Goal: Book appointment/travel/reservation

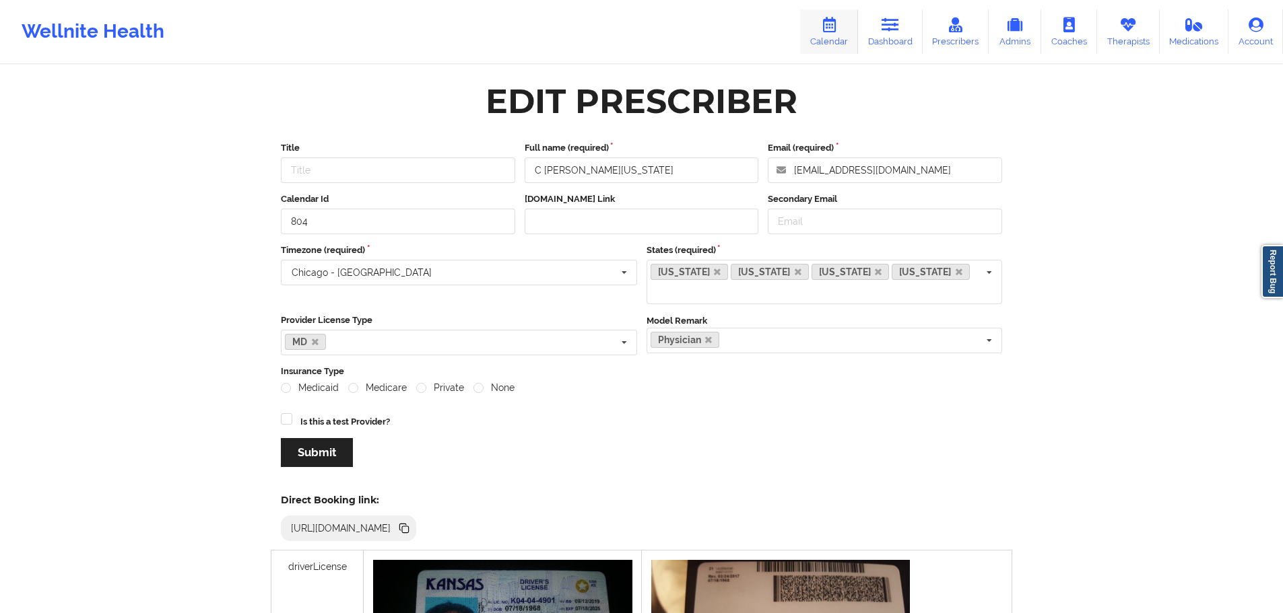
click at [816, 34] on link "Calendar" at bounding box center [829, 31] width 58 height 44
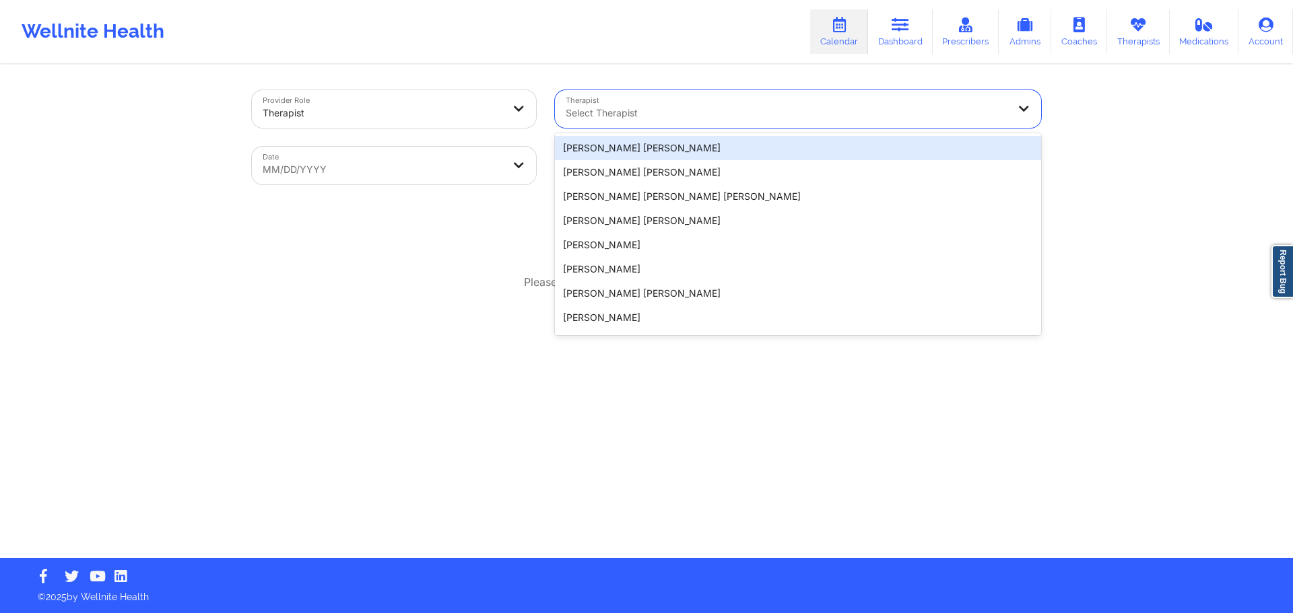
click at [651, 123] on div "Select Therapist" at bounding box center [782, 109] width 454 height 38
click at [722, 109] on div at bounding box center [787, 113] width 442 height 16
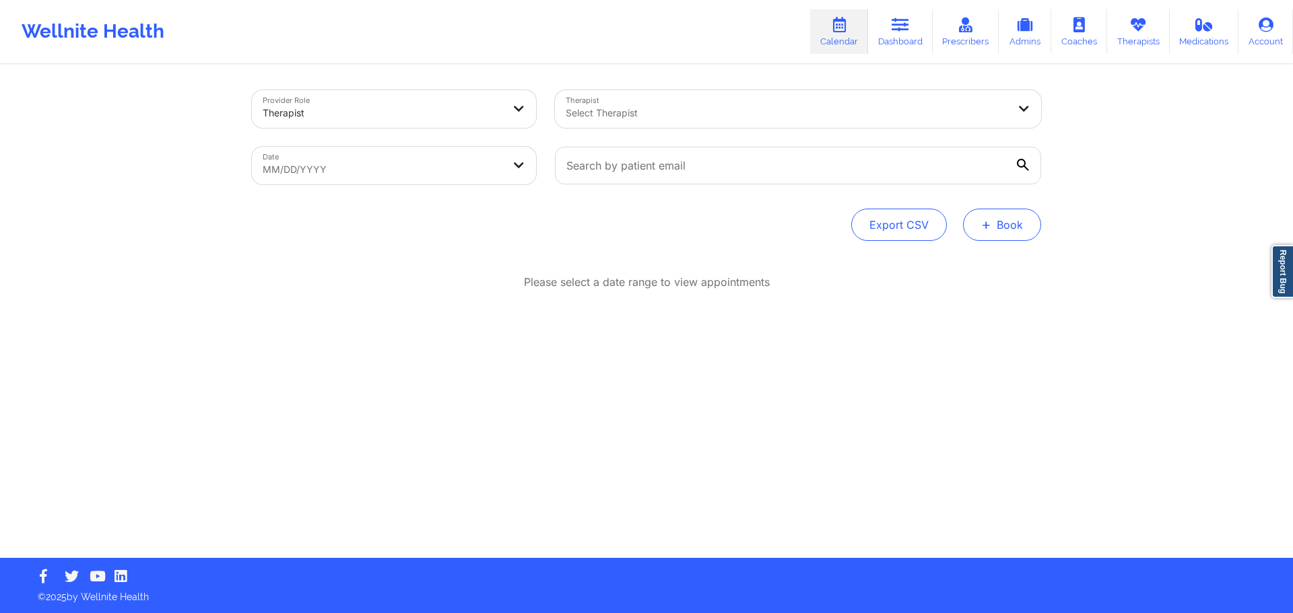
click at [999, 211] on button "+ Book" at bounding box center [1002, 225] width 78 height 32
click at [1003, 292] on button "Doctor Consultation" at bounding box center [979, 290] width 103 height 22
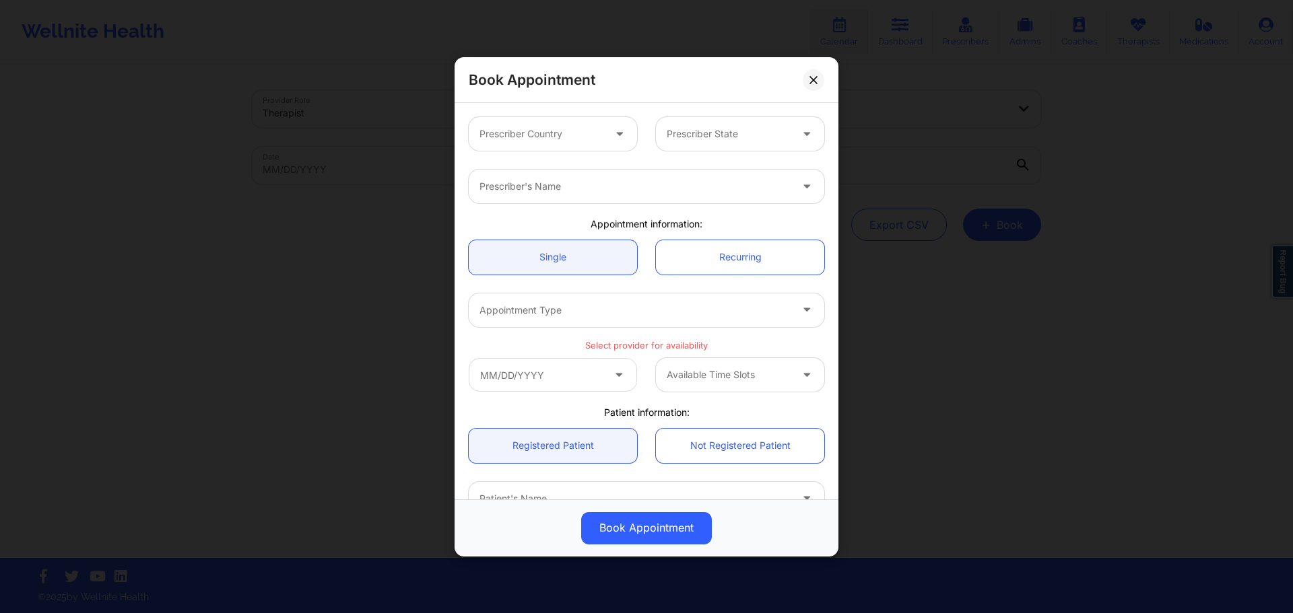
click at [541, 139] on div at bounding box center [541, 134] width 124 height 16
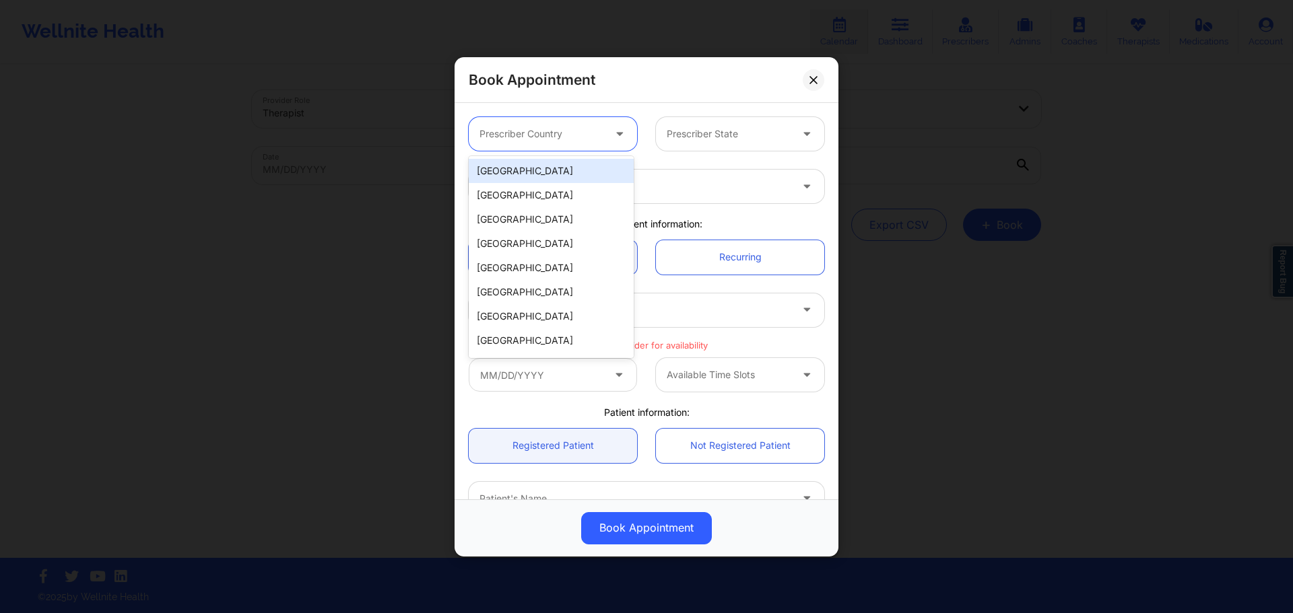
click at [560, 159] on div "United States" at bounding box center [551, 171] width 165 height 24
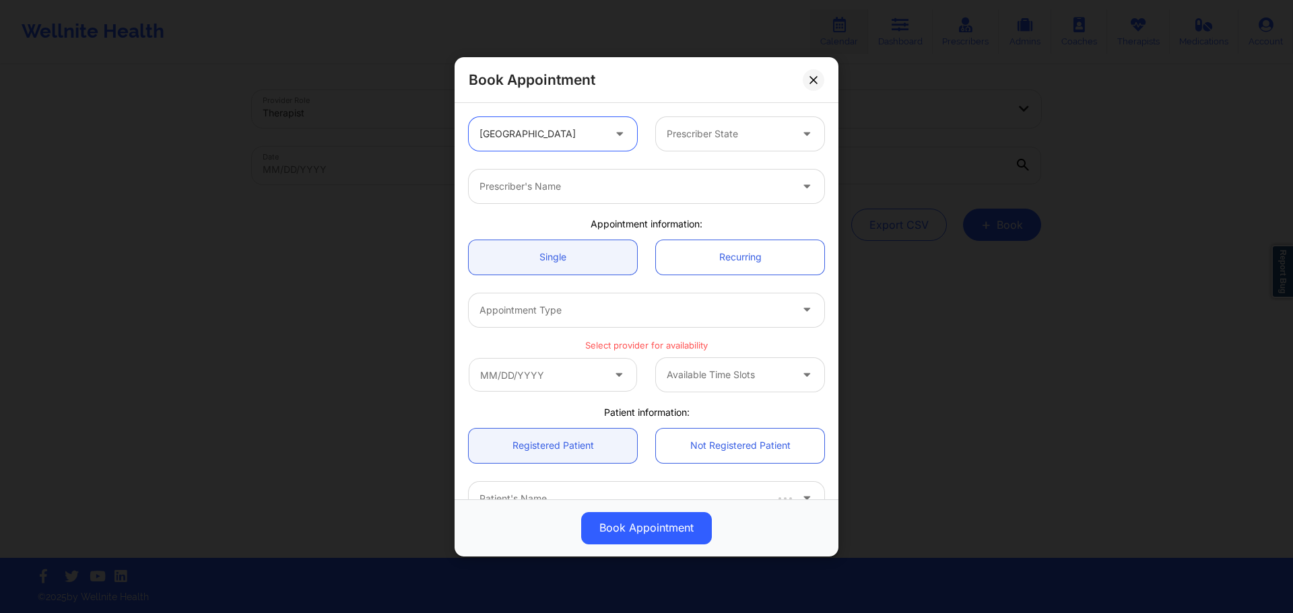
click at [679, 119] on div "Prescriber State" at bounding box center [724, 134] width 136 height 34
type input "f"
click at [706, 191] on div "Florida" at bounding box center [735, 195] width 165 height 24
click at [668, 185] on div at bounding box center [634, 186] width 311 height 16
type input "renee"
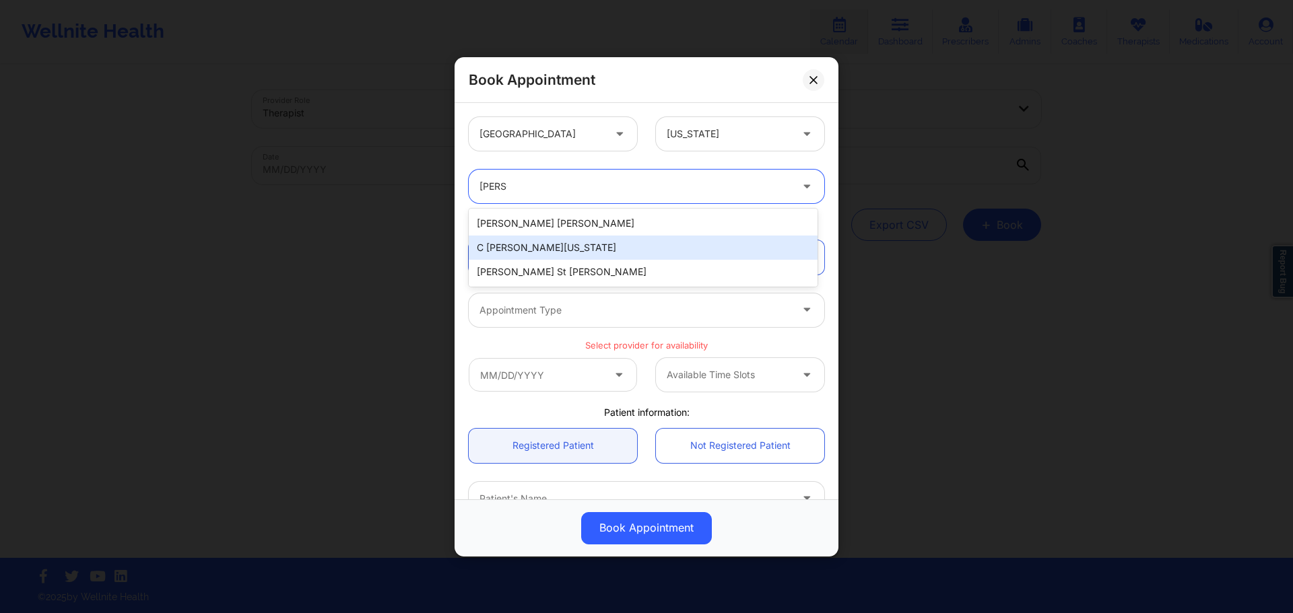
click at [609, 246] on div "C Renee WASHINGTON-HYDE" at bounding box center [643, 248] width 349 height 24
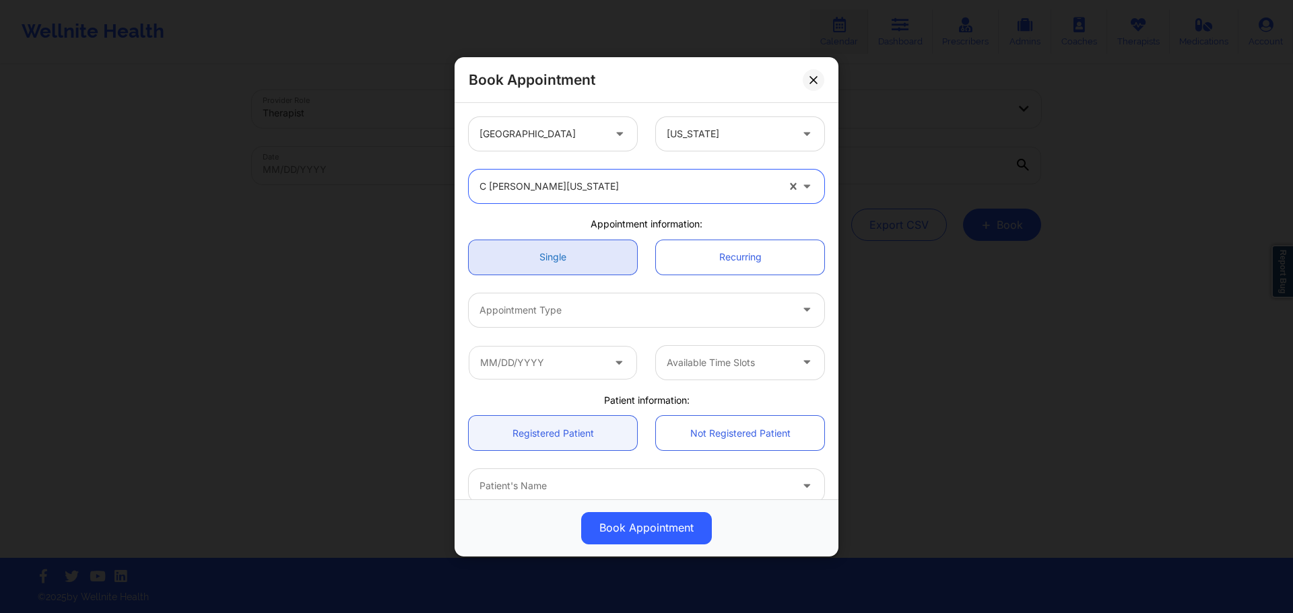
click at [580, 260] on link "Single" at bounding box center [553, 257] width 168 height 34
click at [590, 327] on div "Appointment Type" at bounding box center [630, 310] width 323 height 34
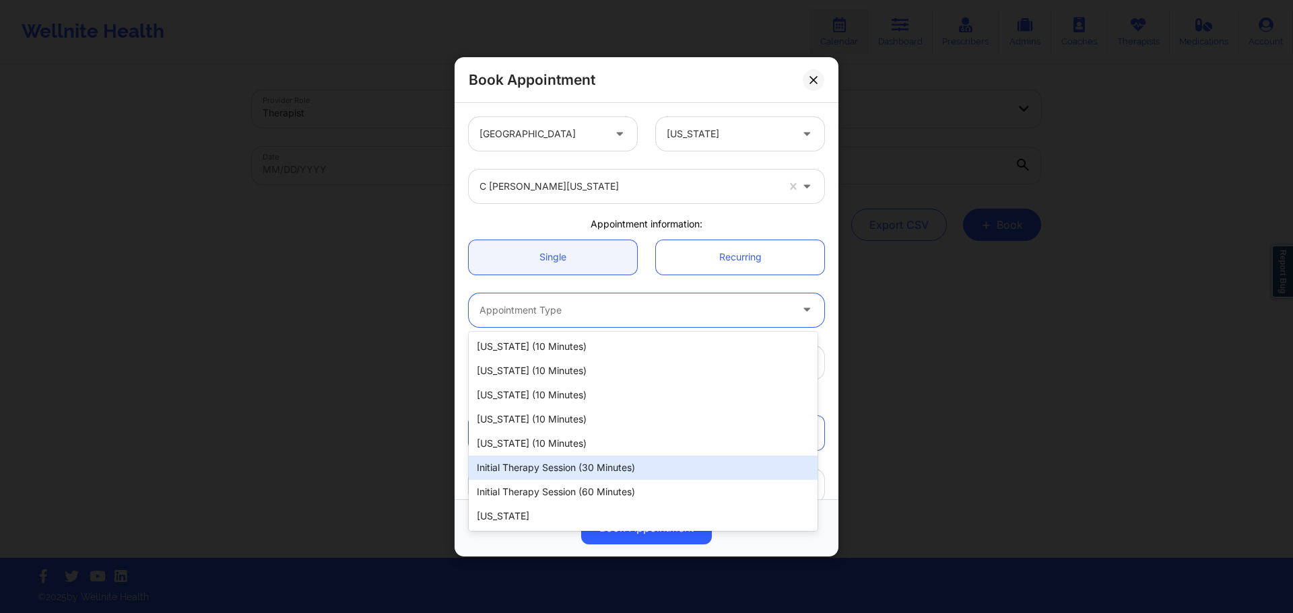
click at [609, 469] on div "Initial Therapy Session (30 minutes)" at bounding box center [643, 468] width 349 height 24
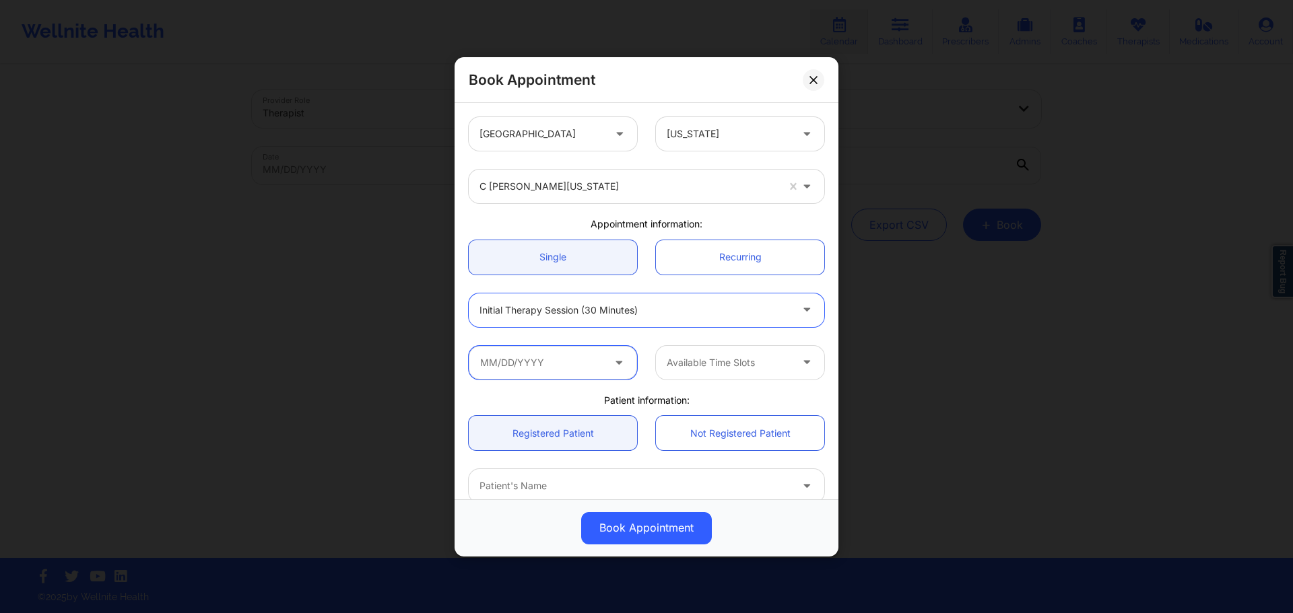
click at [599, 366] on input "text" at bounding box center [553, 362] width 168 height 34
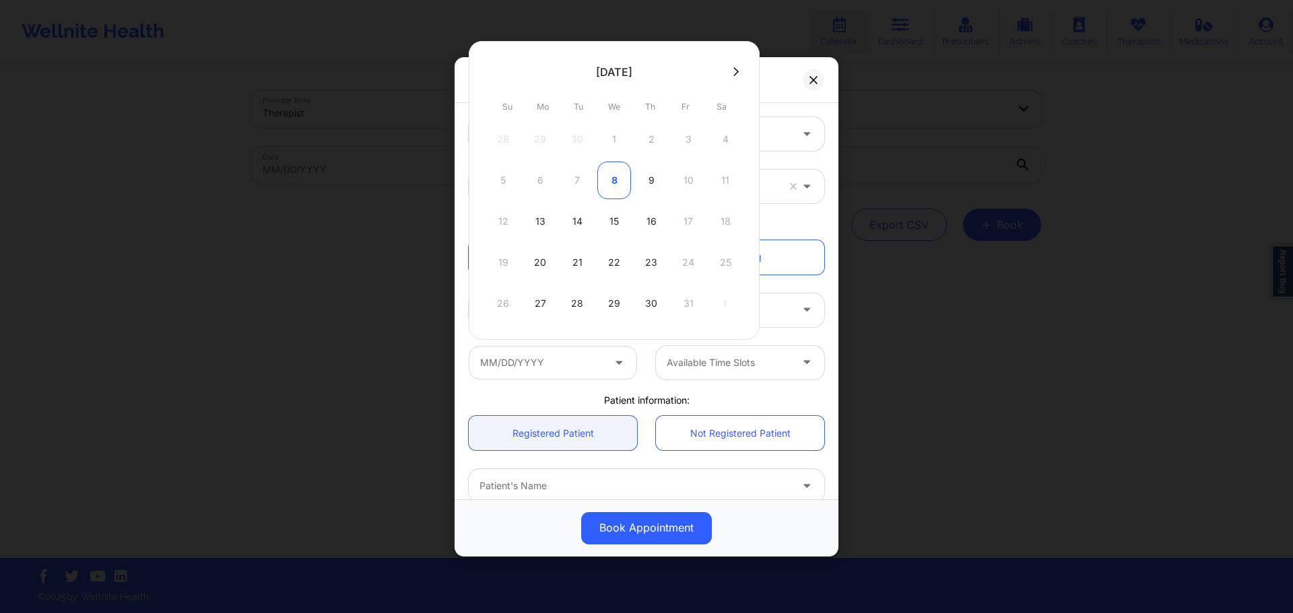
click at [623, 176] on div "8" at bounding box center [614, 181] width 34 height 38
type input "10/08/2025"
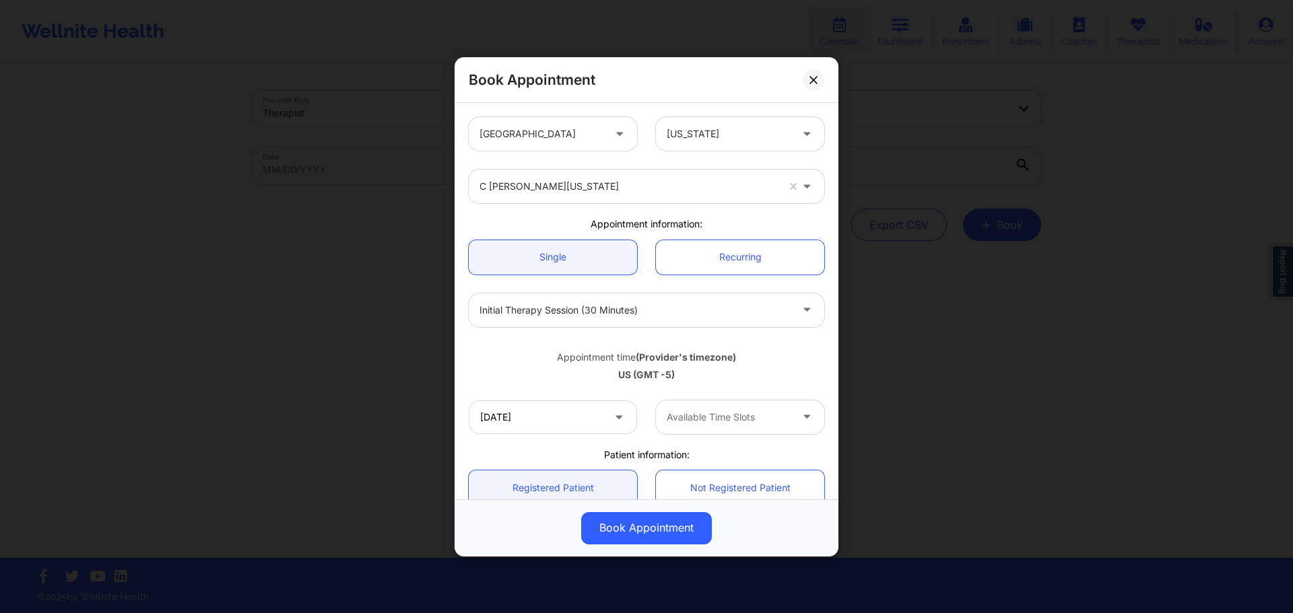
click at [743, 414] on div at bounding box center [729, 417] width 124 height 16
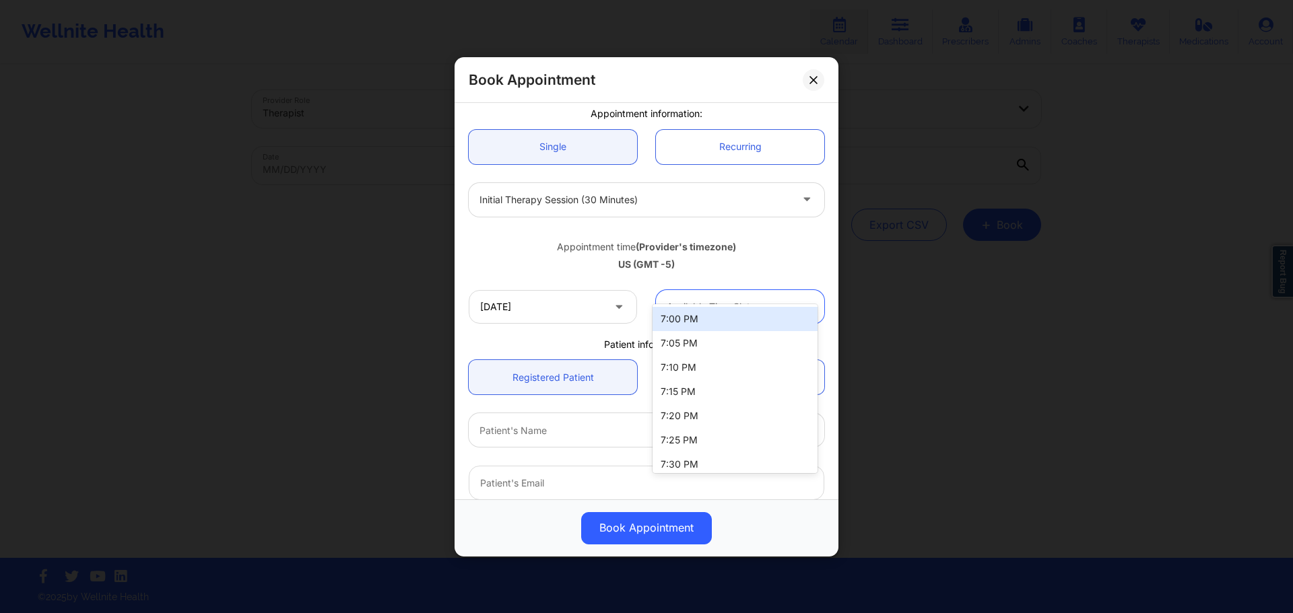
scroll to position [135, 0]
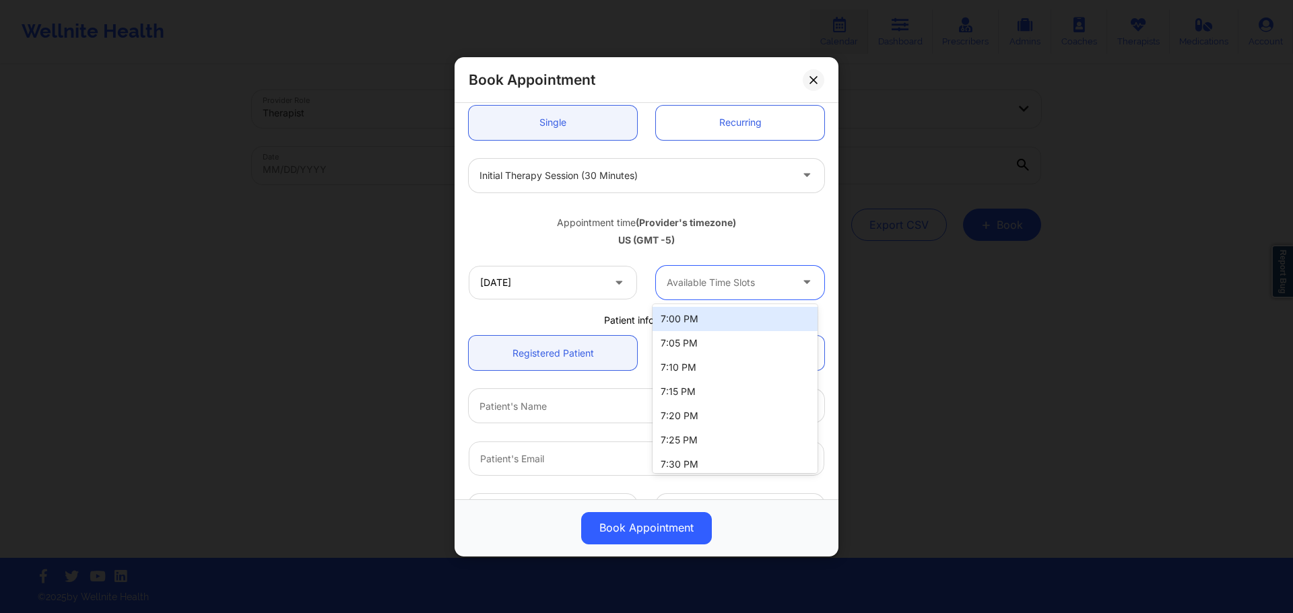
click at [719, 281] on div at bounding box center [729, 283] width 124 height 16
click at [733, 255] on div "Appointment time (Provider's timezone) US (GMT -5)" at bounding box center [646, 228] width 374 height 55
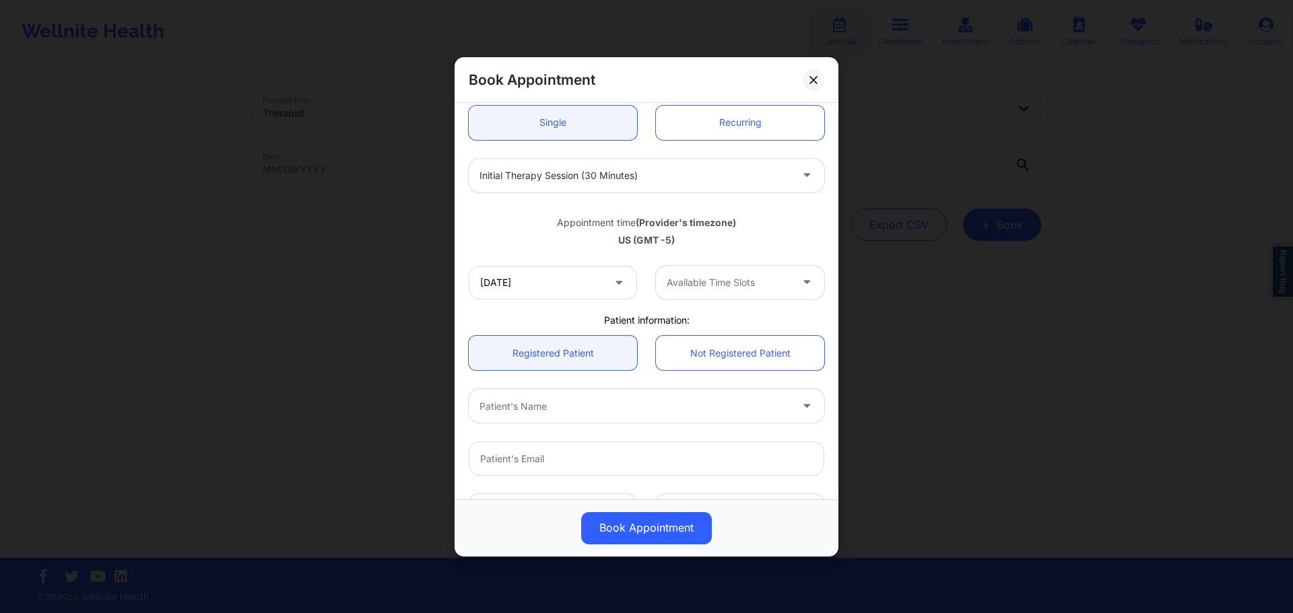
click at [769, 288] on div at bounding box center [729, 283] width 124 height 16
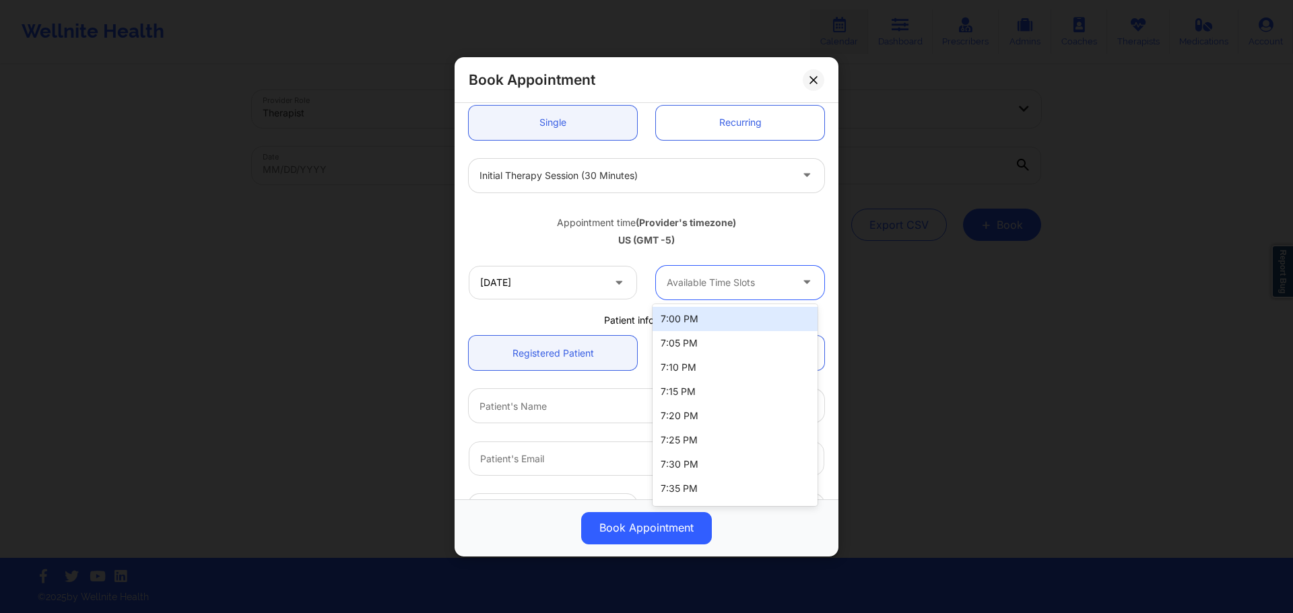
click at [727, 317] on div "7:00 PM" at bounding box center [735, 319] width 165 height 24
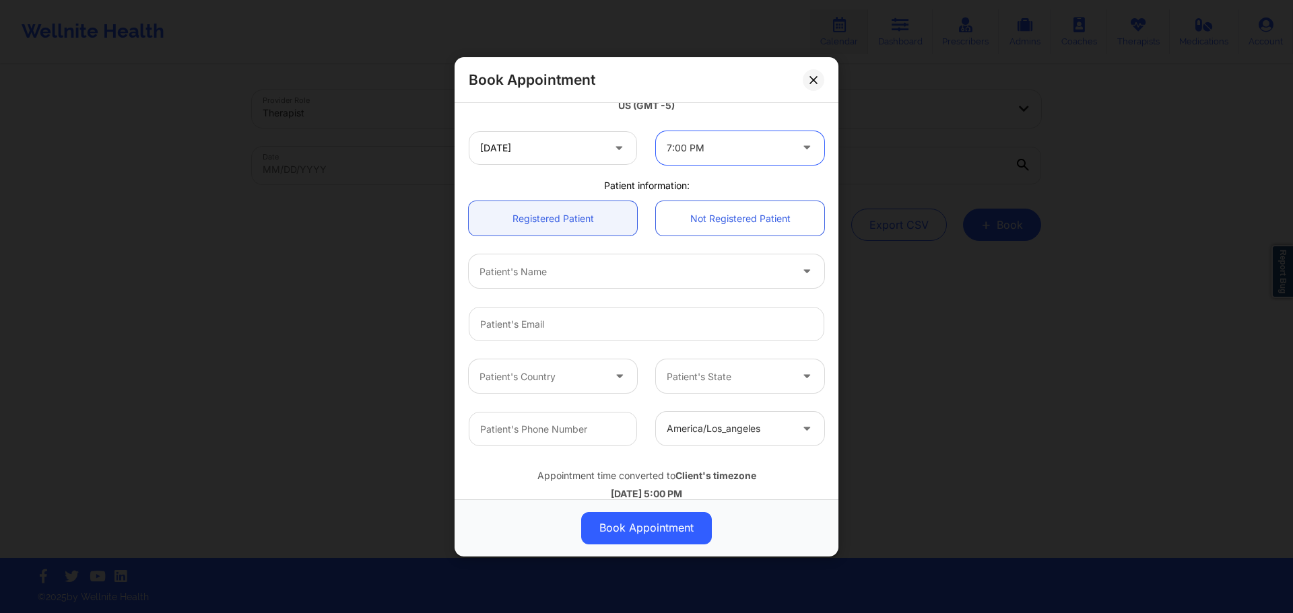
click at [634, 278] on div at bounding box center [634, 271] width 311 height 16
paste input "CURTIS"
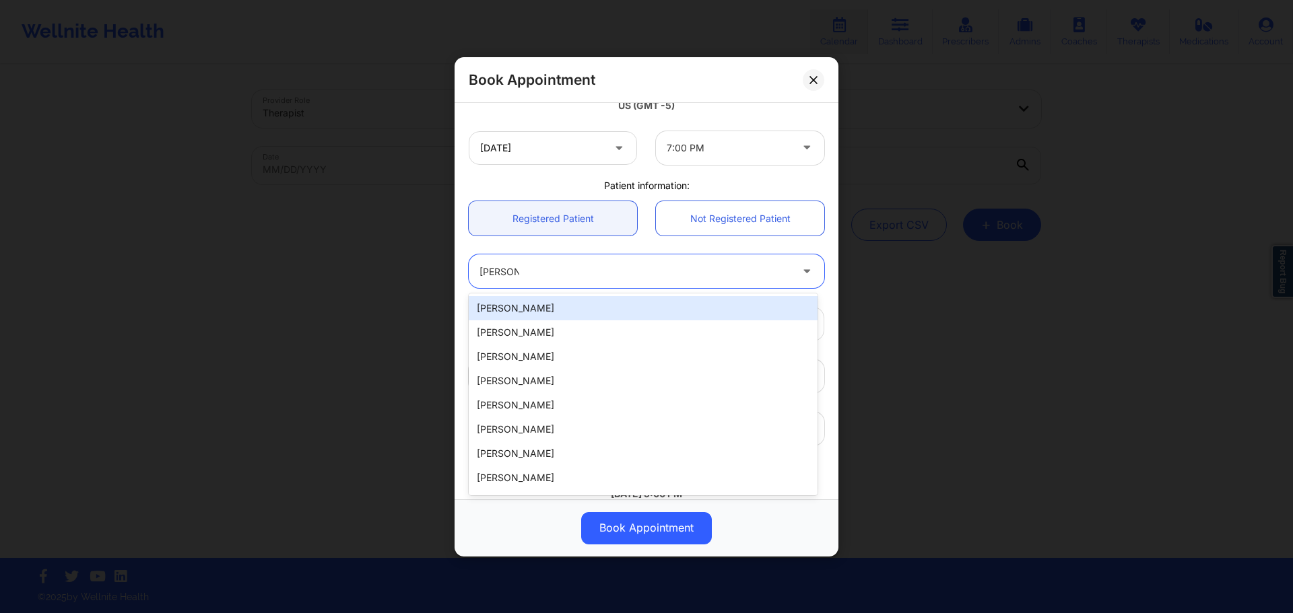
type input "CURTIS"
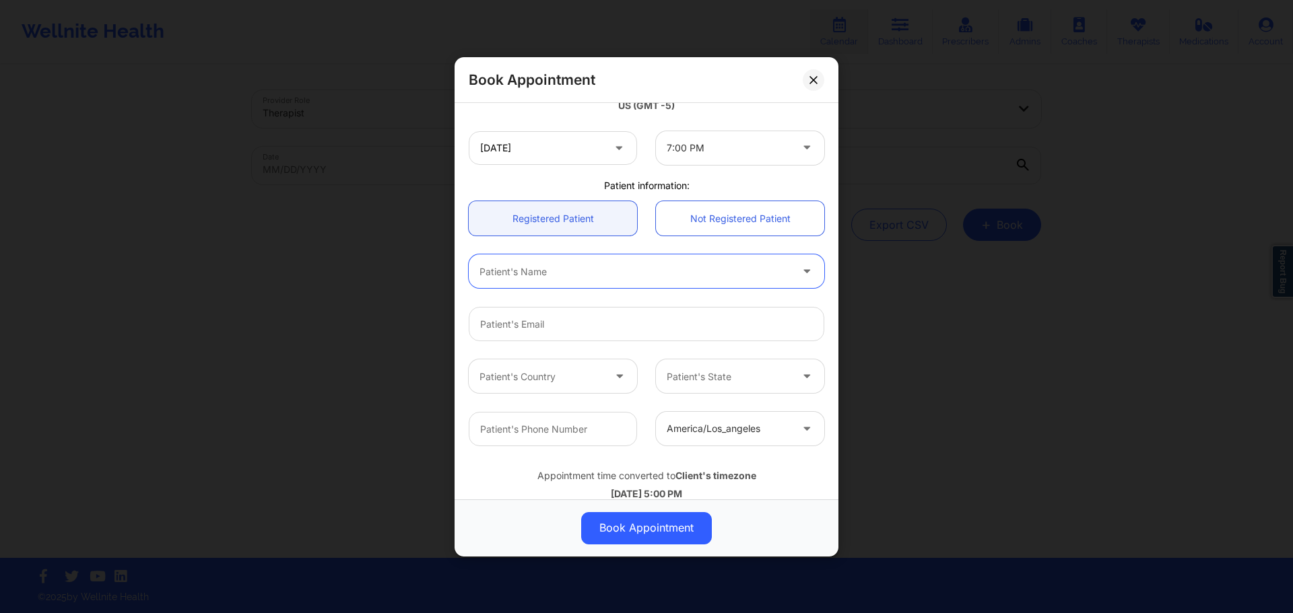
paste input "CURTIS KUDLICKA"
type input "CURTIS KUDLICKA"
click at [683, 234] on link "Not Registered Patient" at bounding box center [740, 218] width 168 height 34
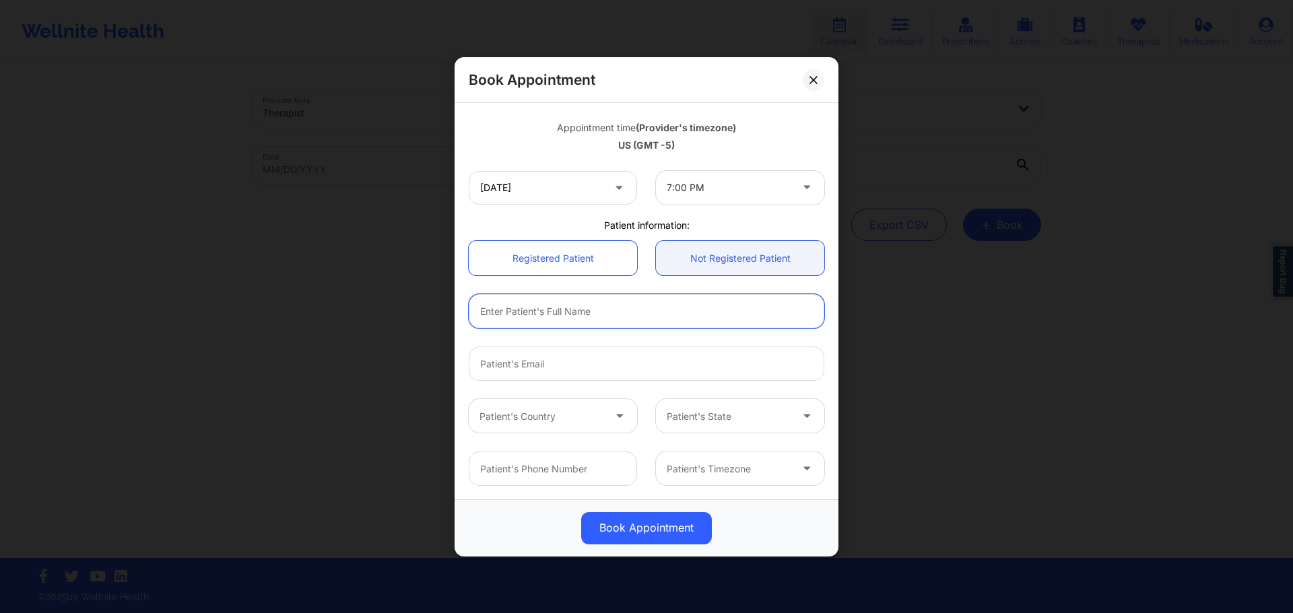
click at [615, 319] on input "text" at bounding box center [647, 311] width 356 height 34
paste input "CURTIS KUDLICKA"
type input "CURTIS KUDLICKA"
click at [578, 359] on input "email" at bounding box center [647, 364] width 356 height 34
paste input "bigcurtis44@aol.com"
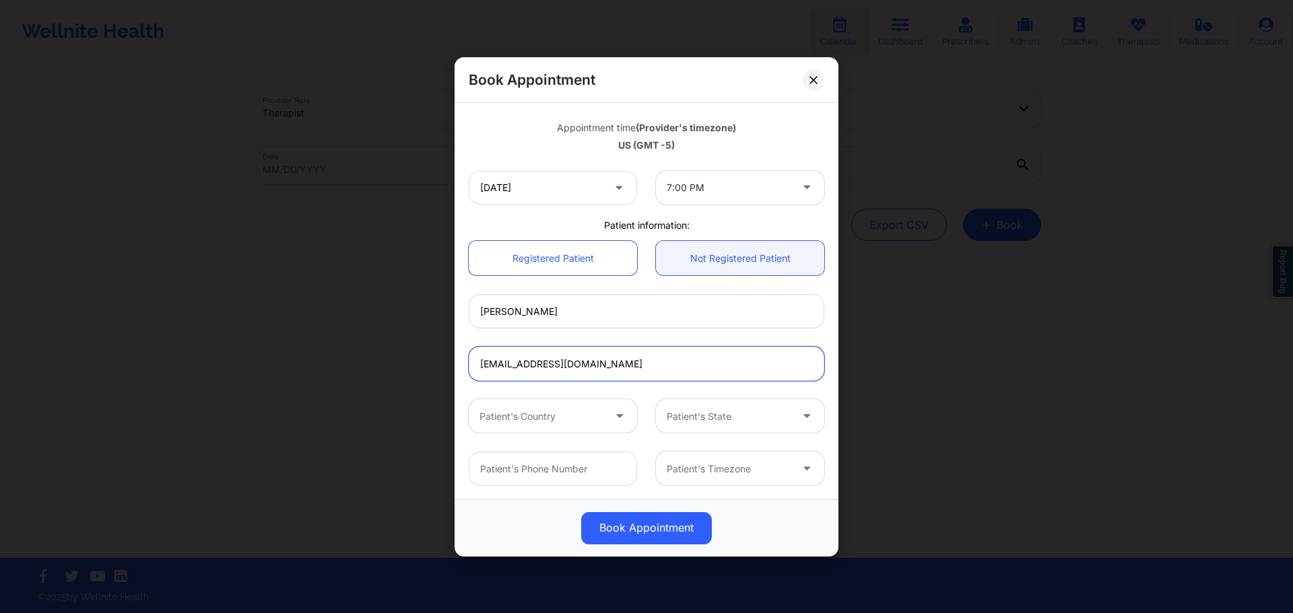
type input "bigcurtis44@aol.com"
click at [613, 310] on input "CURTIS KUDLICKA" at bounding box center [647, 311] width 356 height 34
click at [593, 420] on div at bounding box center [541, 416] width 124 height 16
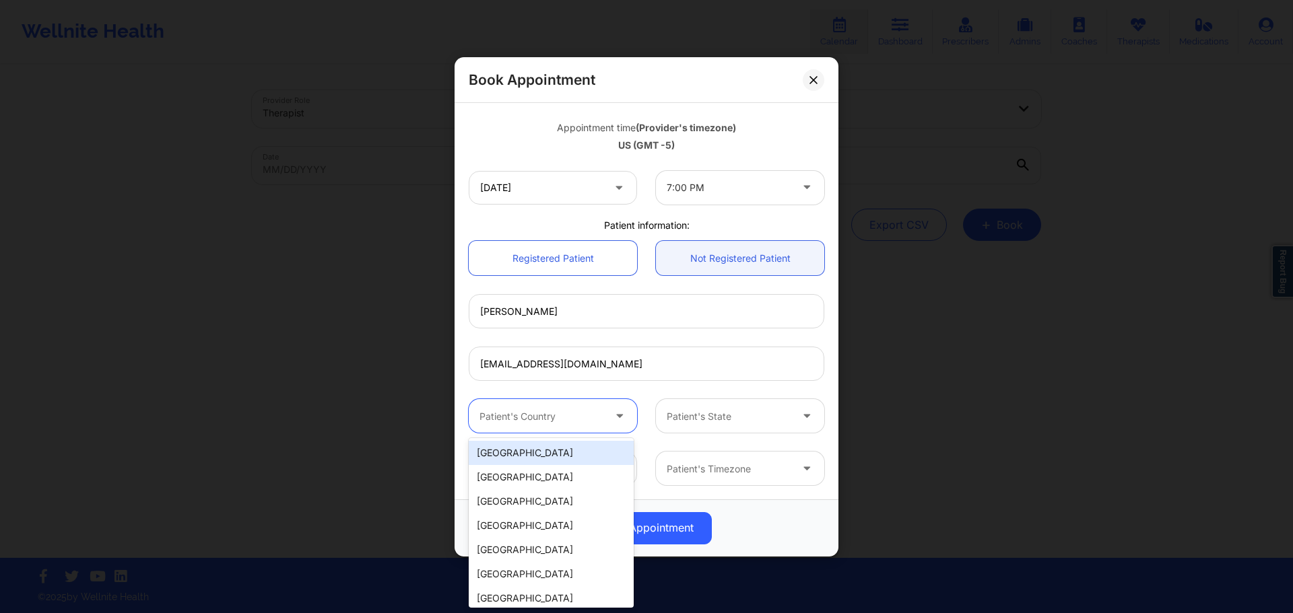
click at [585, 448] on div "United States" at bounding box center [551, 453] width 165 height 24
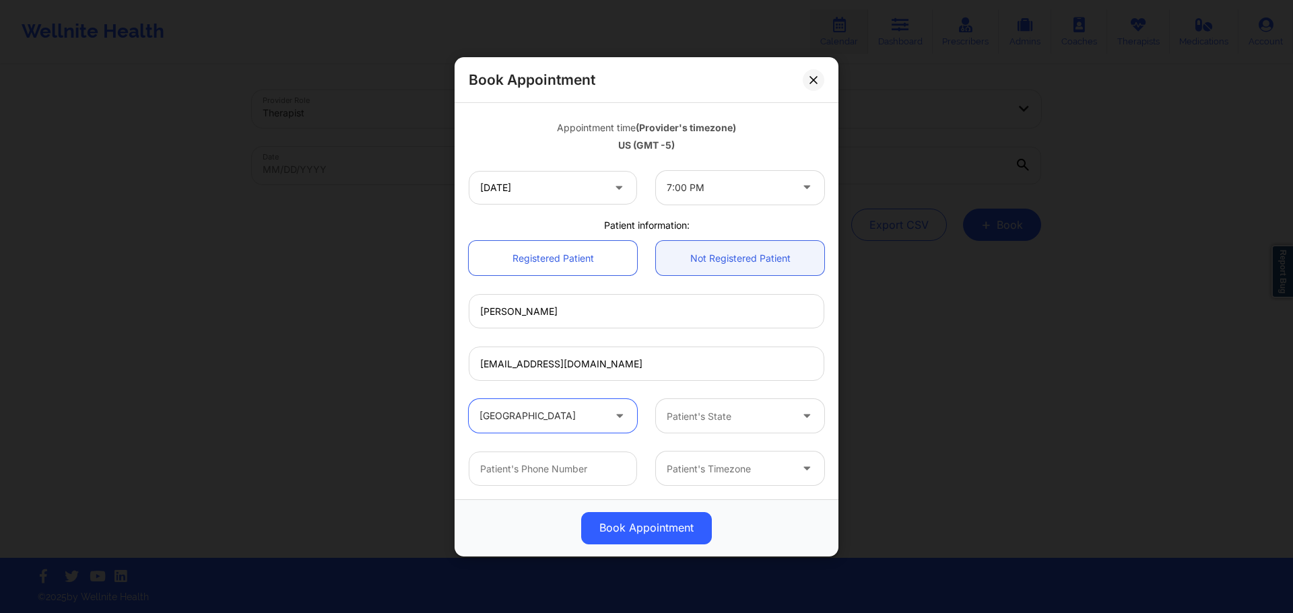
click at [747, 410] on div at bounding box center [729, 416] width 124 height 16
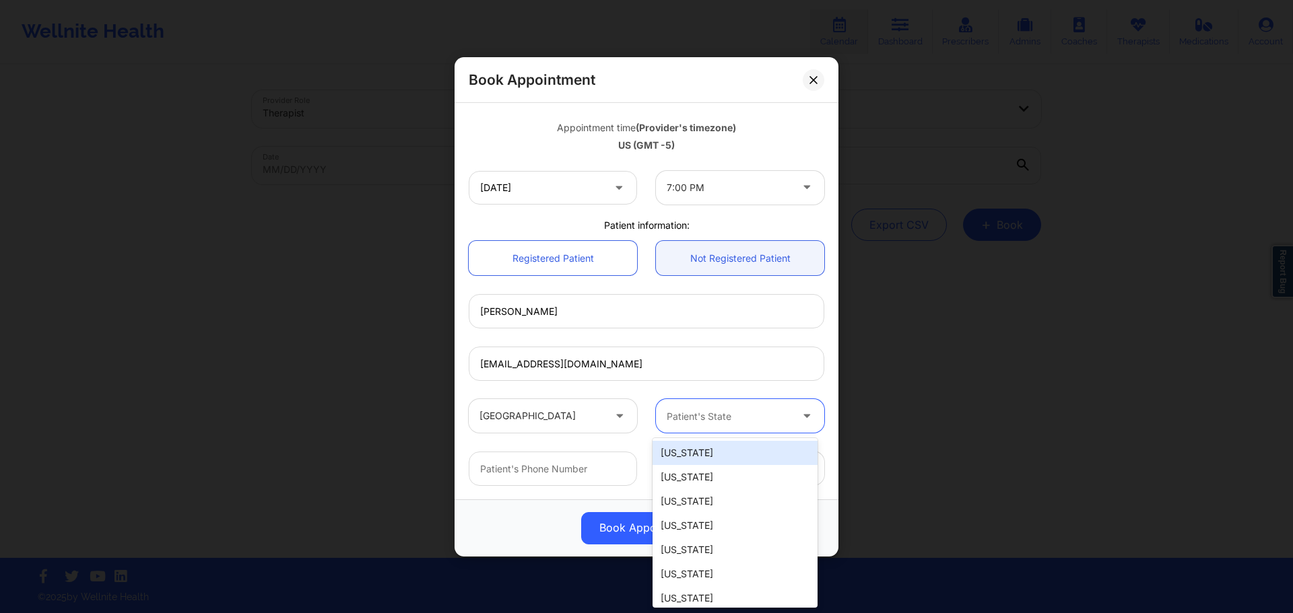
type input "f"
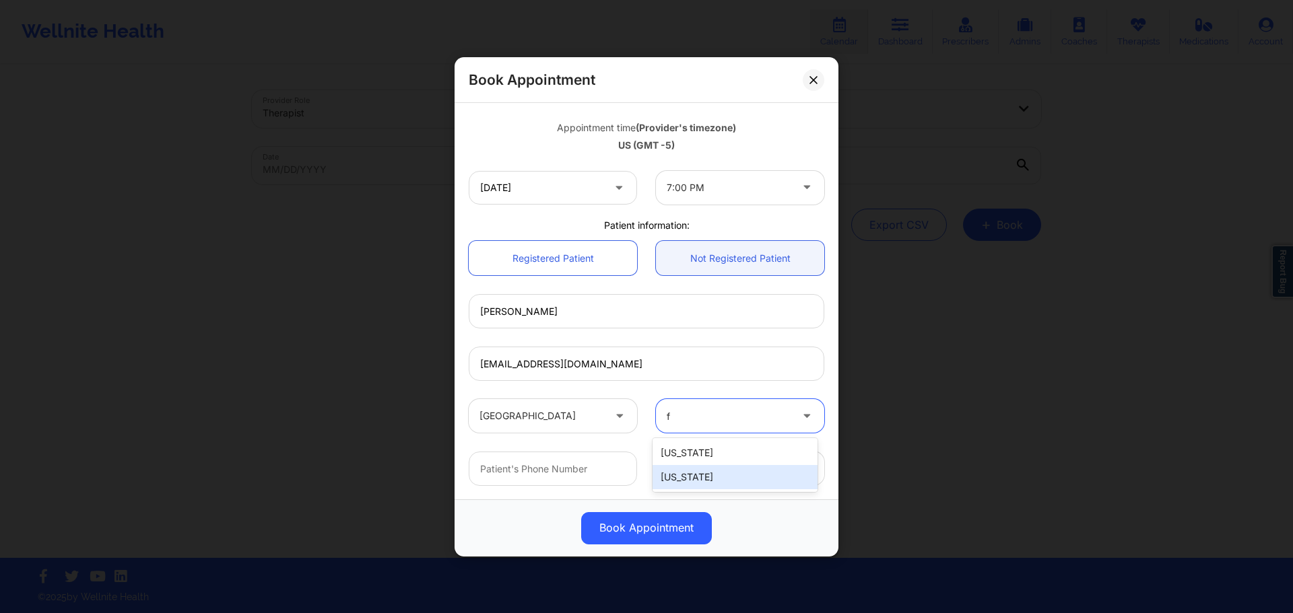
click at [716, 474] on div "Florida" at bounding box center [735, 477] width 165 height 24
click at [558, 475] on input "text" at bounding box center [553, 469] width 168 height 34
paste input "(561) 352-8299"
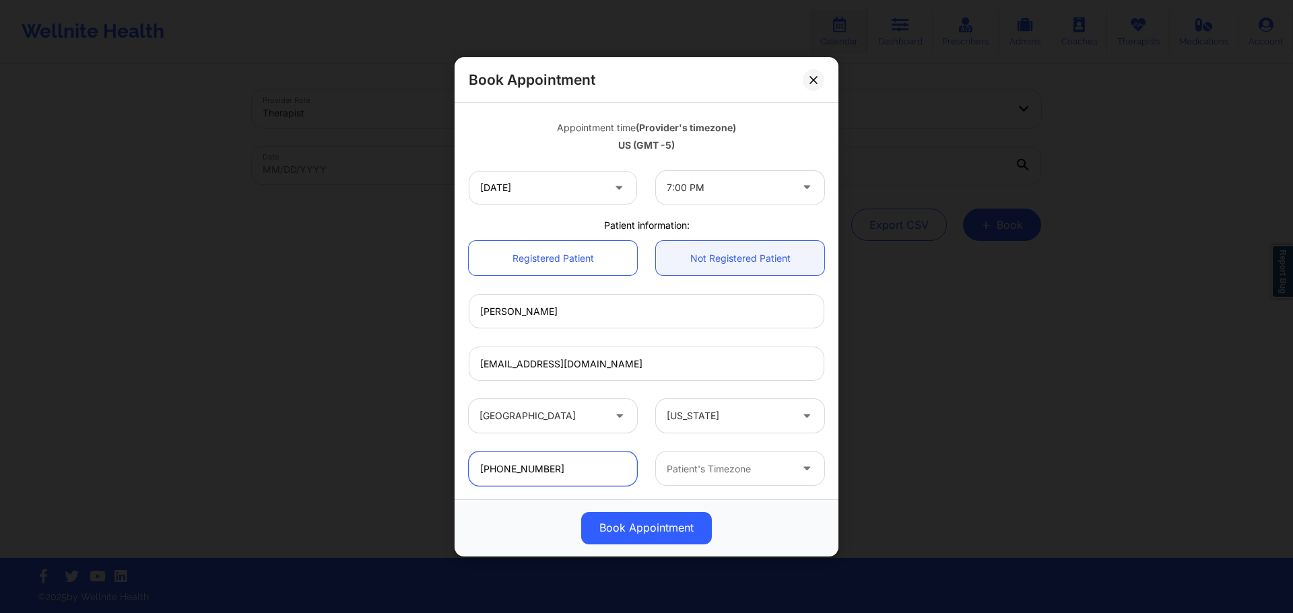
type input "(561) 352-8299"
click at [783, 465] on div at bounding box center [729, 469] width 124 height 16
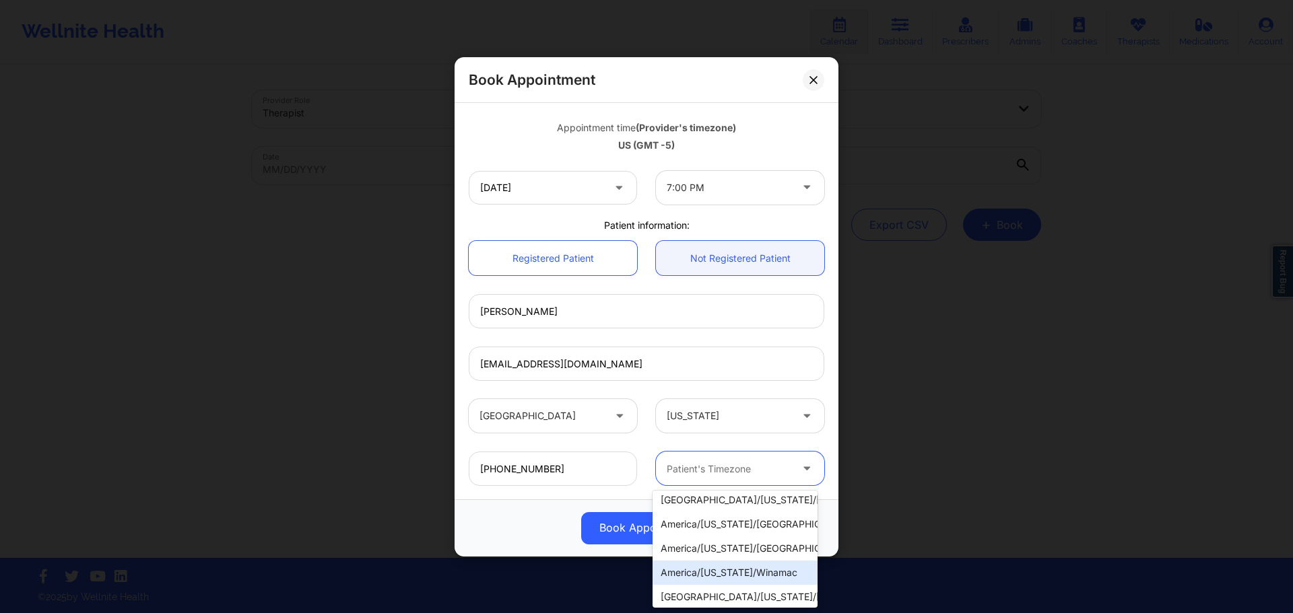
scroll to position [598, 0]
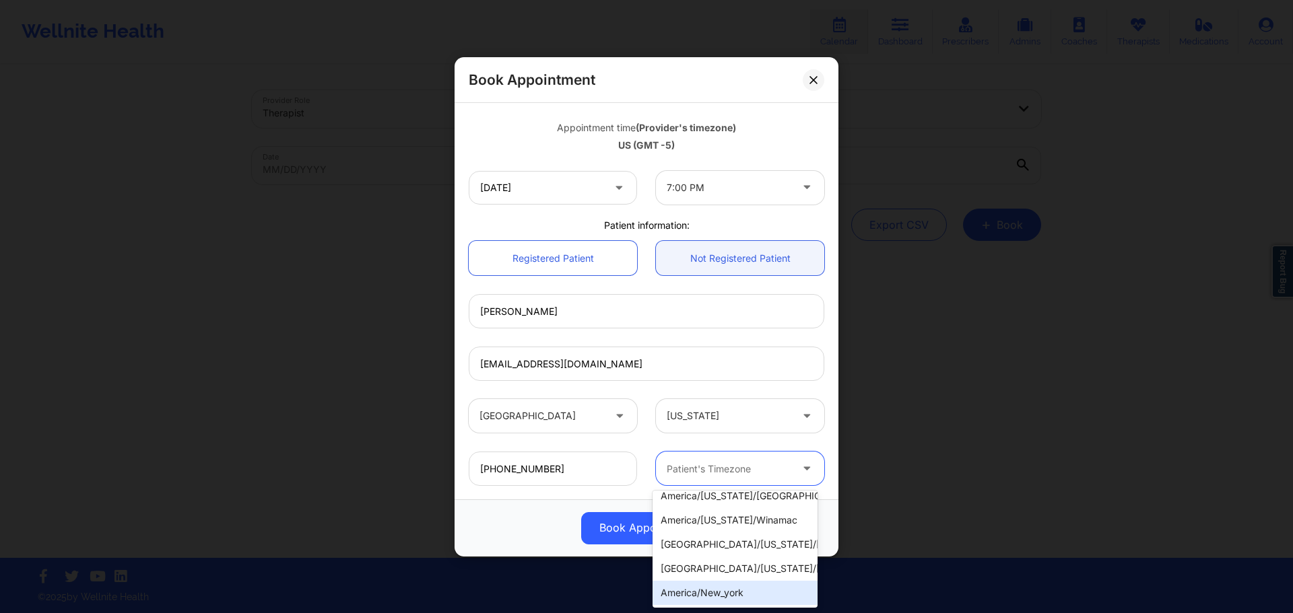
click at [755, 589] on div "america/new_york" at bounding box center [735, 593] width 165 height 24
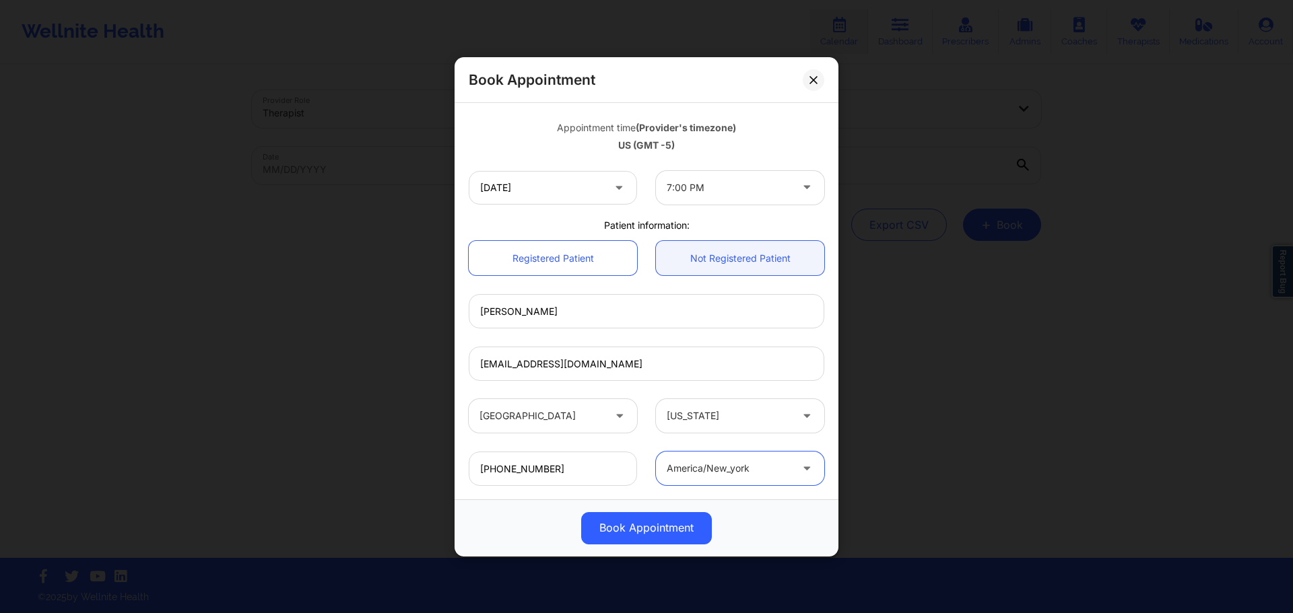
click at [760, 482] on div "america/new_york" at bounding box center [729, 469] width 124 height 34
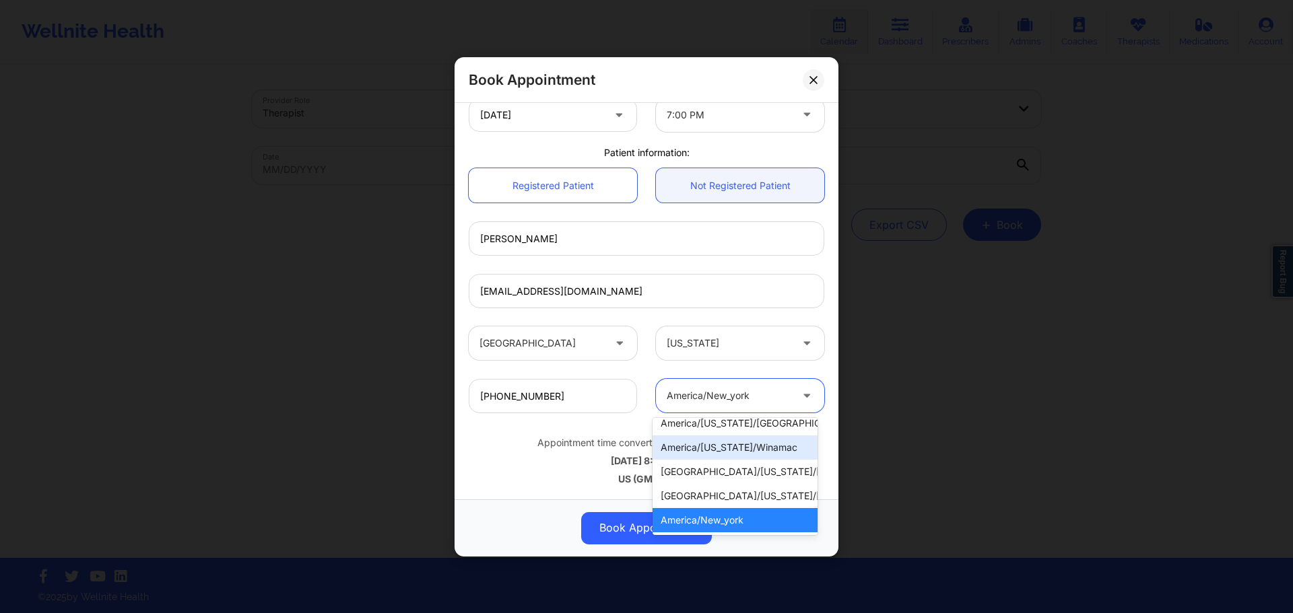
click at [821, 420] on div "(561) 352-8299 option america/new_york, selected. 29 results available. Use Up …" at bounding box center [646, 396] width 374 height 53
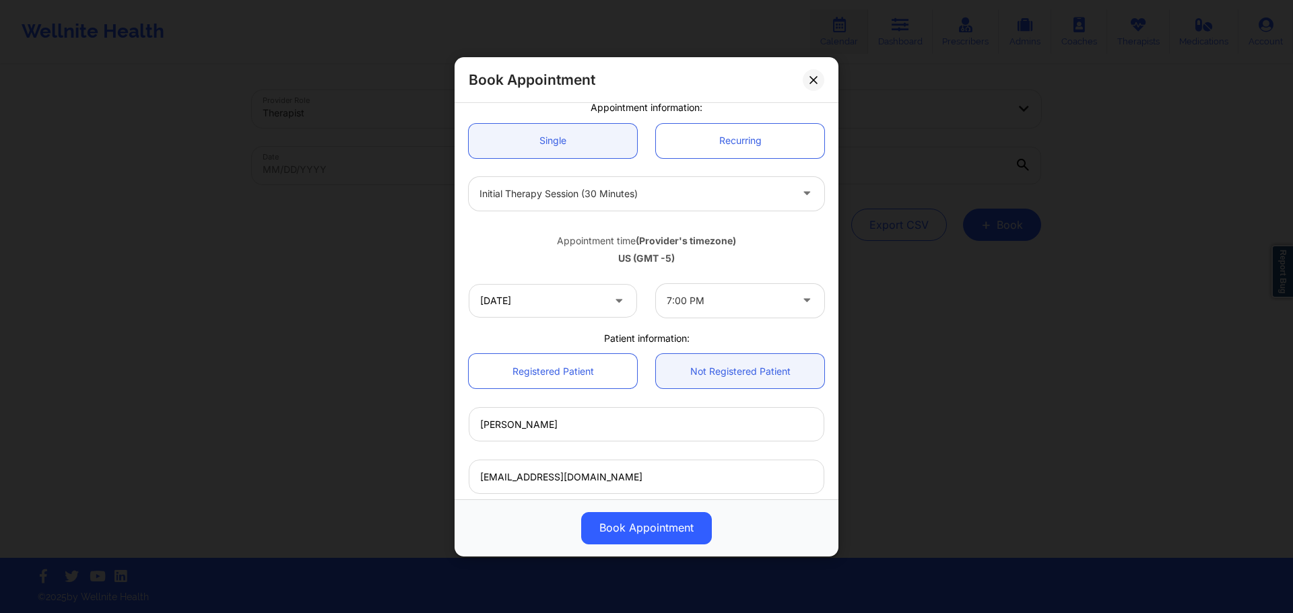
scroll to position [100, 0]
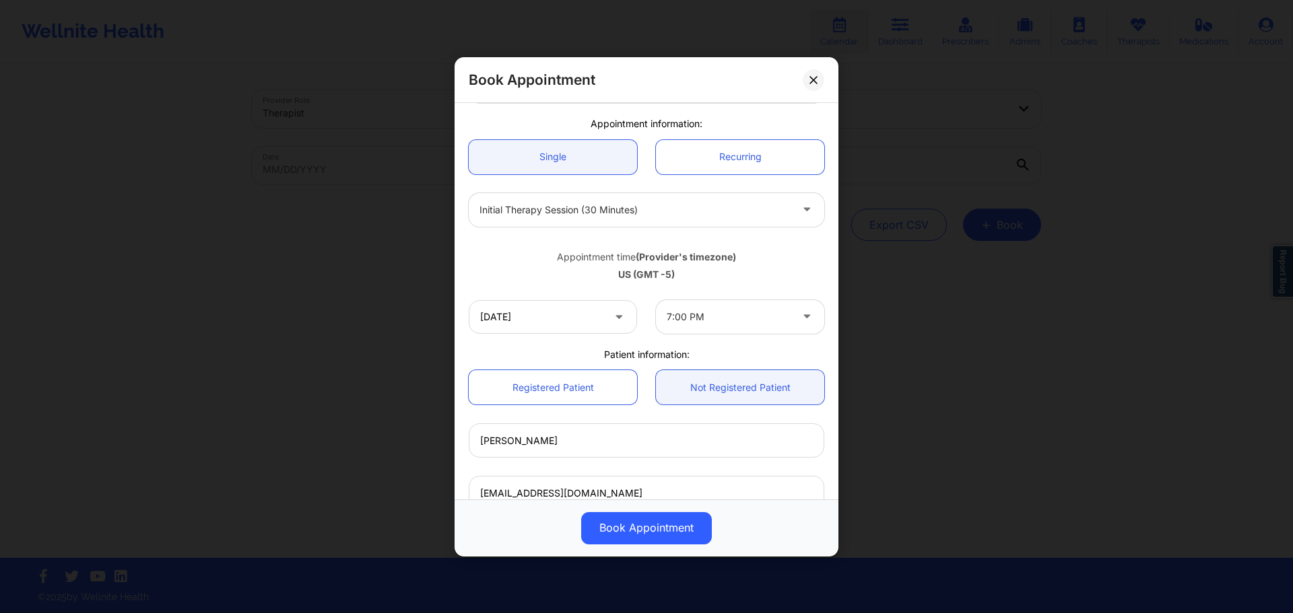
click at [757, 359] on div "Patient information:" at bounding box center [646, 353] width 374 height 13
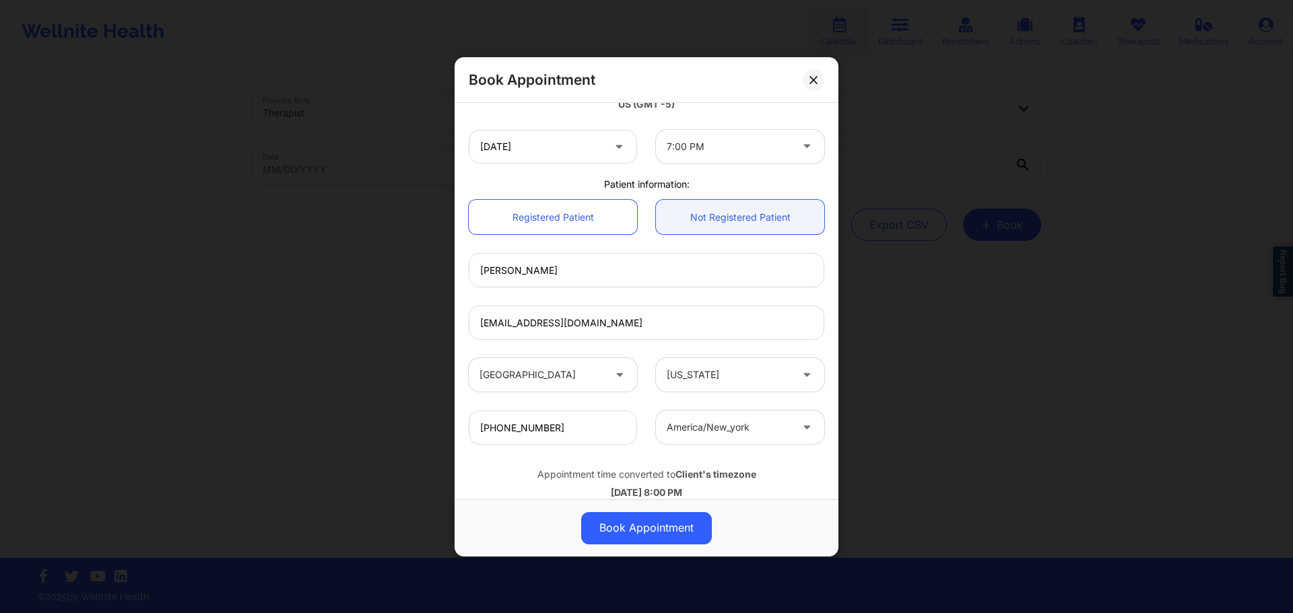
scroll to position [302, 0]
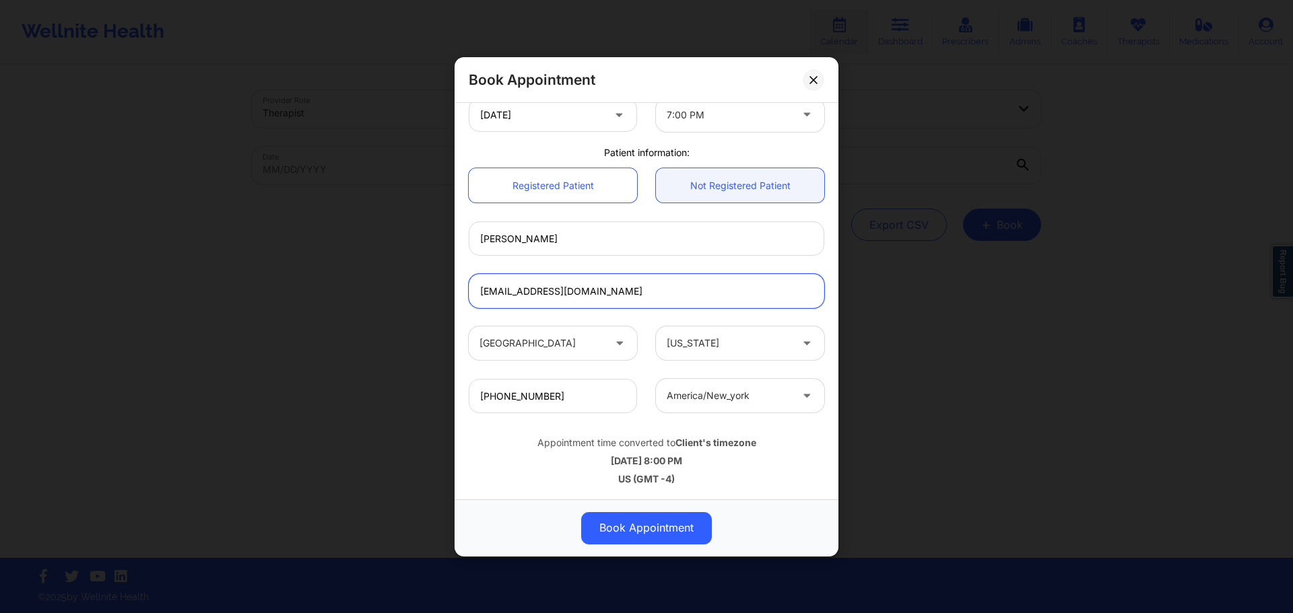
click at [626, 304] on input "bigcurtis44@aol.com" at bounding box center [647, 291] width 356 height 34
drag, startPoint x: 651, startPoint y: 358, endPoint x: 661, endPoint y: 366, distance: 13.9
click at [651, 359] on div "Florida" at bounding box center [739, 344] width 187 height 34
click at [611, 410] on input "(561) 352-8299" at bounding box center [553, 396] width 168 height 34
click at [742, 418] on div "(561) 352-8299 america/new_york" at bounding box center [646, 396] width 374 height 53
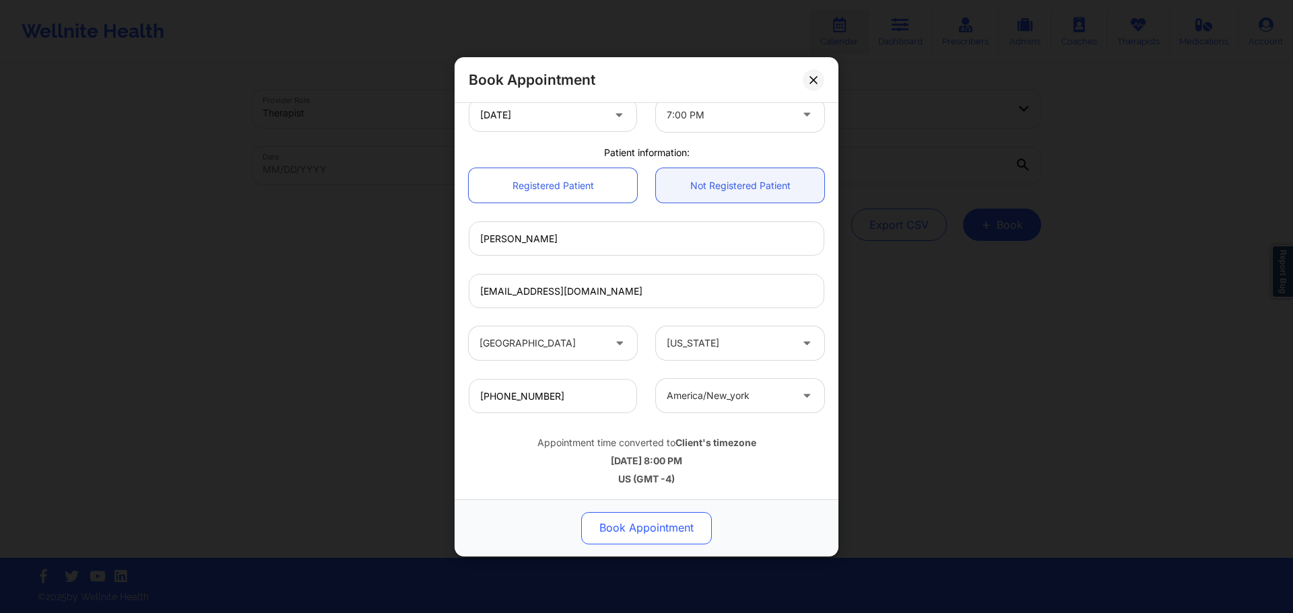
click at [676, 527] on button "Book Appointment" at bounding box center [646, 528] width 131 height 32
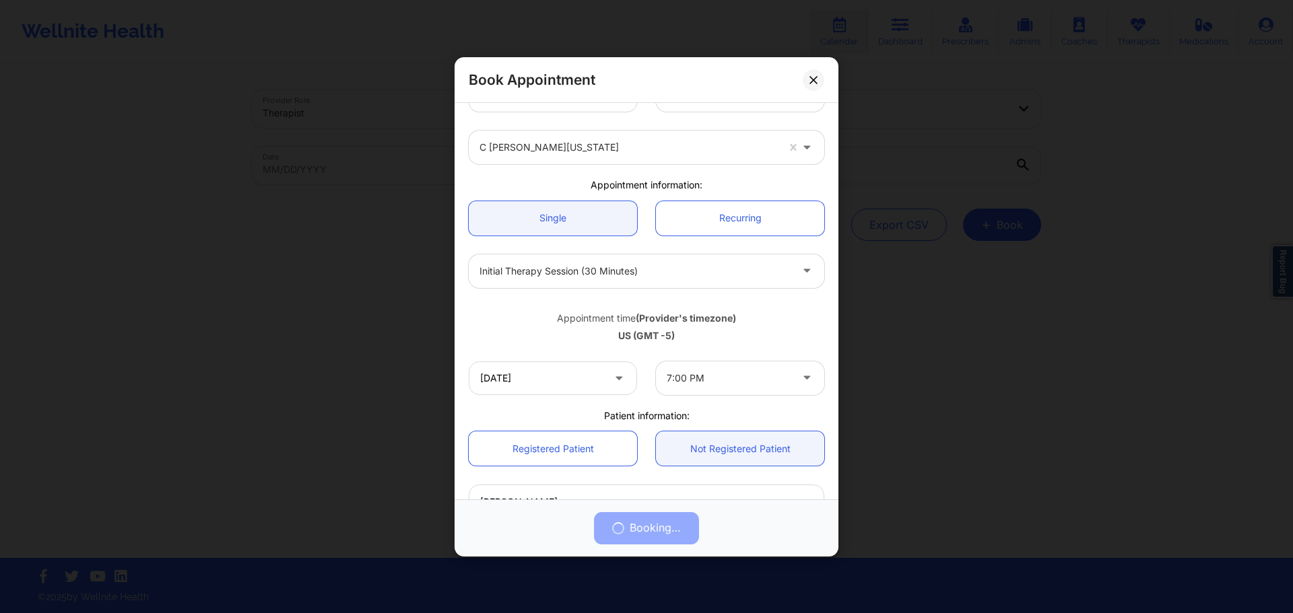
scroll to position [33, 0]
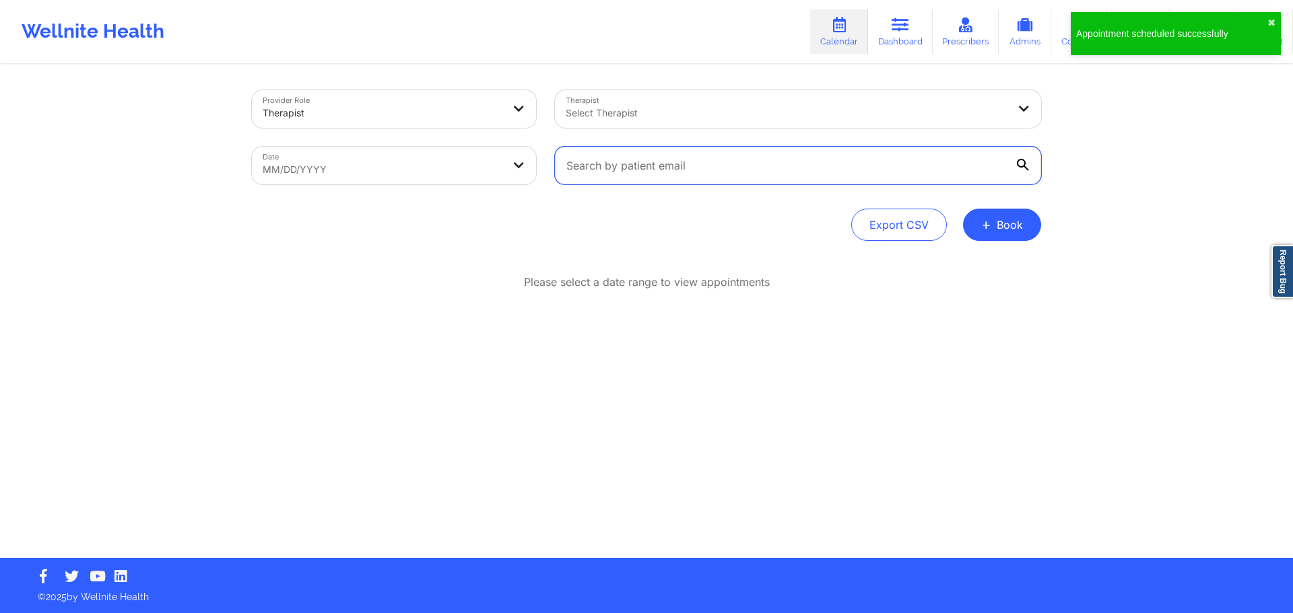
click at [698, 179] on input "text" at bounding box center [798, 166] width 486 height 38
paste input "bigcurtis44@aol.com"
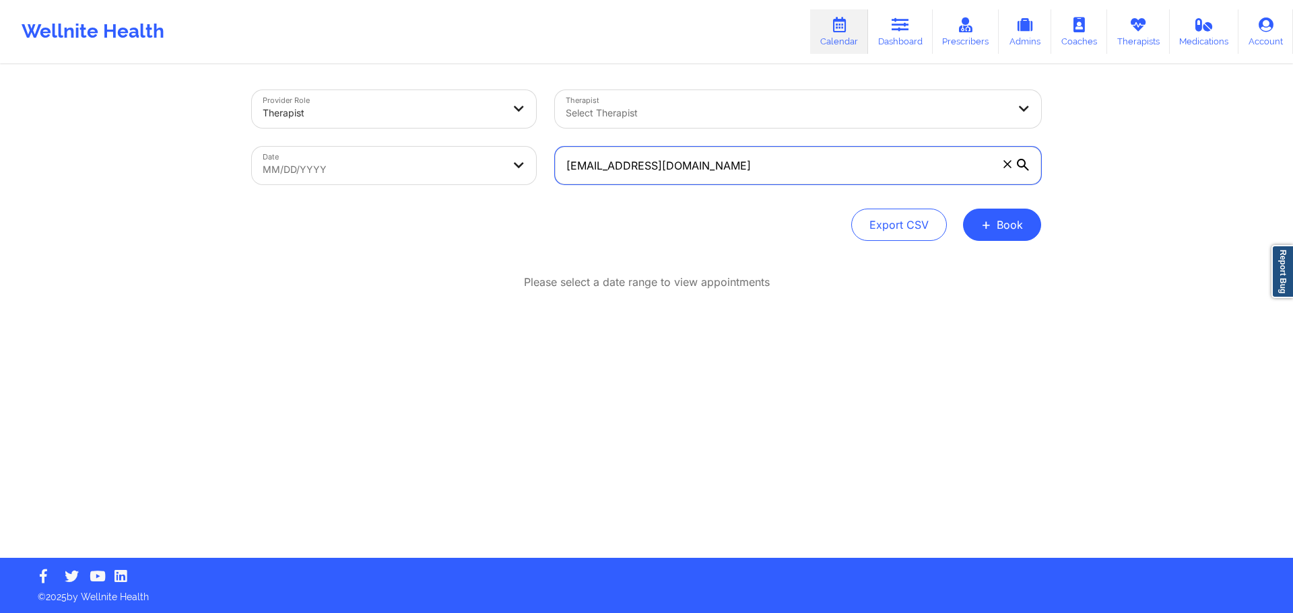
type input "bigcurtis44@aol.com"
click at [424, 164] on body "Appointment scheduled successfully ✖︎ Wellnite Health Calendar Dashboard Prescr…" at bounding box center [646, 306] width 1293 height 613
select select "2025-8"
select select "2025-9"
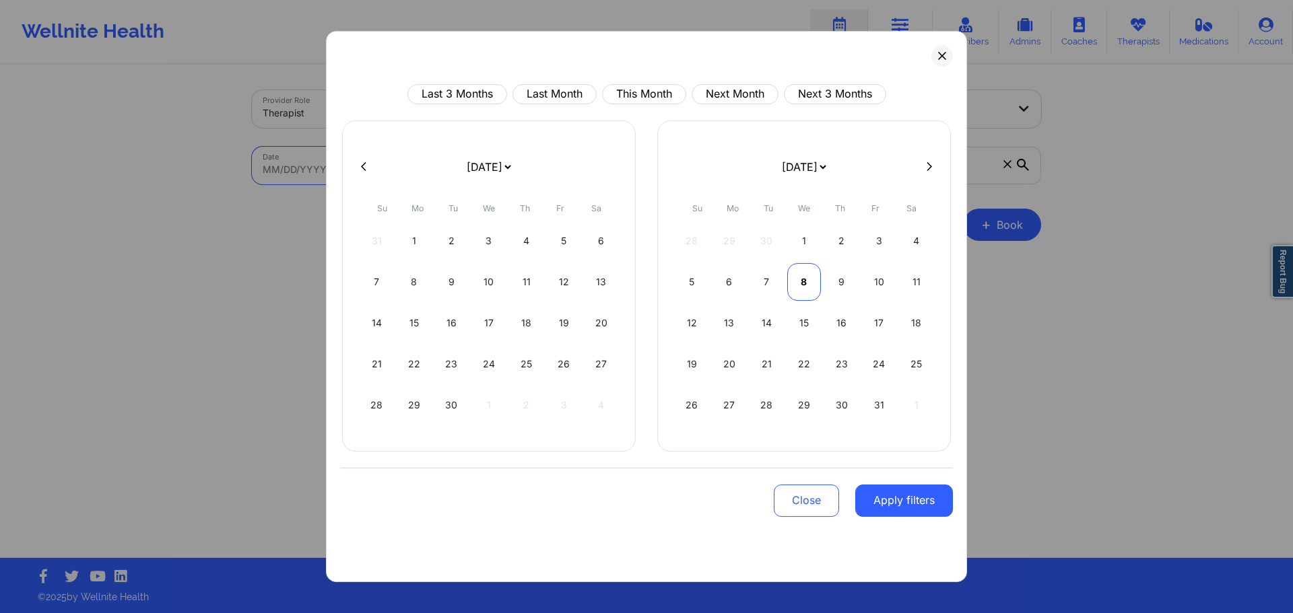
click at [809, 283] on div "8" at bounding box center [804, 282] width 34 height 38
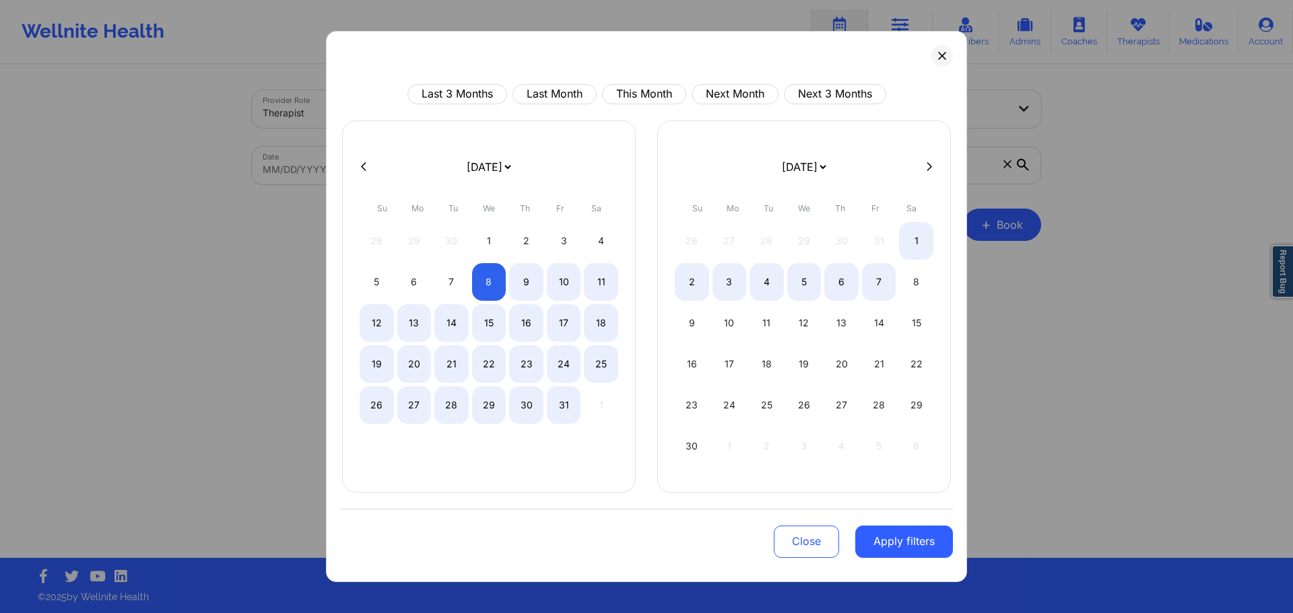
select select "2025-9"
select select "2025-10"
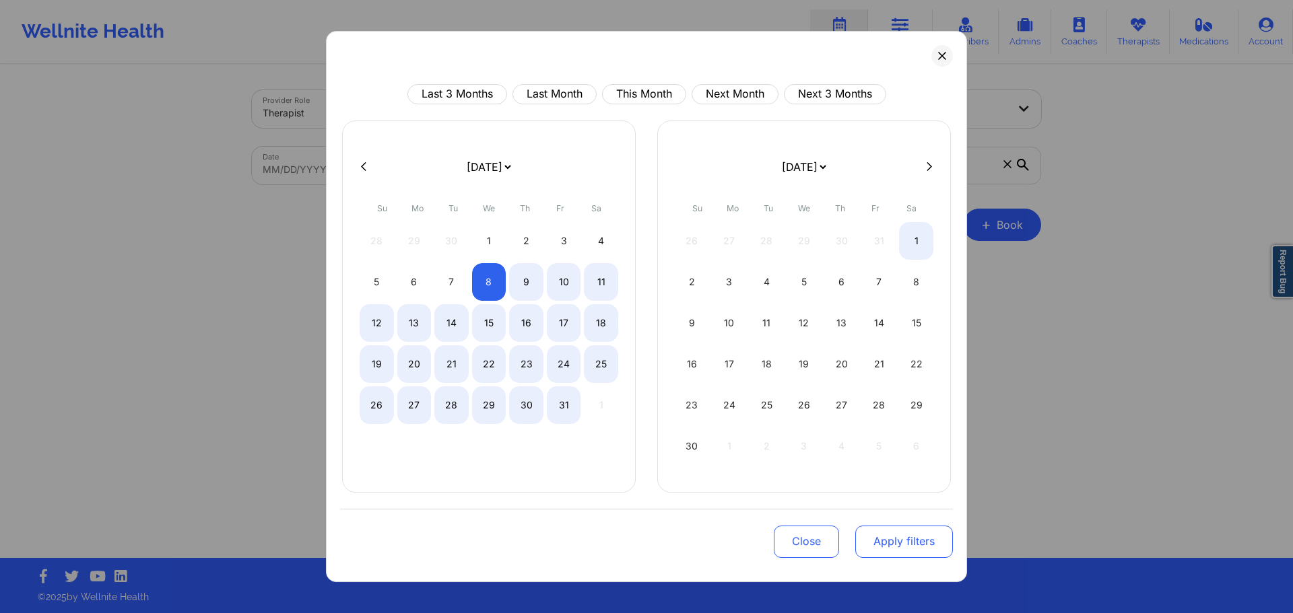
click at [902, 539] on button "Apply filters" at bounding box center [904, 542] width 98 height 32
select select "2025-9"
select select "2025-10"
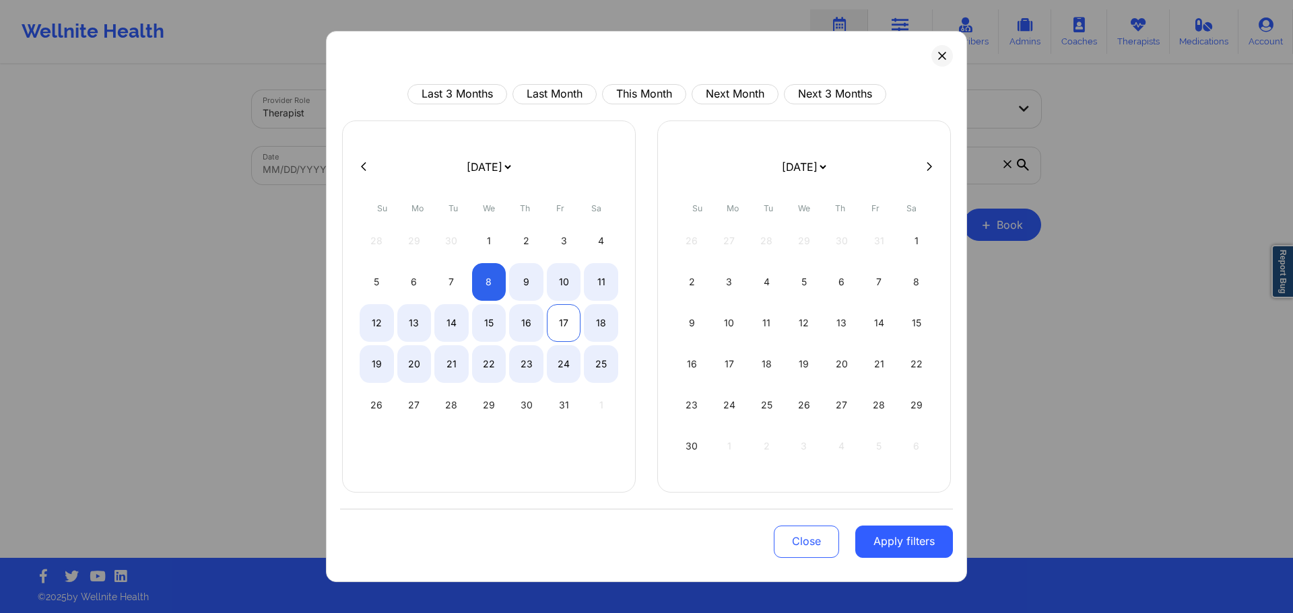
select select "2025-9"
select select "2025-10"
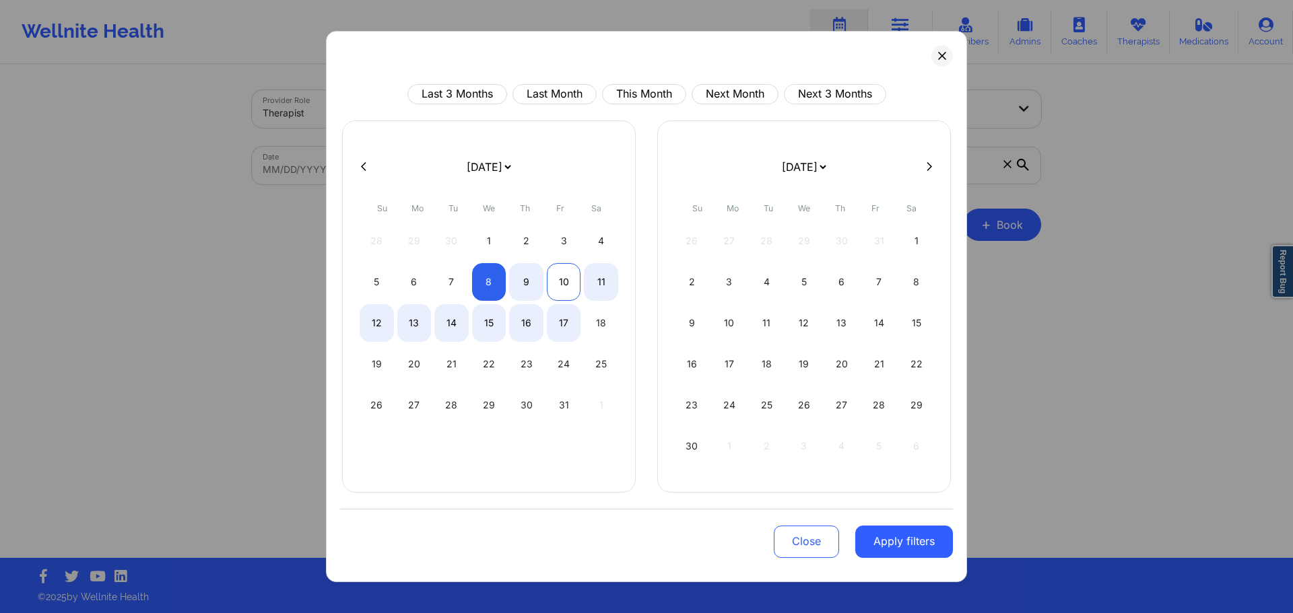
select select "2025-9"
select select "2025-10"
click at [576, 290] on div "10" at bounding box center [564, 282] width 34 height 38
select select "2025-9"
select select "2025-10"
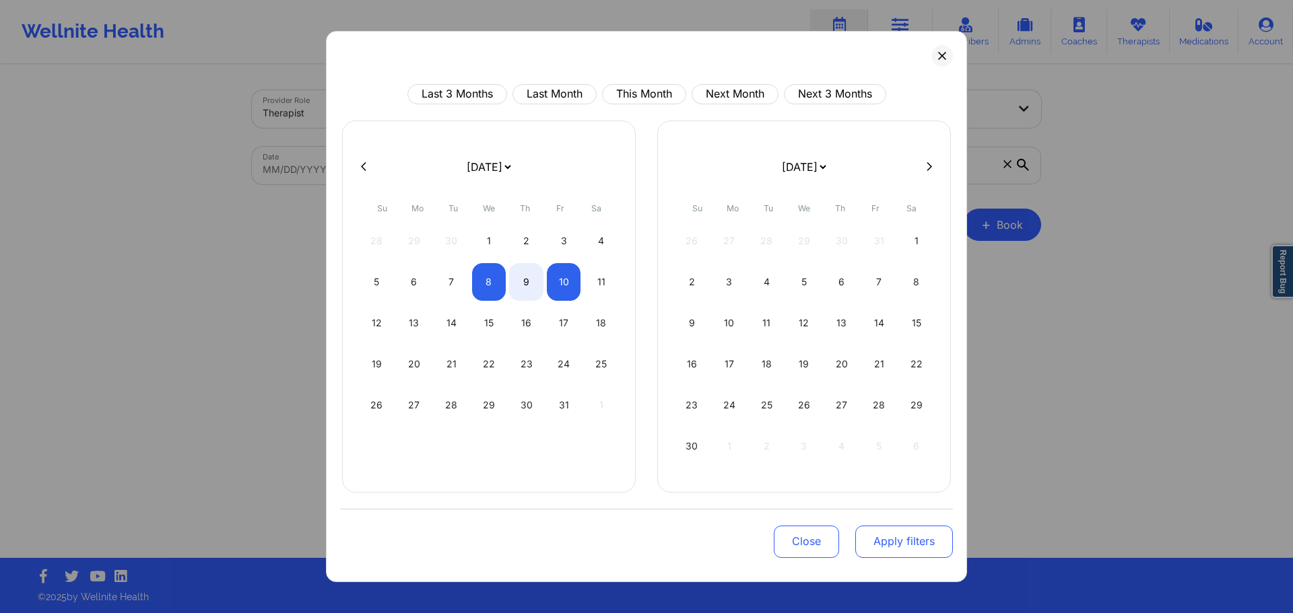
click at [917, 552] on button "Apply filters" at bounding box center [904, 542] width 98 height 32
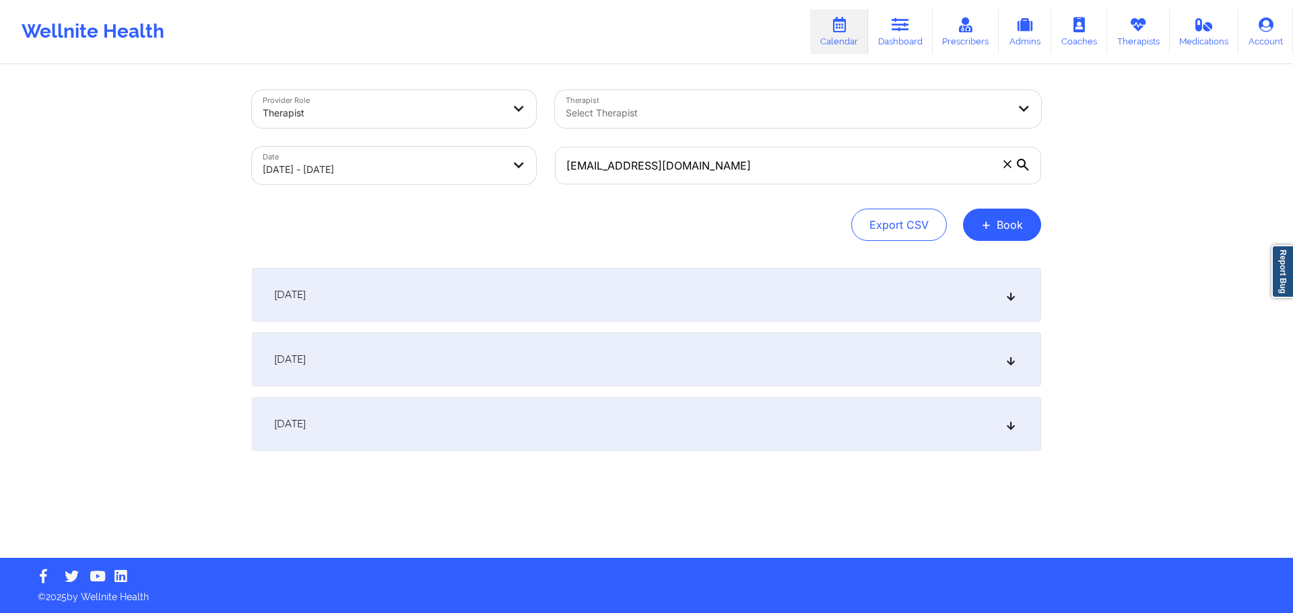
click at [656, 302] on div "October 8, 2025" at bounding box center [646, 295] width 789 height 54
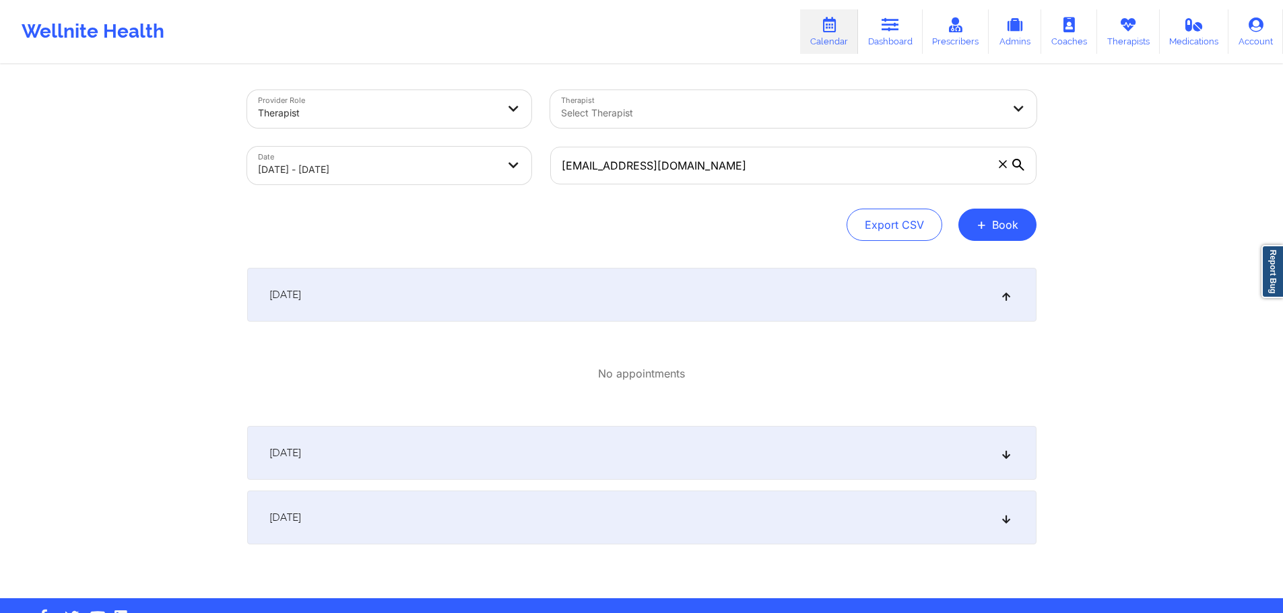
click at [611, 282] on div "October 8, 2025" at bounding box center [641, 295] width 789 height 54
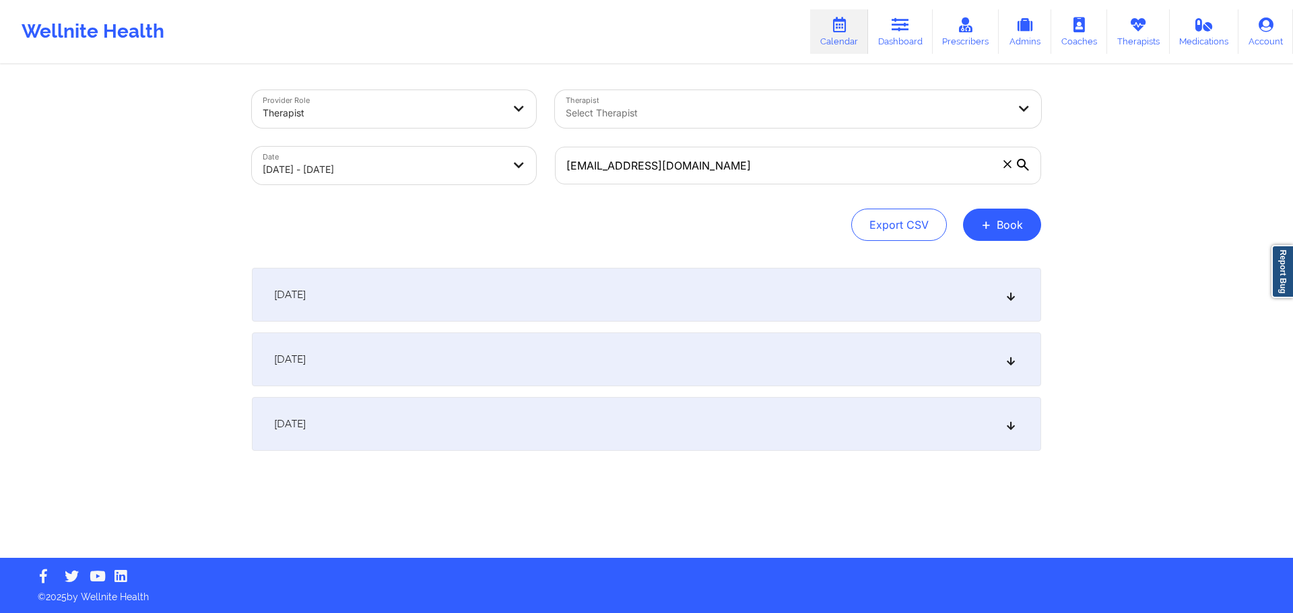
click at [587, 350] on div "October 9, 2025" at bounding box center [646, 360] width 789 height 54
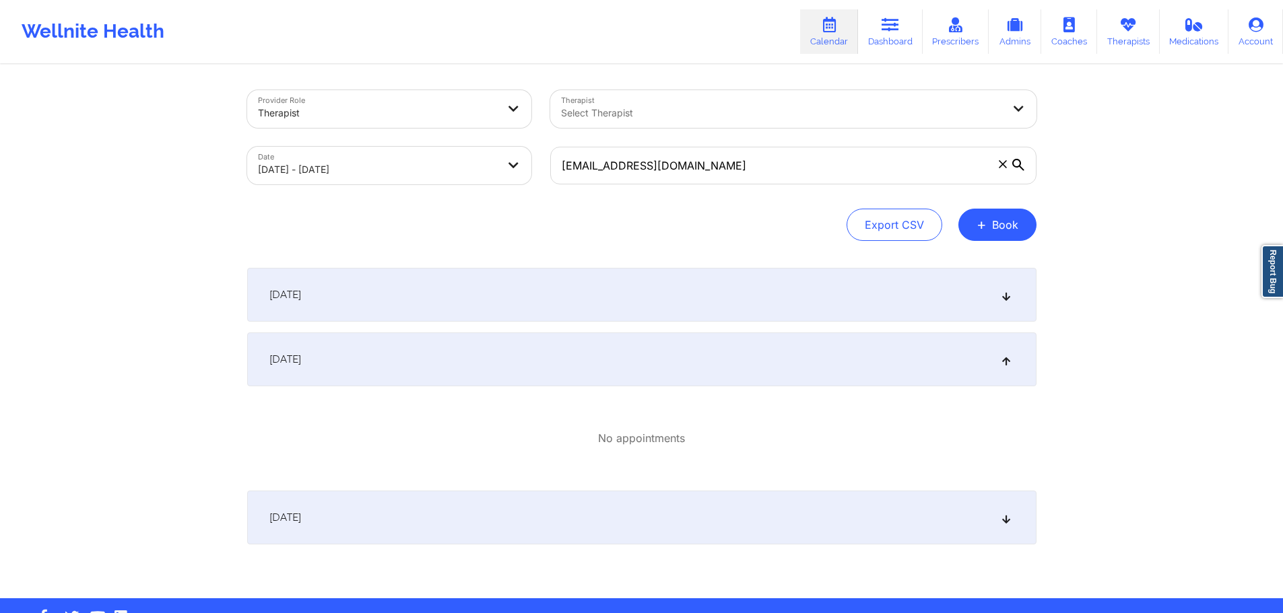
click at [587, 352] on div "October 9, 2025" at bounding box center [641, 360] width 789 height 54
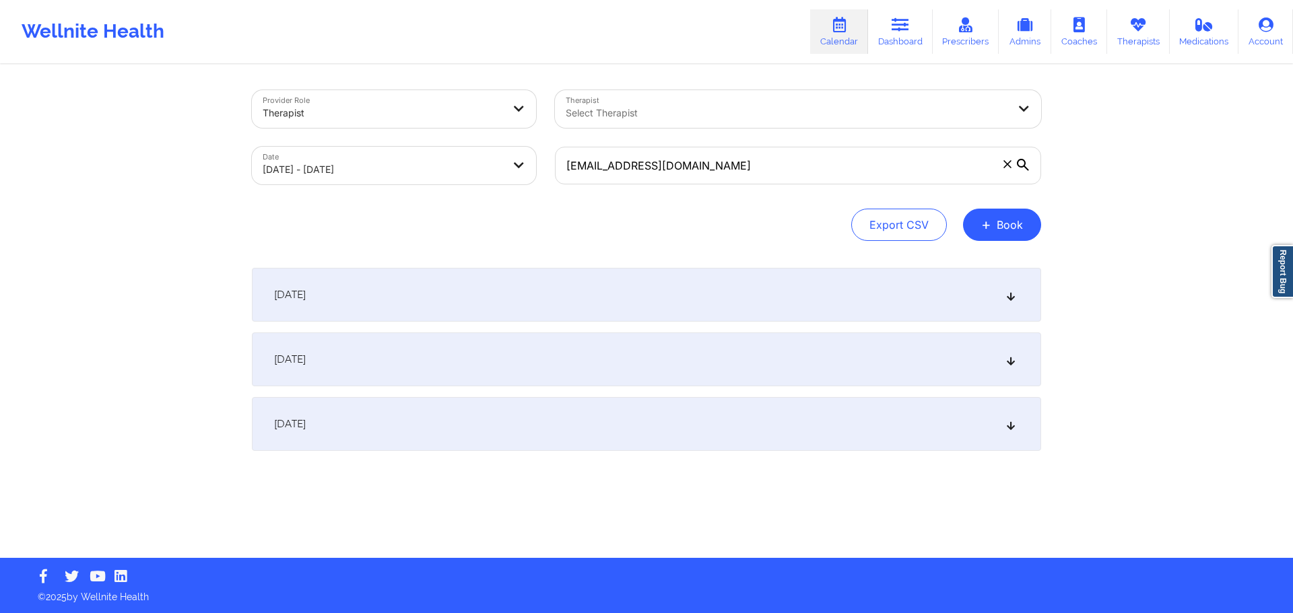
click at [605, 287] on div "October 8, 2025" at bounding box center [646, 295] width 789 height 54
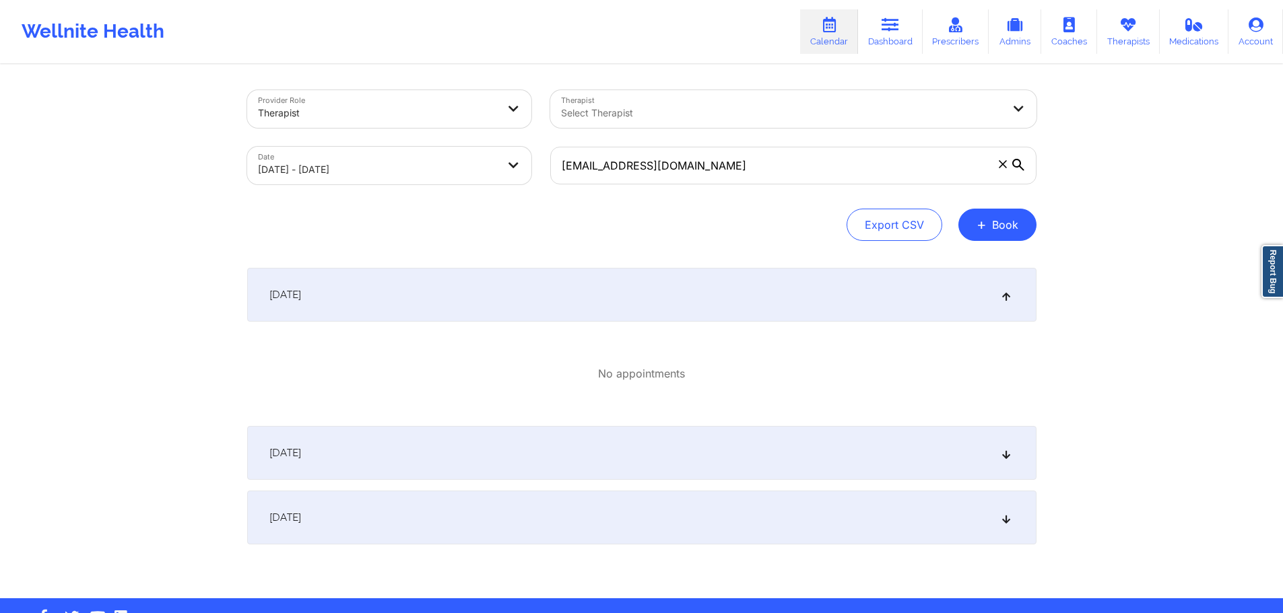
click at [638, 286] on div "October 8, 2025" at bounding box center [641, 295] width 789 height 54
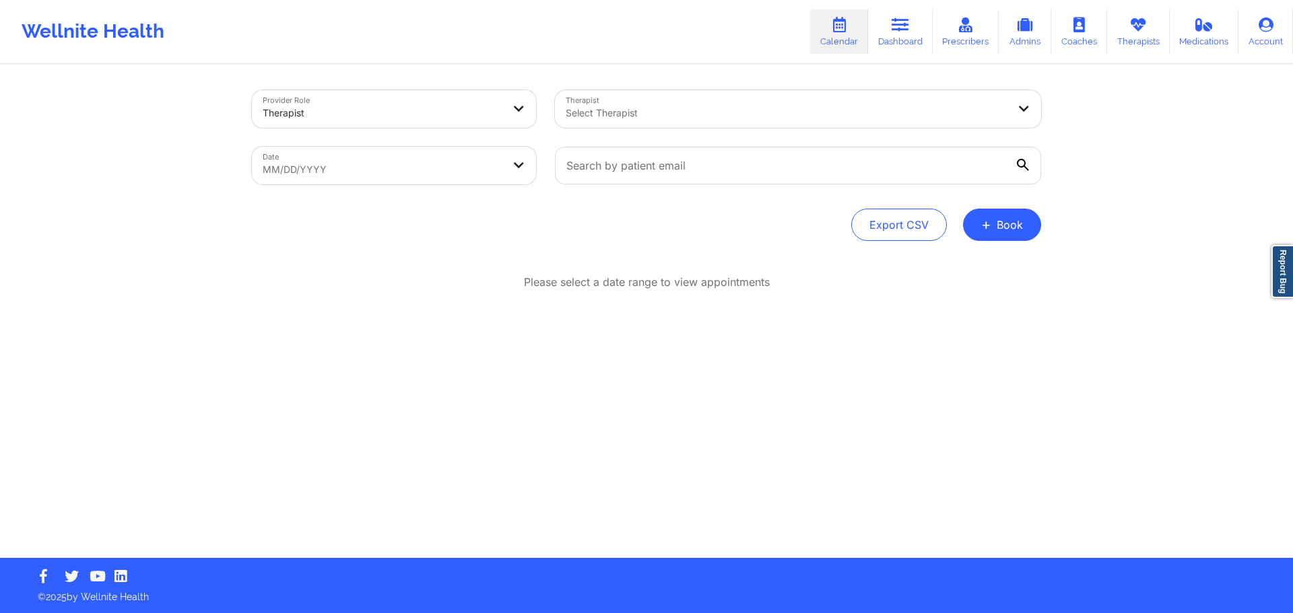
click at [433, 179] on body "Wellnite Health Calendar Dashboard Prescribers Admins Coaches Therapists Medica…" at bounding box center [646, 306] width 1293 height 613
select select "2025-8"
select select "2025-9"
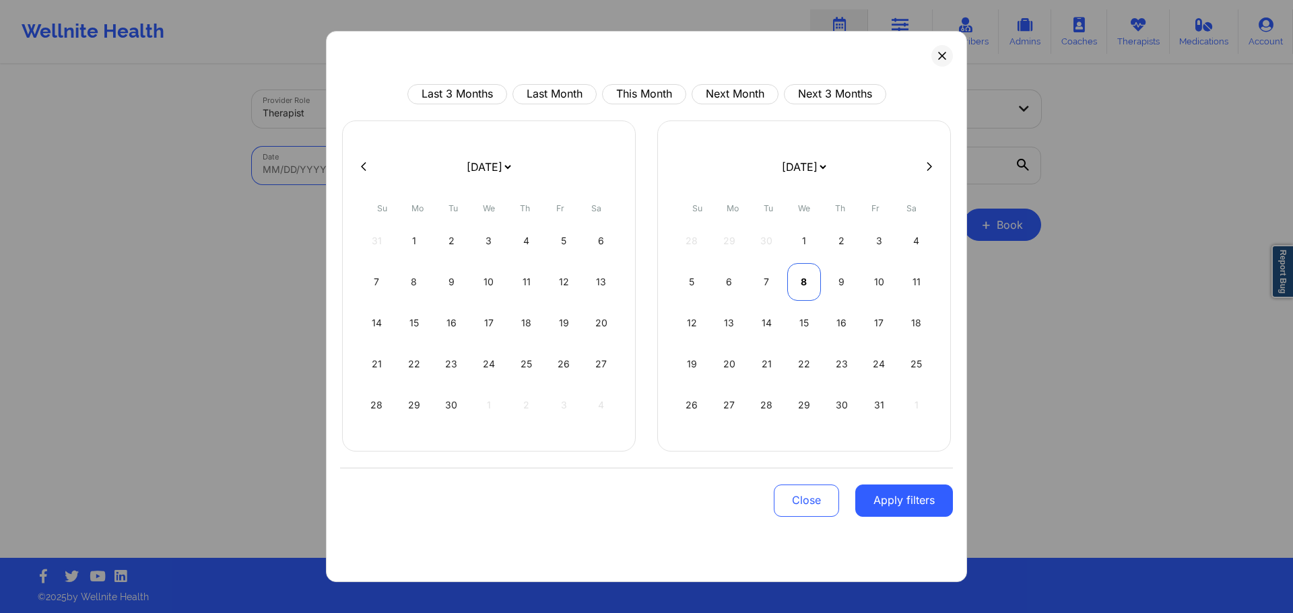
click at [809, 279] on div "8" at bounding box center [804, 282] width 34 height 38
select select "2025-9"
select select "2025-10"
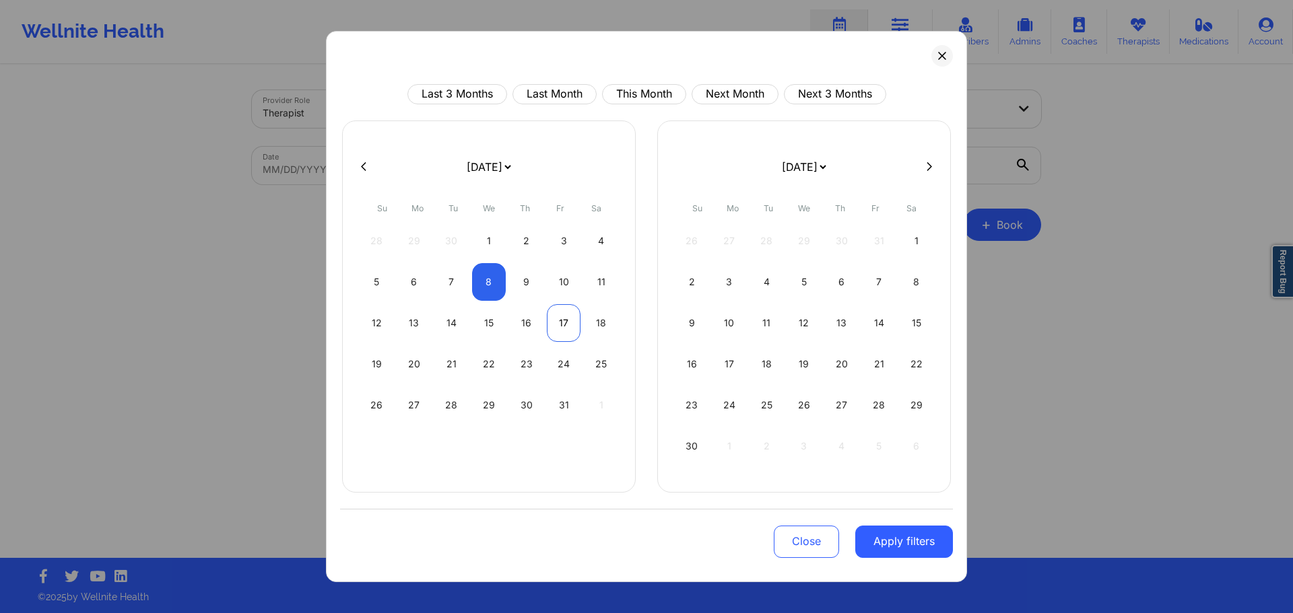
select select "2025-9"
select select "2025-10"
click at [554, 288] on div "10" at bounding box center [564, 282] width 34 height 38
select select "2025-9"
select select "2025-10"
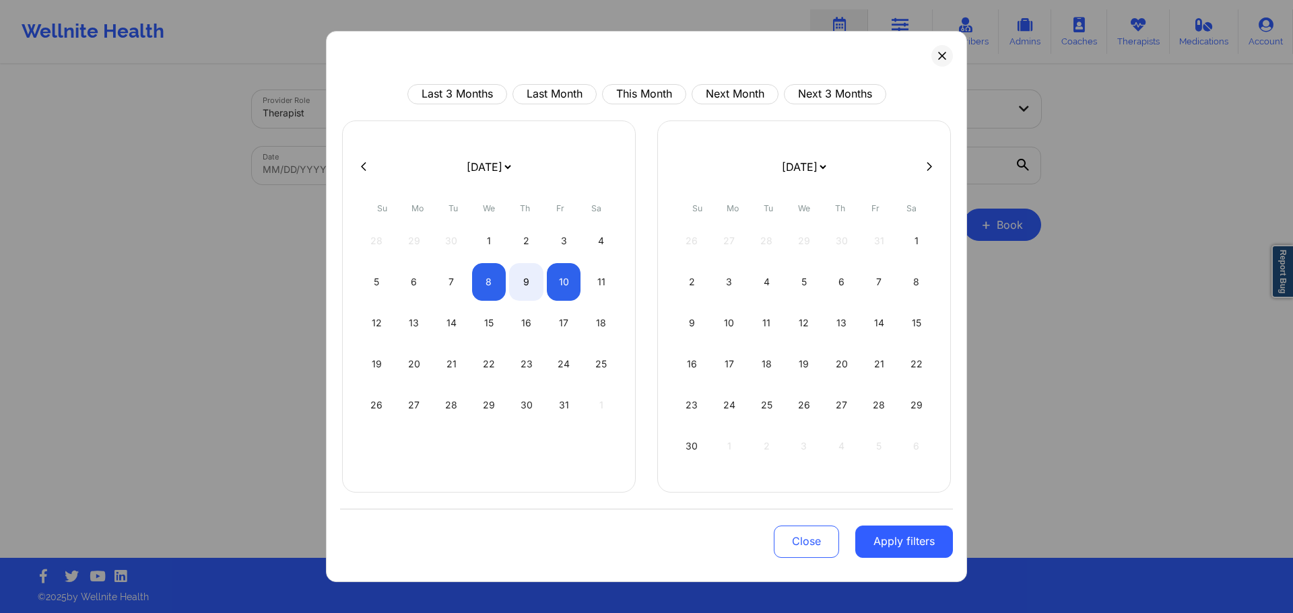
drag, startPoint x: 812, startPoint y: 531, endPoint x: 849, endPoint y: 436, distance: 102.5
click at [812, 533] on button "Close" at bounding box center [806, 542] width 65 height 32
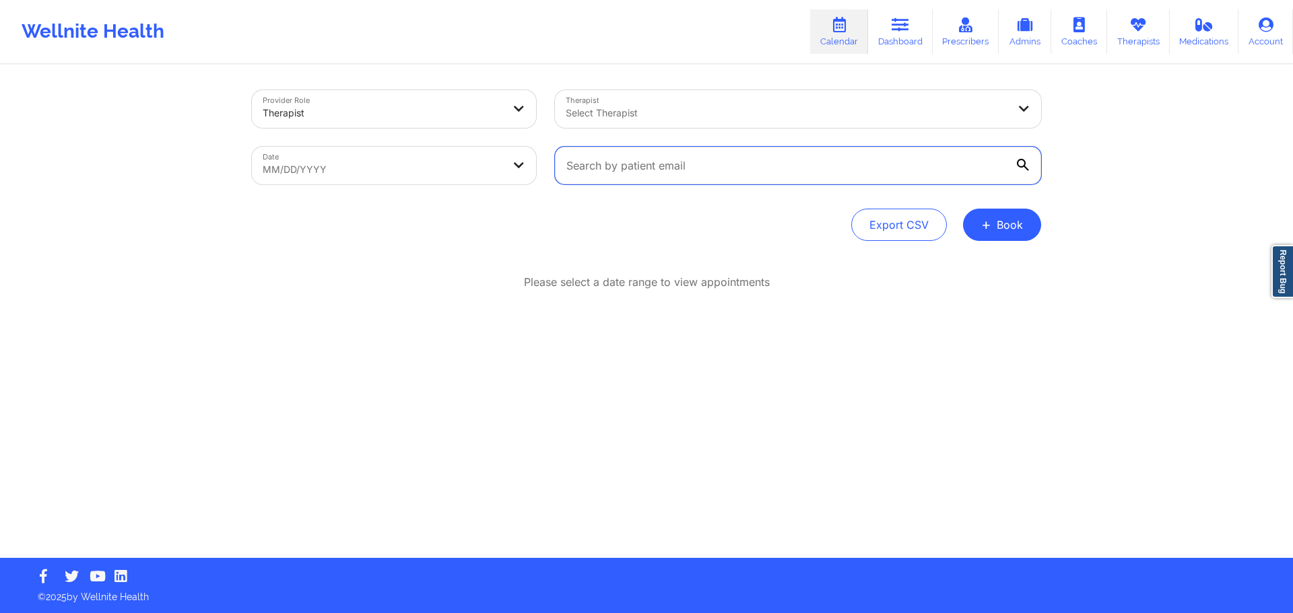
click at [857, 158] on input "text" at bounding box center [798, 166] width 486 height 38
paste input "bigcurtis44@aol.com"
type input "bigcurtis44@aol.com"
click at [366, 157] on body "Wellnite Health Calendar Dashboard Prescribers Admins Coaches Therapists Medica…" at bounding box center [646, 306] width 1293 height 613
select select "2025-8"
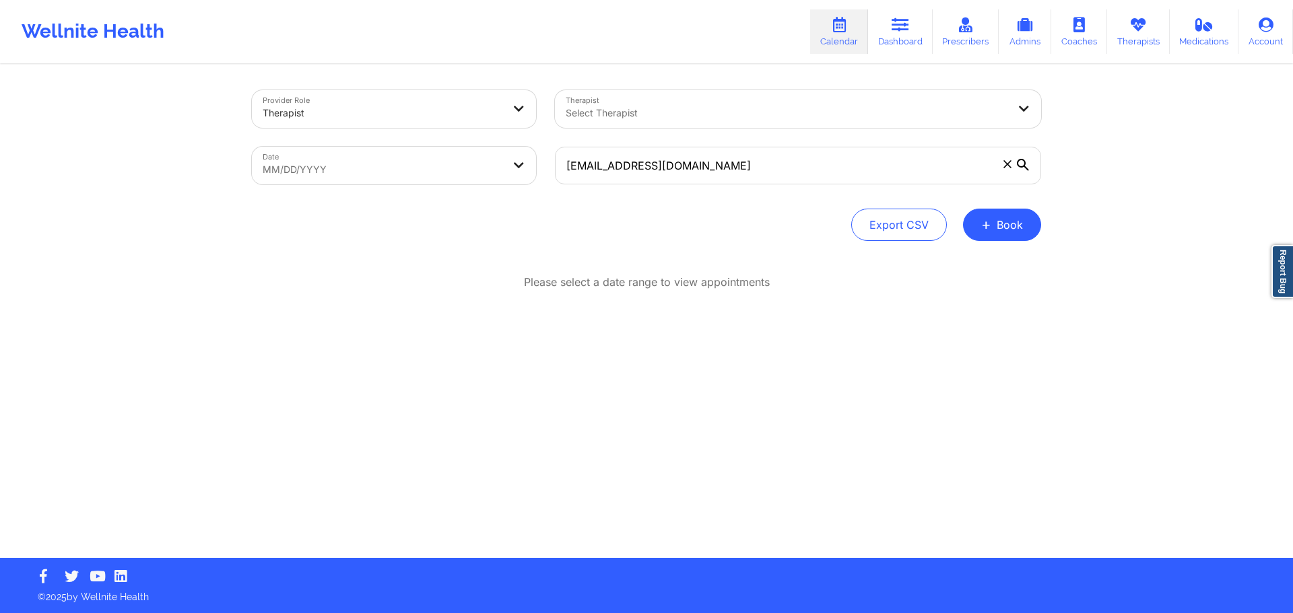
select select "2025-9"
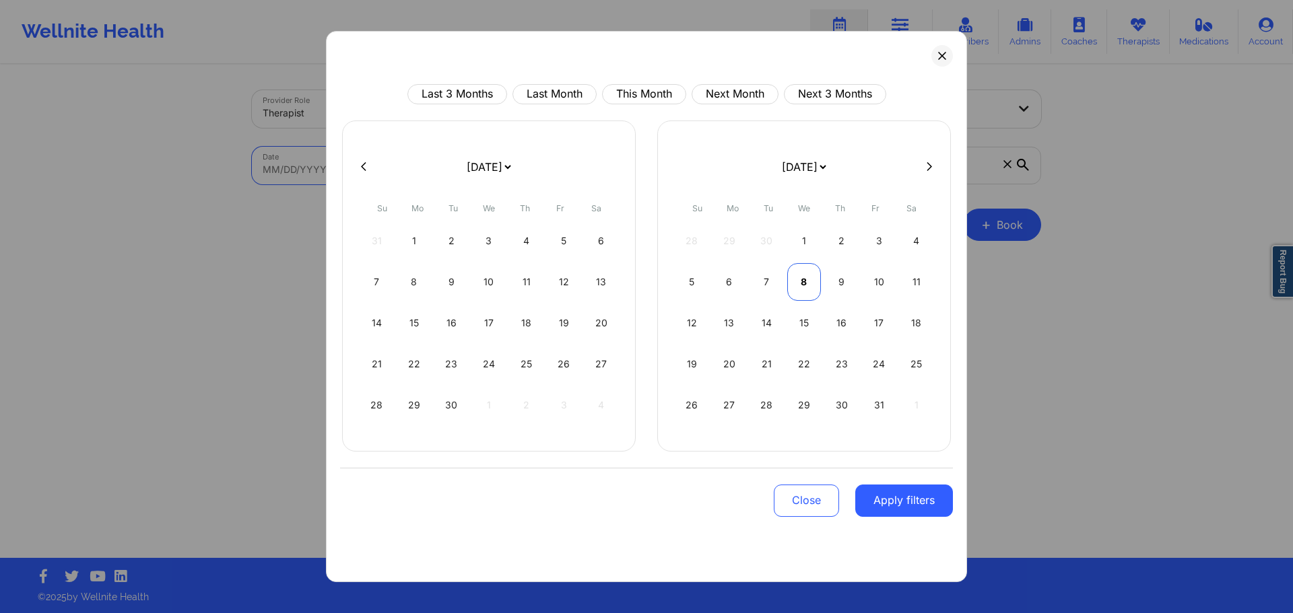
click at [807, 279] on div "8" at bounding box center [804, 282] width 34 height 38
select select "2025-9"
select select "2025-10"
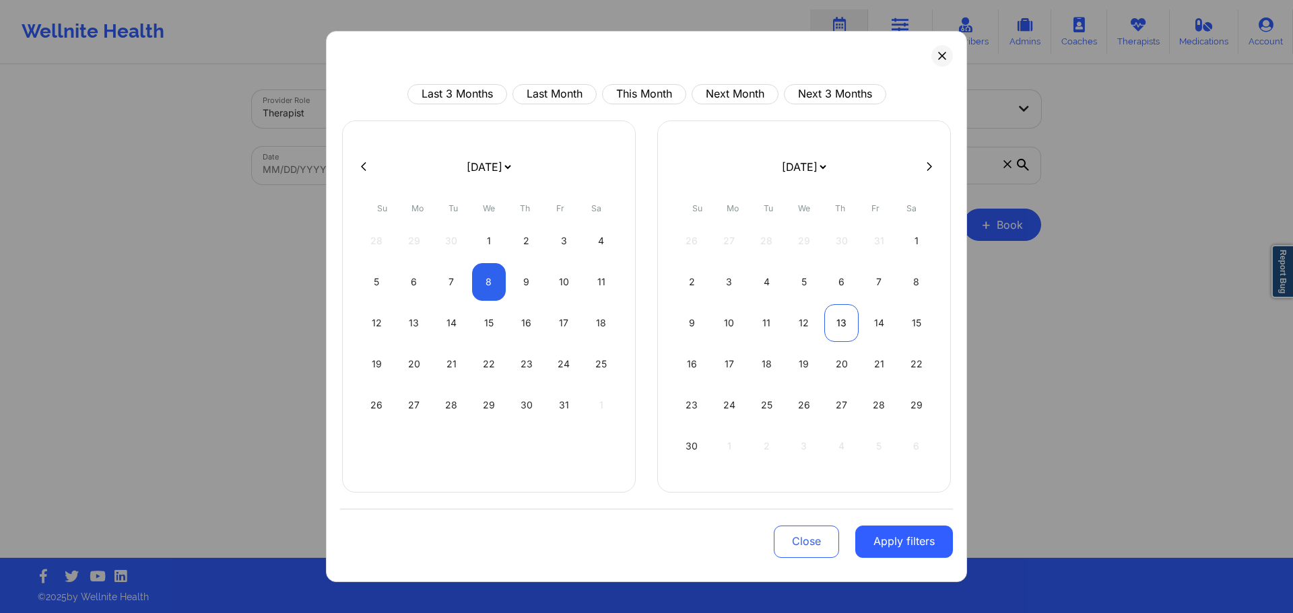
select select "2025-9"
select select "2025-10"
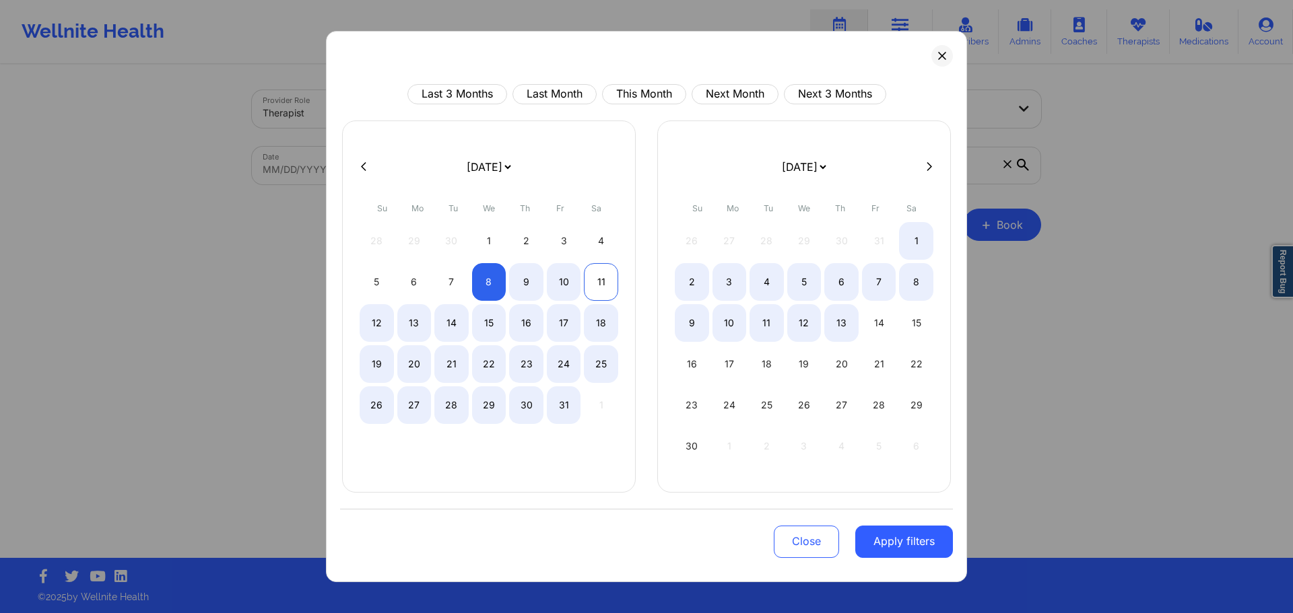
select select "2025-9"
select select "2025-10"
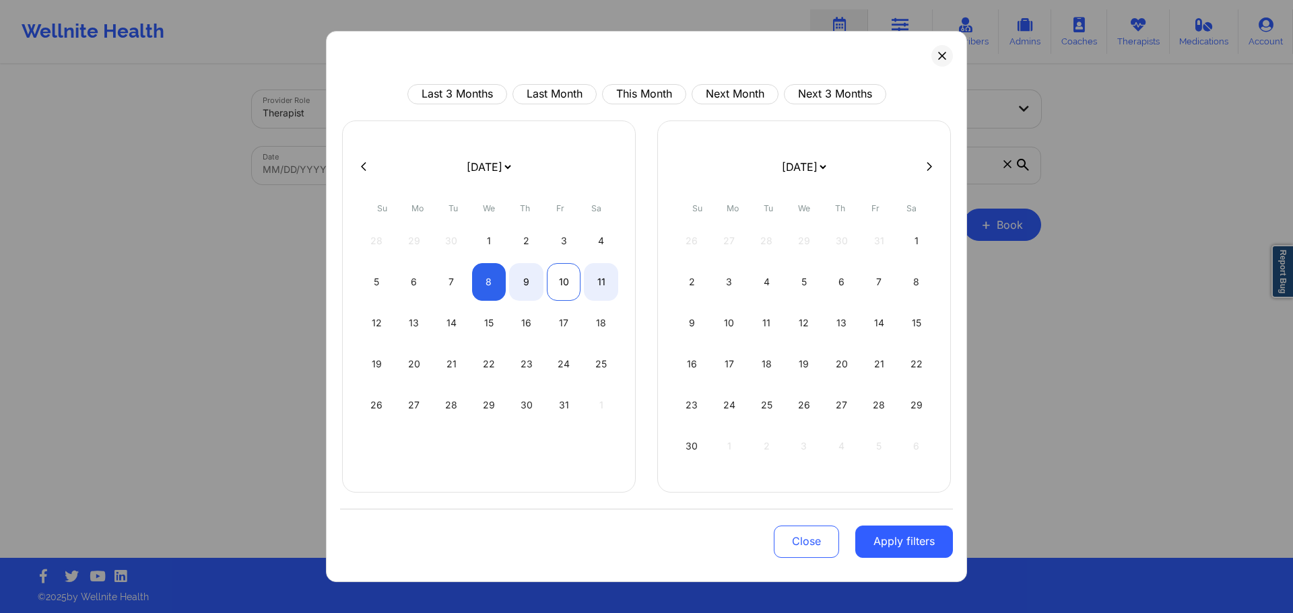
click at [578, 280] on div "10" at bounding box center [564, 282] width 34 height 38
select select "2025-9"
select select "2025-10"
click at [928, 554] on button "Apply filters" at bounding box center [904, 542] width 98 height 32
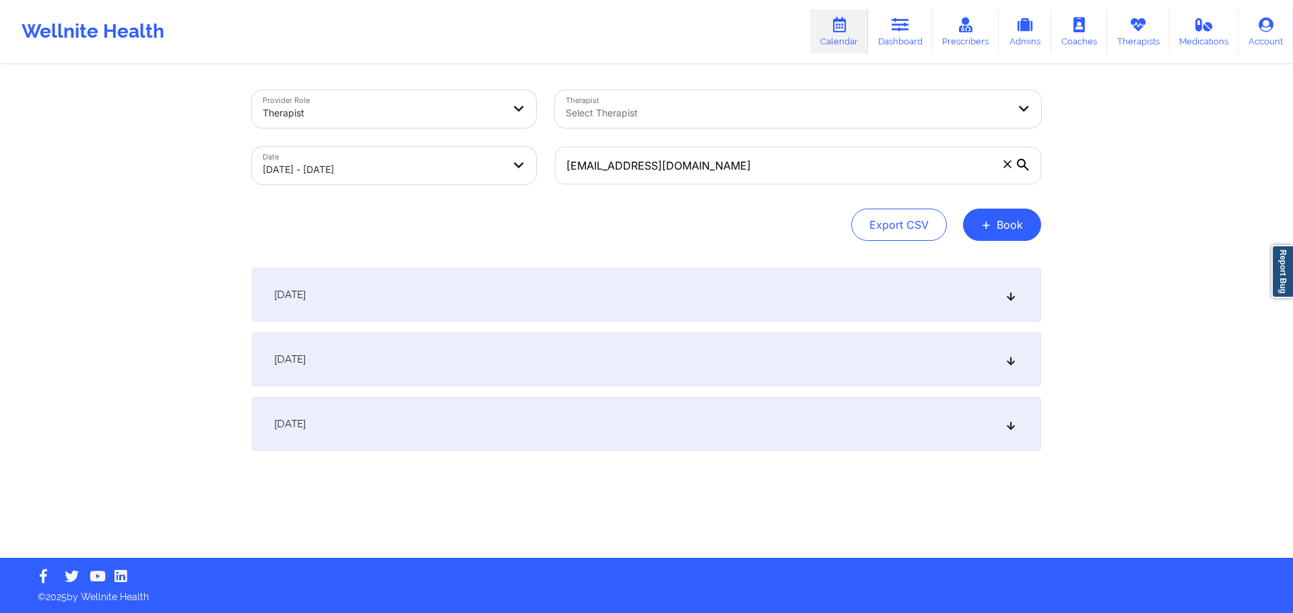
click at [958, 290] on div "October 8, 2025" at bounding box center [646, 295] width 789 height 54
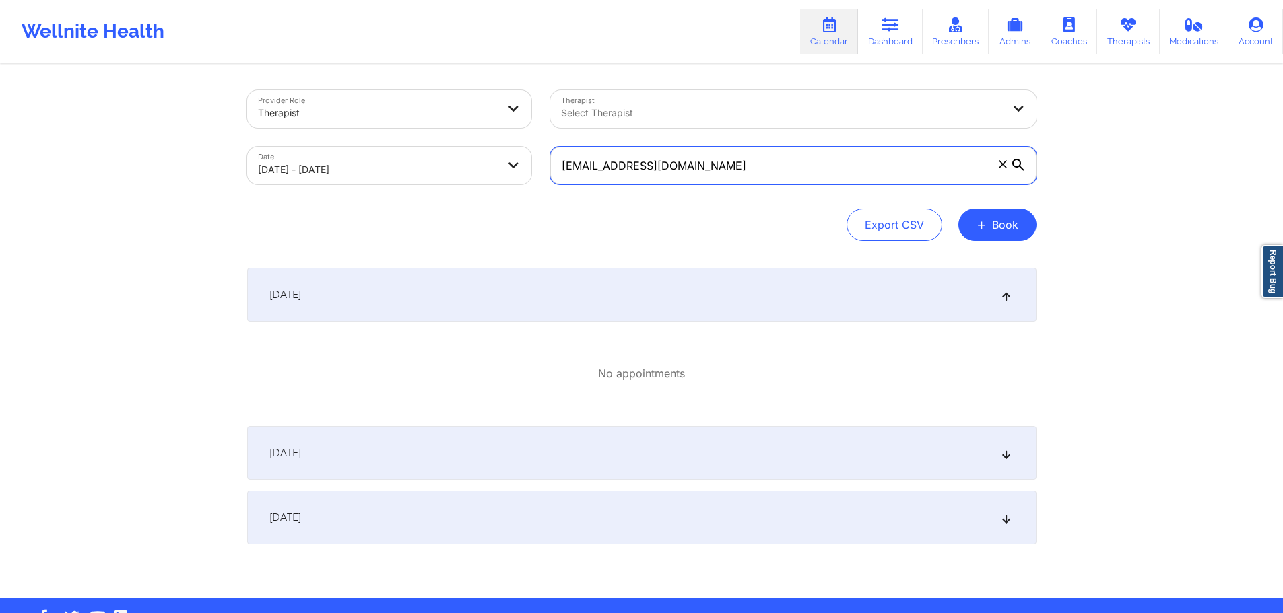
click at [672, 161] on input "bigcurtis44@aol.com" at bounding box center [793, 166] width 486 height 38
click at [782, 342] on div "No appointments" at bounding box center [641, 374] width 789 height 83
click at [786, 323] on div "October 8, 2025 No appointments" at bounding box center [641, 341] width 789 height 147
click at [789, 309] on div "October 8, 2025" at bounding box center [641, 295] width 789 height 54
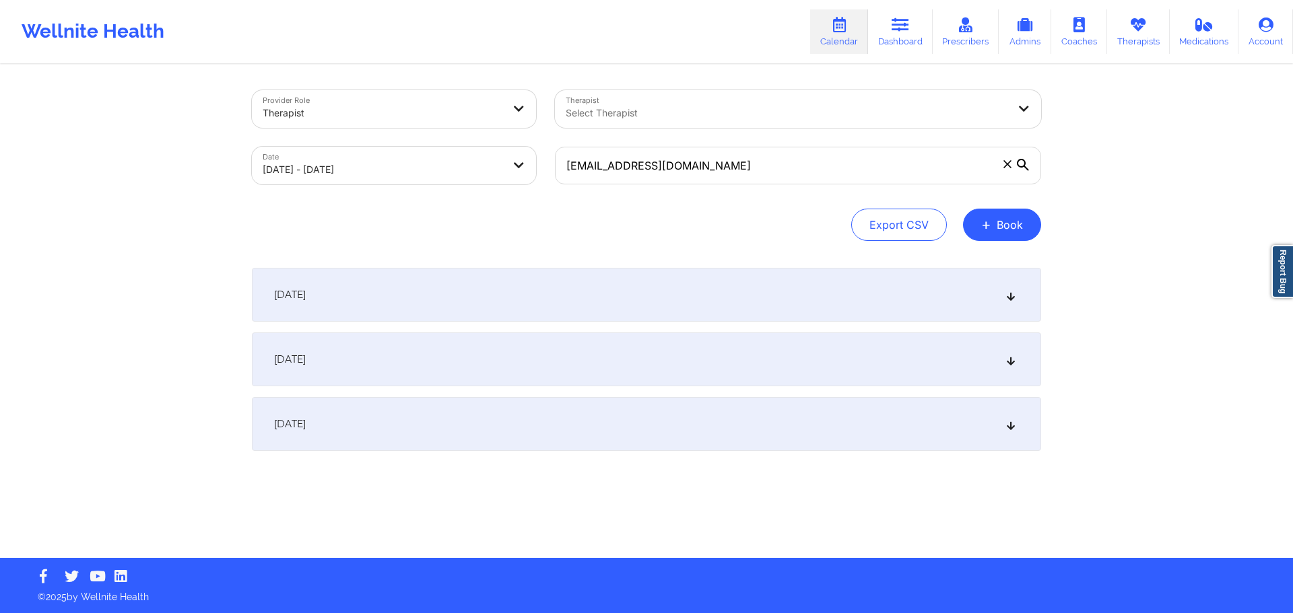
click at [423, 166] on body "Wellnite Health Calendar Dashboard Prescribers Admins Coaches Therapists Medica…" at bounding box center [646, 306] width 1293 height 613
select select "2025-9"
select select "2025-10"
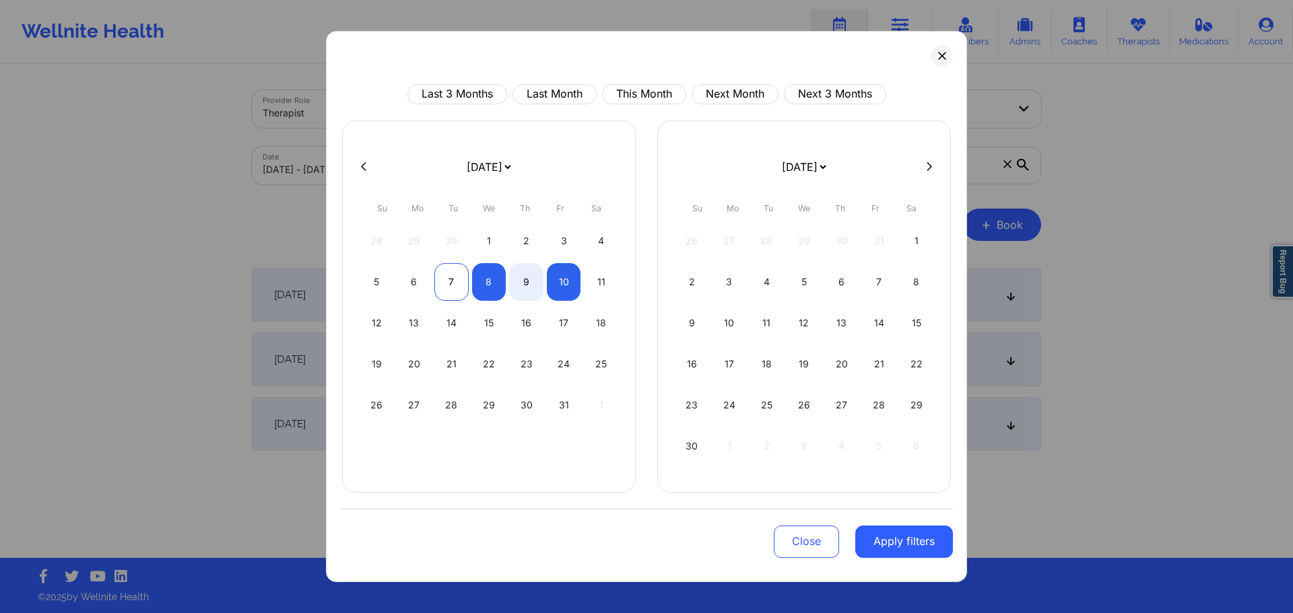
click at [453, 284] on div "7" at bounding box center [451, 282] width 34 height 38
select select "2025-9"
select select "2025-10"
select select "2025-9"
select select "2025-10"
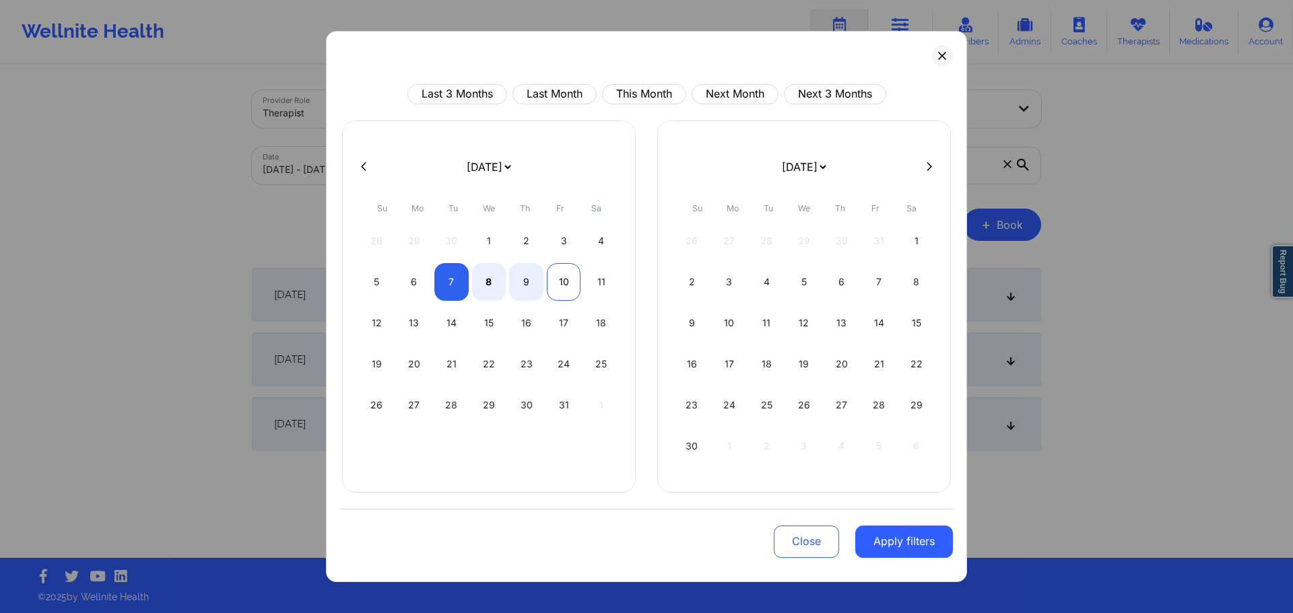
click at [561, 279] on div "10" at bounding box center [564, 282] width 34 height 38
select select "2025-9"
select select "2025-10"
click at [892, 549] on button "Apply filters" at bounding box center [904, 542] width 98 height 32
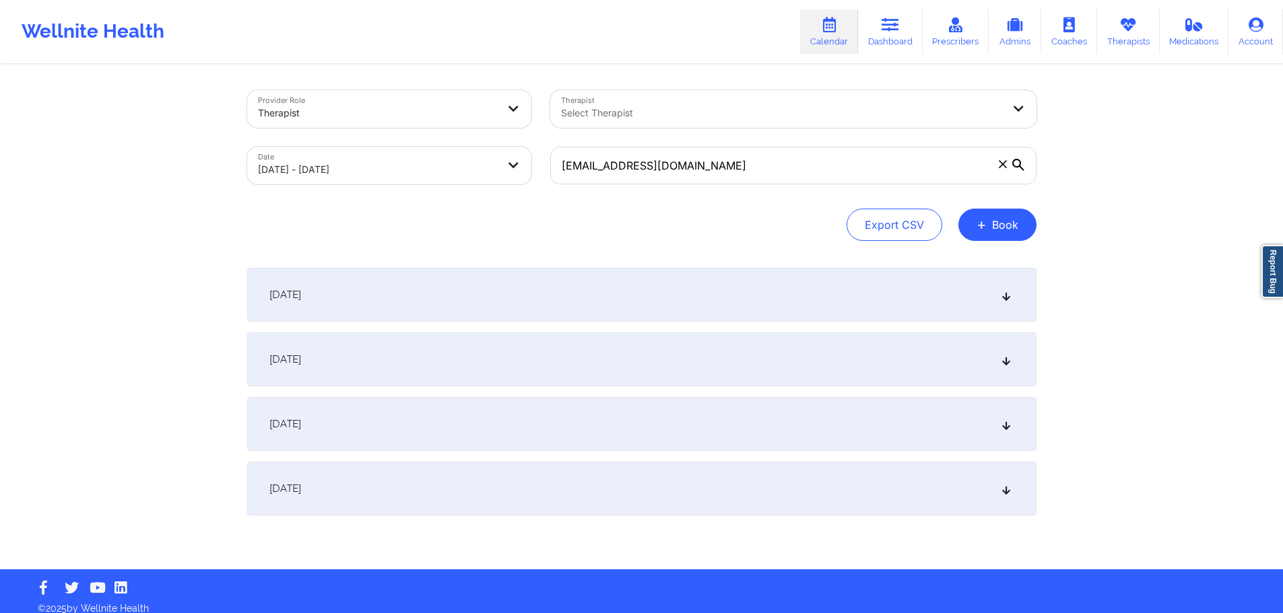
click at [442, 112] on div at bounding box center [378, 113] width 240 height 16
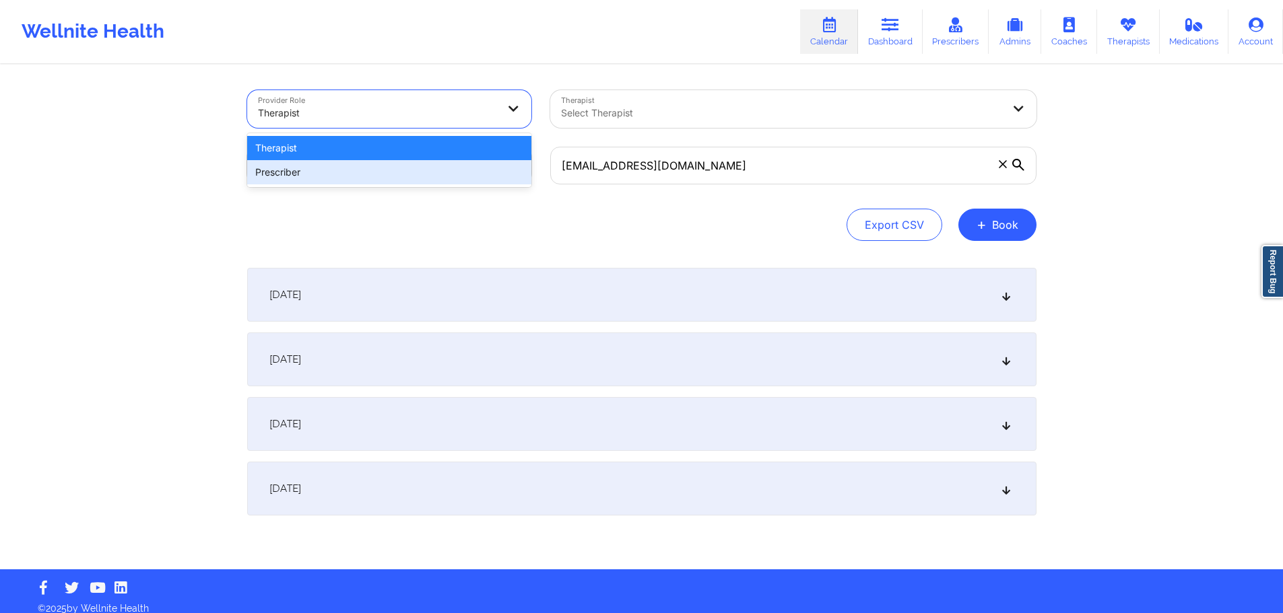
click at [344, 172] on div "Prescriber" at bounding box center [389, 172] width 284 height 24
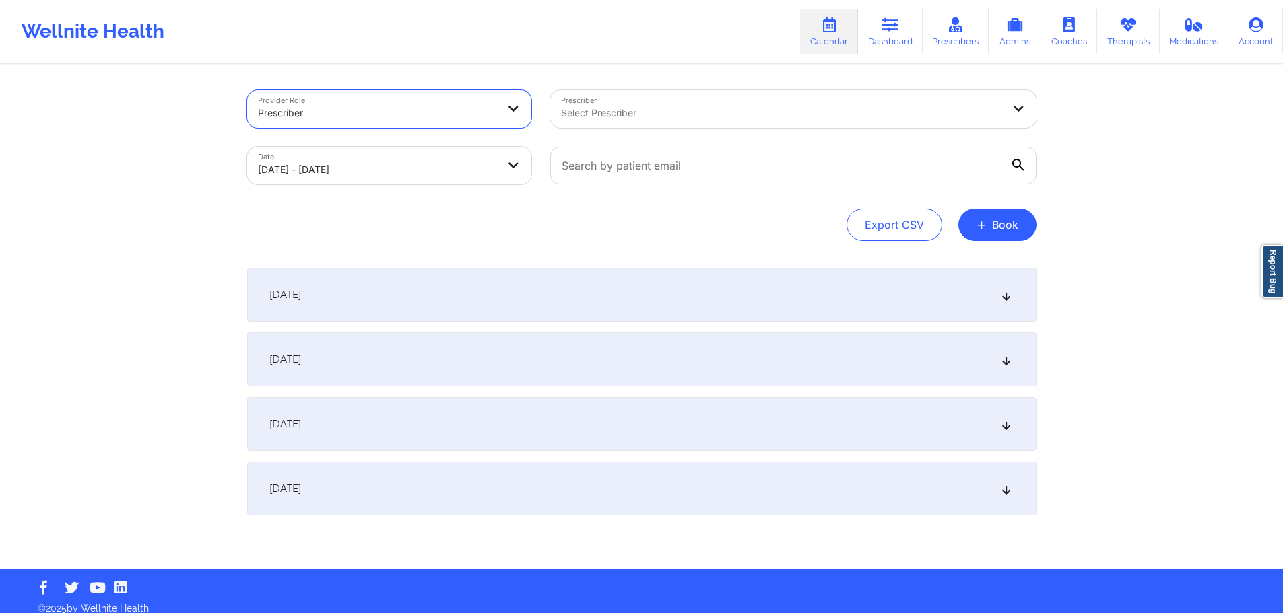
click at [400, 181] on body "Wellnite Health Calendar Dashboard Prescribers Admins Coaches Therapists Medica…" at bounding box center [641, 306] width 1283 height 613
select select "2025-9"
select select "2025-10"
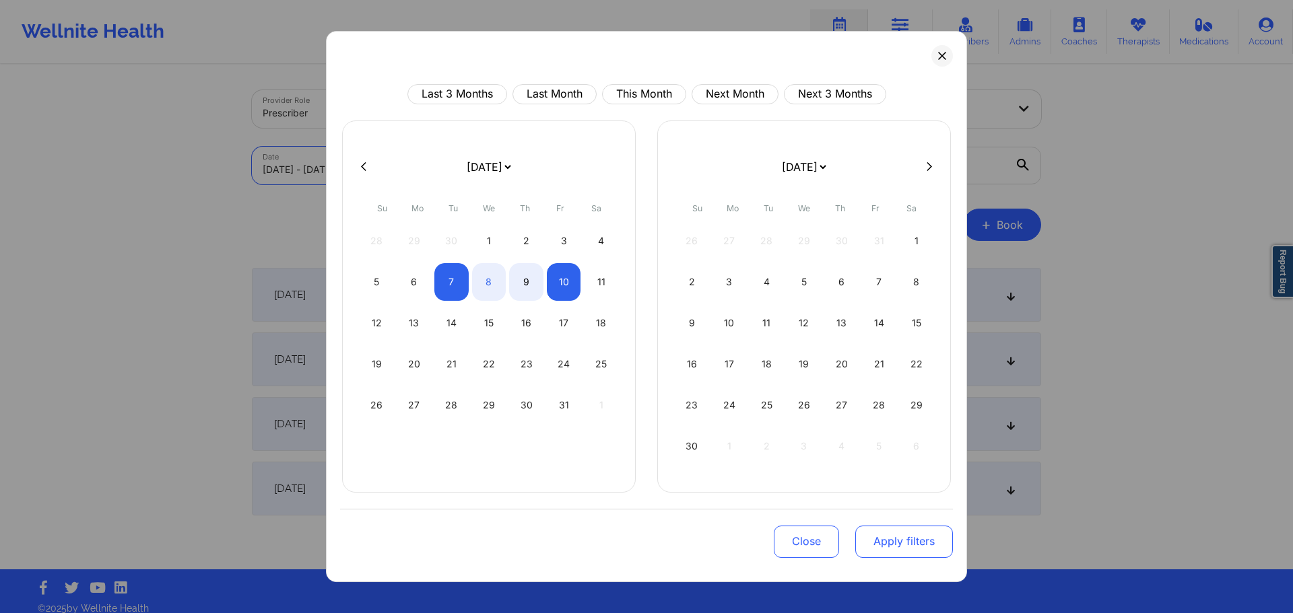
click at [914, 547] on button "Apply filters" at bounding box center [904, 542] width 98 height 32
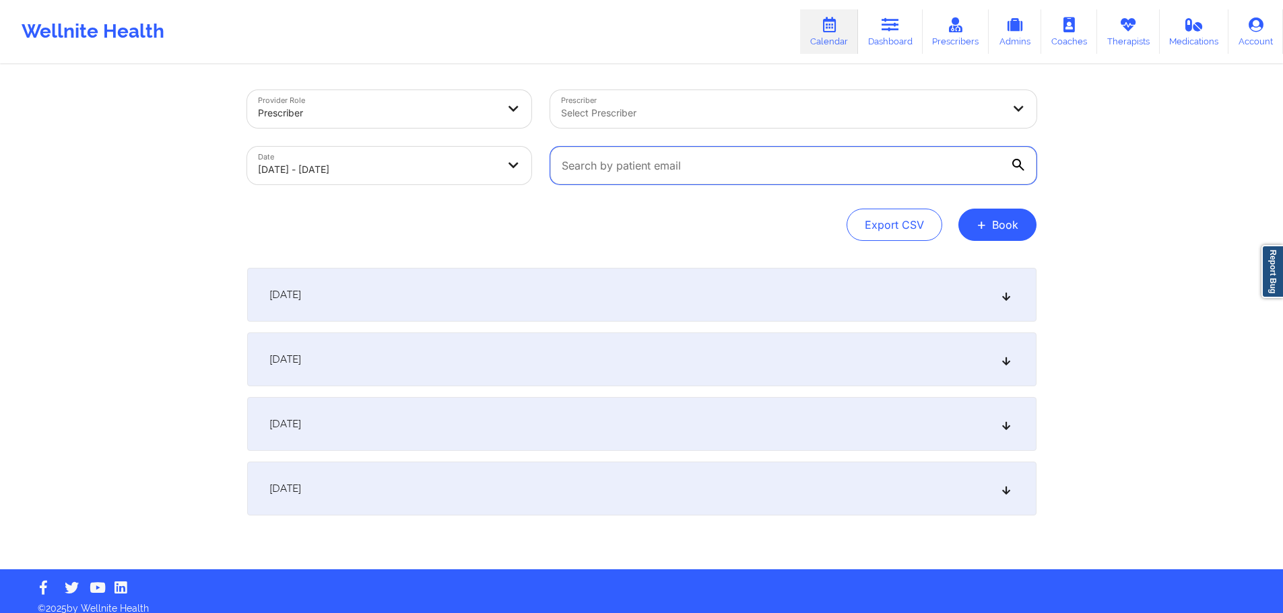
click at [778, 166] on input "text" at bounding box center [793, 166] width 486 height 38
paste input "bigcurtis44@aol.com"
type input "bigcurtis44@aol.com"
click at [373, 194] on div "Provider Role Prescriber Prescriber Select Prescriber Date 10/07/2025 - 10/10/2…" at bounding box center [641, 165] width 789 height 151
click at [383, 172] on body "Wellnite Health Calendar Dashboard Prescribers Admins Coaches Therapists Medica…" at bounding box center [641, 306] width 1283 height 613
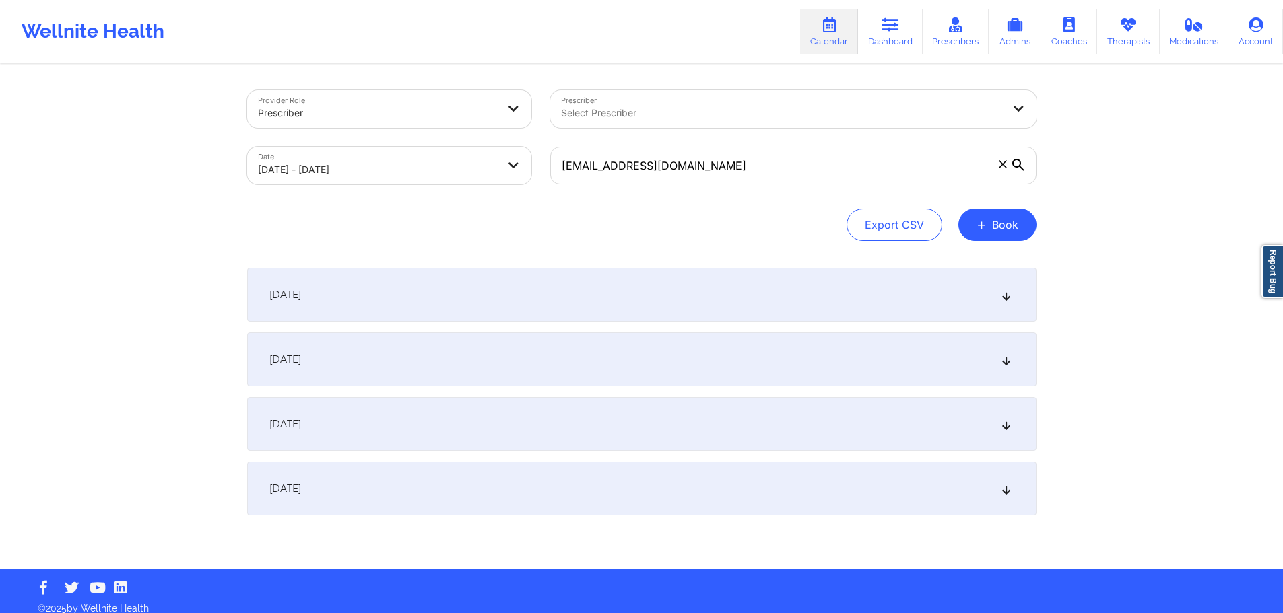
select select "2025-9"
select select "2025-10"
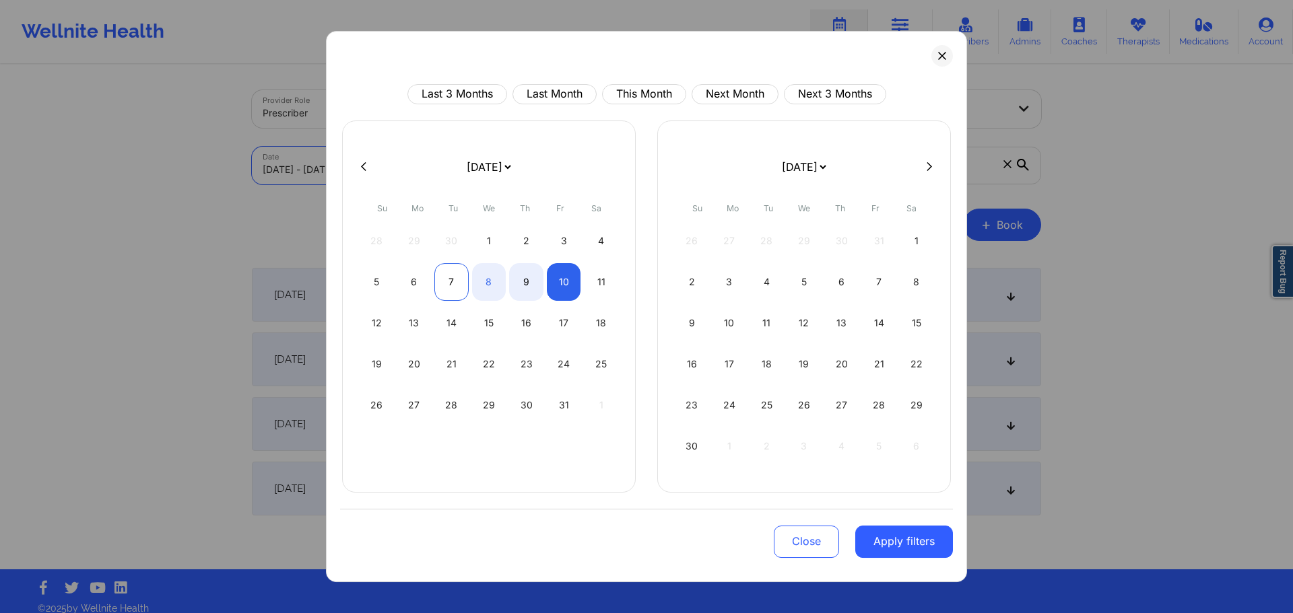
click at [455, 285] on div "7" at bounding box center [451, 282] width 34 height 38
select select "2025-9"
select select "2025-10"
select select "2025-9"
select select "2025-10"
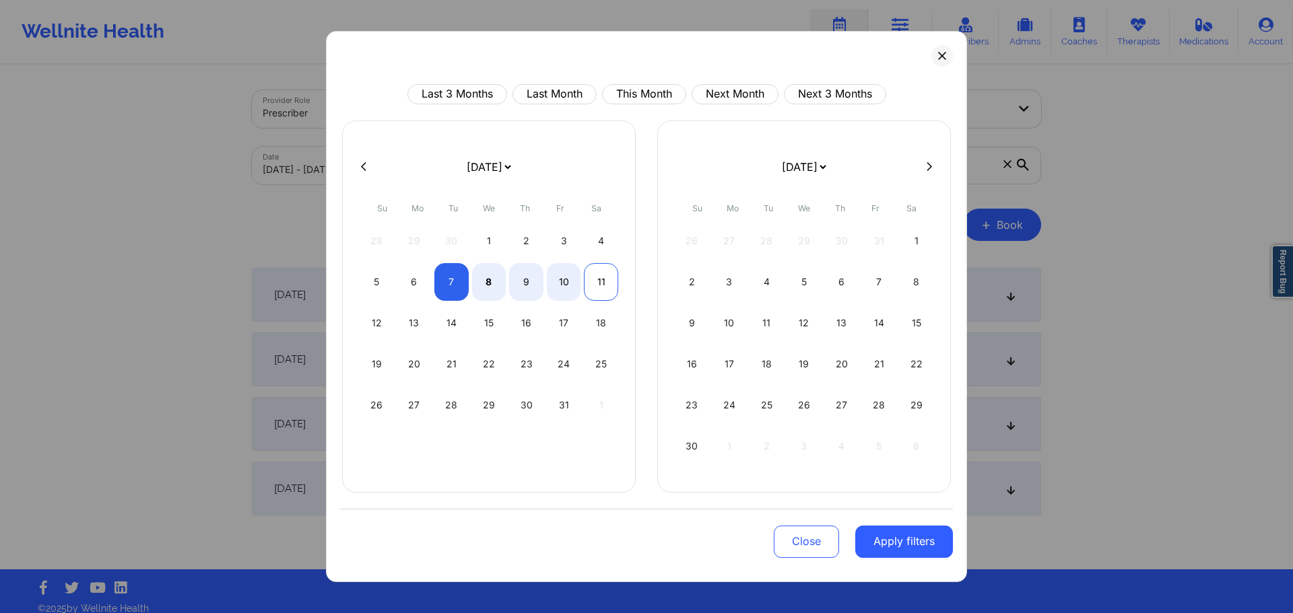
click at [587, 287] on div "11" at bounding box center [601, 282] width 34 height 38
select select "2025-9"
select select "2025-10"
click at [905, 538] on button "Apply filters" at bounding box center [904, 542] width 98 height 32
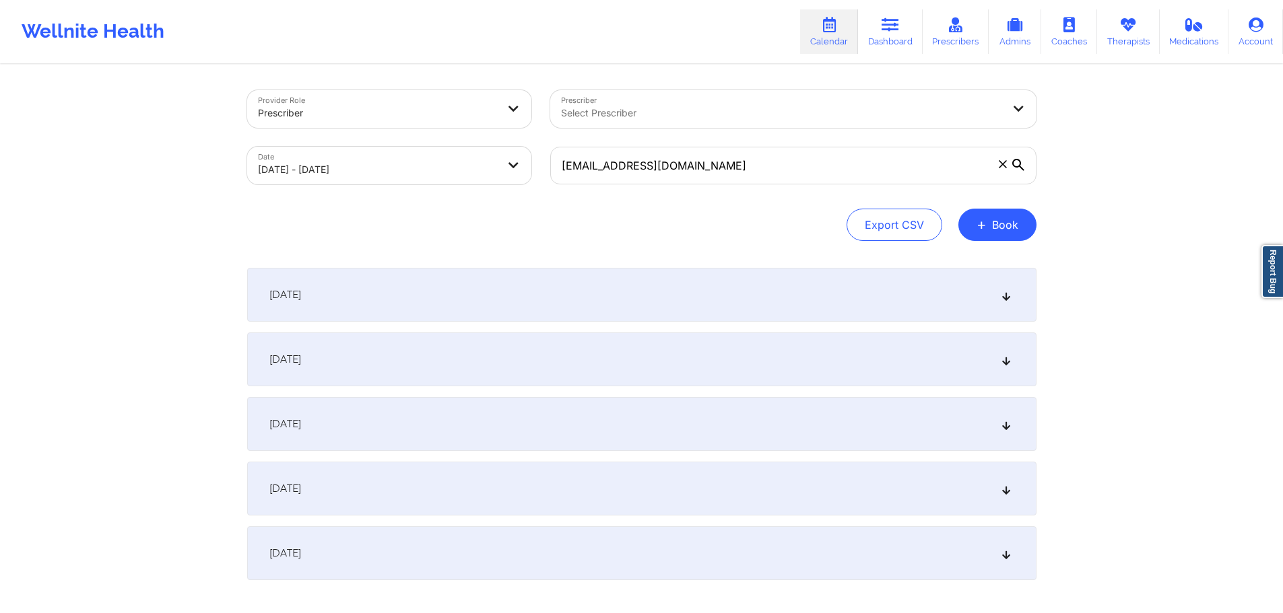
click at [540, 367] on div "October 8, 2025" at bounding box center [641, 360] width 789 height 54
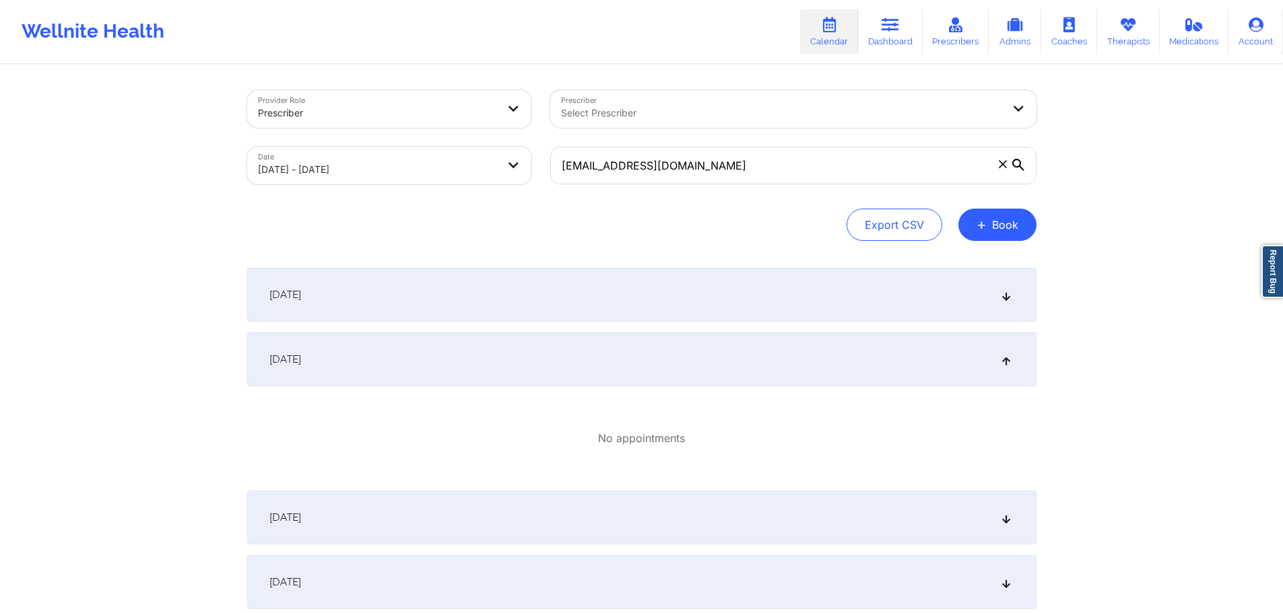
click at [552, 362] on div "October 8, 2025" at bounding box center [641, 360] width 789 height 54
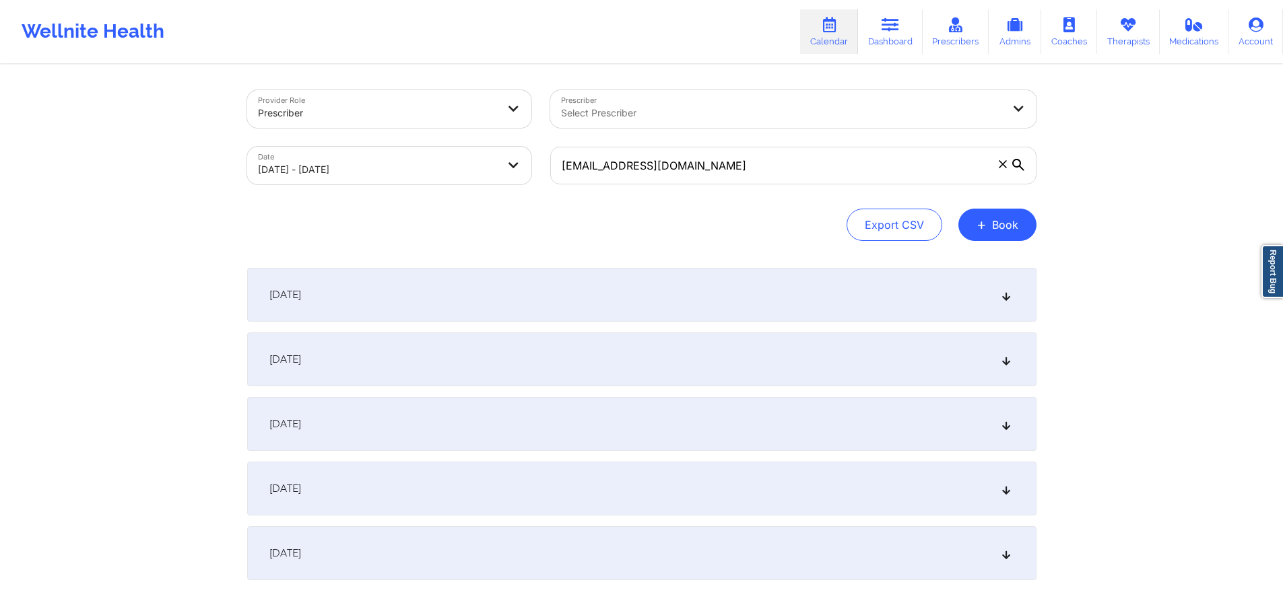
click at [638, 90] on div "Select Prescriber" at bounding box center [777, 109] width 454 height 38
type input "renee"
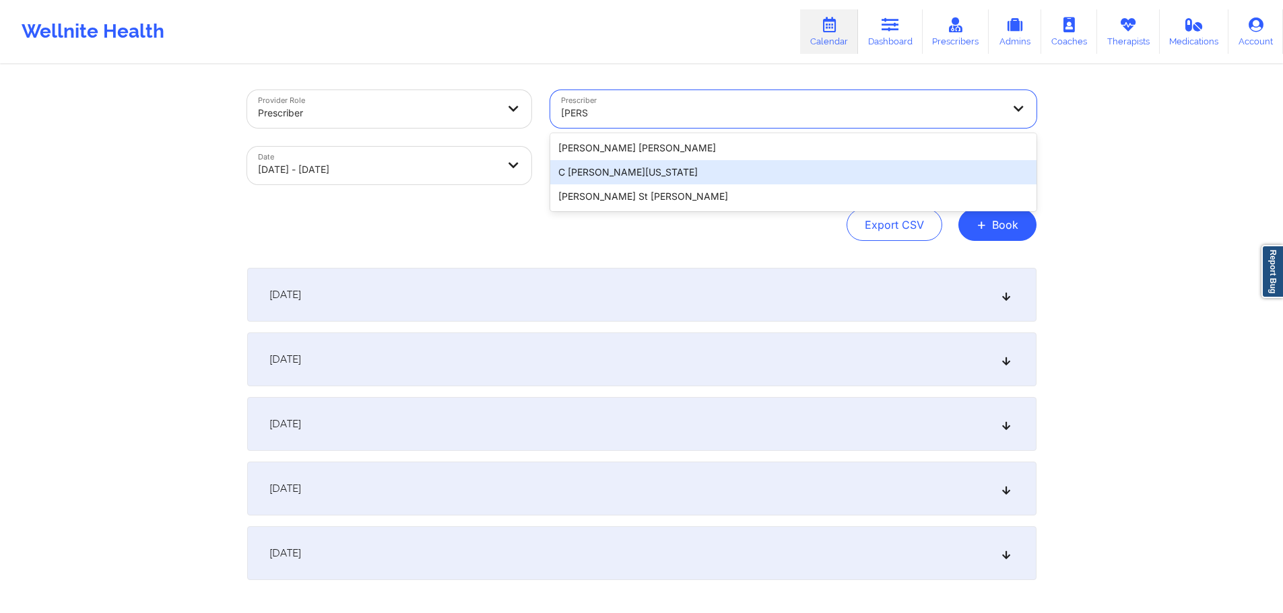
click at [694, 174] on div "C Renee WASHINGTON-HYDE" at bounding box center [793, 172] width 486 height 24
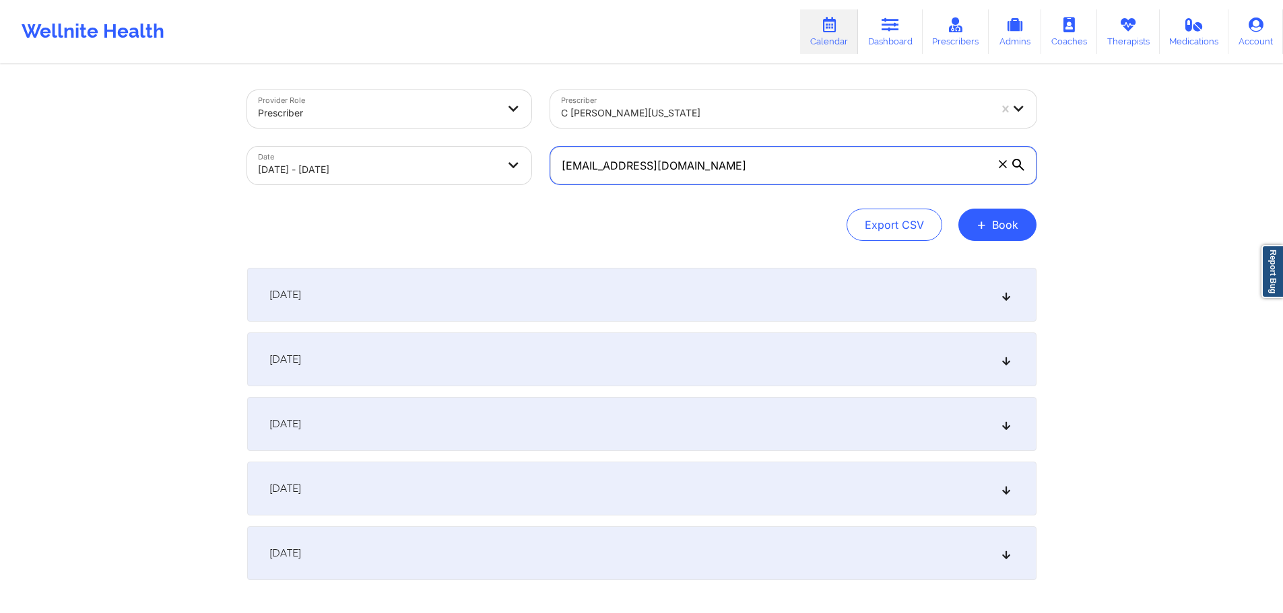
click at [1018, 158] on input "bigcurtis44@aol.com" at bounding box center [793, 166] width 486 height 38
click at [1019, 164] on icon at bounding box center [1018, 165] width 12 height 12
click at [1019, 164] on input "bigcurtis44@aol.com" at bounding box center [793, 166] width 486 height 38
click at [1019, 164] on icon at bounding box center [1018, 165] width 12 height 12
click at [1019, 164] on input "bigcurtis44@aol.com" at bounding box center [793, 166] width 486 height 38
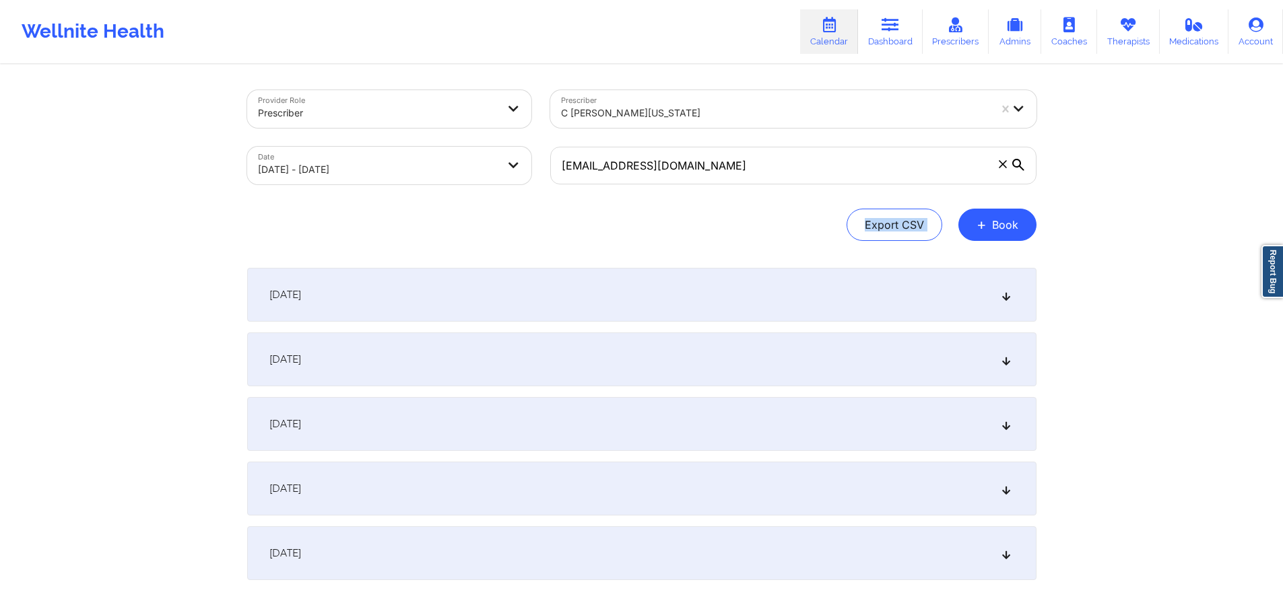
click at [1019, 164] on icon at bounding box center [1018, 165] width 12 height 12
click at [1019, 164] on input "bigcurtis44@aol.com" at bounding box center [793, 166] width 486 height 38
click at [1019, 164] on icon at bounding box center [1018, 165] width 12 height 12
click at [1019, 164] on input "bigcurtis44@aol.com" at bounding box center [793, 166] width 486 height 38
click at [1019, 164] on icon at bounding box center [1018, 165] width 12 height 12
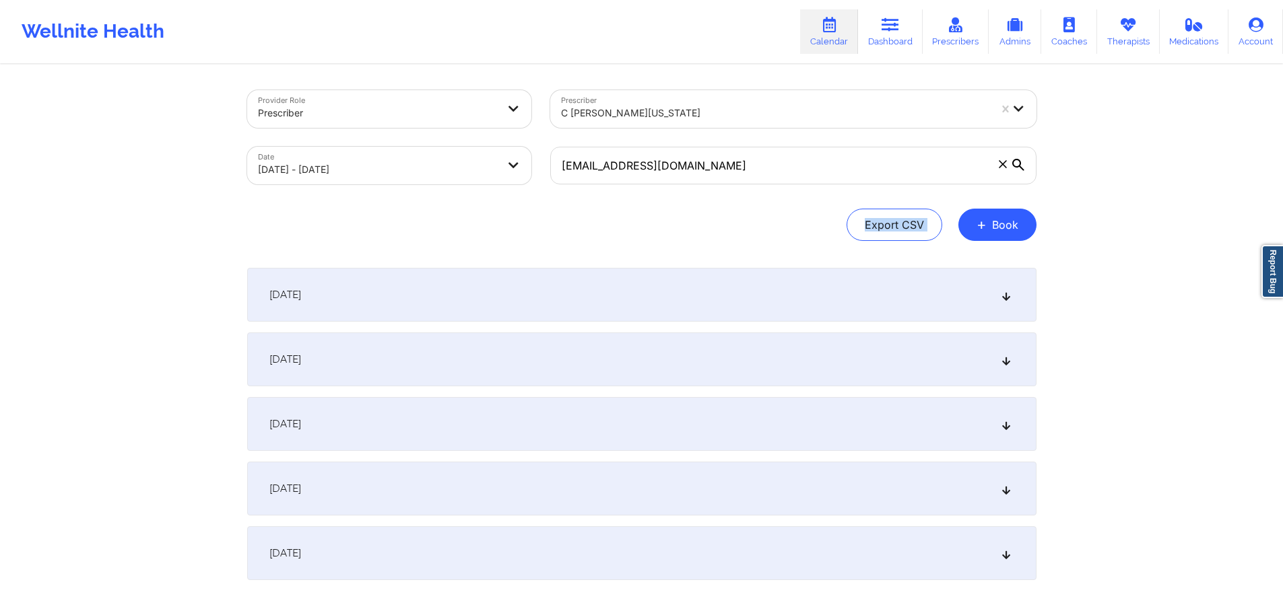
click at [1019, 164] on input "bigcurtis44@aol.com" at bounding box center [793, 166] width 486 height 38
drag, startPoint x: 906, startPoint y: 182, endPoint x: 783, endPoint y: 161, distance: 124.3
click at [901, 182] on input "bigcurtis44@aol.com" at bounding box center [793, 166] width 486 height 38
click at [493, 172] on body "Wellnite Health Calendar Dashboard Prescribers Admins Coaches Therapists Medica…" at bounding box center [641, 306] width 1283 height 613
select select "2025-9"
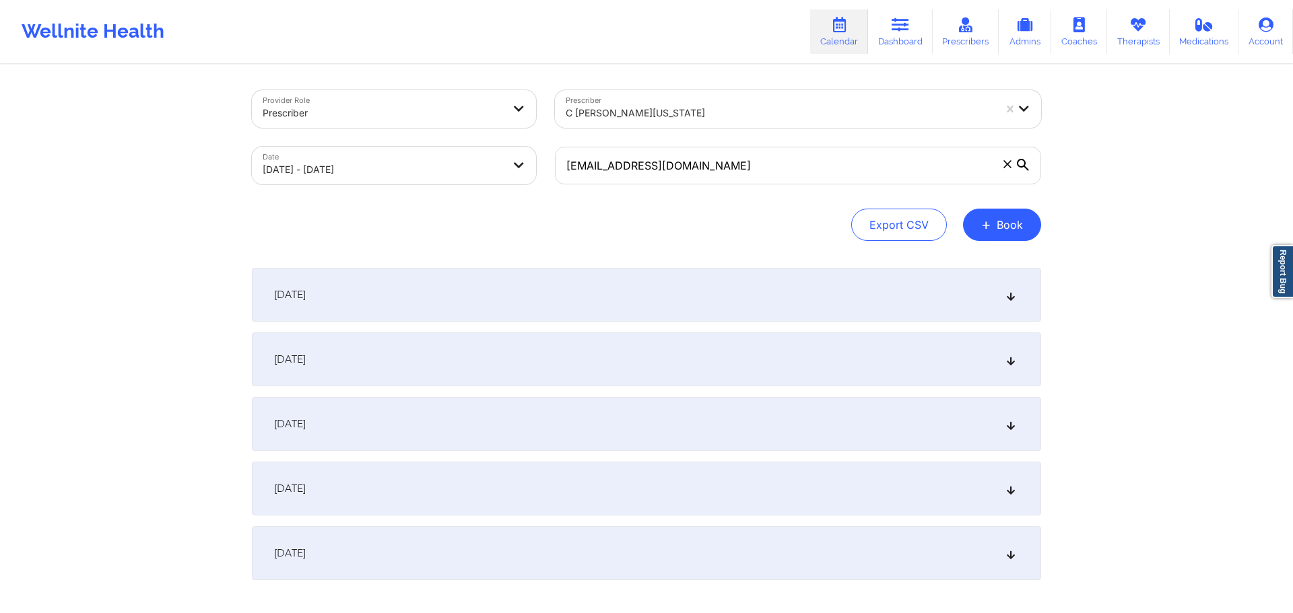
select select "2025-10"
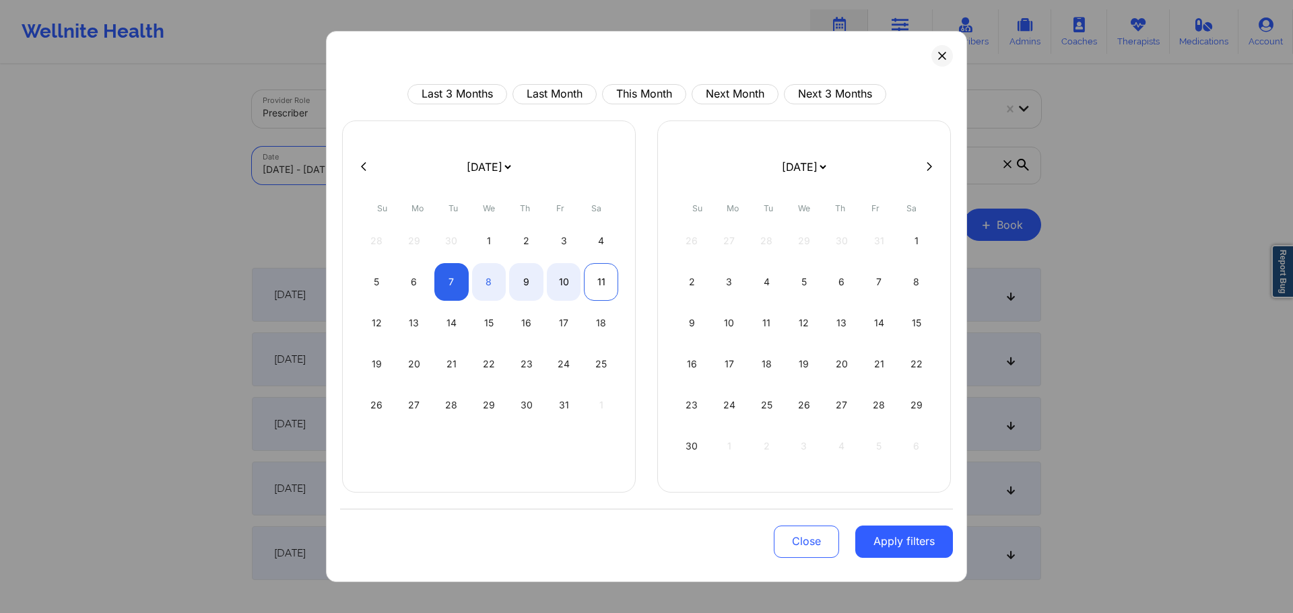
click at [601, 280] on div "11" at bounding box center [601, 282] width 34 height 38
select select "2025-9"
select select "2025-10"
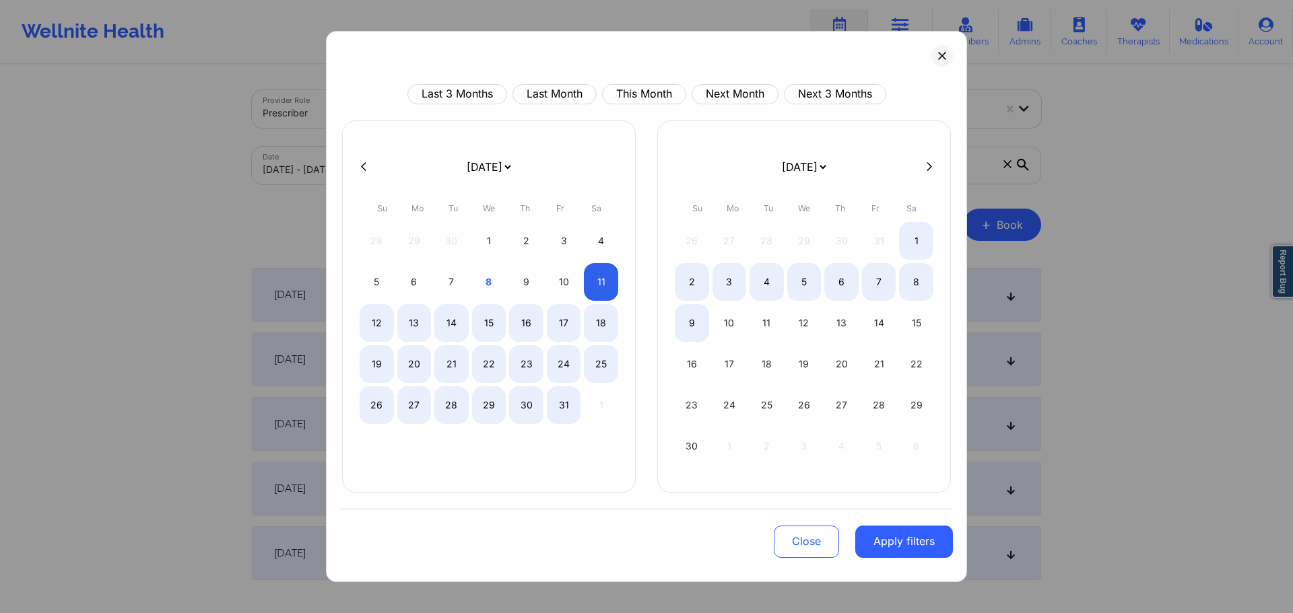
select select "2025-9"
select select "2025-10"
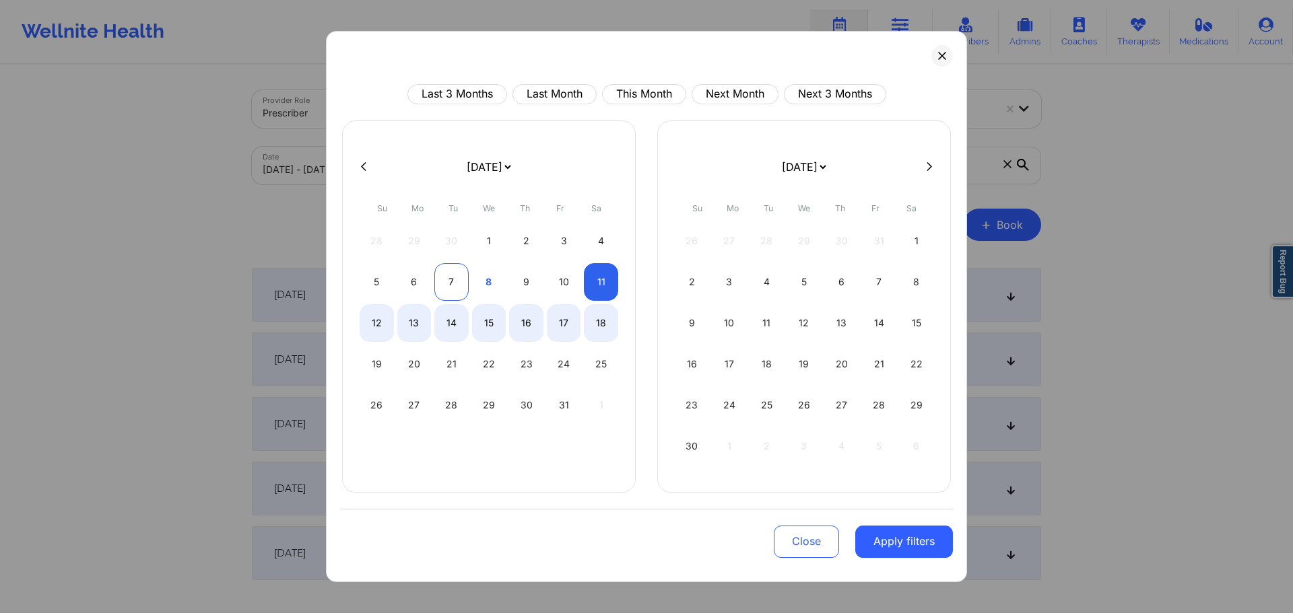
select select "2025-9"
select select "2025-10"
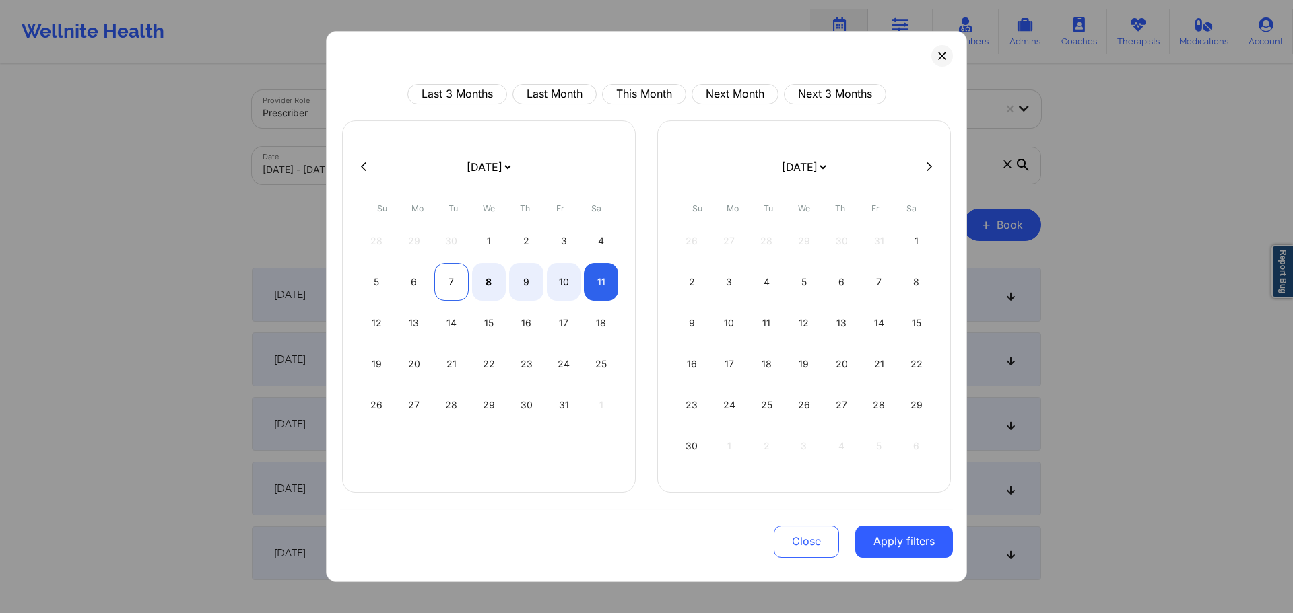
click at [466, 288] on div "7" at bounding box center [451, 282] width 34 height 38
select select "2025-9"
select select "2025-10"
click at [483, 284] on div "8" at bounding box center [489, 282] width 34 height 38
select select "2025-9"
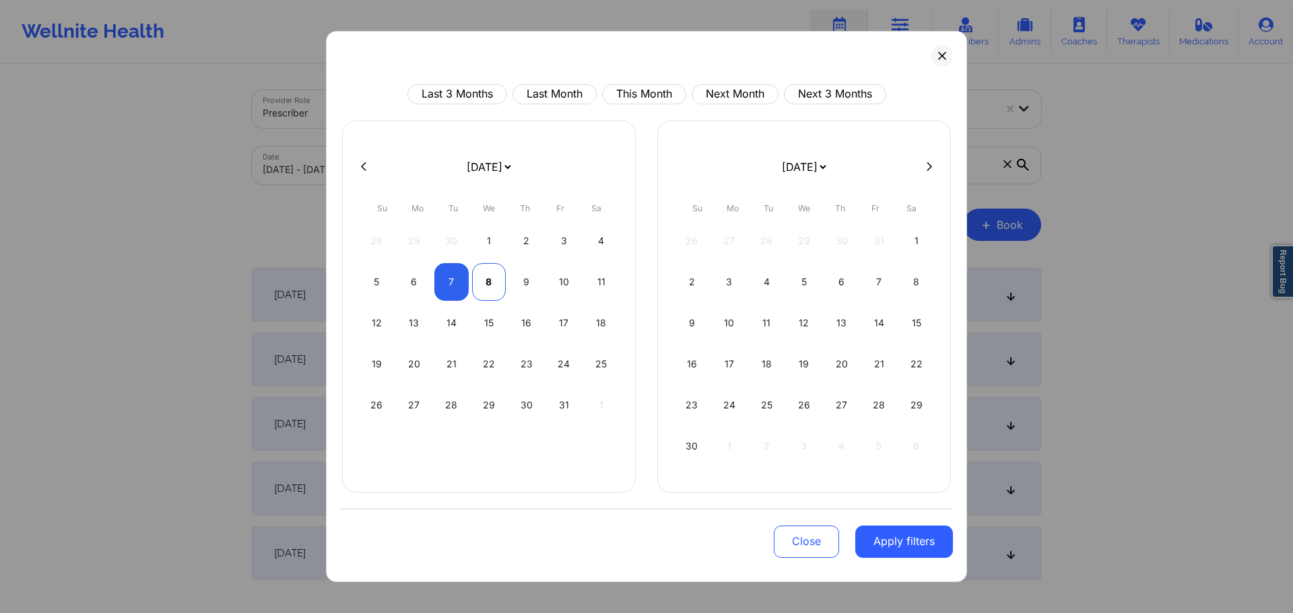
select select "2025-10"
click at [612, 279] on div "11" at bounding box center [601, 282] width 34 height 38
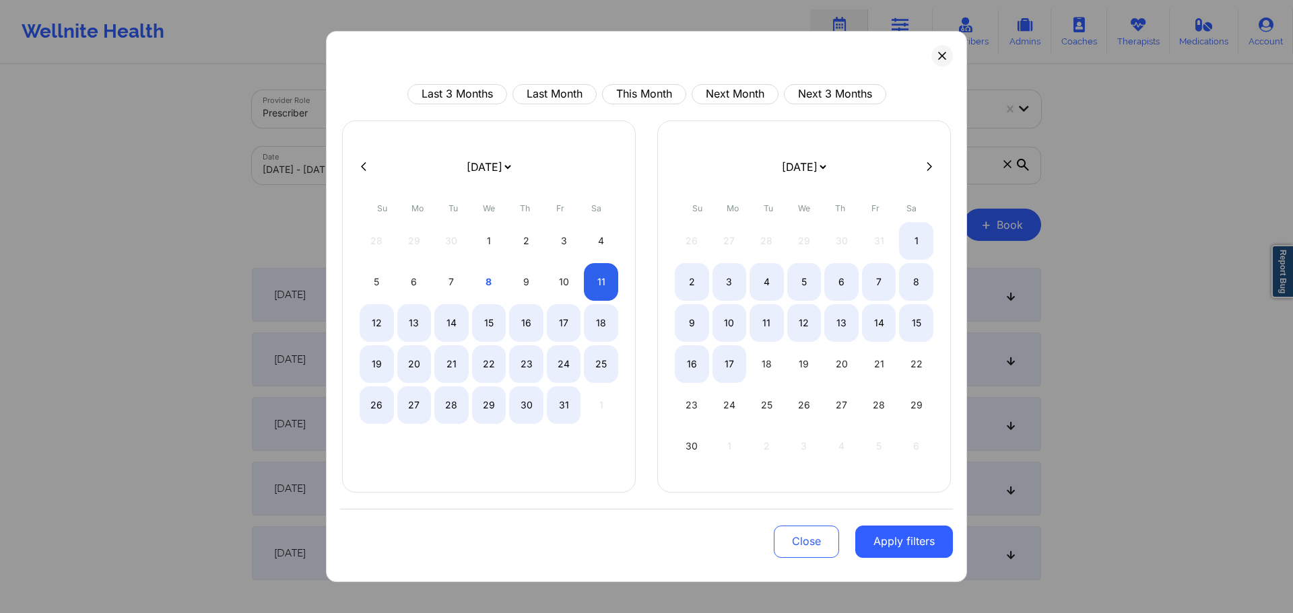
select select "2025-9"
select select "2025-10"
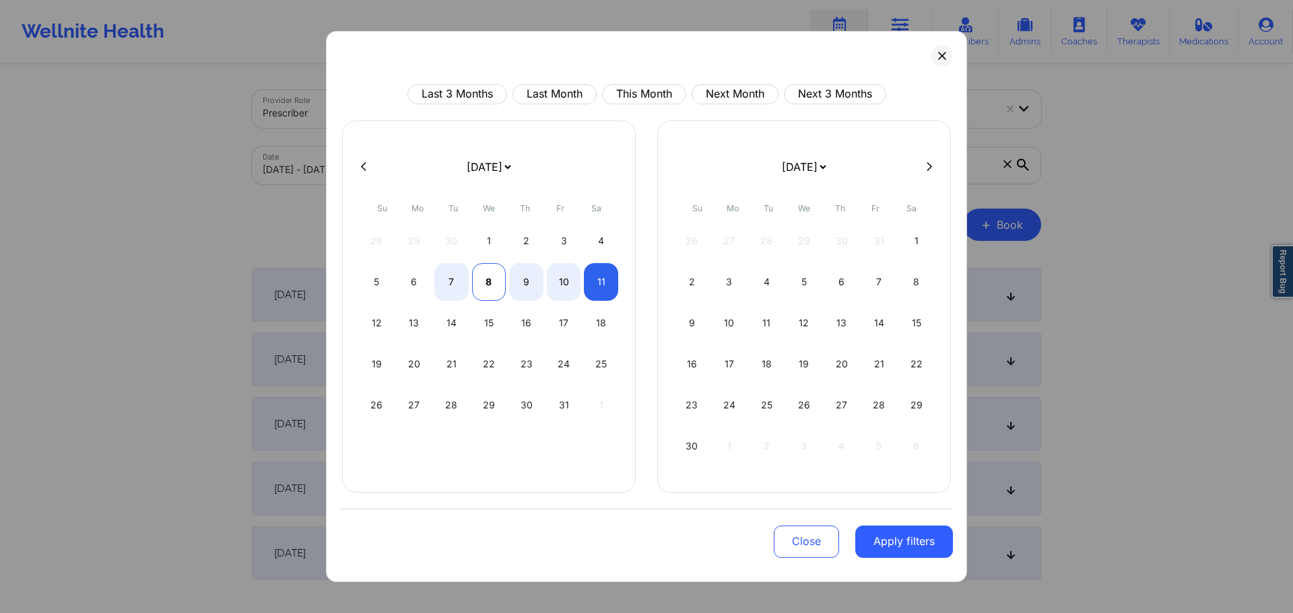
click at [484, 281] on div "8" at bounding box center [489, 282] width 34 height 38
click at [605, 289] on div "11" at bounding box center [601, 282] width 34 height 38
select select "2025-9"
select select "2025-10"
click at [900, 547] on button "Apply filters" at bounding box center [904, 542] width 98 height 32
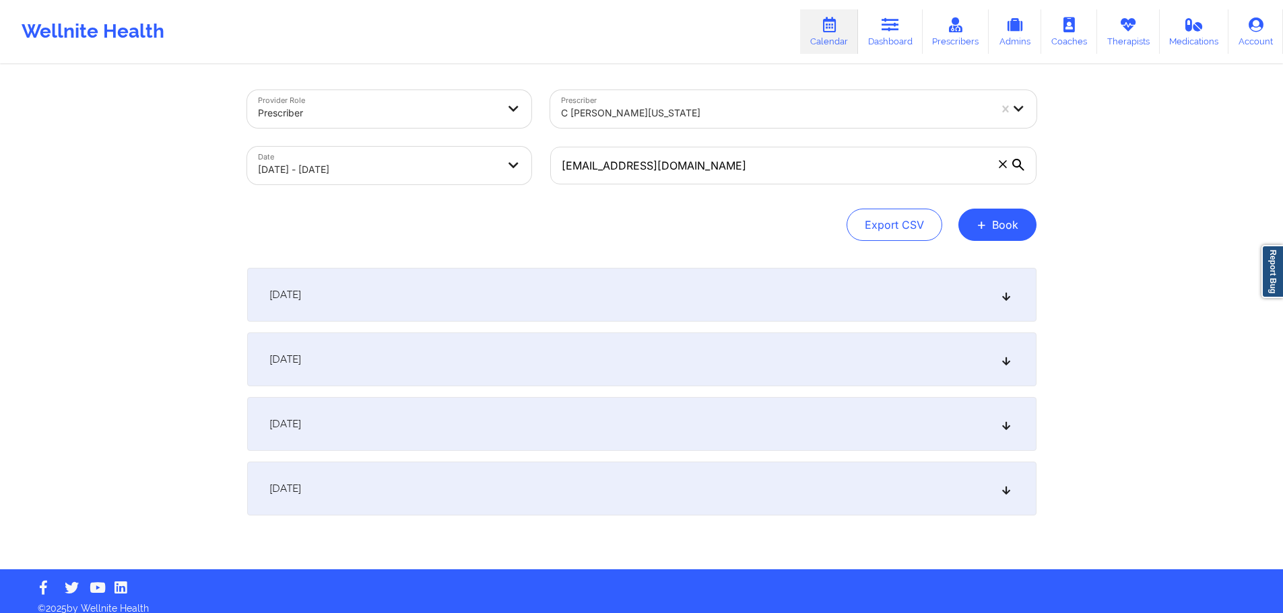
click at [579, 286] on div "October 8, 2025" at bounding box center [641, 295] width 789 height 54
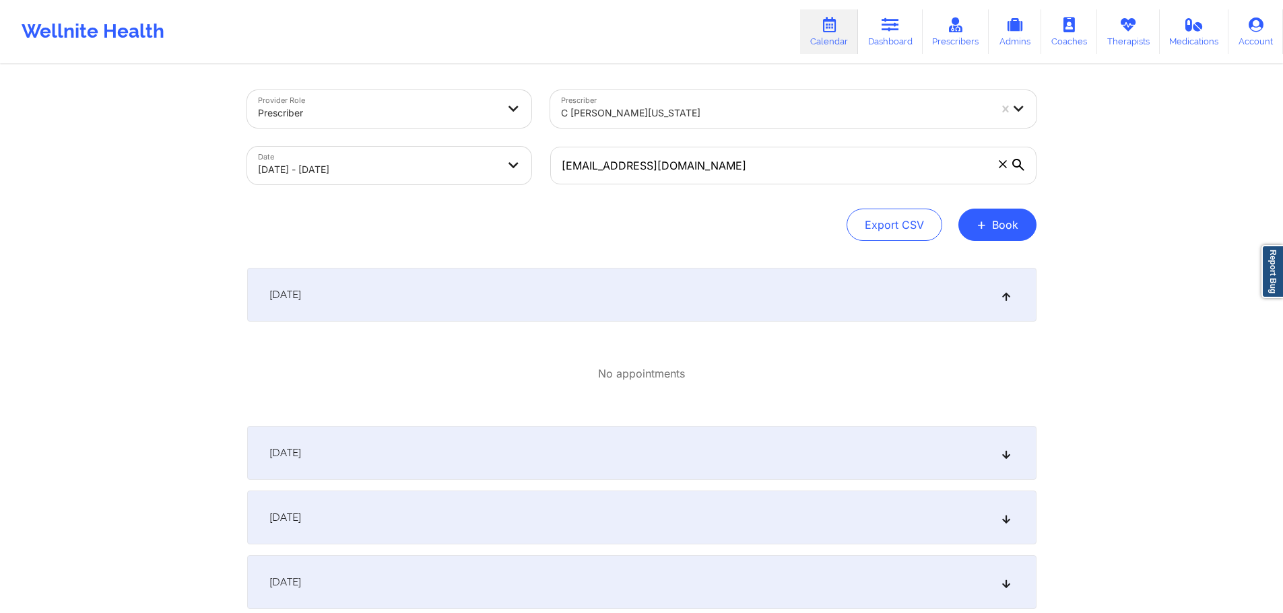
click at [1002, 162] on icon at bounding box center [1003, 164] width 8 height 8
click at [1002, 162] on input "bigcurtis44@aol.com" at bounding box center [793, 166] width 486 height 38
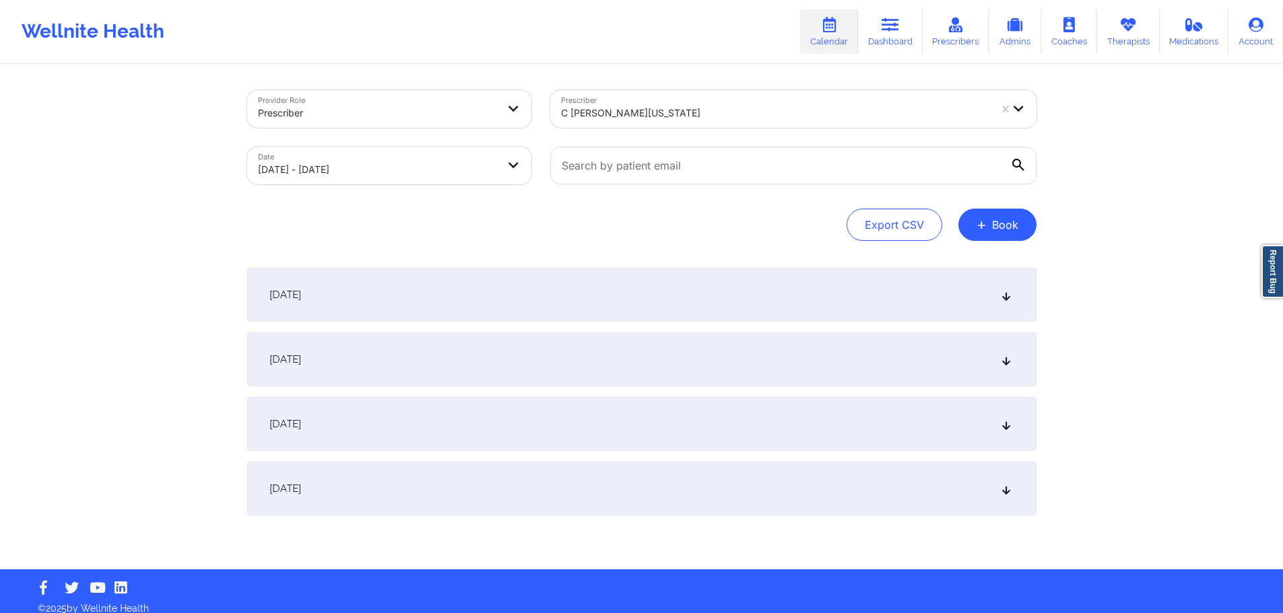
click at [420, 301] on div "October 8, 2025" at bounding box center [641, 295] width 789 height 54
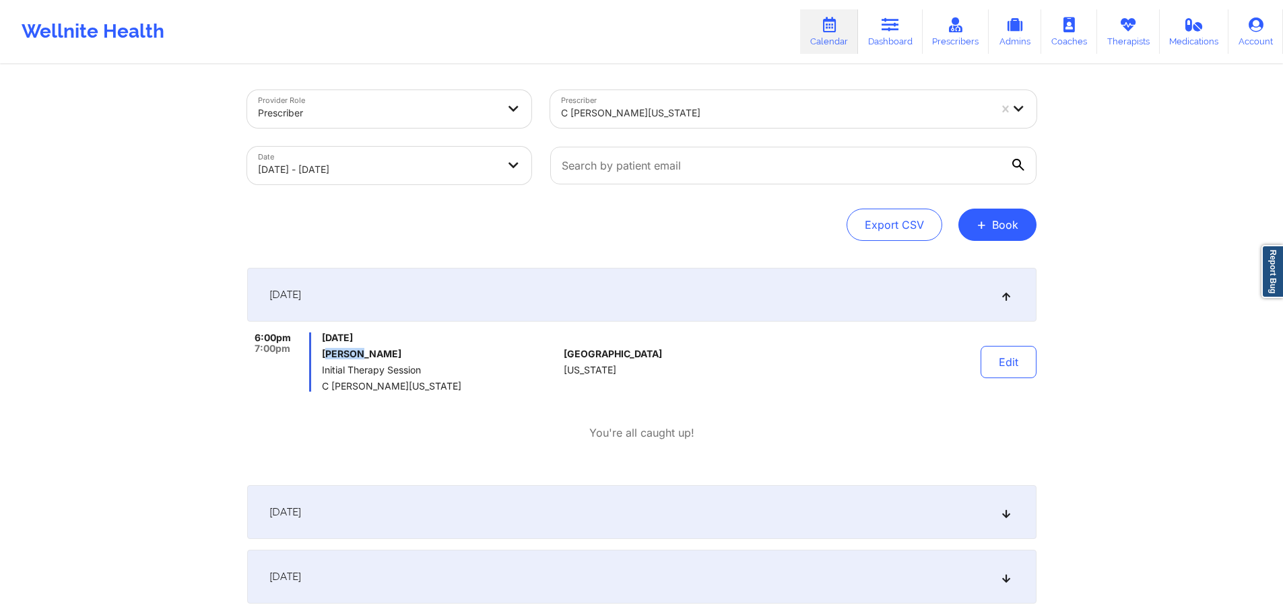
drag, startPoint x: 327, startPoint y: 357, endPoint x: 391, endPoint y: 353, distance: 64.1
click at [388, 353] on h6 "Zoe Estevez" at bounding box center [440, 354] width 236 height 11
click at [393, 353] on h6 "Zoe Estevez" at bounding box center [440, 354] width 236 height 11
click at [709, 343] on div "6:00pm 7:00pm Wednesday, October 8, 2025 Zoe Estevez Initial Therapy Session C …" at bounding box center [641, 362] width 789 height 59
click at [658, 292] on div "October 8, 2025" at bounding box center [641, 295] width 789 height 54
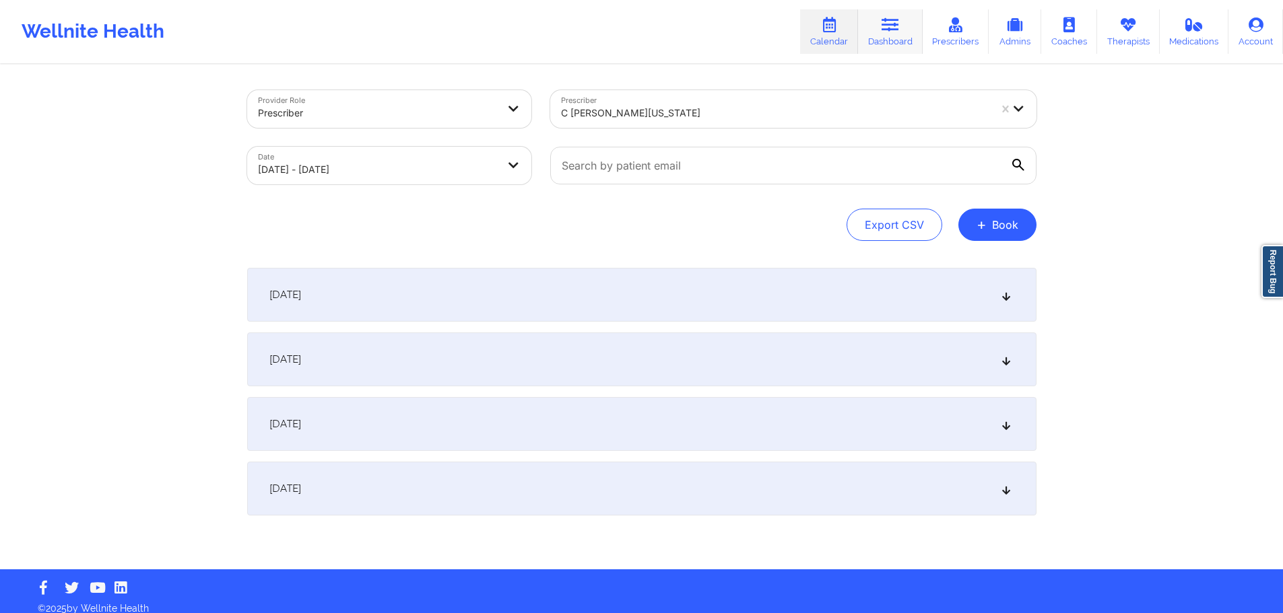
click at [890, 33] on link "Dashboard" at bounding box center [890, 31] width 65 height 44
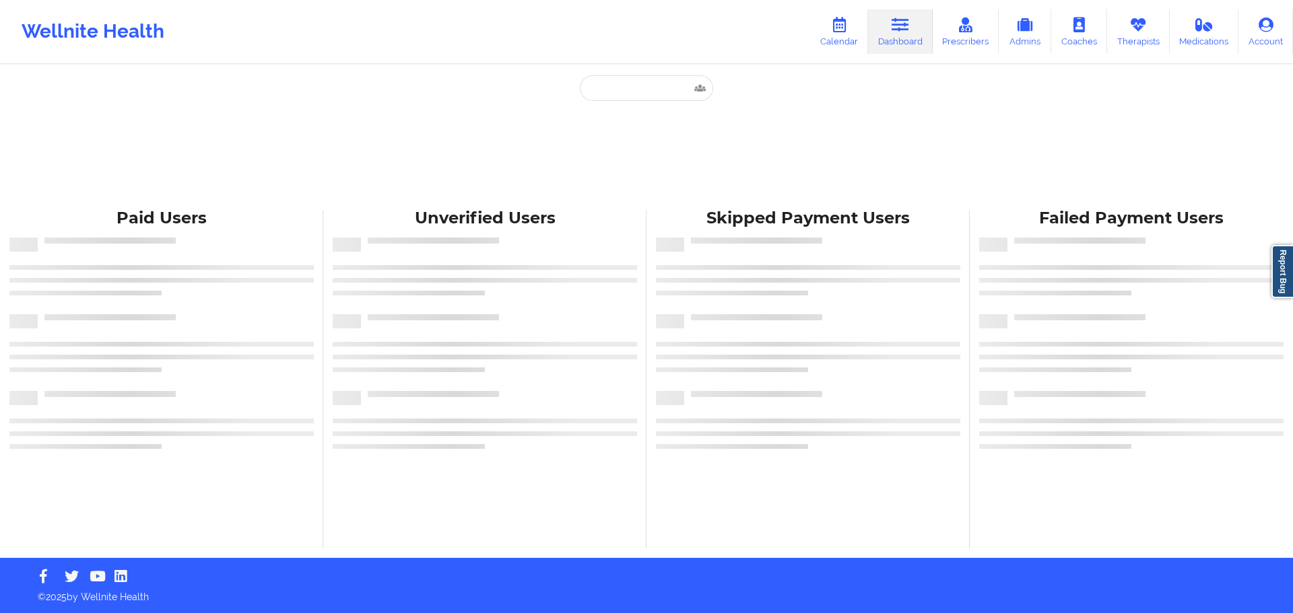
click at [636, 102] on div "Paid Unverified Skipped Failed" at bounding box center [646, 137] width 269 height 125
click at [653, 88] on input "text" at bounding box center [646, 88] width 133 height 26
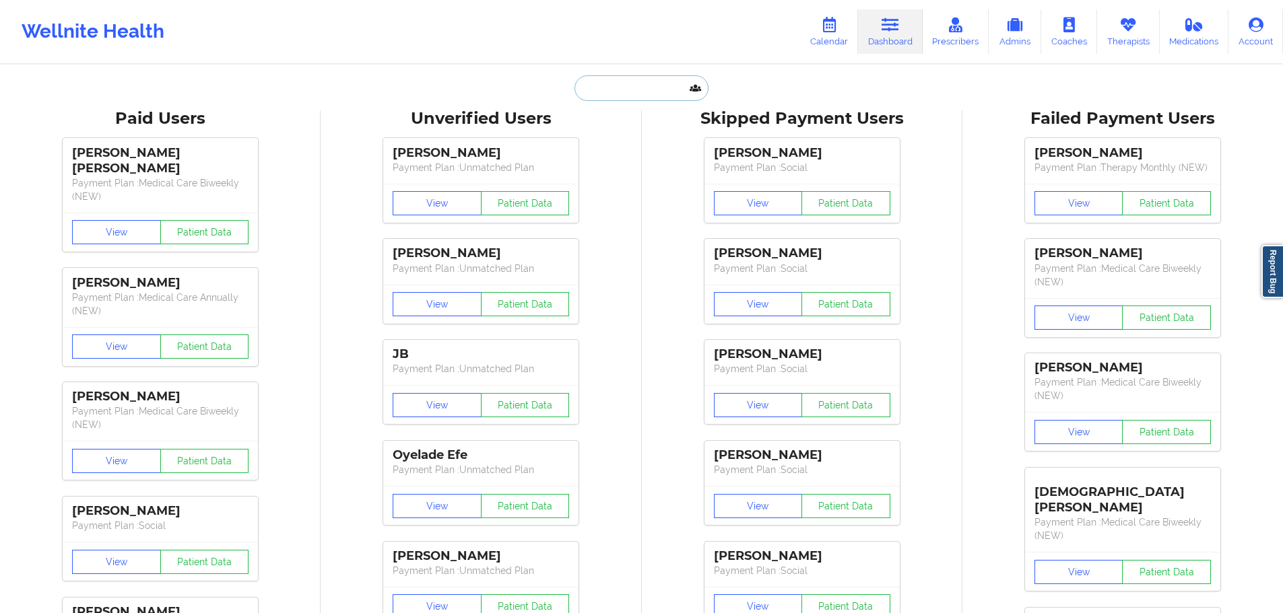
paste input "bigcurtis44@aol.com"
type input "bigcurtis44@aol.com"
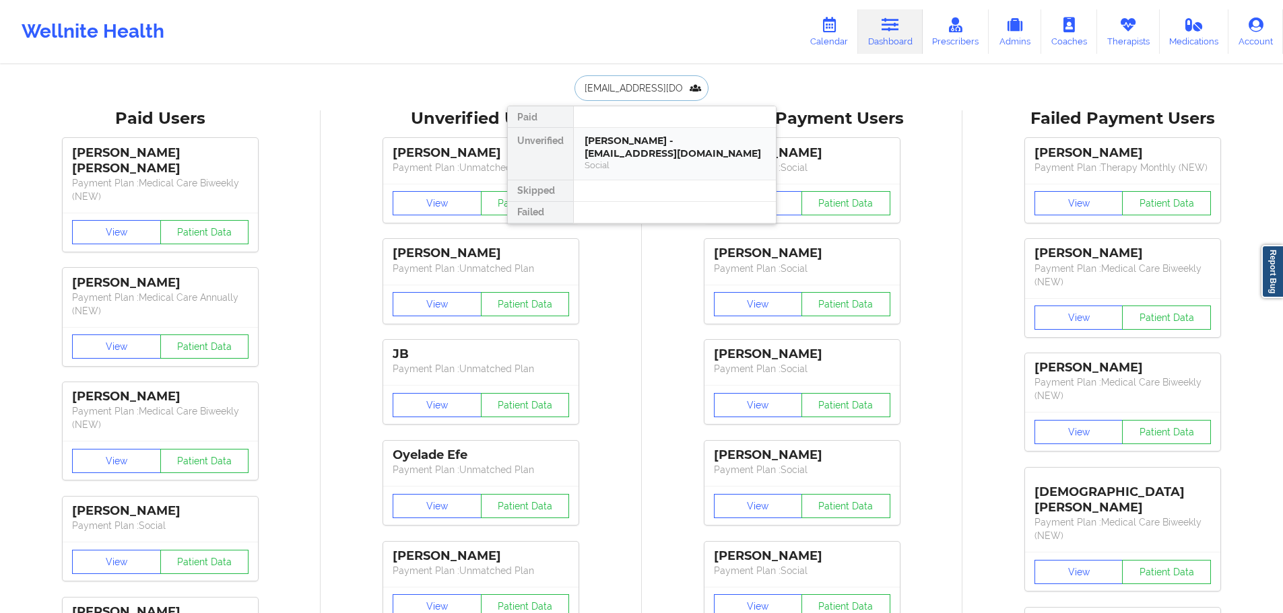
click at [698, 145] on div "Curtis Lee Kudlicka - bigcurtis44@aol.com" at bounding box center [675, 147] width 180 height 25
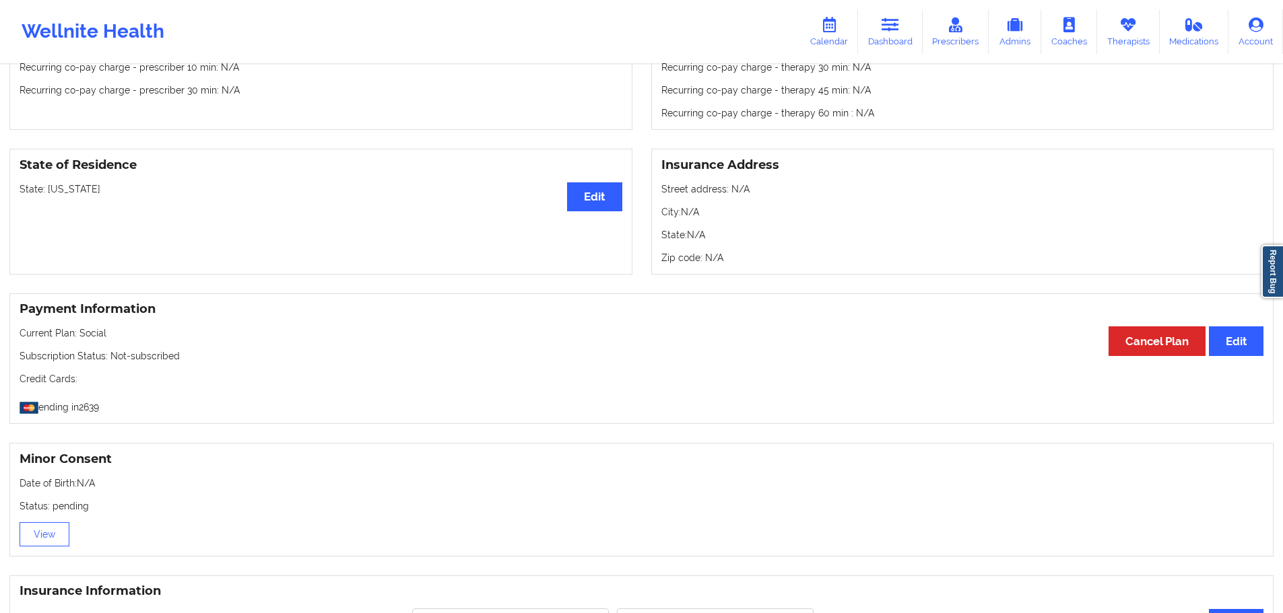
scroll to position [673, 0]
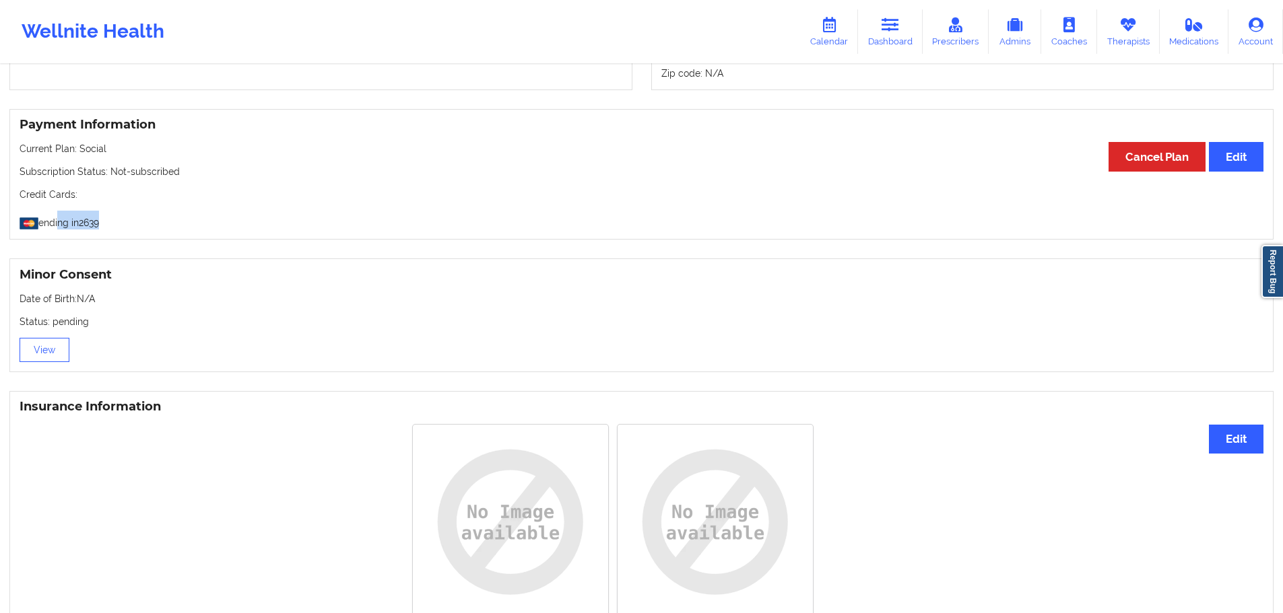
drag, startPoint x: 54, startPoint y: 221, endPoint x: 145, endPoint y: 222, distance: 90.9
click at [145, 222] on p "ending in 2639" at bounding box center [642, 220] width 1244 height 19
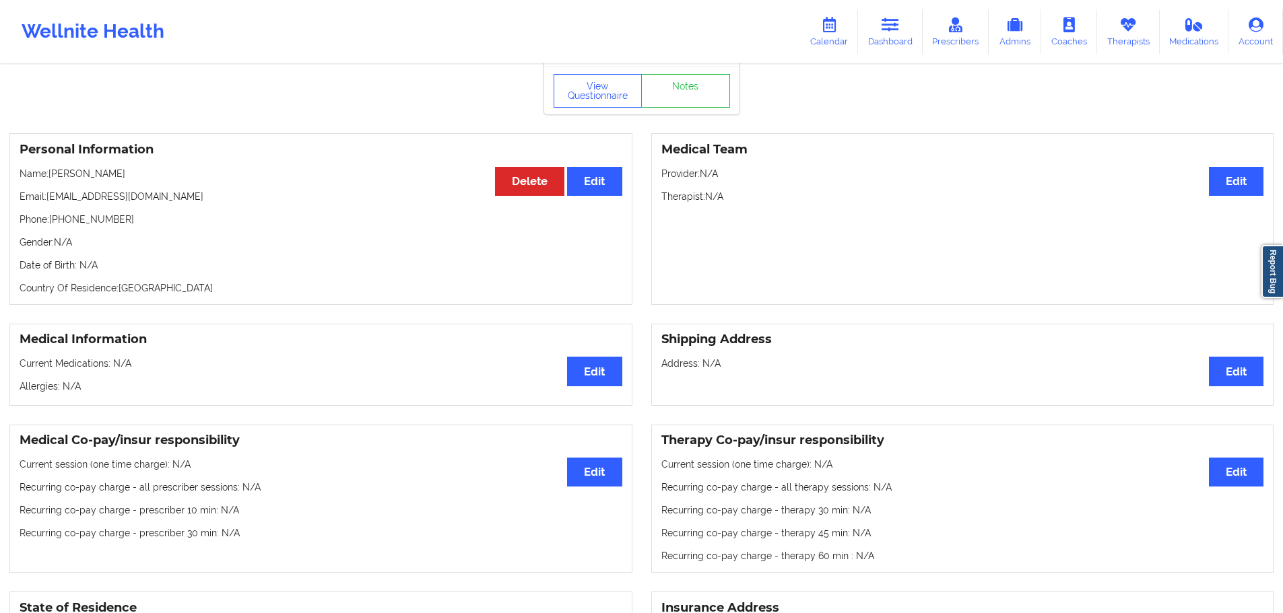
scroll to position [0, 0]
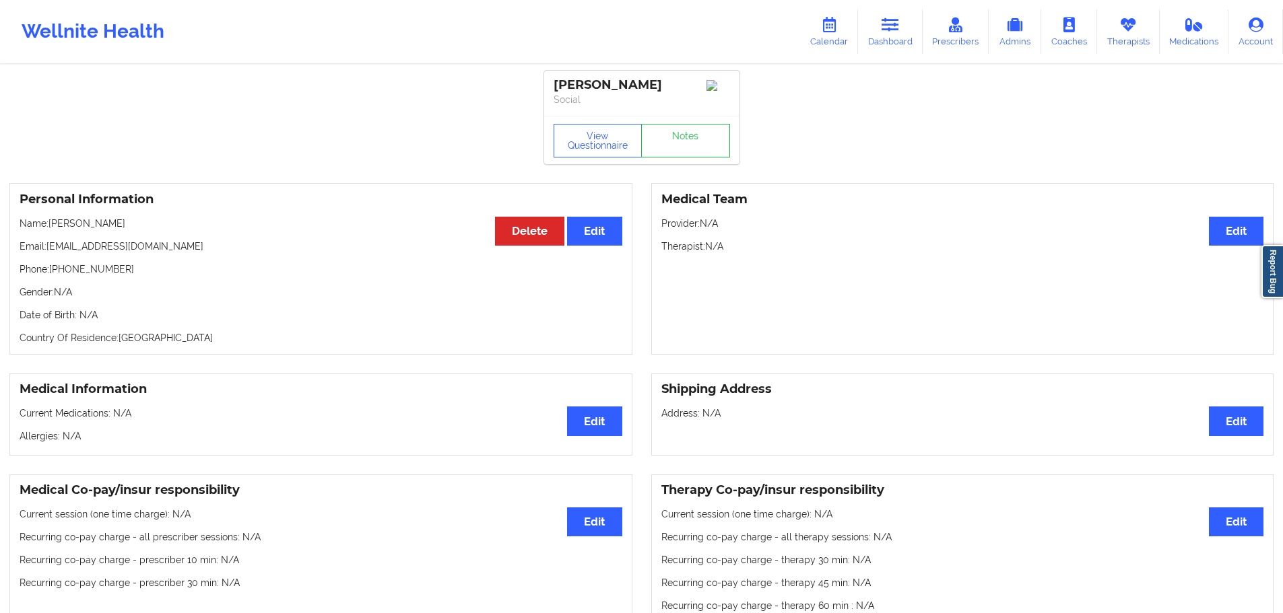
click at [94, 245] on p "Email: bigcurtis44@aol.com" at bounding box center [321, 246] width 603 height 13
click at [120, 246] on p "Email: bigcurtis44@aol.com" at bounding box center [321, 246] width 603 height 13
drag, startPoint x: 139, startPoint y: 248, endPoint x: 49, endPoint y: 250, distance: 90.3
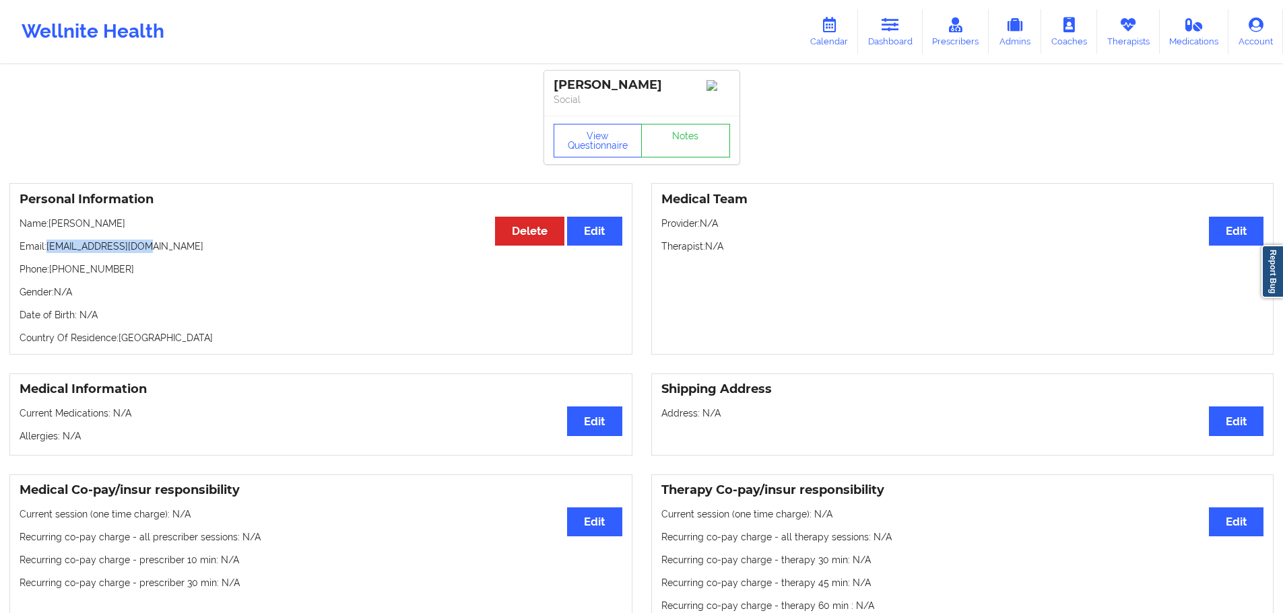
click at [49, 250] on p "Email: bigcurtis44@aol.com" at bounding box center [321, 246] width 603 height 13
copy p "bigcurtis44@aol.com"
click at [830, 26] on icon at bounding box center [829, 25] width 18 height 15
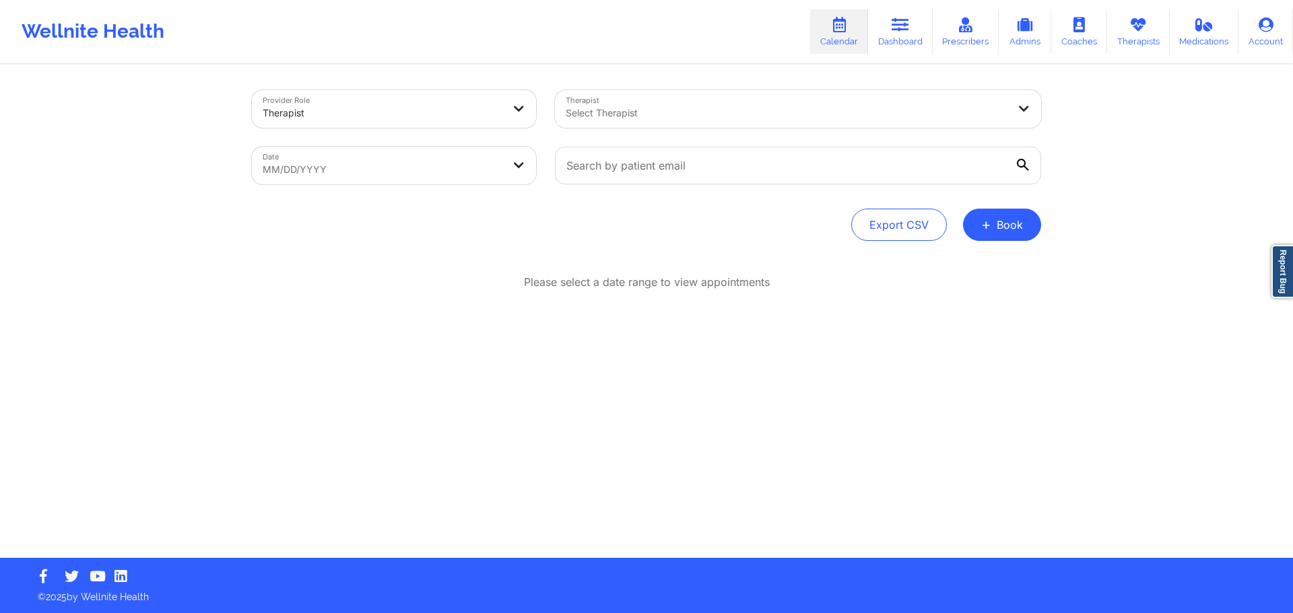
click at [663, 118] on div at bounding box center [787, 113] width 442 height 16
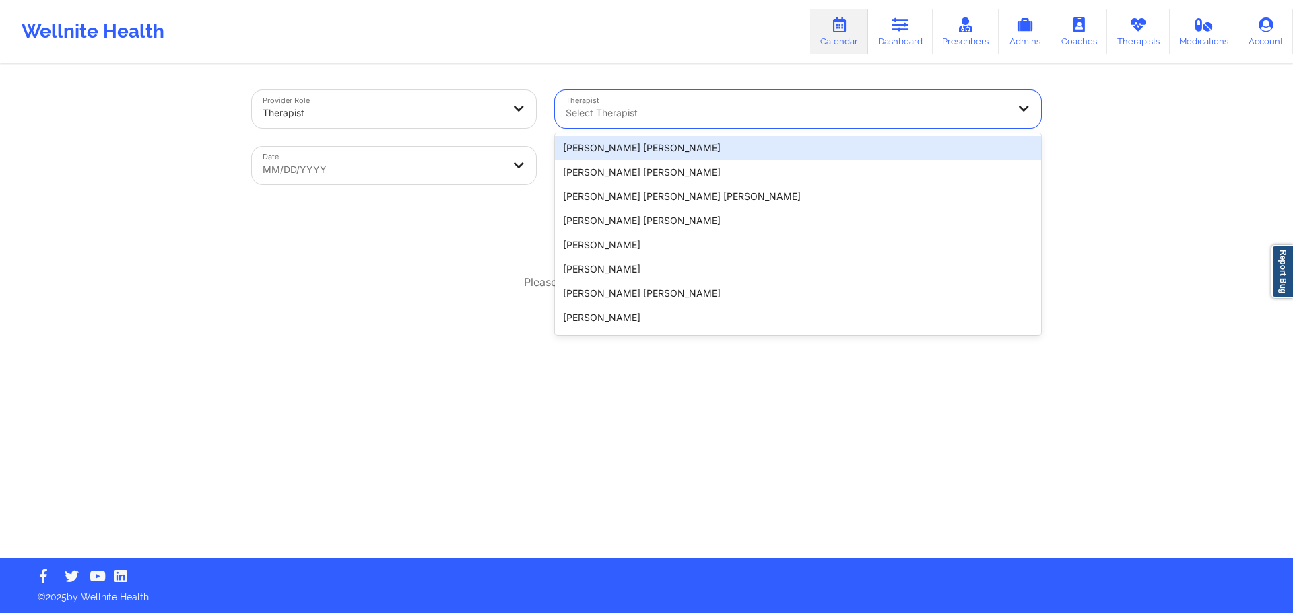
click at [449, 117] on div at bounding box center [383, 113] width 240 height 16
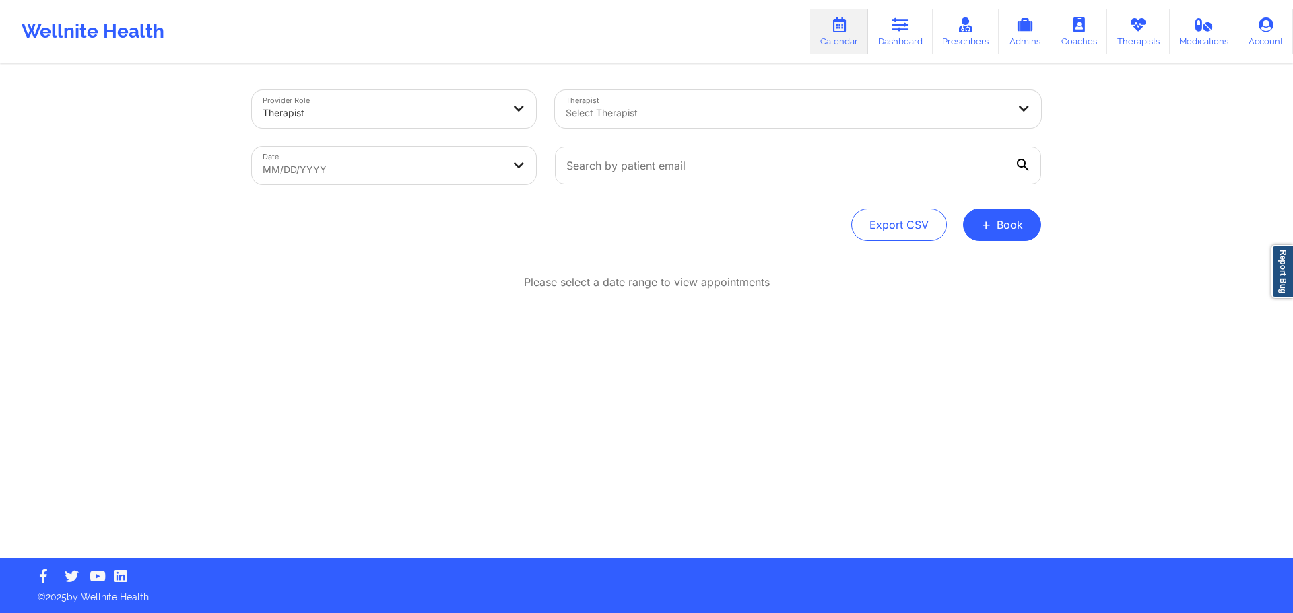
click at [702, 81] on div "Therapist Select Therapist" at bounding box center [797, 109] width 505 height 57
click at [659, 112] on div at bounding box center [787, 113] width 442 height 16
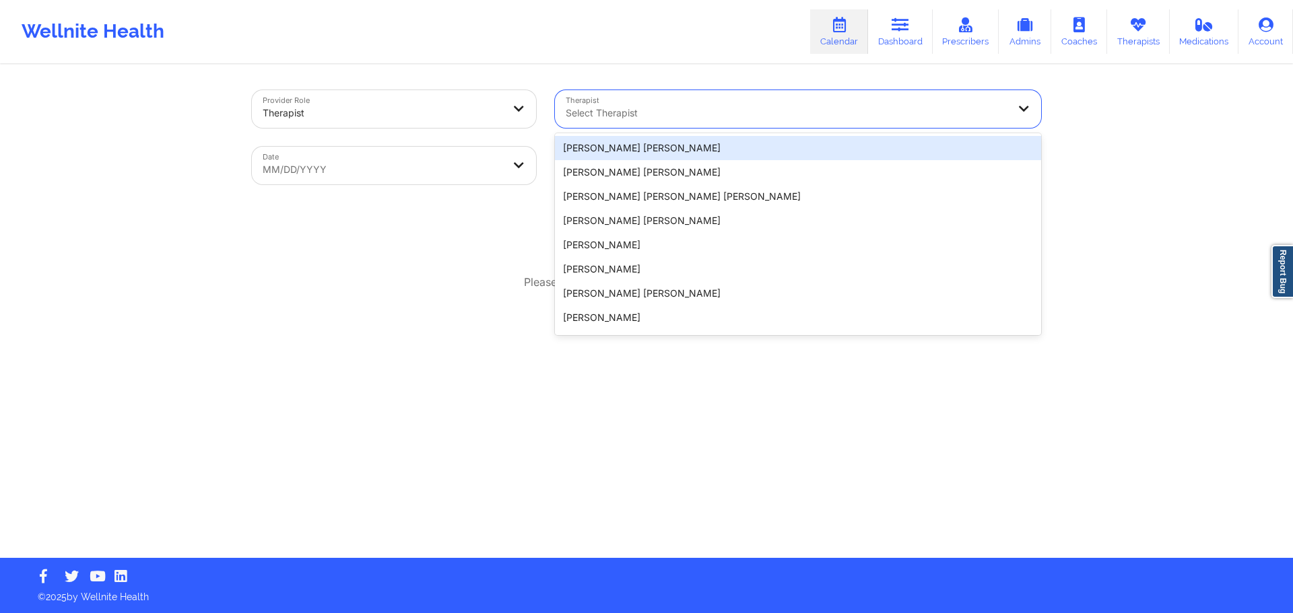
paste input "bigcurtis44@aol.com"
type input "bigcurtis44@aol.com"
select select "2025-8"
select select "2025-9"
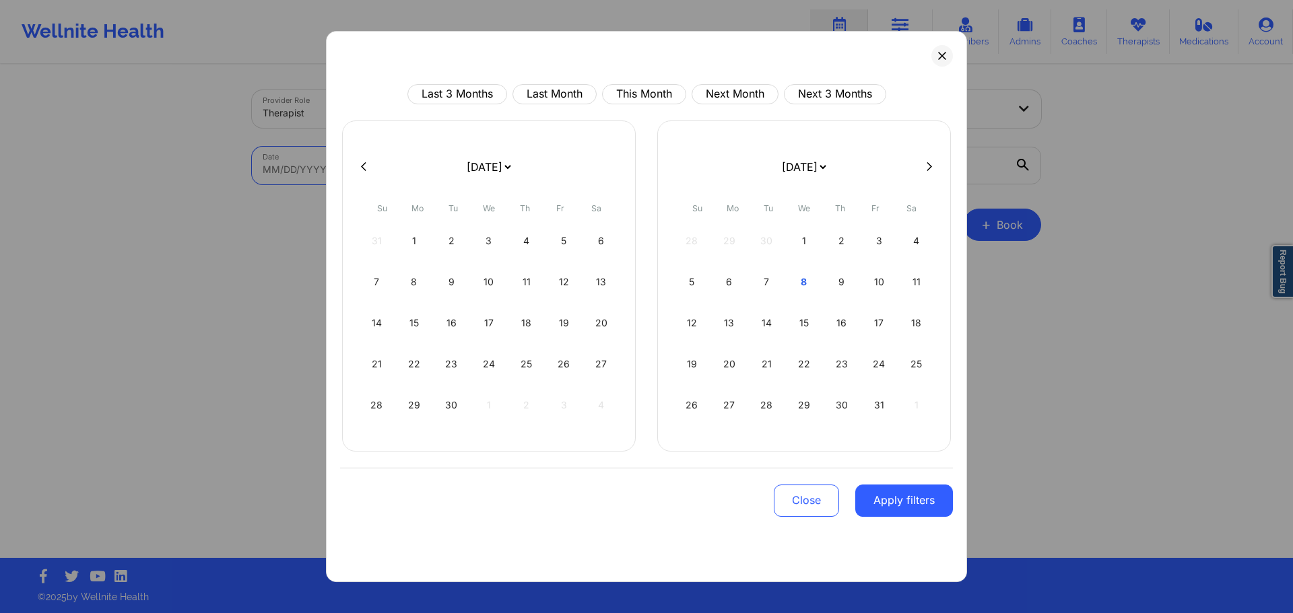
click at [527, 154] on body "Wellnite Health Calendar Dashboard Prescribers Admins Coaches Therapists Medica…" at bounding box center [646, 306] width 1293 height 613
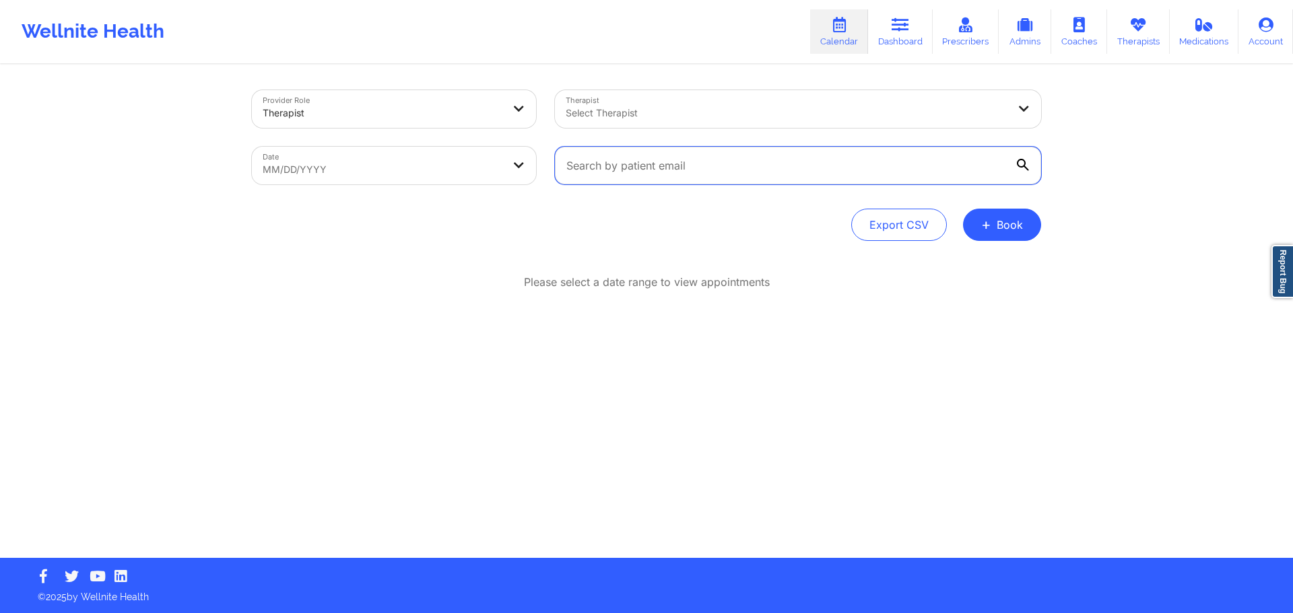
drag, startPoint x: 640, startPoint y: 154, endPoint x: 649, endPoint y: 149, distance: 9.9
click at [640, 154] on input "text" at bounding box center [798, 166] width 486 height 38
paste input "bigcurtis44@aol.com"
type input "bigcurtis44@aol.com"
click at [473, 172] on body "Wellnite Health Calendar Dashboard Prescribers Admins Coaches Therapists Medica…" at bounding box center [646, 306] width 1293 height 613
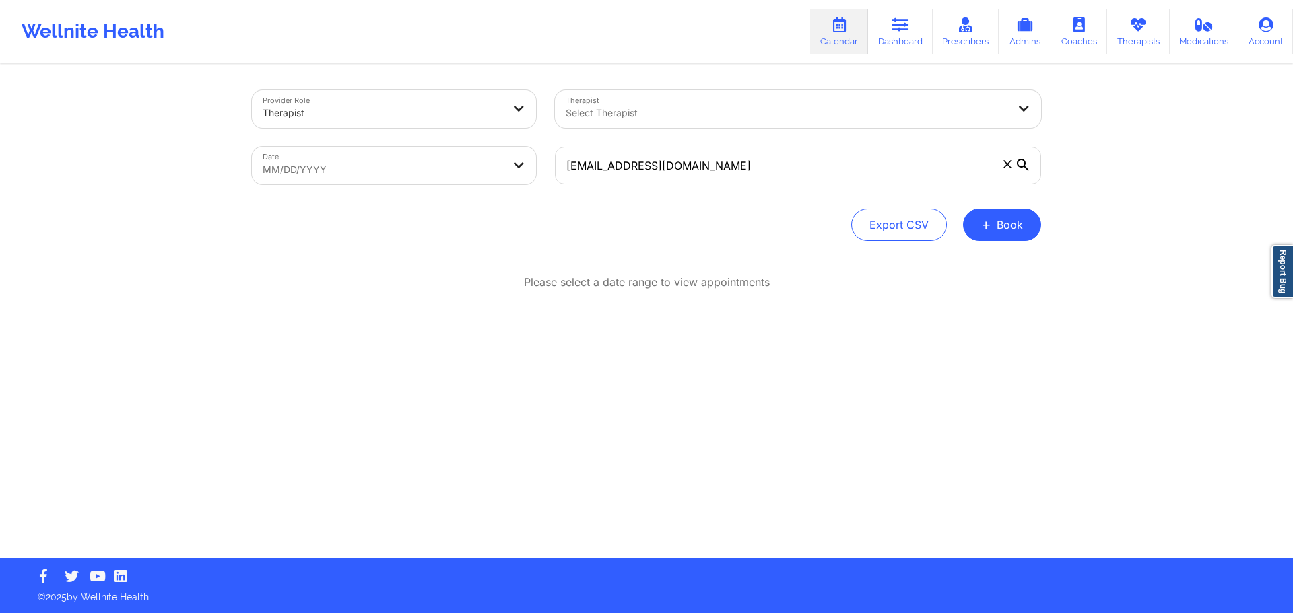
select select "2025-8"
select select "2025-9"
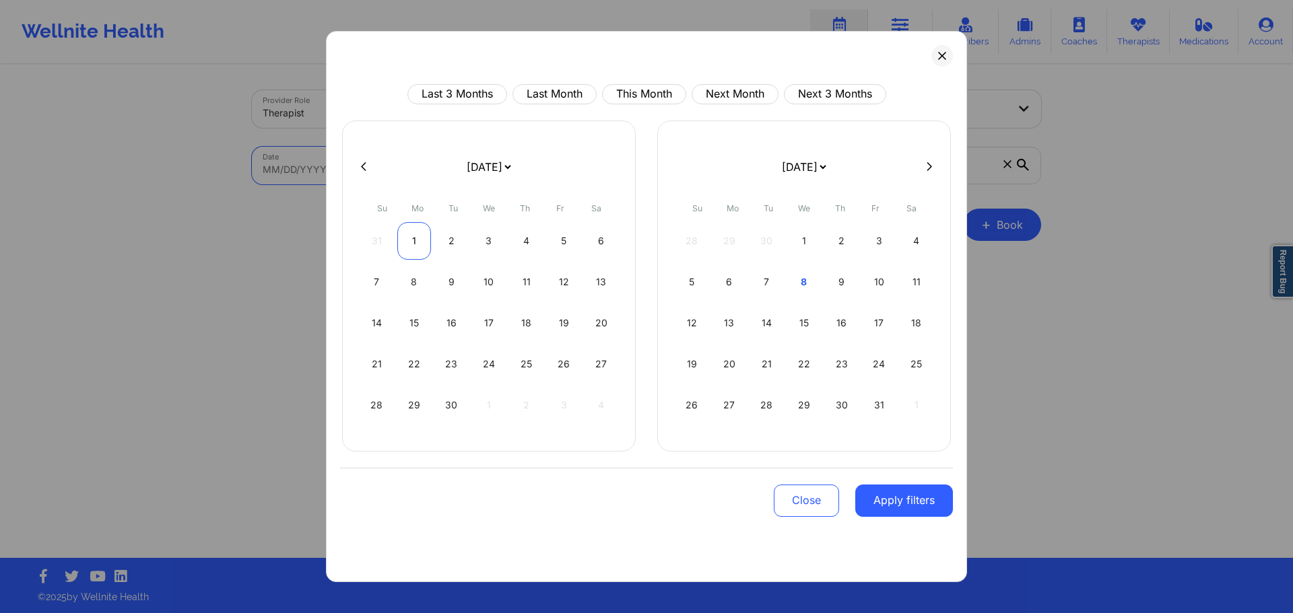
click at [420, 242] on div "1" at bounding box center [414, 241] width 34 height 38
select select "2025-8"
select select "2025-9"
select select "2025-8"
select select "2025-9"
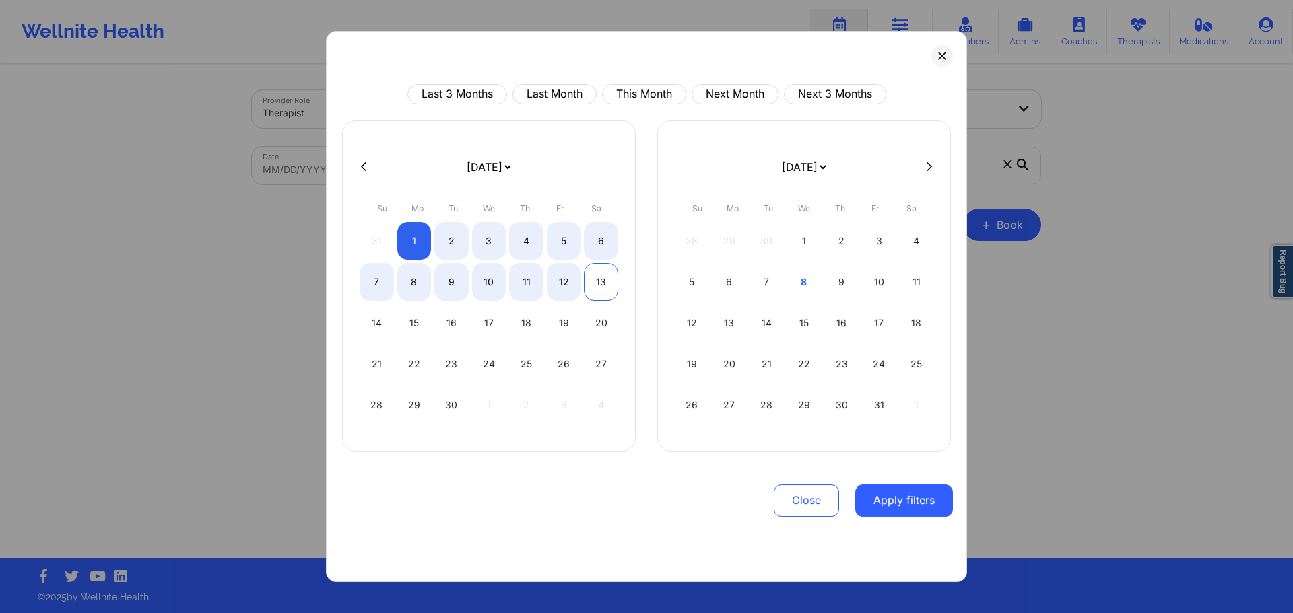
click at [609, 278] on div "13" at bounding box center [601, 282] width 34 height 38
select select "2025-8"
select select "2025-9"
click at [418, 237] on div "1" at bounding box center [414, 241] width 34 height 38
select select "2025-8"
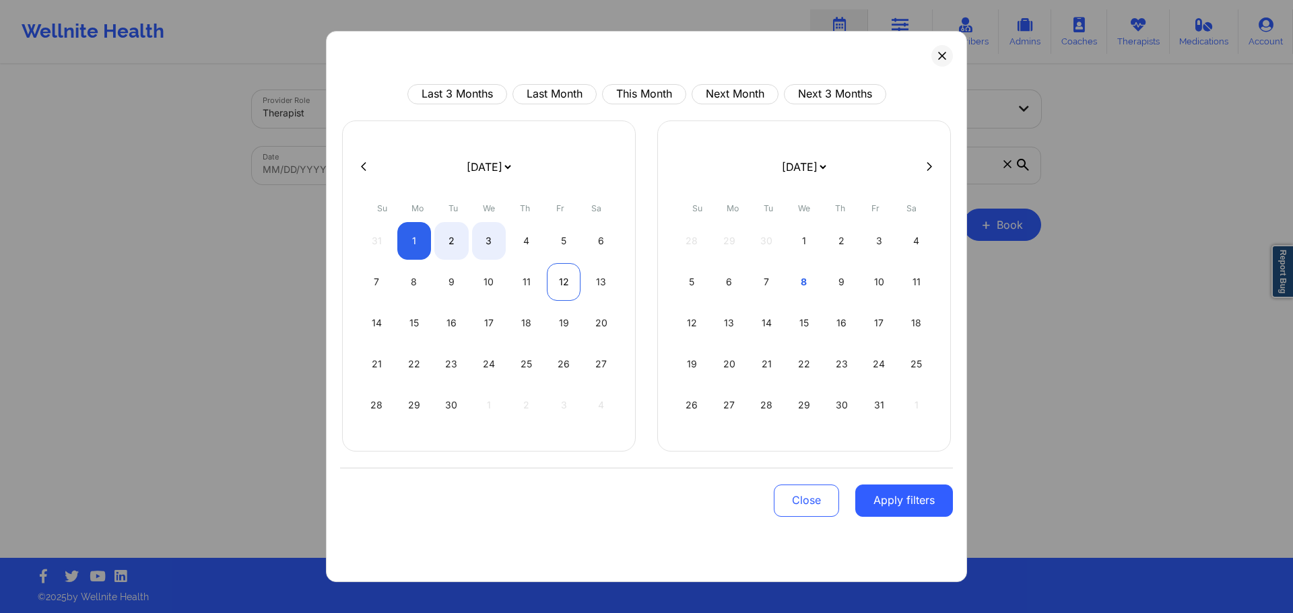
select select "2025-9"
select select "2025-8"
select select "2025-9"
select select "2025-8"
select select "2025-9"
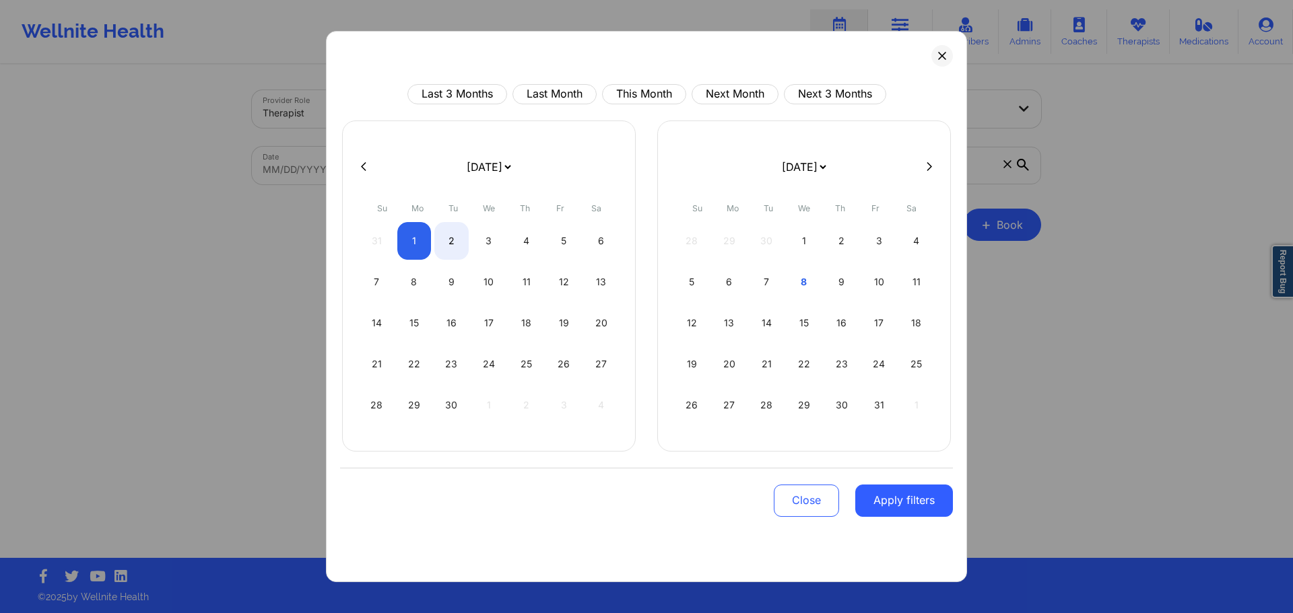
select select "2025-8"
select select "2025-9"
select select "2025-8"
select select "2025-9"
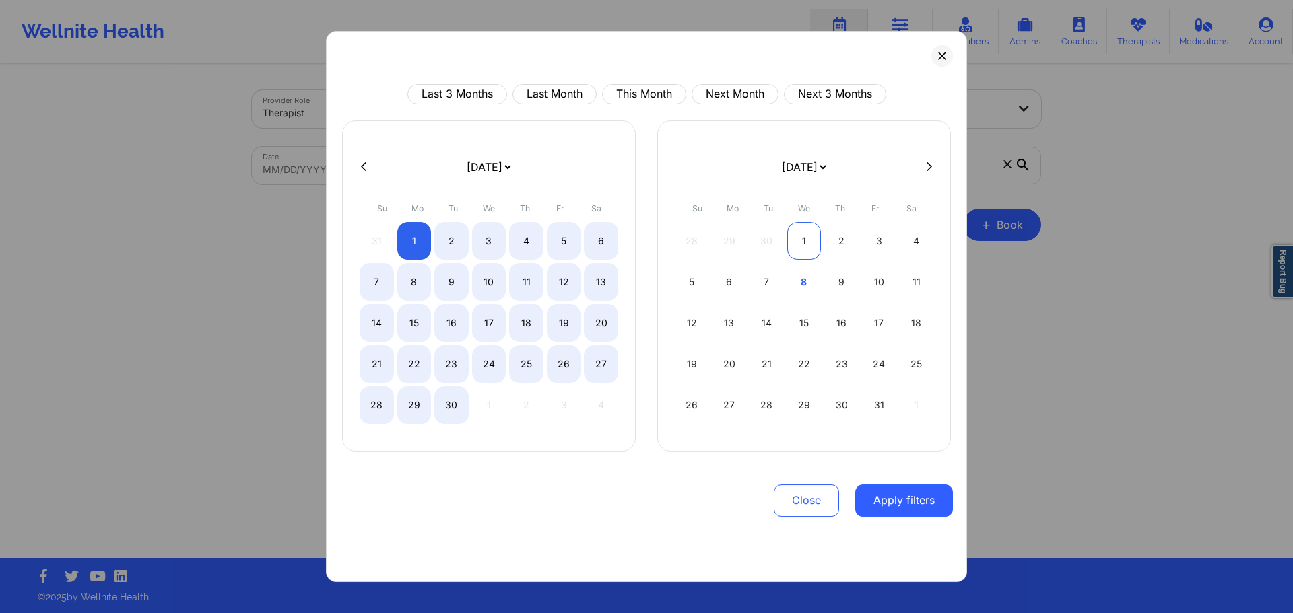
click at [803, 244] on div "1" at bounding box center [804, 241] width 34 height 38
select select "2025-8"
select select "2025-9"
click at [805, 276] on div "8" at bounding box center [804, 282] width 34 height 38
select select "2025-9"
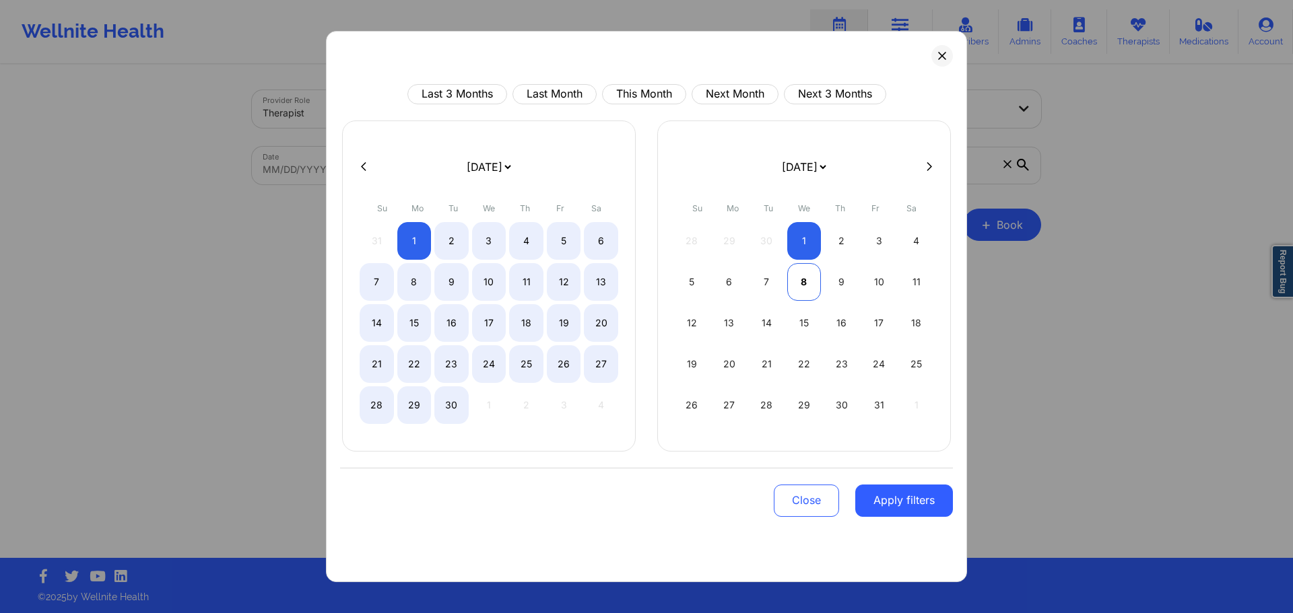
select select "2025-10"
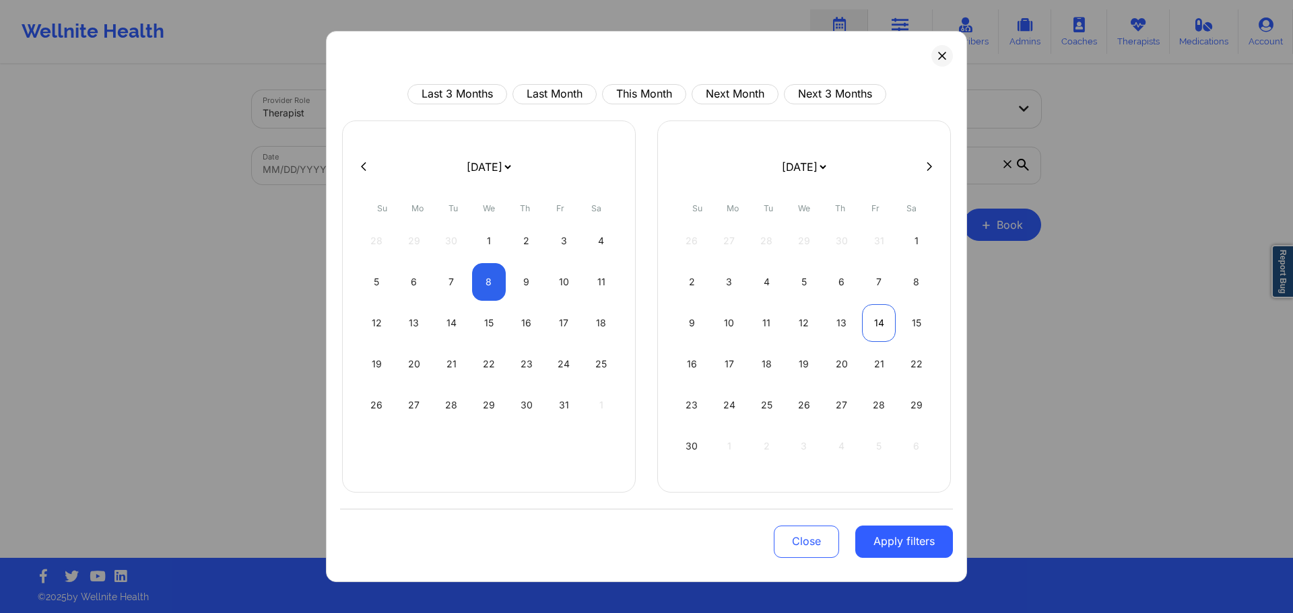
select select "2025-9"
select select "2025-10"
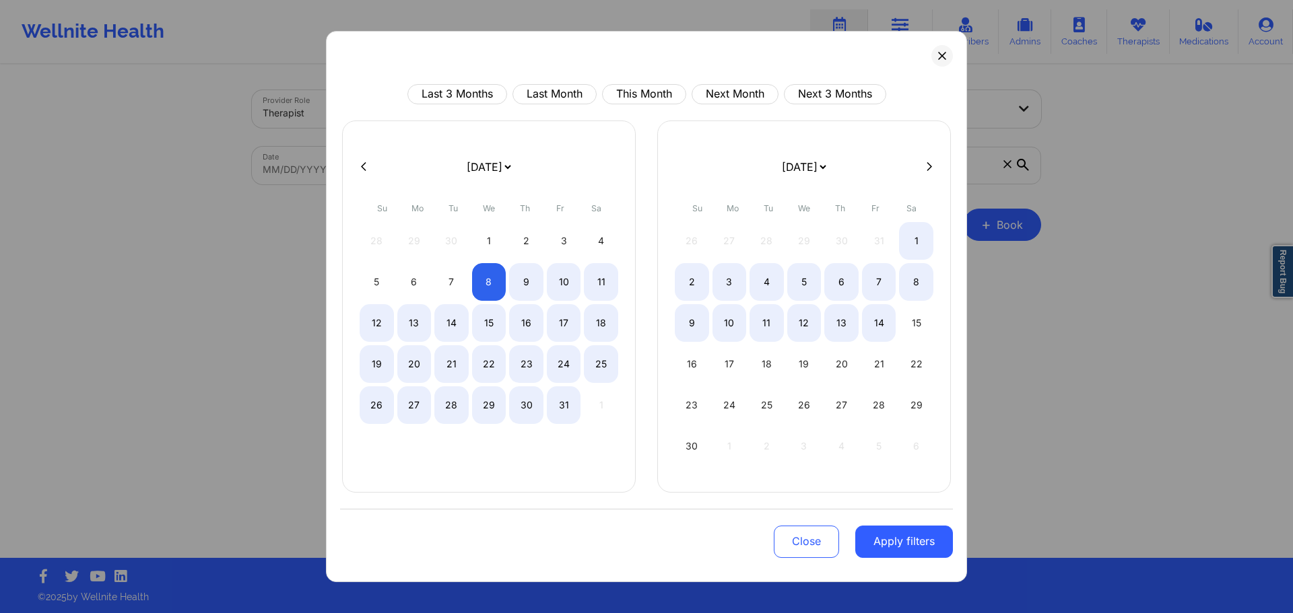
select select "2025-9"
select select "2025-10"
select select "2025-9"
select select "2025-10"
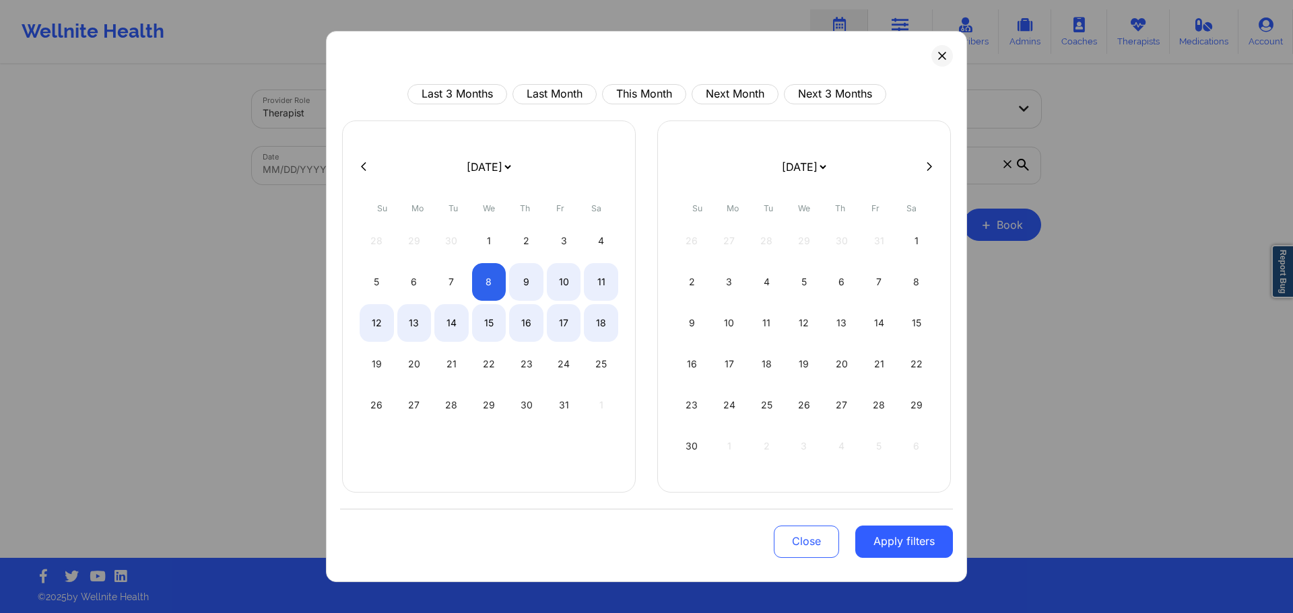
select select "2025-9"
select select "2025-10"
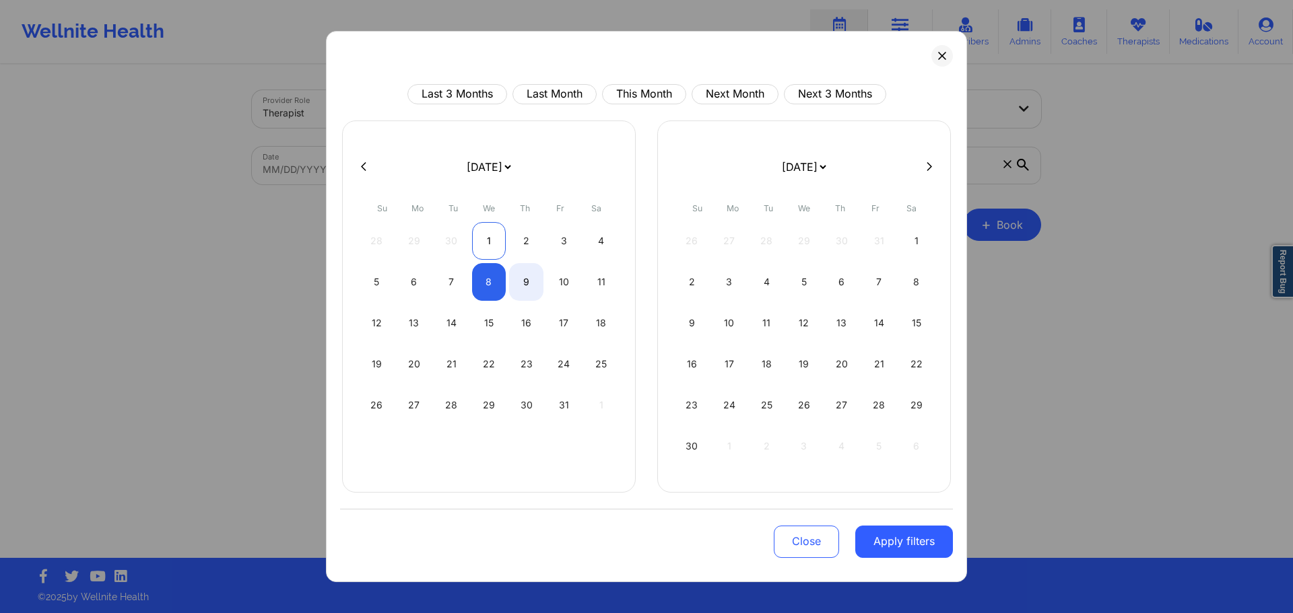
select select "2025-9"
select select "2025-10"
click at [488, 241] on div "1" at bounding box center [489, 241] width 34 height 38
select select "2025-9"
select select "2025-10"
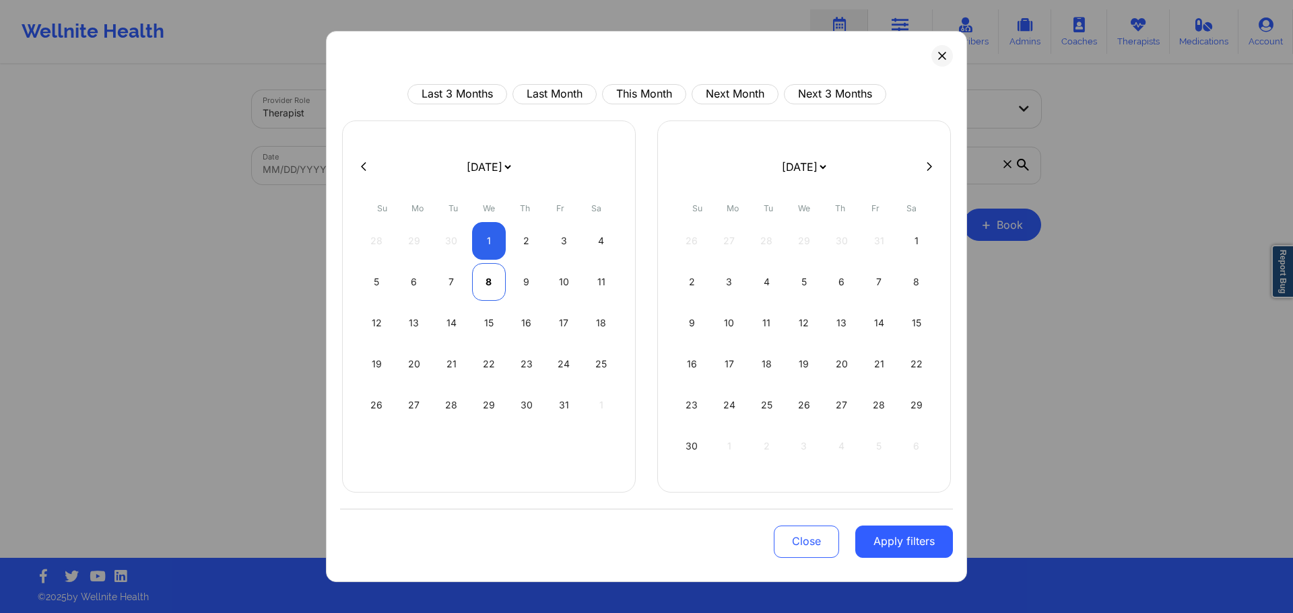
select select "2025-9"
select select "2025-10"
click at [491, 279] on div "8" at bounding box center [489, 282] width 34 height 38
select select "2025-9"
select select "2025-10"
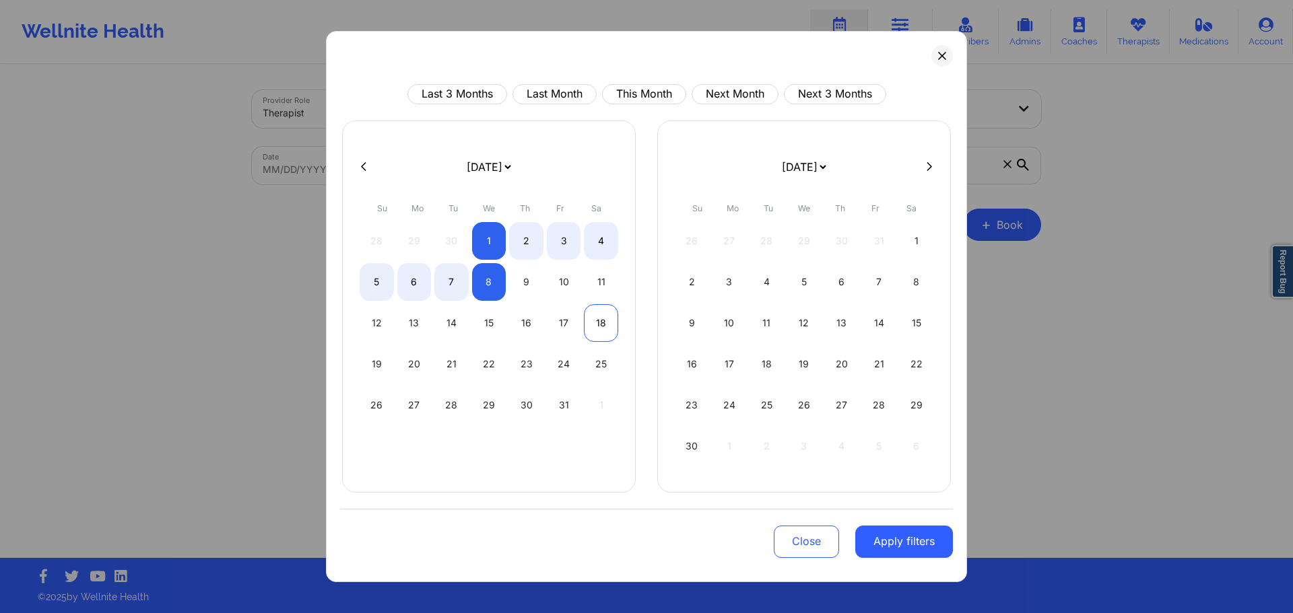
click at [603, 335] on div "18" at bounding box center [601, 323] width 34 height 38
select select "2025-9"
select select "2025-10"
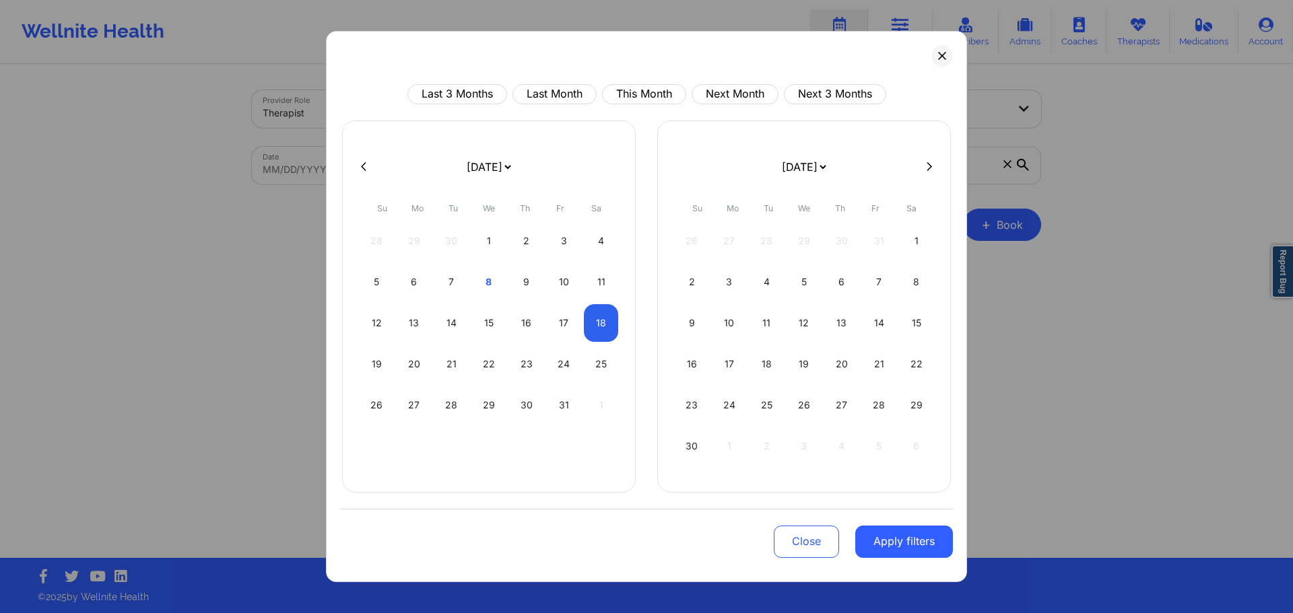
select select "2025-9"
select select "2025-10"
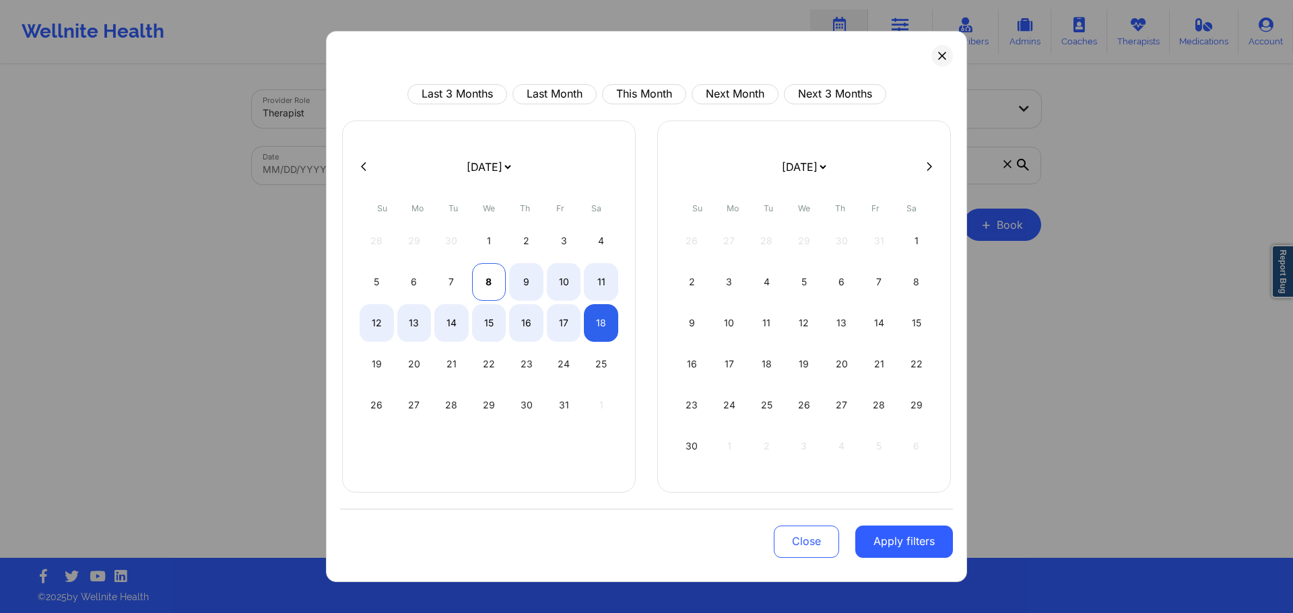
click at [492, 289] on div "8" at bounding box center [489, 282] width 34 height 38
select select "2025-9"
select select "2025-10"
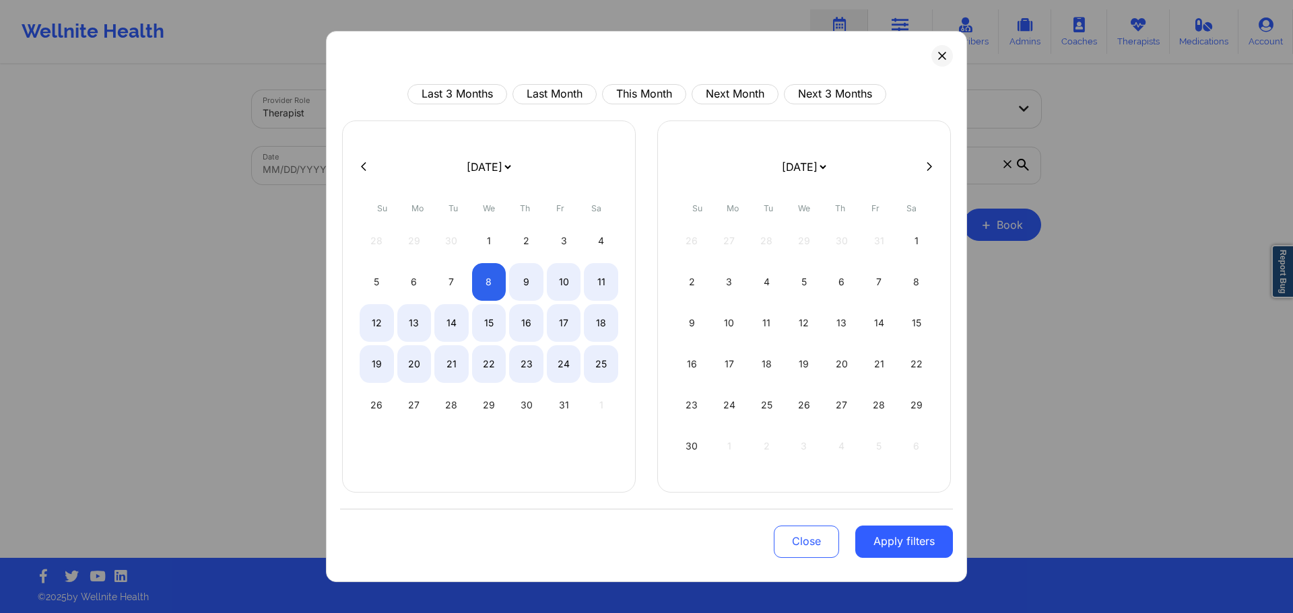
select select "2025-9"
select select "2025-10"
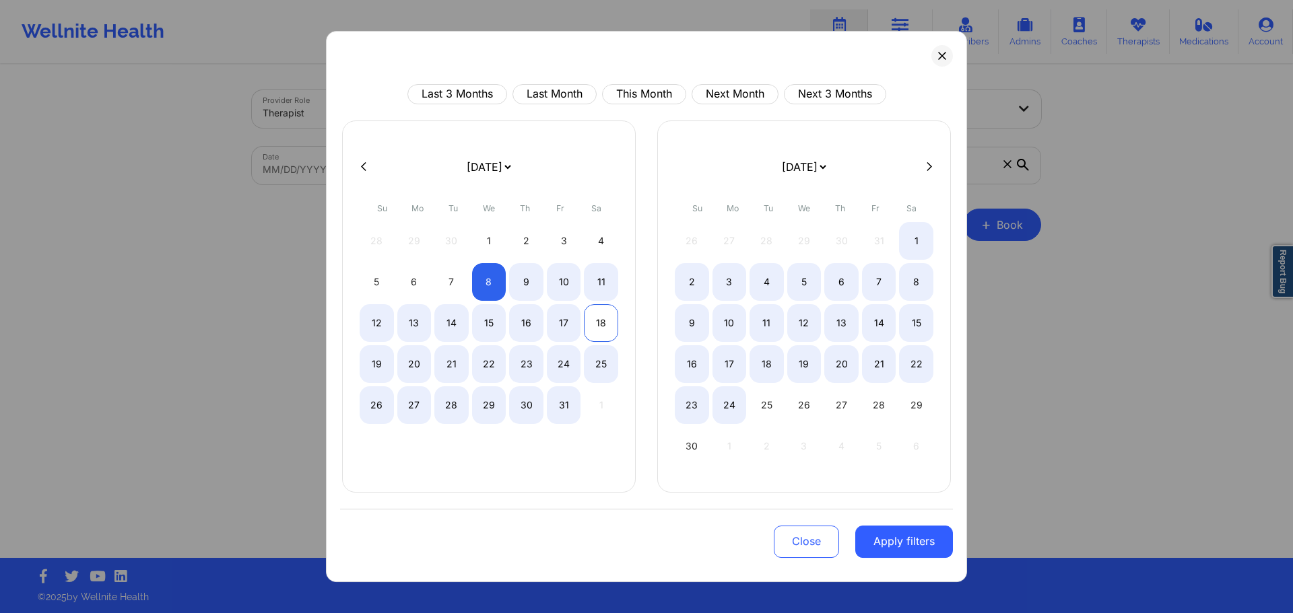
select select "2025-9"
select select "2025-10"
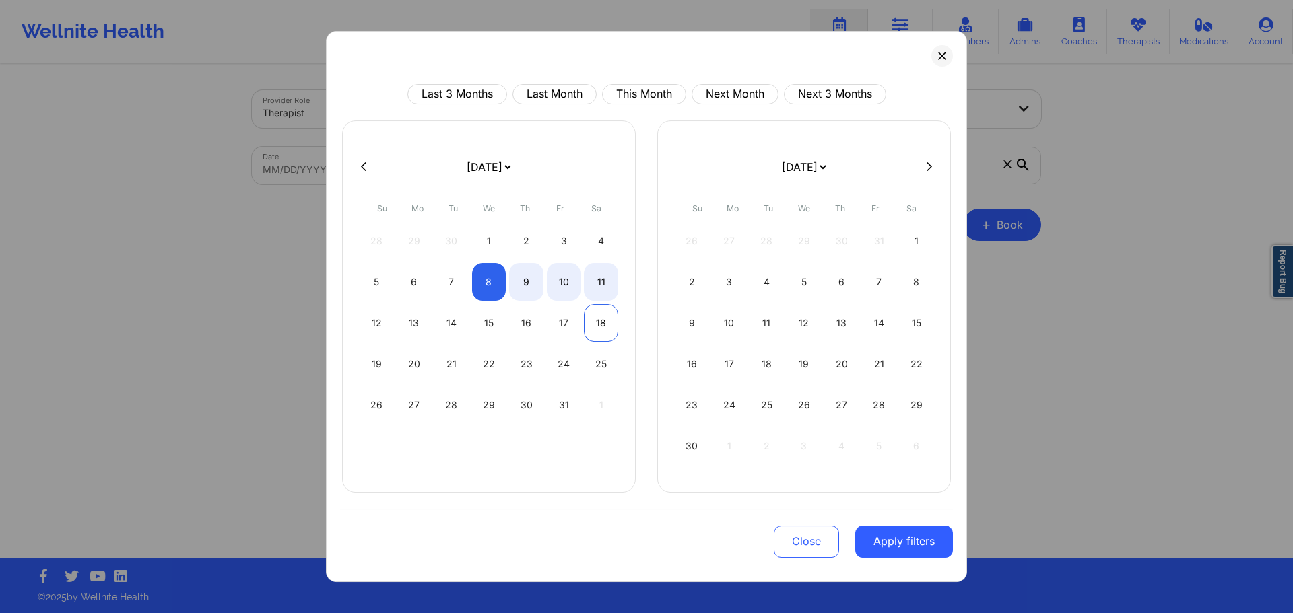
select select "2025-9"
select select "2025-10"
click at [595, 323] on div "18" at bounding box center [601, 323] width 34 height 38
select select "2025-9"
select select "2025-10"
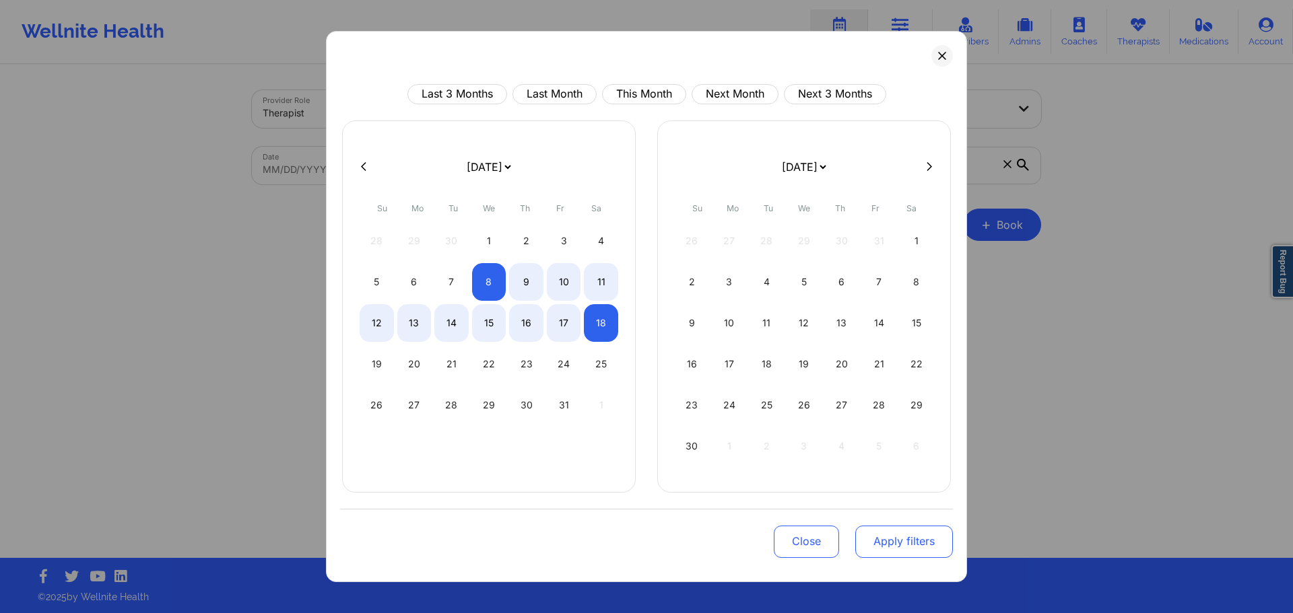
click at [891, 533] on button "Apply filters" at bounding box center [904, 542] width 98 height 32
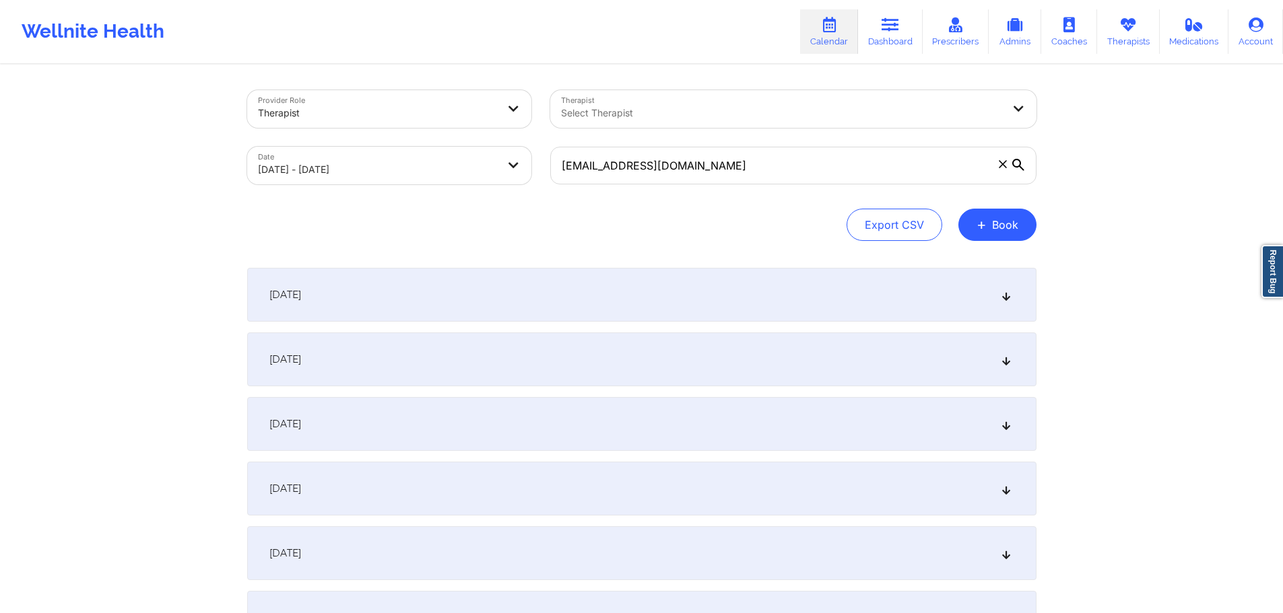
click at [478, 300] on div "October 8, 2025" at bounding box center [641, 295] width 789 height 54
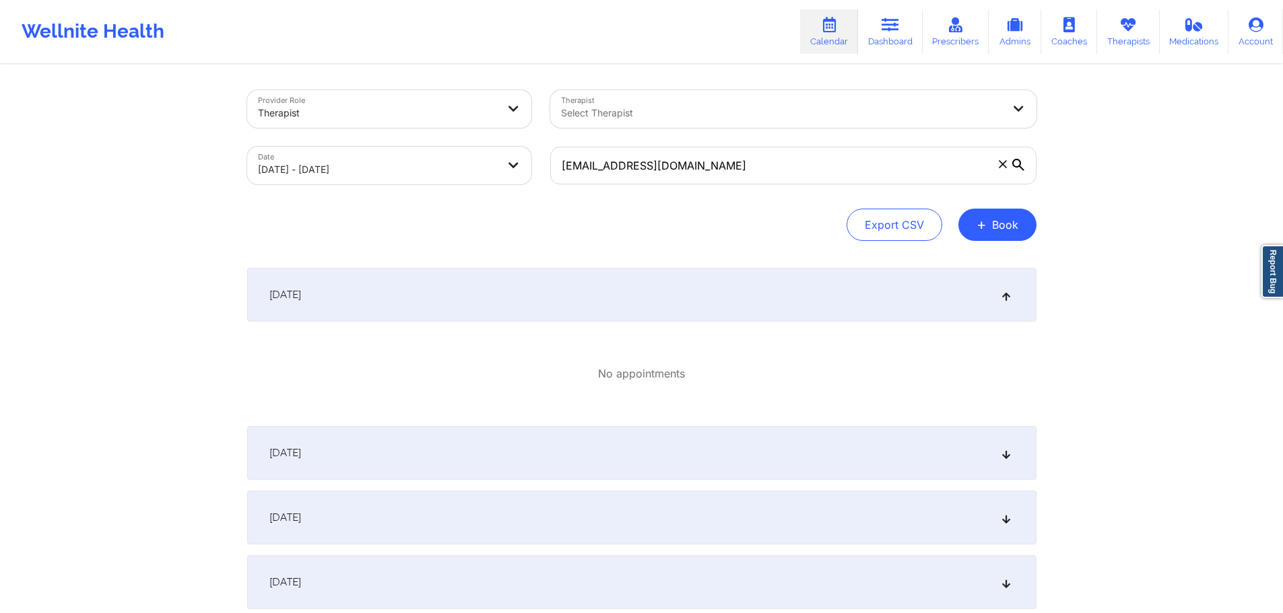
click at [477, 296] on div "October 8, 2025" at bounding box center [641, 295] width 789 height 54
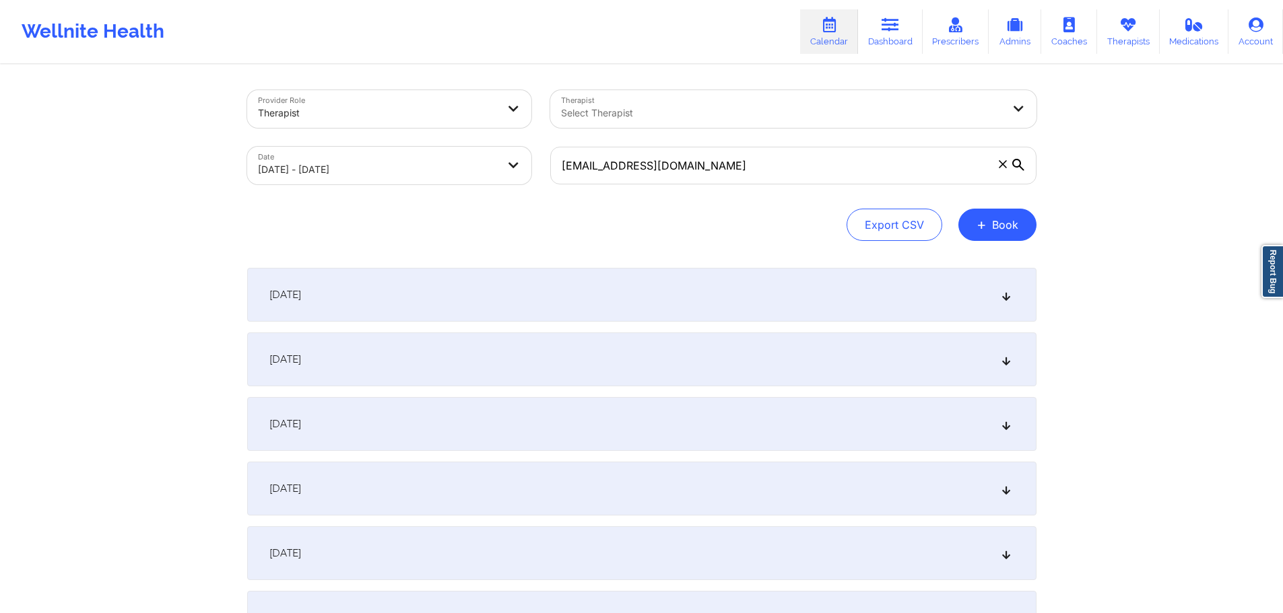
click at [434, 368] on div "October 9, 2025" at bounding box center [641, 360] width 789 height 54
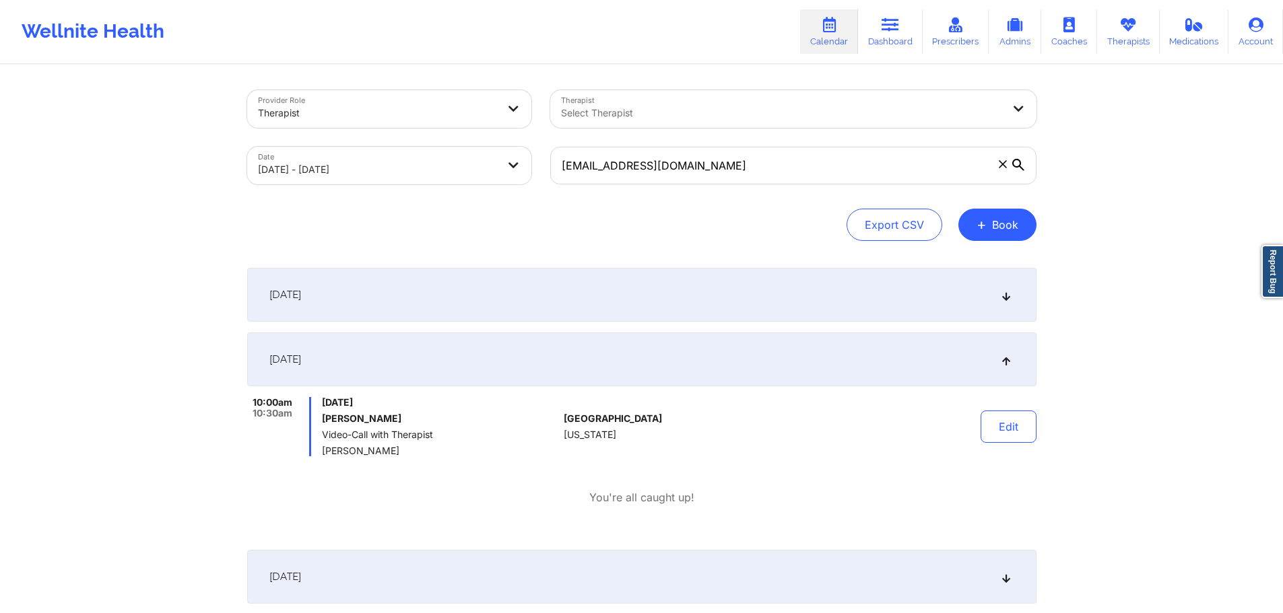
click at [489, 302] on div "October 8, 2025" at bounding box center [641, 295] width 789 height 54
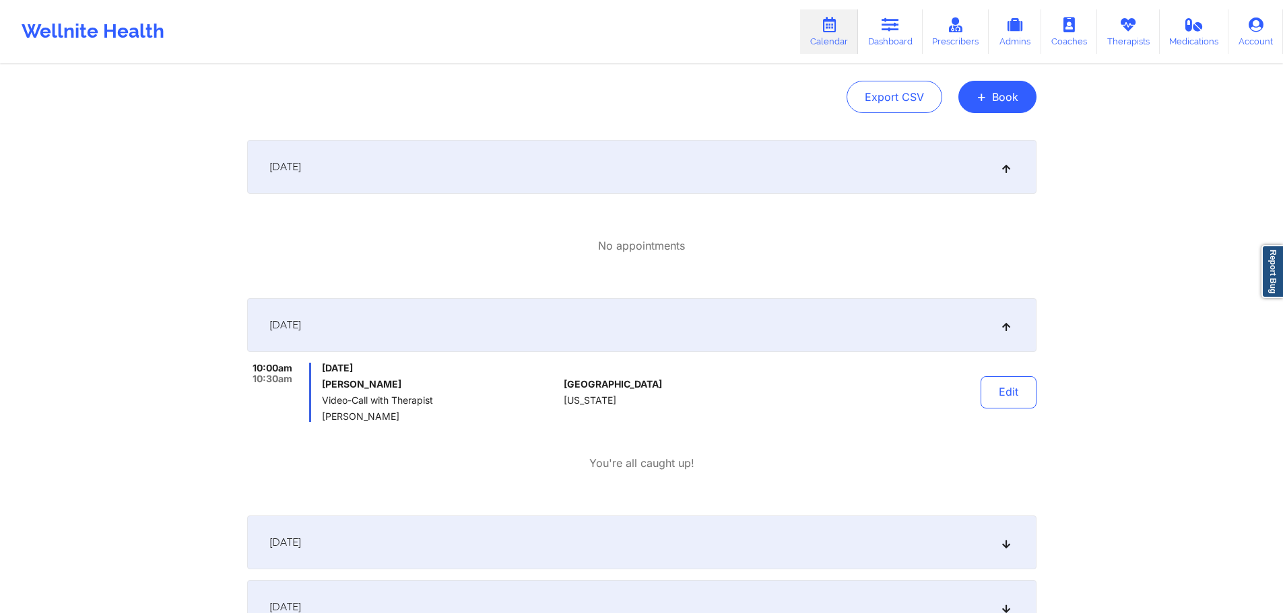
scroll to position [135, 0]
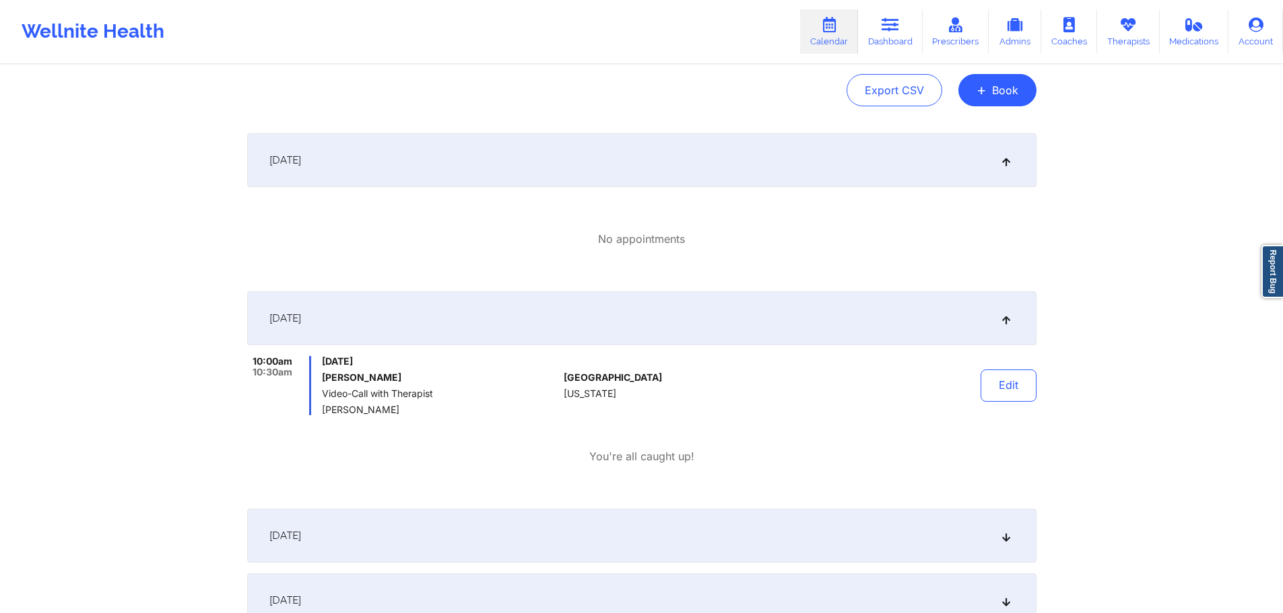
drag, startPoint x: 434, startPoint y: 409, endPoint x: 326, endPoint y: 366, distance: 116.3
click at [326, 366] on div "Thursday, October 9, 2025 Curtis Lee Kudlicka Video-Call with Therapist Brianna…" at bounding box center [440, 385] width 236 height 59
drag, startPoint x: 418, startPoint y: 420, endPoint x: 420, endPoint y: 430, distance: 10.3
click at [418, 420] on div "10:00am 10:30am Thursday, October 9, 2025 Curtis Lee Kudlicka Video-Call with T…" at bounding box center [641, 410] width 789 height 108
click at [1002, 391] on button "Edit" at bounding box center [1009, 386] width 56 height 32
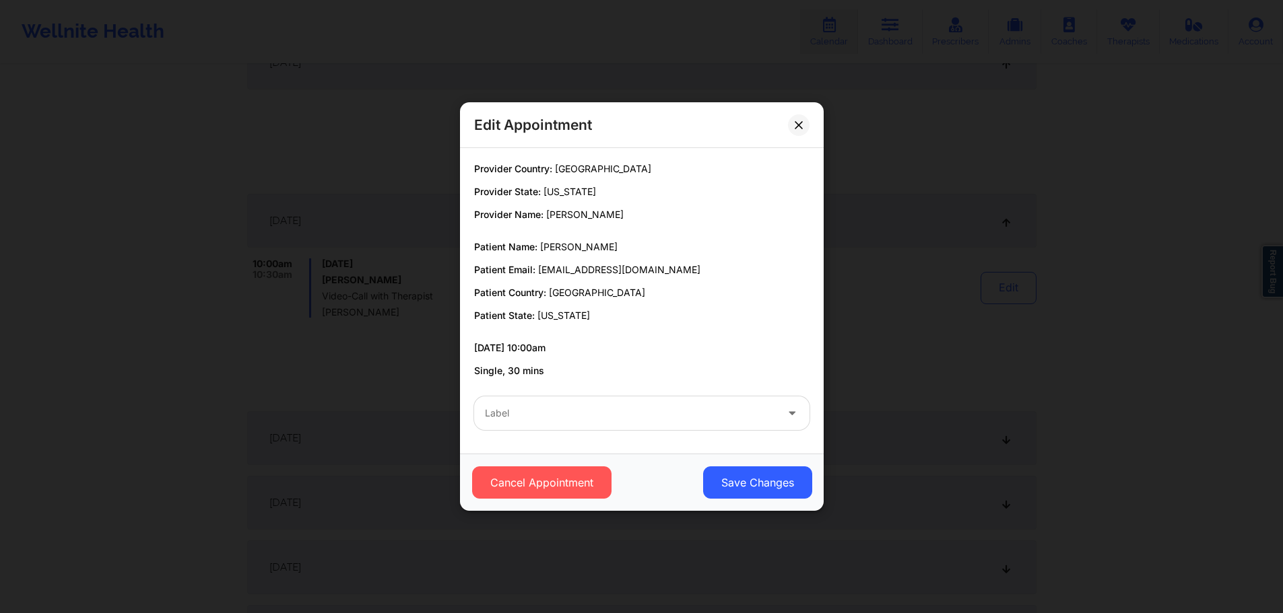
scroll to position [202, 0]
click at [523, 481] on button "Cancel Appointment" at bounding box center [540, 483] width 139 height 32
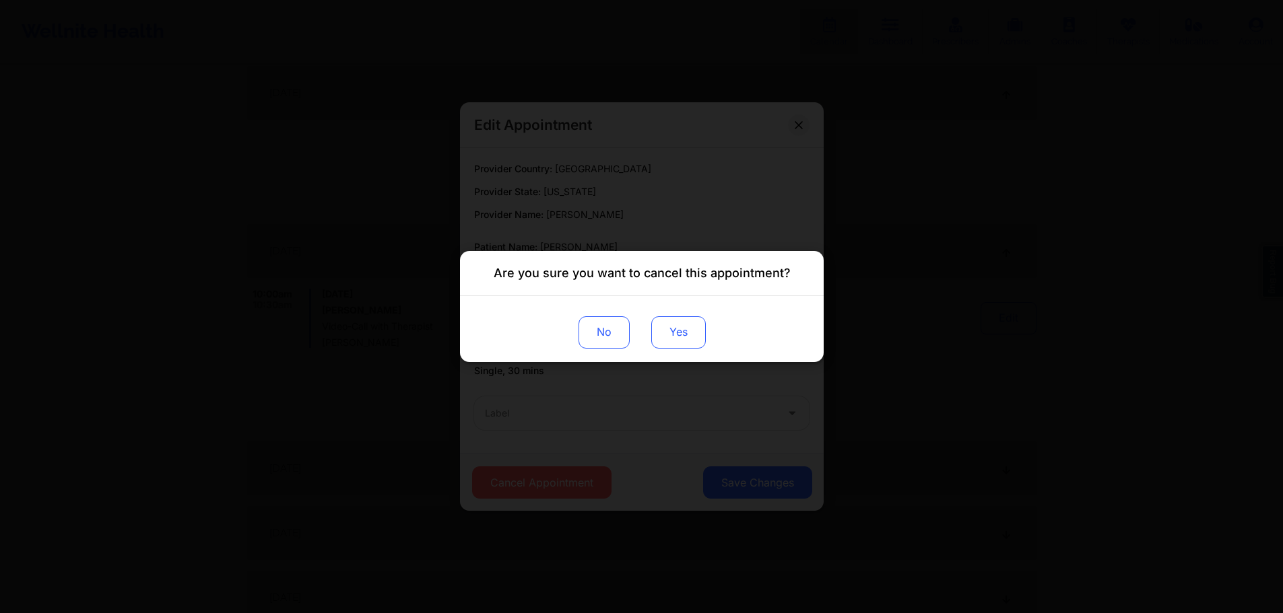
click at [685, 333] on button "Yes" at bounding box center [678, 333] width 55 height 32
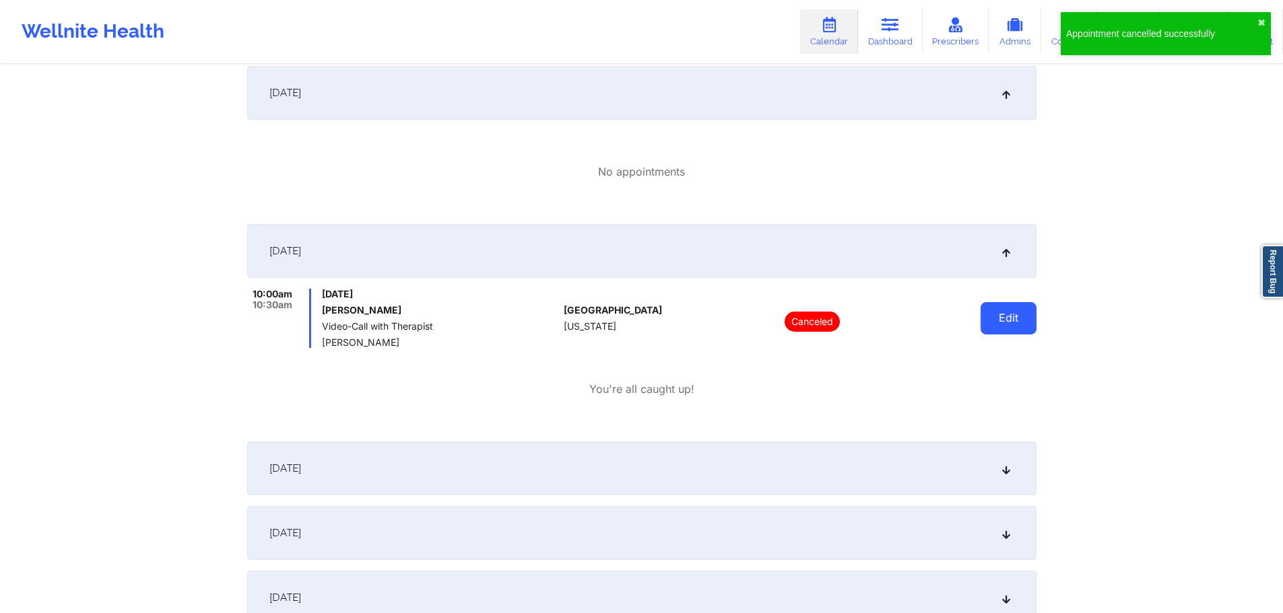
click at [985, 313] on button "Edit" at bounding box center [1009, 318] width 56 height 32
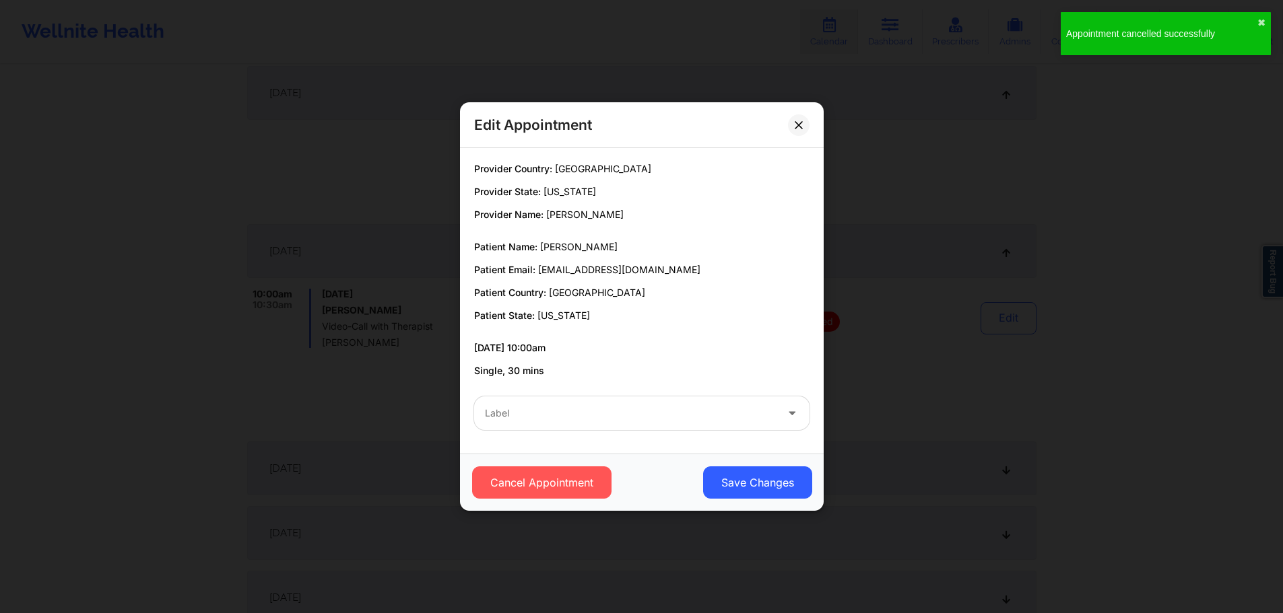
click at [818, 119] on div "Edit Appointment" at bounding box center [642, 125] width 364 height 46
click at [809, 123] on button at bounding box center [799, 125] width 22 height 22
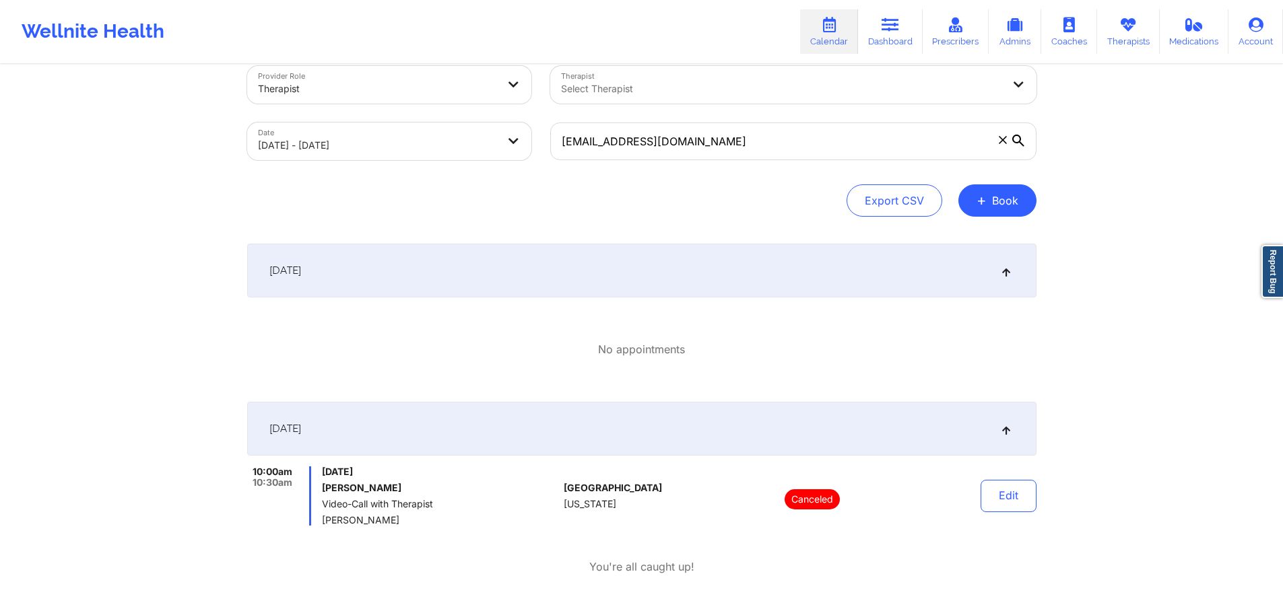
scroll to position [0, 0]
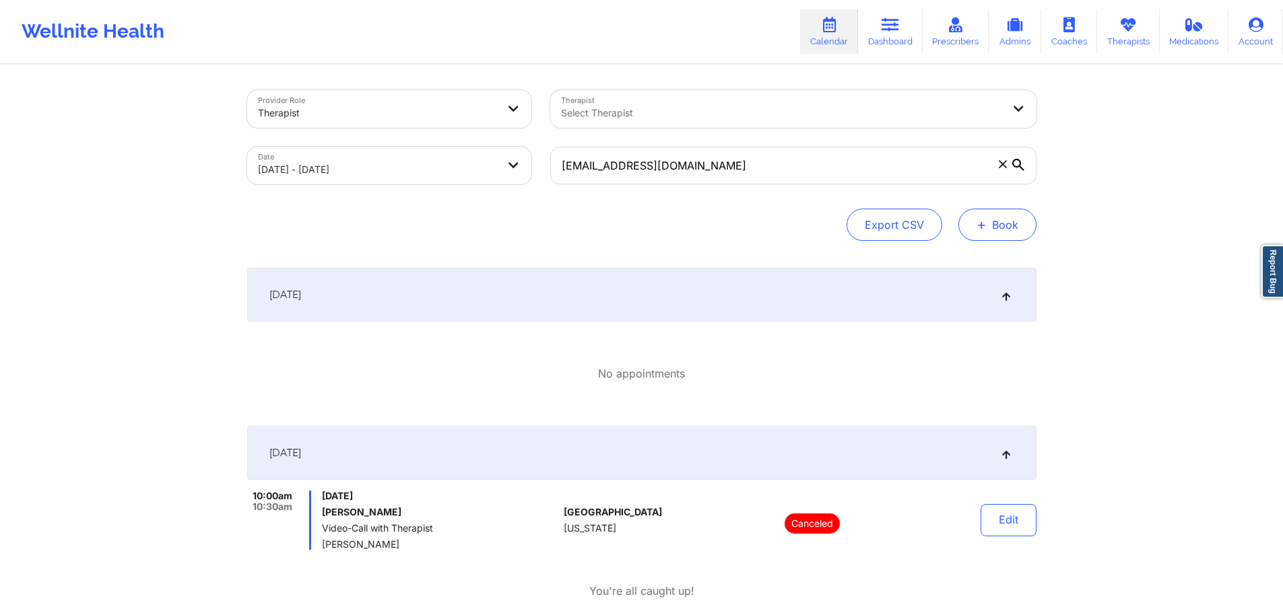
click at [979, 236] on button "+ Book" at bounding box center [997, 225] width 78 height 32
click at [997, 271] on button "Therapy Session" at bounding box center [974, 268] width 103 height 22
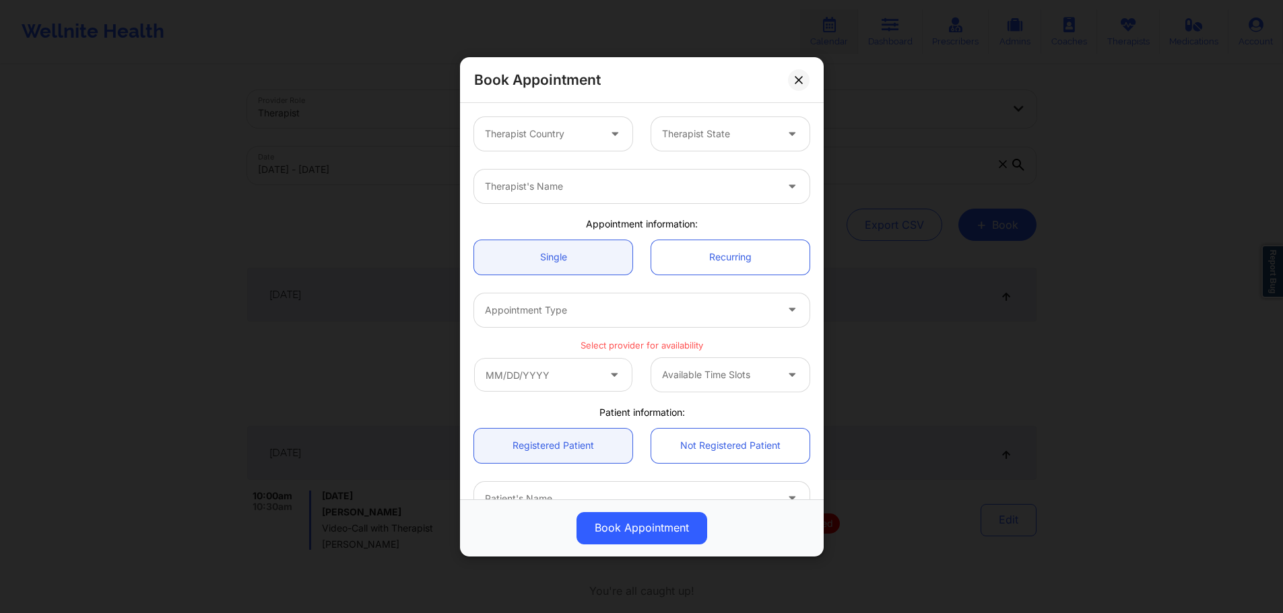
click at [569, 134] on div at bounding box center [542, 134] width 114 height 16
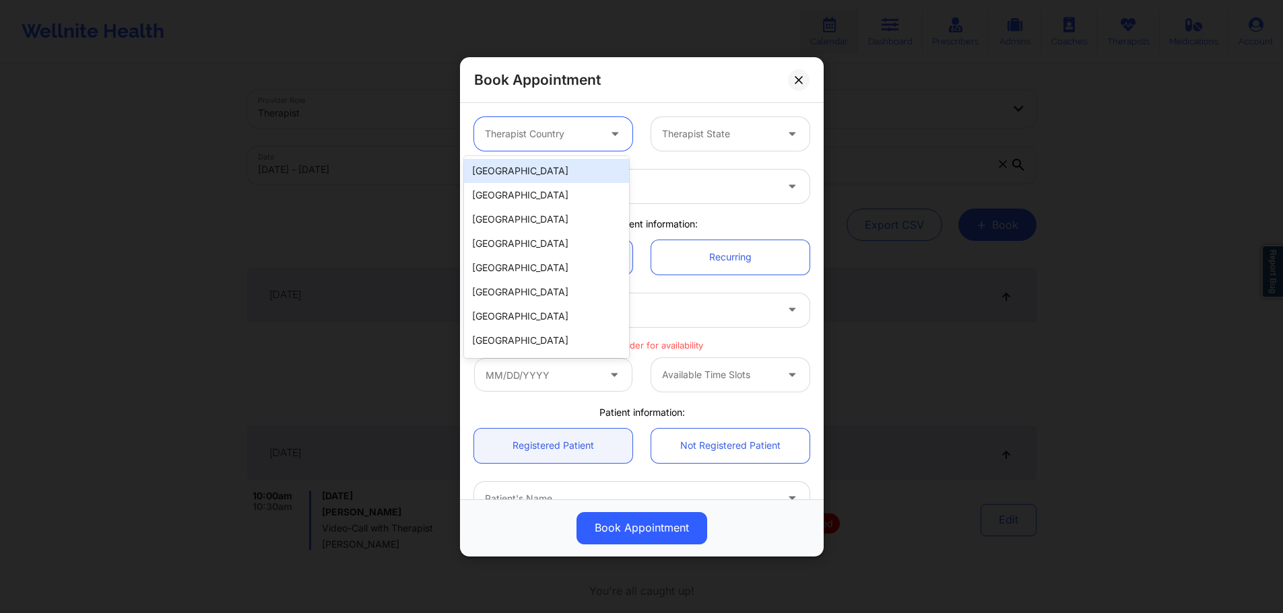
click at [538, 168] on div "United States" at bounding box center [546, 171] width 165 height 24
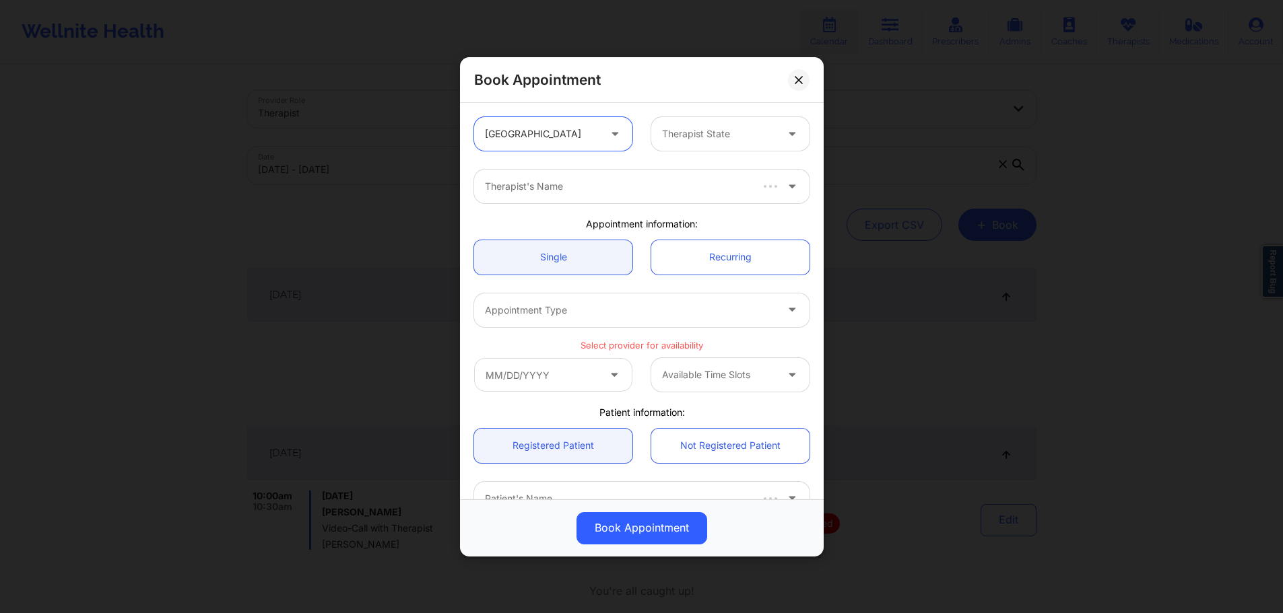
click at [750, 112] on div "option United States, selected. United States Therapist State" at bounding box center [642, 134] width 354 height 53
click at [731, 138] on div at bounding box center [719, 134] width 114 height 16
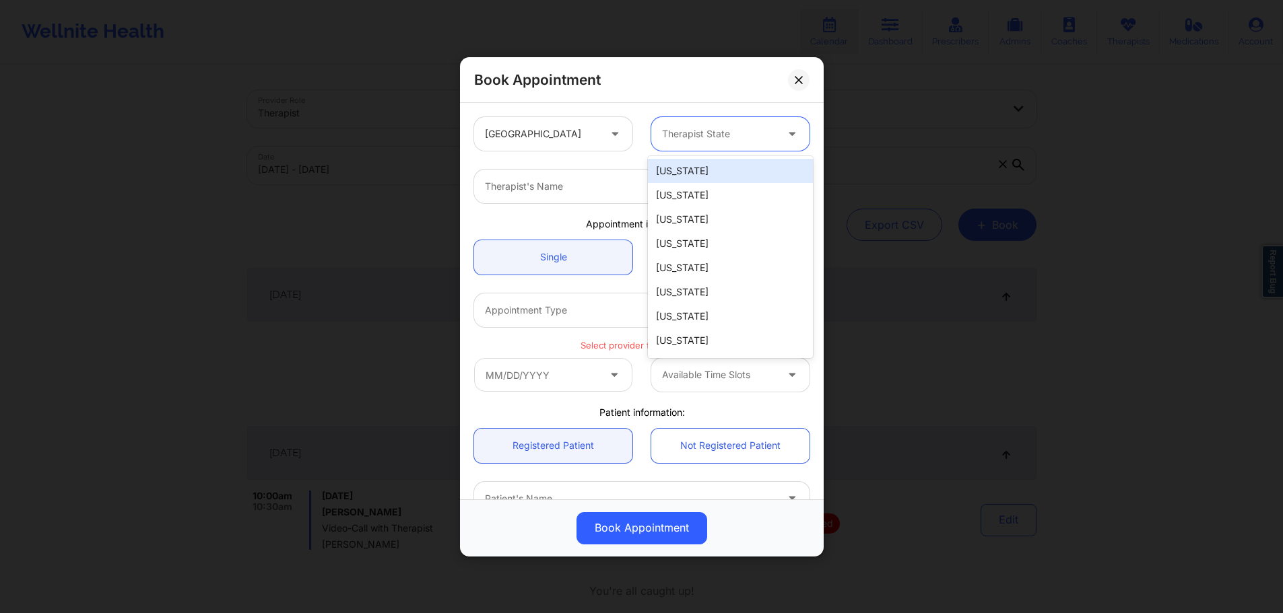
type input "f"
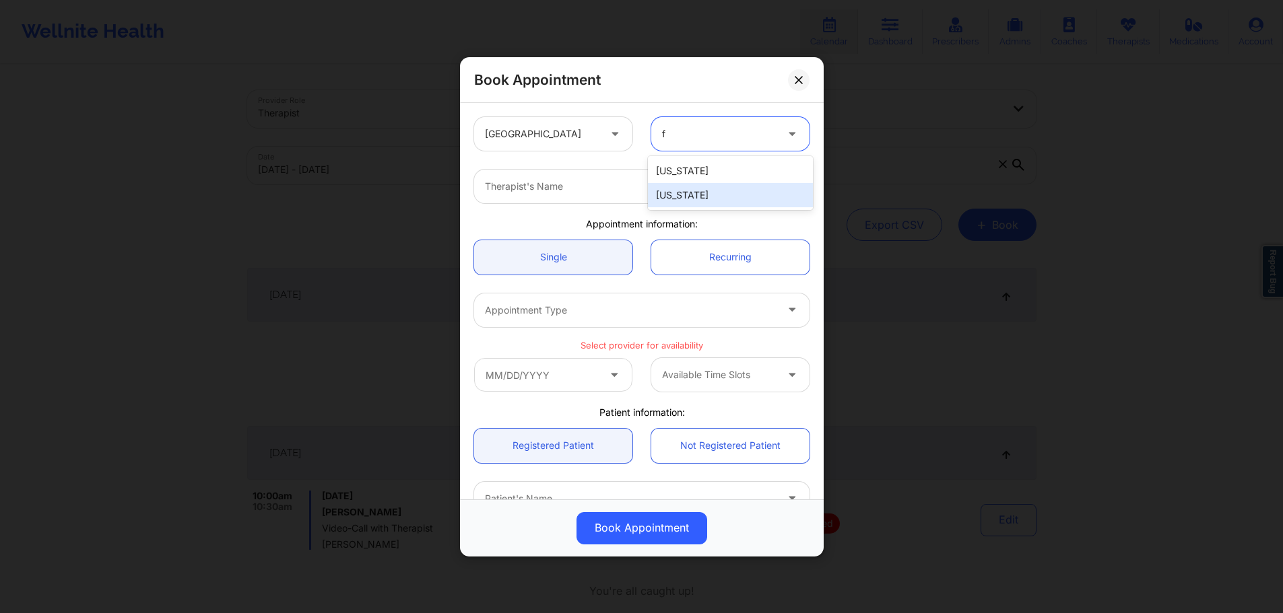
click at [684, 201] on div "Florida" at bounding box center [730, 195] width 165 height 24
click at [663, 191] on div at bounding box center [630, 186] width 291 height 16
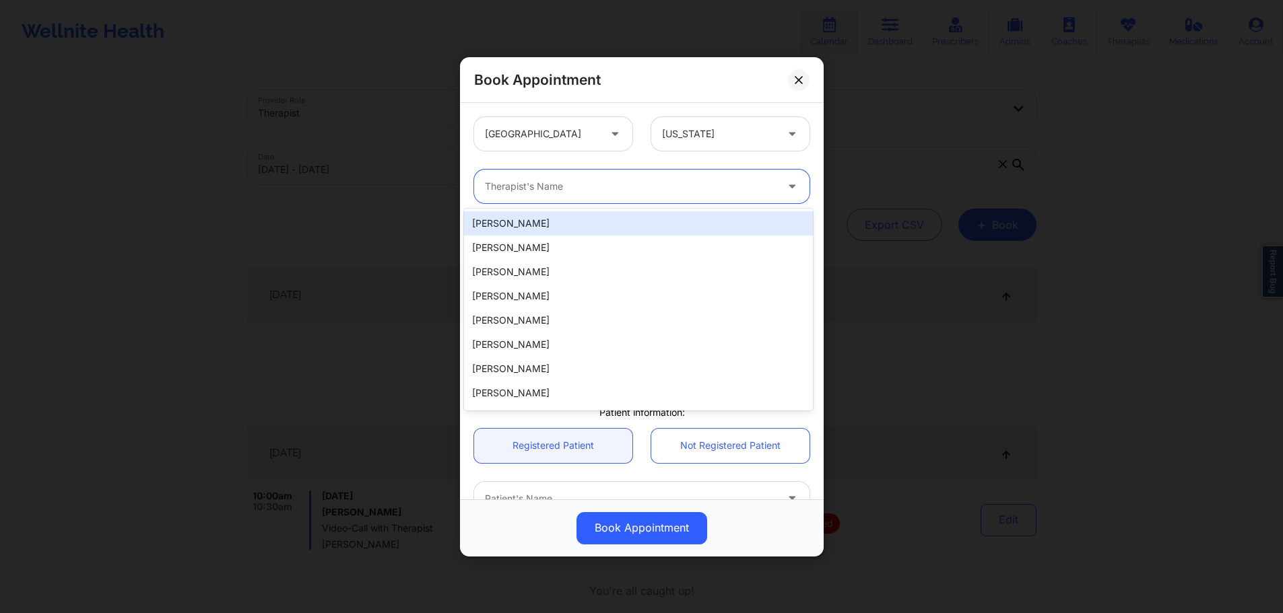
click at [720, 162] on div "20 results available. Use Up and Down to choose options, press Enter to select …" at bounding box center [642, 186] width 354 height 53
click at [673, 188] on div at bounding box center [630, 186] width 291 height 16
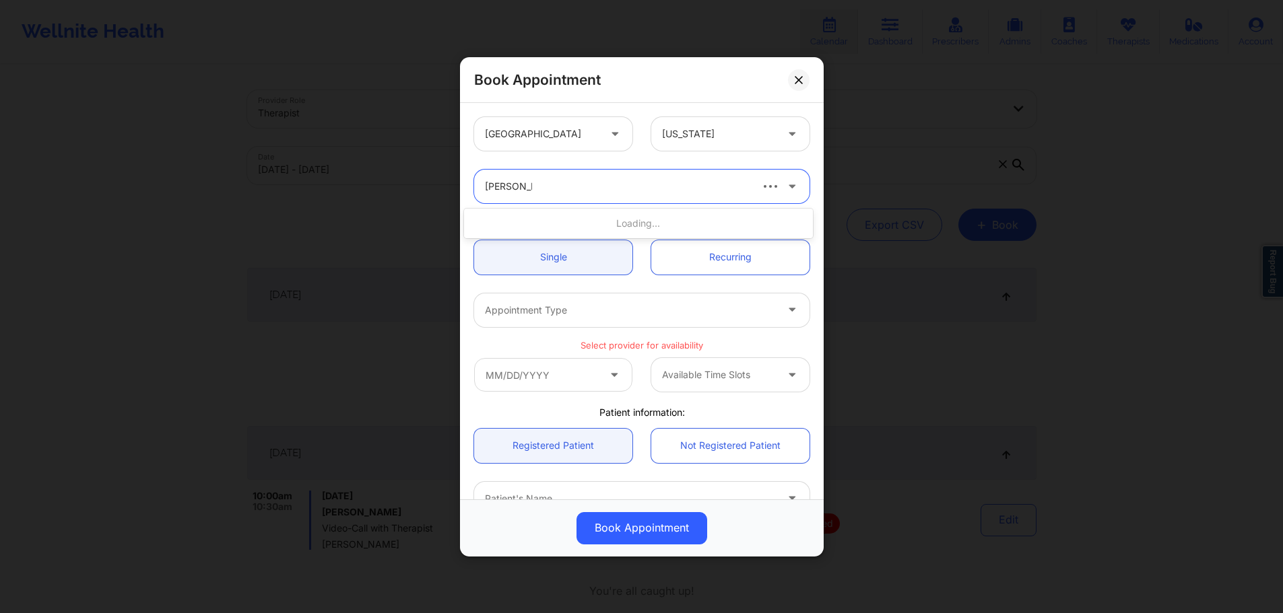
type input "Brianna Mc"
click at [589, 224] on div "Brianna Mclaughlin" at bounding box center [638, 223] width 349 height 24
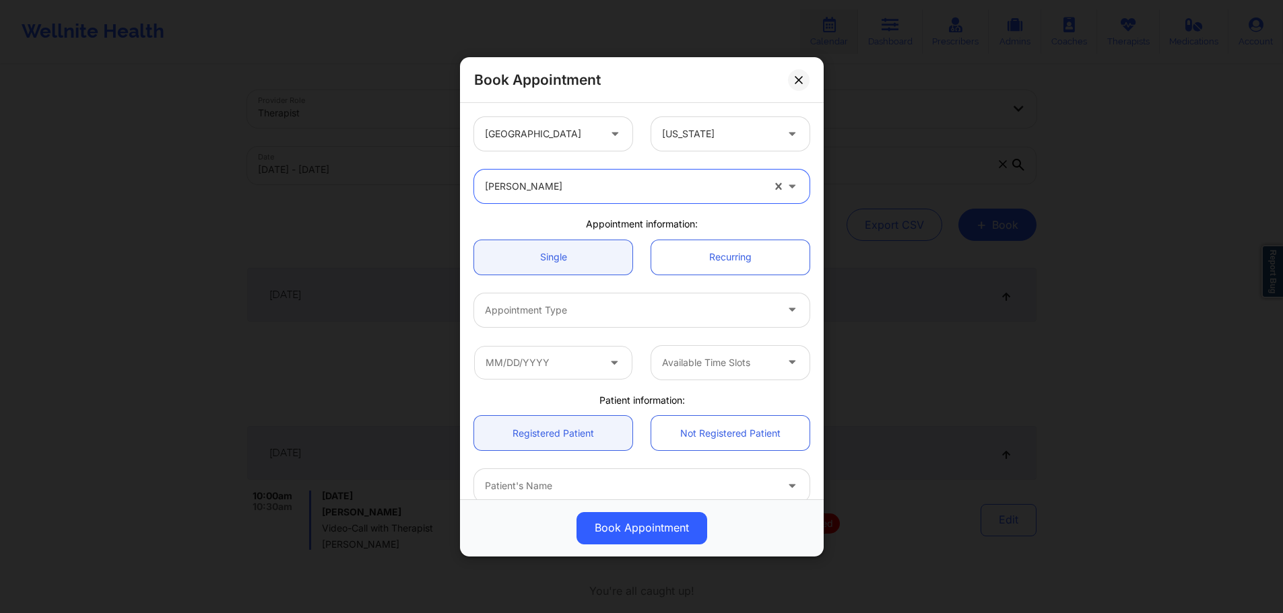
click at [565, 312] on div at bounding box center [630, 310] width 291 height 16
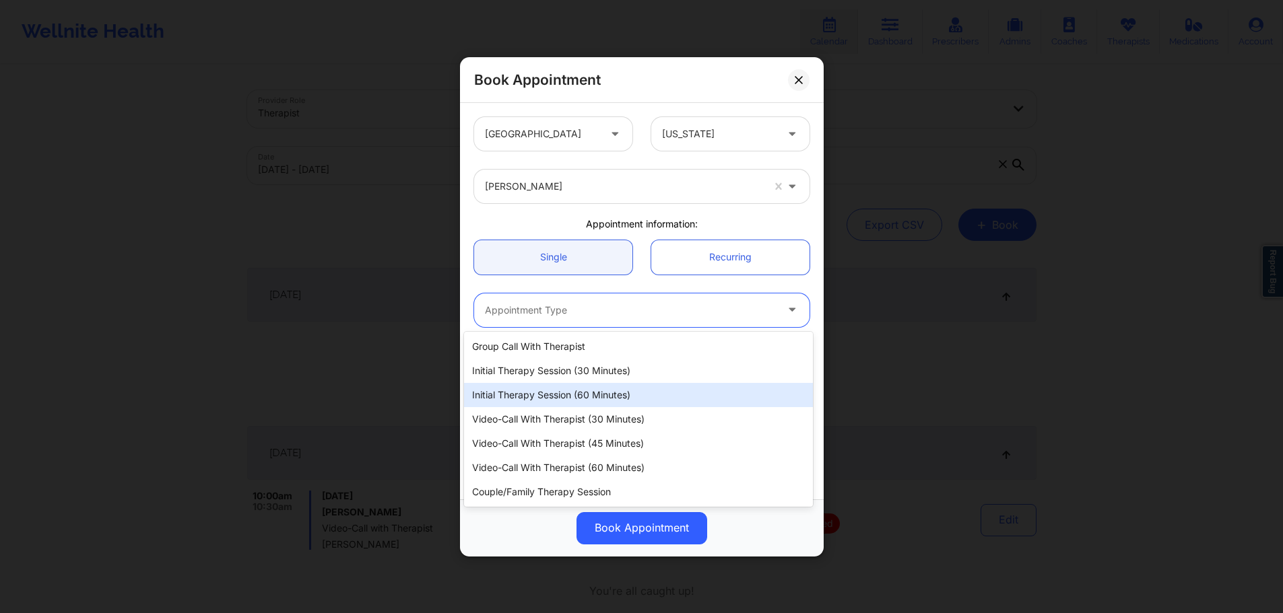
click at [649, 397] on div "Initial Therapy Session (60 minutes)" at bounding box center [638, 395] width 349 height 24
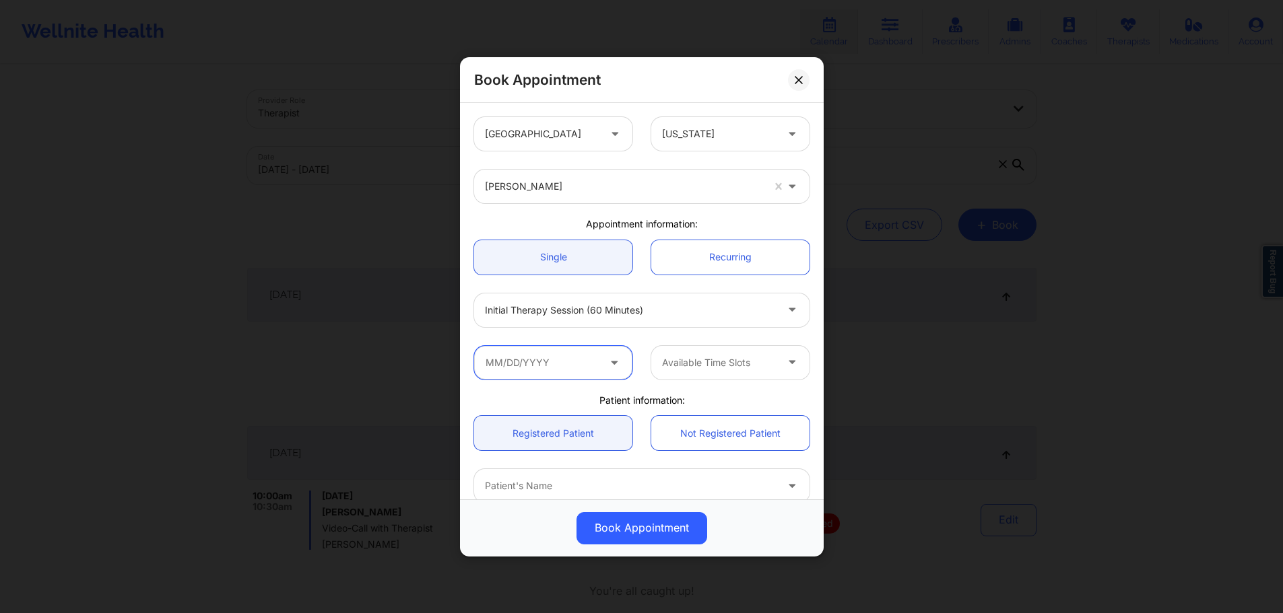
click at [562, 363] on input "text" at bounding box center [553, 362] width 158 height 34
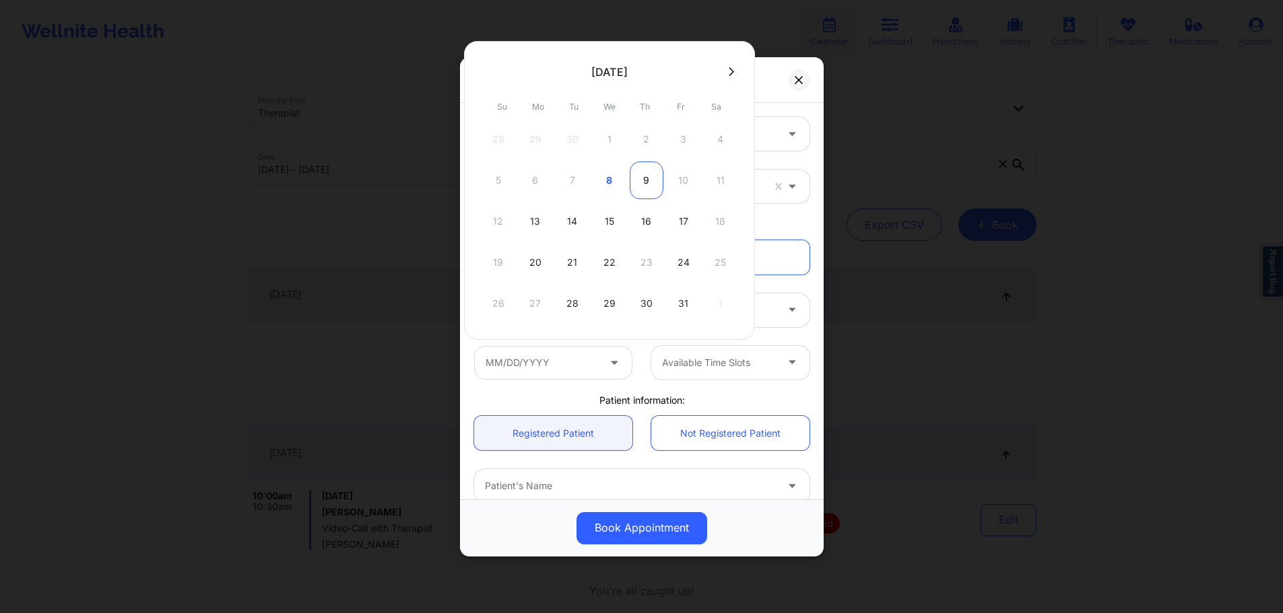
click at [644, 189] on div "9" at bounding box center [647, 181] width 34 height 38
type input "10/09/2025"
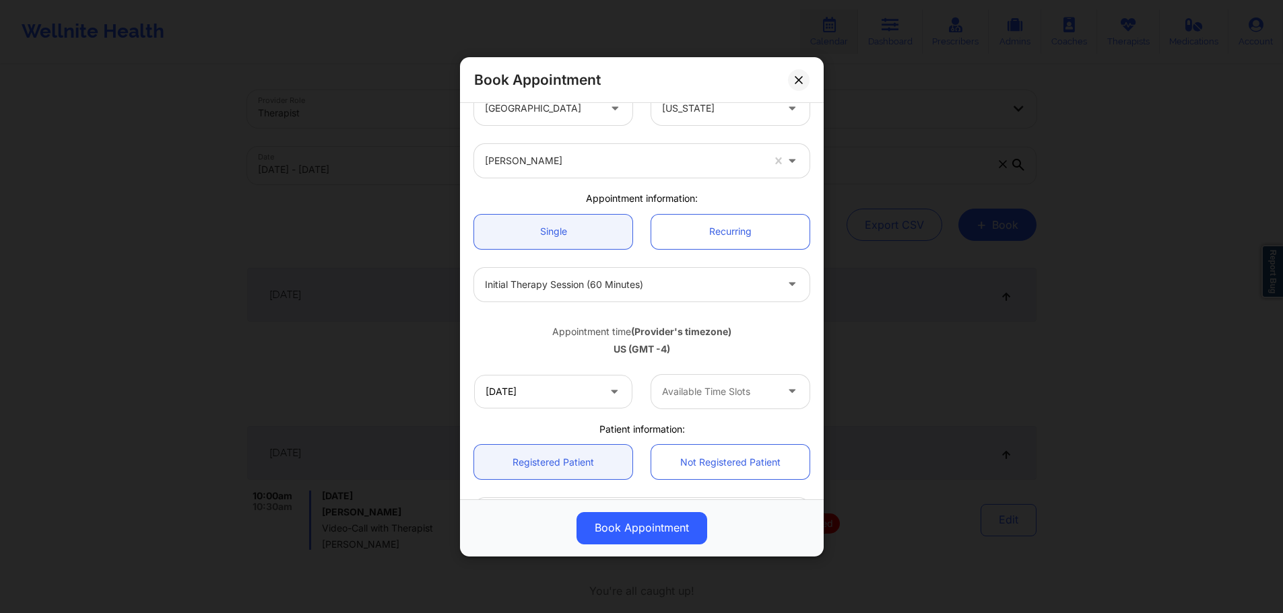
scroll to position [67, 0]
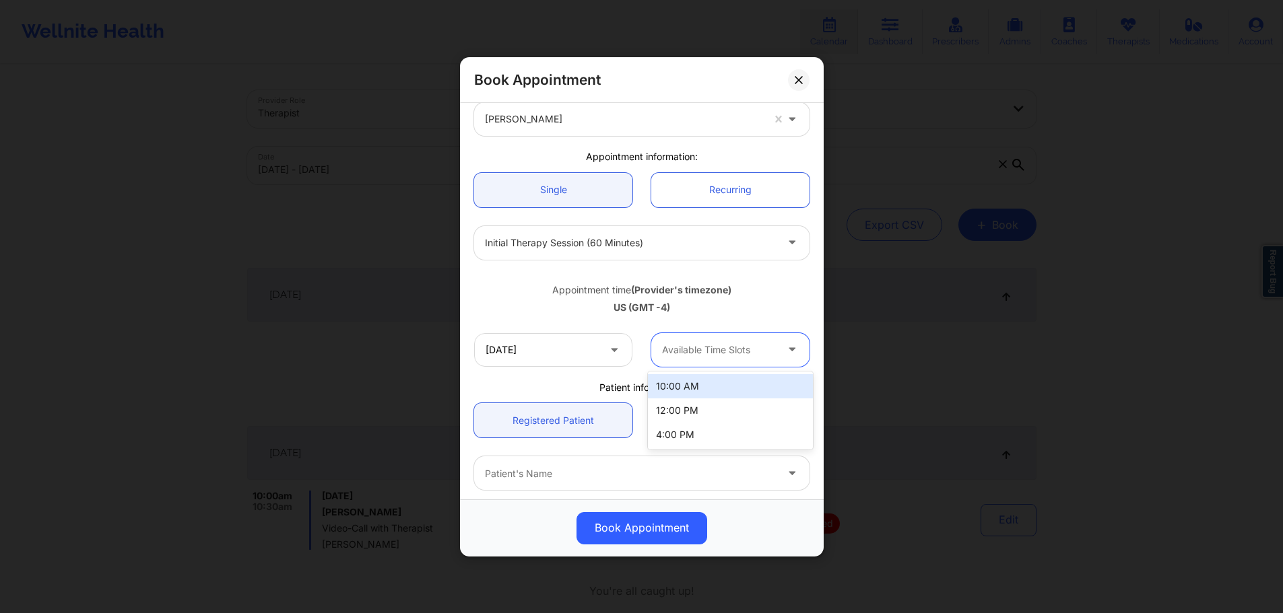
click at [686, 352] on div at bounding box center [719, 350] width 114 height 16
click at [690, 393] on div "10:00 AM" at bounding box center [730, 386] width 165 height 24
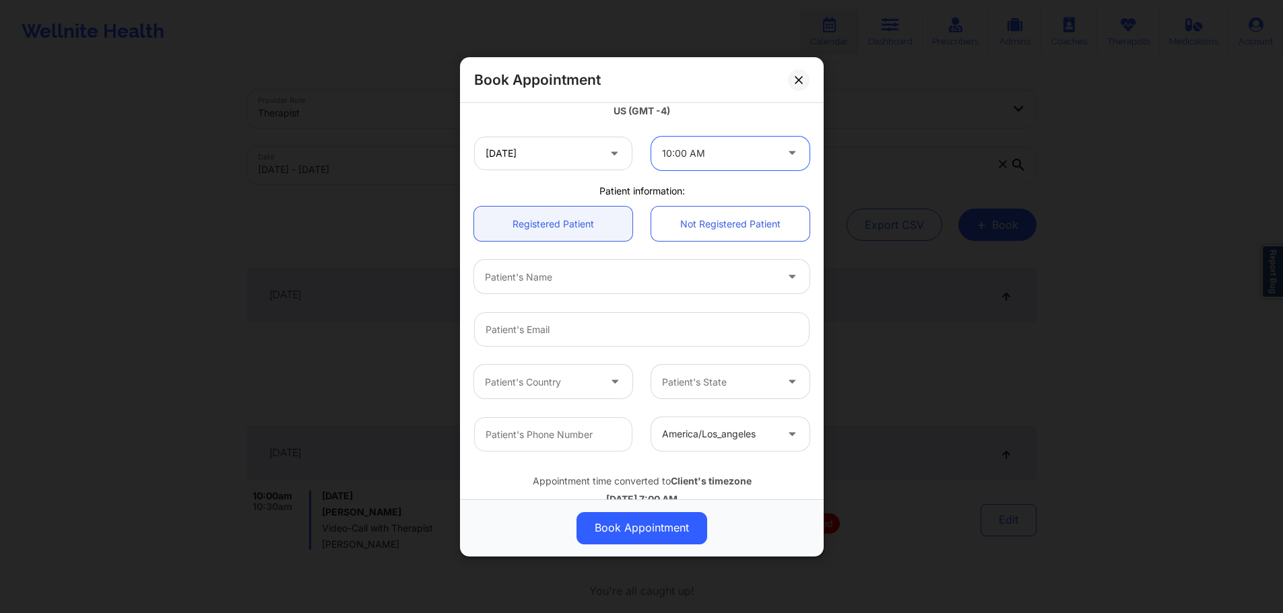
scroll to position [269, 0]
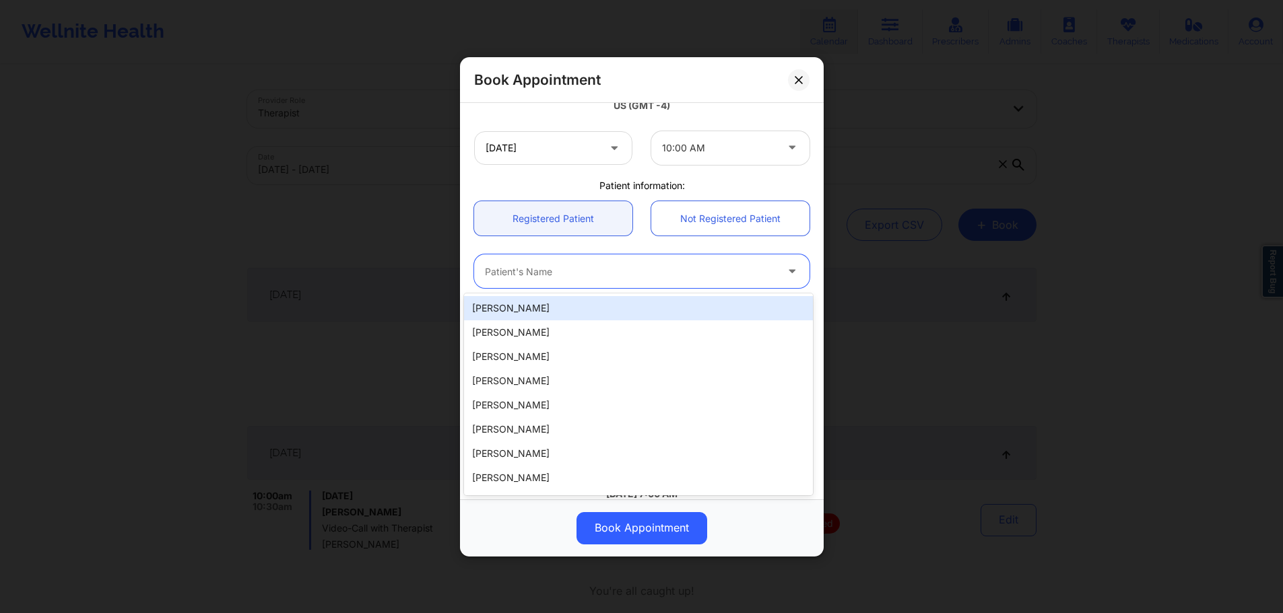
click at [619, 279] on div "Patient's Name" at bounding box center [625, 272] width 303 height 34
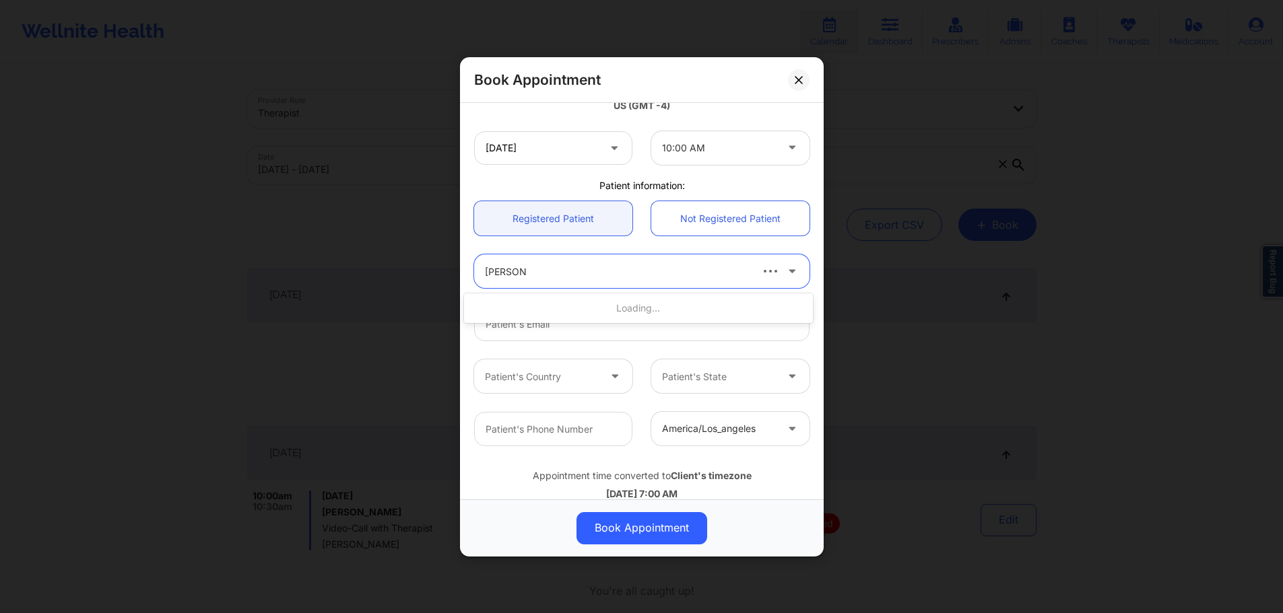
type input "Curtis Lee"
click at [581, 307] on div "Curtis Lee Kudlicka" at bounding box center [638, 308] width 349 height 24
type input "bigcurtis44@aol.com"
type input "+15613528299"
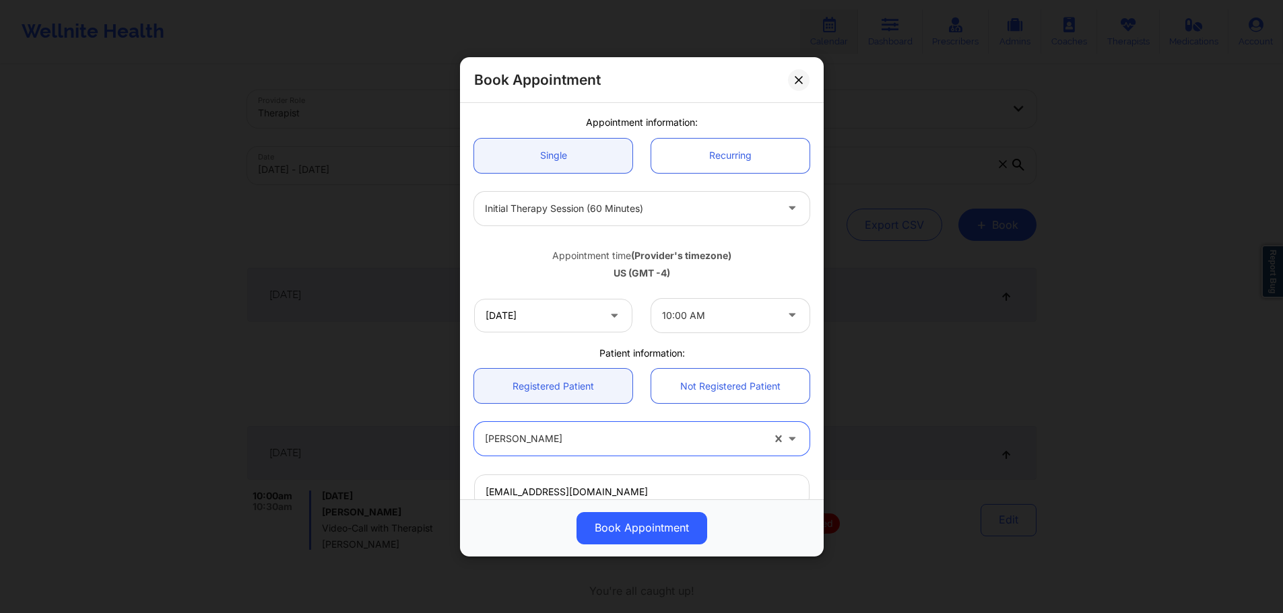
scroll to position [100, 0]
click at [699, 328] on div "10:00 AM" at bounding box center [719, 317] width 114 height 34
click at [500, 323] on input "10/09/2025" at bounding box center [553, 317] width 158 height 34
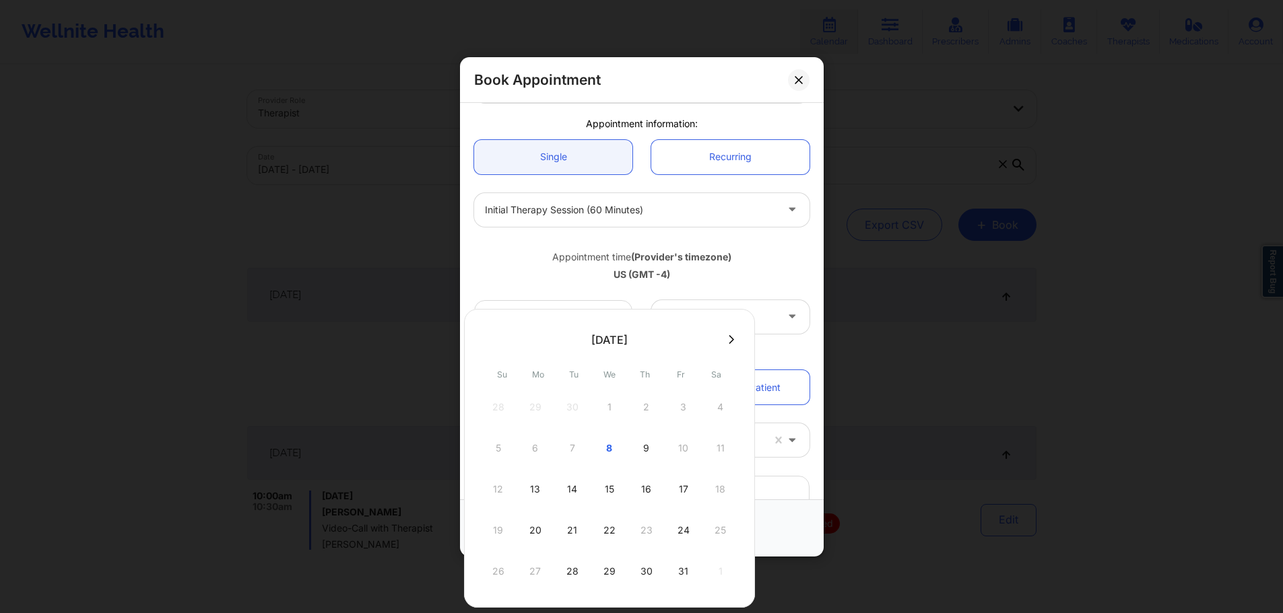
click at [727, 275] on div "US (GMT -4)" at bounding box center [641, 274] width 335 height 13
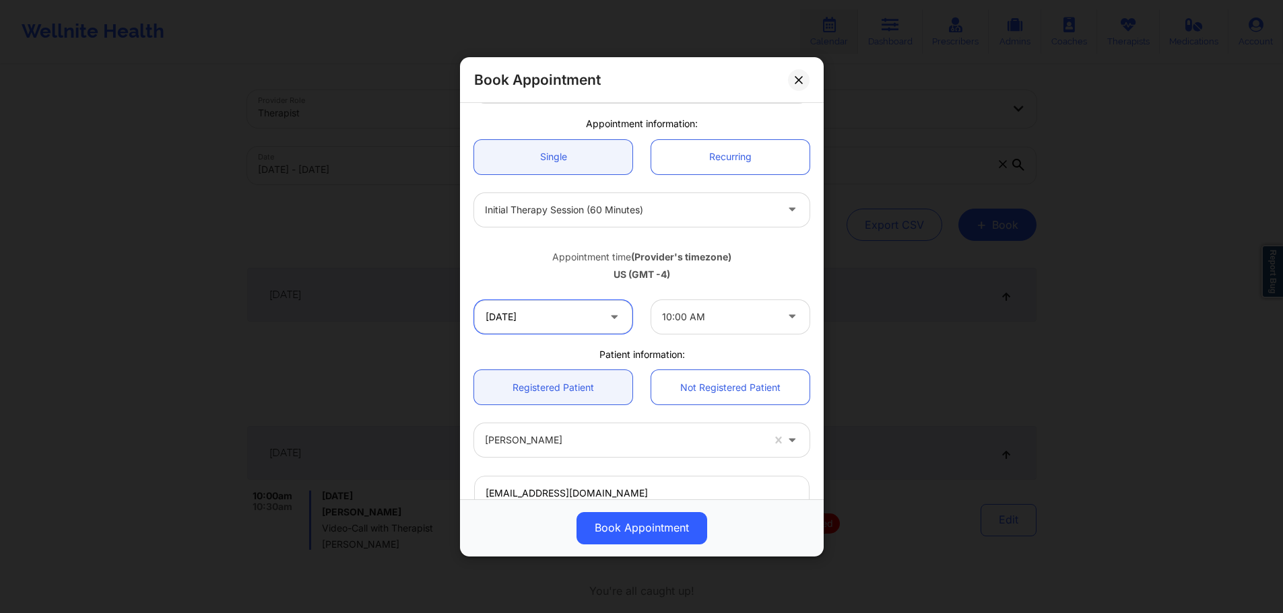
click at [585, 323] on input "10/09/2025" at bounding box center [553, 317] width 158 height 34
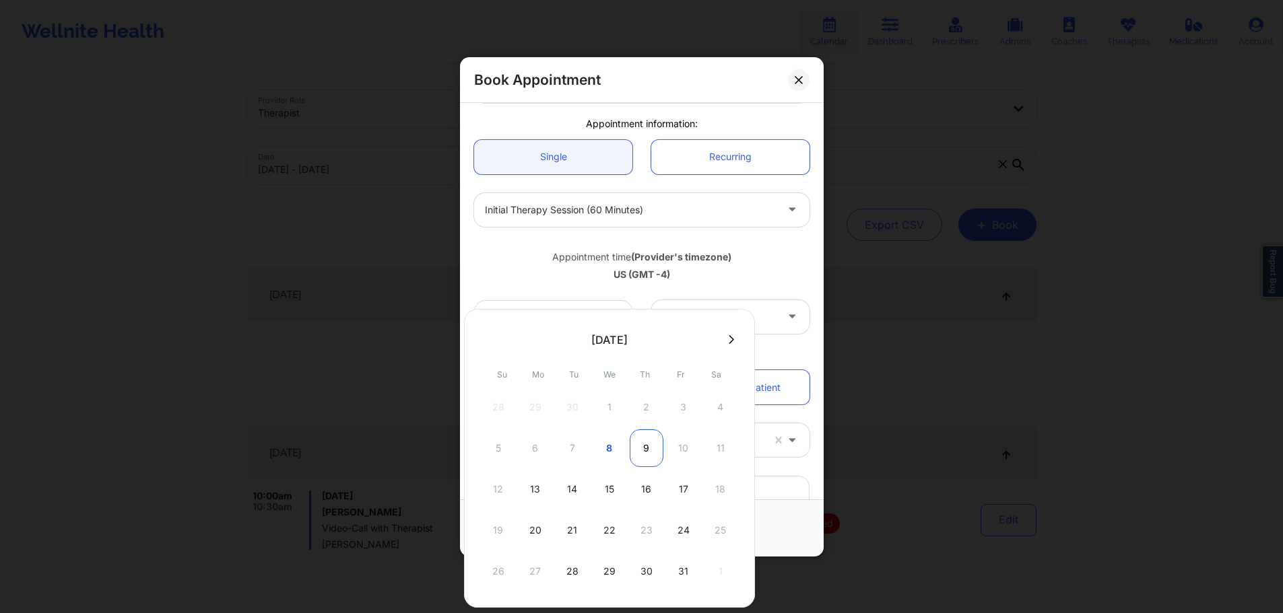
click at [637, 450] on div "9" at bounding box center [647, 449] width 34 height 38
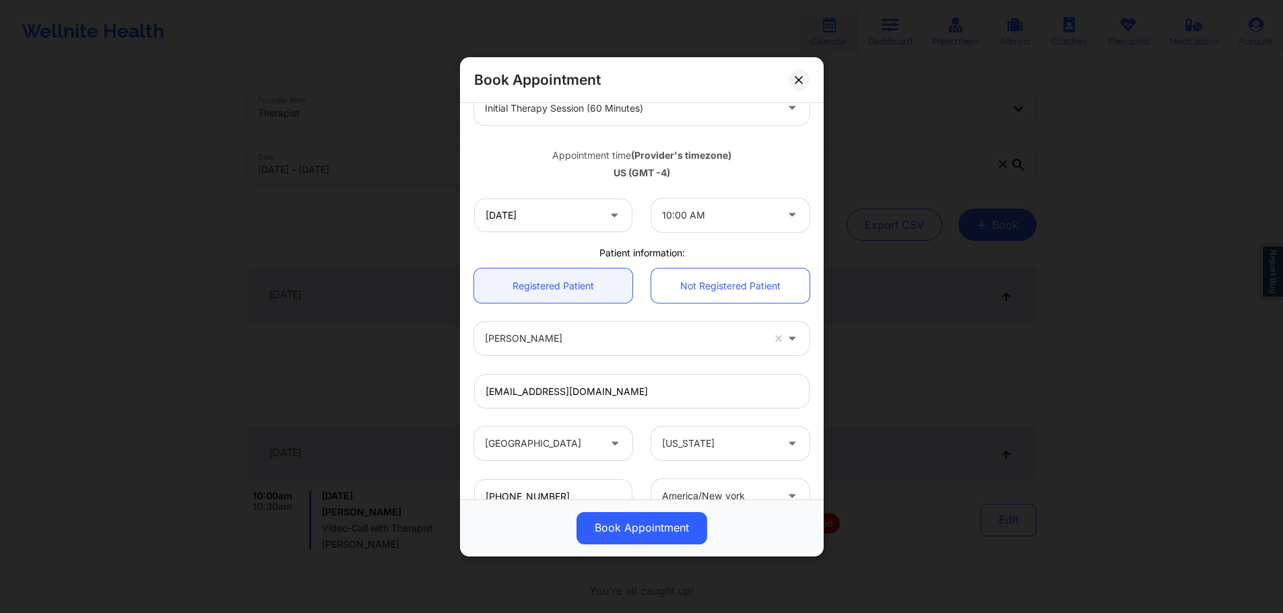
scroll to position [0, 0]
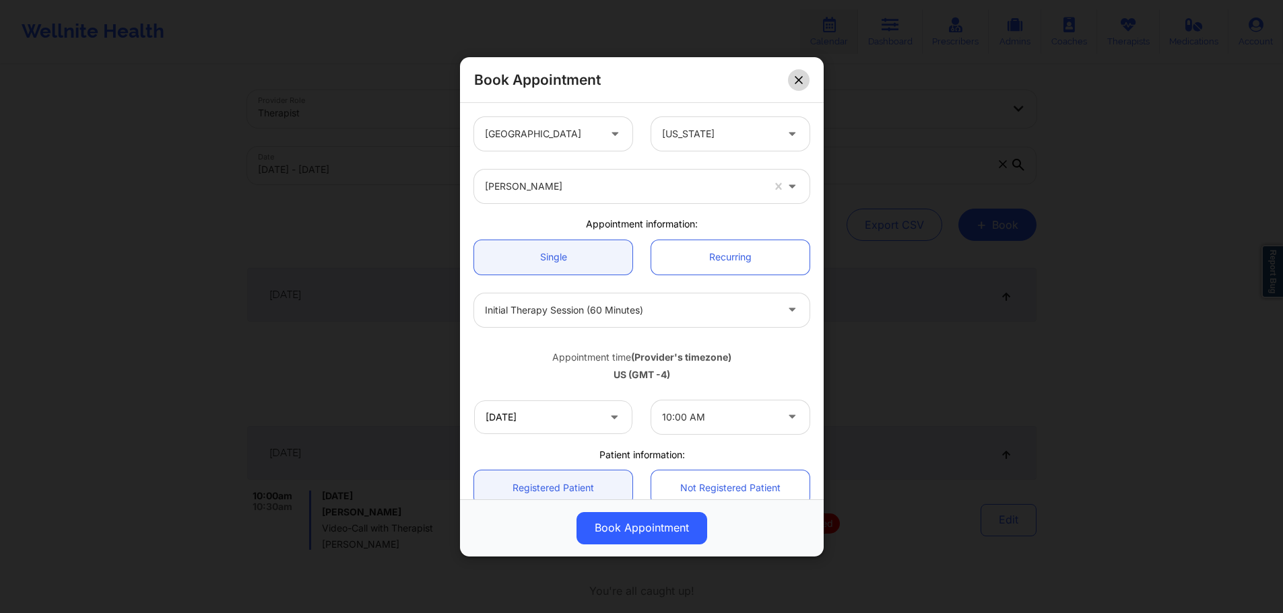
click at [802, 77] on icon at bounding box center [798, 78] width 7 height 7
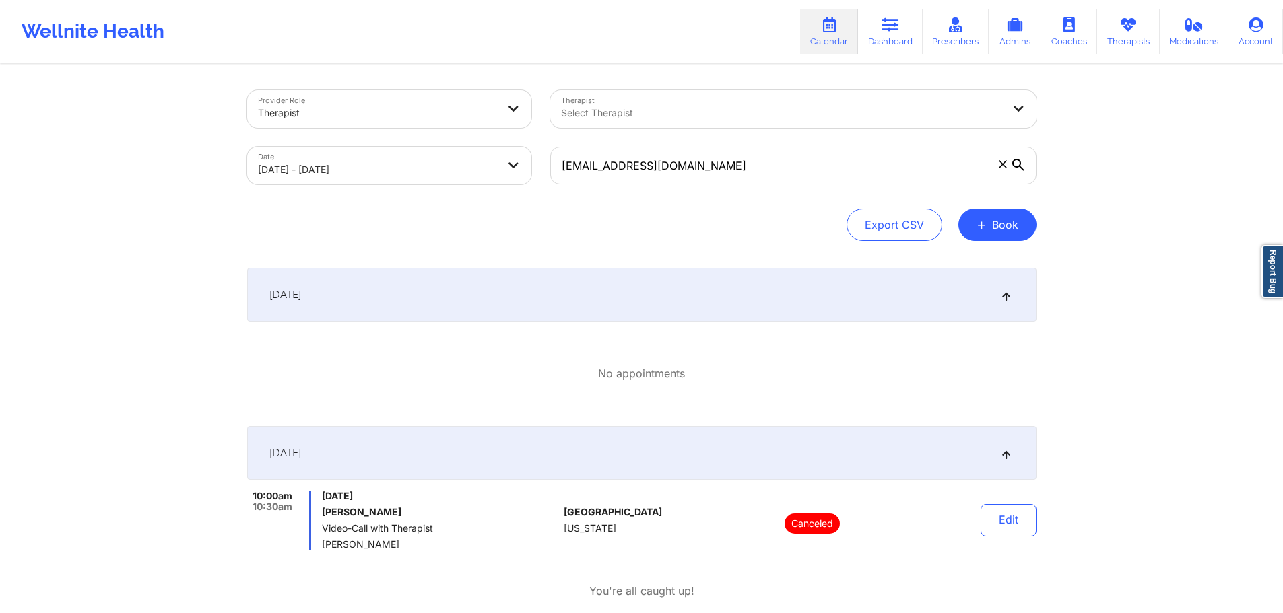
click at [598, 300] on div "October 8, 2025" at bounding box center [641, 295] width 789 height 54
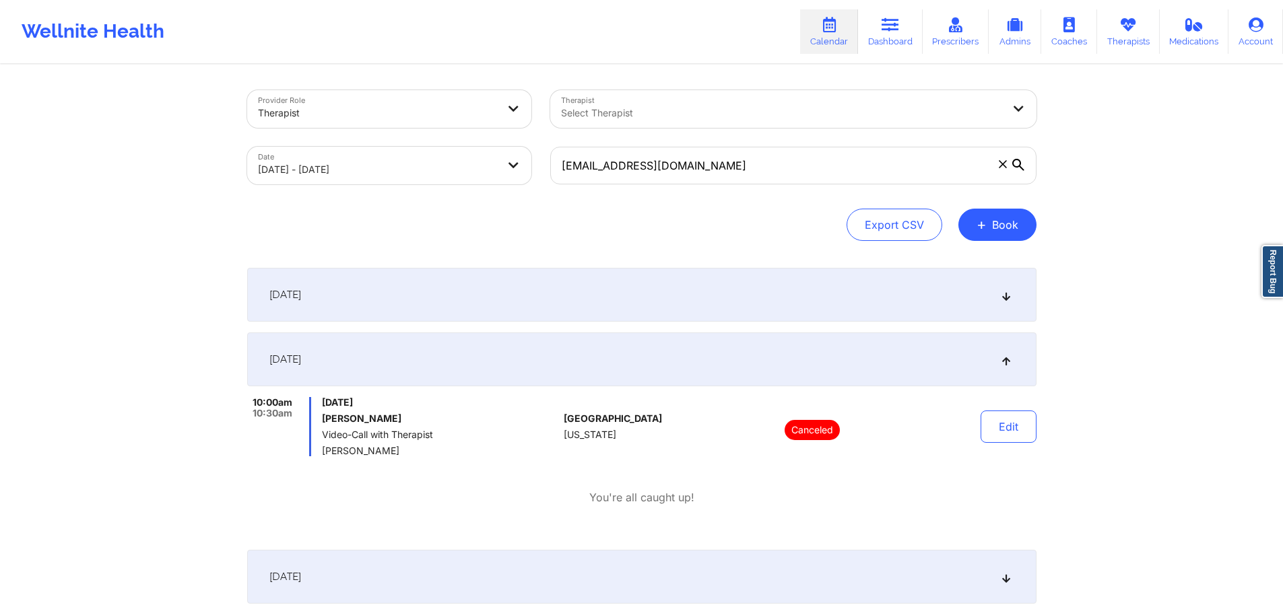
click at [598, 300] on div "October 8, 2025" at bounding box center [641, 295] width 789 height 54
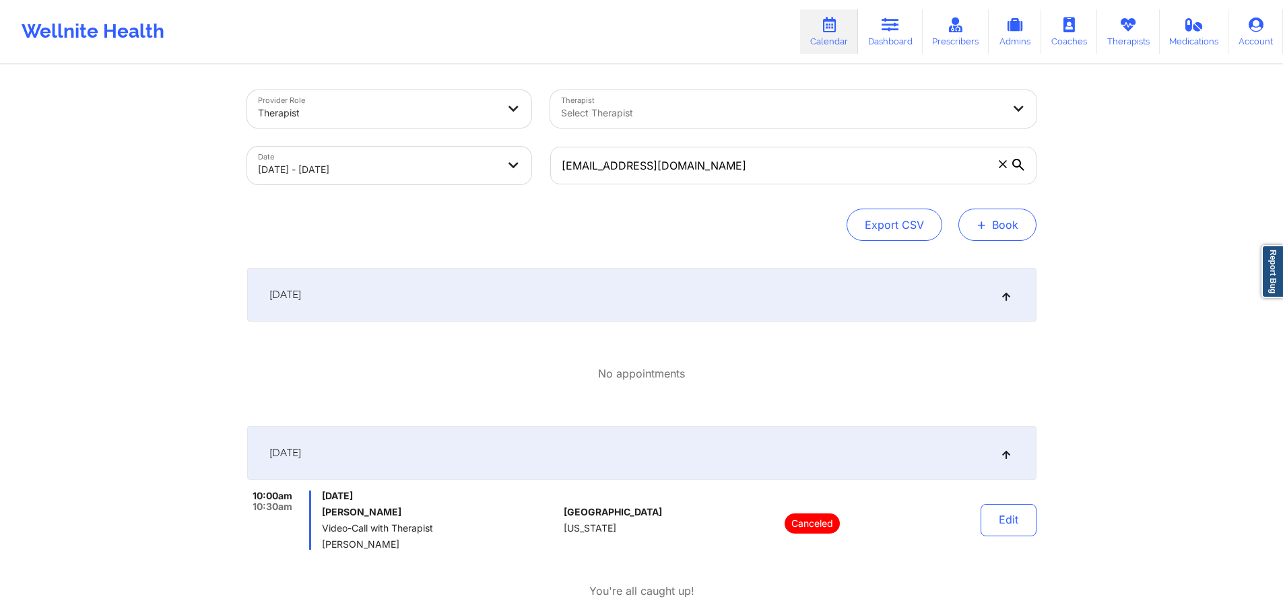
click at [1015, 237] on button "+ Book" at bounding box center [997, 225] width 78 height 32
click at [981, 268] on button "Therapy Session" at bounding box center [974, 268] width 103 height 22
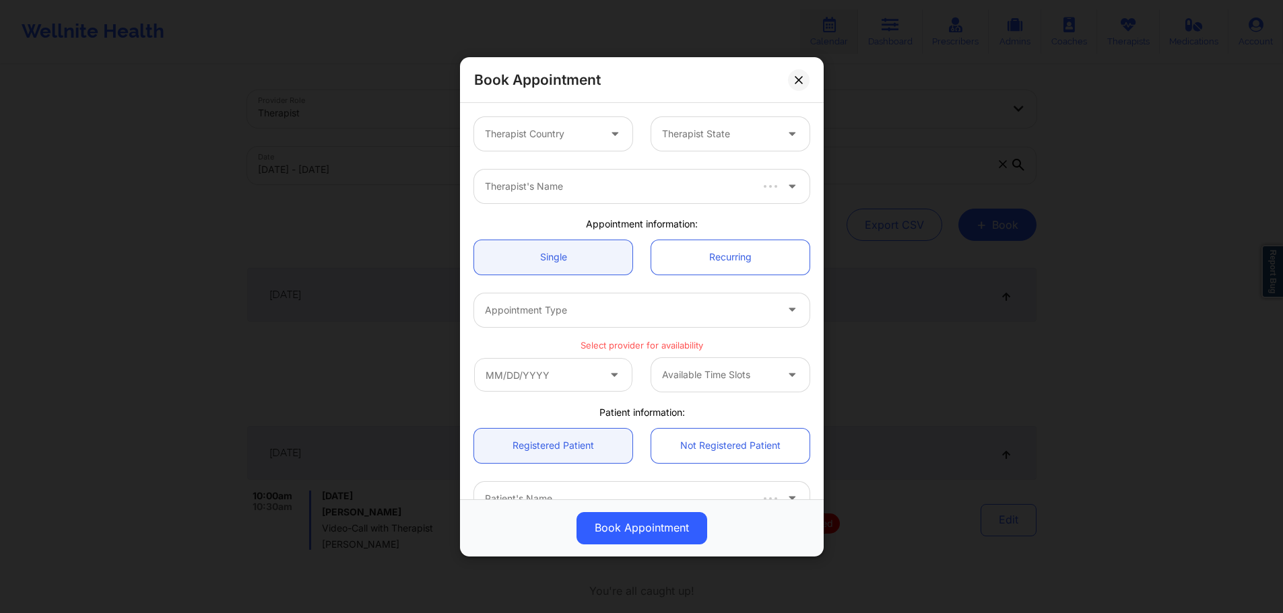
click at [570, 138] on div at bounding box center [542, 134] width 114 height 16
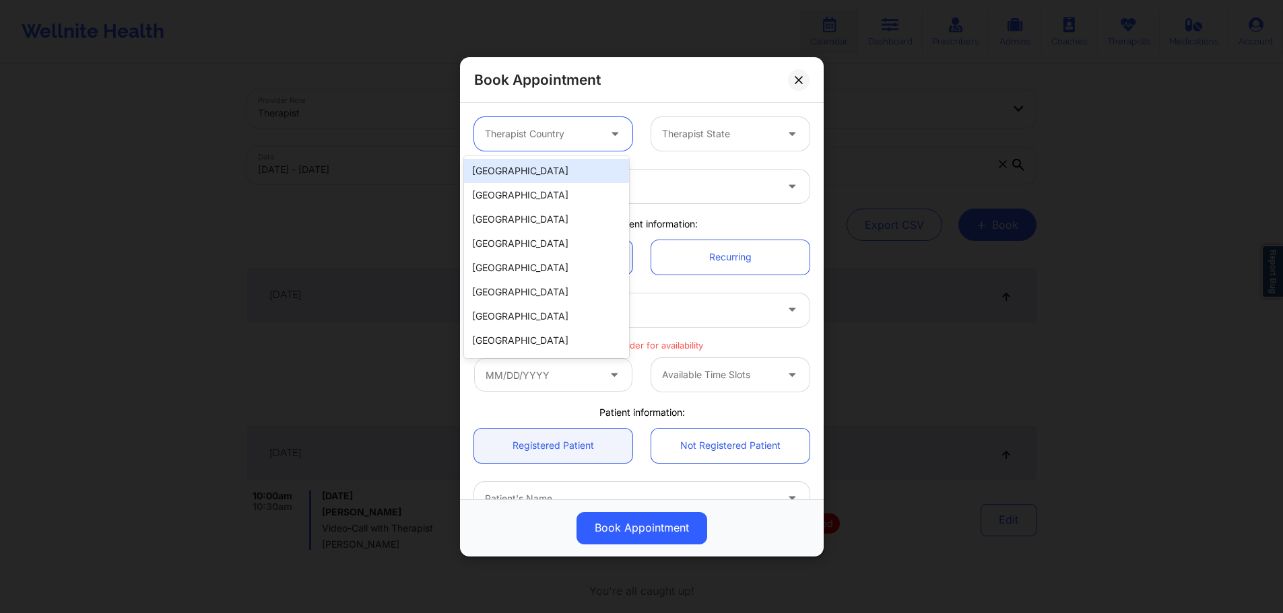
click at [547, 173] on div "United States" at bounding box center [546, 171] width 165 height 24
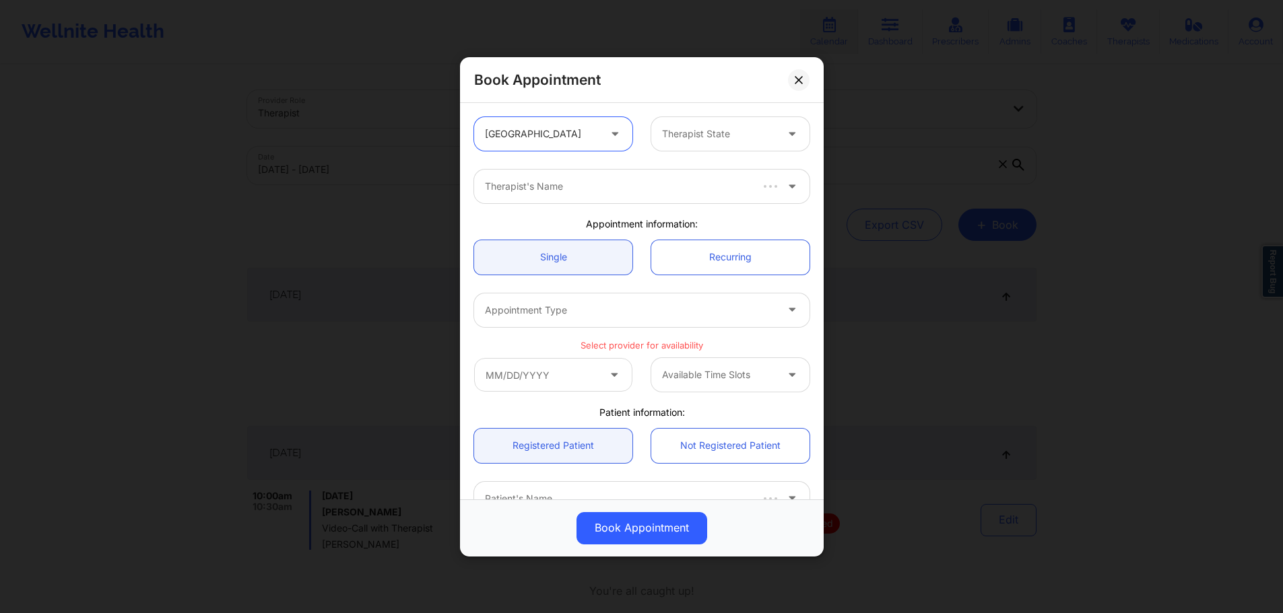
click at [731, 155] on div "option United States, selected. United States Therapist State" at bounding box center [642, 134] width 354 height 53
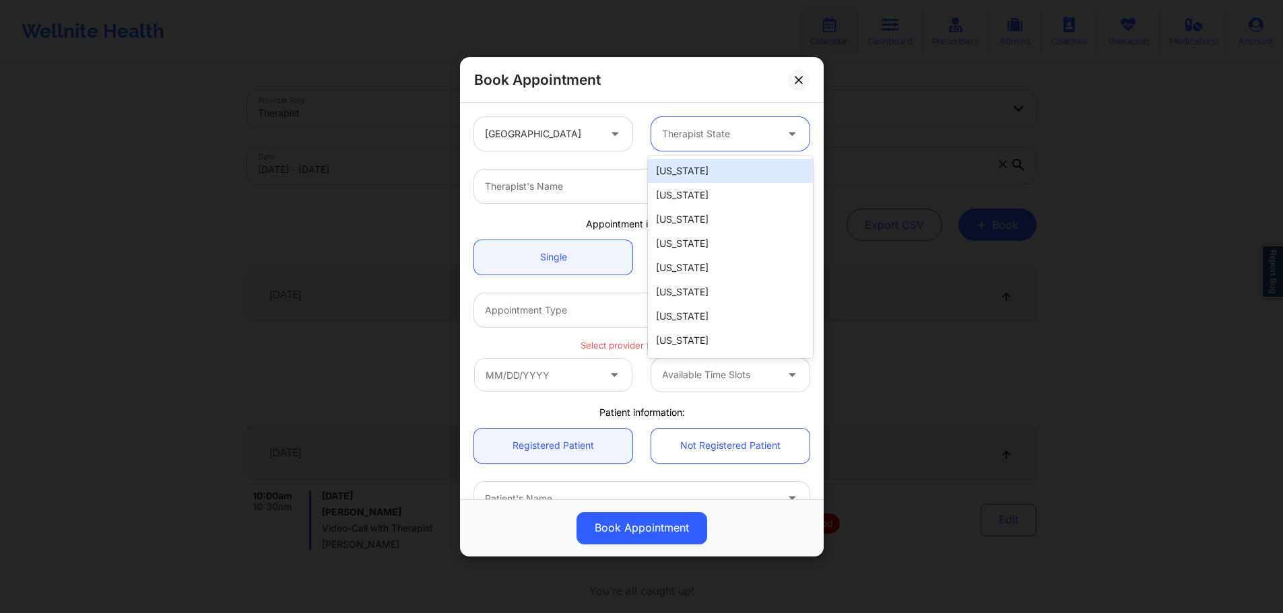
click at [719, 123] on div "Therapist State" at bounding box center [714, 134] width 126 height 34
type input "f"
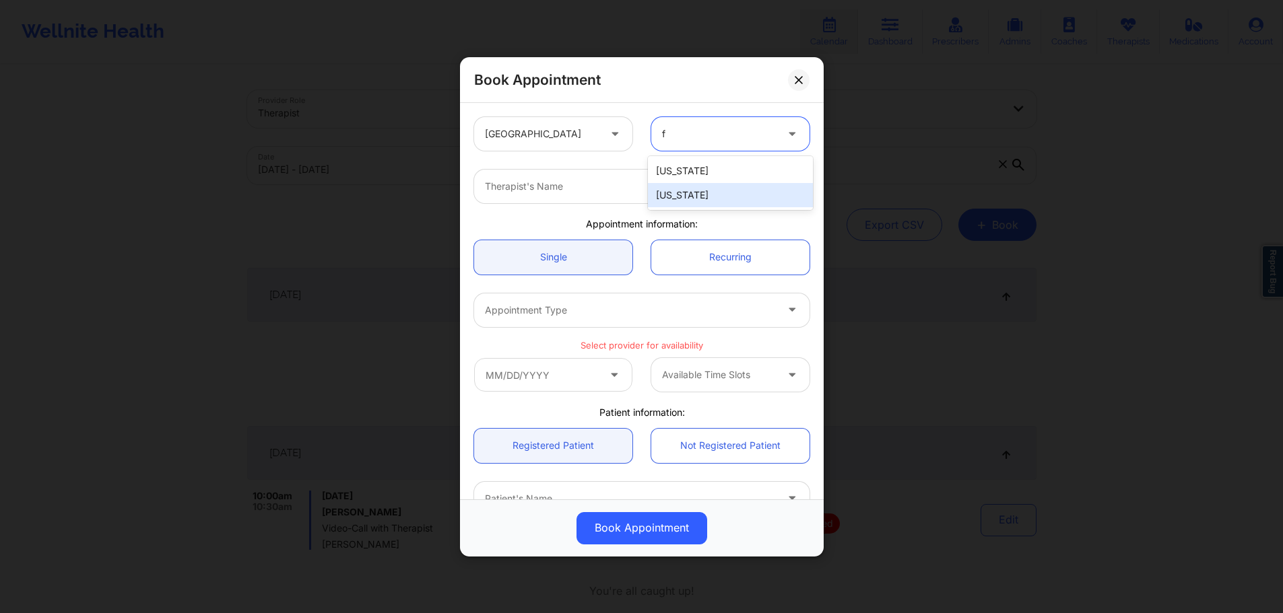
click at [698, 204] on div "Florida" at bounding box center [730, 195] width 165 height 24
click at [665, 189] on div at bounding box center [630, 186] width 291 height 16
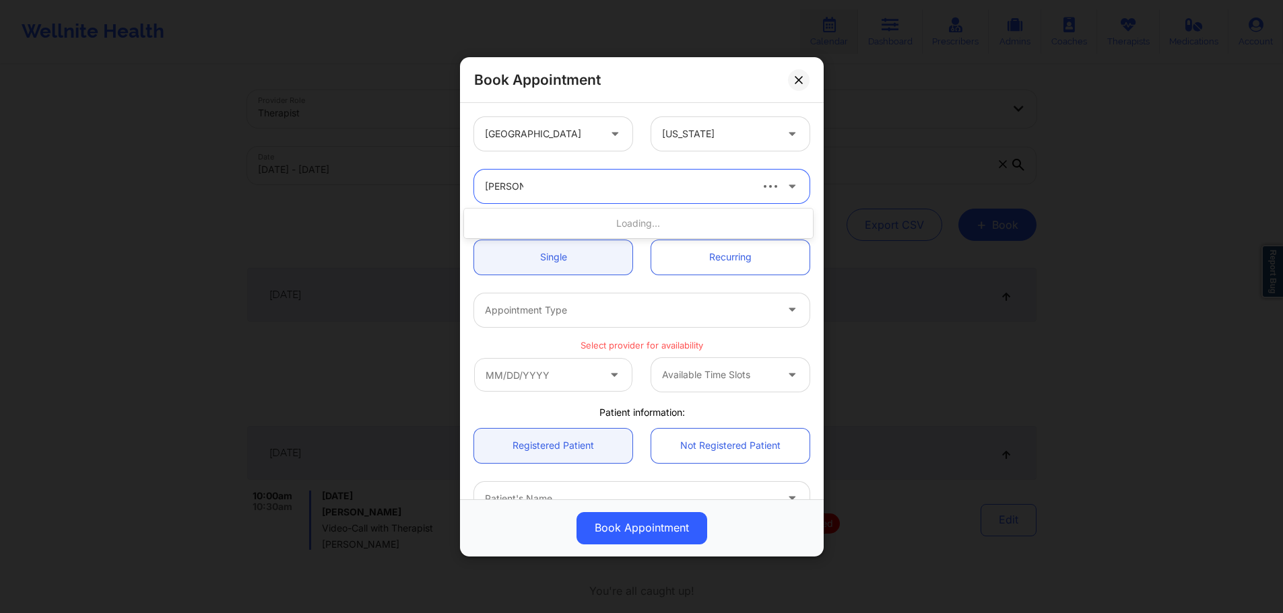
type input "brianna mc"
click at [585, 209] on div "Brianna Mclaughlin" at bounding box center [638, 224] width 349 height 30
click at [576, 215] on div "Brianna Mclaughlin" at bounding box center [638, 223] width 349 height 24
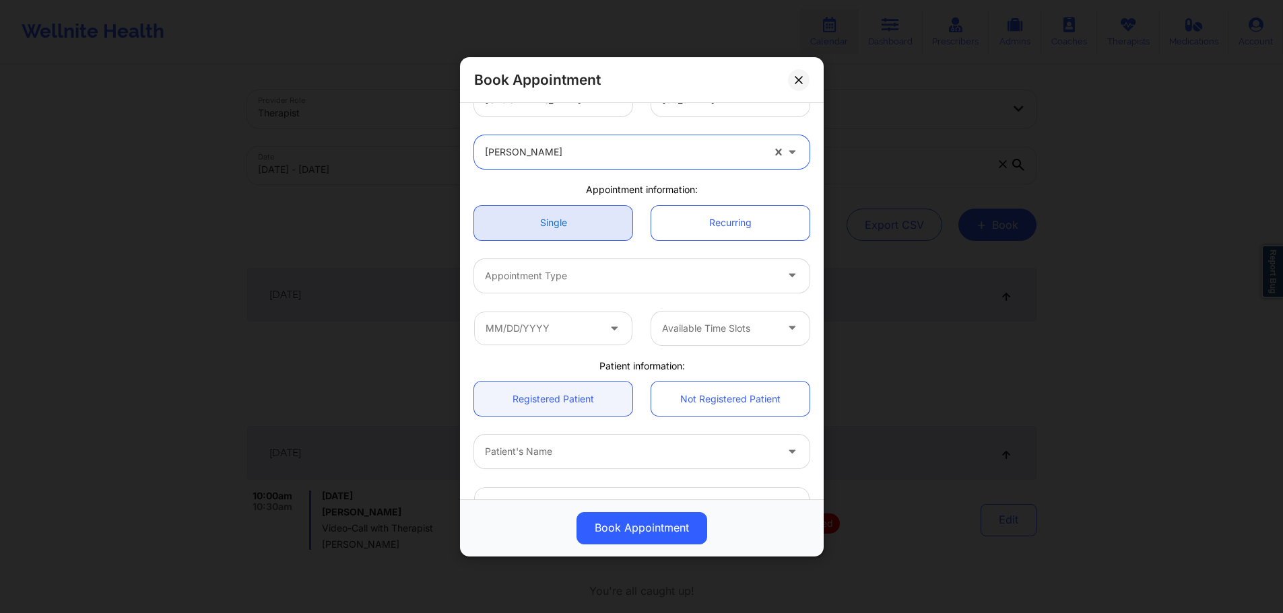
scroll to position [135, 0]
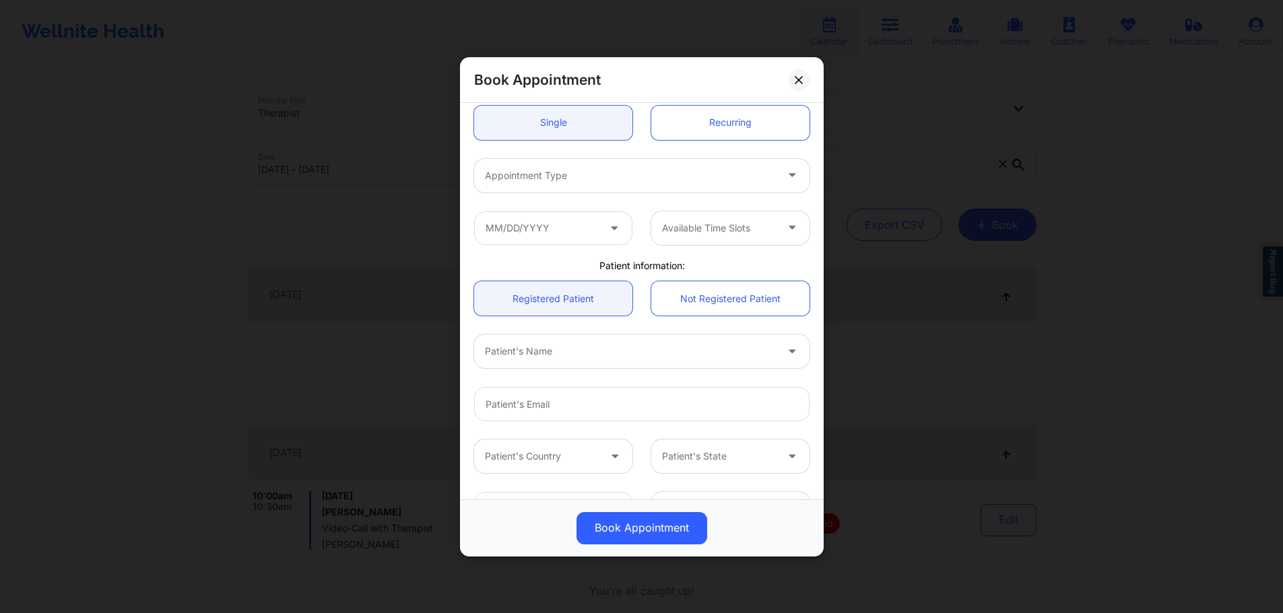
click at [601, 194] on div "Appointment Type" at bounding box center [642, 175] width 354 height 53
click at [607, 186] on div "Appointment Type" at bounding box center [625, 175] width 303 height 34
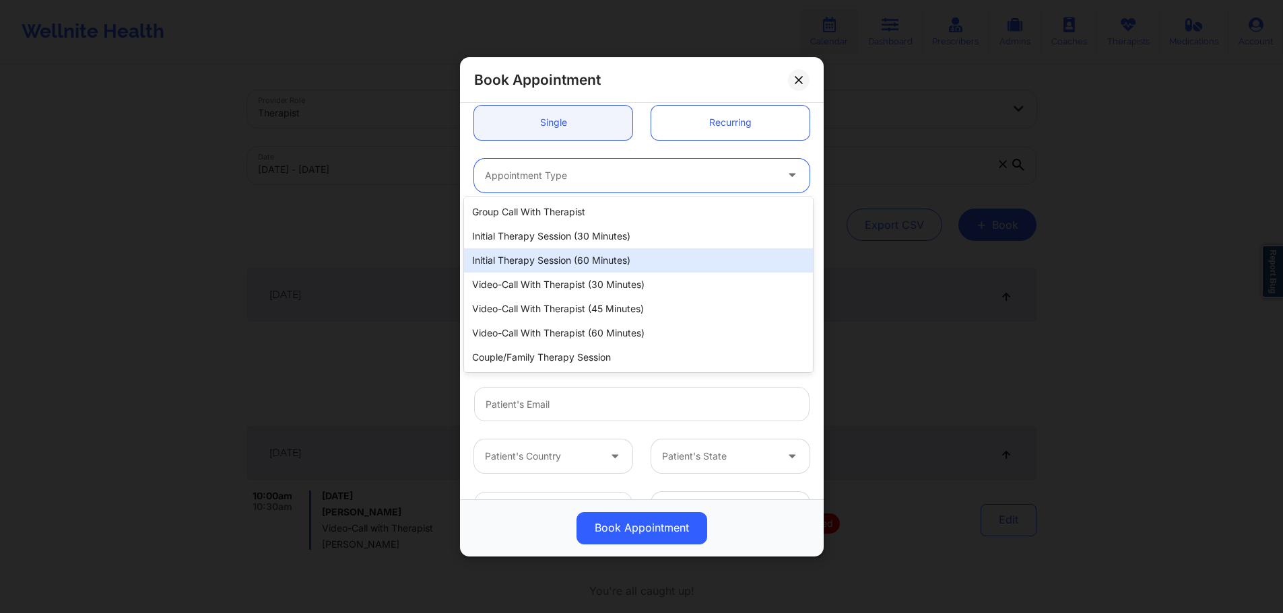
click at [613, 254] on div "Initial Therapy Session (60 minutes)" at bounding box center [638, 260] width 349 height 24
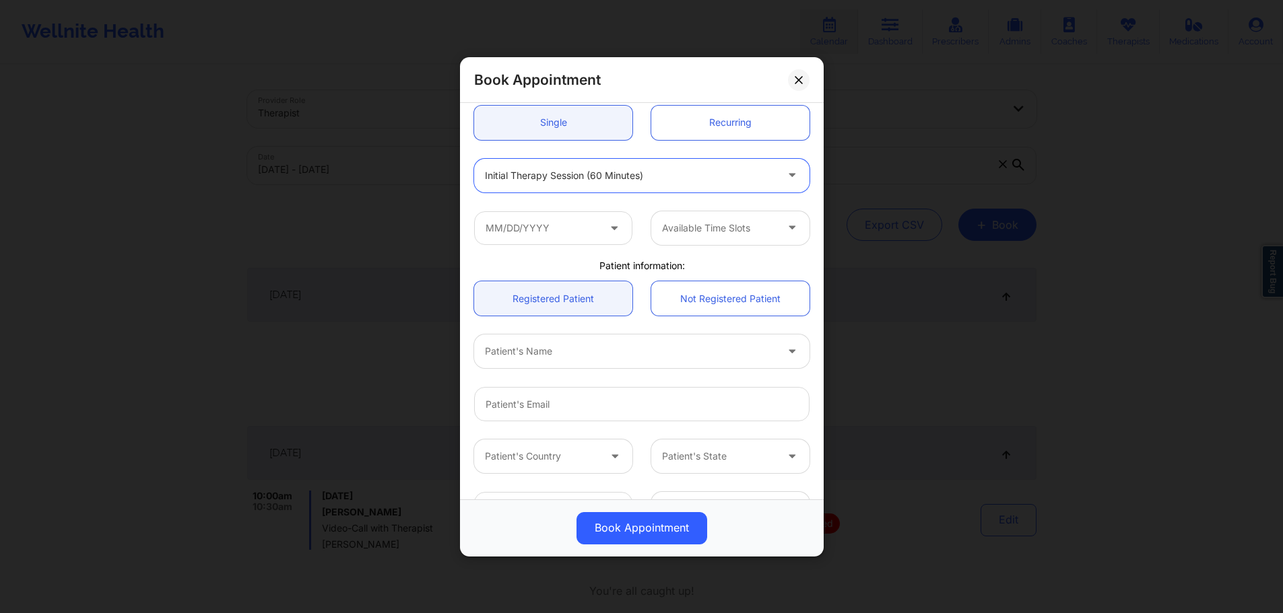
click at [579, 251] on div "Available Time Slots" at bounding box center [642, 227] width 354 height 53
click at [579, 244] on input "text" at bounding box center [553, 228] width 158 height 34
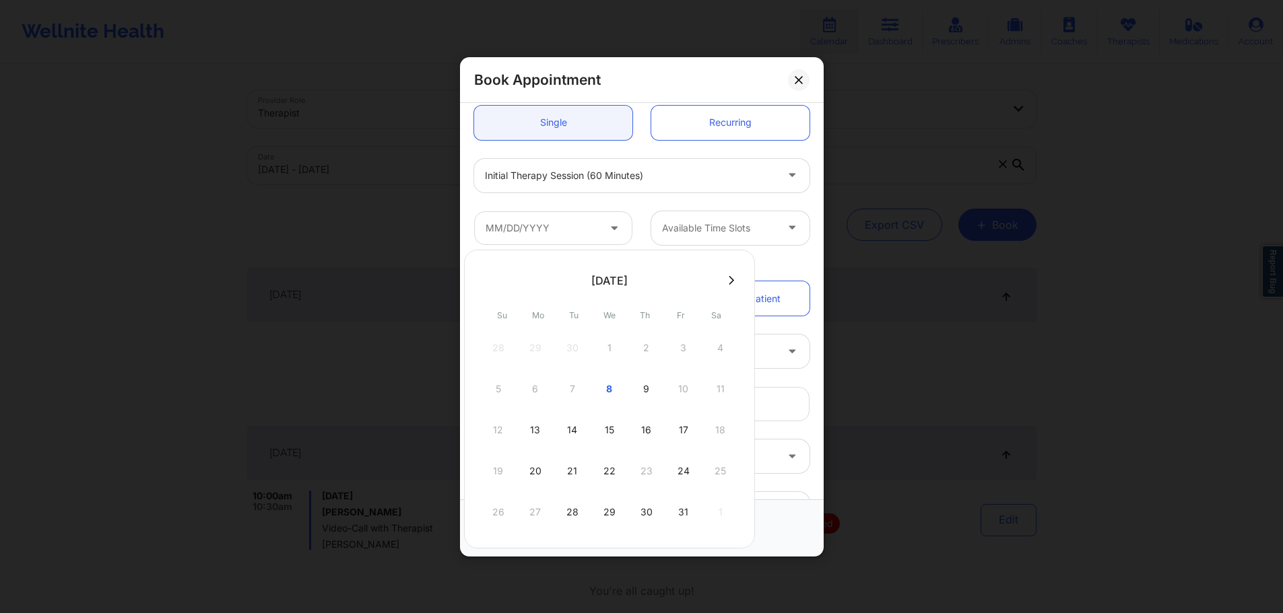
click at [544, 423] on div "13" at bounding box center [536, 430] width 34 height 38
type input "10/13/2025"
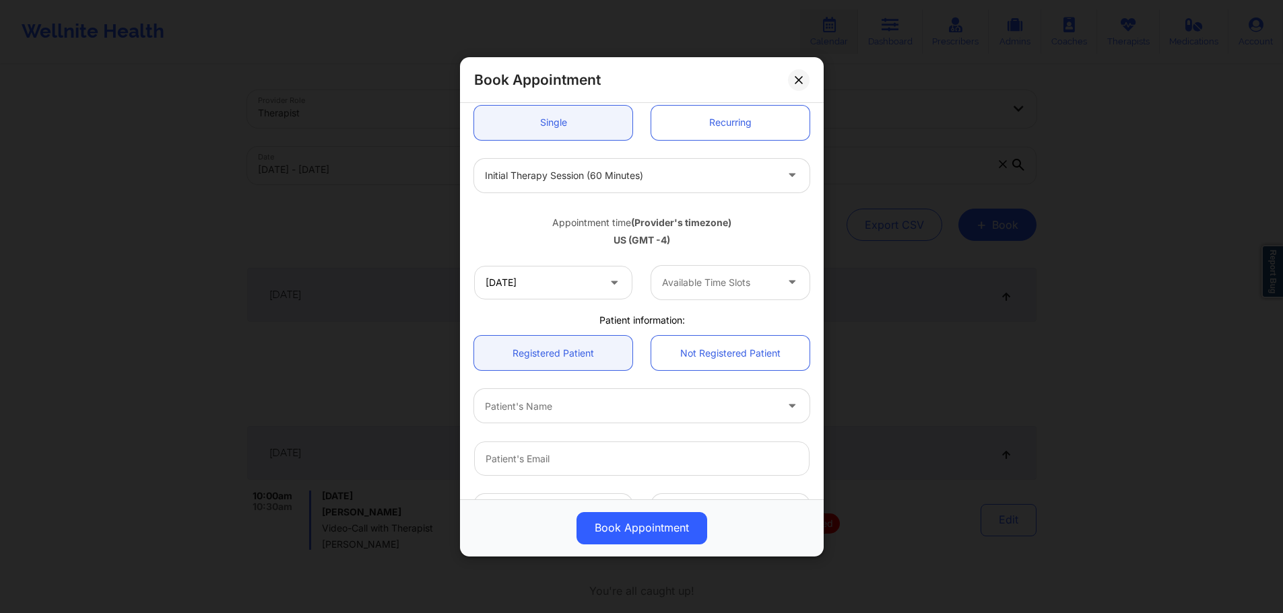
click at [710, 285] on div at bounding box center [719, 283] width 114 height 16
click at [698, 338] on div "3:00 PM" at bounding box center [730, 343] width 165 height 24
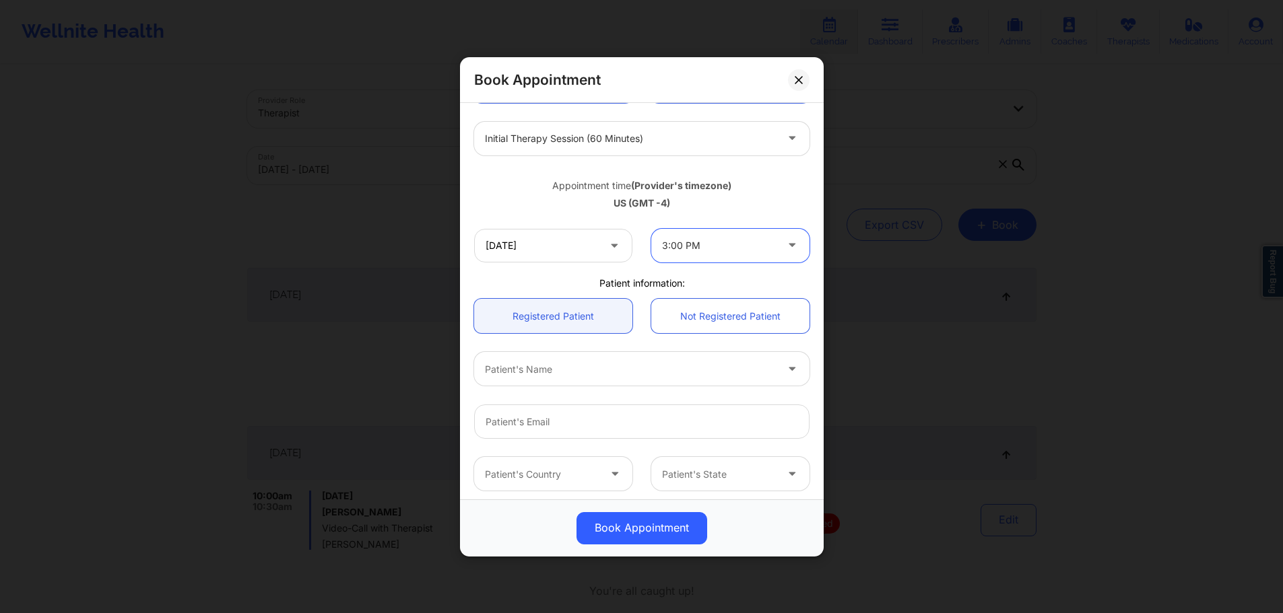
scroll to position [202, 0]
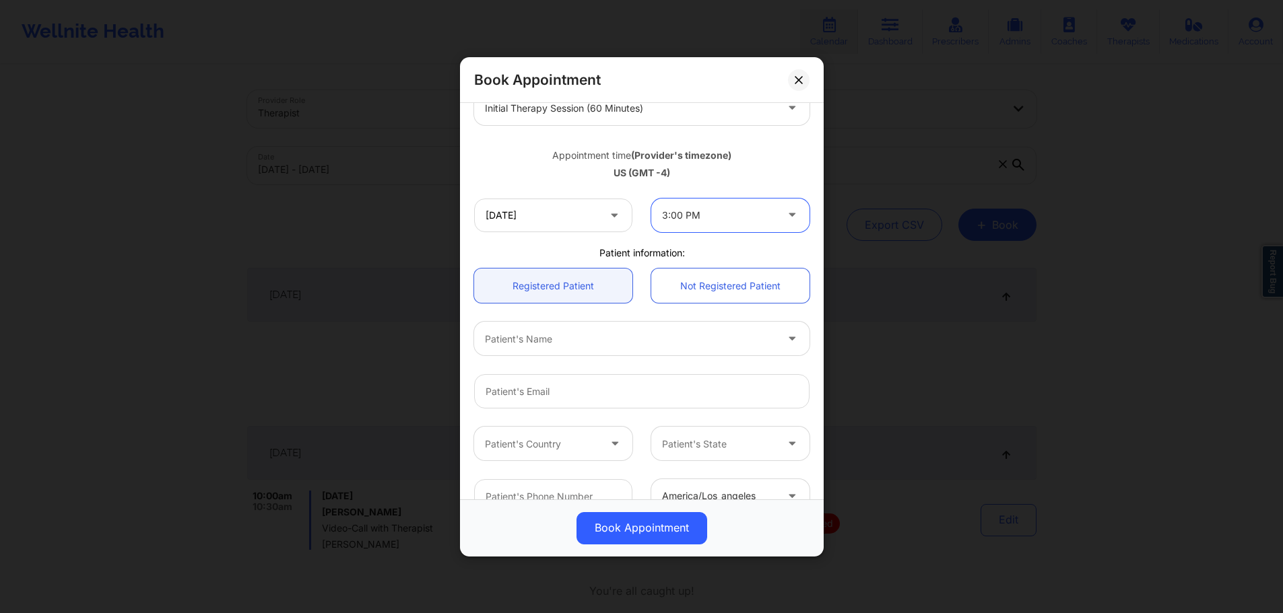
click at [593, 335] on div at bounding box center [630, 339] width 291 height 16
type input "curtis"
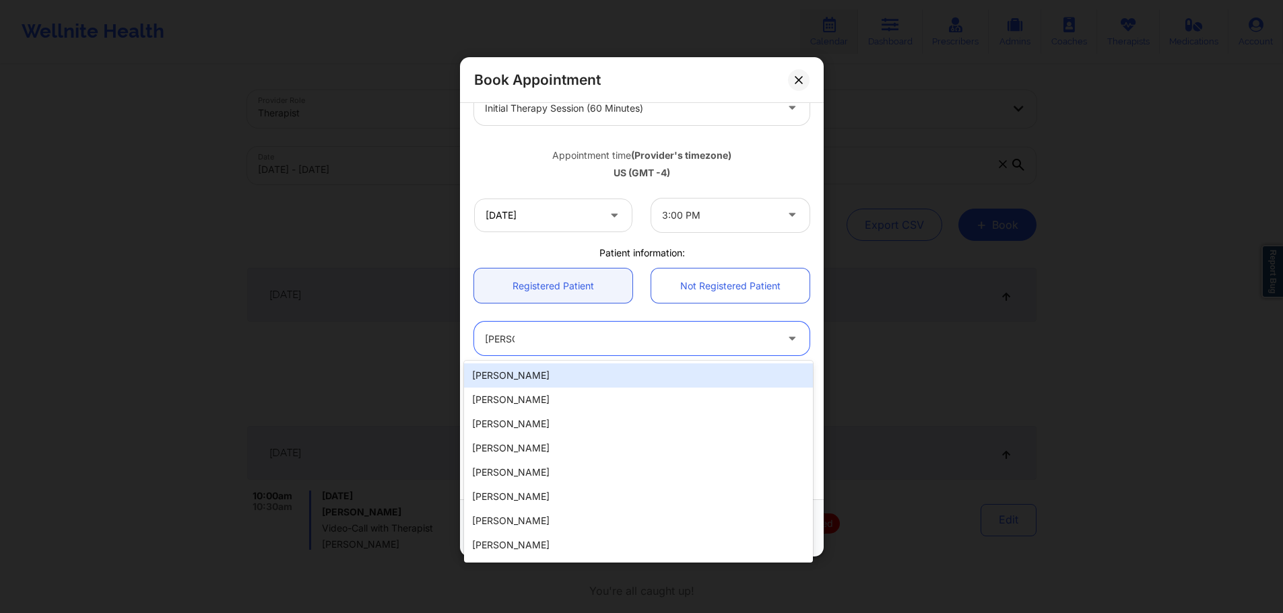
type input "bigcurtis44@aol.com"
type input "+15613528299"
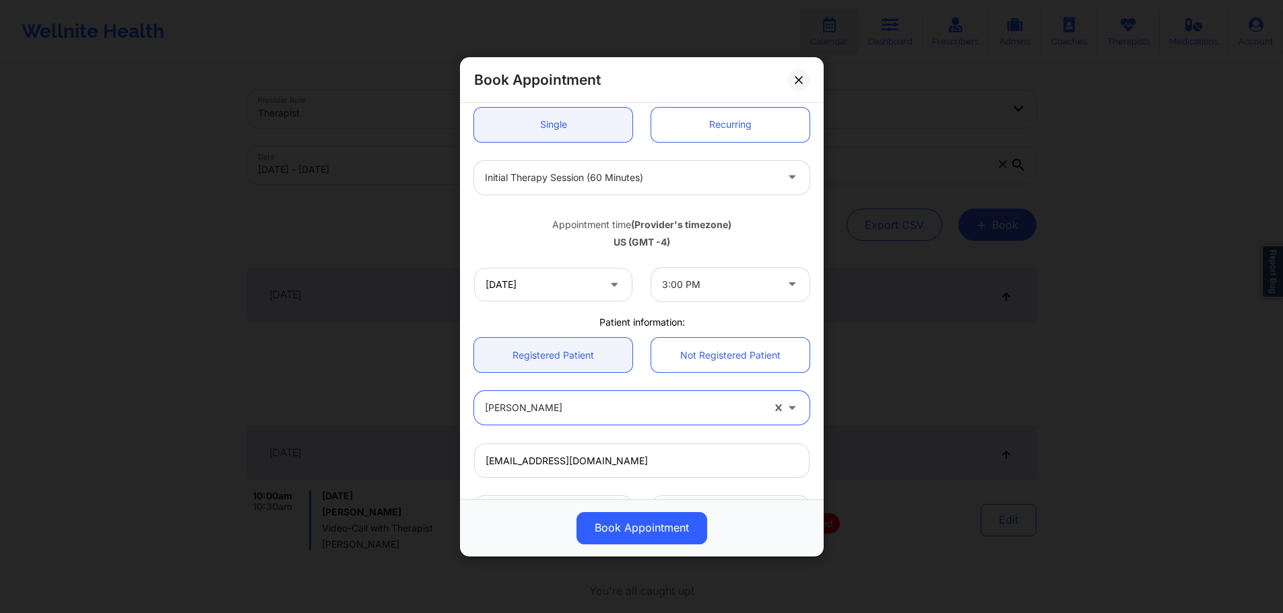
scroll to position [0, 0]
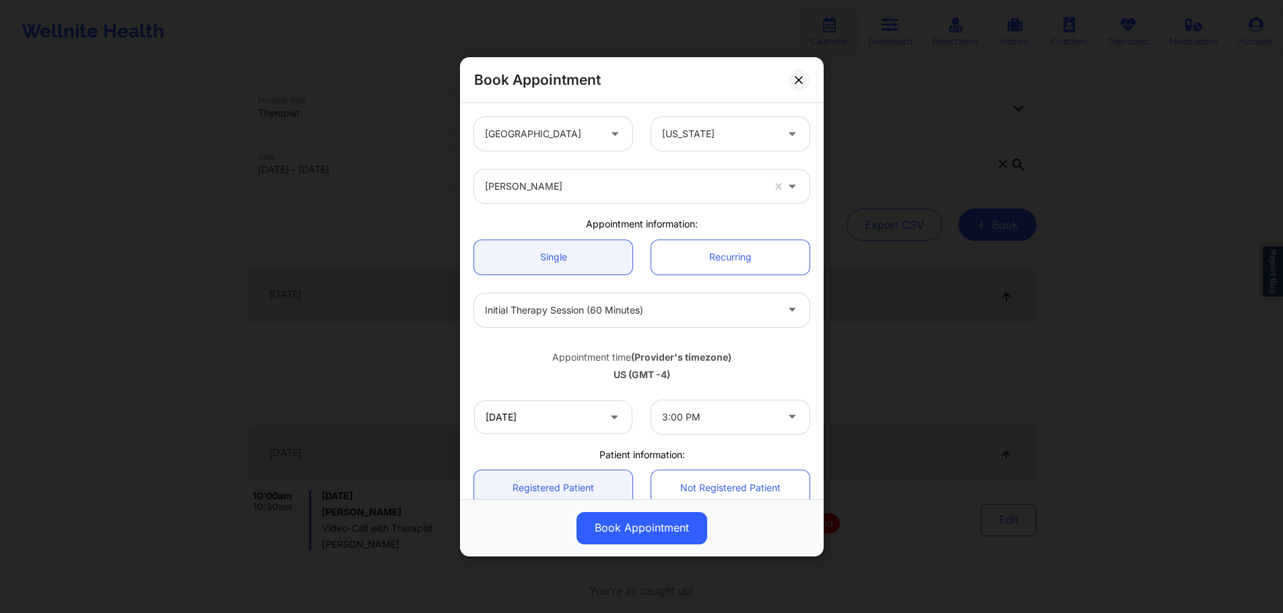
click at [698, 373] on div "US (GMT -4)" at bounding box center [641, 374] width 335 height 13
click at [687, 322] on div "Initial Therapy Session (60 minutes)" at bounding box center [630, 310] width 291 height 34
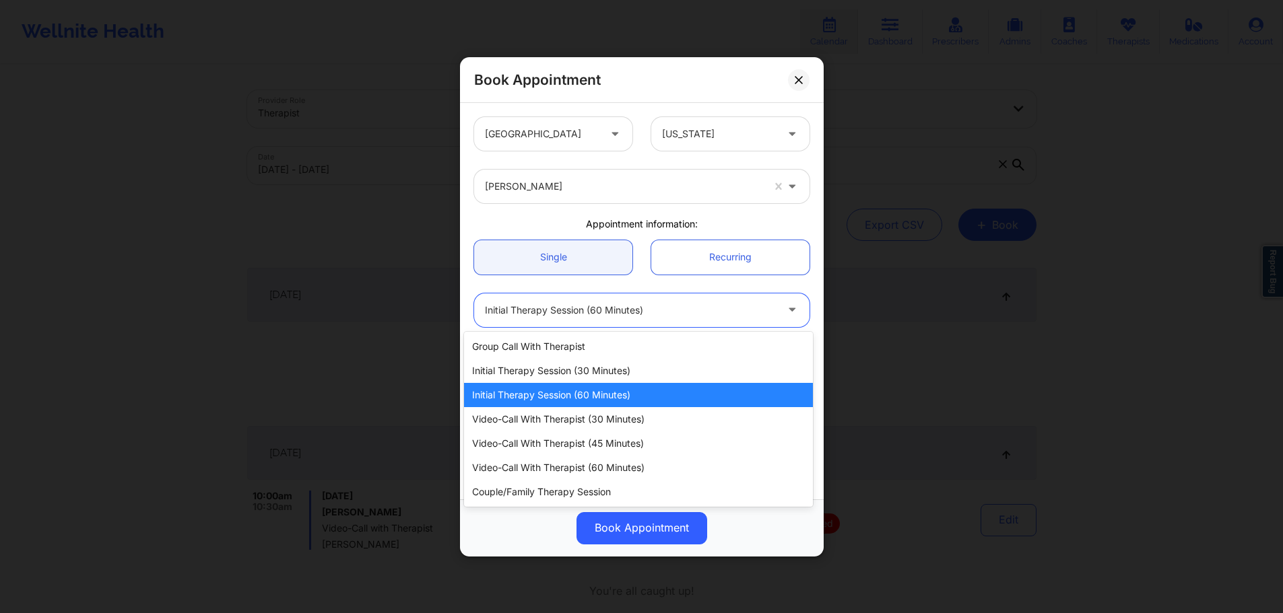
click at [690, 321] on div "Initial Therapy Session (60 minutes)" at bounding box center [630, 310] width 291 height 34
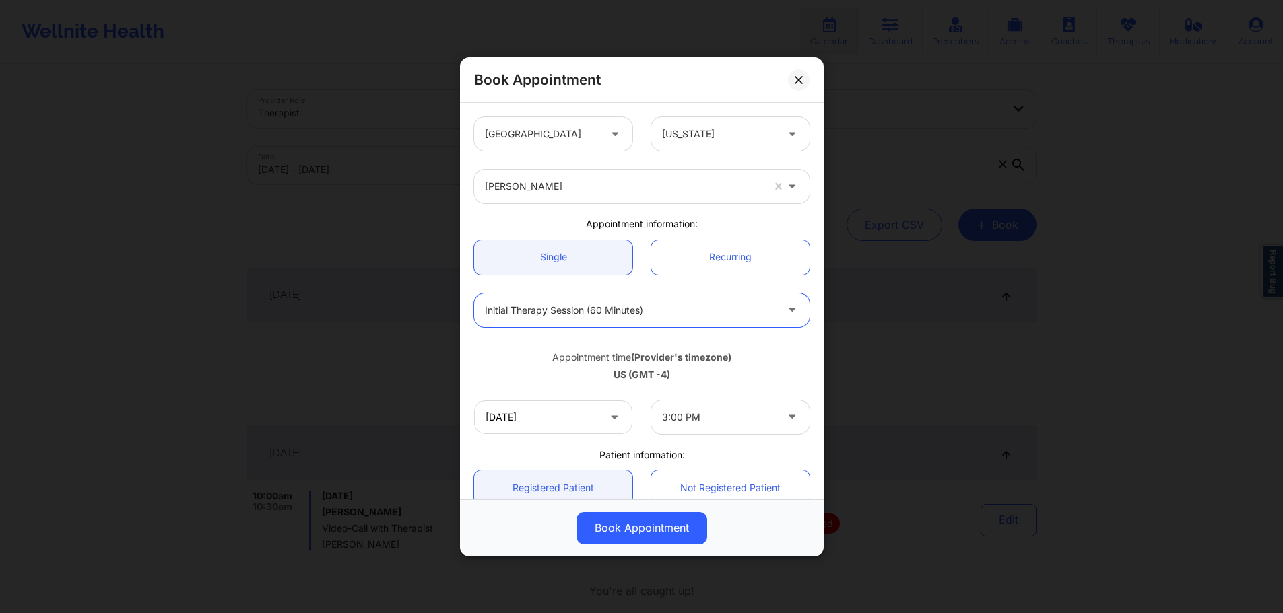
click at [701, 373] on div "US (GMT -4)" at bounding box center [641, 374] width 335 height 13
click at [673, 312] on div at bounding box center [630, 310] width 291 height 16
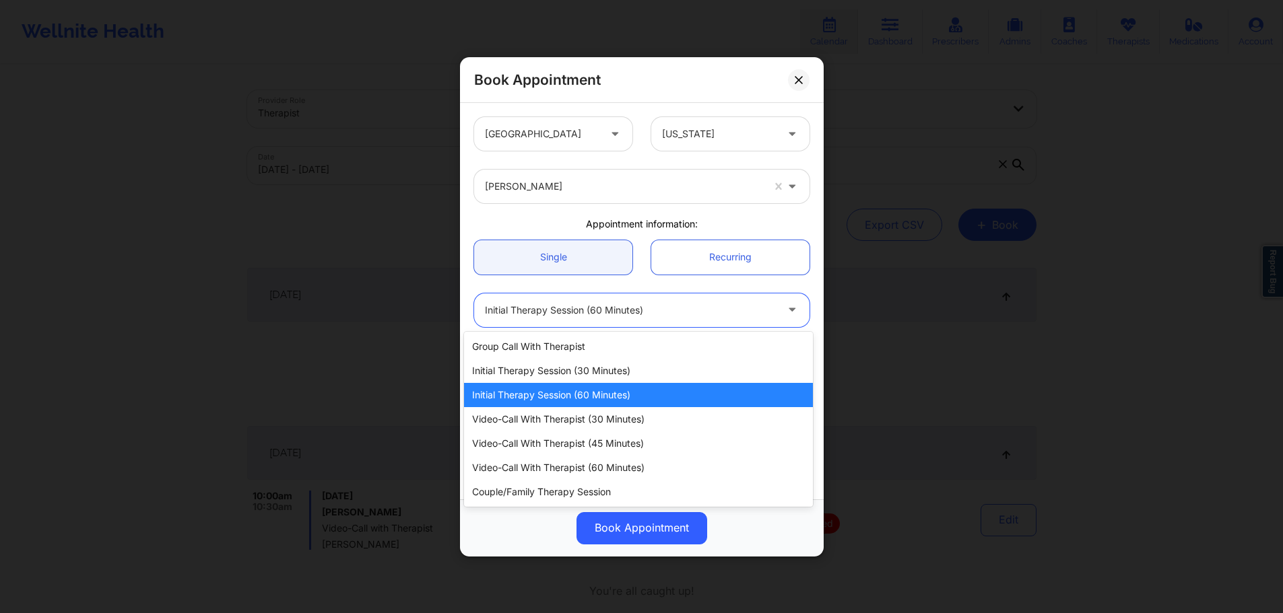
click at [686, 312] on div at bounding box center [630, 310] width 291 height 16
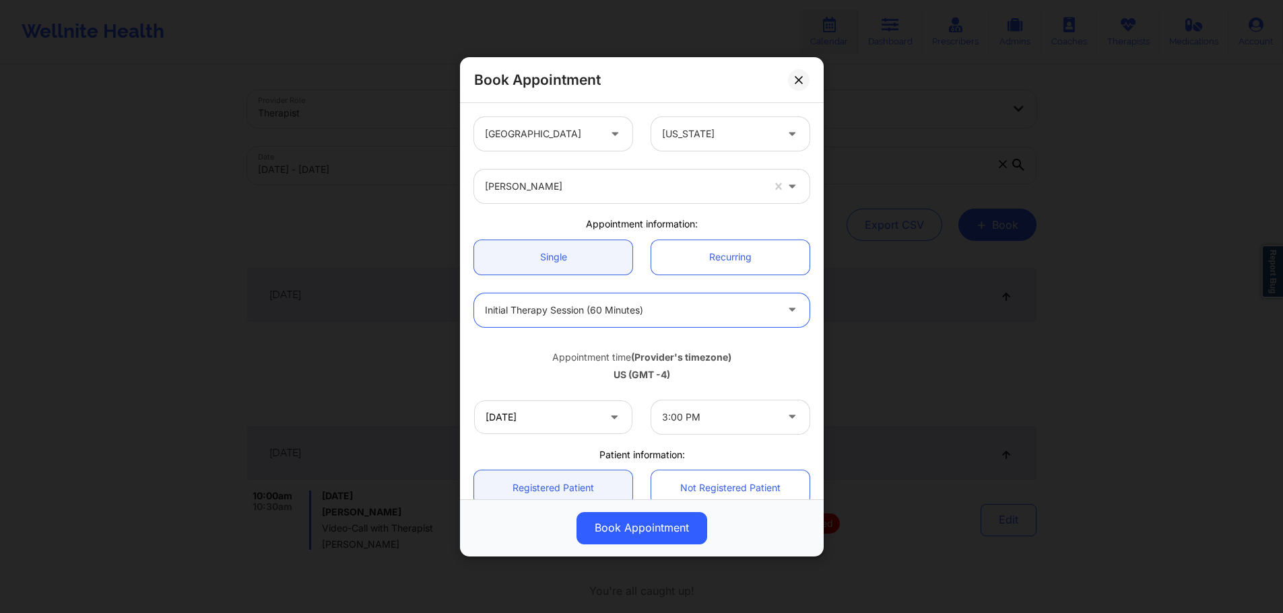
click at [683, 372] on div "US (GMT -4)" at bounding box center [641, 374] width 335 height 13
click at [628, 310] on div at bounding box center [630, 310] width 291 height 16
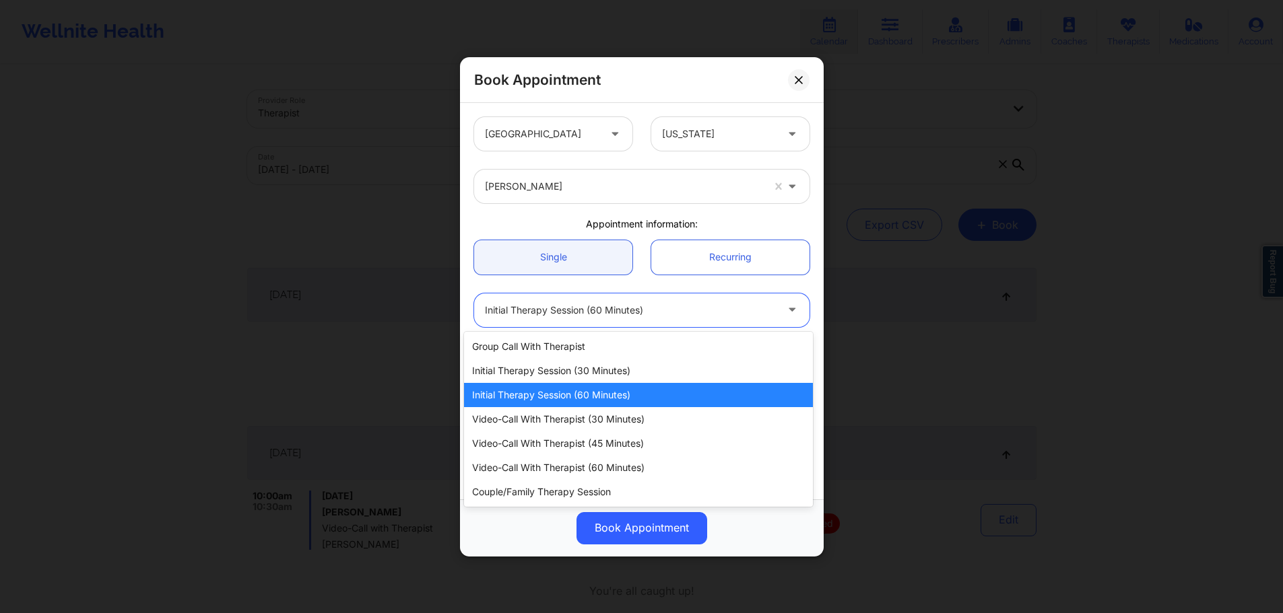
click at [628, 310] on div at bounding box center [630, 310] width 291 height 16
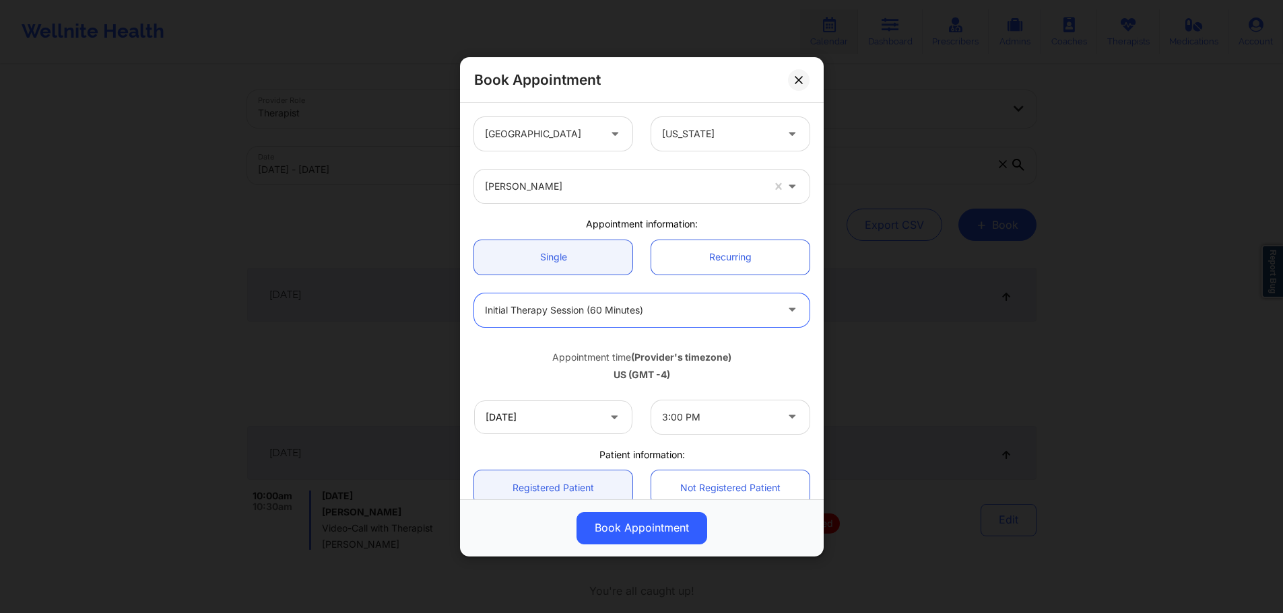
click at [552, 211] on div "Brianna Mclaughlin" at bounding box center [642, 186] width 354 height 53
click at [568, 189] on div at bounding box center [623, 186] width 277 height 16
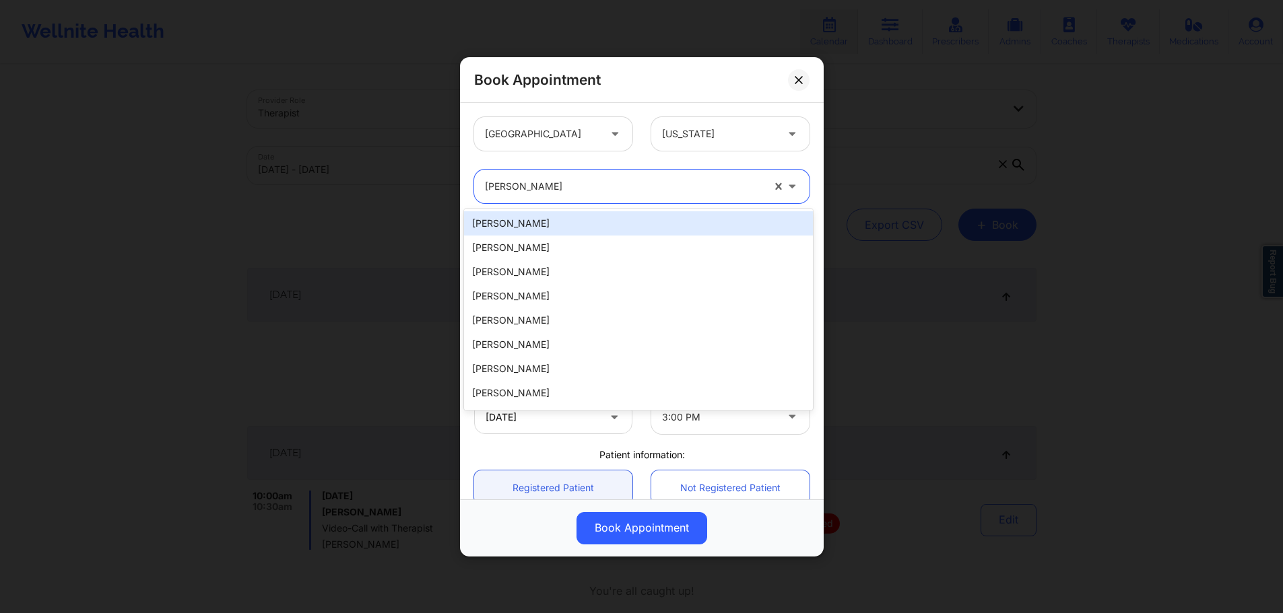
click at [568, 189] on div at bounding box center [623, 186] width 277 height 16
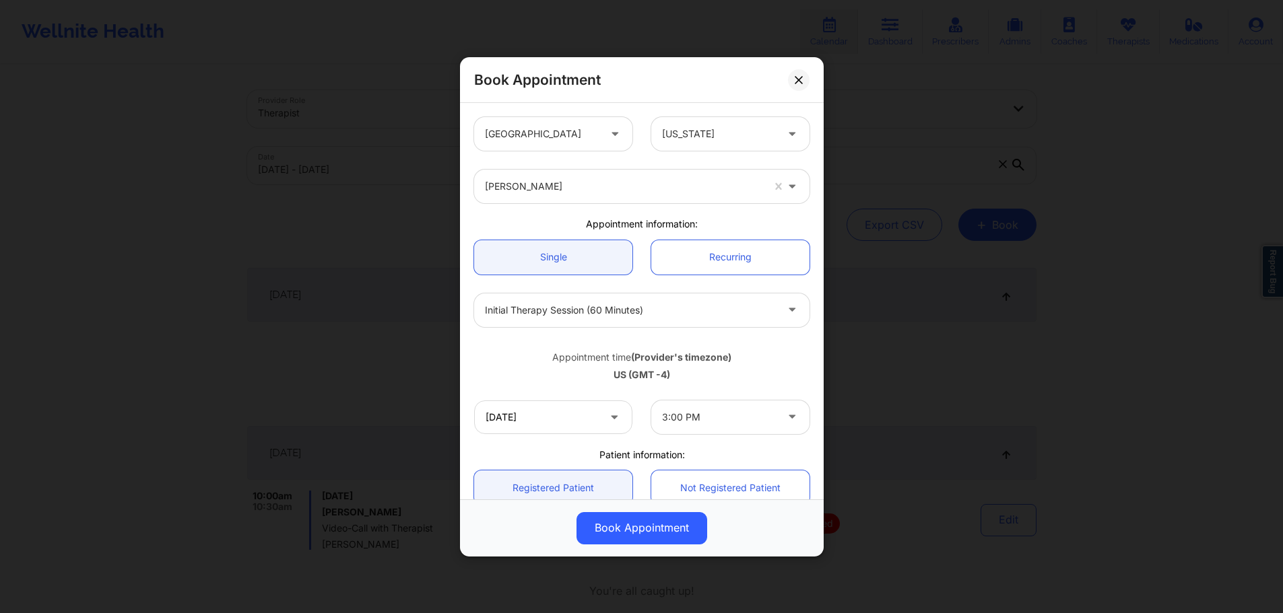
click at [595, 164] on div "Brianna Mclaughlin" at bounding box center [642, 186] width 354 height 53
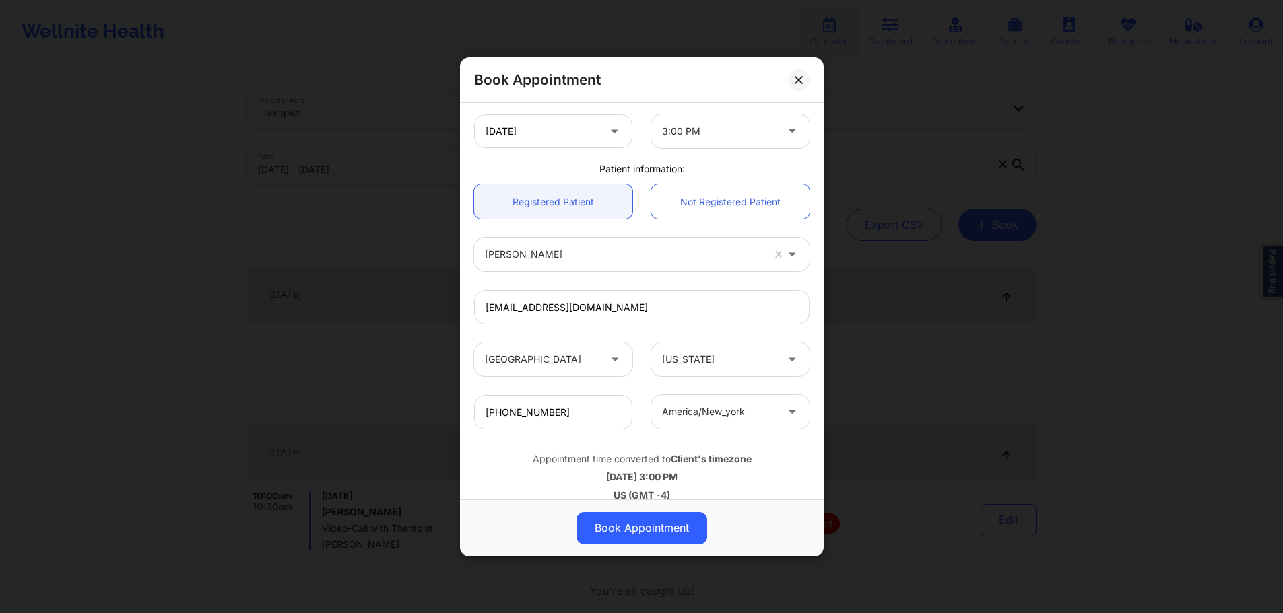
scroll to position [302, 0]
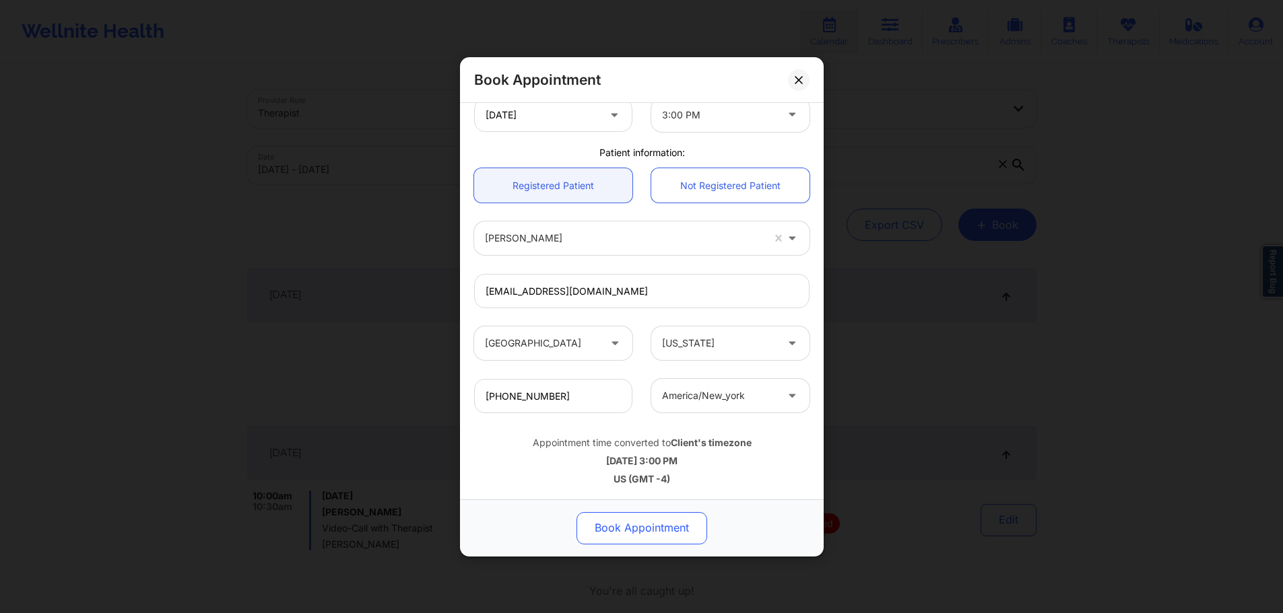
click at [637, 533] on button "Book Appointment" at bounding box center [641, 528] width 131 height 32
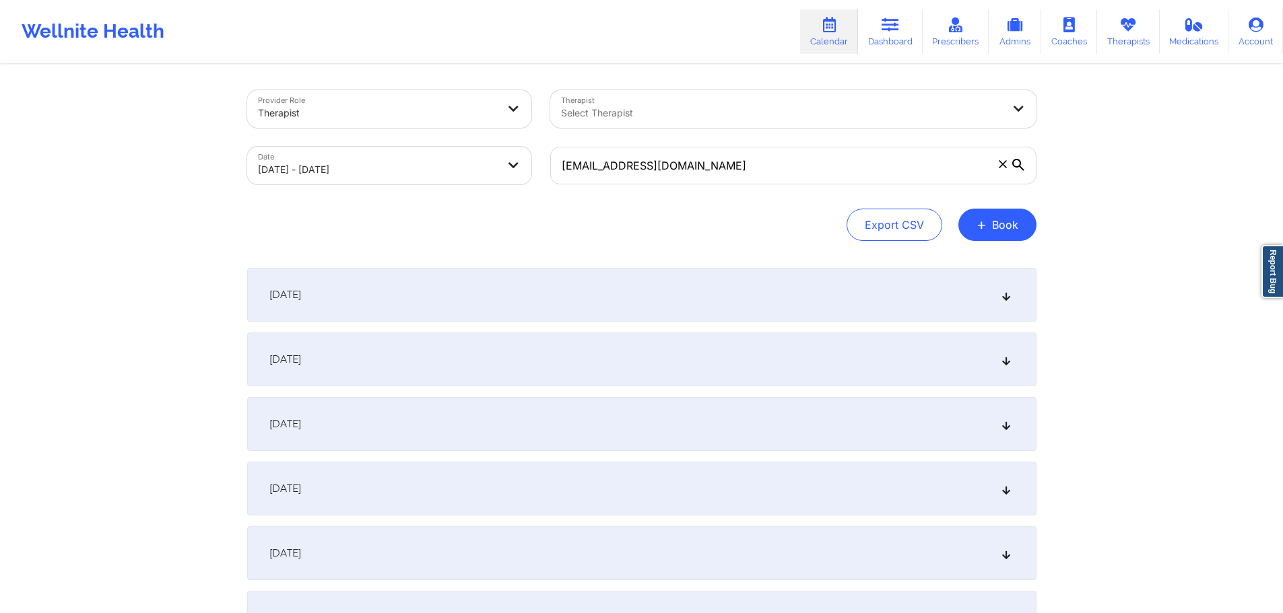
click at [487, 309] on div "October 8, 2025" at bounding box center [641, 295] width 789 height 54
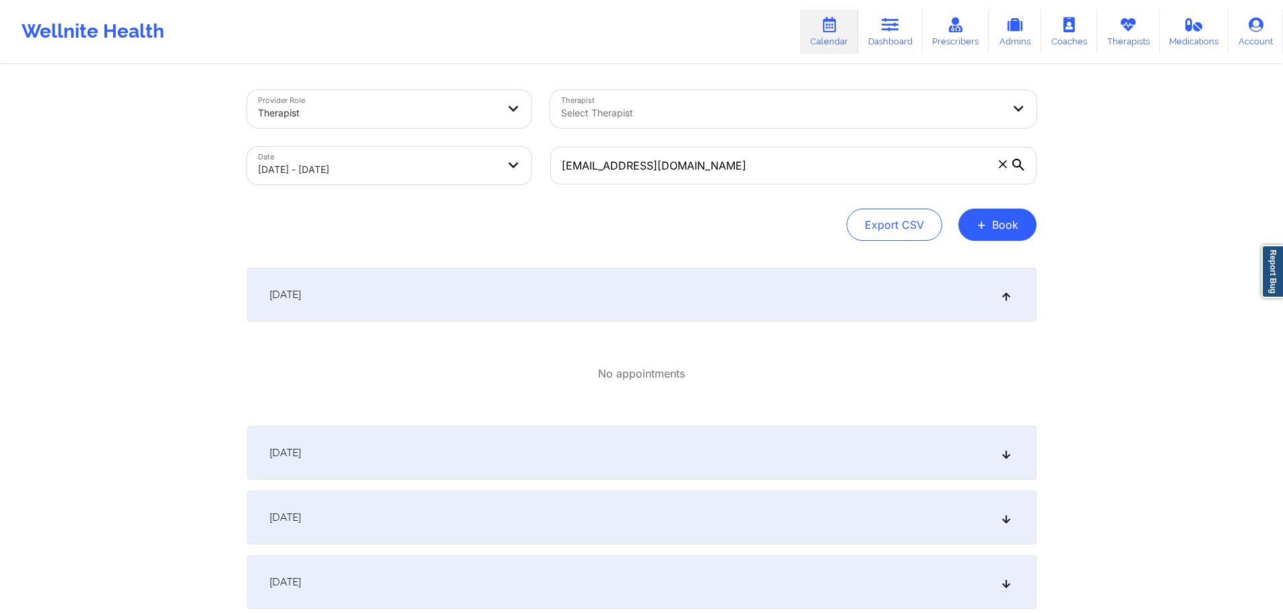
click at [413, 117] on div at bounding box center [378, 113] width 240 height 16
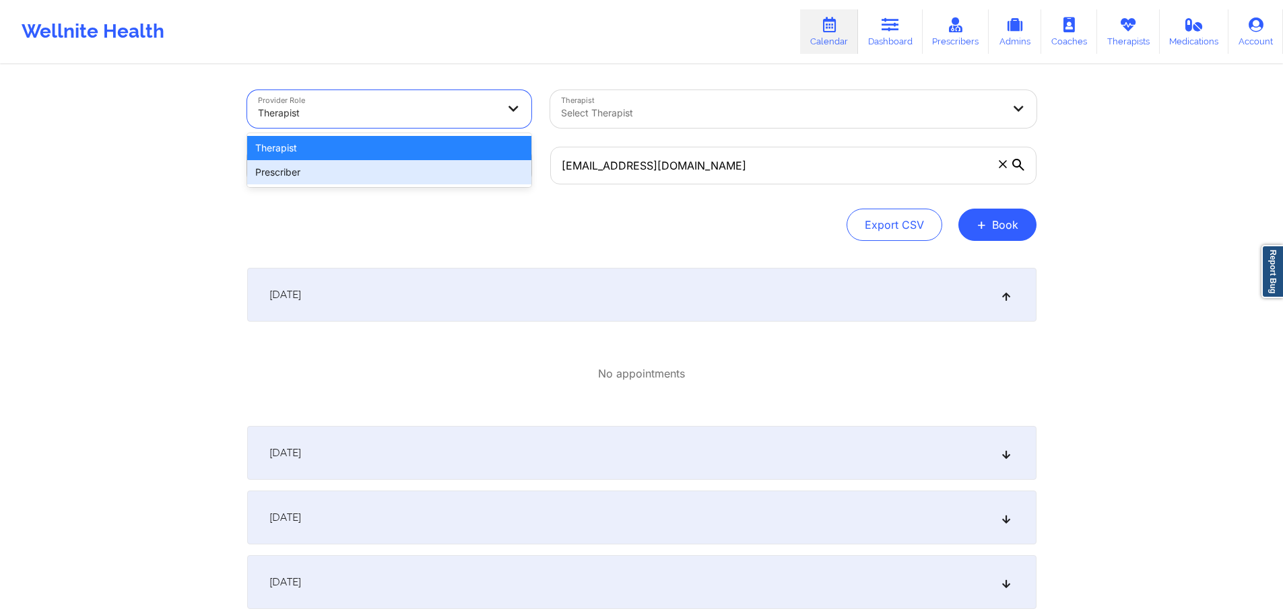
click at [353, 173] on div "Prescriber" at bounding box center [389, 172] width 284 height 24
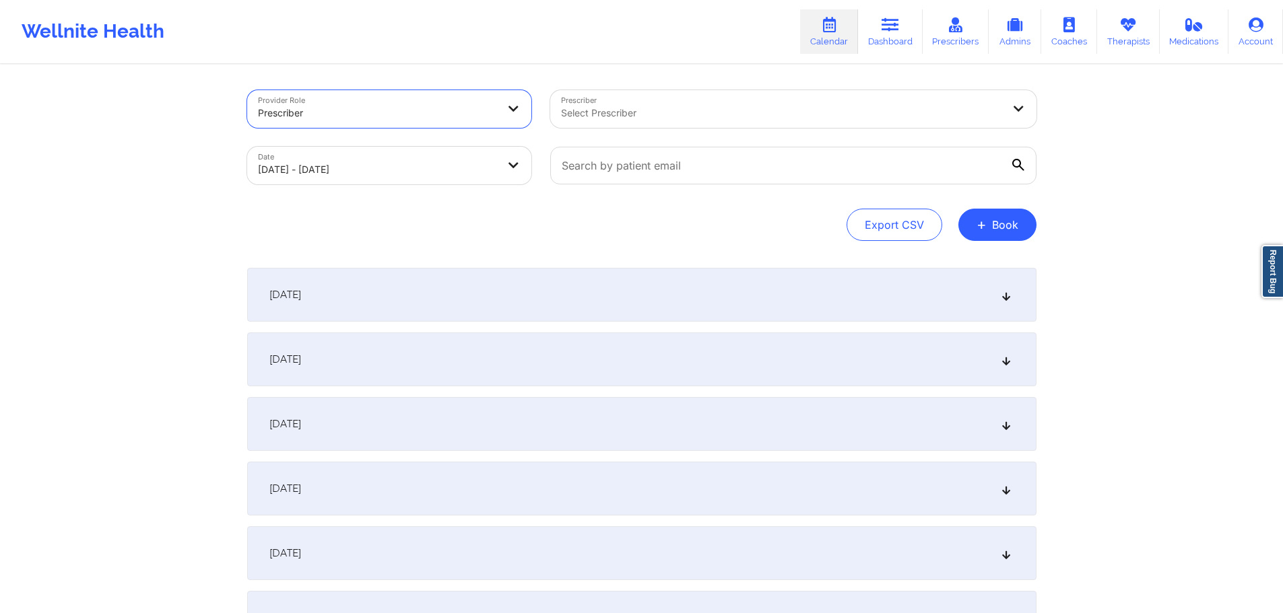
select select "2025-9"
select select "2025-10"
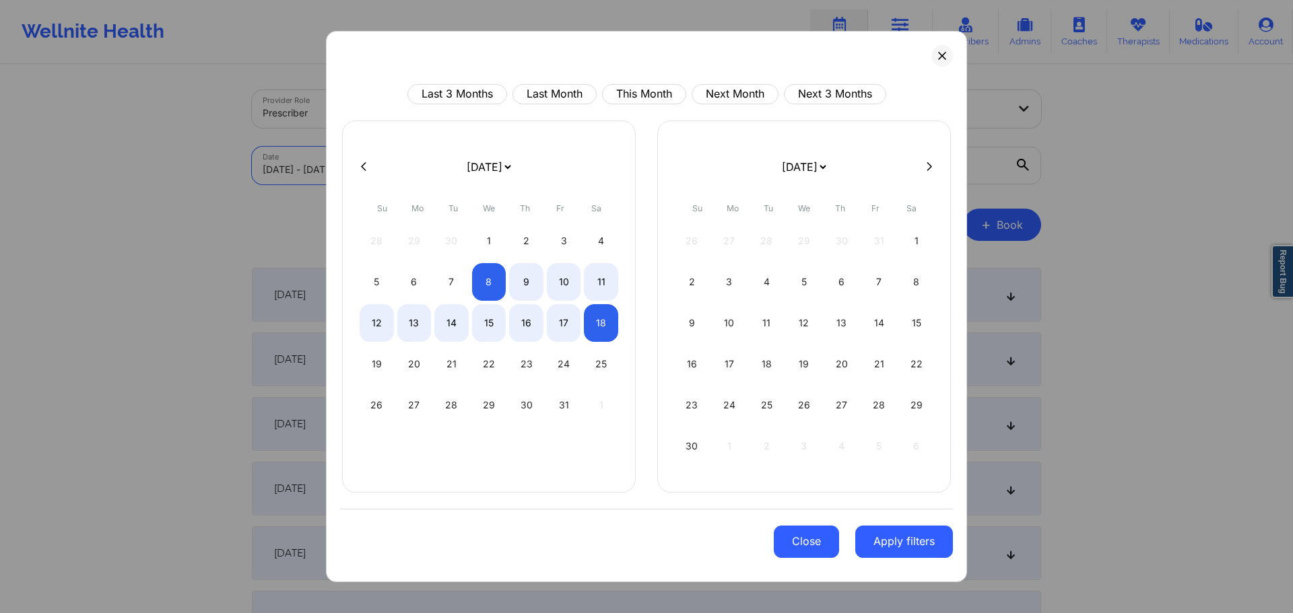
click at [811, 543] on button "Close" at bounding box center [806, 542] width 65 height 32
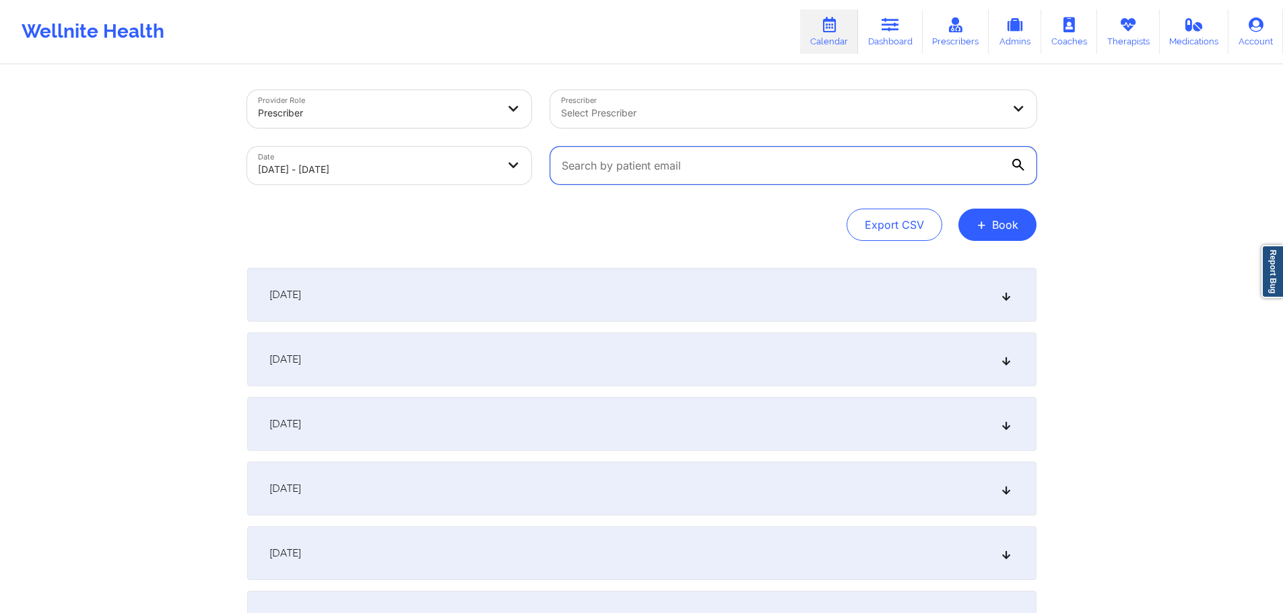
click at [741, 167] on input "text" at bounding box center [793, 166] width 486 height 38
paste input "bigcurtis44@aol.com"
type input "bigcurtis44@aol.com"
select select "2025-9"
select select "2025-10"
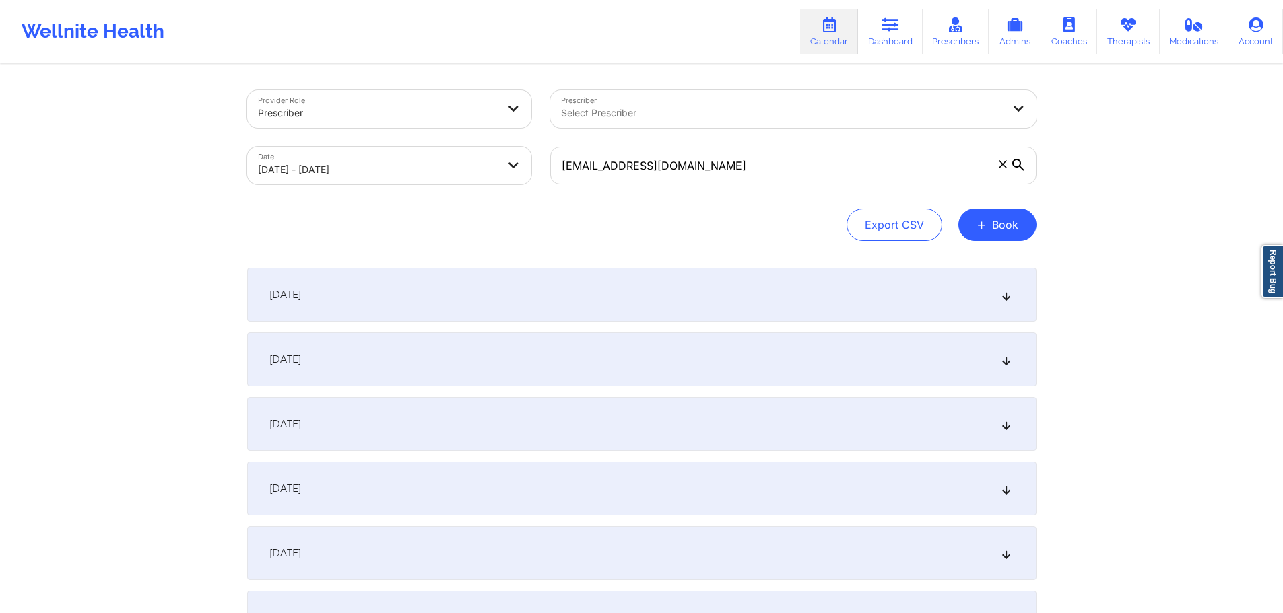
click at [1015, 168] on icon at bounding box center [1018, 165] width 12 height 12
click at [1015, 168] on input "bigcurtis44@aol.com" at bounding box center [793, 166] width 486 height 38
click at [818, 178] on input "bigcurtis44@aol.com" at bounding box center [793, 166] width 486 height 38
click at [489, 185] on div "Date 10/08/2025 - 10/18/2025" at bounding box center [389, 165] width 303 height 57
select select "2025-9"
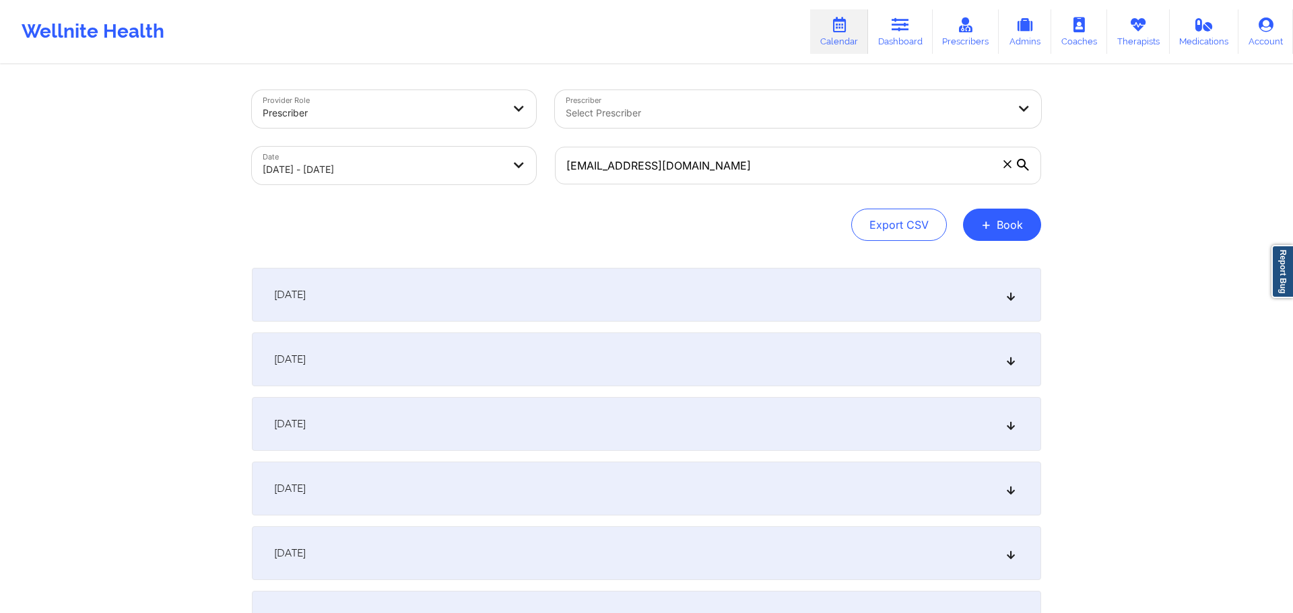
select select "2025-10"
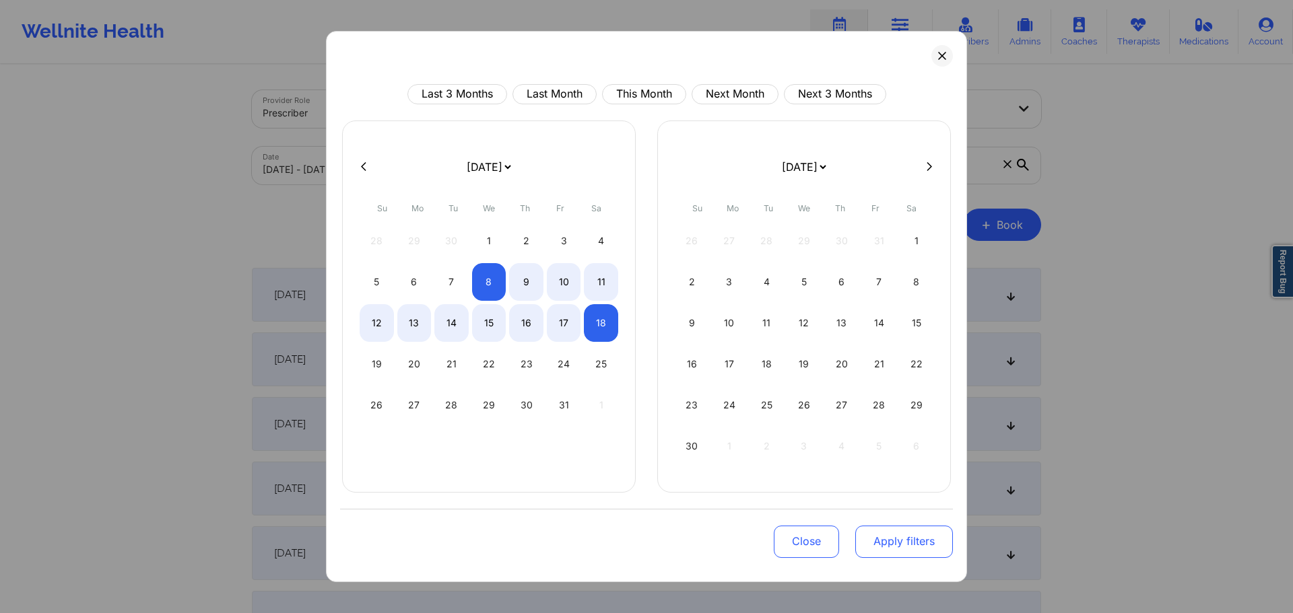
click at [900, 539] on button "Apply filters" at bounding box center [904, 542] width 98 height 32
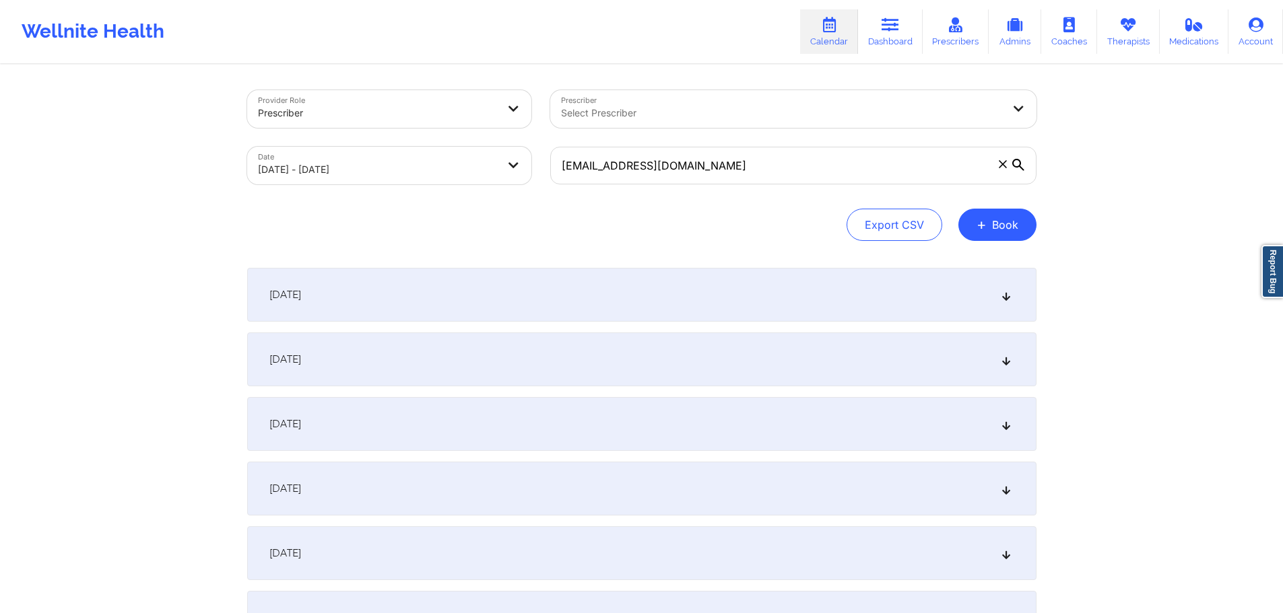
click at [706, 308] on div "October 8, 2025" at bounding box center [641, 295] width 789 height 54
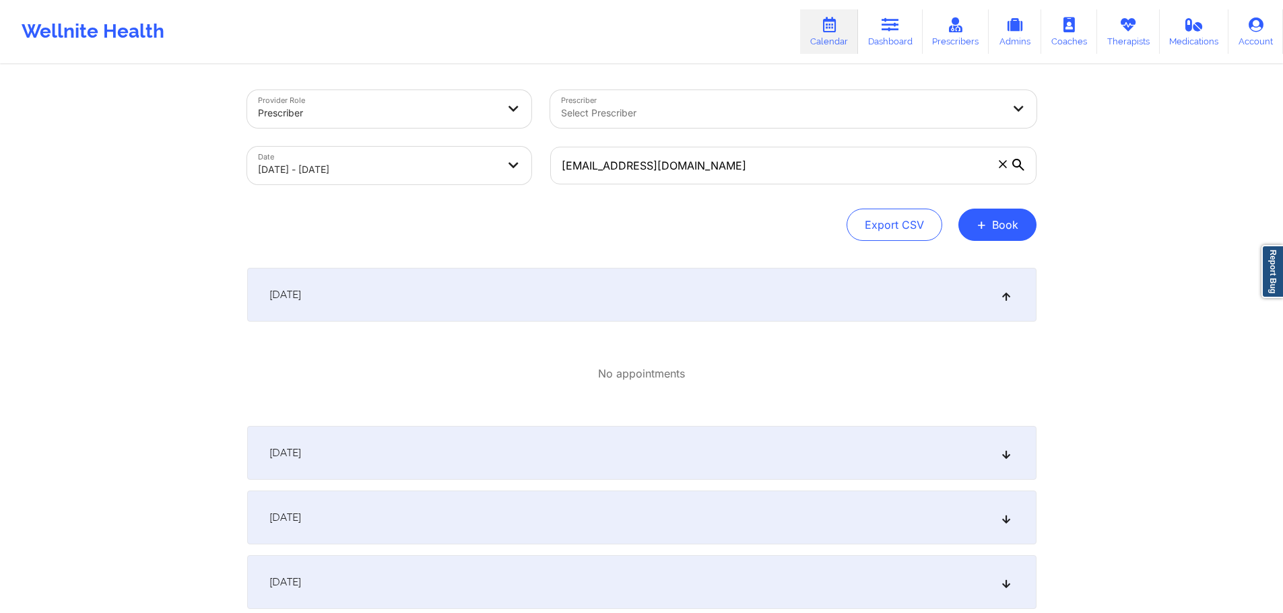
click at [380, 114] on div at bounding box center [378, 113] width 240 height 16
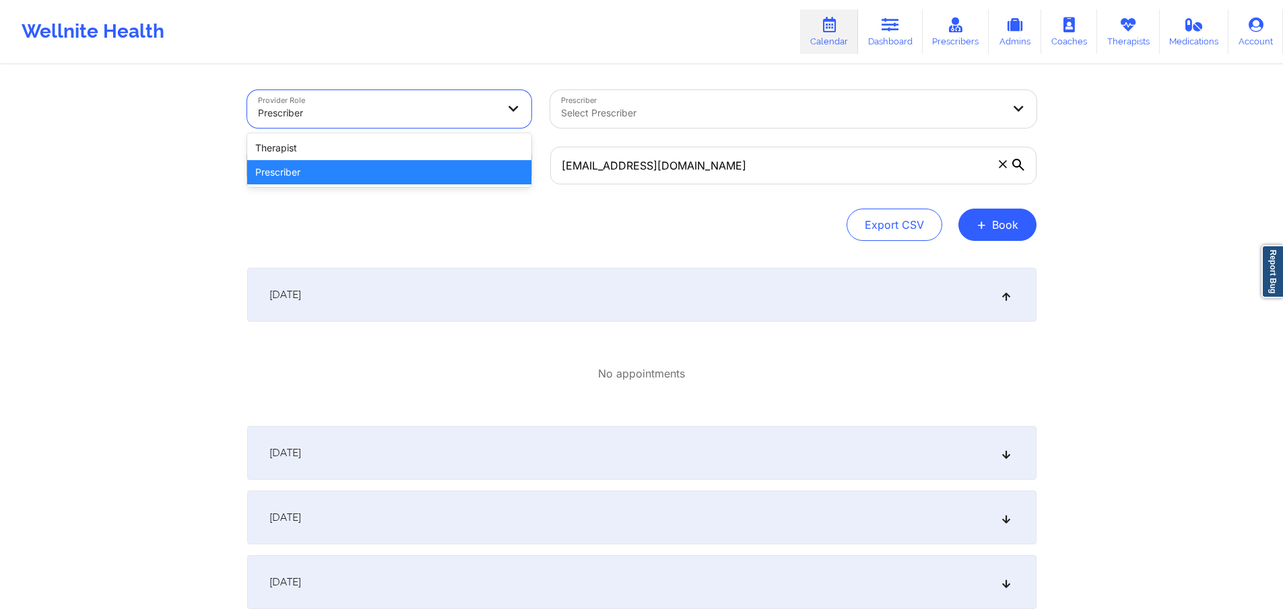
click at [215, 118] on div "Provider Role 2 results available. Use Up and Down to choose options, press Ent…" at bounding box center [641, 558] width 1283 height 1116
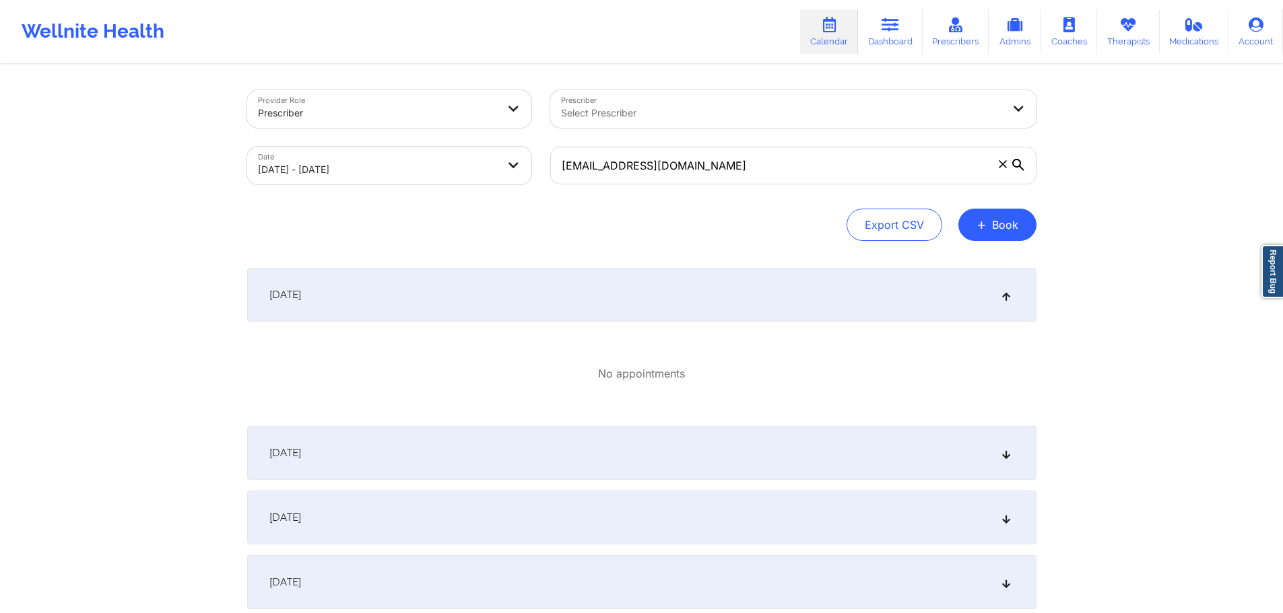
click at [374, 178] on body "Wellnite Health Calendar Dashboard Prescribers Admins Coaches Therapists Medica…" at bounding box center [641, 306] width 1283 height 613
select select "2025-9"
select select "2025-10"
click at [706, 160] on input "bigcurtis44@aol.com" at bounding box center [793, 166] width 486 height 38
click at [502, 335] on div "No appointments" at bounding box center [641, 374] width 789 height 83
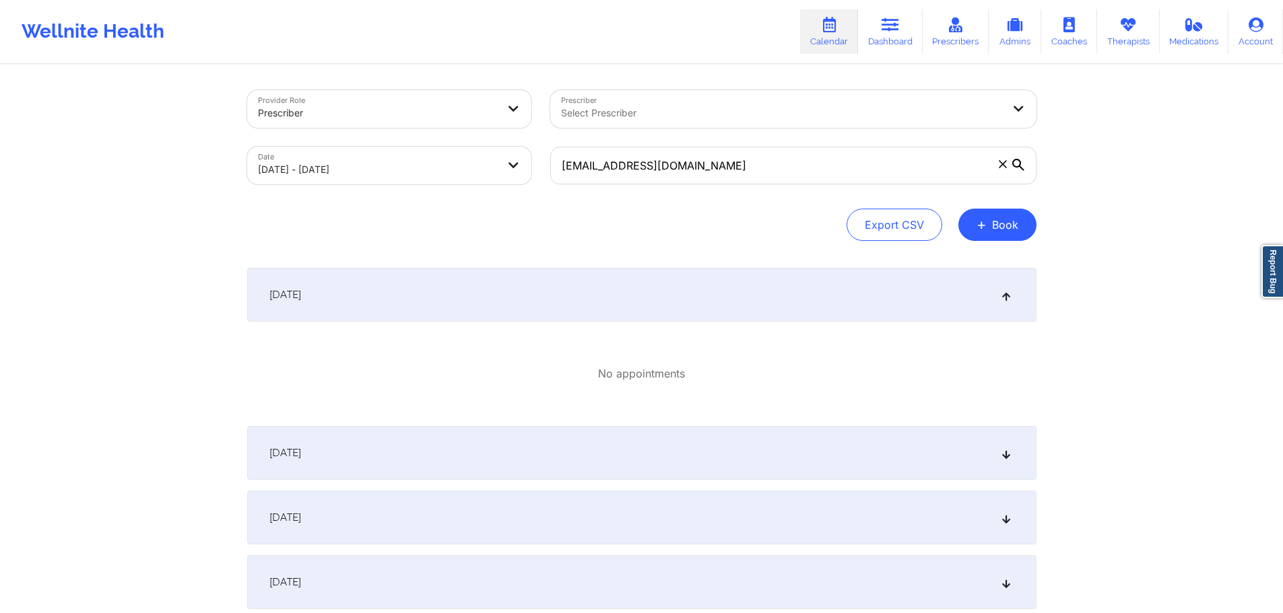
click at [395, 299] on div "October 8, 2025" at bounding box center [641, 295] width 789 height 54
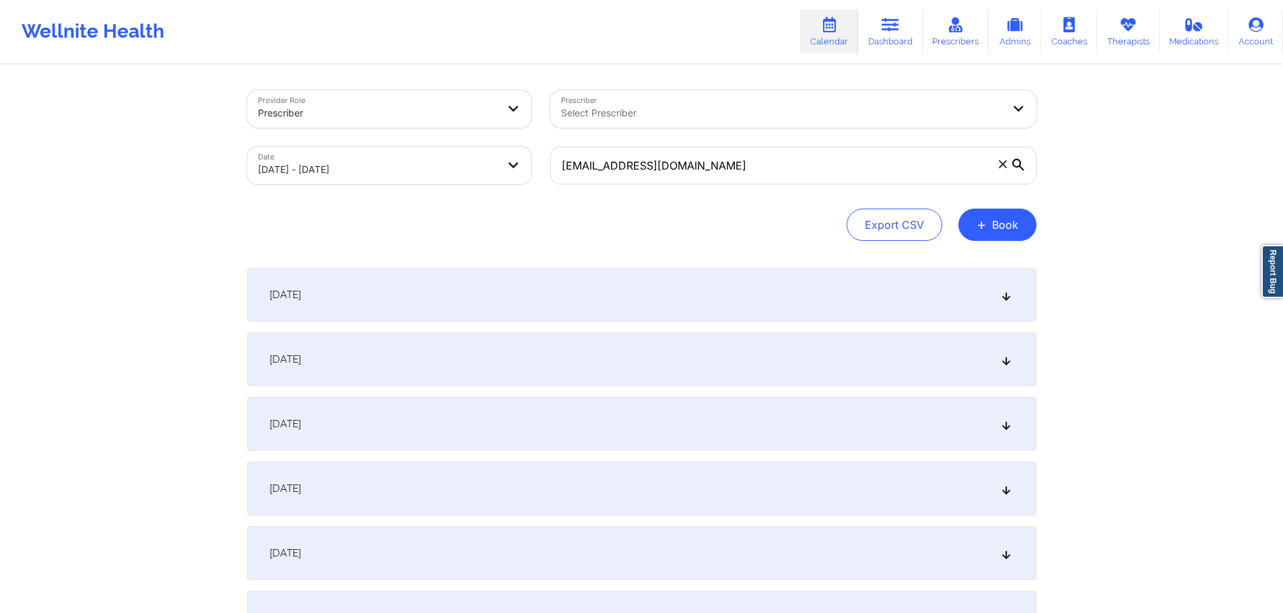
click at [331, 283] on div "October 8, 2025" at bounding box center [641, 295] width 789 height 54
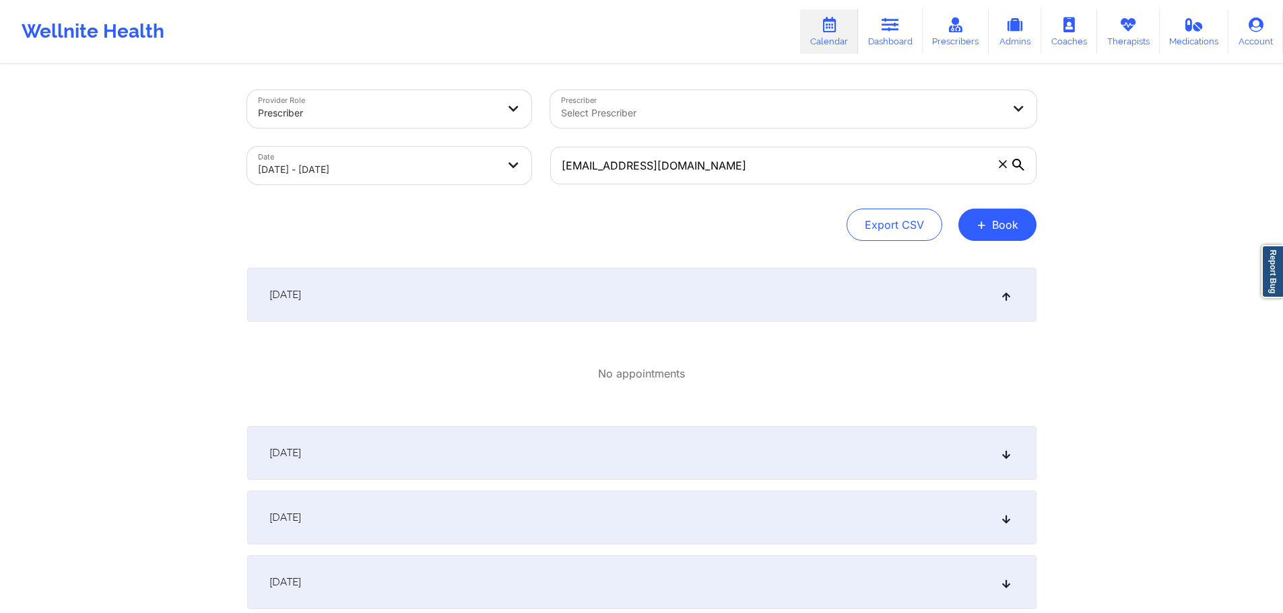
click at [647, 117] on div at bounding box center [782, 113] width 442 height 16
type input "renee"
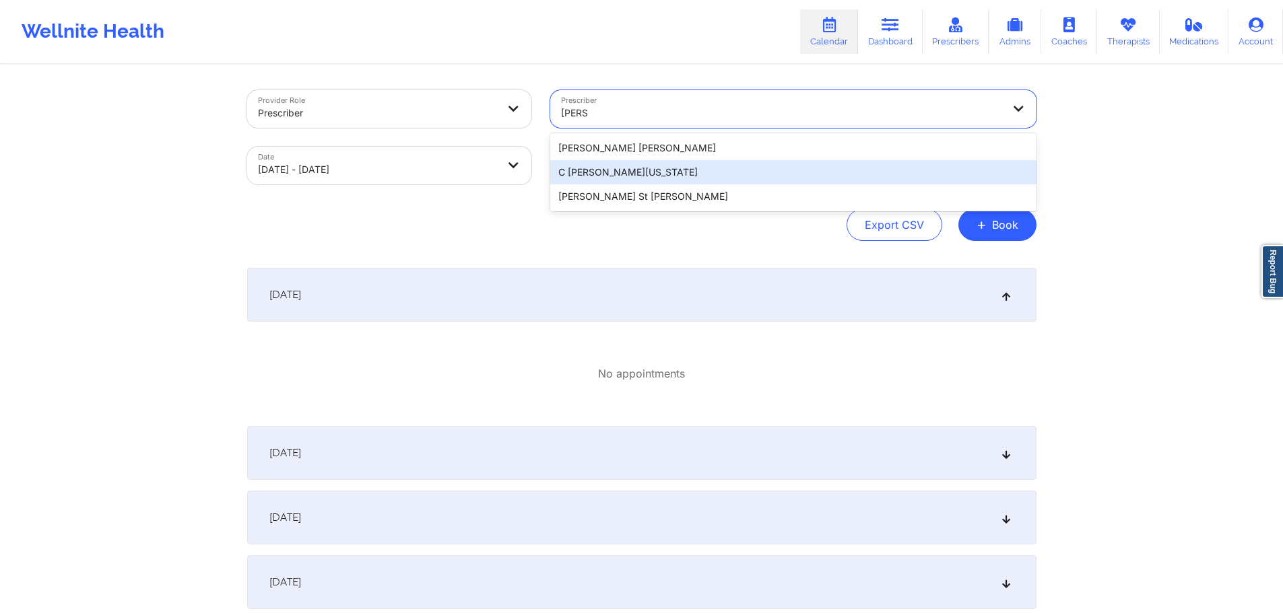
click at [626, 174] on div "C Renee WASHINGTON-HYDE" at bounding box center [793, 172] width 486 height 24
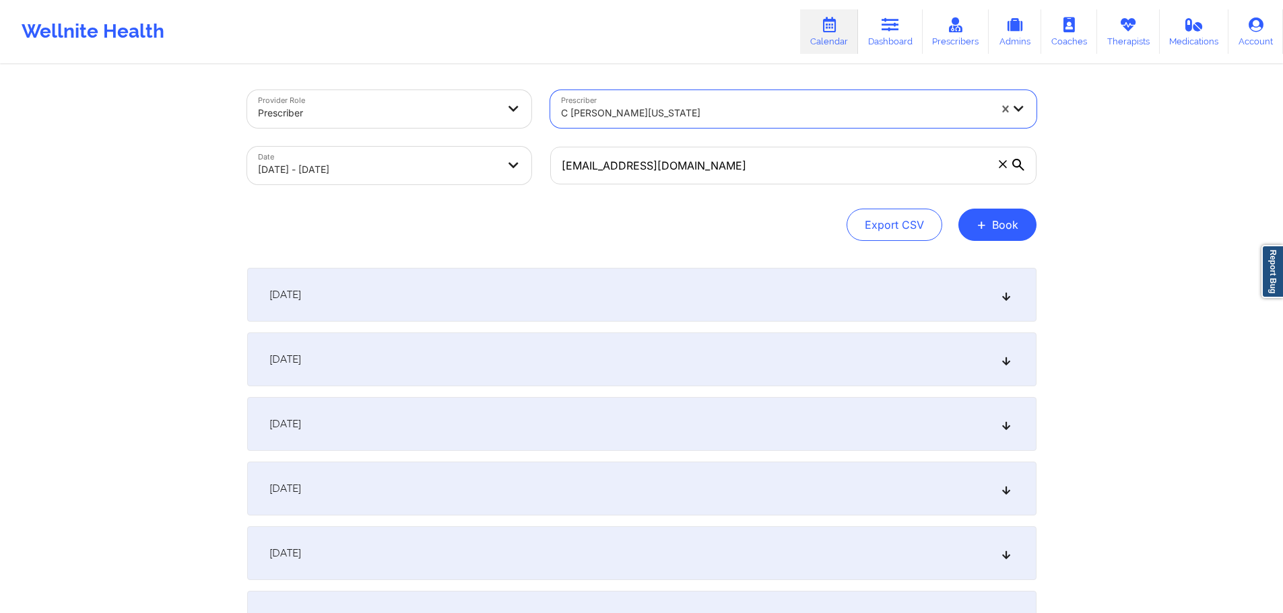
select select "2025-9"
select select "2025-10"
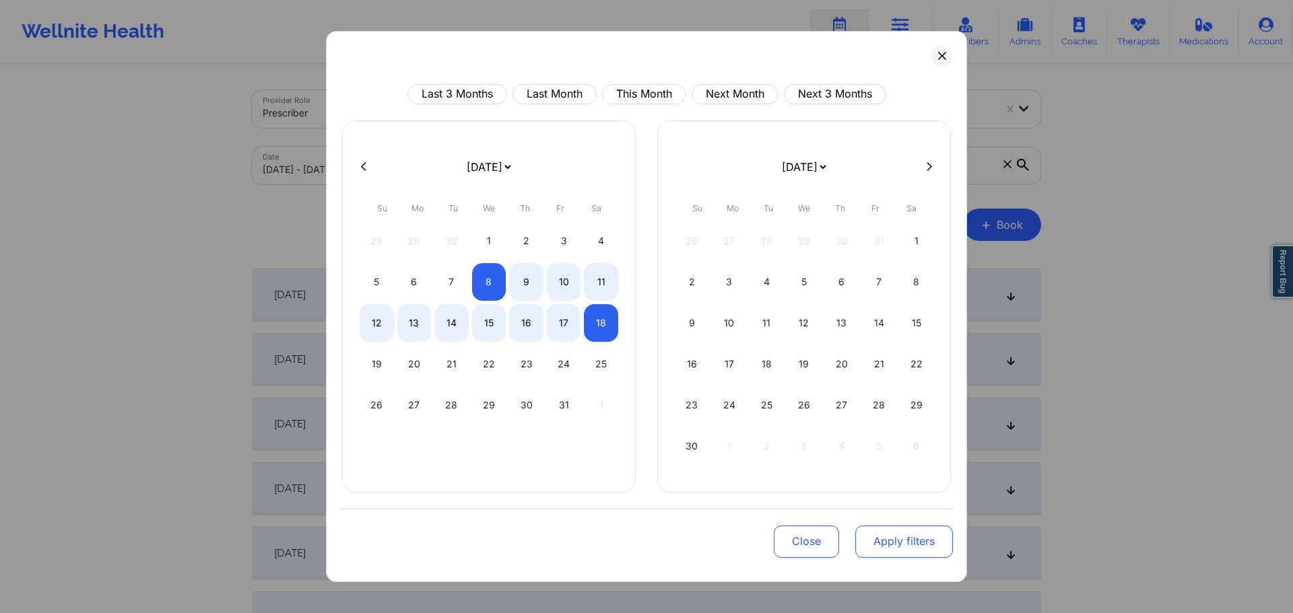
click at [931, 553] on button "Apply filters" at bounding box center [904, 542] width 98 height 32
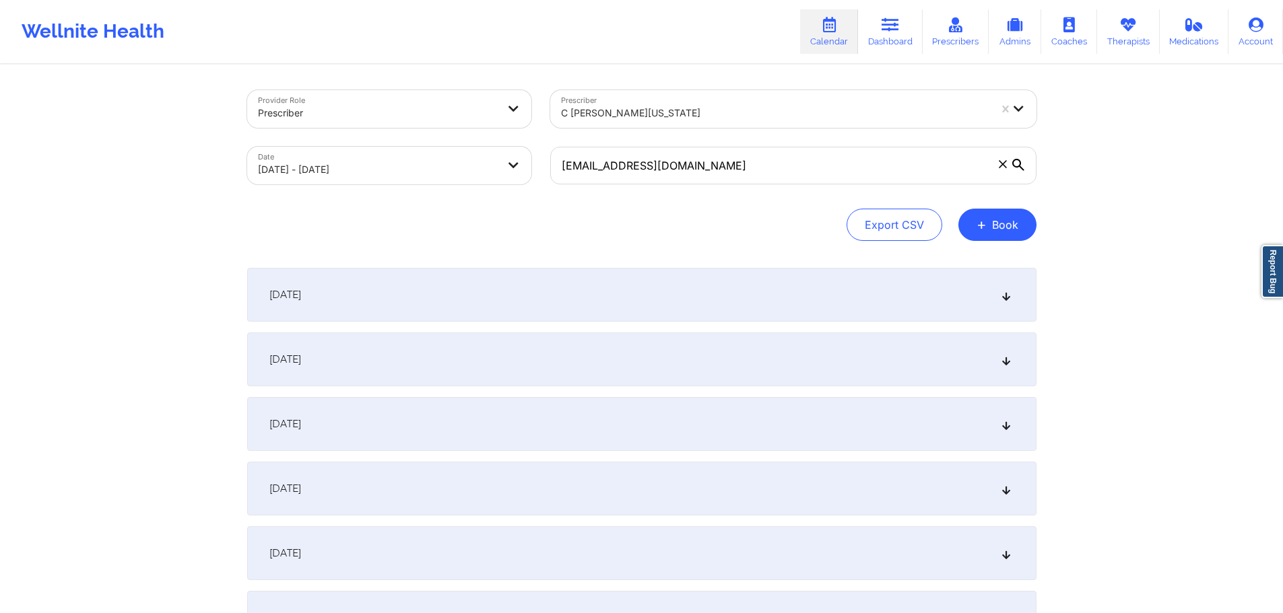
click at [1018, 165] on icon at bounding box center [1018, 165] width 12 height 12
click at [1018, 165] on input "bigcurtis44@aol.com" at bounding box center [793, 166] width 486 height 38
click at [1018, 165] on icon at bounding box center [1018, 165] width 12 height 12
click at [1018, 165] on input "bigcurtis44@aol.com" at bounding box center [793, 166] width 486 height 38
click at [1018, 165] on icon at bounding box center [1018, 165] width 12 height 12
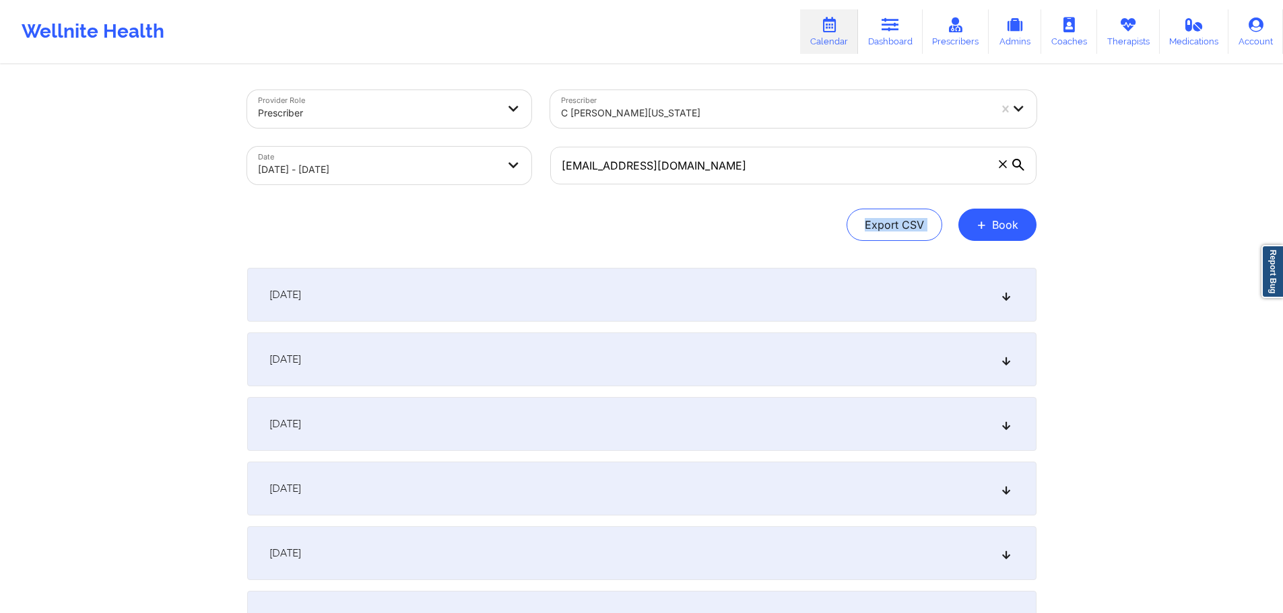
click at [1018, 165] on input "bigcurtis44@aol.com" at bounding box center [793, 166] width 486 height 38
click at [1041, 182] on div "bigcurtis44@aol.com" at bounding box center [793, 165] width 505 height 57
drag, startPoint x: 1028, startPoint y: 161, endPoint x: 1015, endPoint y: 166, distance: 14.3
click at [1015, 166] on label "bigcurtis44@aol.com" at bounding box center [793, 166] width 486 height 38
click at [1015, 166] on input "bigcurtis44@aol.com" at bounding box center [793, 166] width 486 height 38
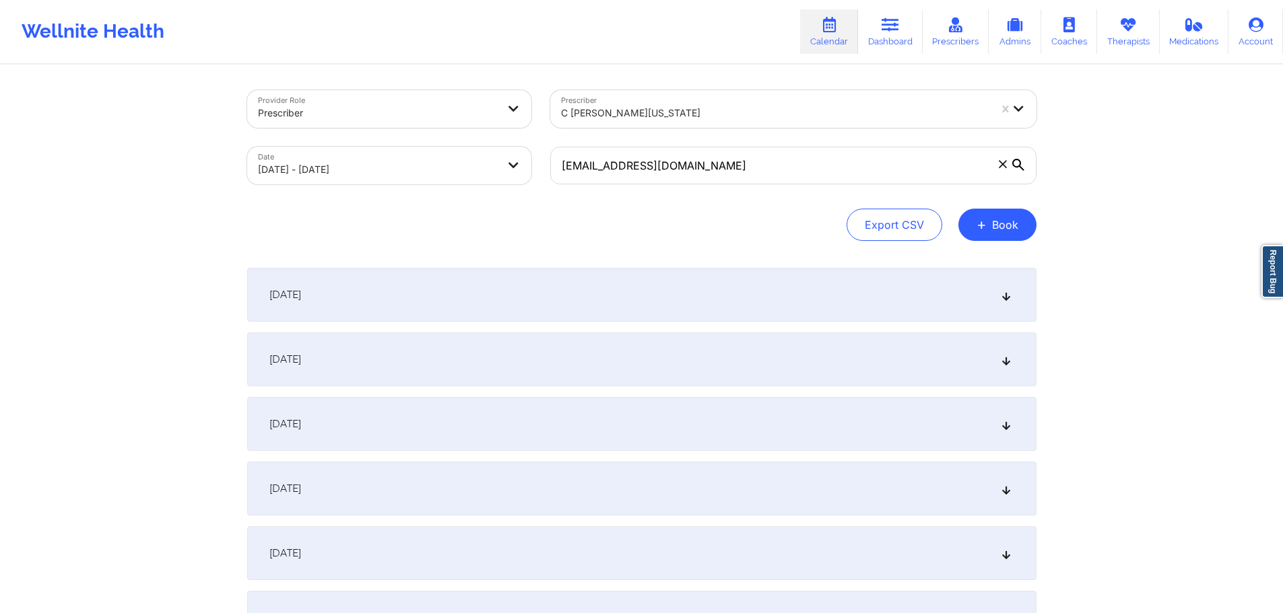
click at [1016, 164] on icon at bounding box center [1018, 165] width 12 height 12
click at [1016, 164] on input "bigcurtis44@aol.com" at bounding box center [793, 166] width 486 height 38
click at [1017, 164] on icon at bounding box center [1018, 165] width 12 height 12
click at [1017, 164] on input "bigcurtis44@aol.com" at bounding box center [793, 166] width 486 height 38
click at [1017, 164] on icon at bounding box center [1018, 165] width 12 height 12
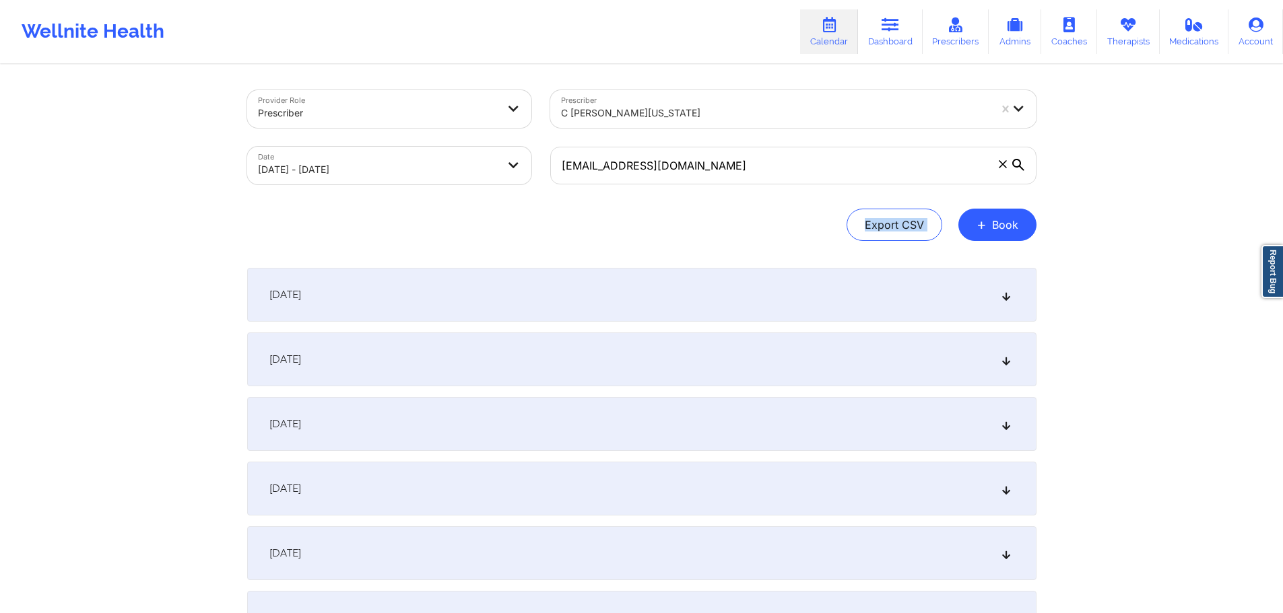
click at [1017, 164] on input "bigcurtis44@aol.com" at bounding box center [793, 166] width 486 height 38
click at [1017, 164] on icon at bounding box center [1018, 165] width 12 height 12
click at [1017, 164] on input "bigcurtis44@aol.com" at bounding box center [793, 166] width 486 height 38
click at [1017, 164] on icon at bounding box center [1018, 165] width 12 height 12
click at [1017, 164] on input "bigcurtis44@aol.com" at bounding box center [793, 166] width 486 height 38
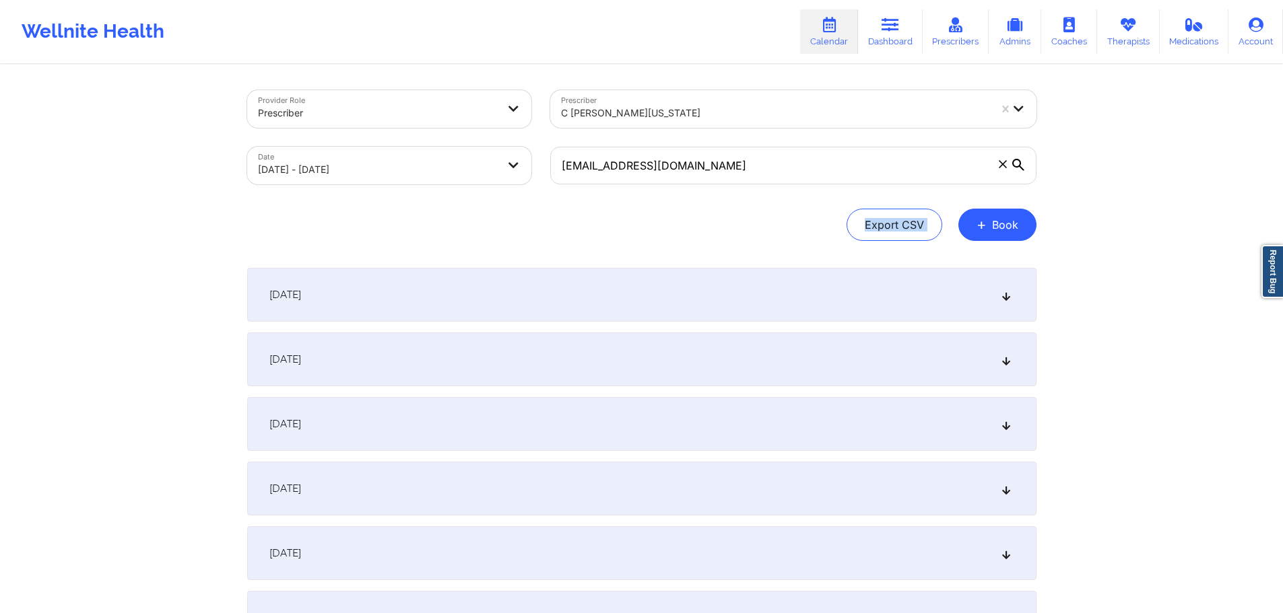
click at [1017, 165] on icon at bounding box center [1018, 165] width 12 height 12
click at [1017, 165] on input "bigcurtis44@aol.com" at bounding box center [793, 166] width 486 height 38
click at [1026, 165] on input "bigcurtis44@aol.com" at bounding box center [793, 166] width 486 height 38
click at [1017, 165] on icon at bounding box center [1018, 165] width 12 height 12
click at [1017, 165] on input "bigcurtis44@aol.com" at bounding box center [793, 166] width 486 height 38
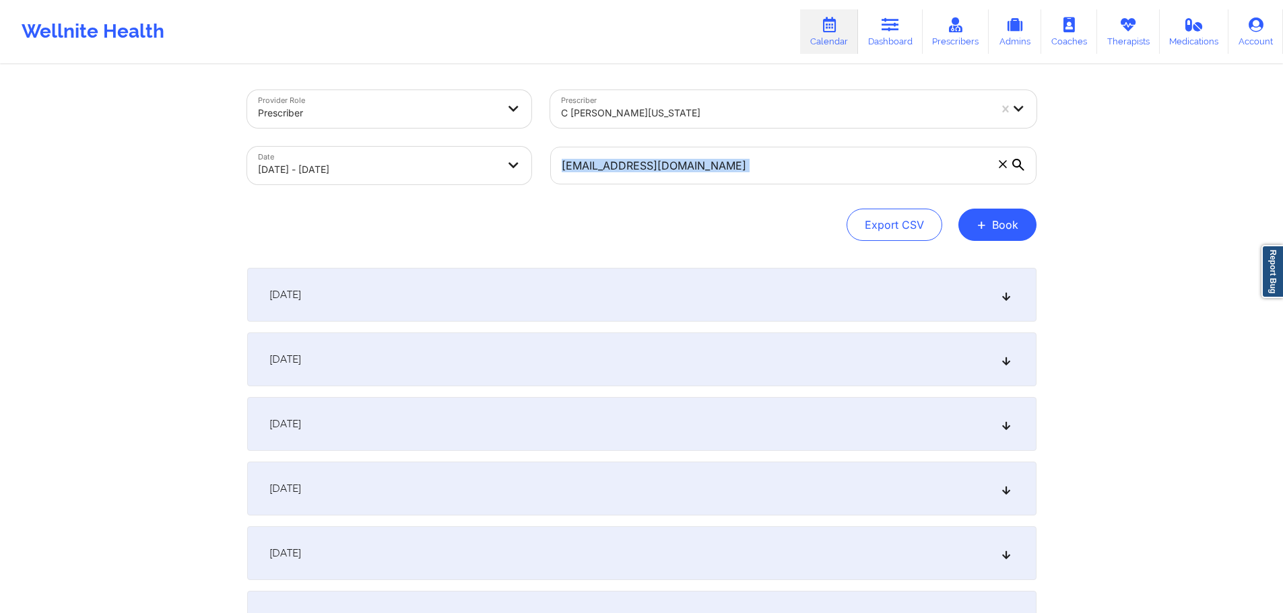
drag, startPoint x: 1015, startPoint y: 164, endPoint x: 1029, endPoint y: 164, distance: 14.2
click at [1029, 164] on label "bigcurtis44@aol.com" at bounding box center [793, 166] width 486 height 38
drag, startPoint x: 1029, startPoint y: 164, endPoint x: 1014, endPoint y: 166, distance: 15.0
click at [1014, 166] on label "bigcurtis44@aol.com" at bounding box center [793, 166] width 486 height 38
click at [1014, 166] on input "bigcurtis44@aol.com" at bounding box center [793, 166] width 486 height 38
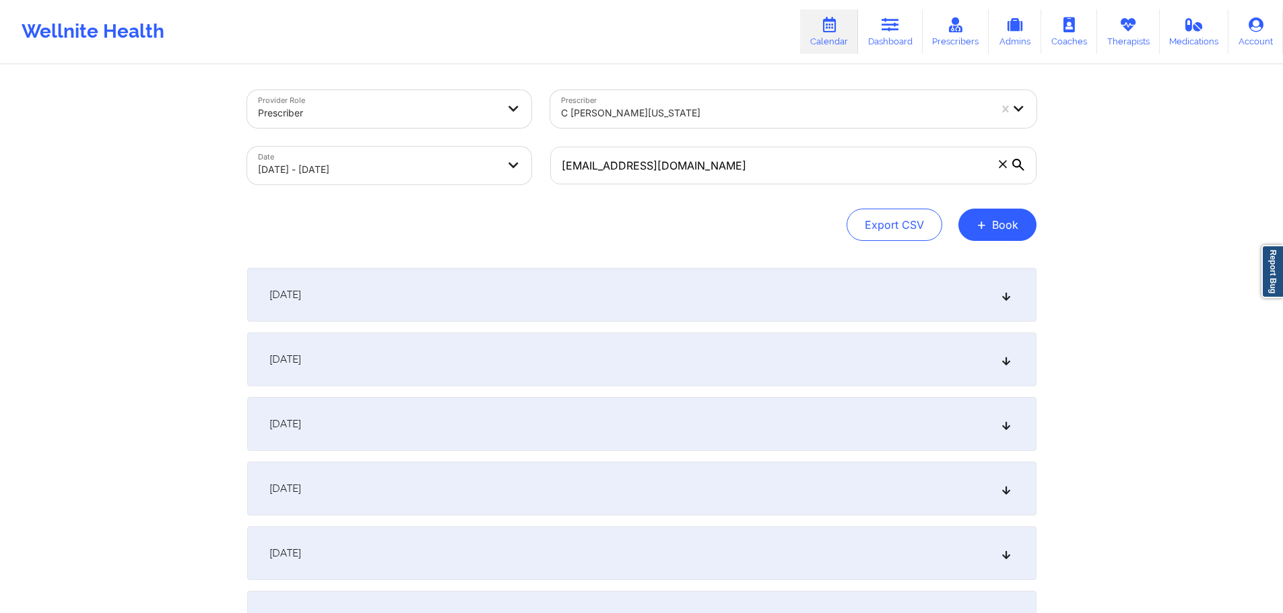
click at [423, 273] on div "October 8, 2025" at bounding box center [641, 295] width 789 height 54
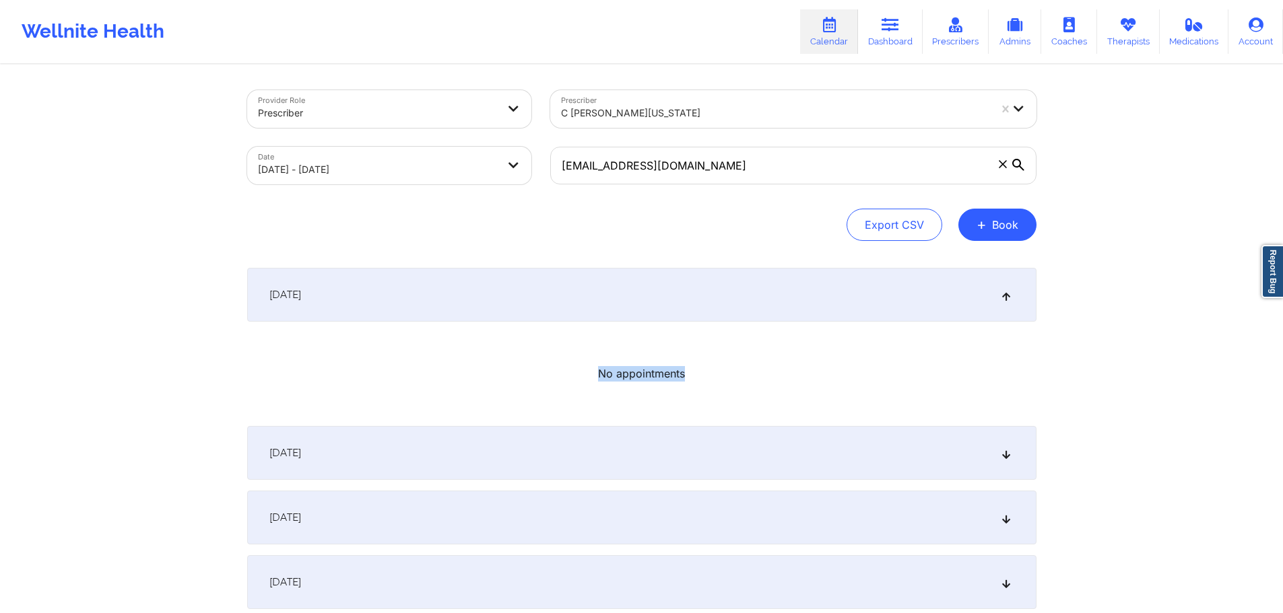
drag, startPoint x: 635, startPoint y: 387, endPoint x: 582, endPoint y: 387, distance: 53.2
click at [582, 387] on div "No appointments" at bounding box center [641, 374] width 789 height 83
click at [560, 228] on div "Export CSV + Book" at bounding box center [641, 225] width 789 height 32
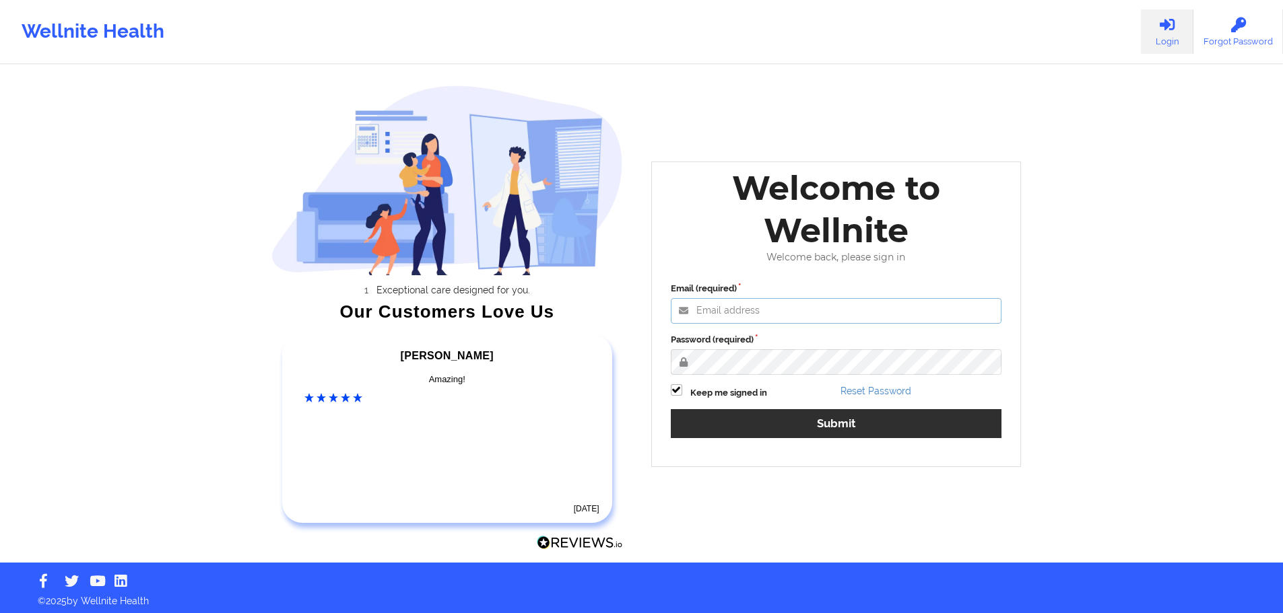
type input "mujahid@wellnite.com"
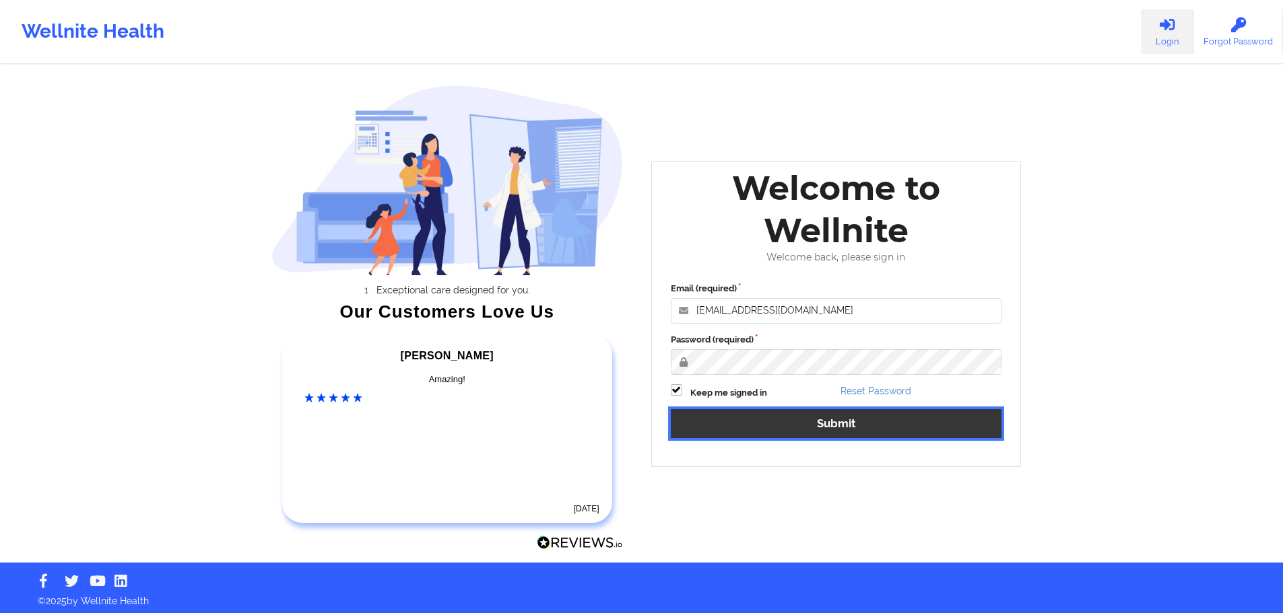
click at [875, 436] on button "Submit" at bounding box center [836, 423] width 331 height 29
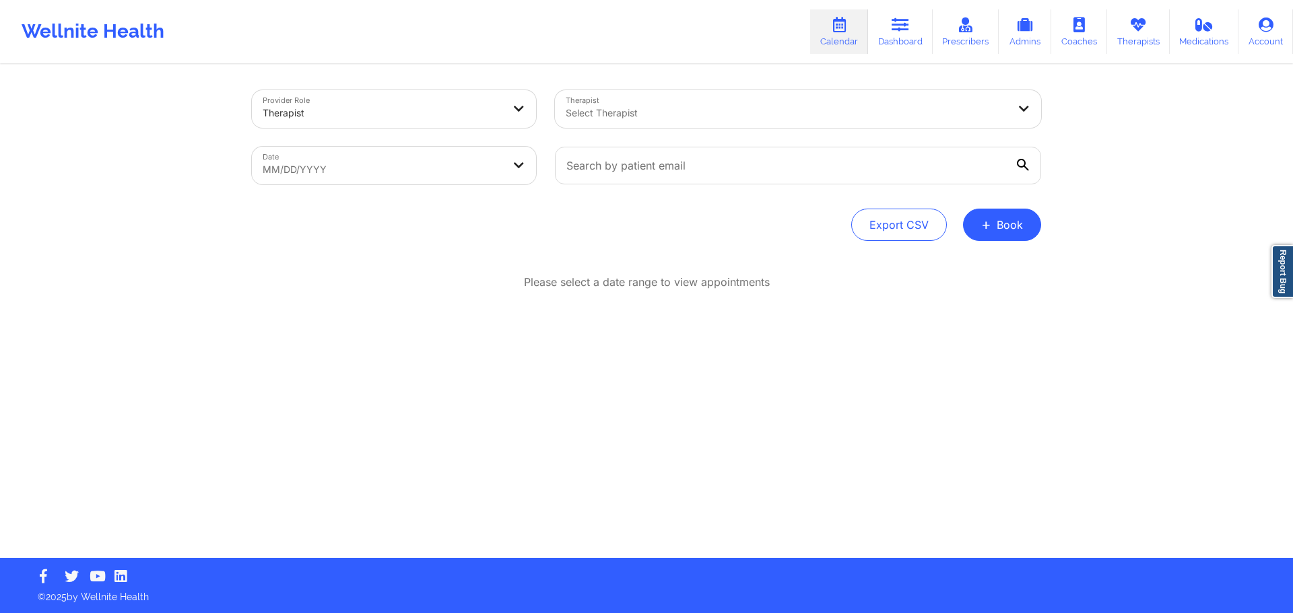
click at [681, 102] on div "Select Therapist" at bounding box center [782, 109] width 454 height 38
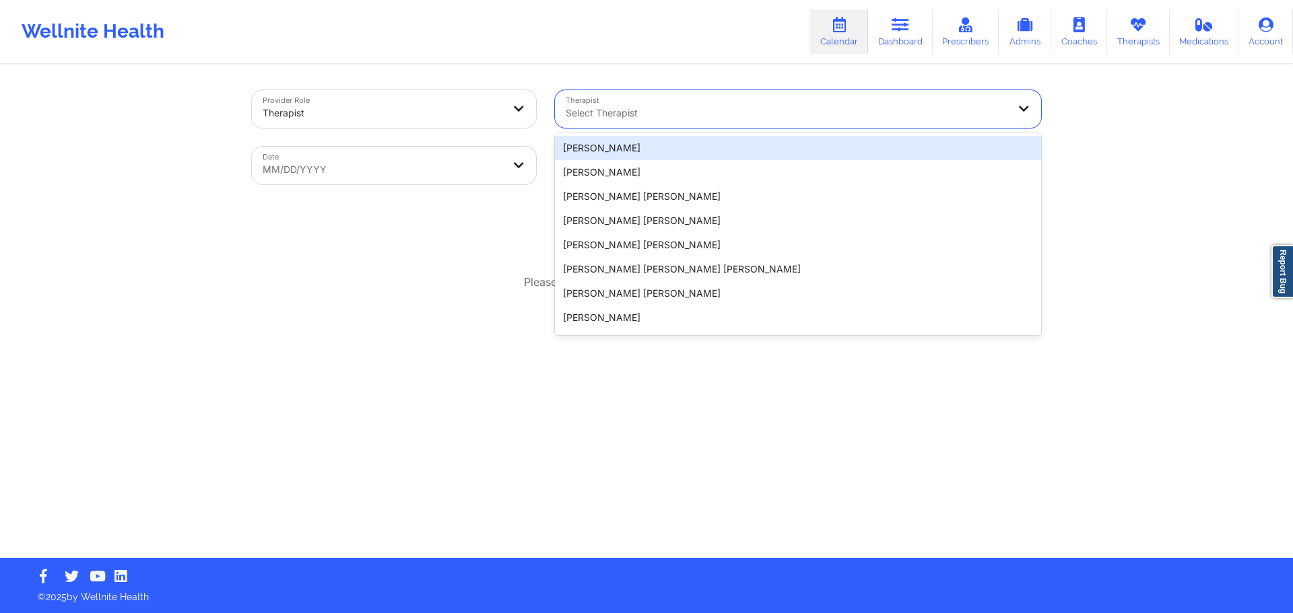
click at [406, 110] on div at bounding box center [383, 113] width 240 height 16
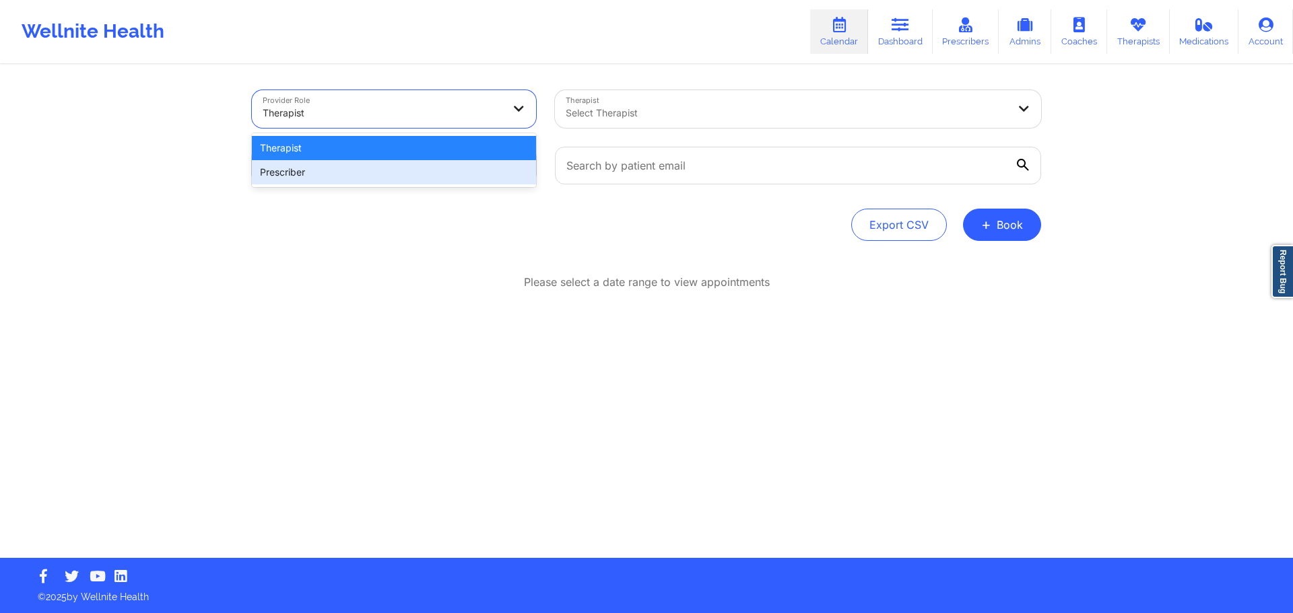
click at [296, 174] on div "Prescriber" at bounding box center [394, 172] width 284 height 24
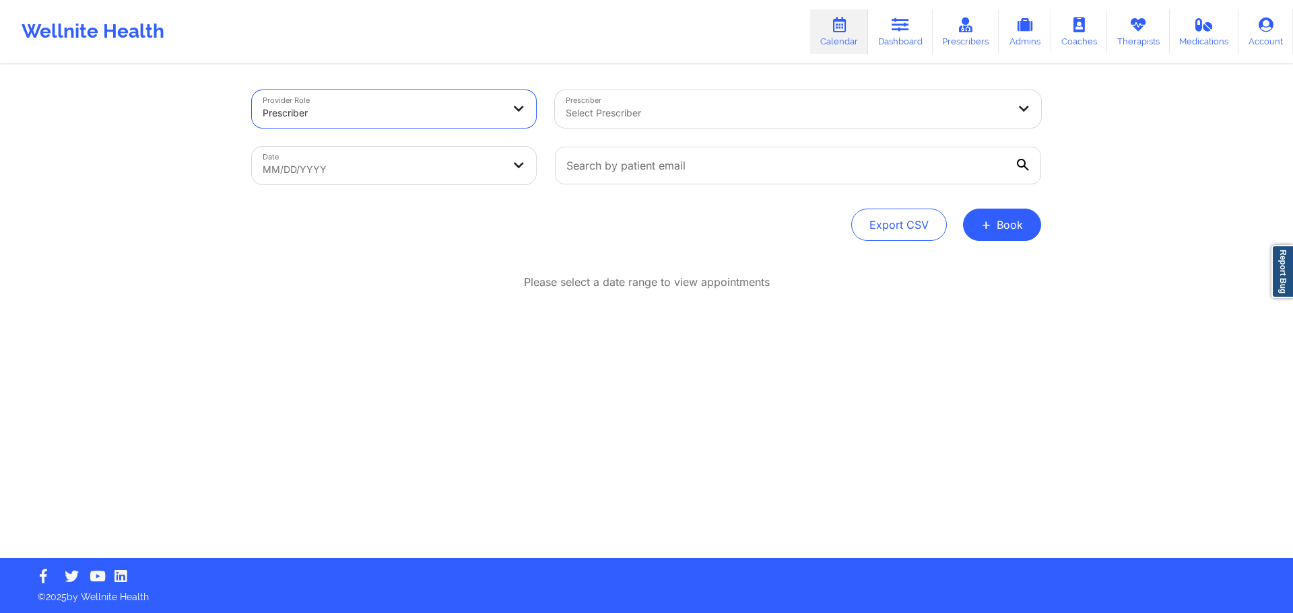
click at [550, 77] on div "Provider Role option Prescriber, selected. Prescriber Prescriber Select Prescri…" at bounding box center [646, 312] width 808 height 492
click at [622, 113] on div at bounding box center [787, 113] width 442 height 16
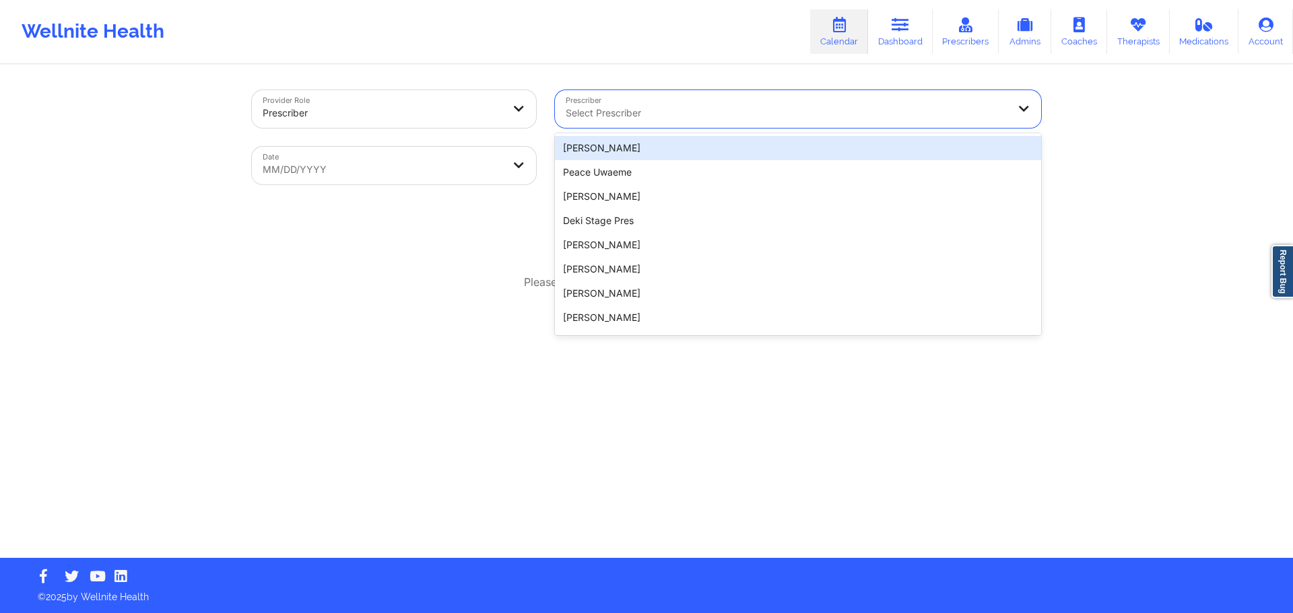
type input "r"
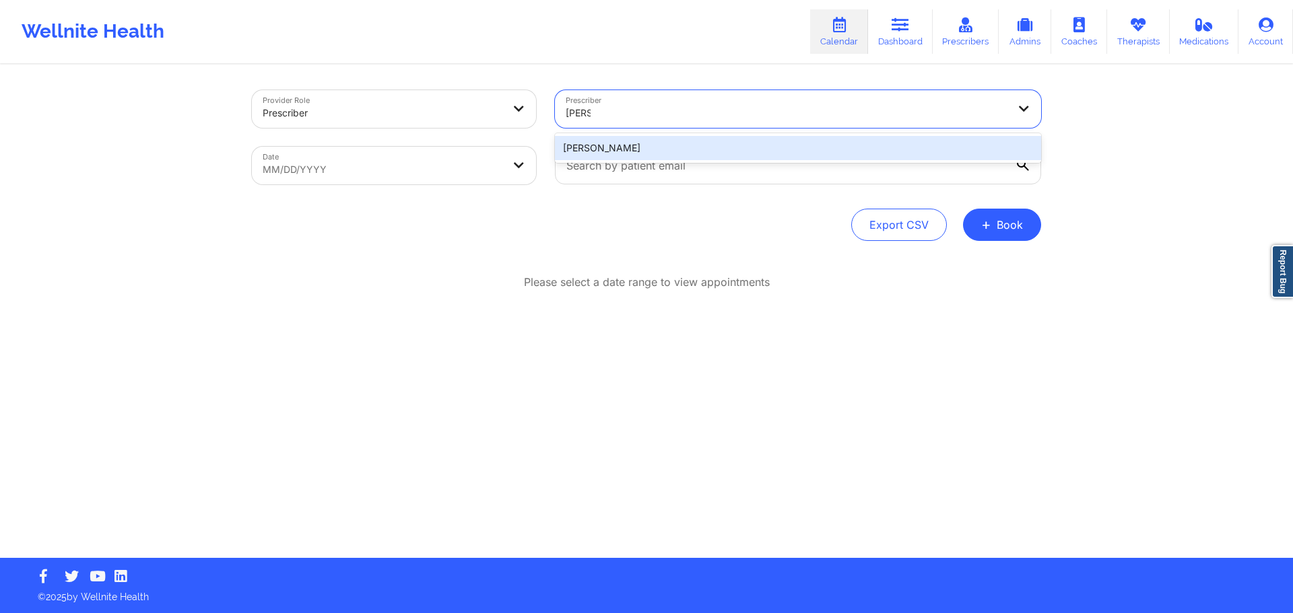
type input "Ren"
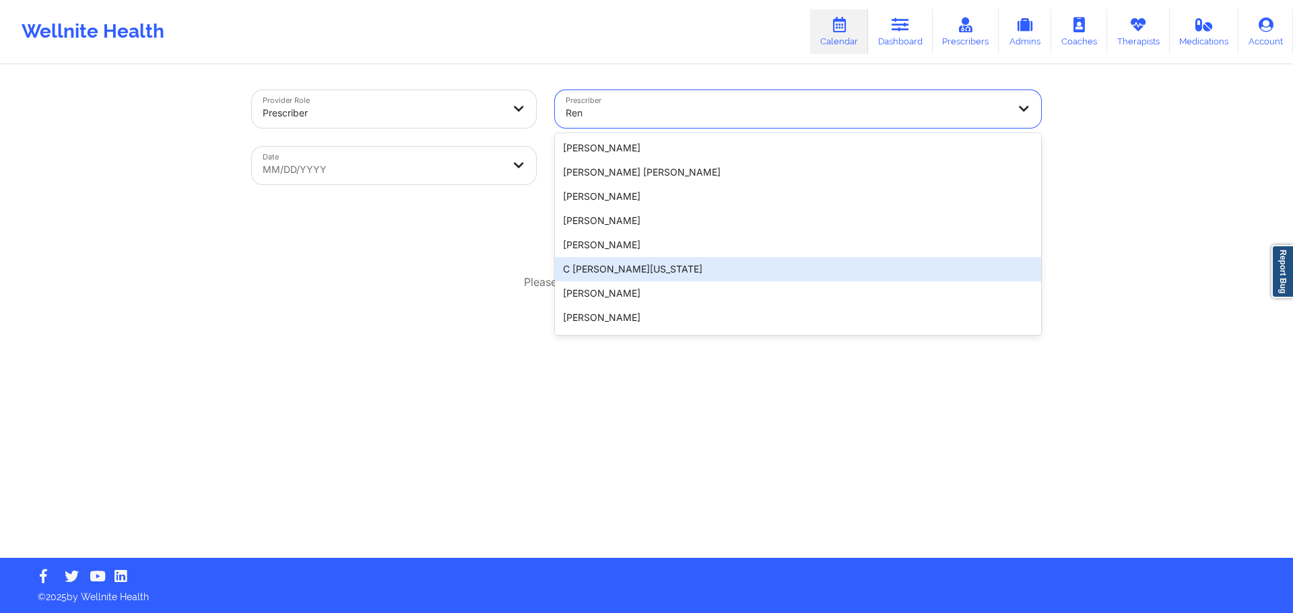
click at [583, 258] on div "C Renee WASHINGTON-HYDE" at bounding box center [798, 269] width 486 height 24
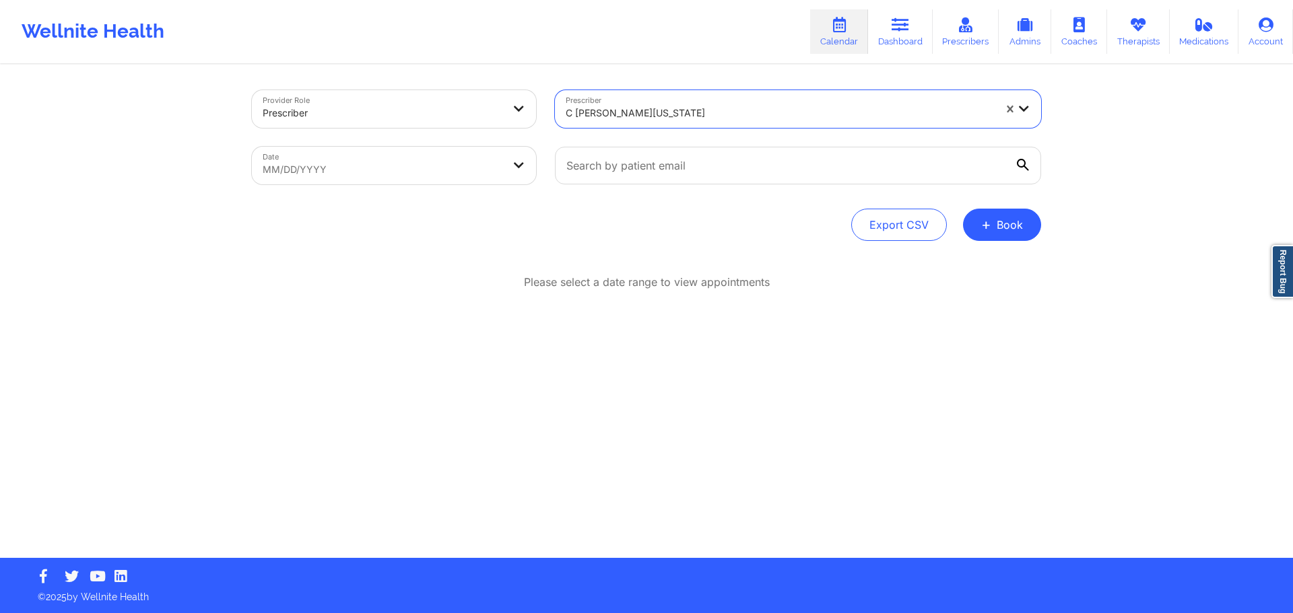
select select "2025-8"
select select "2025-9"
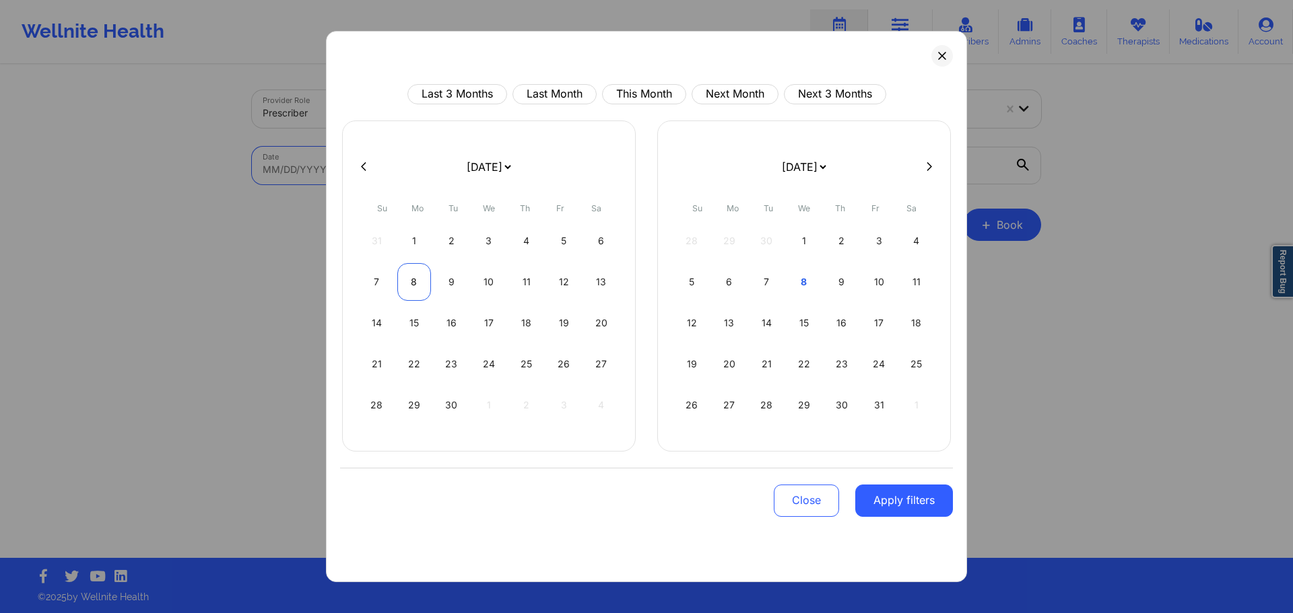
click at [411, 282] on div "8" at bounding box center [414, 282] width 34 height 38
select select "2025-8"
select select "2025-9"
select select "2025-8"
select select "2025-9"
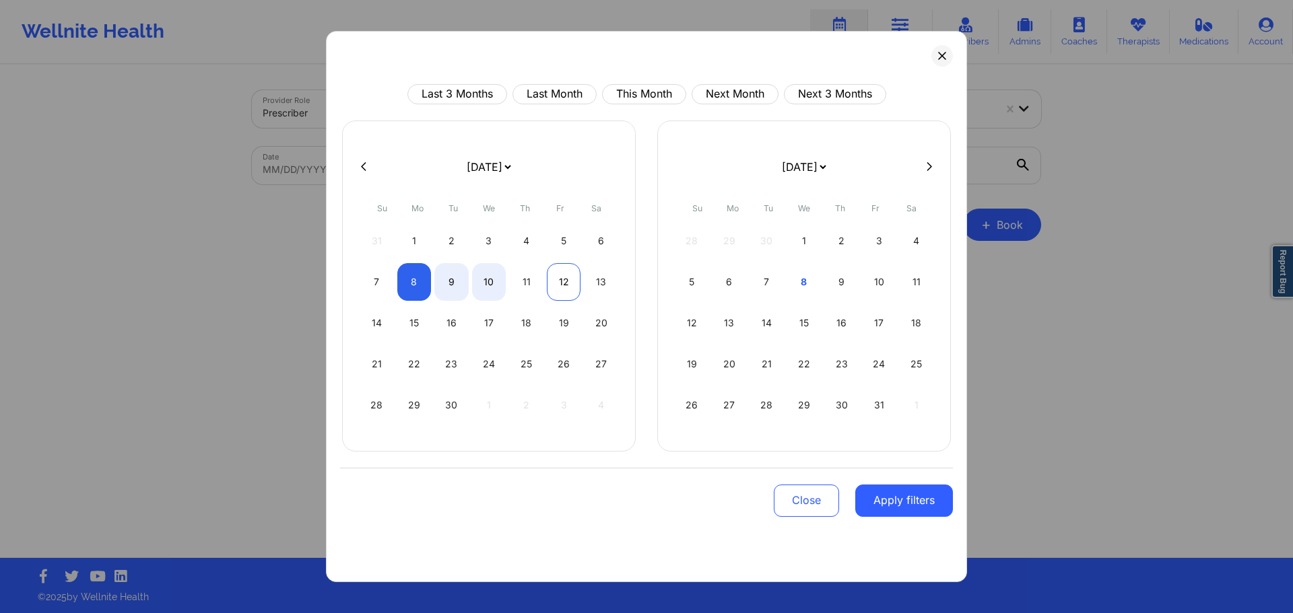
select select "2025-8"
select select "2025-9"
click at [558, 283] on div "12" at bounding box center [564, 282] width 34 height 38
select select "2025-8"
select select "2025-9"
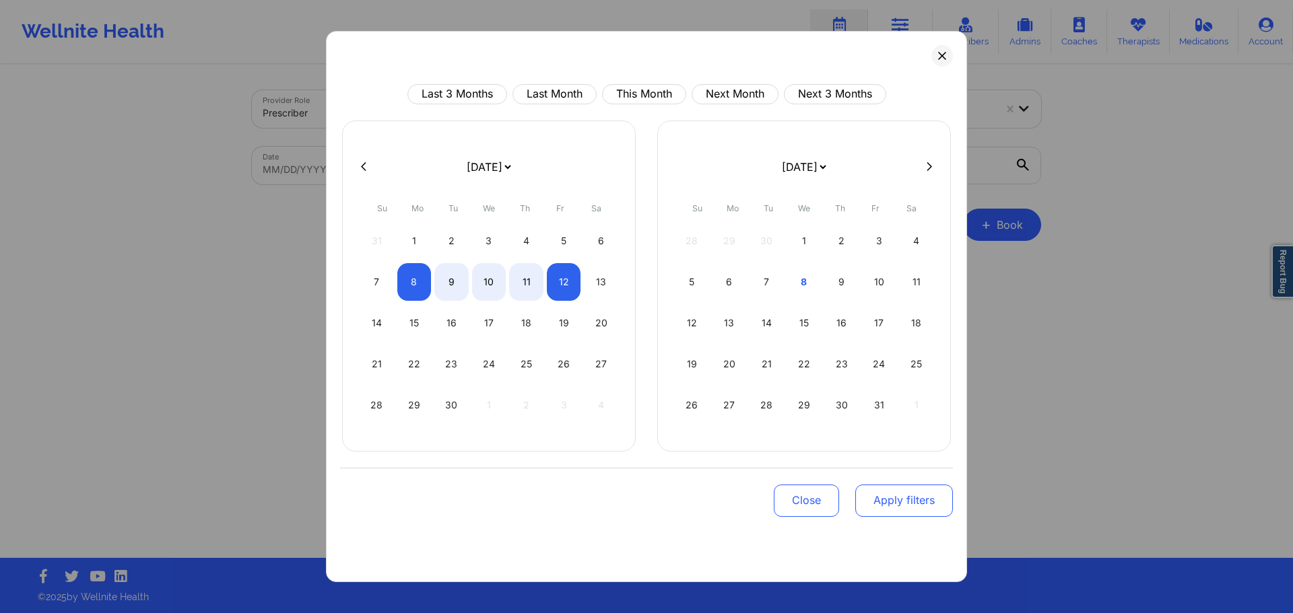
click at [900, 495] on button "Apply filters" at bounding box center [904, 501] width 98 height 32
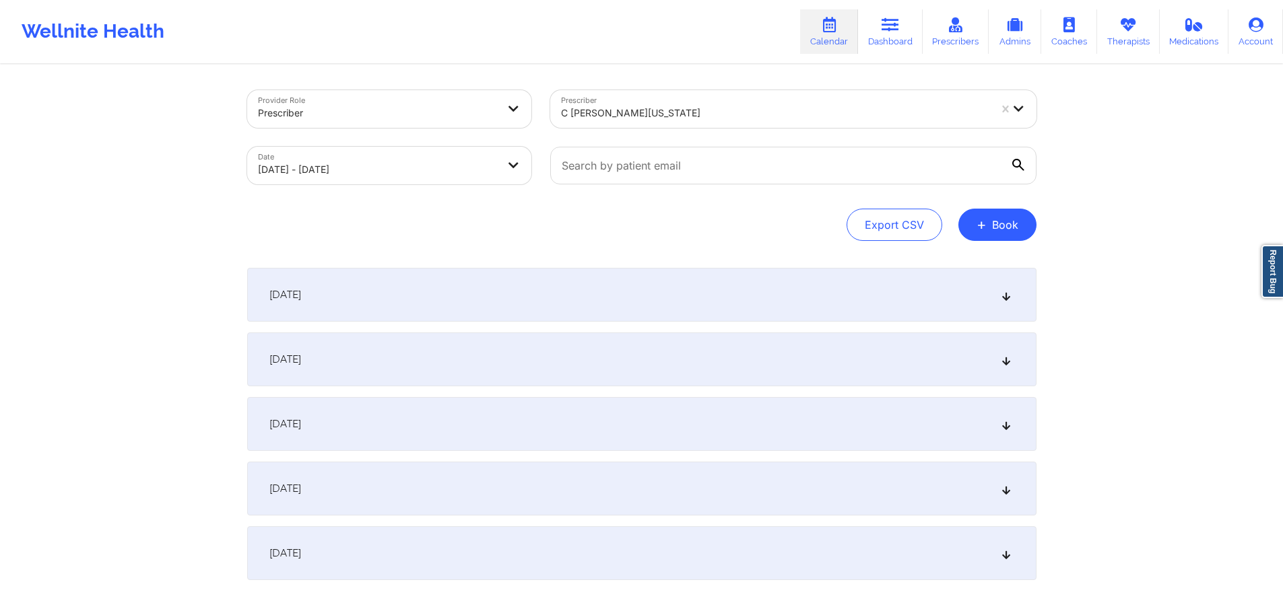
click at [585, 289] on div "September 8, 2025" at bounding box center [641, 295] width 789 height 54
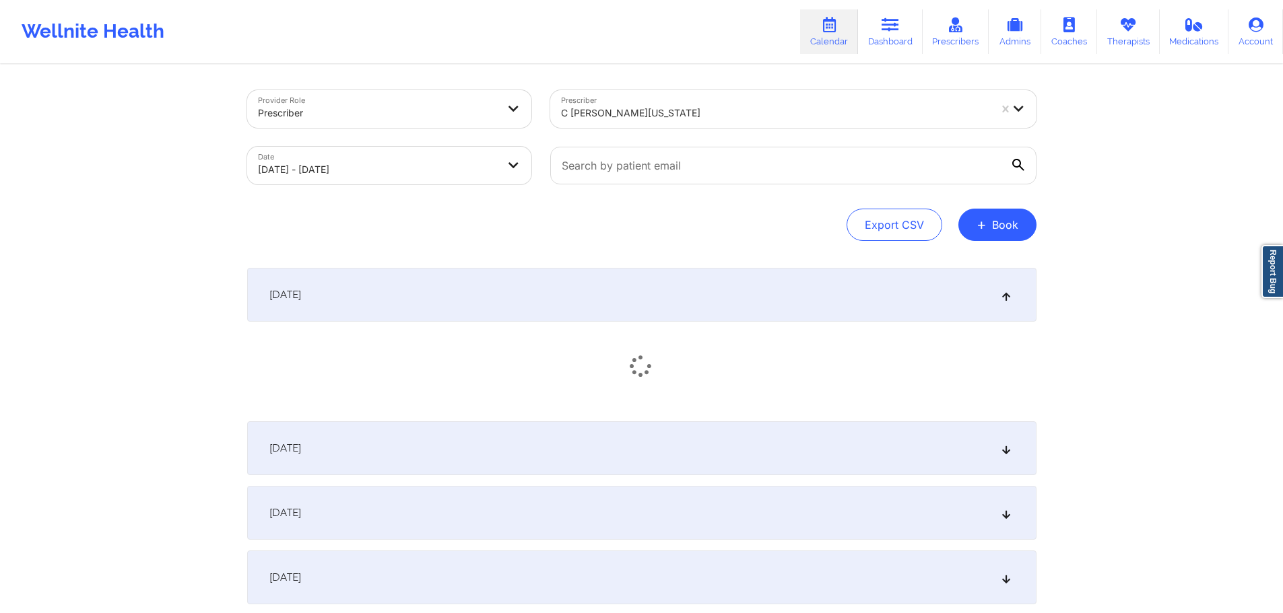
click at [584, 291] on div "September 8, 2025" at bounding box center [641, 295] width 789 height 54
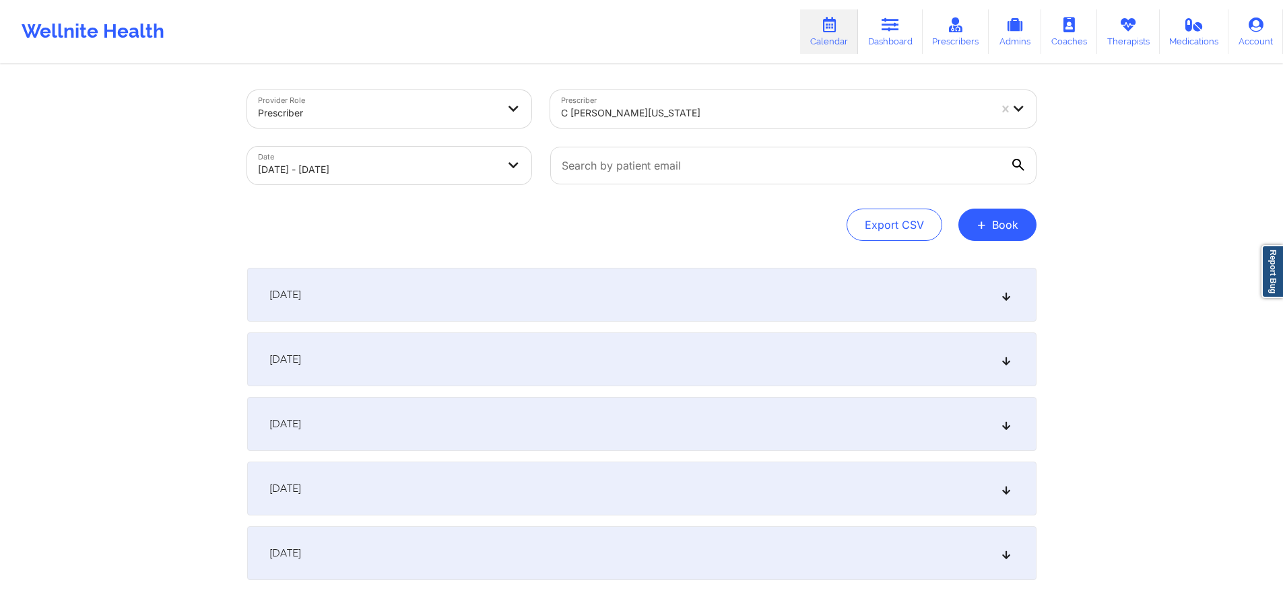
select select "2025-8"
select select "2025-9"
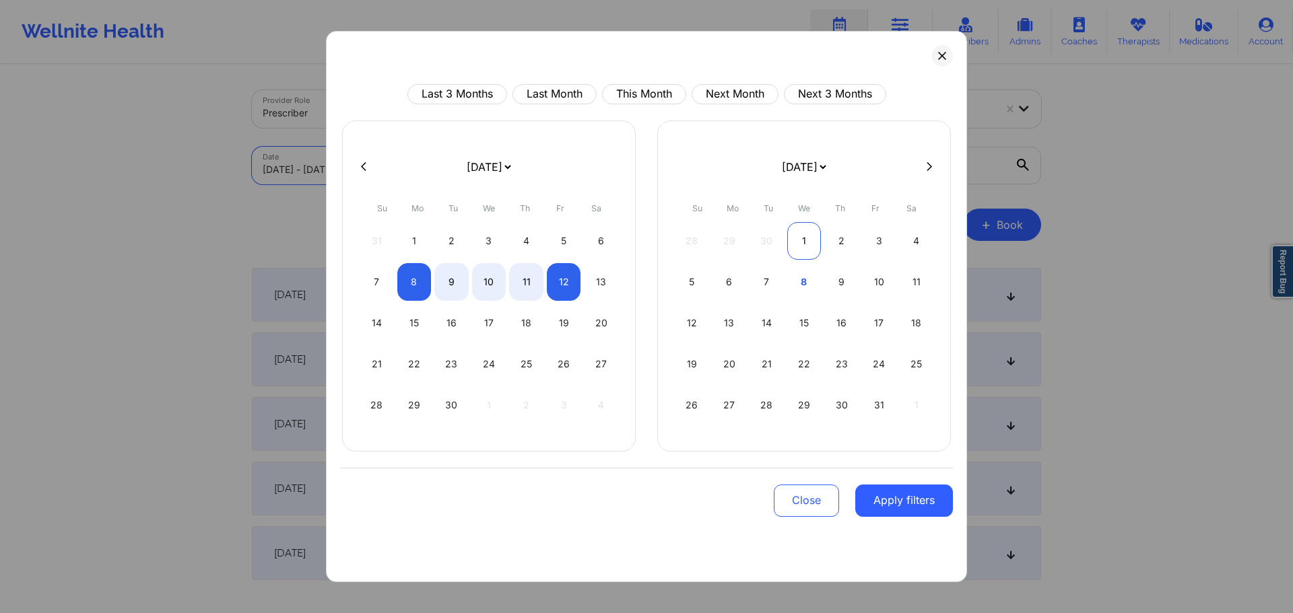
click at [798, 243] on div "1" at bounding box center [804, 241] width 34 height 38
select select "2025-9"
select select "2025-10"
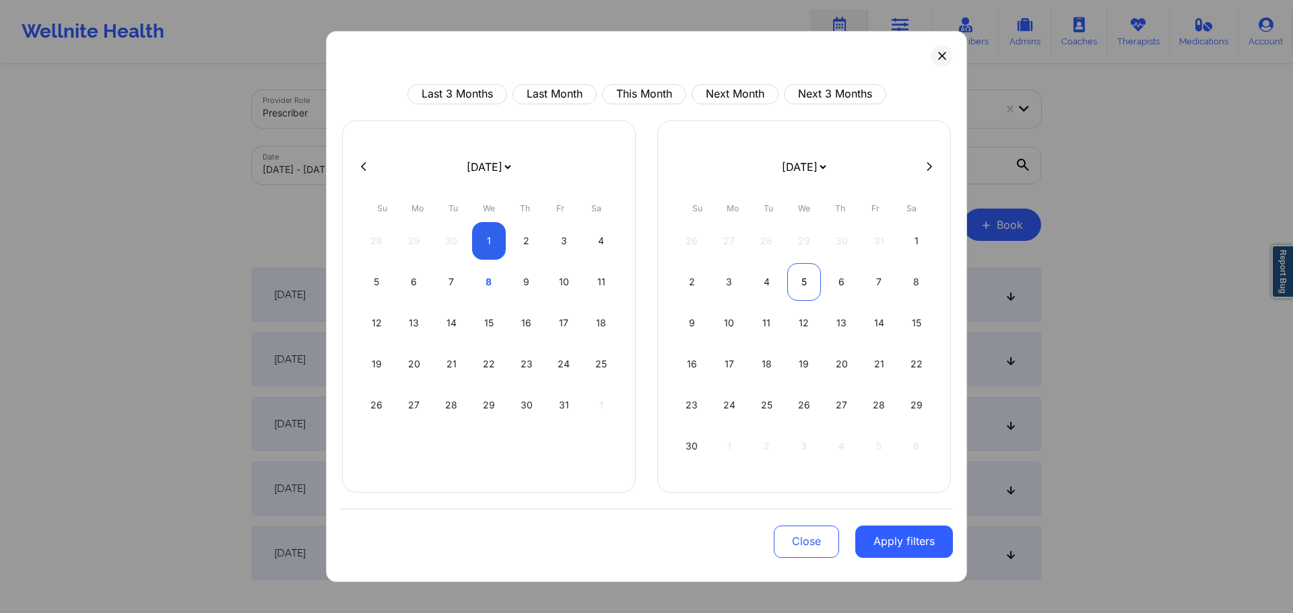
select select "2025-9"
select select "2025-10"
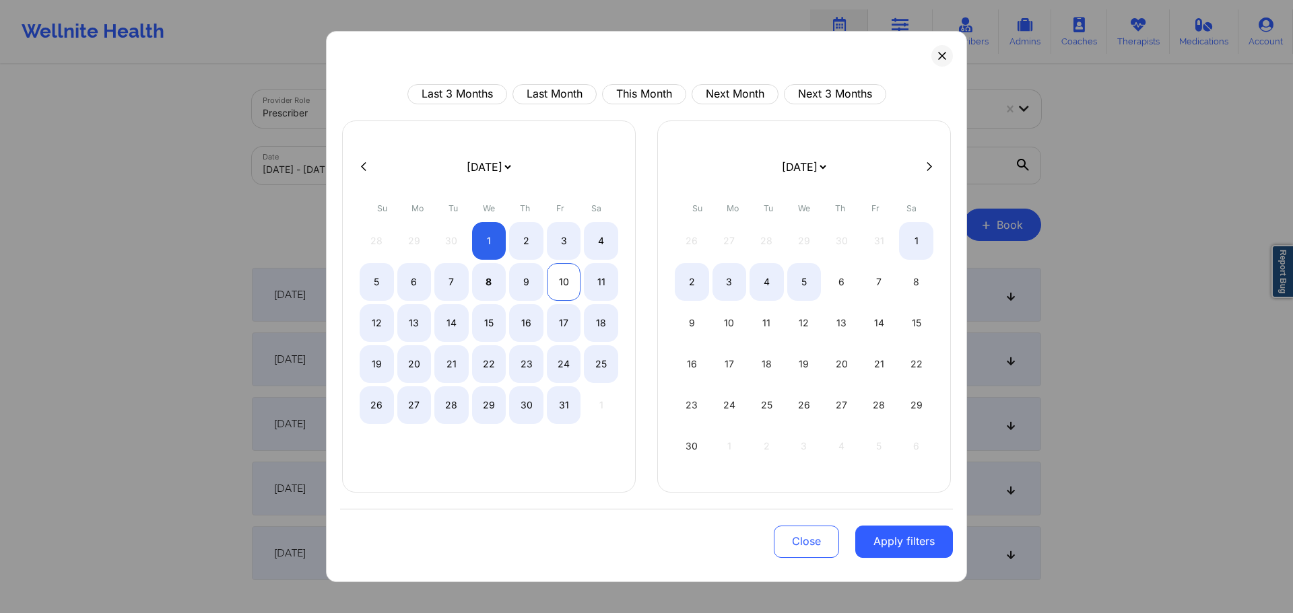
select select "2025-9"
select select "2025-10"
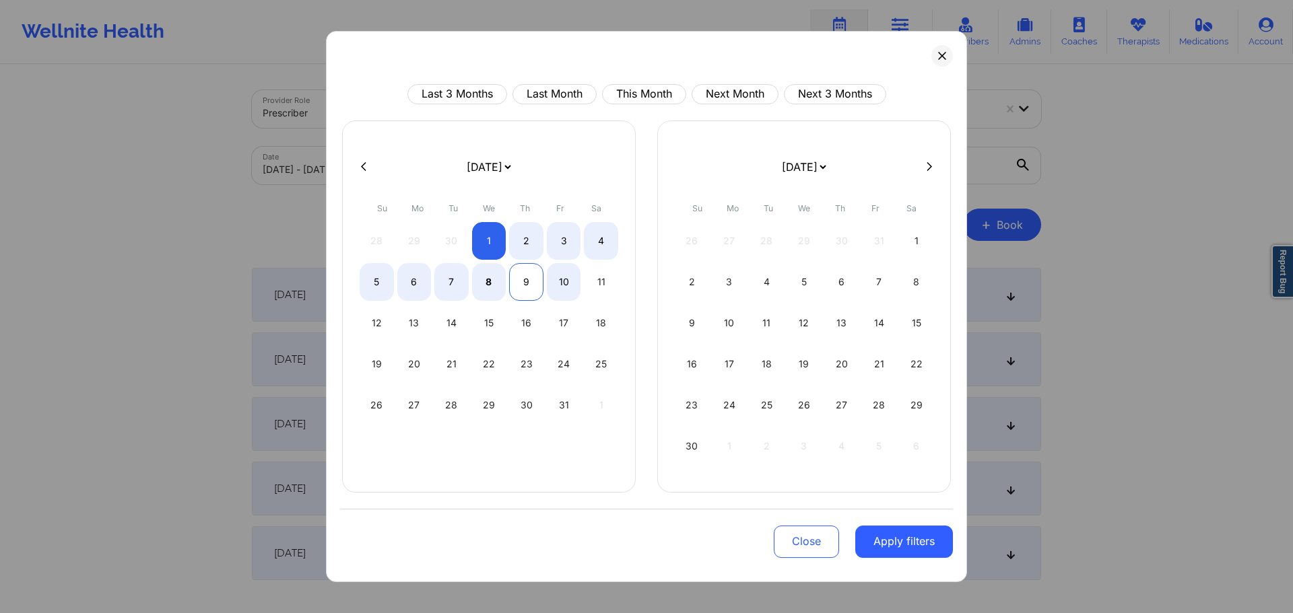
select select "2025-9"
select select "2025-10"
click at [541, 285] on div "9" at bounding box center [526, 282] width 34 height 38
select select "2025-9"
select select "2025-10"
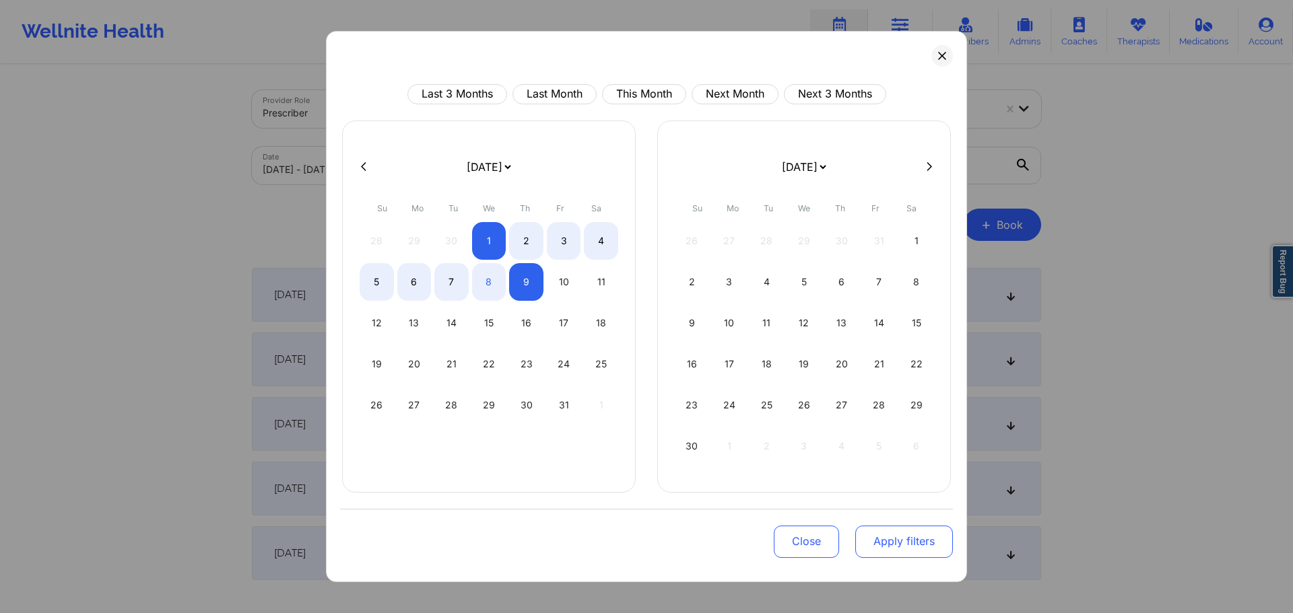
click at [911, 533] on button "Apply filters" at bounding box center [904, 542] width 98 height 32
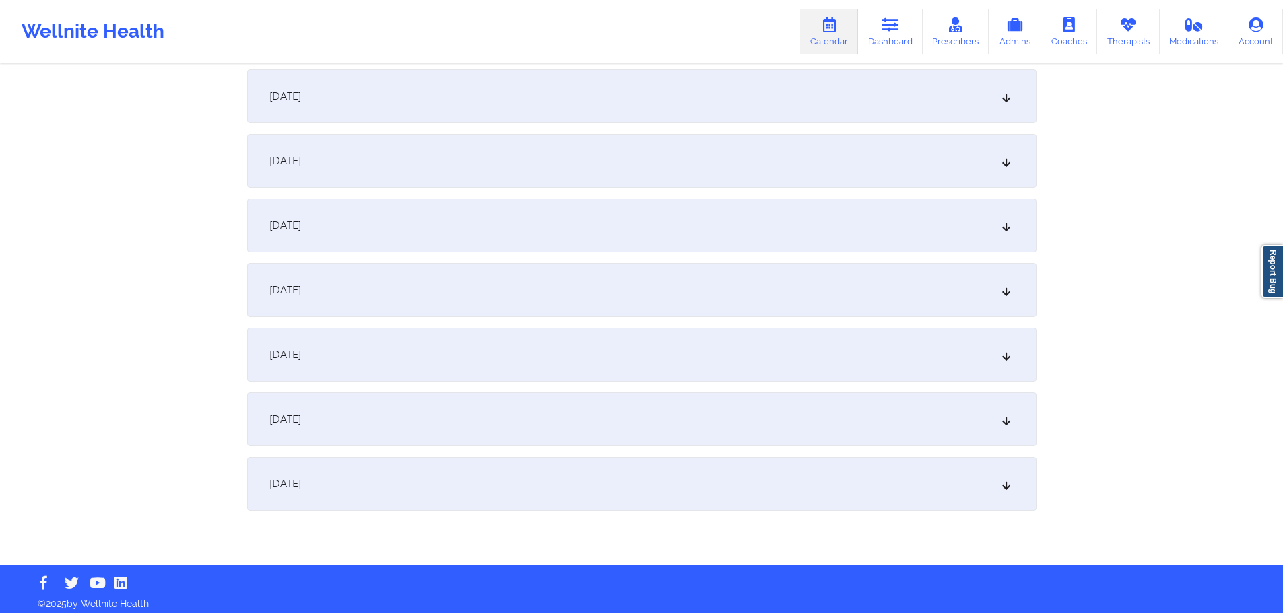
scroll to position [335, 0]
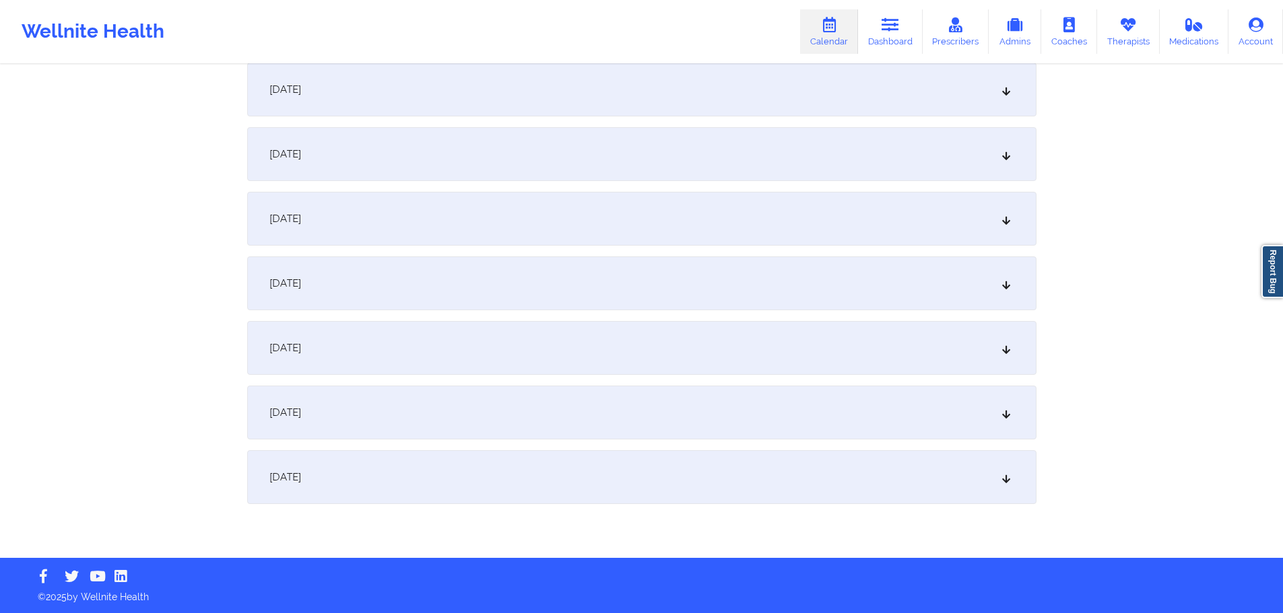
click at [448, 416] on div "October 8, 2025" at bounding box center [641, 413] width 789 height 54
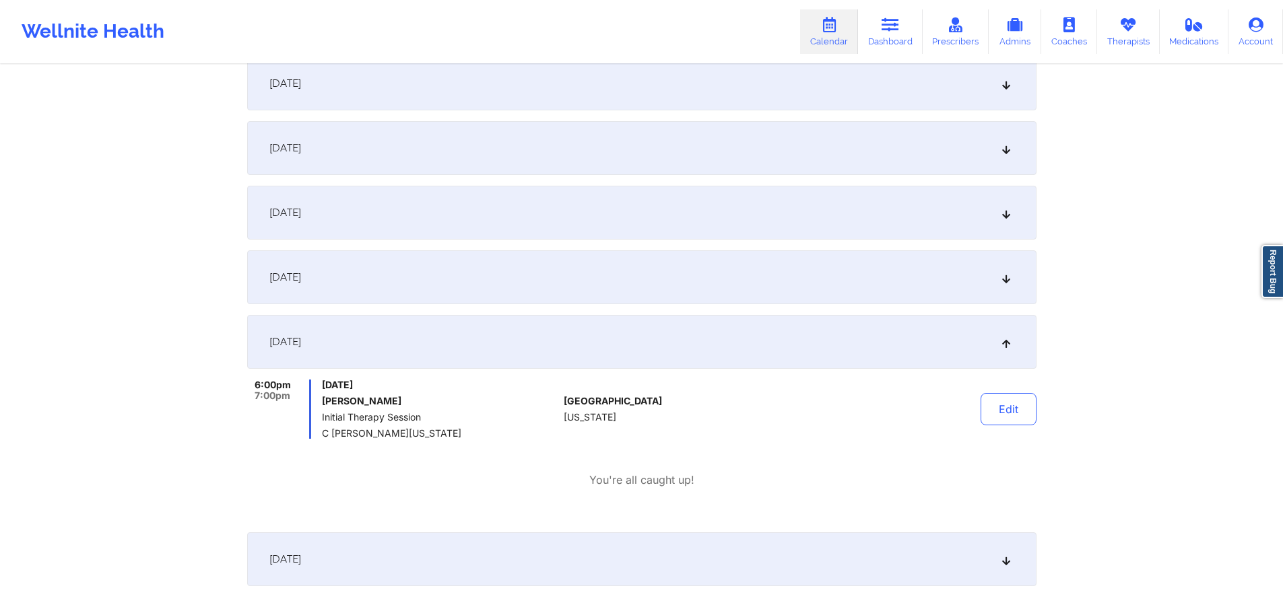
scroll to position [487, 0]
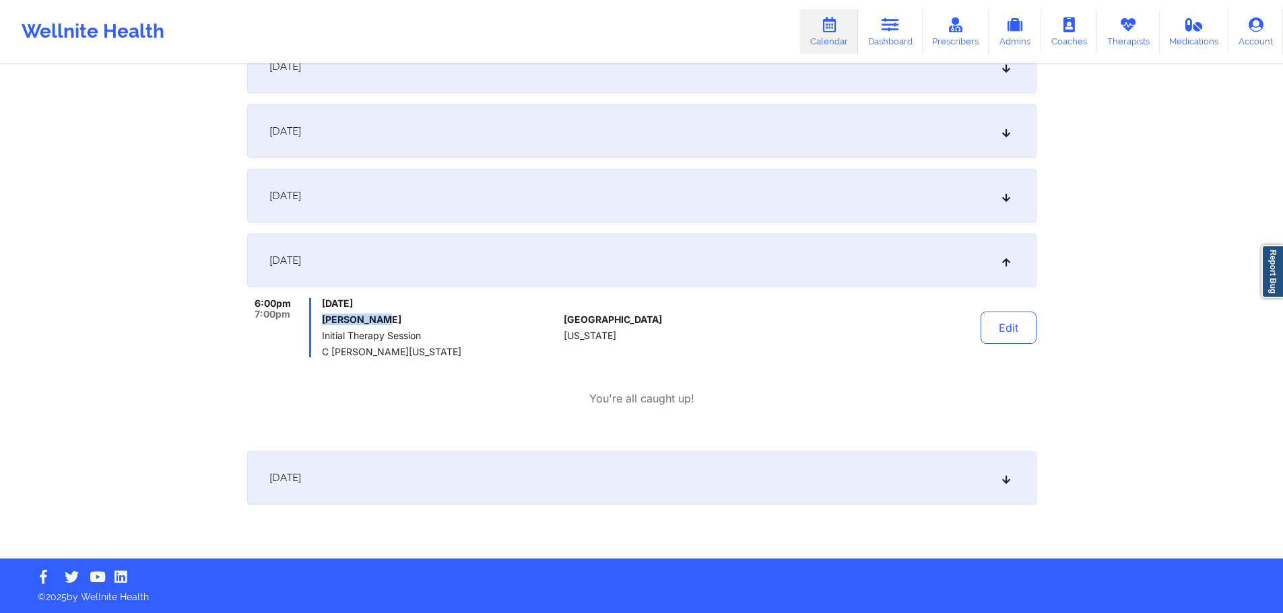
drag, startPoint x: 323, startPoint y: 324, endPoint x: 383, endPoint y: 325, distance: 59.9
click at [383, 325] on h6 "Zoe Estevez" at bounding box center [440, 319] width 236 height 11
click at [328, 324] on h6 "Zoe Estevez" at bounding box center [440, 319] width 236 height 11
drag, startPoint x: 323, startPoint y: 324, endPoint x: 386, endPoint y: 319, distance: 63.5
click at [386, 319] on h6 "Zoe Estevez" at bounding box center [440, 319] width 236 height 11
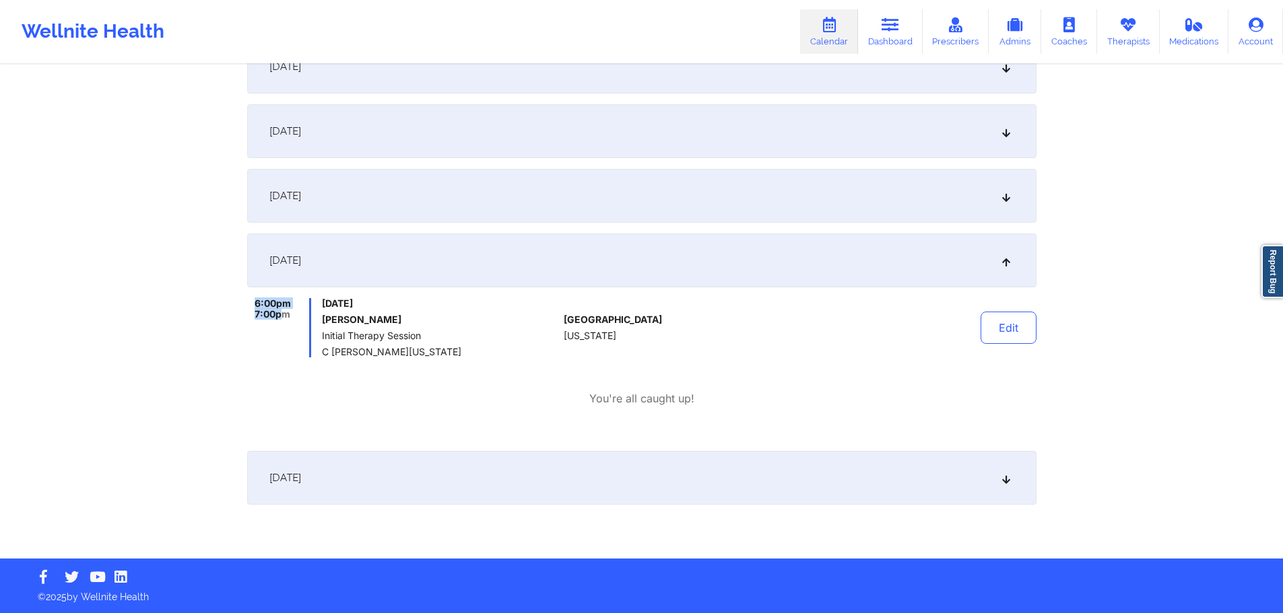
drag, startPoint x: 246, startPoint y: 302, endPoint x: 281, endPoint y: 312, distance: 37.3
click at [281, 312] on div "Provider Role Prescriber Prescriber C Renee WASHINGTON-HYDE Date 10/01/2025 - 1…" at bounding box center [642, 69] width 808 height 980
click at [288, 313] on span "7:00pm" at bounding box center [273, 314] width 36 height 11
drag, startPoint x: 258, startPoint y: 308, endPoint x: 284, endPoint y: 325, distance: 30.3
click at [284, 325] on div "6:00pm 7:00pm" at bounding box center [279, 327] width 65 height 59
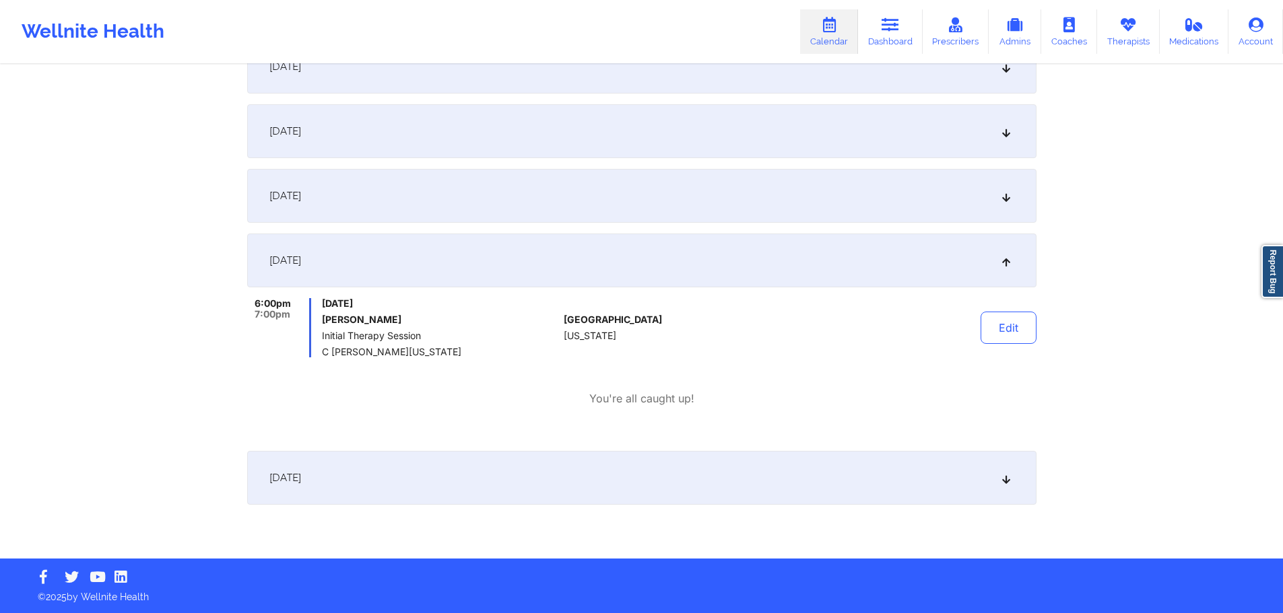
click at [308, 327] on div "6:00pm 7:00pm" at bounding box center [279, 327] width 65 height 59
click at [824, 456] on div "October 9, 2025" at bounding box center [641, 478] width 789 height 54
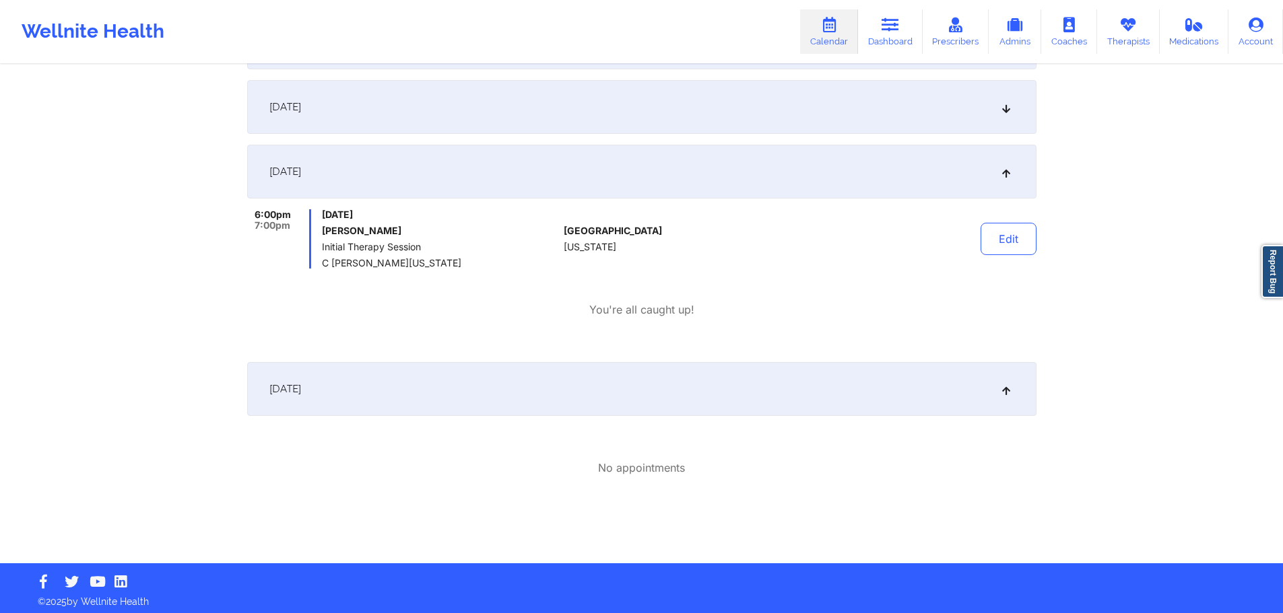
click at [708, 391] on div "October 9, 2025" at bounding box center [641, 389] width 789 height 54
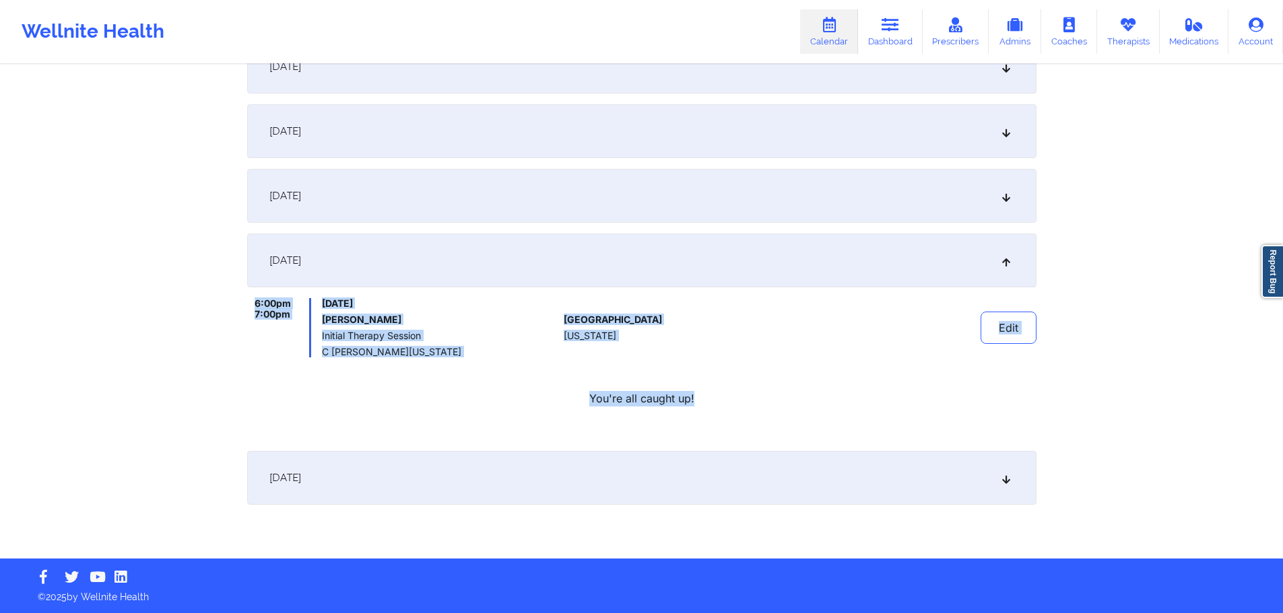
drag, startPoint x: 238, startPoint y: 300, endPoint x: 727, endPoint y: 430, distance: 505.9
click at [727, 430] on div "Provider Role Prescriber Prescriber C Renee WASHINGTON-HYDE Date 10/01/2025 - 1…" at bounding box center [642, 69] width 808 height 980
click at [727, 428] on div "October 8, 2025 6:00pm 7:00pm Wednesday, October 8, 2025 Zoe Estevez Initial Th…" at bounding box center [641, 337] width 789 height 207
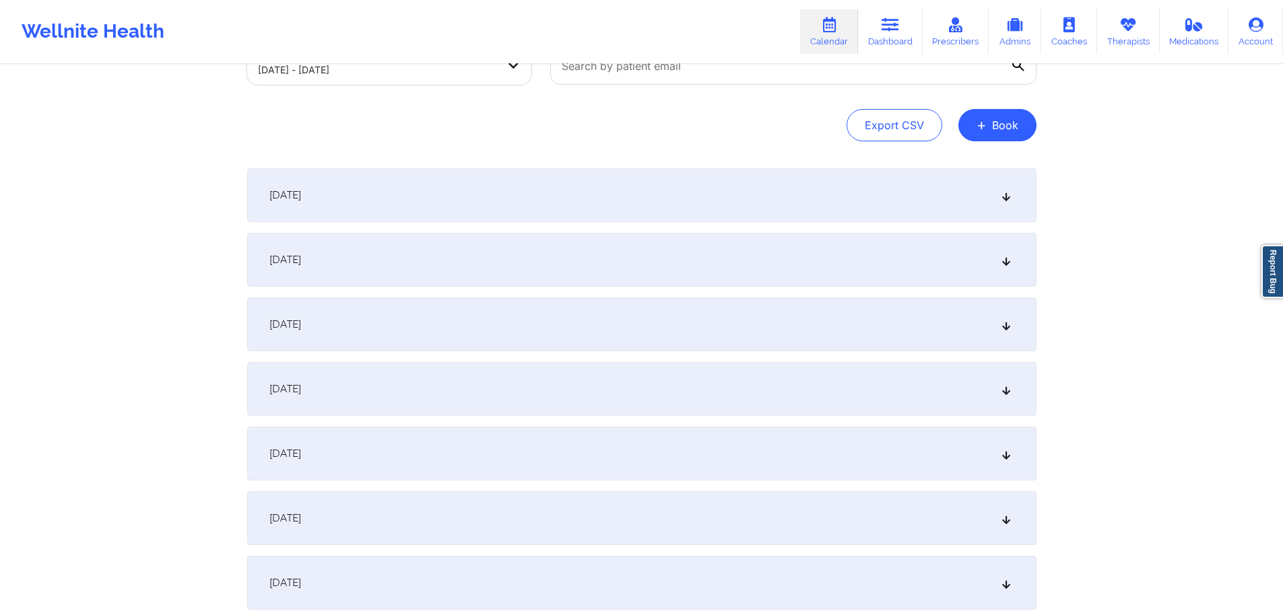
scroll to position [0, 0]
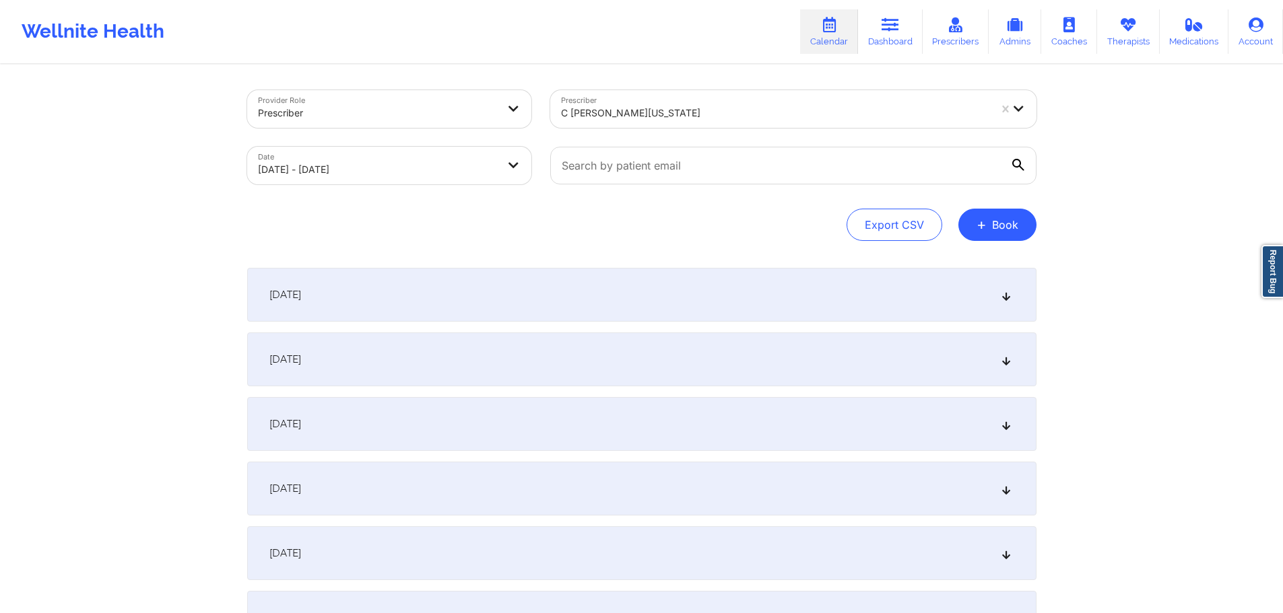
select select "2025-9"
select select "2025-10"
click at [743, 160] on input "text" at bounding box center [793, 166] width 486 height 38
paste input "bigcurtis44@aol.com"
type input "bigcurtis44@aol.com"
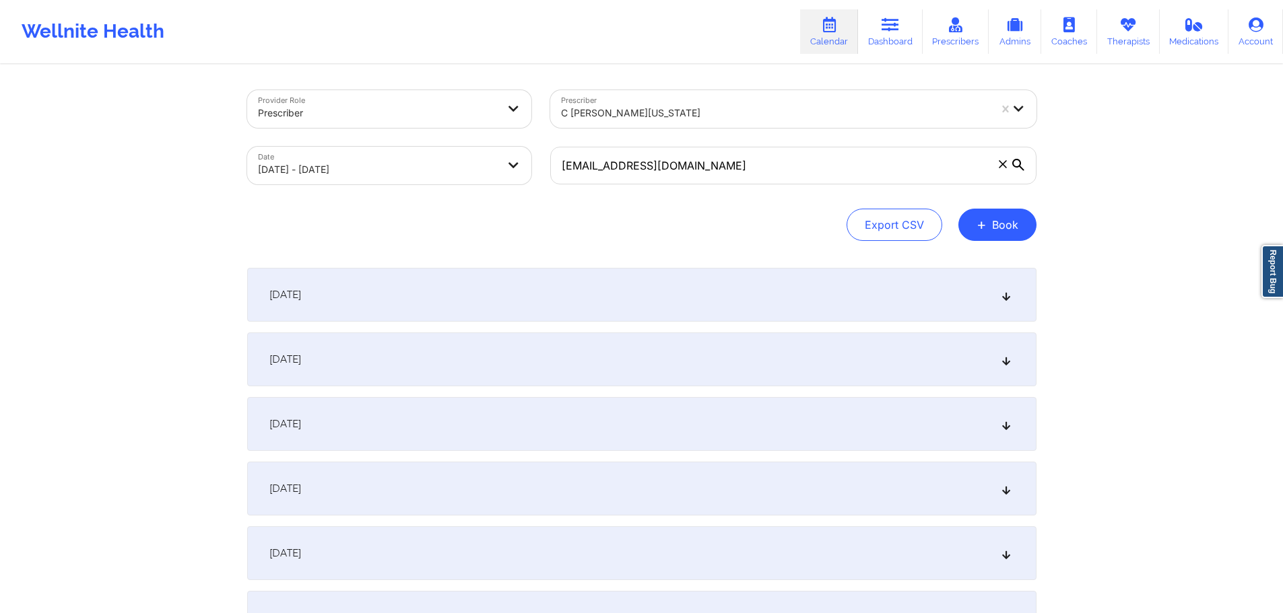
select select "2025-9"
select select "2025-10"
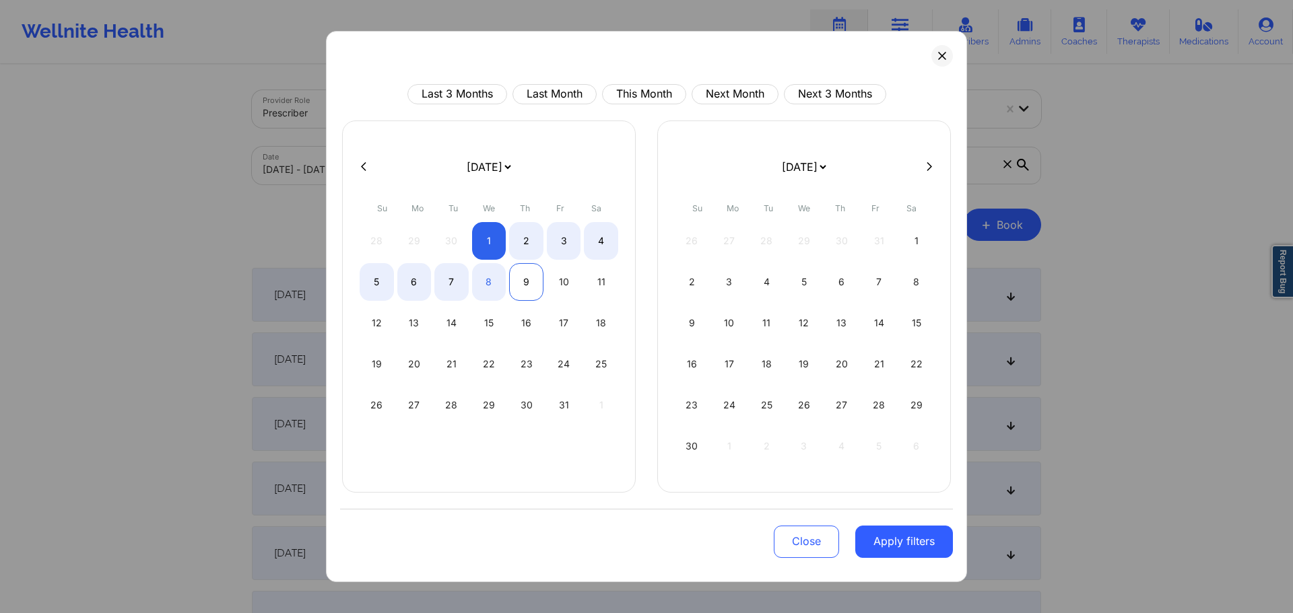
click at [531, 280] on div "9" at bounding box center [526, 282] width 34 height 38
select select "2025-9"
select select "2025-10"
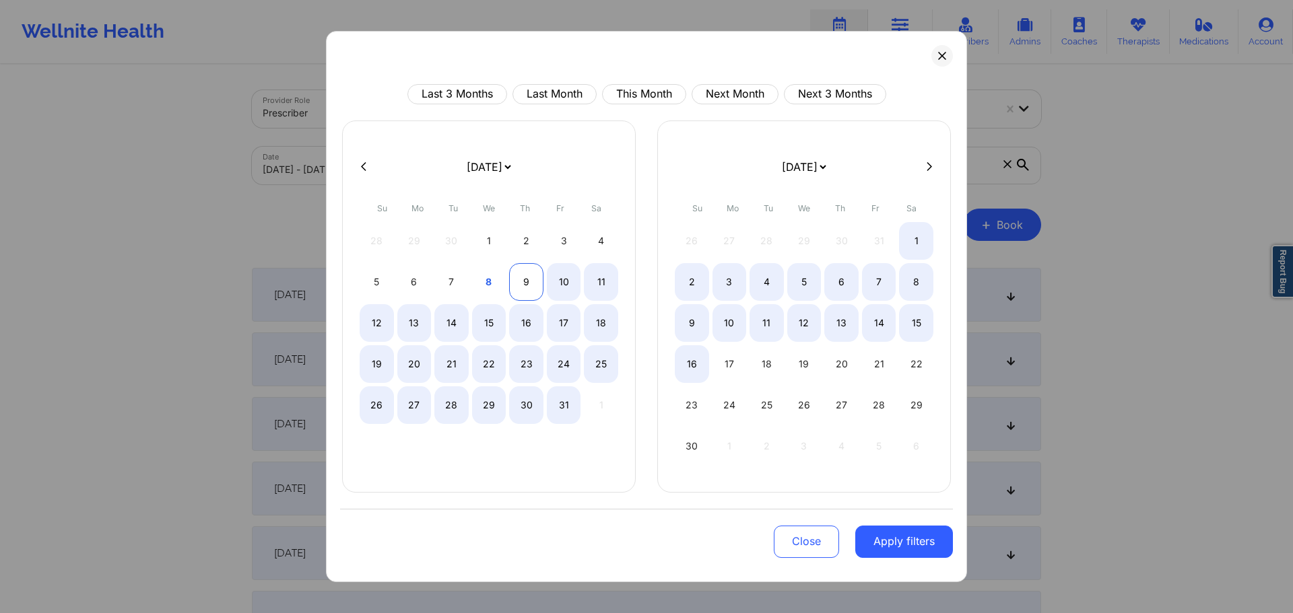
select select "2025-9"
select select "2025-10"
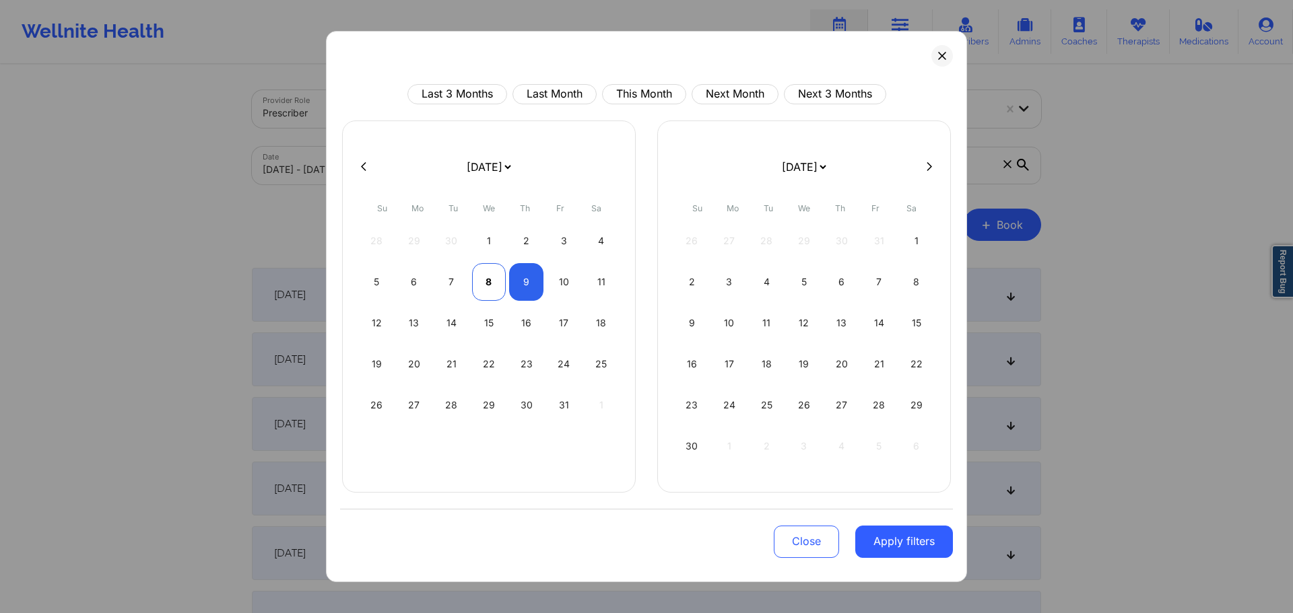
select select "2025-9"
select select "2025-10"
select select "2025-9"
select select "2025-10"
click at [485, 249] on div "1" at bounding box center [489, 241] width 34 height 38
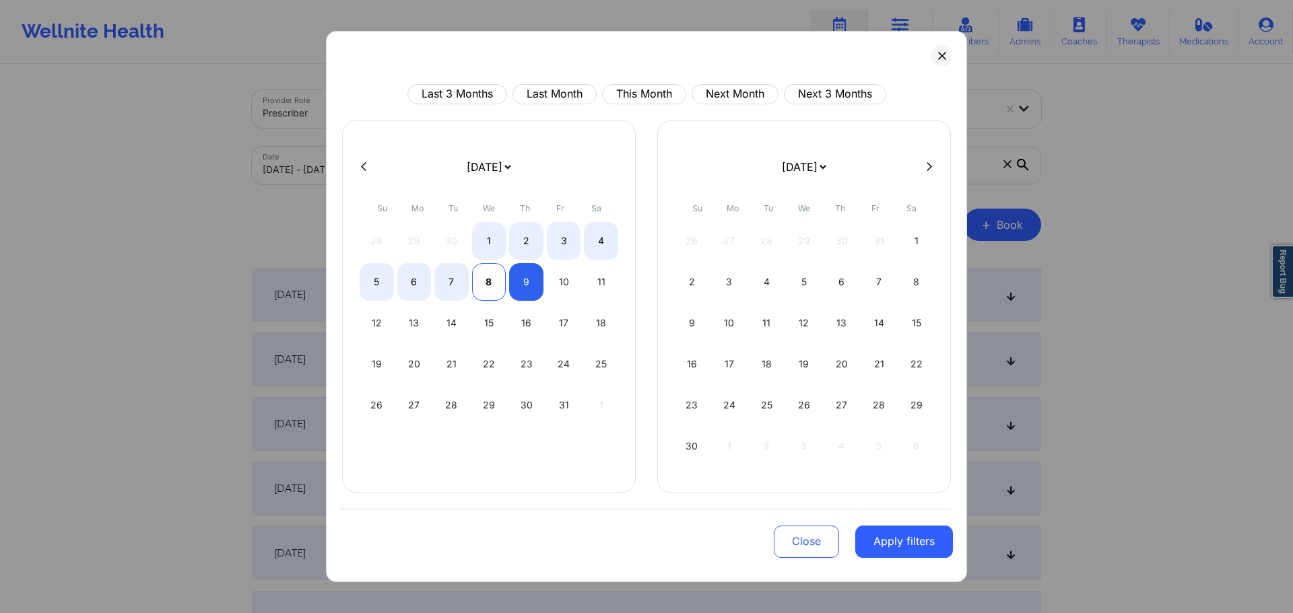
select select "2025-9"
select select "2025-10"
select select "2025-9"
select select "2025-10"
click at [519, 287] on div "9" at bounding box center [526, 282] width 34 height 38
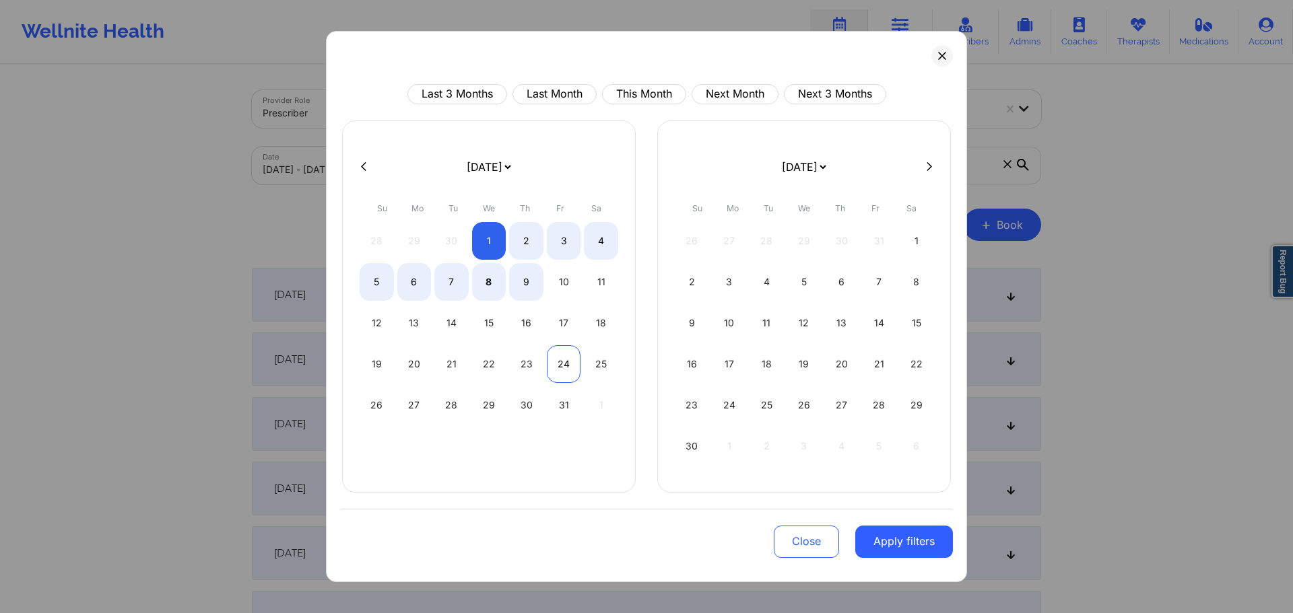
select select "2025-9"
select select "2025-10"
click at [898, 541] on button "Apply filters" at bounding box center [904, 542] width 98 height 32
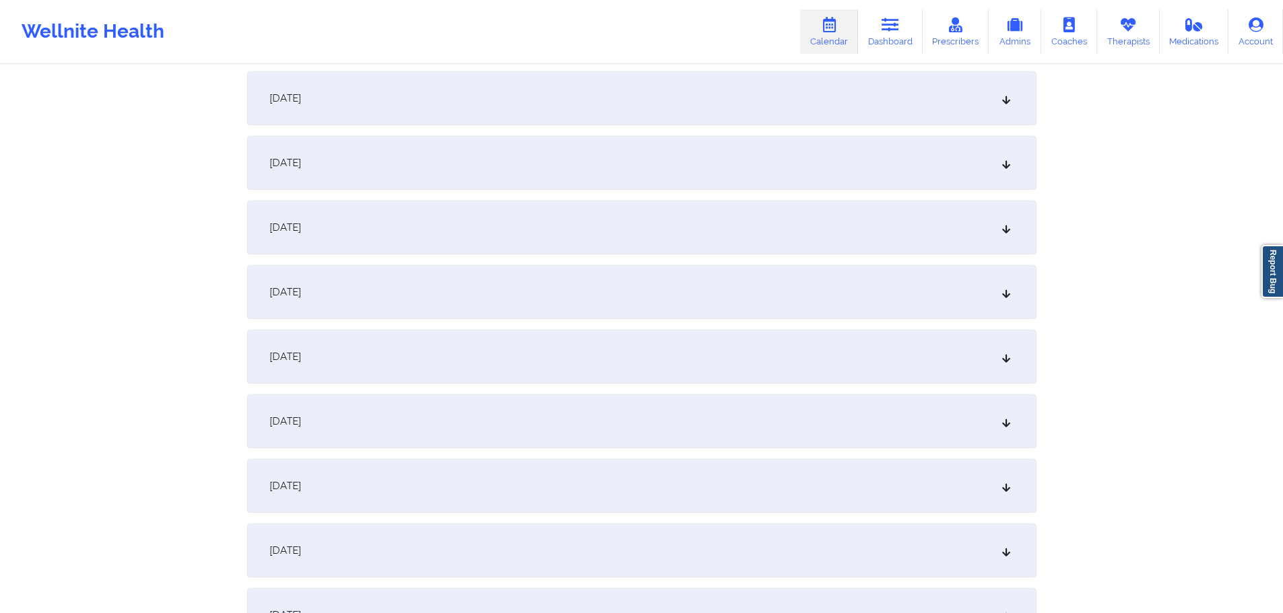
scroll to position [335, 0]
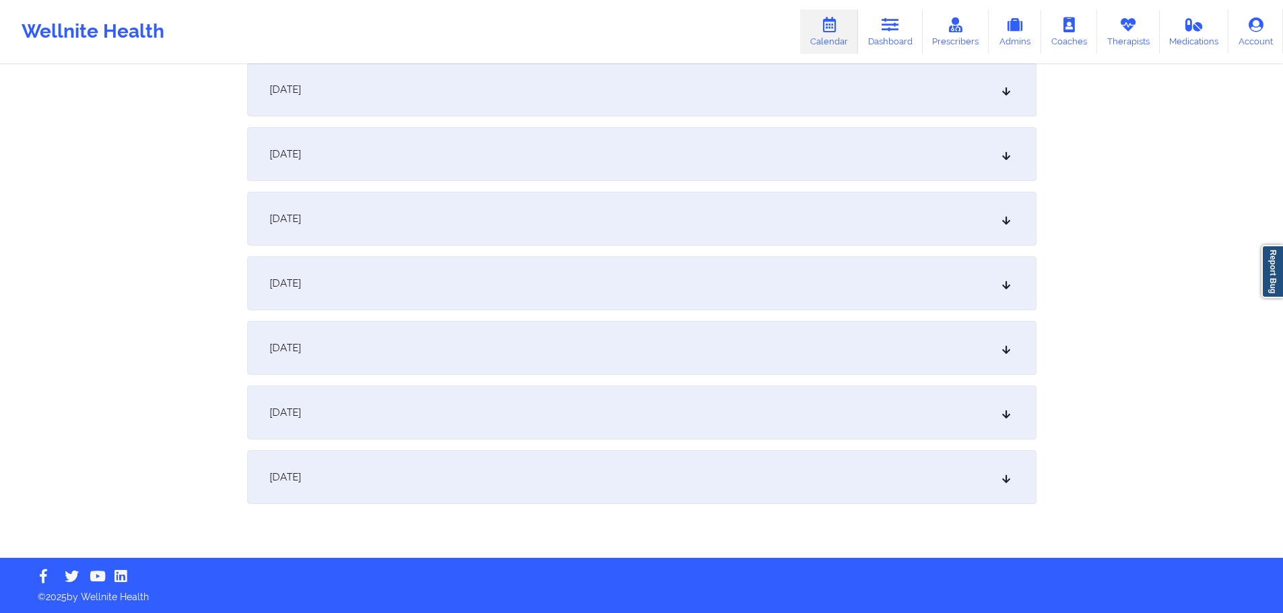
click at [368, 421] on div "October 8, 2025" at bounding box center [641, 413] width 789 height 54
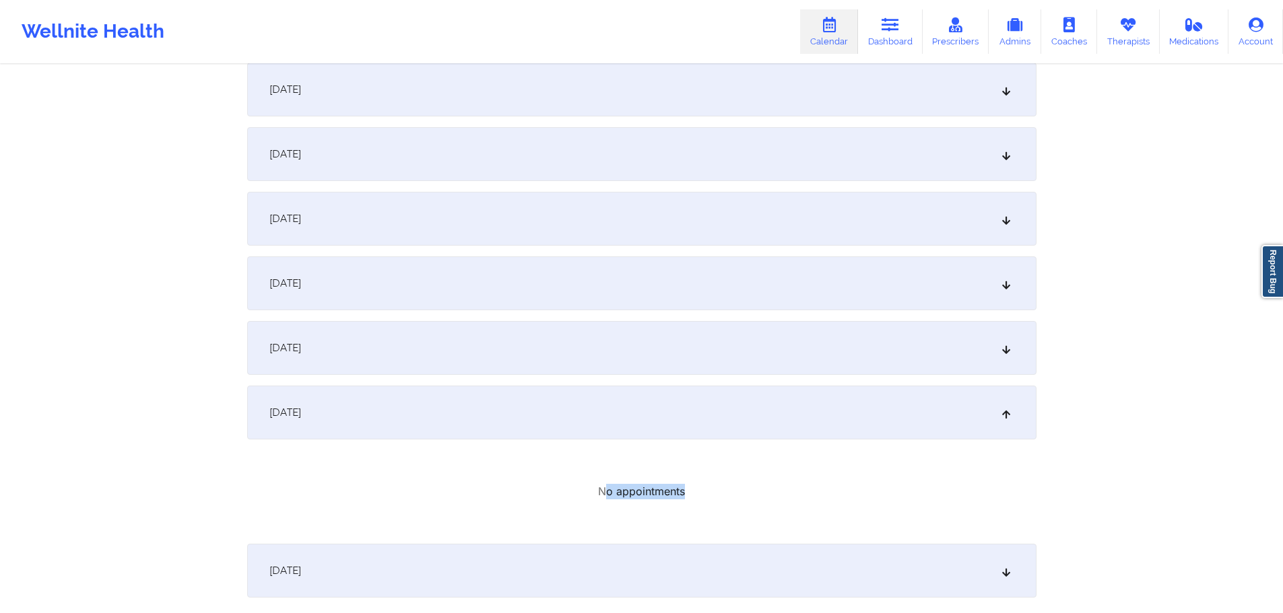
click at [732, 488] on div "No appointments" at bounding box center [641, 491] width 789 height 15
click at [701, 498] on div "No appointments" at bounding box center [641, 491] width 789 height 15
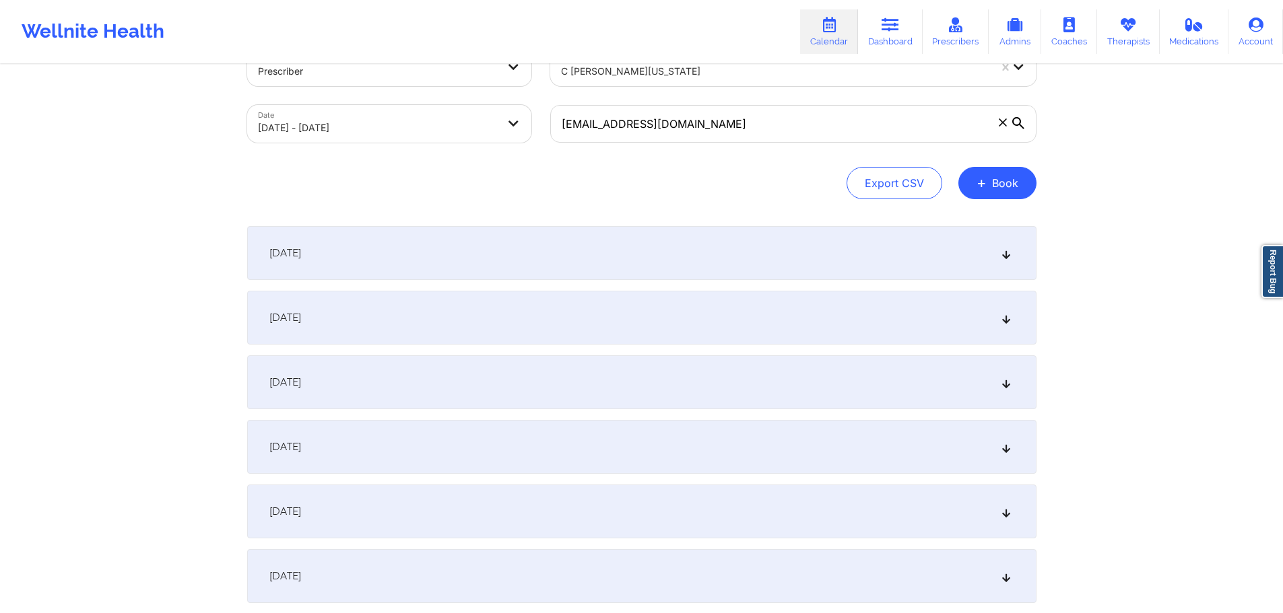
scroll to position [0, 0]
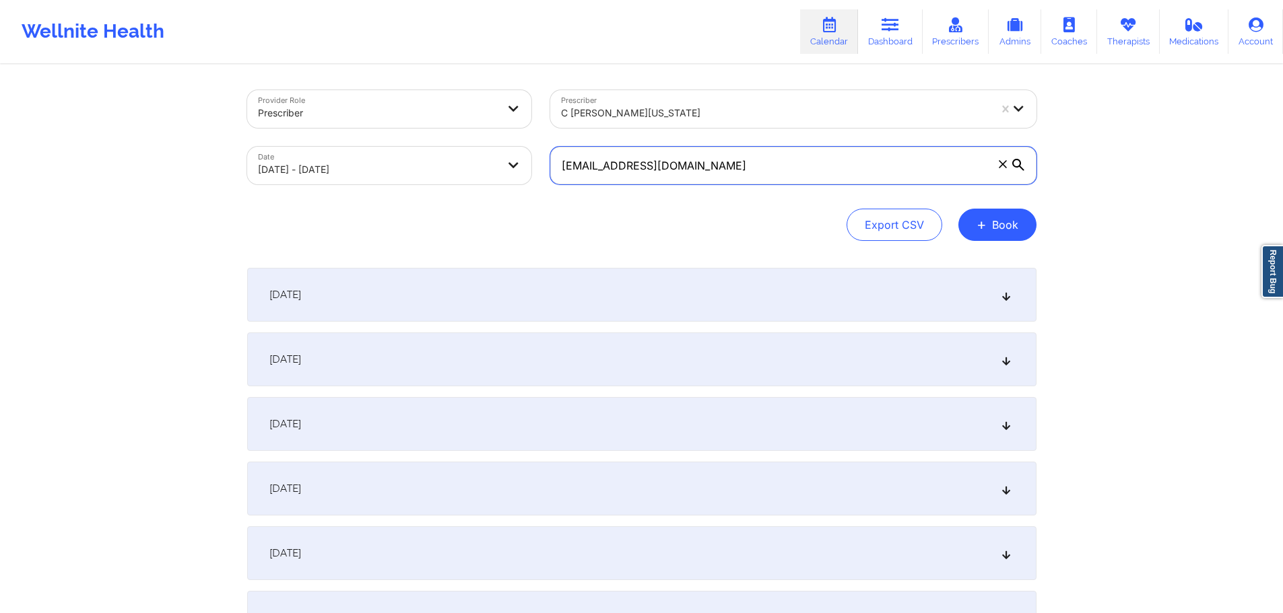
click at [665, 159] on input "bigcurtis44@aol.com" at bounding box center [793, 166] width 486 height 38
click at [673, 159] on input "bigcurtis44@aol.com" at bounding box center [793, 166] width 486 height 38
click at [886, 40] on link "Dashboard" at bounding box center [890, 31] width 65 height 44
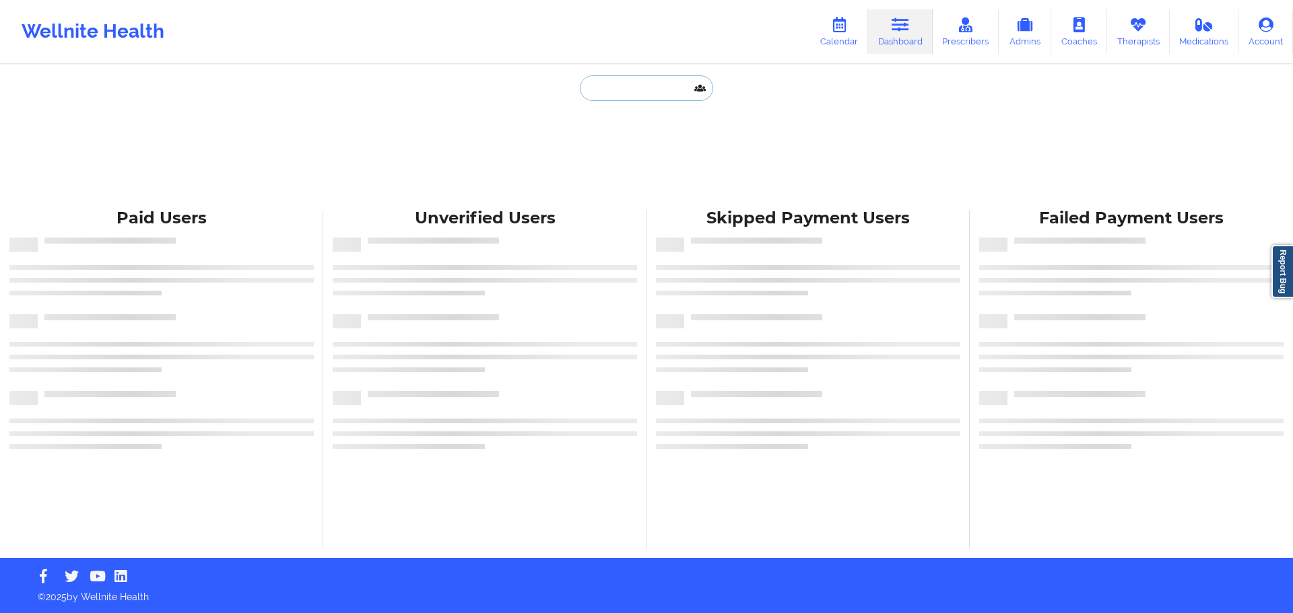
click at [624, 96] on input "text" at bounding box center [646, 88] width 133 height 26
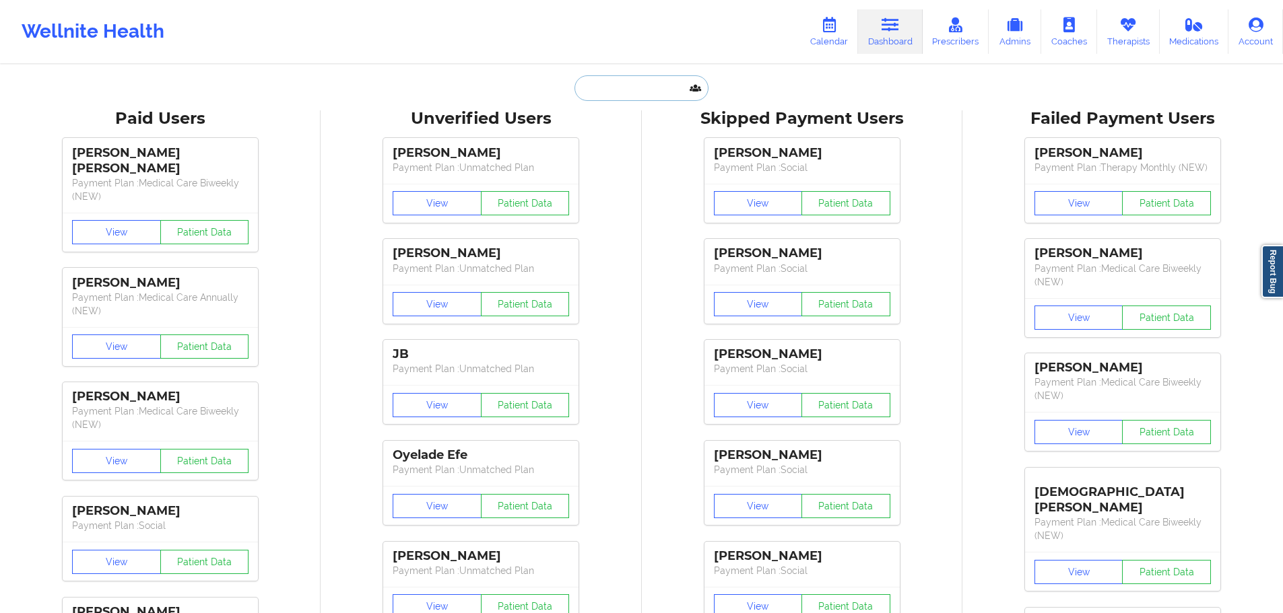
paste input "bigcurtis44@aol.com"
type input "bigcurtis44@aol.com"
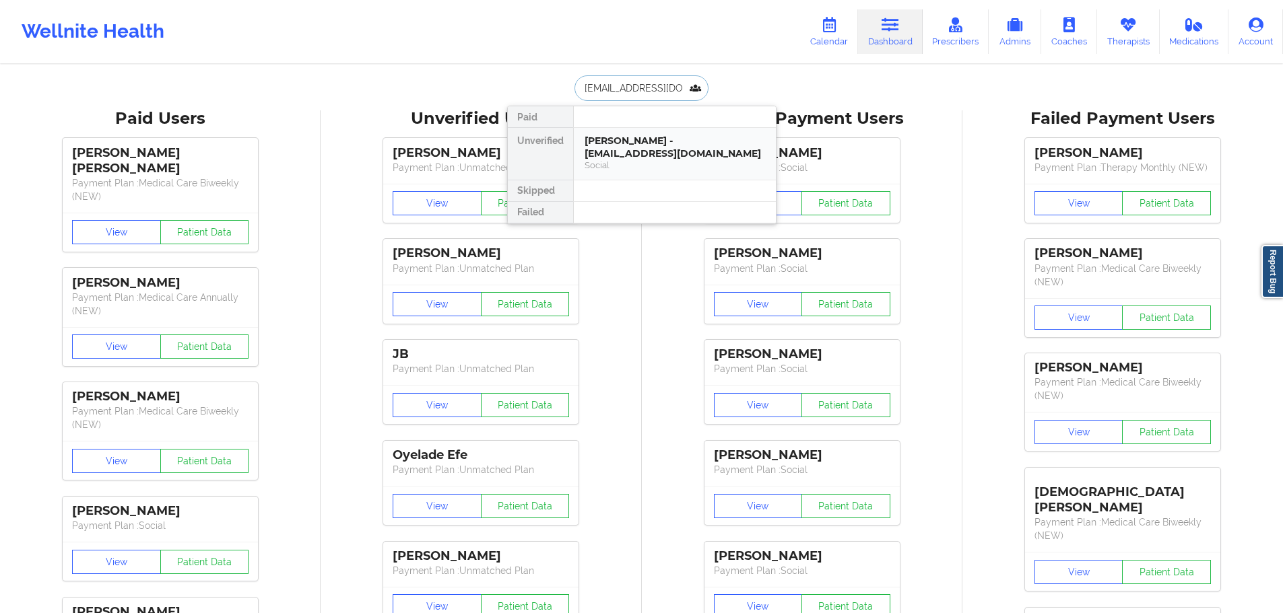
click at [653, 140] on div "Curtis Lee Kudlicka - bigcurtis44@aol.com" at bounding box center [675, 147] width 180 height 25
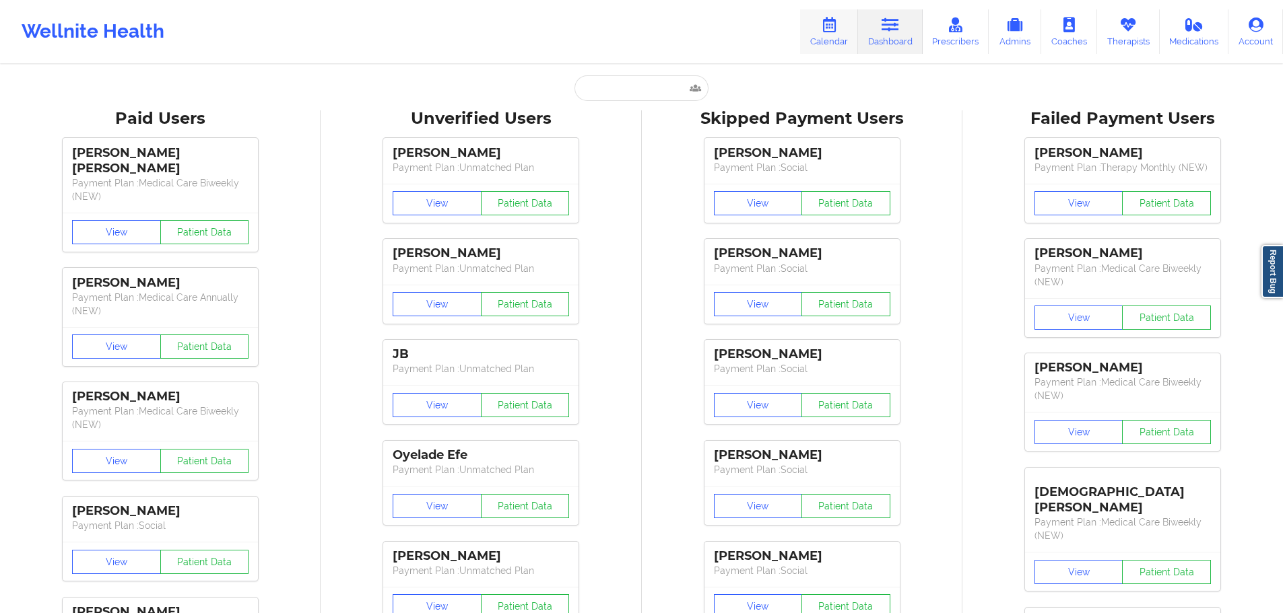
click at [826, 42] on link "Calendar" at bounding box center [829, 31] width 58 height 44
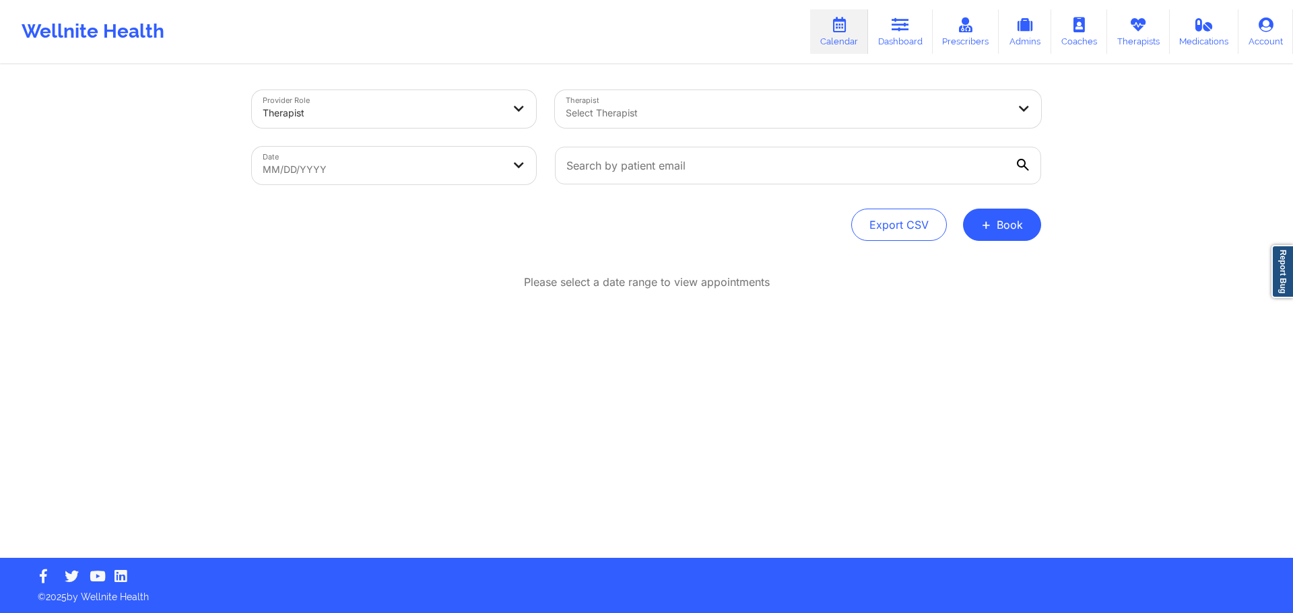
click at [436, 119] on div at bounding box center [383, 113] width 240 height 16
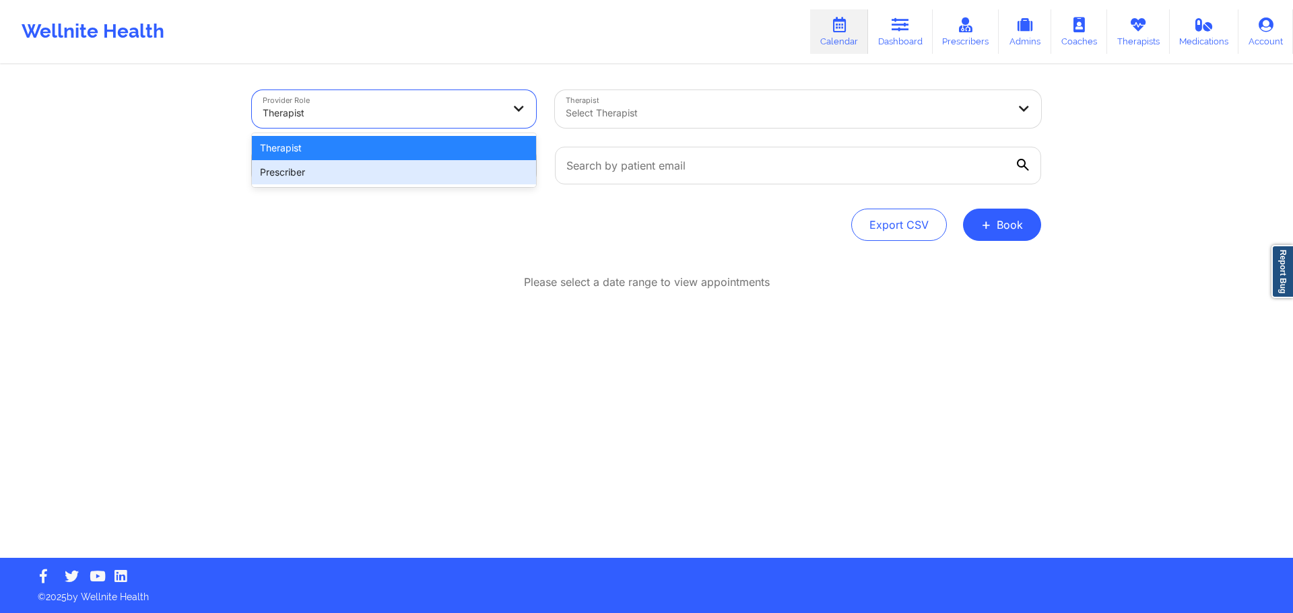
click at [390, 172] on div "Prescriber" at bounding box center [394, 172] width 284 height 24
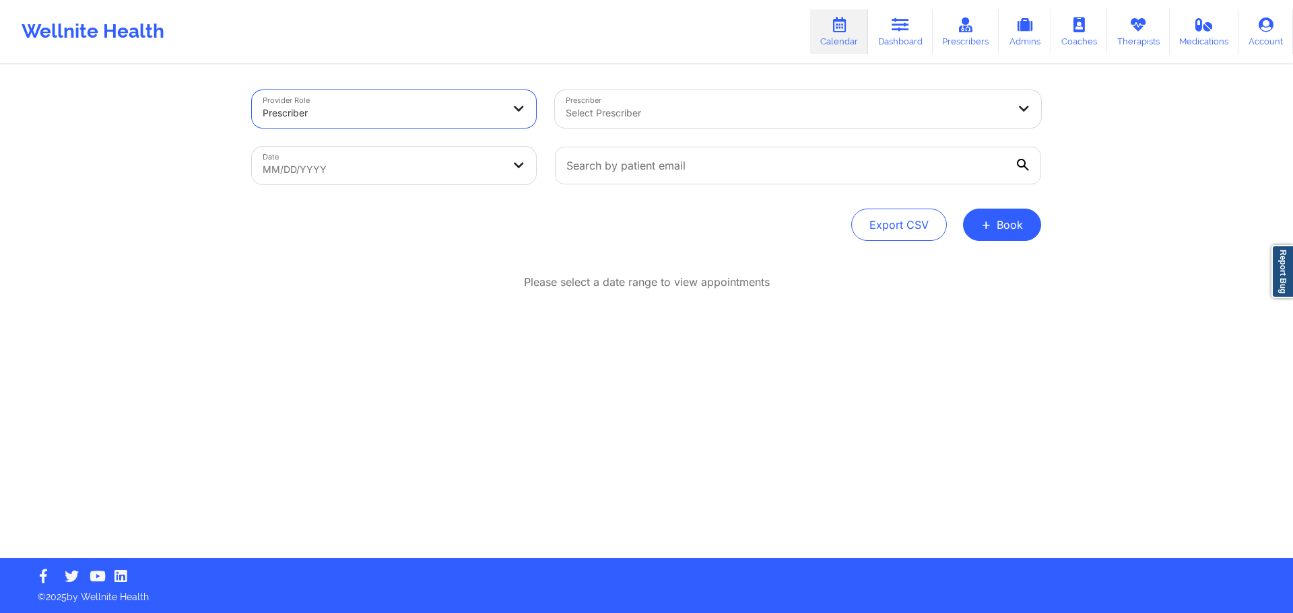
click at [644, 115] on div at bounding box center [787, 113] width 442 height 16
type input "renee"
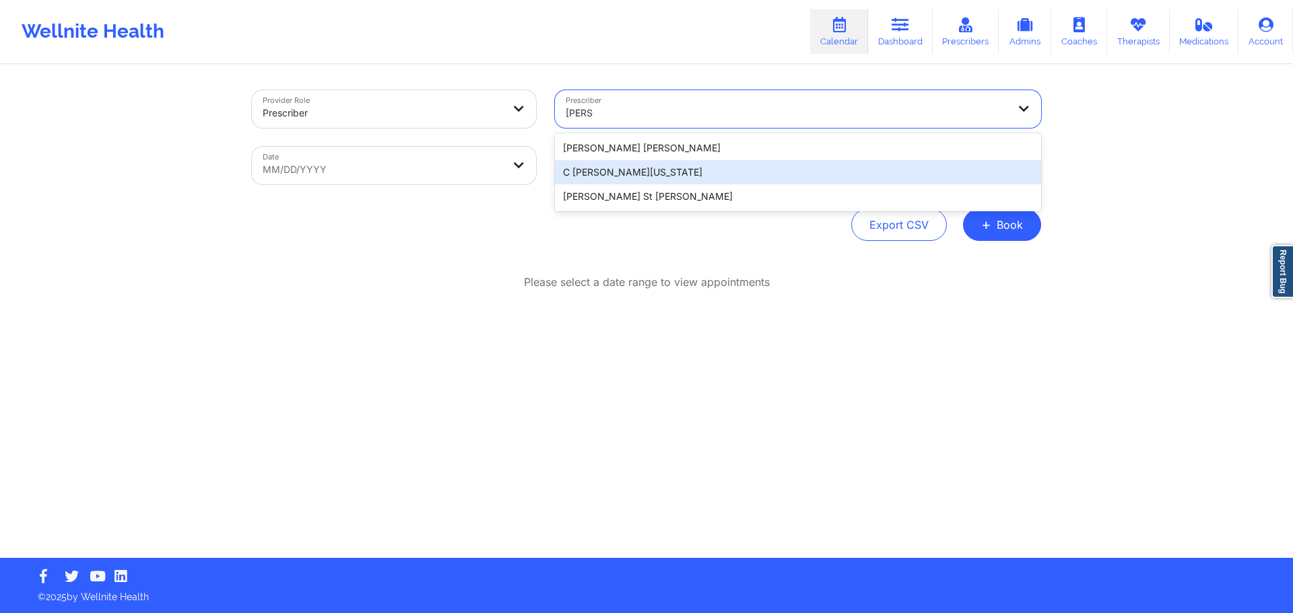
click at [626, 176] on div "C Renee WASHINGTON-HYDE" at bounding box center [798, 172] width 486 height 24
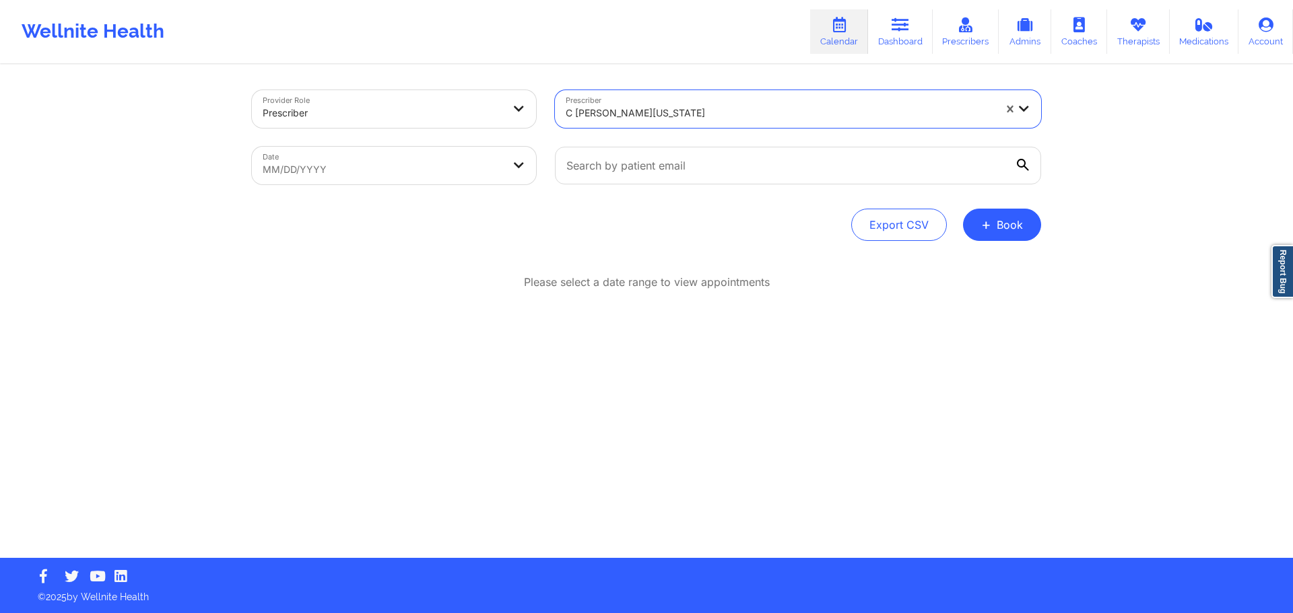
click at [442, 167] on body "Wellnite Health Calendar Dashboard Prescribers Admins Coaches Therapists Medica…" at bounding box center [646, 306] width 1293 height 613
select select "2025-8"
select select "2025-9"
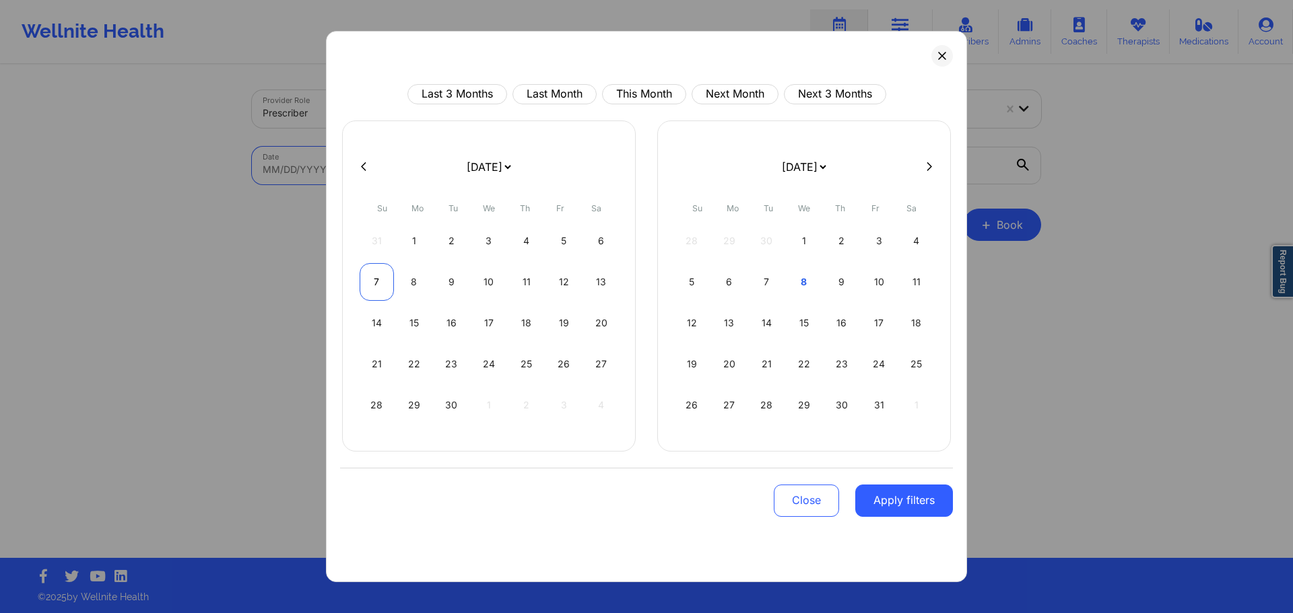
click at [384, 286] on div "7" at bounding box center [377, 282] width 34 height 38
select select "2025-8"
select select "2025-9"
click at [464, 284] on div "9" at bounding box center [451, 282] width 34 height 38
select select "2025-8"
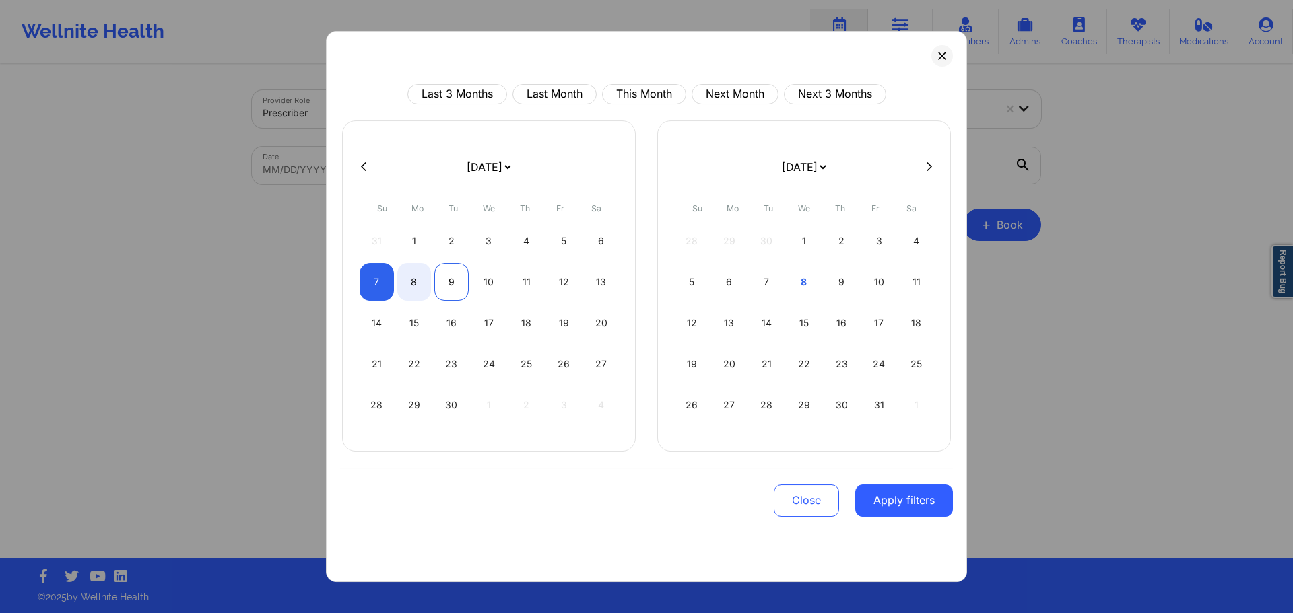
select select "2025-9"
click at [910, 506] on button "Apply filters" at bounding box center [904, 501] width 98 height 32
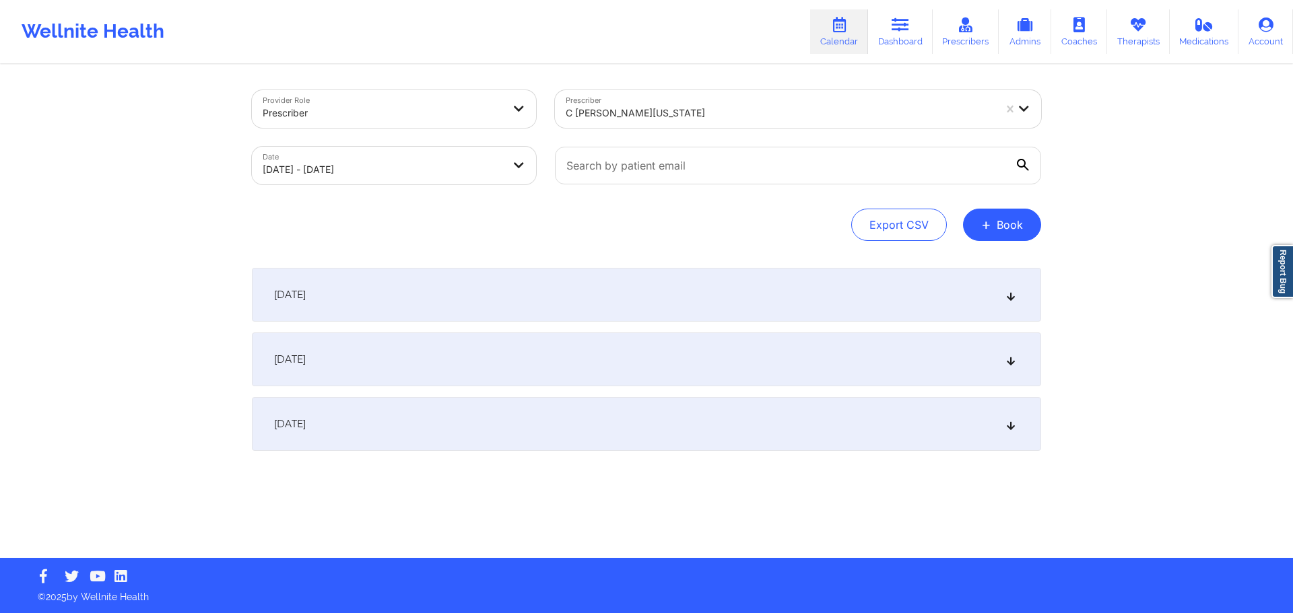
select select "2025-8"
select select "2025-9"
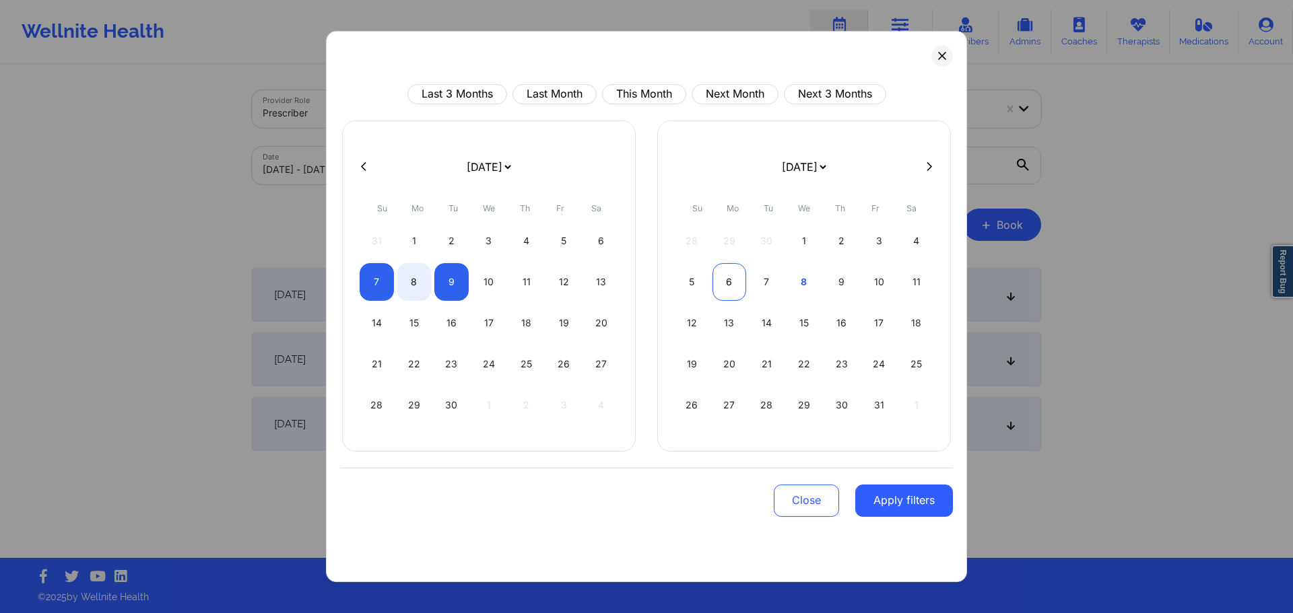
click at [743, 287] on div "6" at bounding box center [729, 282] width 34 height 38
select select "2025-9"
select select "2025-10"
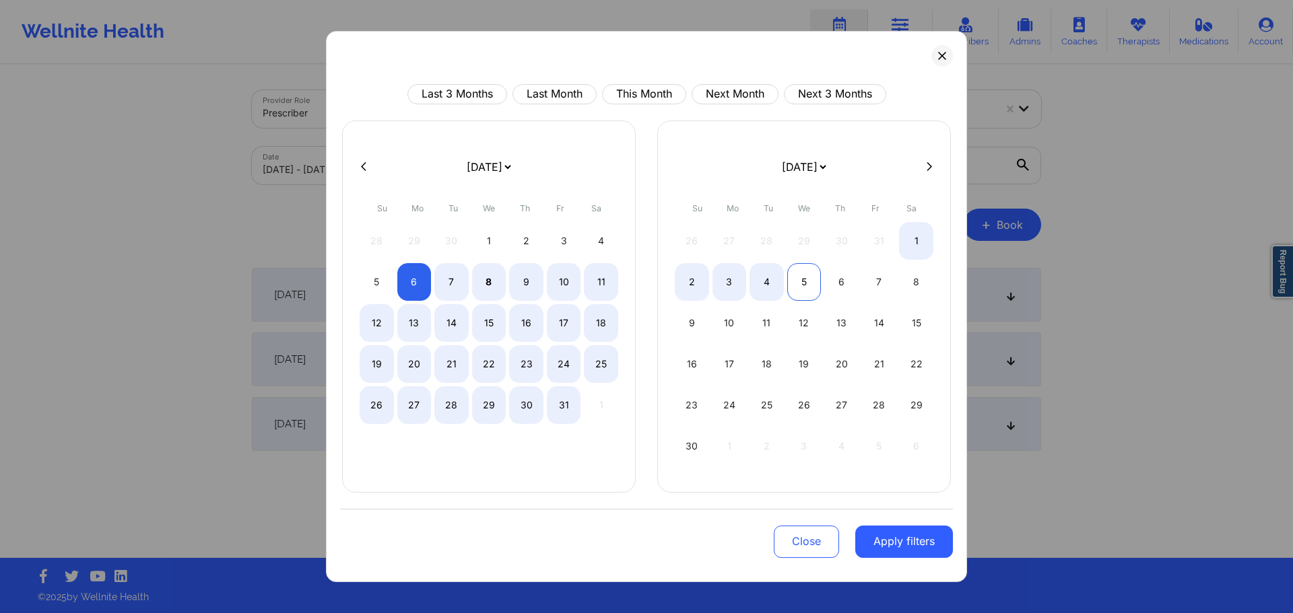
select select "2025-9"
select select "2025-10"
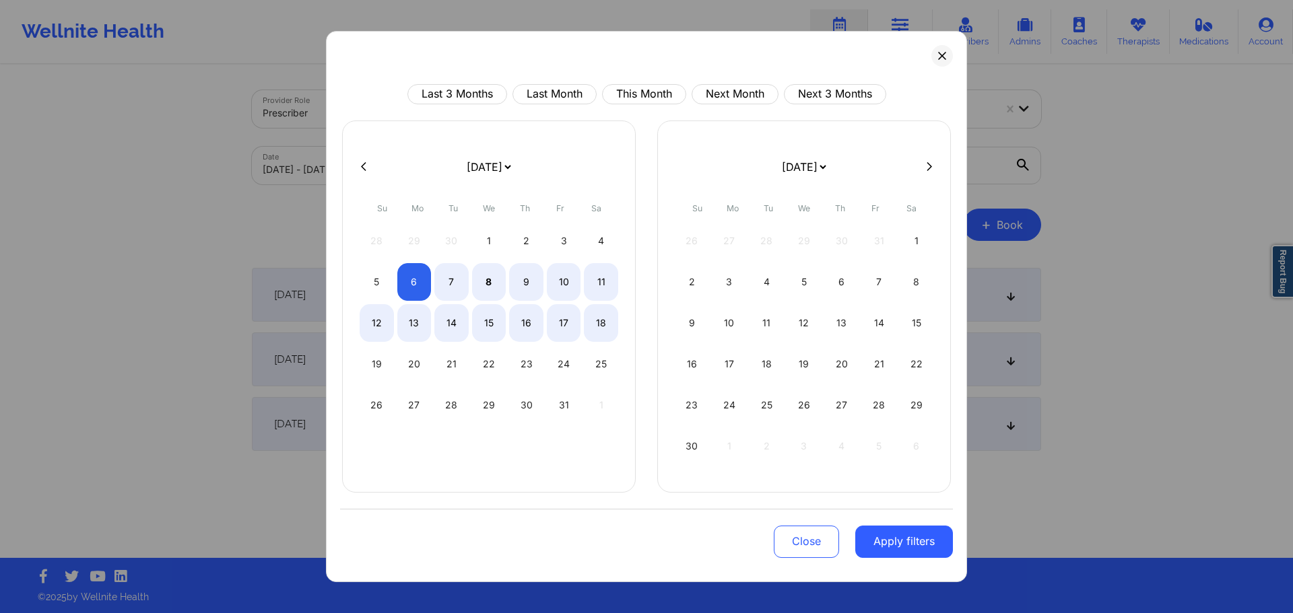
select select "2025-9"
select select "2025-10"
select select "2025-9"
select select "2025-10"
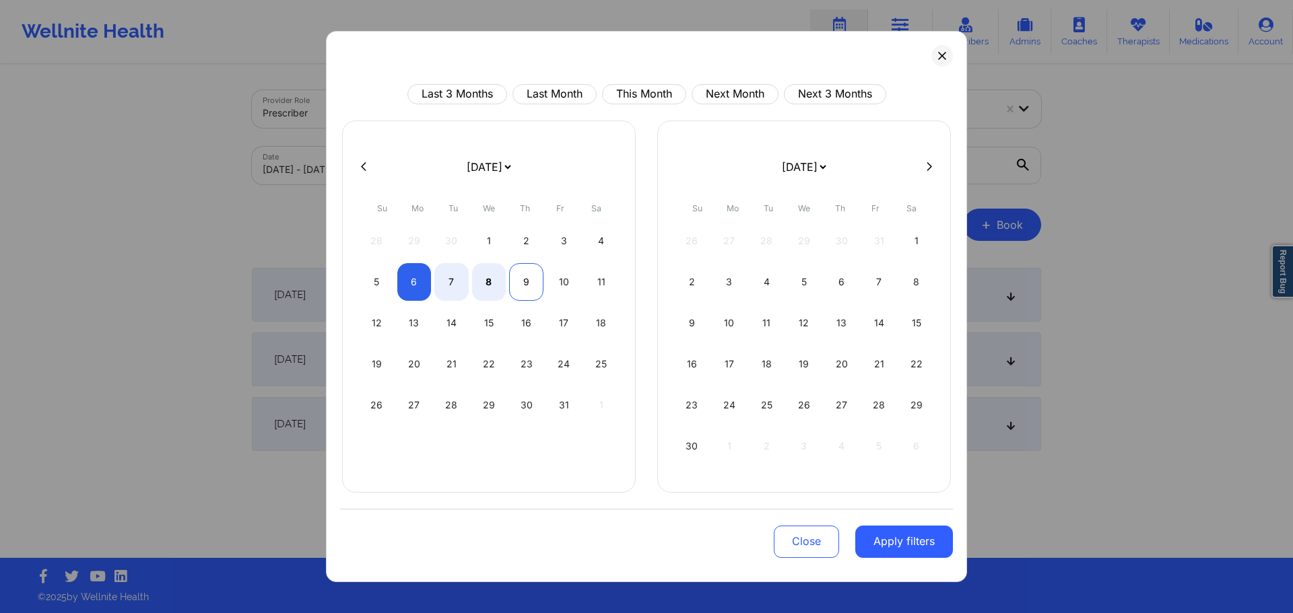
click at [531, 278] on div "9" at bounding box center [526, 282] width 34 height 38
select select "2025-9"
select select "2025-10"
click at [892, 558] on div "Close Apply filters" at bounding box center [646, 540] width 613 height 63
click at [889, 523] on div "Close Apply filters" at bounding box center [646, 540] width 613 height 63
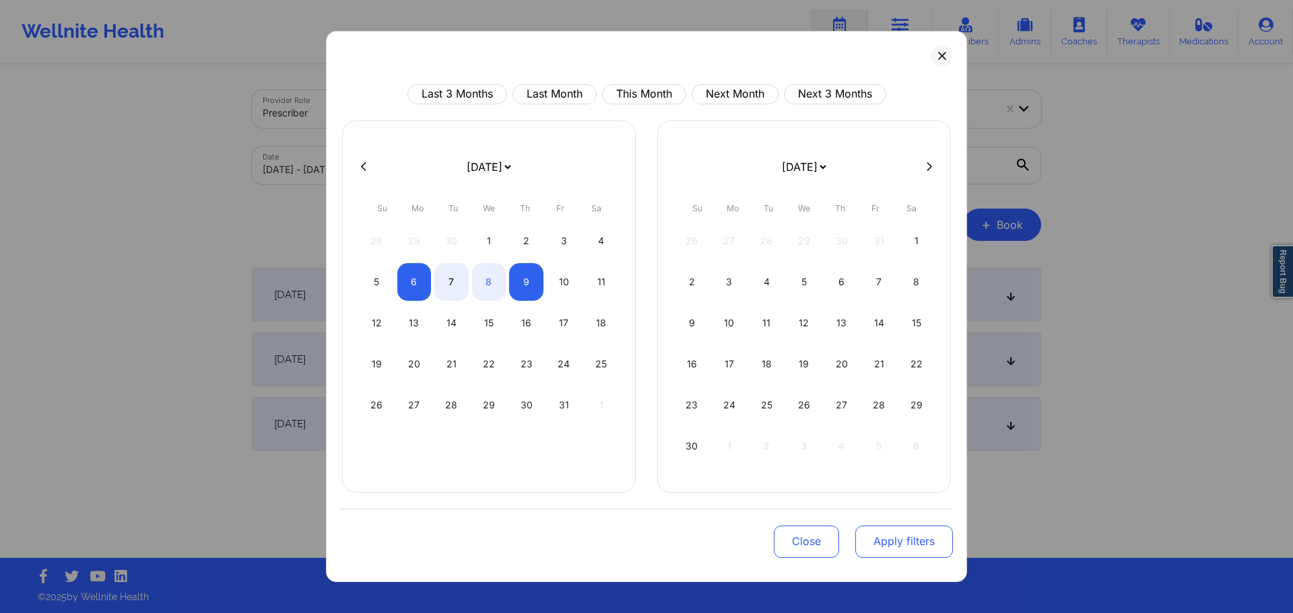
click at [892, 539] on button "Apply filters" at bounding box center [904, 542] width 98 height 32
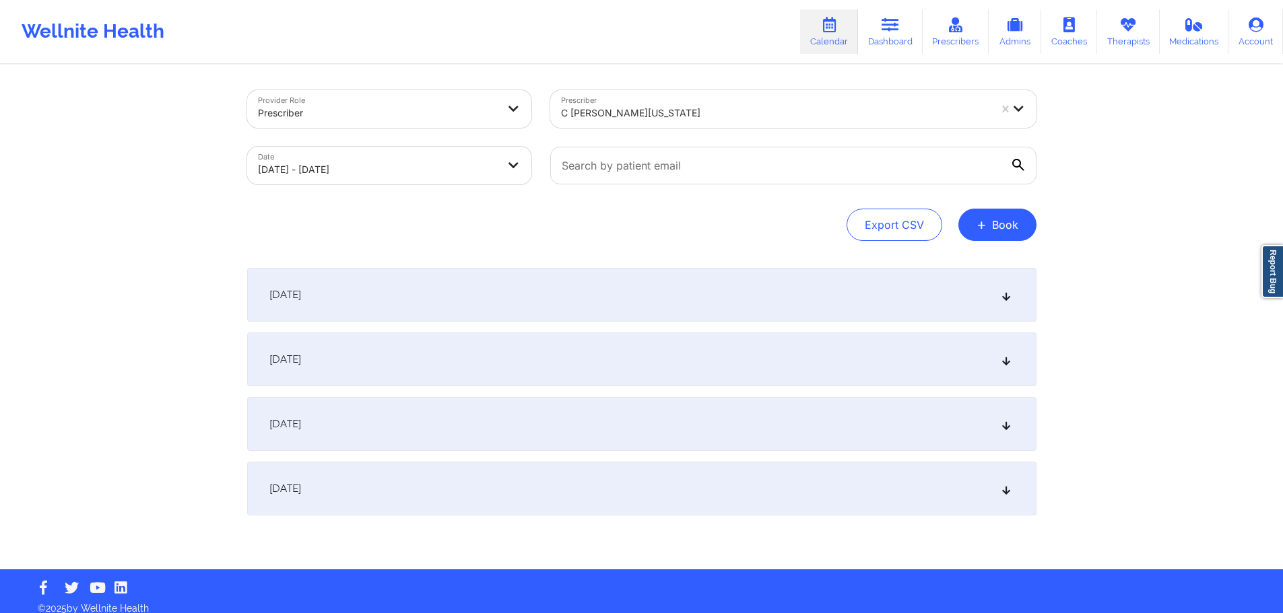
click at [468, 433] on div "October 8, 2025" at bounding box center [641, 424] width 789 height 54
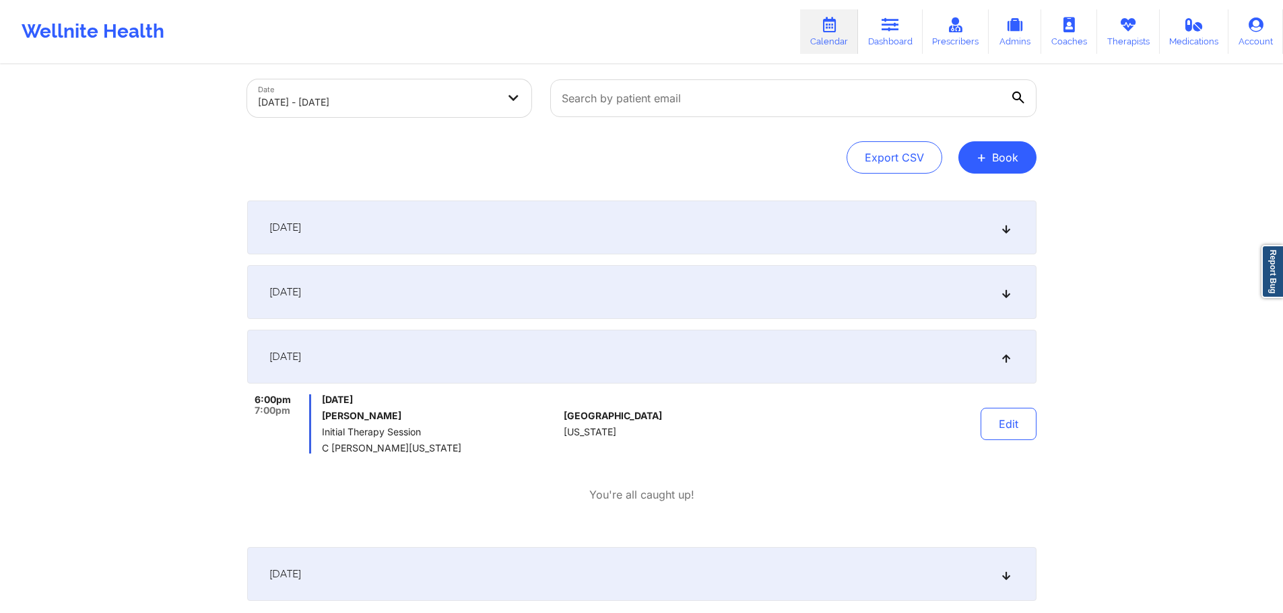
scroll to position [164, 0]
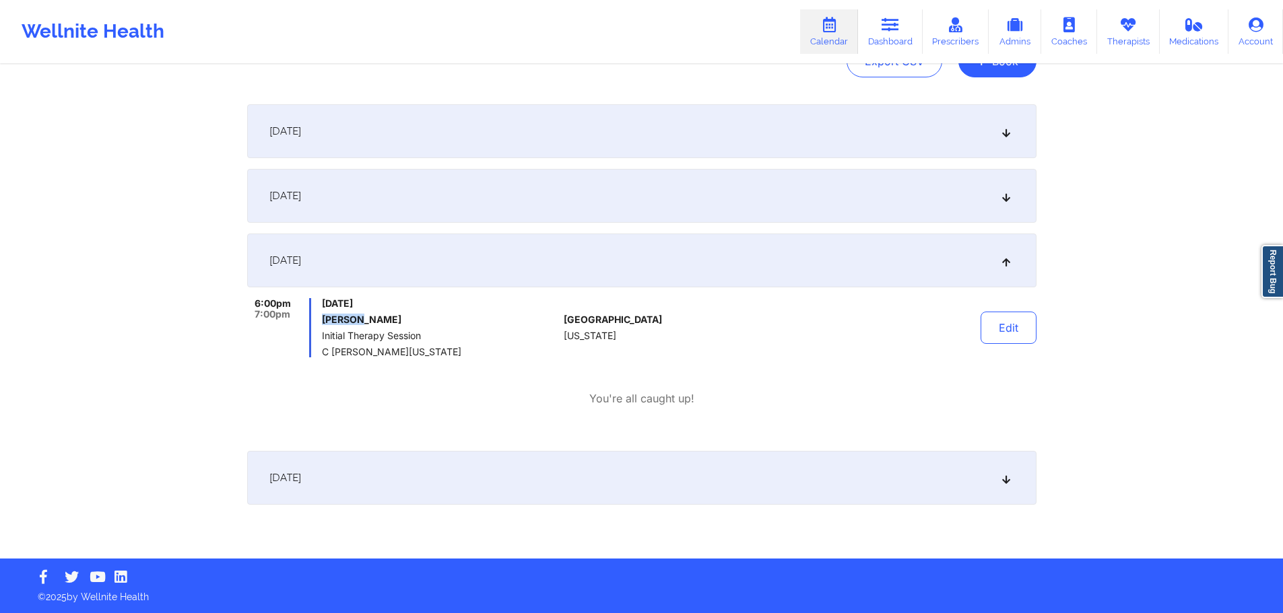
drag, startPoint x: 325, startPoint y: 322, endPoint x: 369, endPoint y: 322, distance: 43.8
click at [369, 322] on h6 "Zoe Estevez" at bounding box center [440, 319] width 236 height 11
click at [404, 426] on div "October 8, 2025 6:00pm 7:00pm Wednesday, October 8, 2025 Zoe Estevez Initial Th…" at bounding box center [641, 337] width 789 height 207
drag, startPoint x: 281, startPoint y: 311, endPoint x: 293, endPoint y: 329, distance: 20.9
click at [288, 314] on div "6:00pm 7:00pm" at bounding box center [279, 327] width 65 height 59
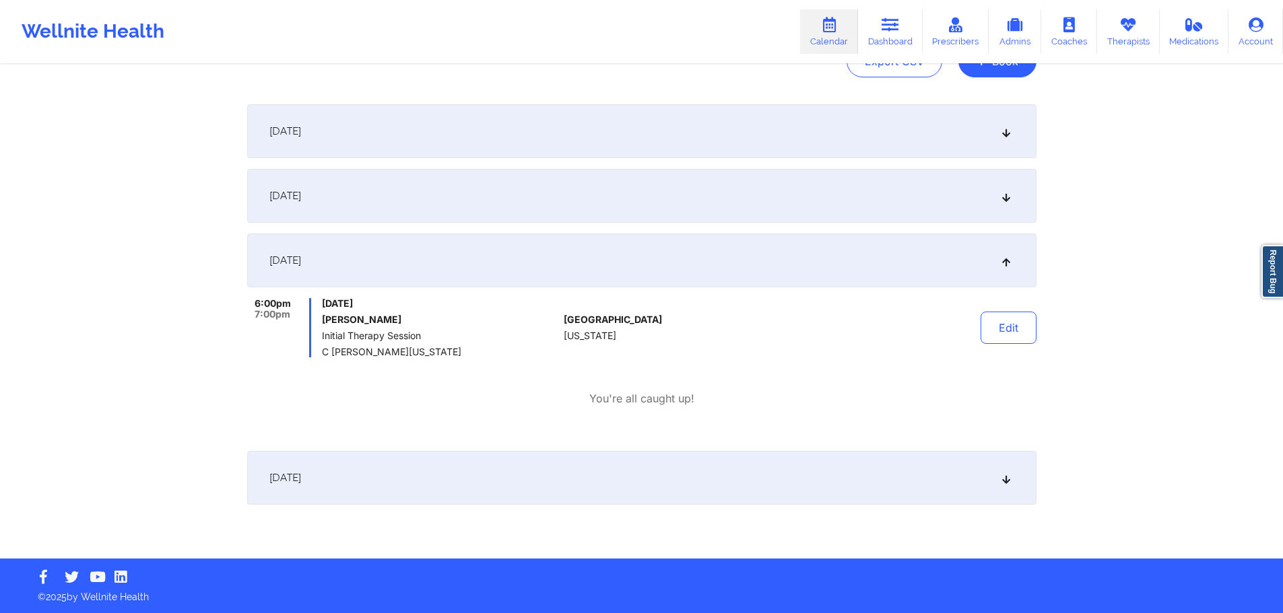
click at [585, 385] on div "6:00pm 7:00pm Wednesday, October 8, 2025 Zoe Estevez Initial Therapy Session C …" at bounding box center [641, 352] width 789 height 108
click at [595, 391] on p "You're all caught up!" at bounding box center [641, 398] width 105 height 15
drag, startPoint x: 708, startPoint y: 397, endPoint x: 604, endPoint y: 392, distance: 103.8
click at [604, 392] on div "You're all caught up!" at bounding box center [641, 398] width 789 height 15
click at [604, 392] on p "You're all caught up!" at bounding box center [641, 398] width 105 height 15
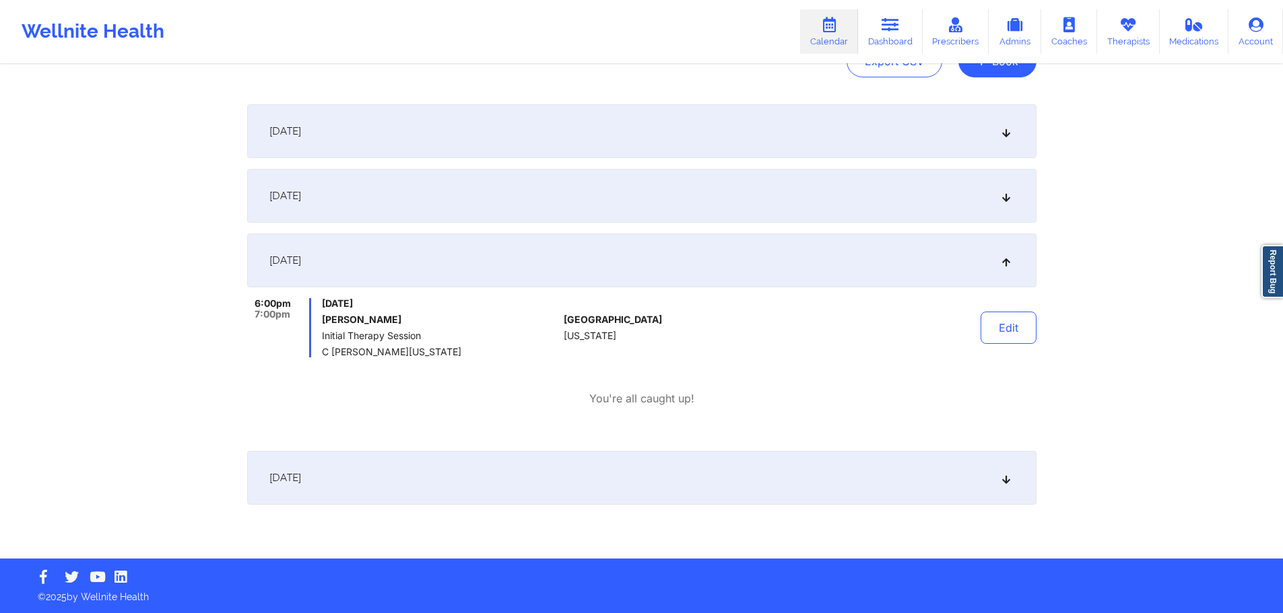
click at [607, 401] on p "You're all caught up!" at bounding box center [641, 398] width 105 height 15
drag, startPoint x: 710, startPoint y: 403, endPoint x: 587, endPoint y: 428, distance: 126.5
click at [587, 428] on div "October 8, 2025 6:00pm 7:00pm Wednesday, October 8, 2025 Zoe Estevez Initial Th…" at bounding box center [641, 337] width 789 height 207
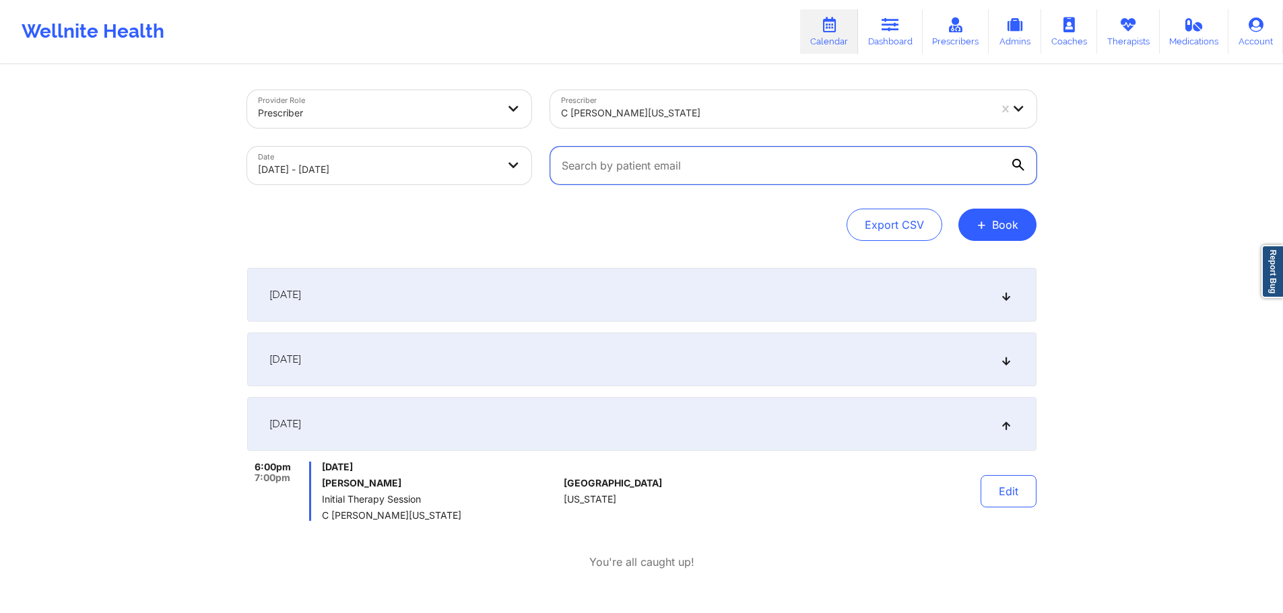
click at [616, 166] on input "text" at bounding box center [793, 166] width 486 height 38
click at [1020, 163] on icon at bounding box center [1018, 165] width 12 height 12
click at [1020, 163] on input "text" at bounding box center [793, 166] width 486 height 38
click at [1022, 163] on icon at bounding box center [1018, 165] width 12 height 12
click at [1022, 163] on input "text" at bounding box center [793, 166] width 486 height 38
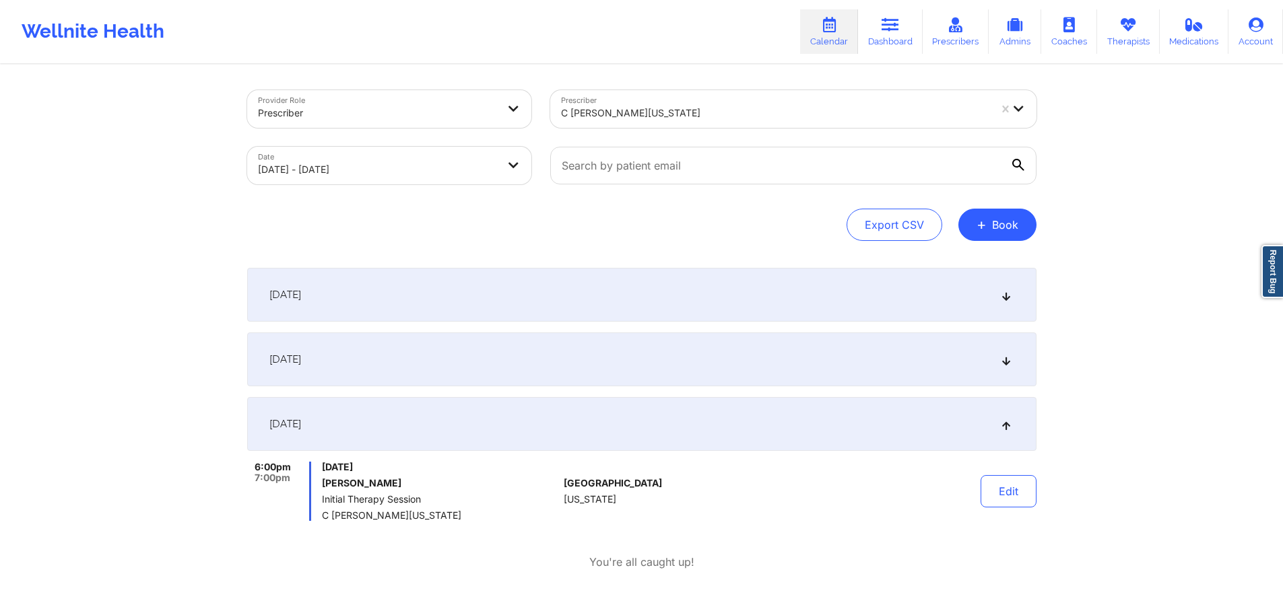
click at [1019, 163] on icon at bounding box center [1018, 165] width 12 height 12
click at [1019, 163] on input "text" at bounding box center [793, 166] width 486 height 38
drag, startPoint x: 1019, startPoint y: 163, endPoint x: 1014, endPoint y: 168, distance: 7.2
click at [1014, 168] on icon at bounding box center [1018, 165] width 12 height 12
click at [1014, 168] on input "text" at bounding box center [793, 166] width 486 height 38
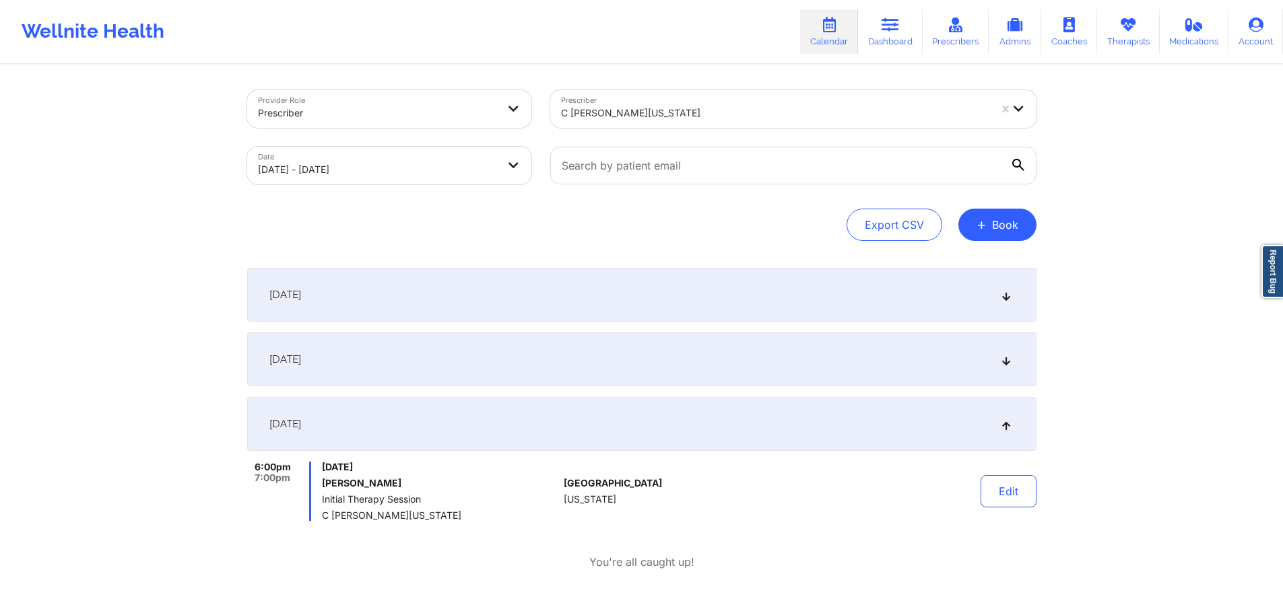
click at [1014, 166] on icon at bounding box center [1018, 165] width 12 height 12
click at [1014, 166] on input "text" at bounding box center [793, 166] width 486 height 38
click at [1022, 160] on icon at bounding box center [1018, 165] width 12 height 12
click at [1022, 160] on input "text" at bounding box center [793, 166] width 486 height 38
click at [1022, 160] on icon at bounding box center [1018, 165] width 12 height 12
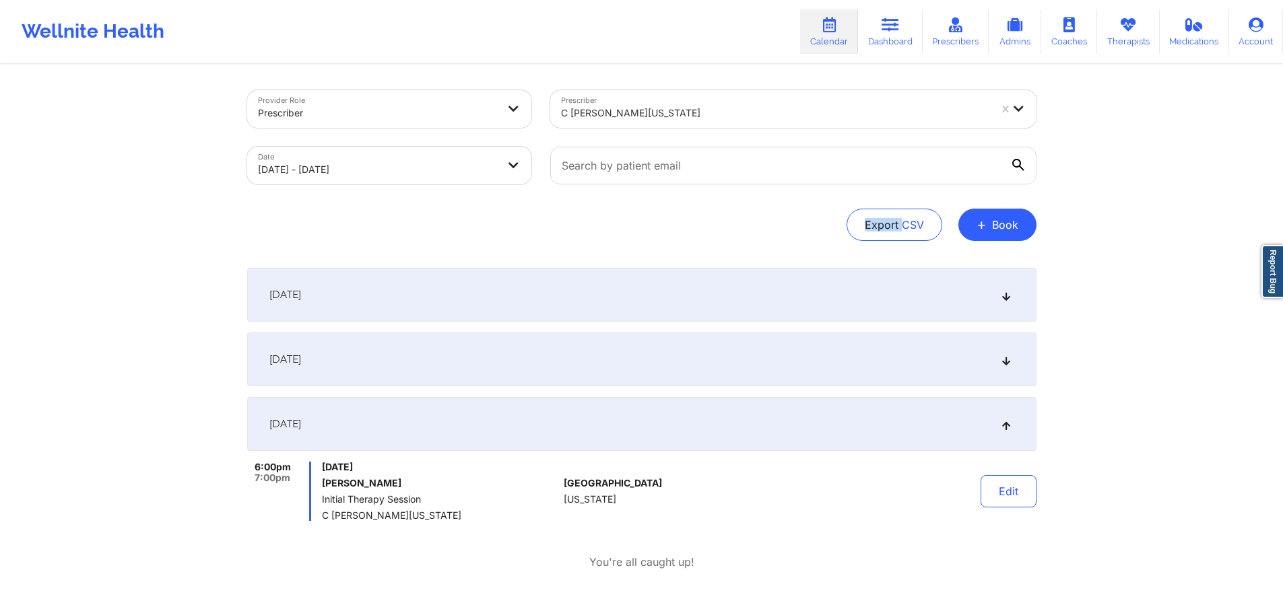
click at [1022, 160] on input "text" at bounding box center [793, 166] width 486 height 38
drag, startPoint x: 1018, startPoint y: 162, endPoint x: 1029, endPoint y: 162, distance: 10.8
click at [1029, 162] on label at bounding box center [793, 166] width 486 height 38
click at [1007, 168] on input "text" at bounding box center [793, 166] width 486 height 38
click at [897, 175] on input "text" at bounding box center [793, 166] width 486 height 38
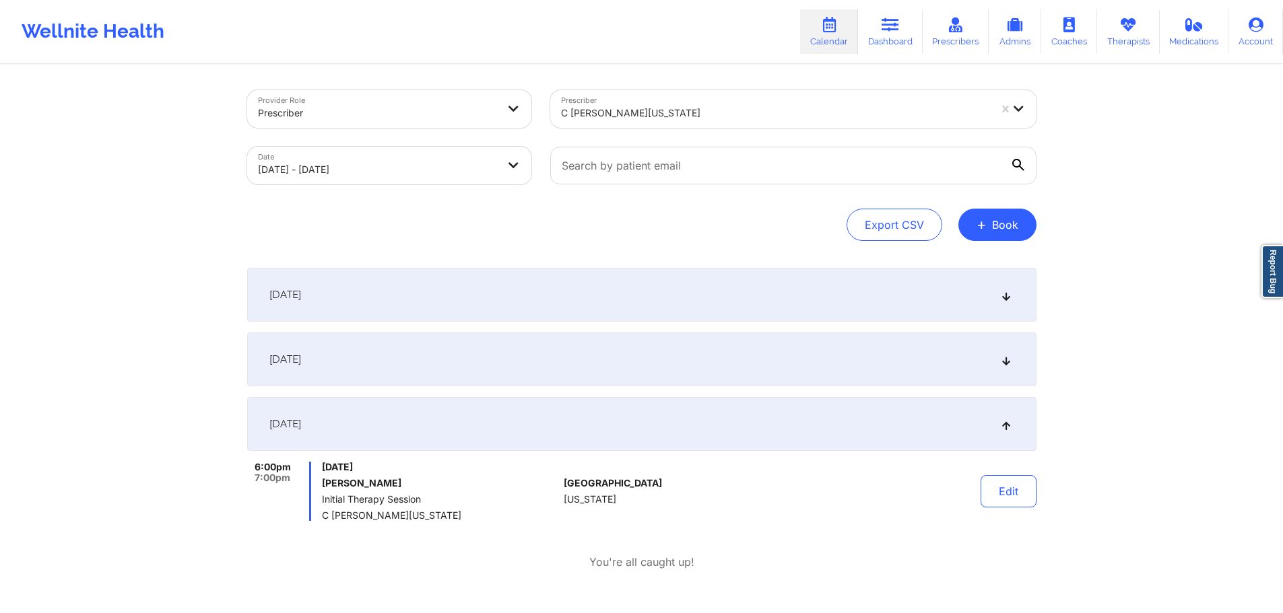
click at [506, 223] on div "Export CSV + Book" at bounding box center [641, 225] width 789 height 32
click at [515, 118] on div at bounding box center [515, 109] width 32 height 38
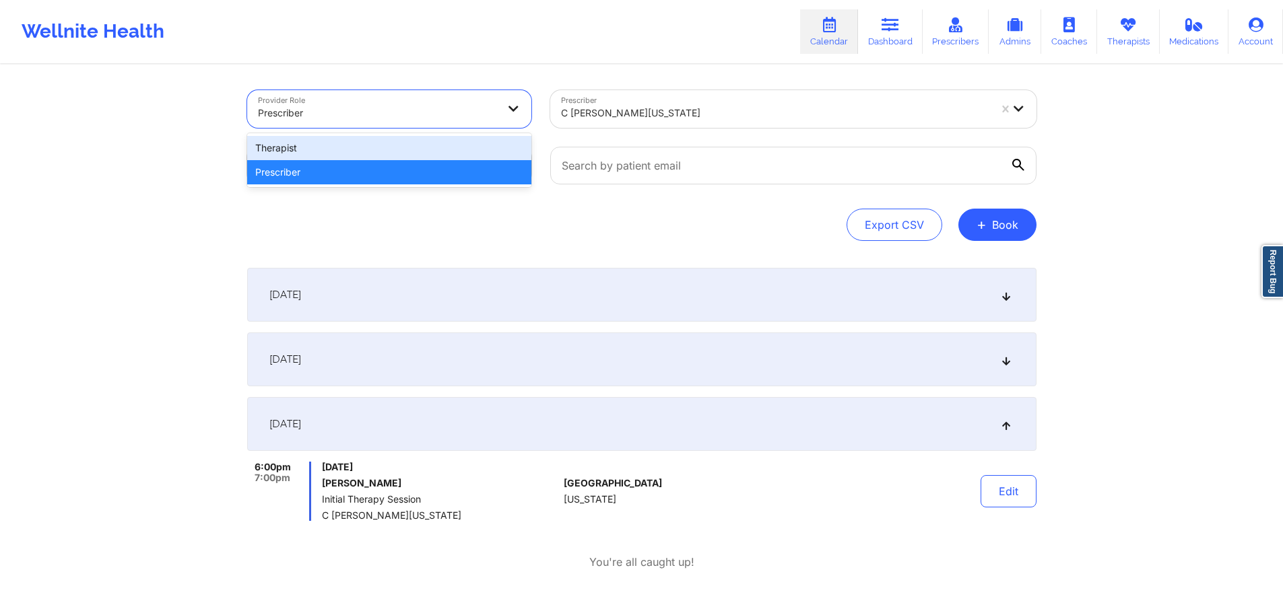
click at [423, 150] on div "Therapist" at bounding box center [389, 148] width 284 height 24
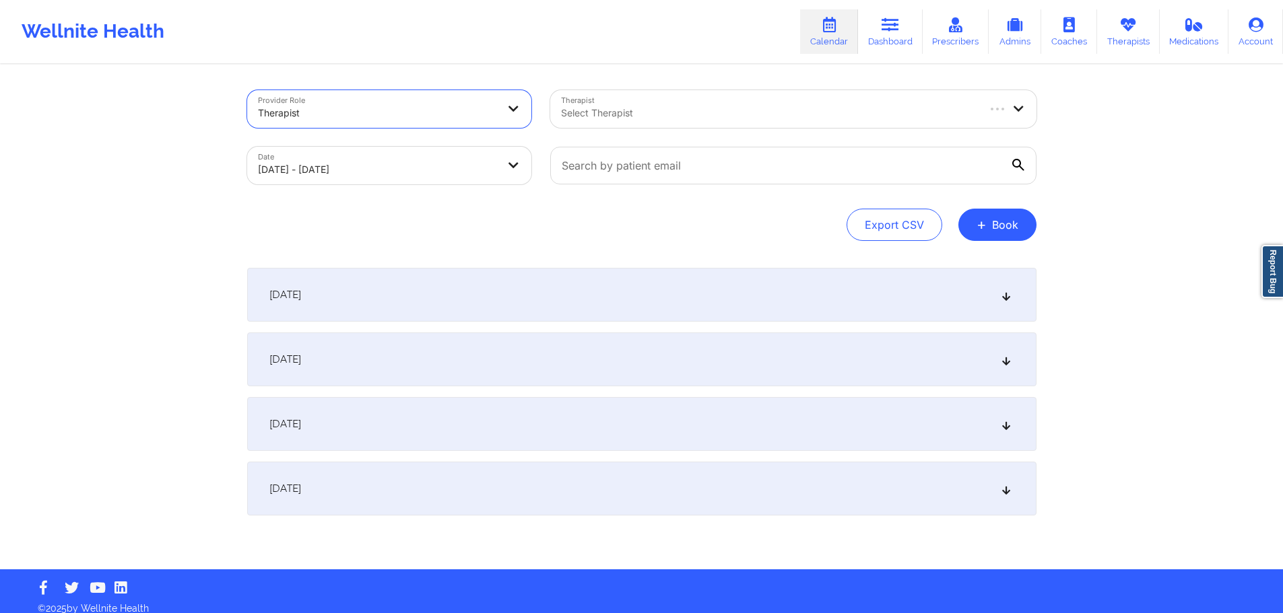
click at [632, 103] on div "Select Therapist" at bounding box center [763, 109] width 427 height 38
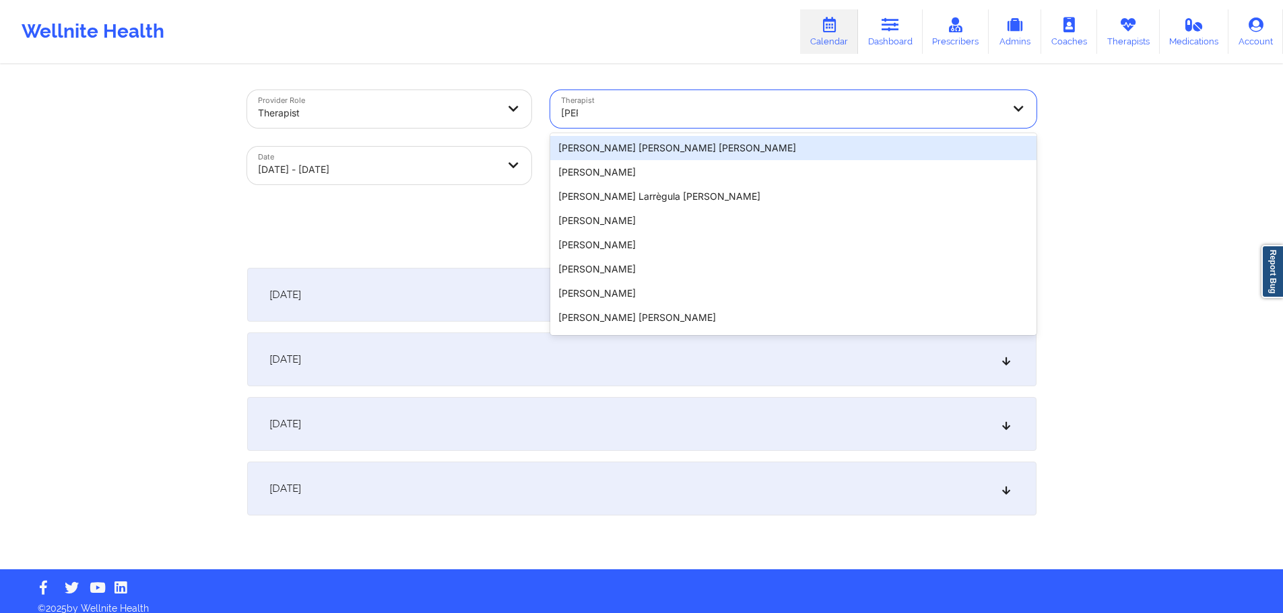
type input "renne"
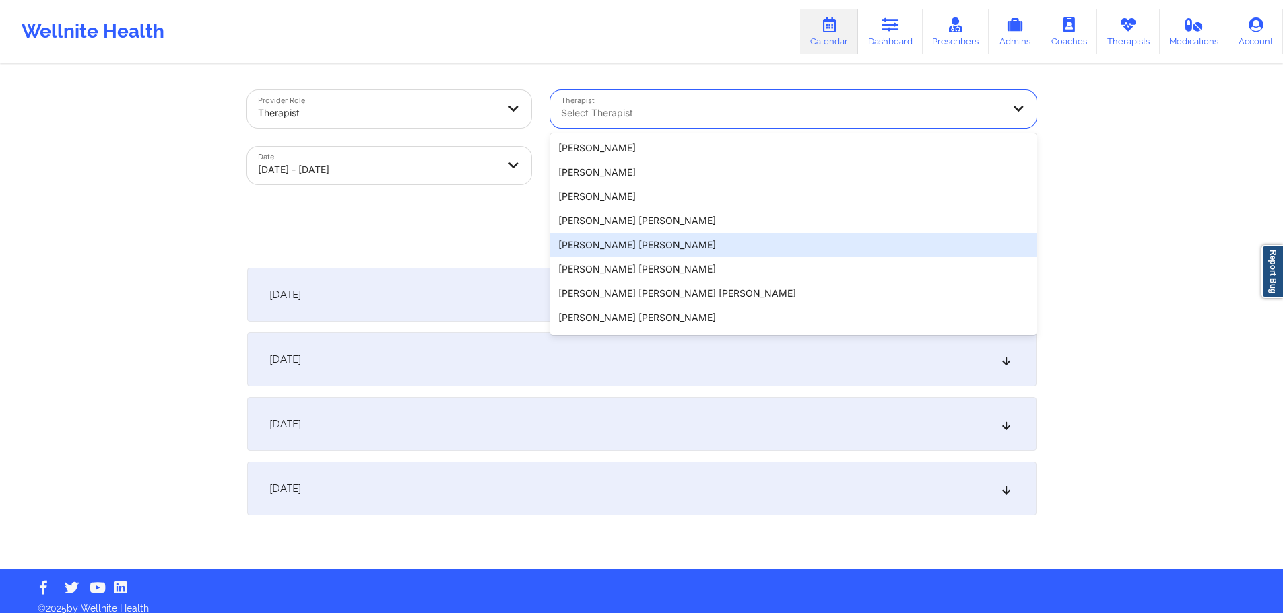
click at [377, 106] on div at bounding box center [378, 113] width 240 height 16
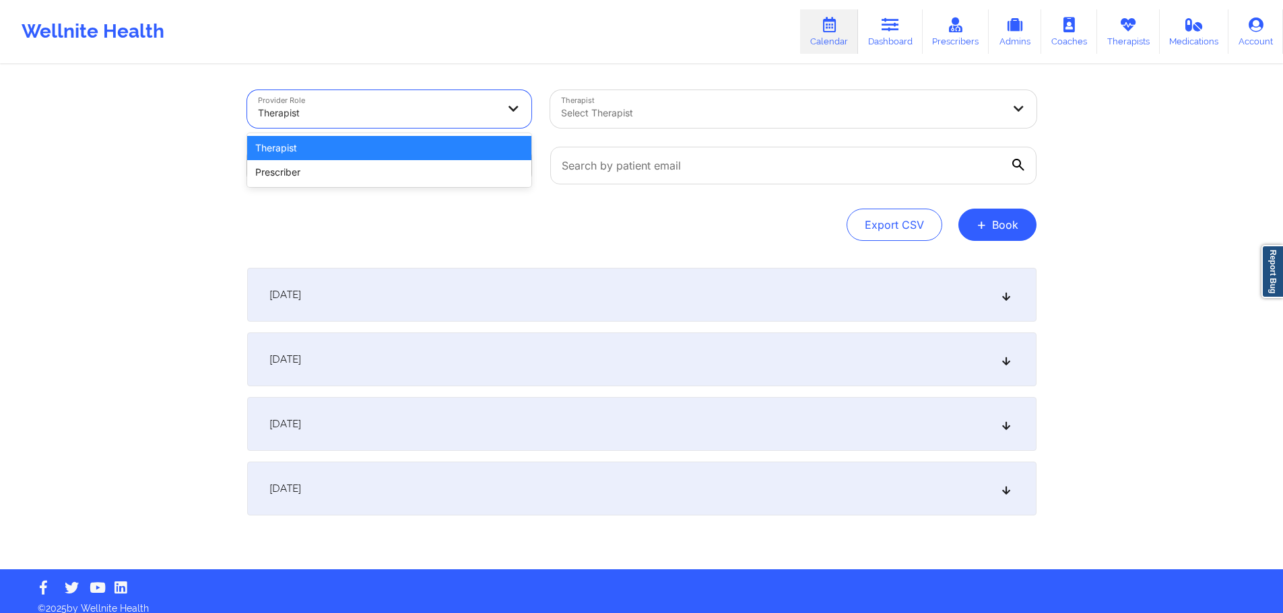
click at [580, 72] on div "Provider Role 2 results available. Use Up and Down to choose options, press Ent…" at bounding box center [642, 318] width 808 height 504
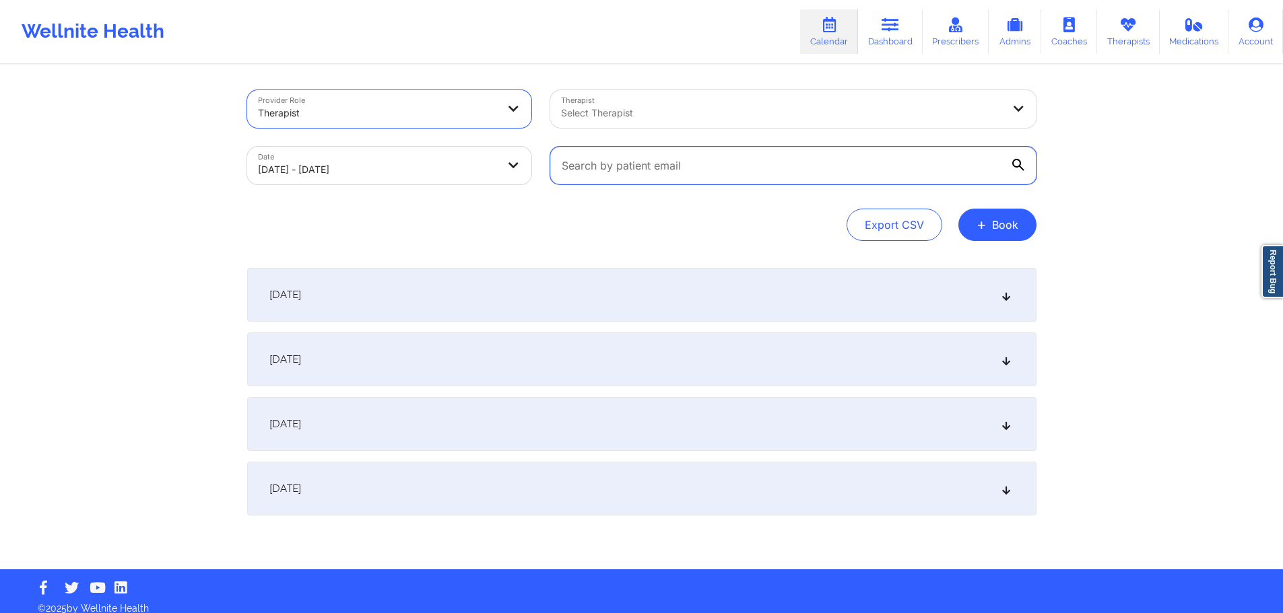
click at [648, 160] on input "text" at bounding box center [793, 166] width 486 height 38
click at [644, 126] on div "Select Therapist" at bounding box center [777, 109] width 454 height 38
type input "brianna mcl"
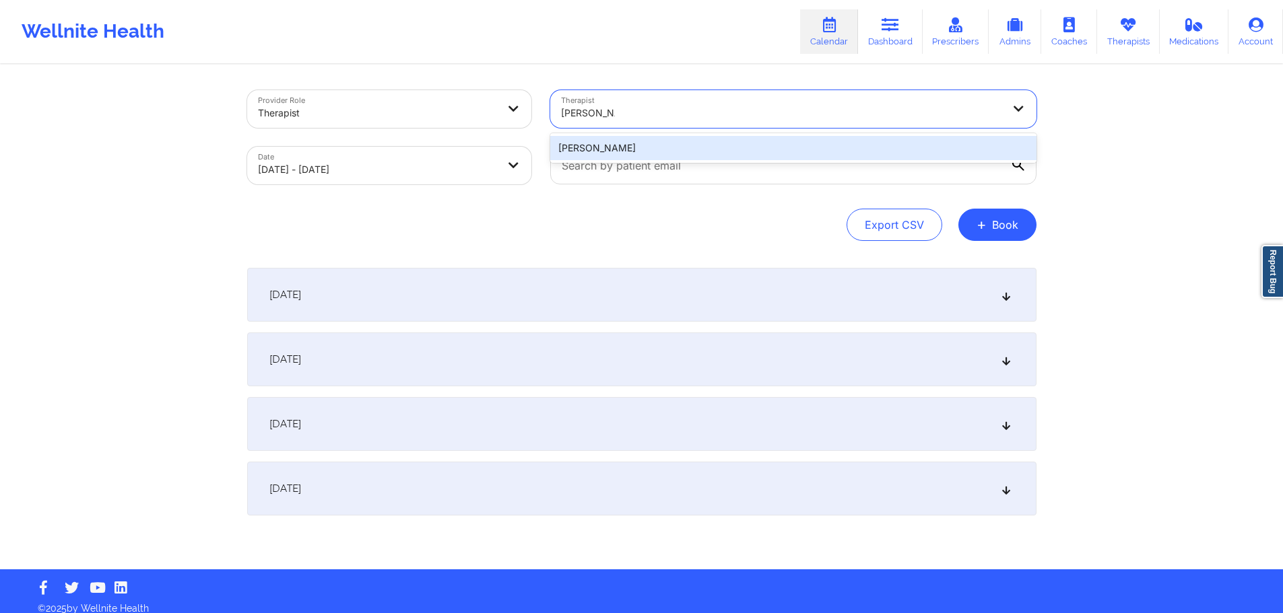
click at [661, 151] on div "Brianna Mclaughlin" at bounding box center [793, 148] width 486 height 24
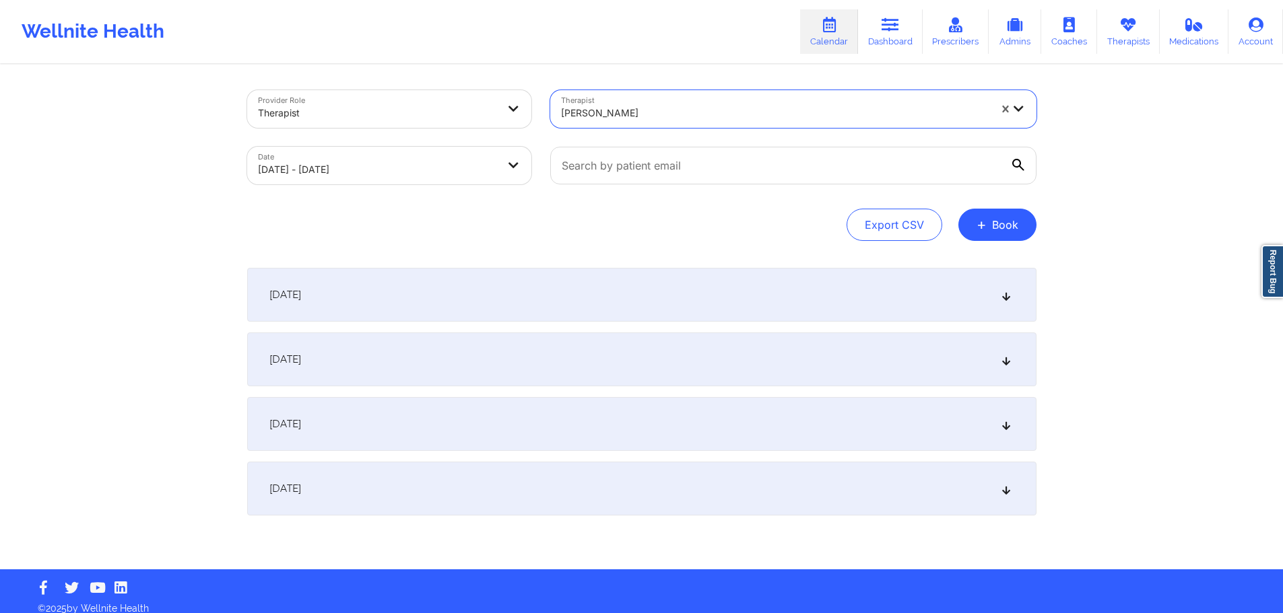
click at [463, 168] on body "Wellnite Health Calendar Dashboard Prescribers Admins Coaches Therapists Medica…" at bounding box center [641, 306] width 1283 height 613
select select "2025-9"
select select "2025-10"
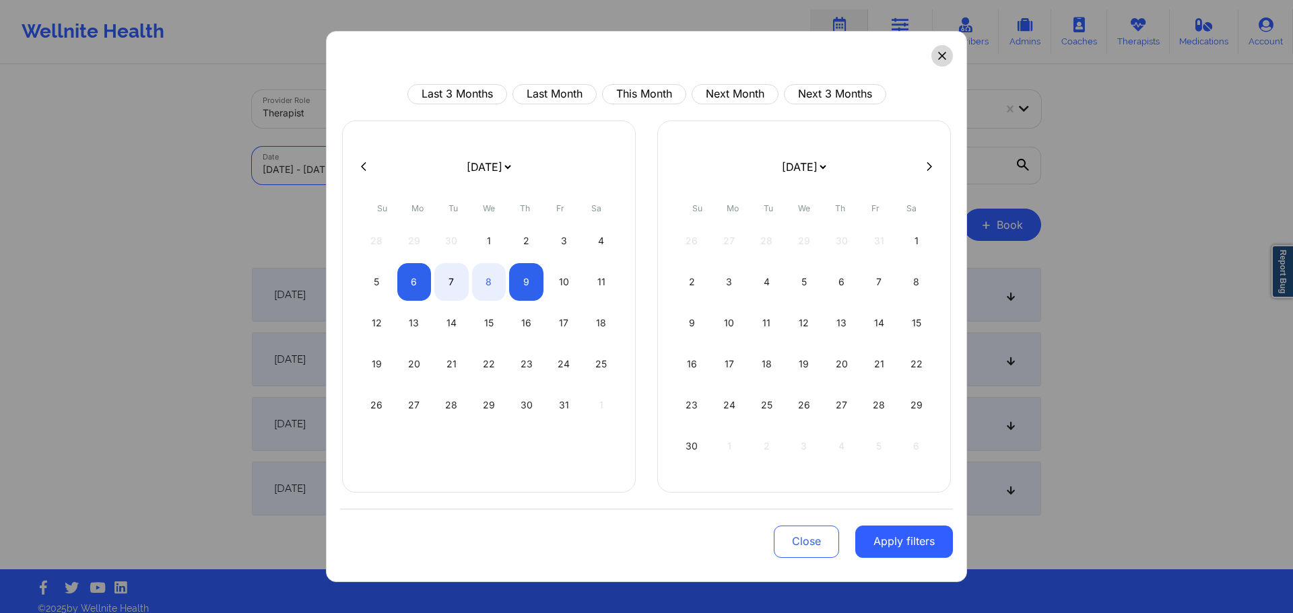
click at [937, 50] on button at bounding box center [942, 56] width 22 height 22
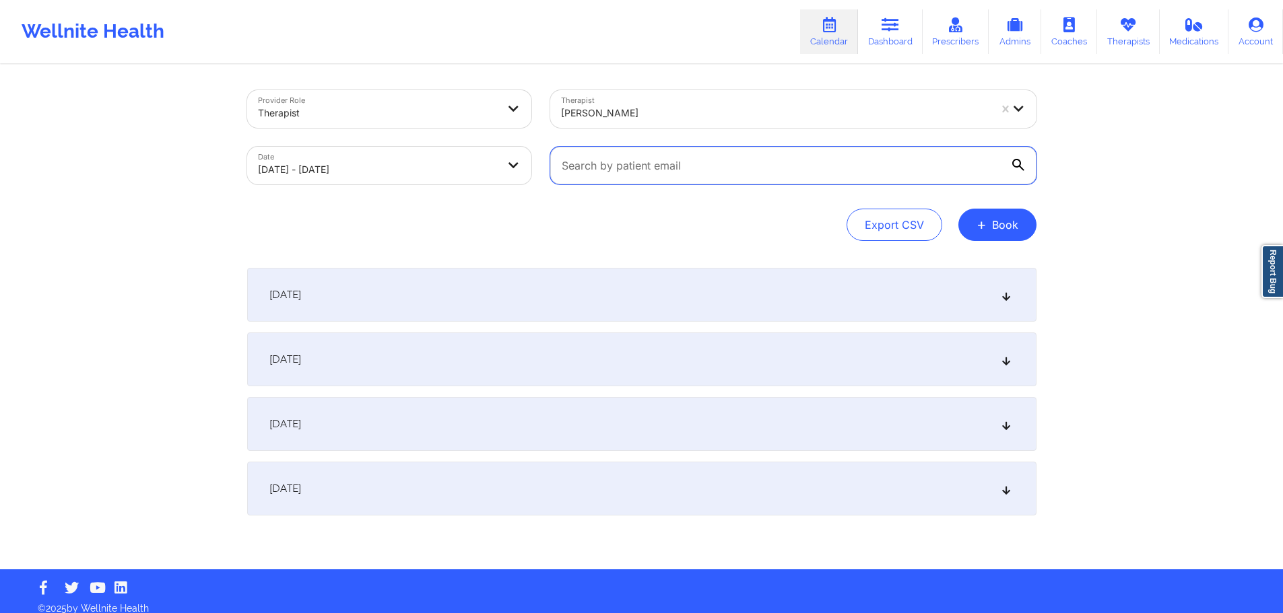
click at [773, 170] on input "text" at bounding box center [793, 166] width 486 height 38
paste input "bigcurtis44@aol.com"
type input "bigcurtis44@aol.com"
click at [549, 259] on div "Provider Role Therapist Therapist Brianna Mclaughlin Date 10/06/2025 - 10/09/20…" at bounding box center [642, 318] width 808 height 504
click at [800, 170] on input "bigcurtis44@aol.com" at bounding box center [793, 166] width 486 height 38
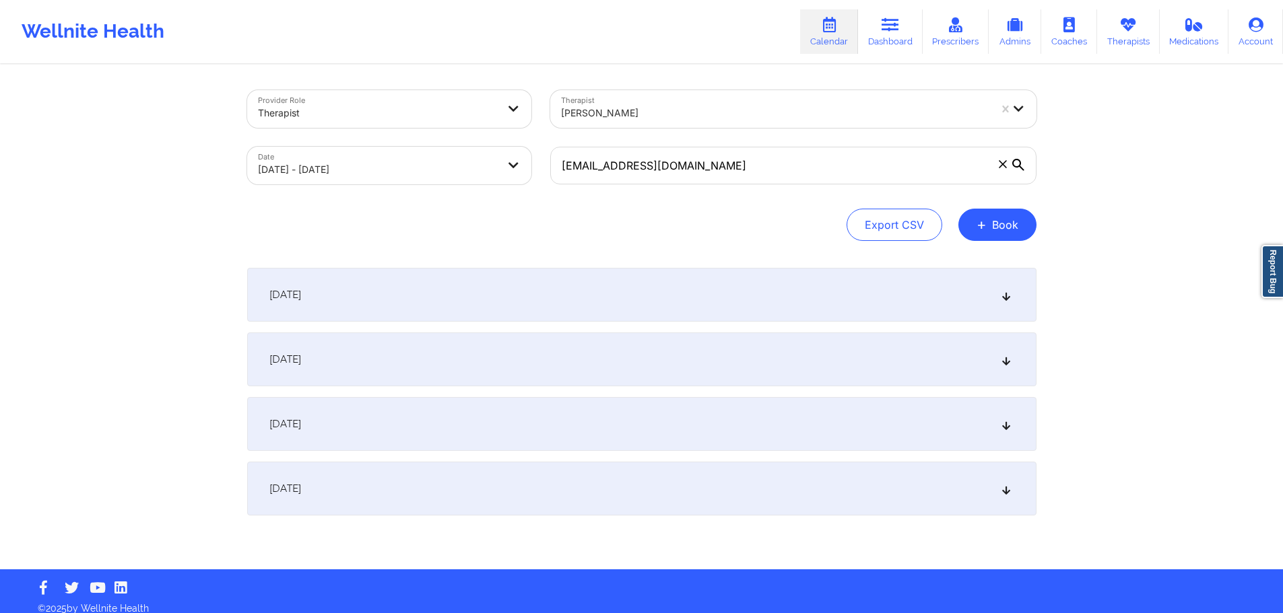
click at [498, 162] on body "Wellnite Health Calendar Dashboard Prescribers Admins Coaches Therapists Medica…" at bounding box center [641, 306] width 1283 height 613
select select "2025-9"
select select "2025-10"
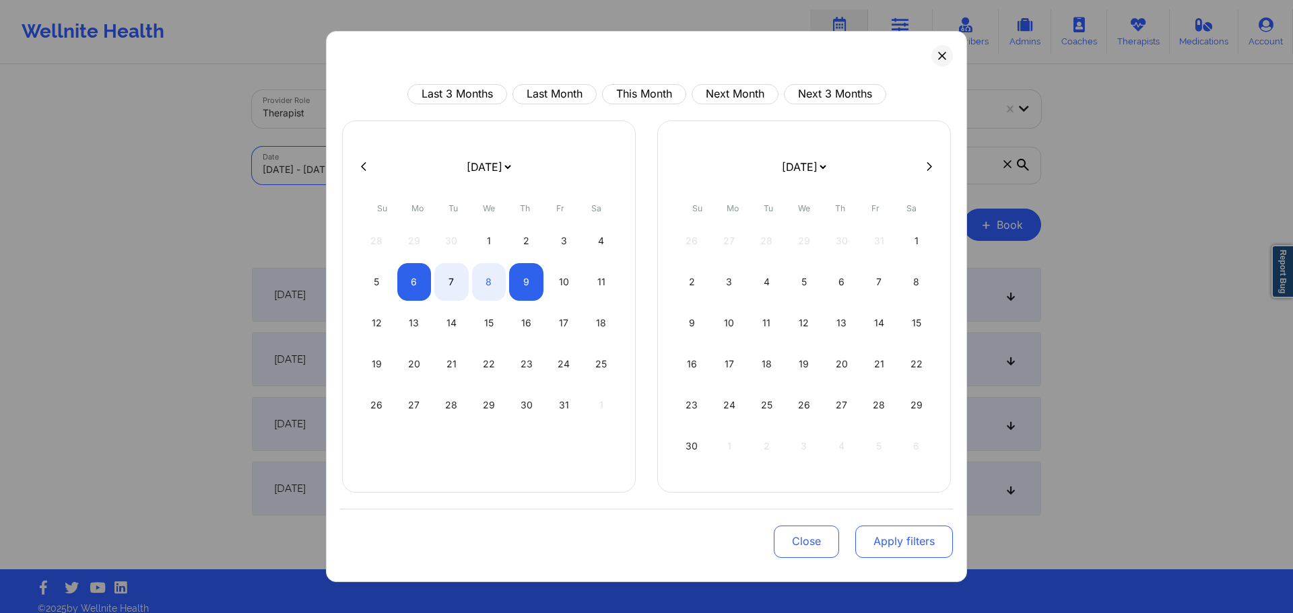
click at [902, 548] on button "Apply filters" at bounding box center [904, 542] width 98 height 32
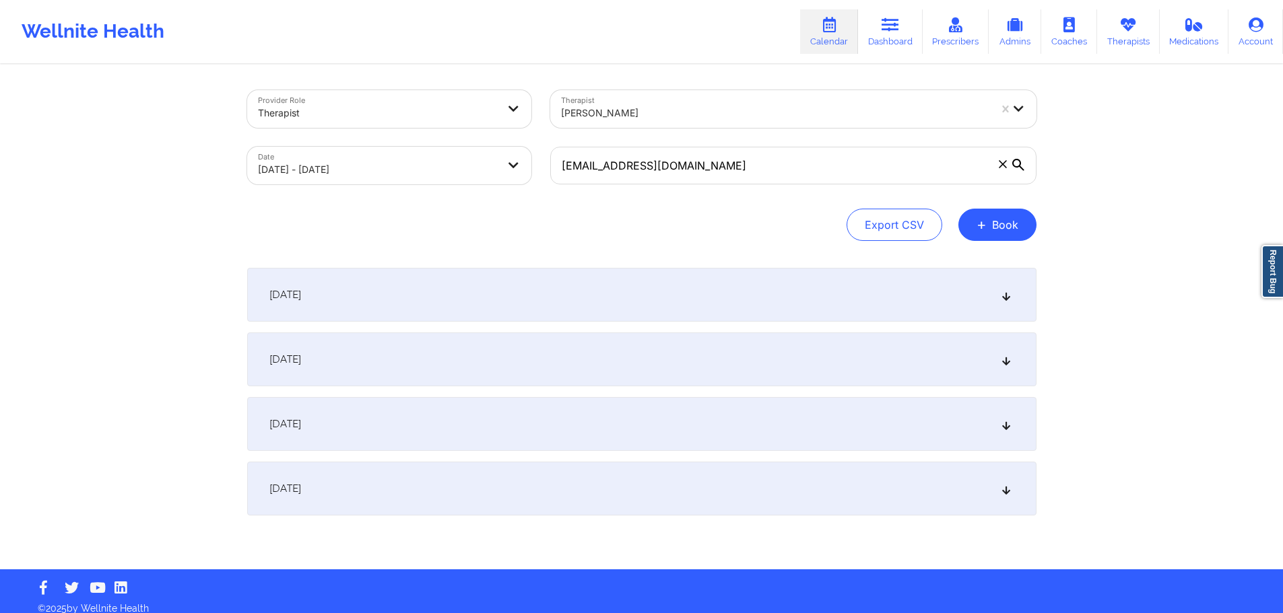
click at [539, 362] on div "October 7, 2025" at bounding box center [641, 360] width 789 height 54
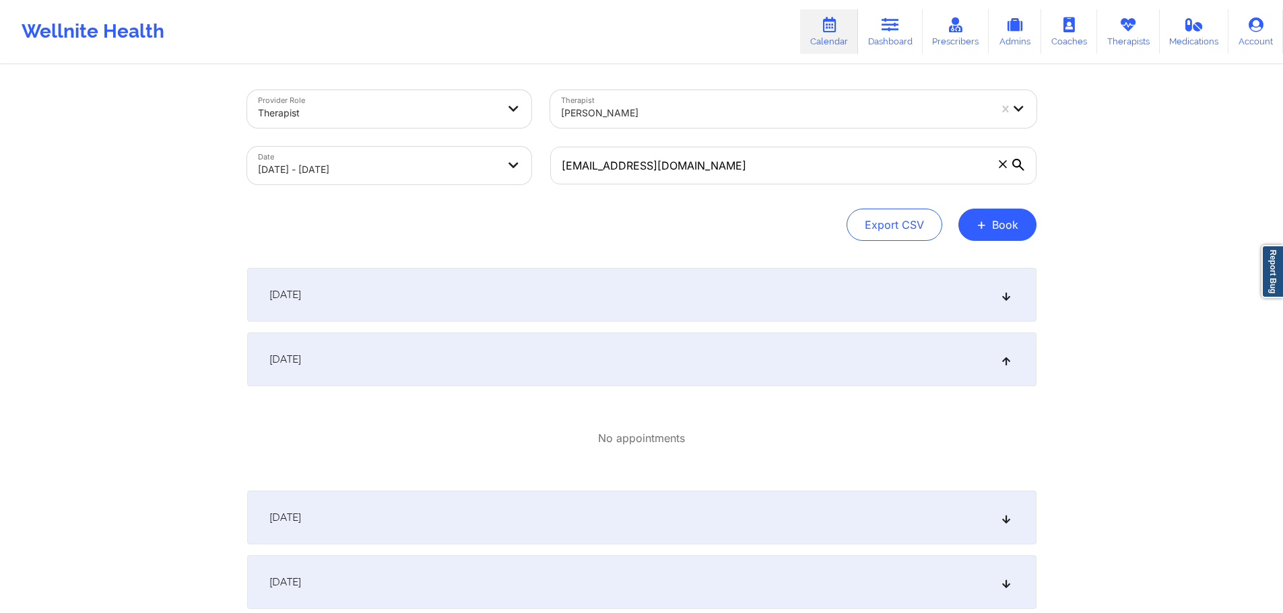
click at [450, 578] on div "October 9, 2025" at bounding box center [641, 583] width 789 height 54
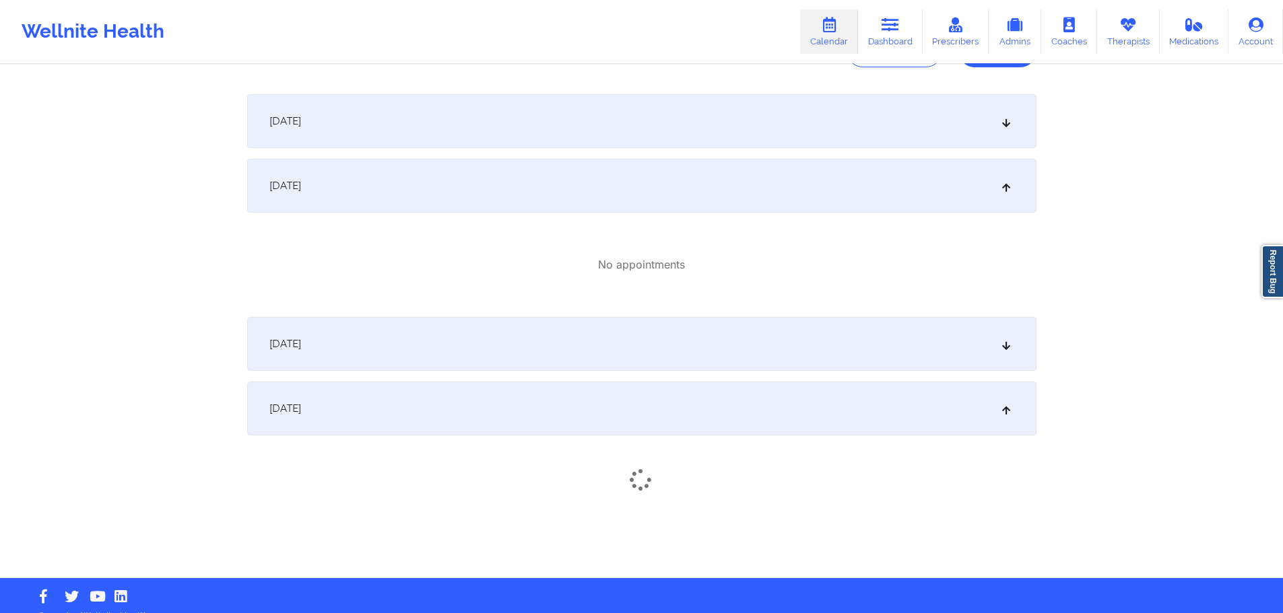
scroll to position [193, 0]
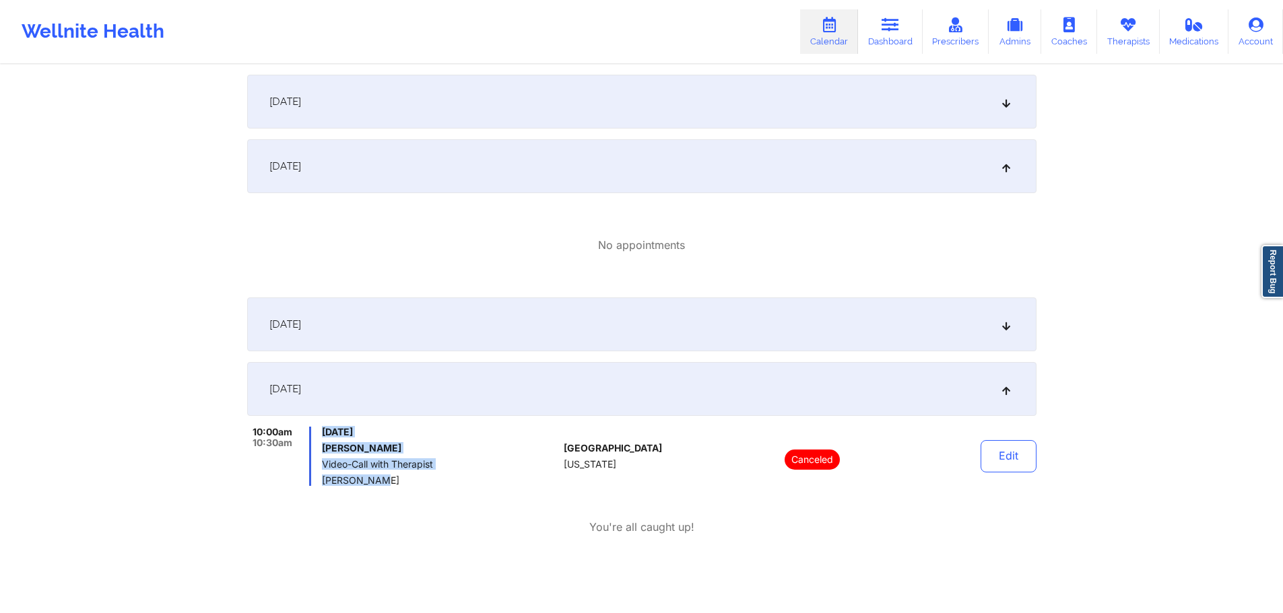
drag, startPoint x: 321, startPoint y: 430, endPoint x: 375, endPoint y: 480, distance: 73.8
click at [375, 480] on div "10:00am 10:30am Thursday, October 9, 2025 Curtis Lee Kudlicka Video-Call with T…" at bounding box center [403, 456] width 312 height 59
click at [325, 460] on span "Video-Call with Therapist" at bounding box center [440, 464] width 236 height 11
drag, startPoint x: 319, startPoint y: 451, endPoint x: 383, endPoint y: 451, distance: 64.0
click at [383, 451] on div "10:00am 10:30am Thursday, October 9, 2025 Curtis Lee Kudlicka Video-Call with T…" at bounding box center [403, 456] width 312 height 59
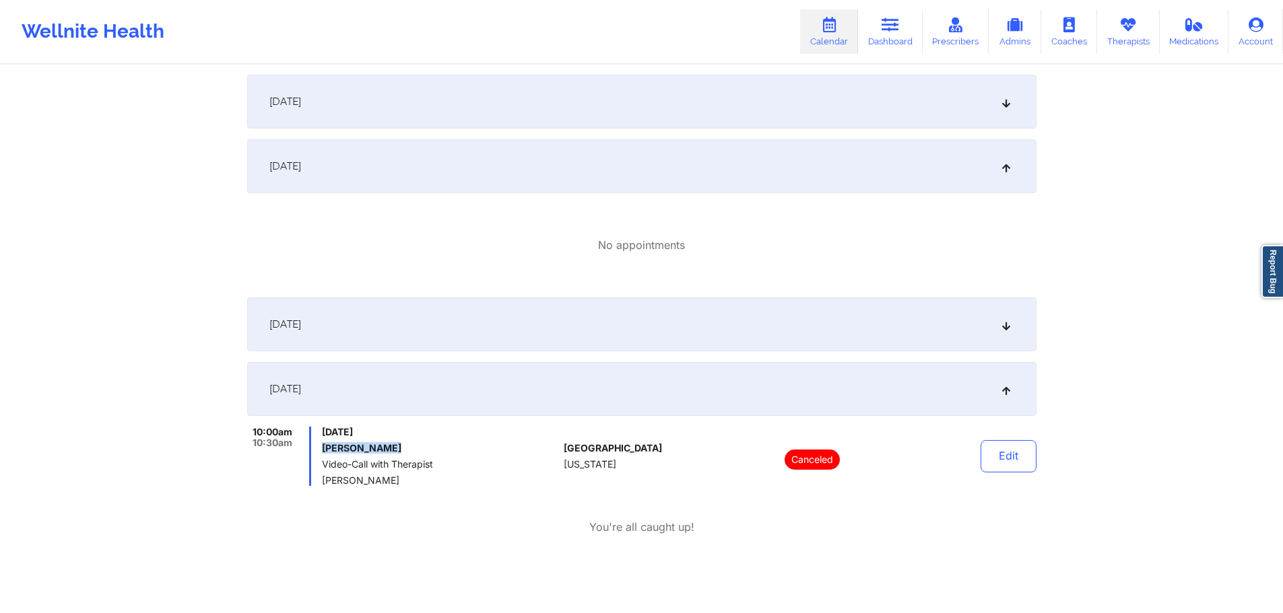
click at [385, 450] on h6 "Curtis Lee Kudlicka" at bounding box center [440, 448] width 236 height 11
drag, startPoint x: 426, startPoint y: 445, endPoint x: 314, endPoint y: 453, distance: 112.0
click at [316, 451] on div "10:00am 10:30am Thursday, October 9, 2025 Curtis Lee Kudlicka Video-Call with T…" at bounding box center [403, 456] width 312 height 59
click at [331, 449] on h6 "Curtis Lee Kudlicka" at bounding box center [440, 448] width 236 height 11
click at [321, 446] on div "10:00am 10:30am Thursday, October 9, 2025 Curtis Lee Kudlicka Video-Call with T…" at bounding box center [403, 456] width 312 height 59
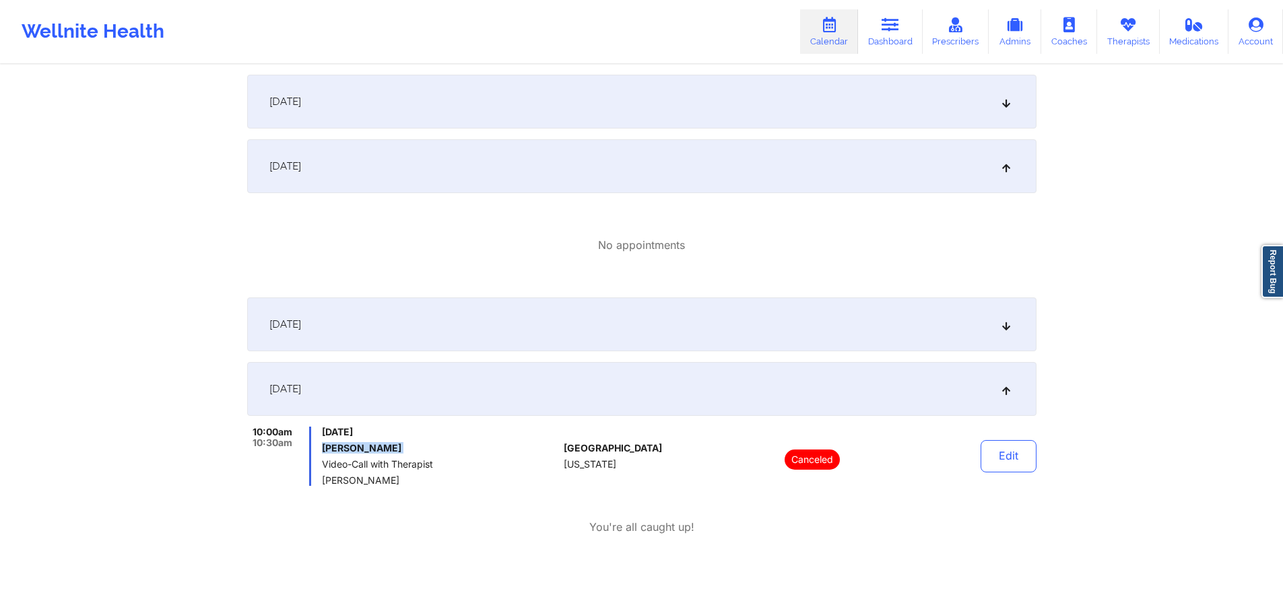
drag, startPoint x: 321, startPoint y: 446, endPoint x: 418, endPoint y: 445, distance: 96.3
click at [418, 445] on div "10:00am 10:30am Thursday, October 9, 2025 Curtis Lee Kudlicka Video-Call with T…" at bounding box center [403, 456] width 312 height 59
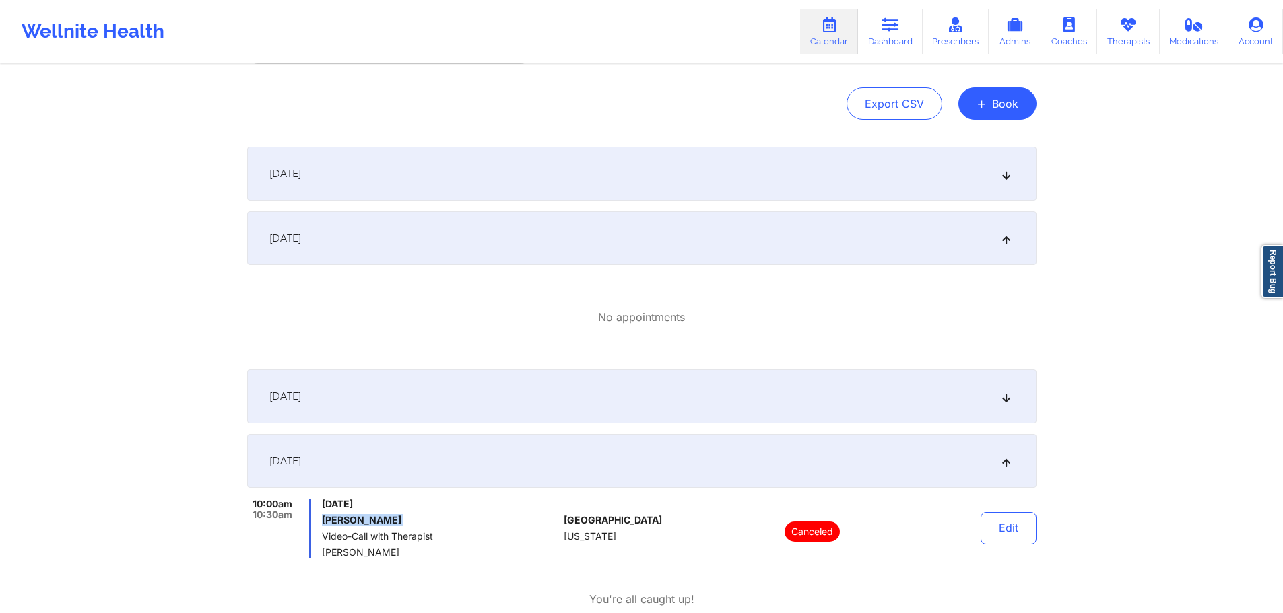
scroll to position [55, 0]
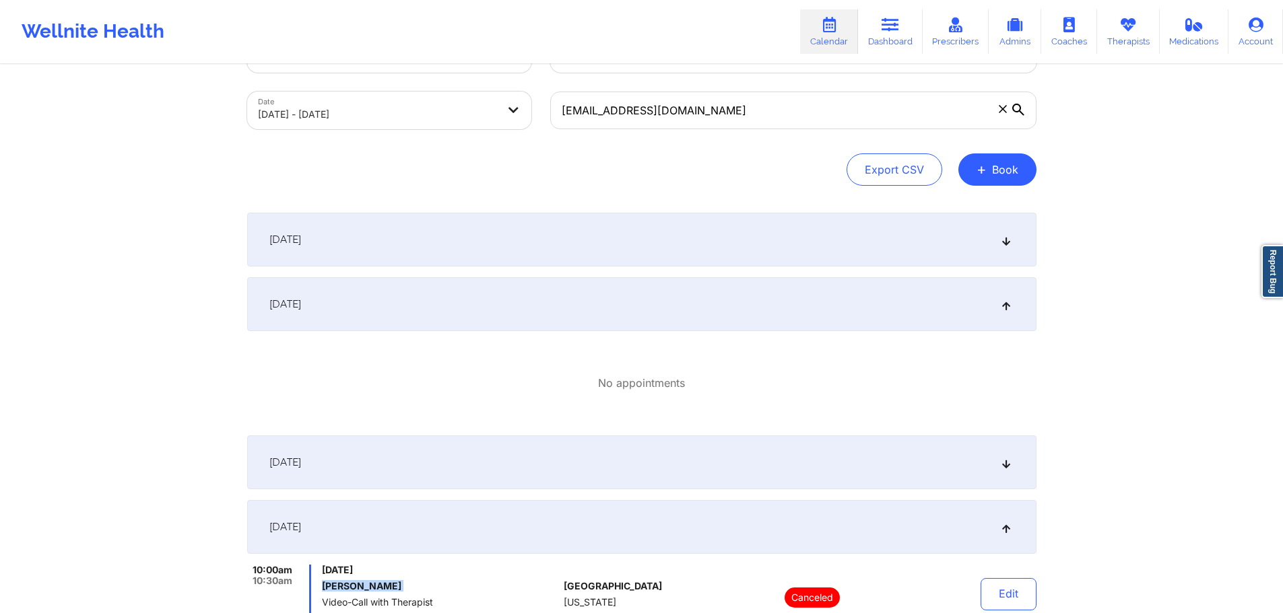
click at [432, 110] on body "Wellnite Health Calendar Dashboard Prescribers Admins Coaches Therapists Medica…" at bounding box center [641, 251] width 1283 height 613
select select "2025-9"
select select "2025-10"
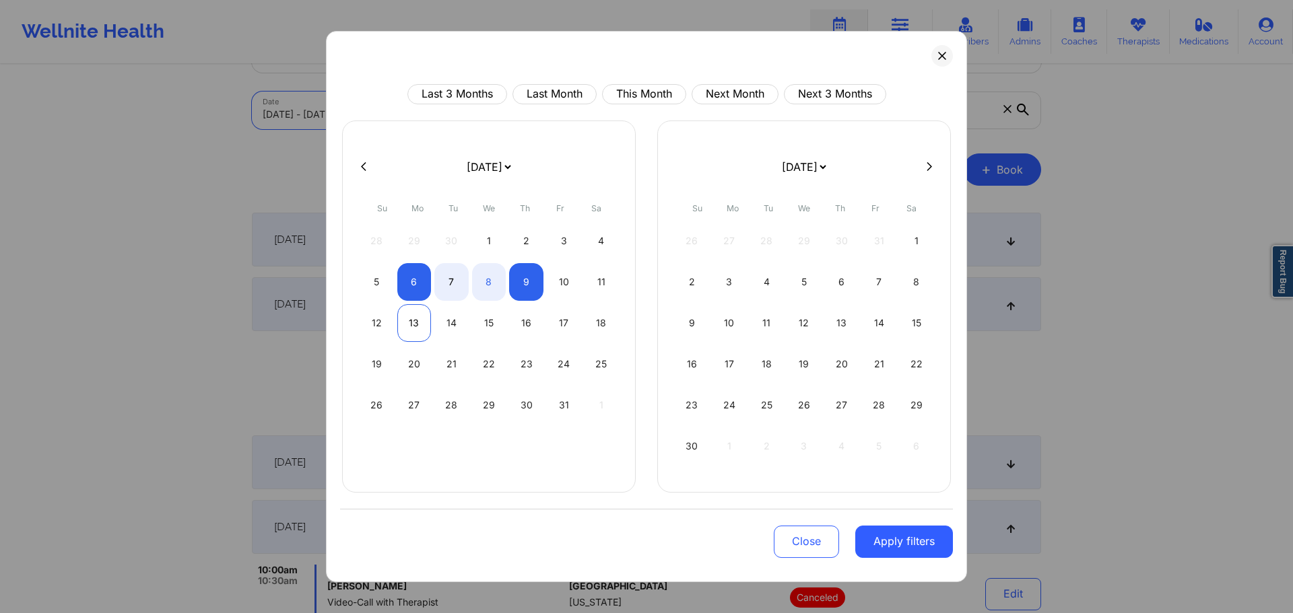
click at [415, 331] on div "13" at bounding box center [414, 323] width 34 height 38
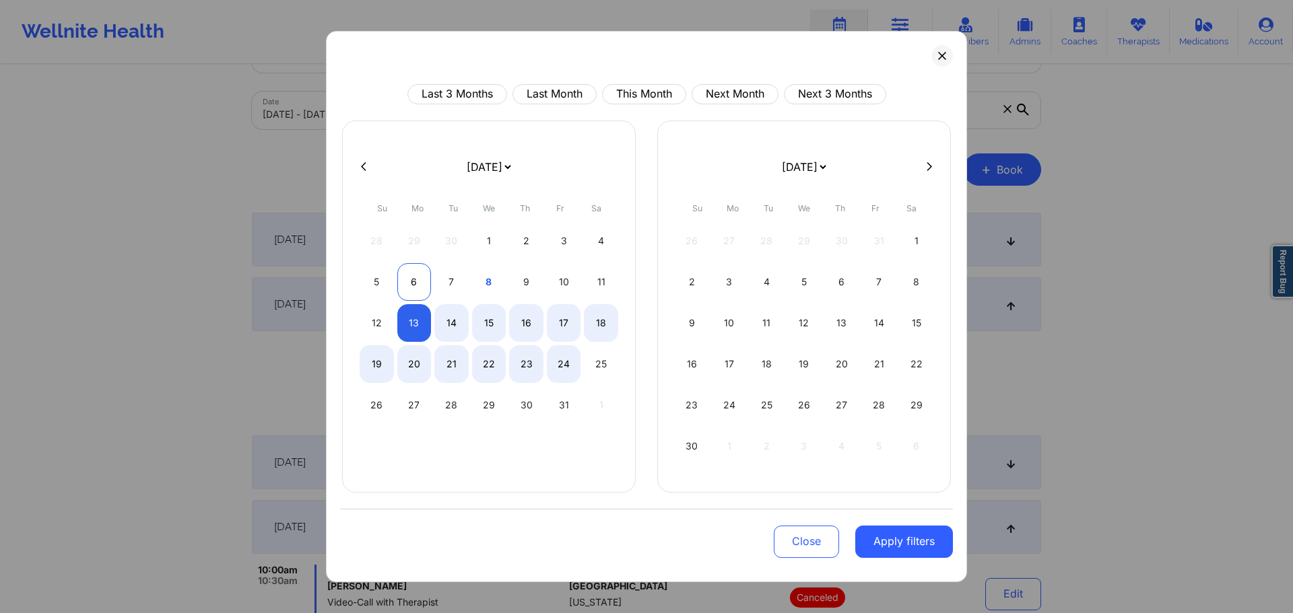
select select "2025-9"
select select "2025-10"
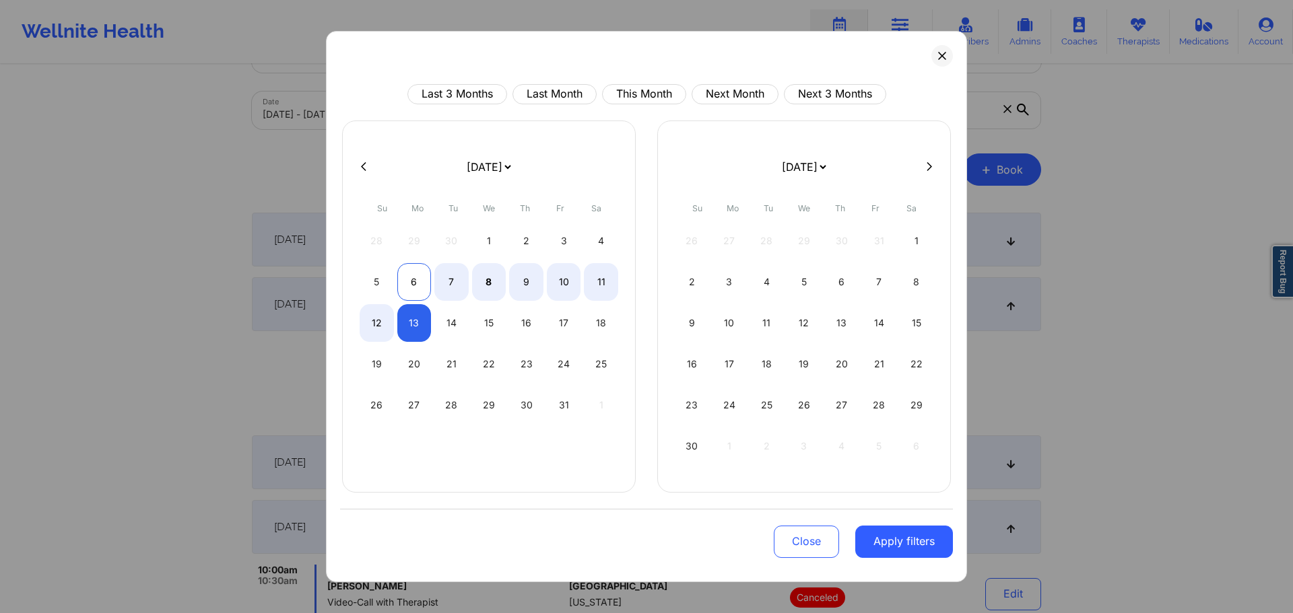
click at [399, 268] on div "6" at bounding box center [414, 282] width 34 height 38
select select "2025-9"
select select "2025-10"
select select "2025-9"
select select "2025-10"
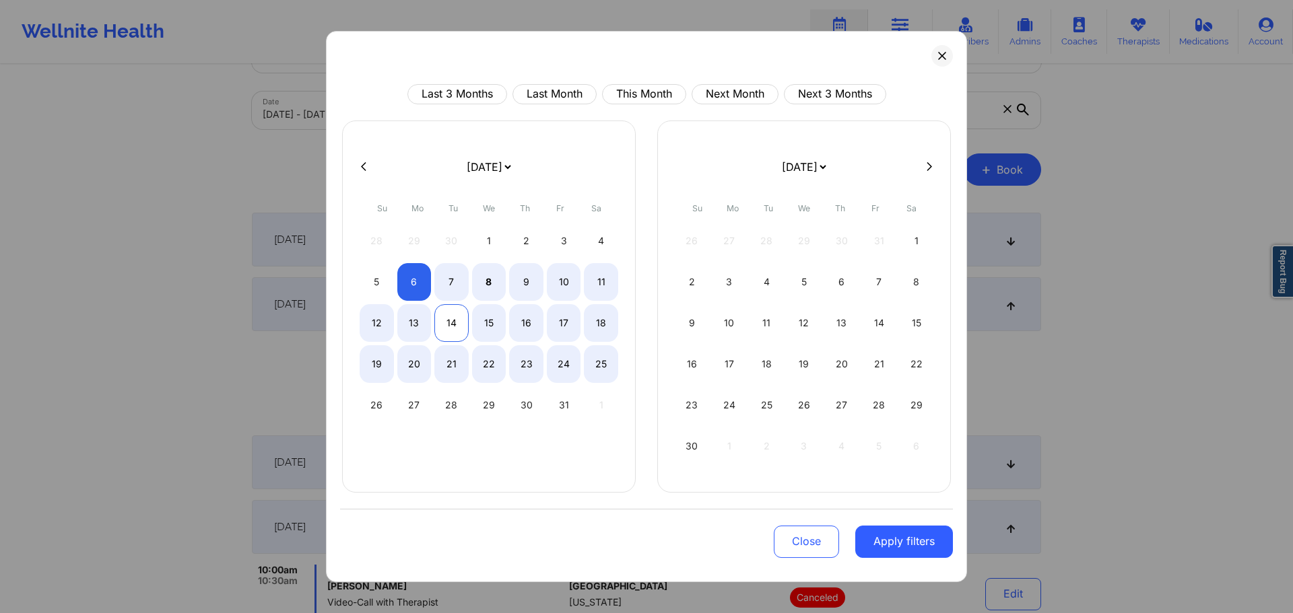
select select "2025-9"
select select "2025-10"
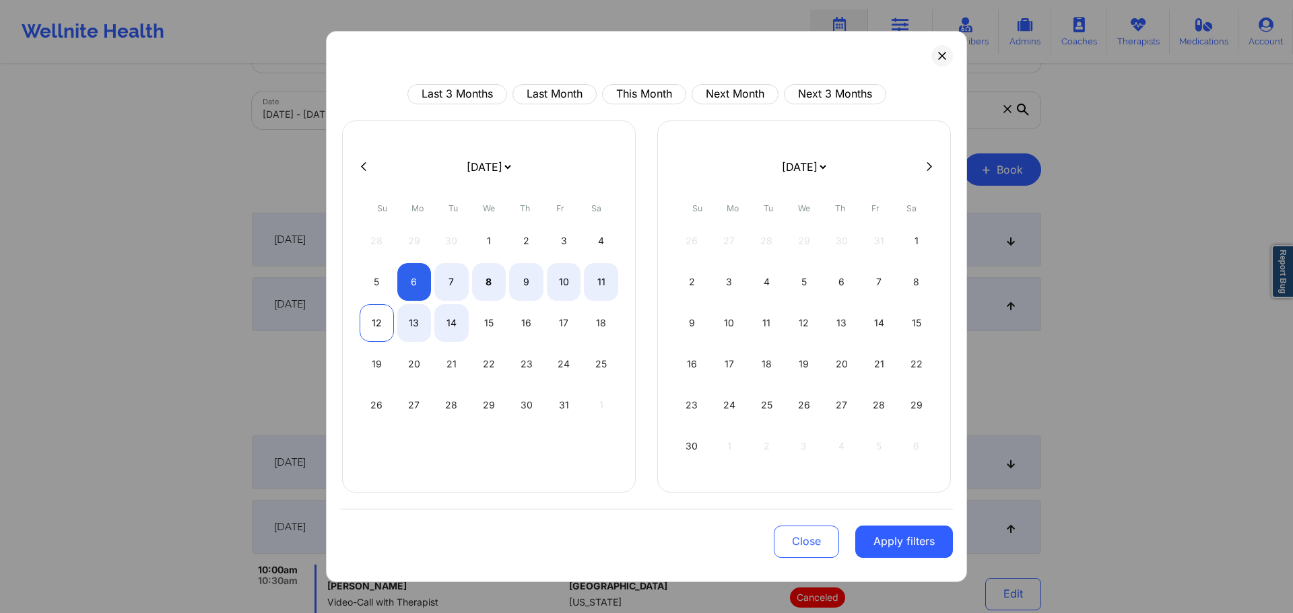
select select "2025-9"
select select "2025-10"
click at [416, 322] on div "13" at bounding box center [414, 323] width 34 height 38
select select "2025-9"
select select "2025-10"
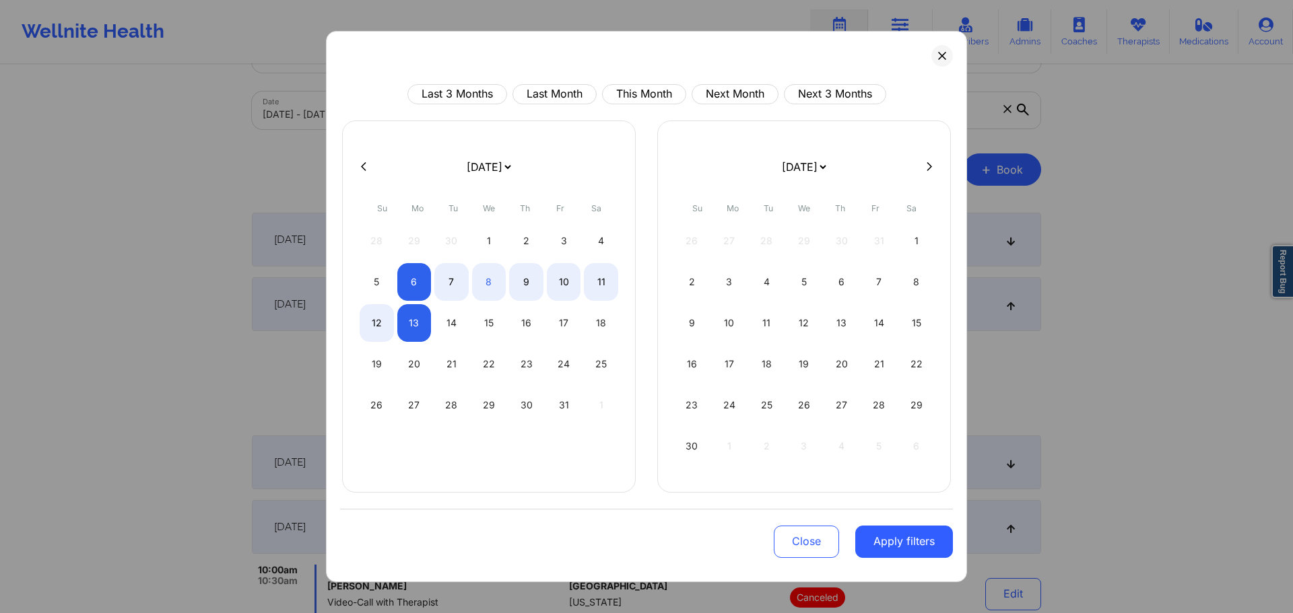
drag, startPoint x: 899, startPoint y: 552, endPoint x: 869, endPoint y: 527, distance: 38.8
click at [900, 552] on button "Apply filters" at bounding box center [904, 542] width 98 height 32
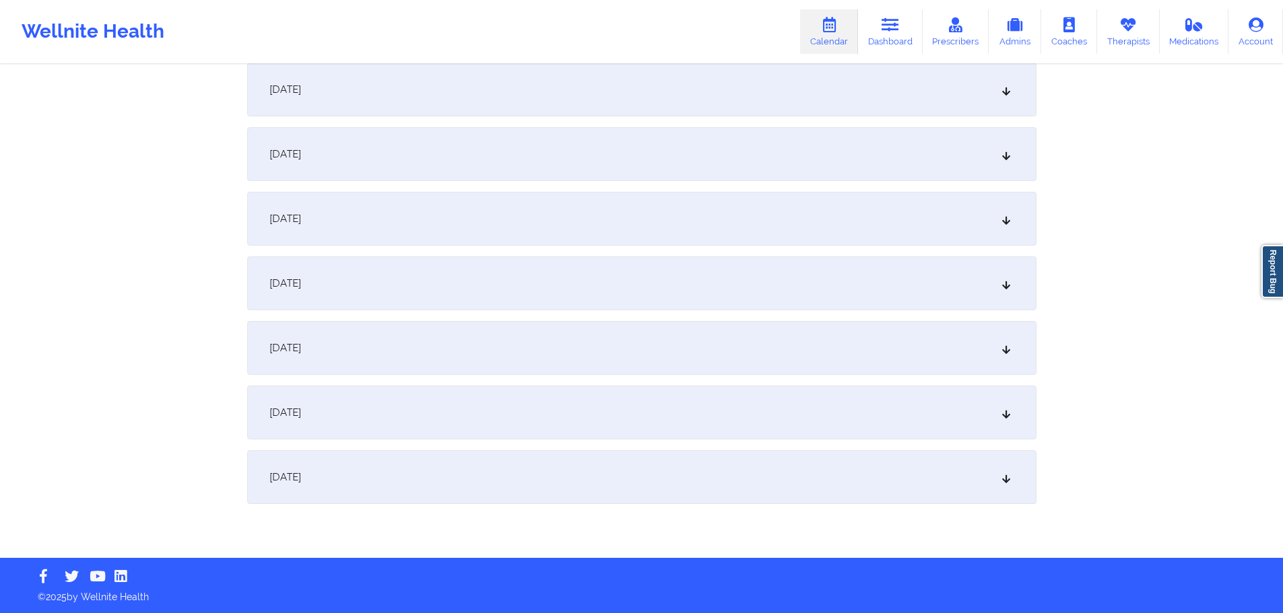
click at [393, 475] on div "October 13, 2025" at bounding box center [641, 478] width 789 height 54
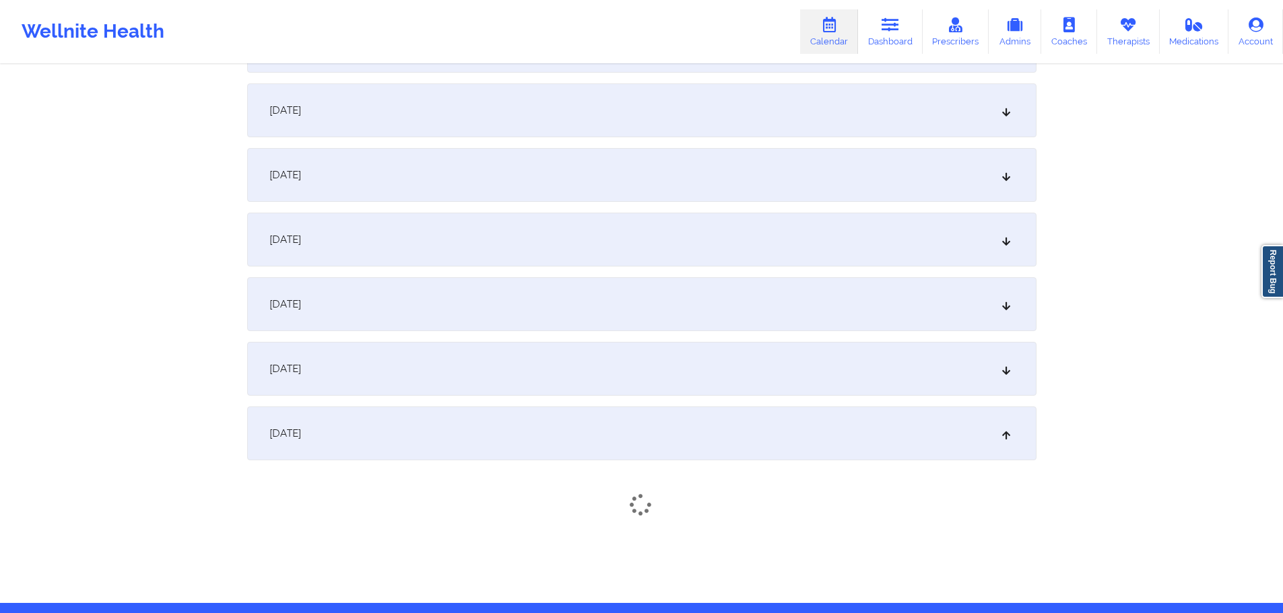
scroll to position [359, 0]
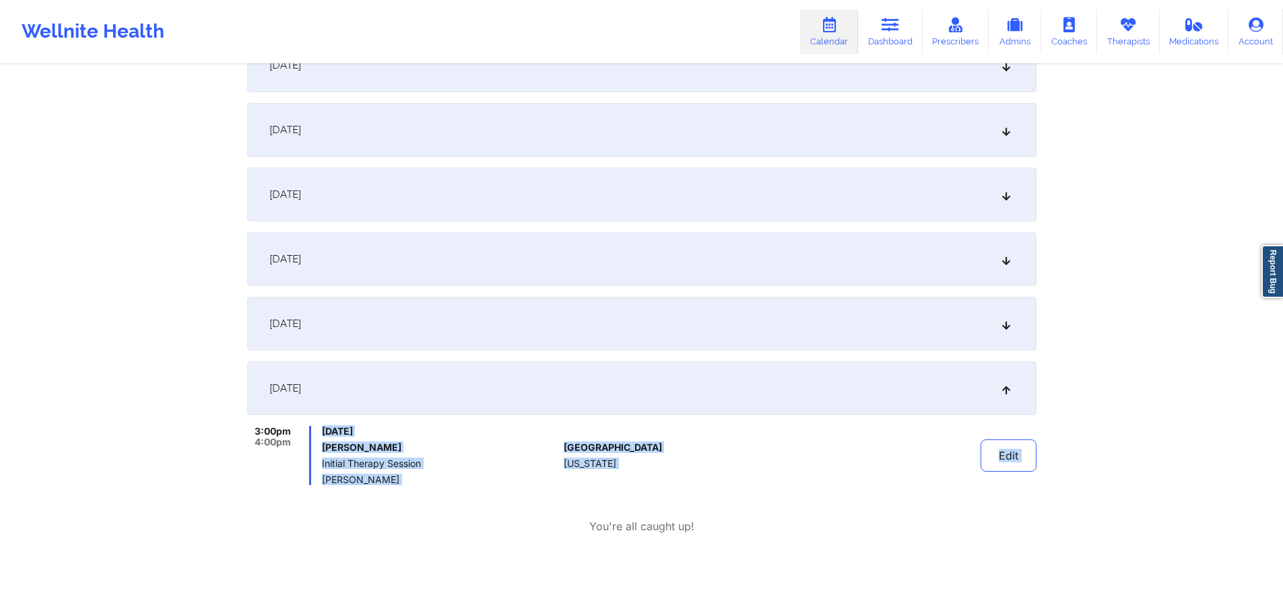
drag, startPoint x: 320, startPoint y: 436, endPoint x: 453, endPoint y: 513, distance: 153.9
click at [453, 513] on div "3:00pm 4:00pm Monday, October 13, 2025 Curtis Lee Kudlicka Initial Therapy Sess…" at bounding box center [641, 480] width 789 height 108
click at [512, 473] on div "Monday, October 13, 2025 Curtis Lee Kudlicka Initial Therapy Session Brianna Mc…" at bounding box center [440, 455] width 236 height 59
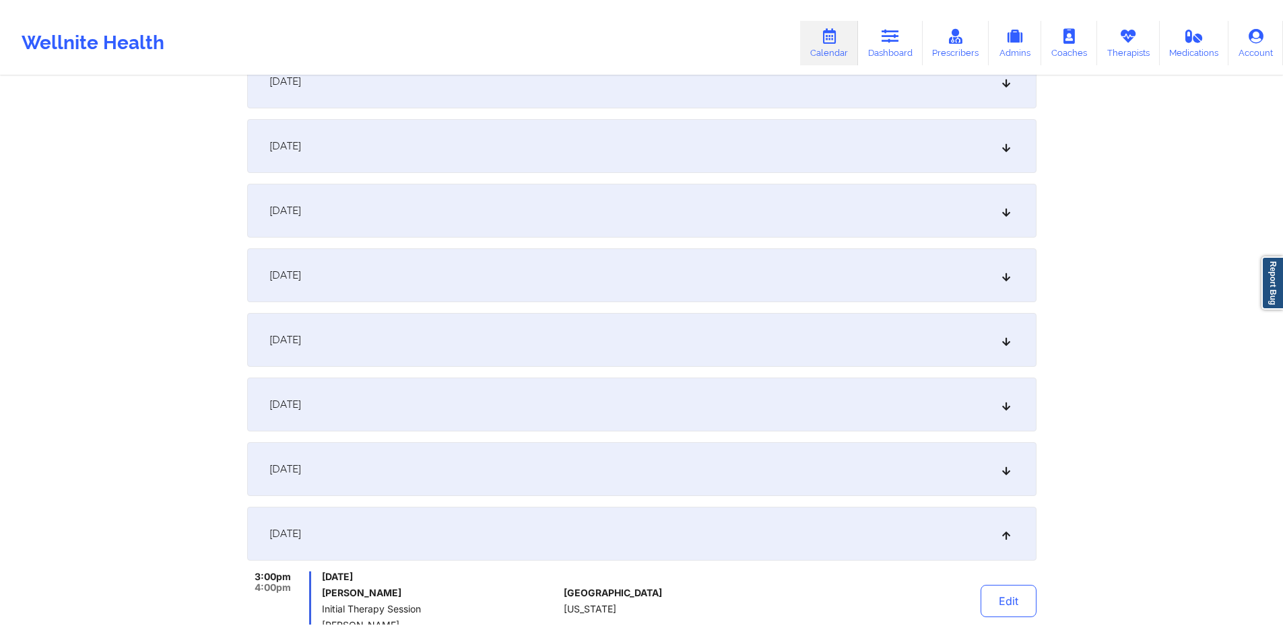
scroll to position [224, 0]
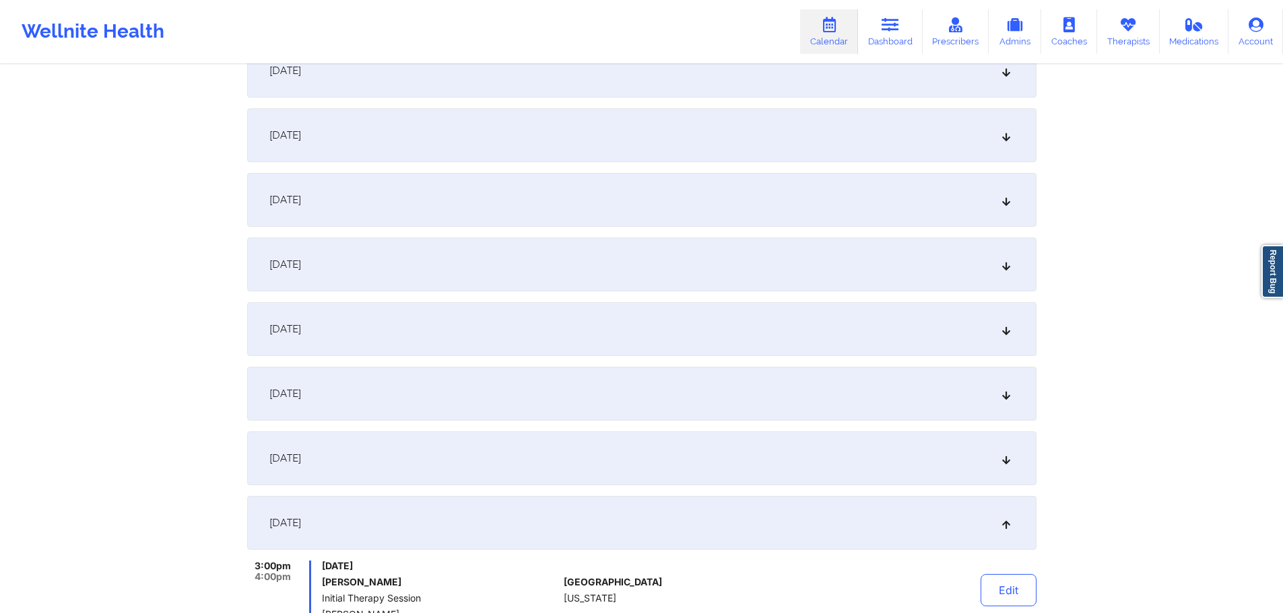
click at [424, 197] on div "October 8, 2025" at bounding box center [641, 200] width 789 height 54
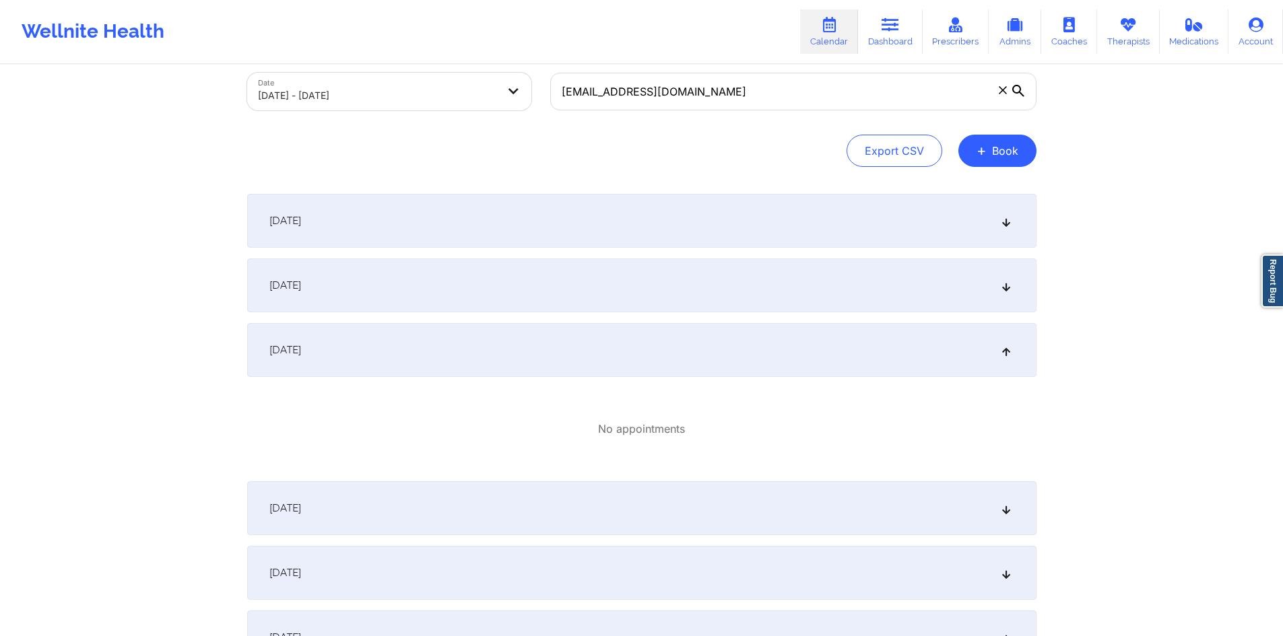
scroll to position [0, 0]
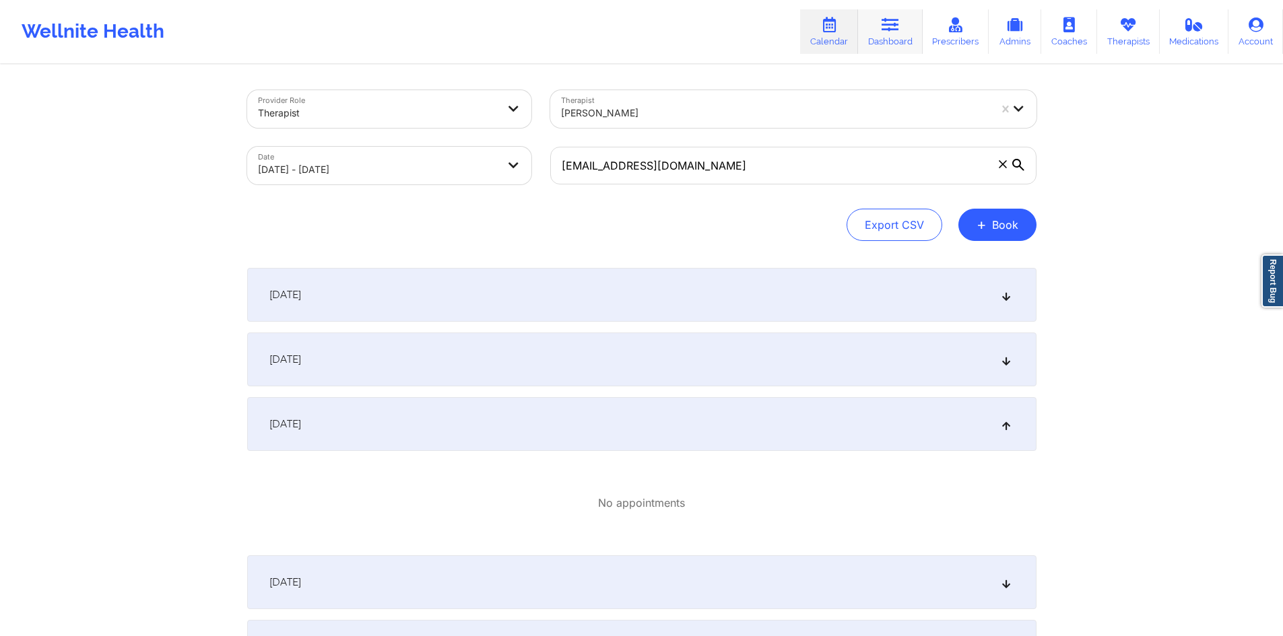
click at [896, 26] on icon at bounding box center [891, 25] width 18 height 15
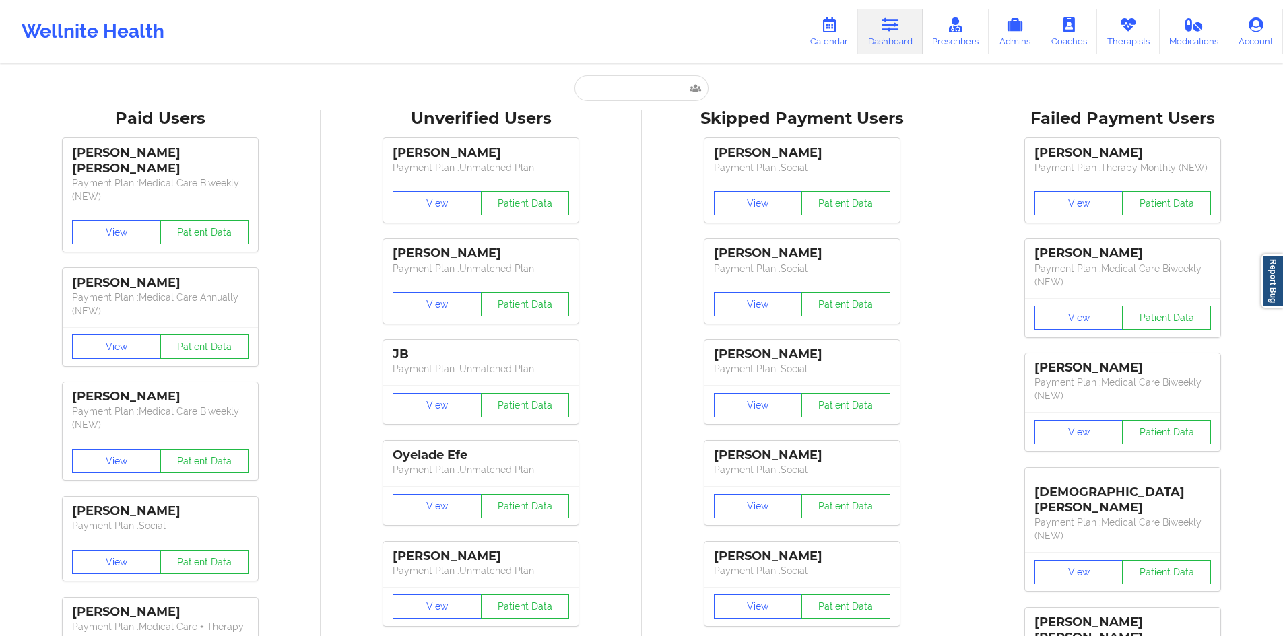
click at [613, 95] on input "text" at bounding box center [640, 88] width 133 height 26
paste input "kayahernandez101@gmail.com"
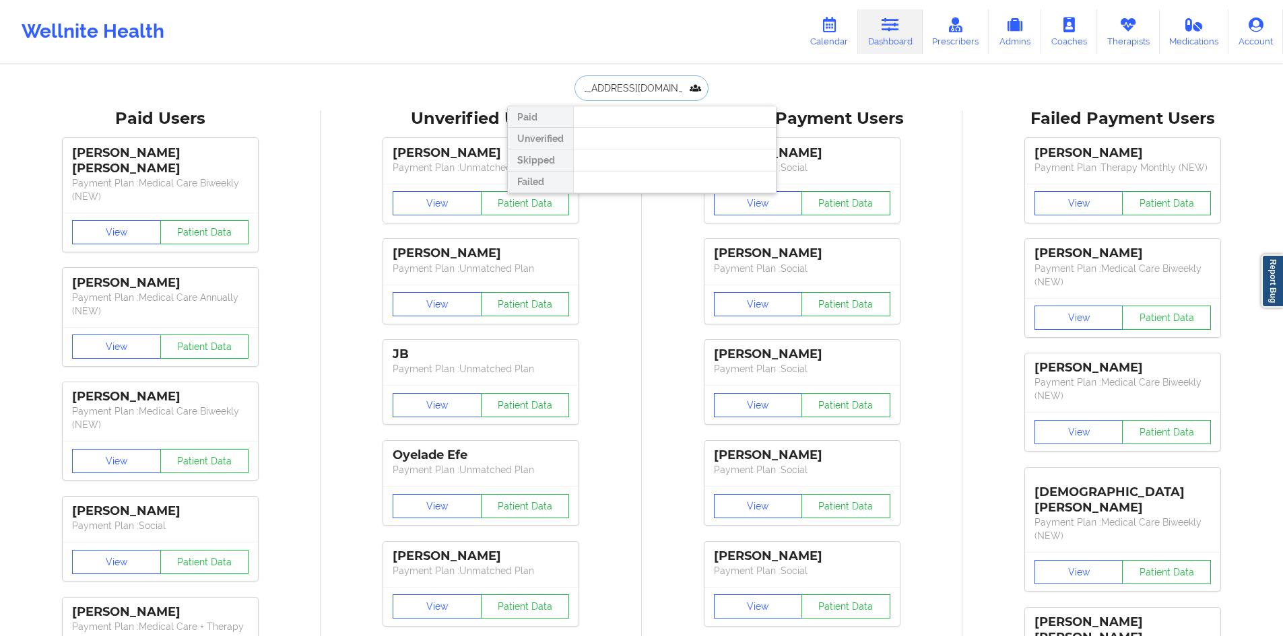
type input "kayahernandez101@gmail.com"
click at [774, 82] on div "kayahernandez101@gmail.com Paid Unverified Skipped Failed" at bounding box center [641, 88] width 269 height 26
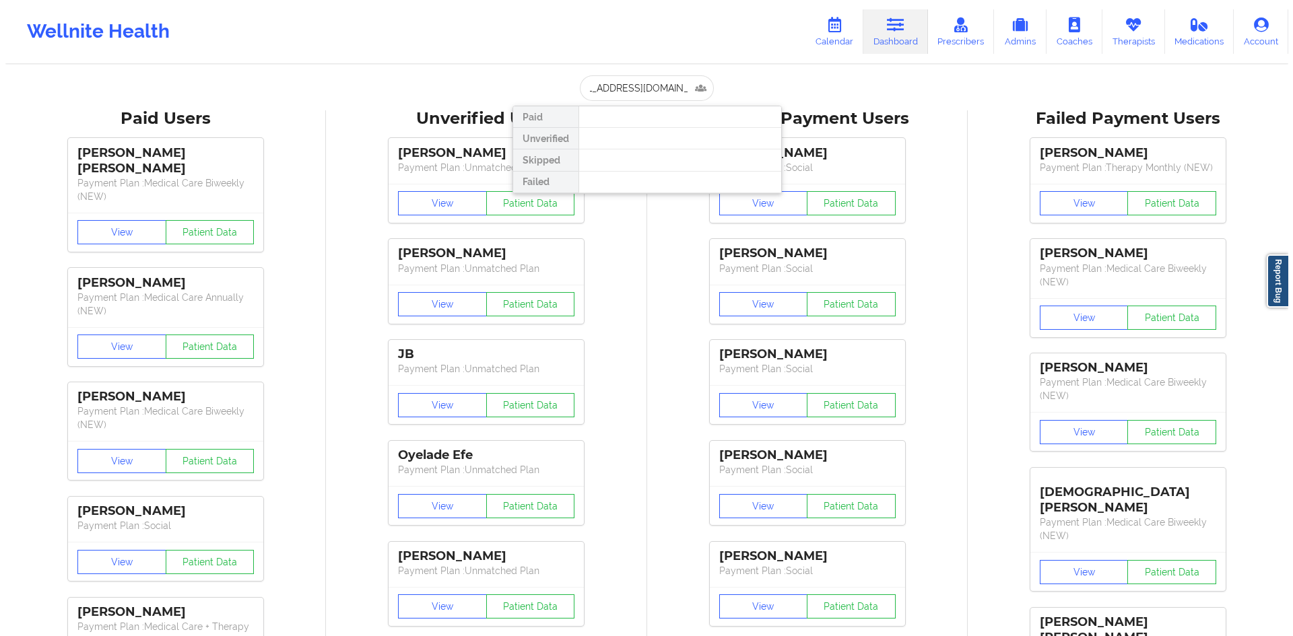
scroll to position [0, 0]
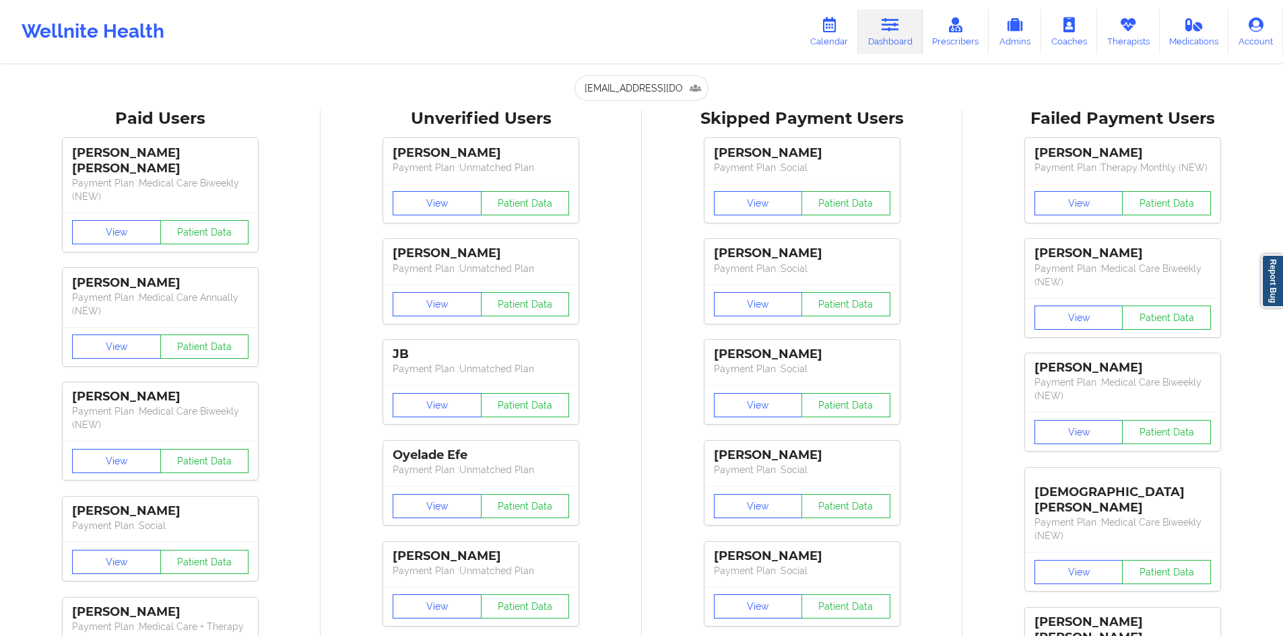
click at [106, 30] on div "Wellnite Health" at bounding box center [93, 32] width 186 height 54
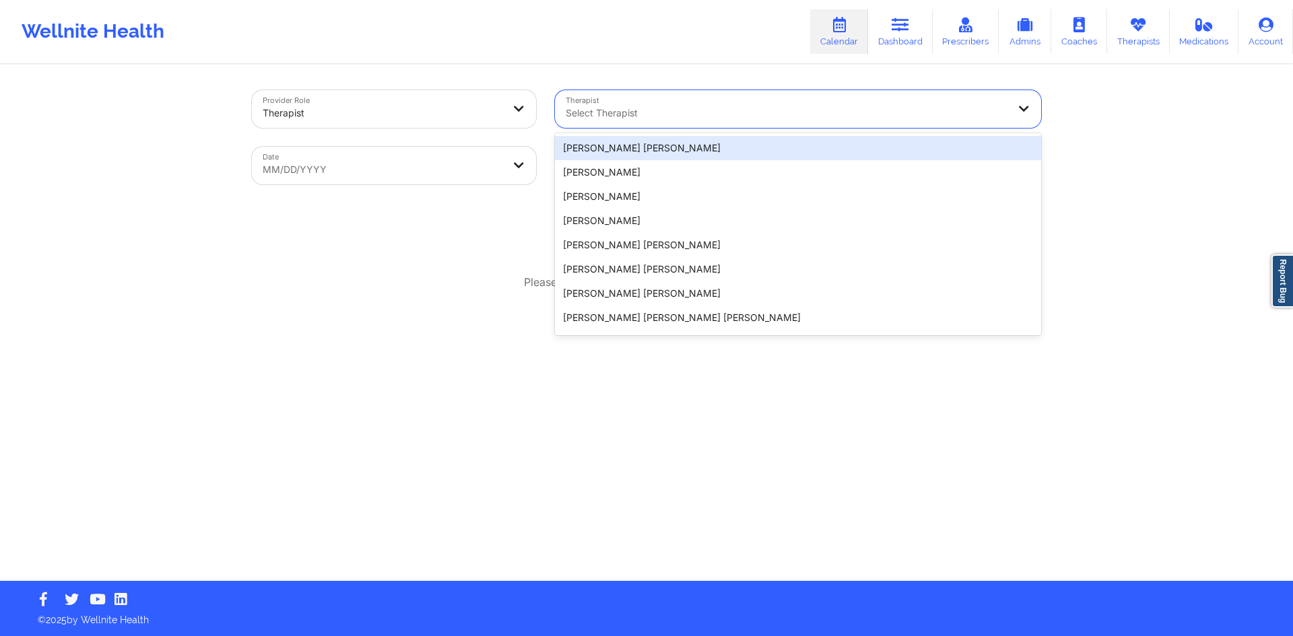
click at [703, 94] on div "Select Therapist" at bounding box center [782, 109] width 454 height 38
type input "renna"
click at [478, 107] on div at bounding box center [383, 113] width 240 height 16
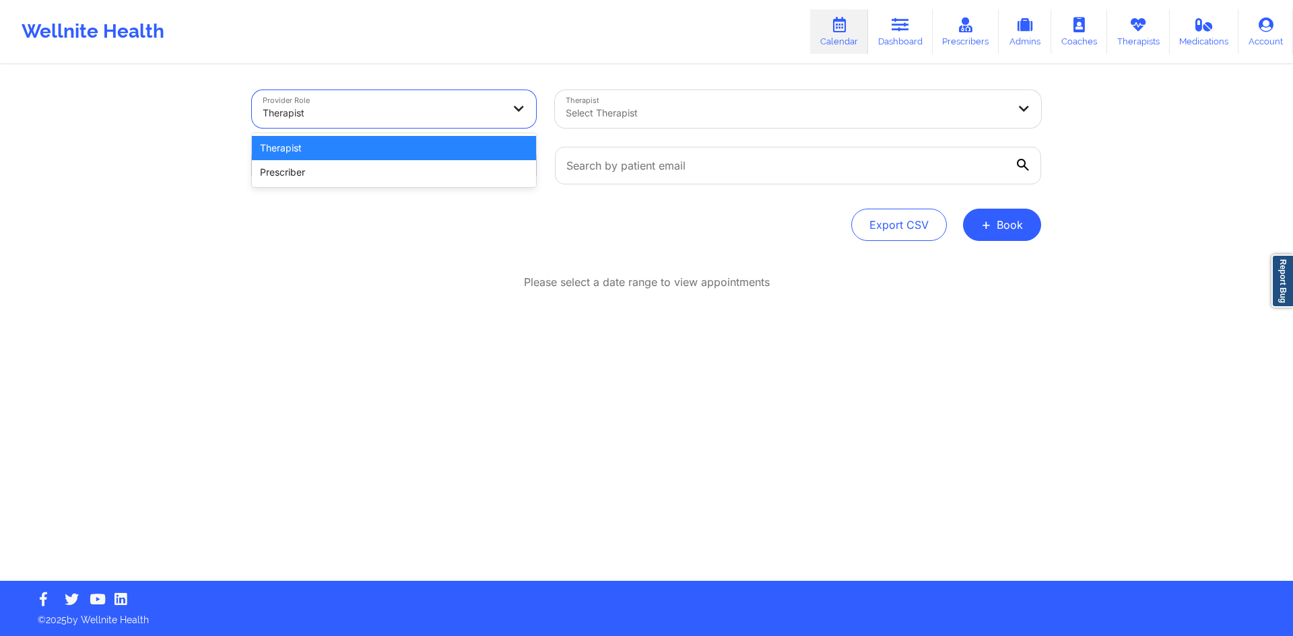
click at [624, 96] on div "Select Therapist" at bounding box center [782, 109] width 454 height 38
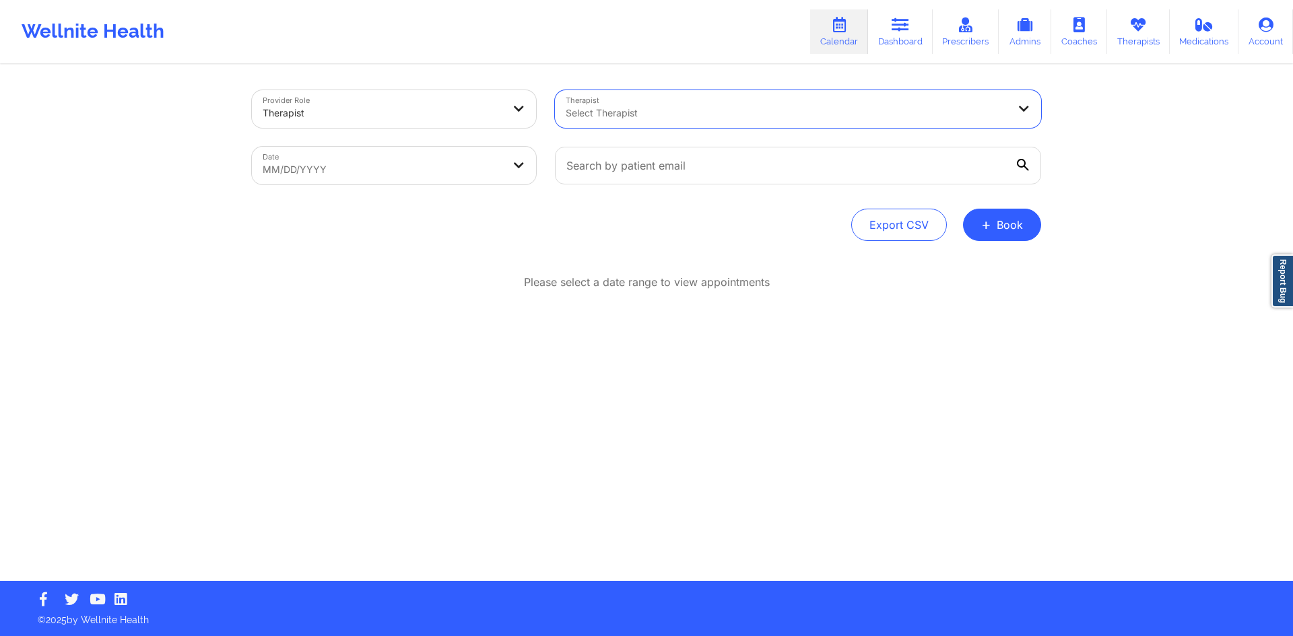
click at [612, 117] on div at bounding box center [787, 113] width 442 height 16
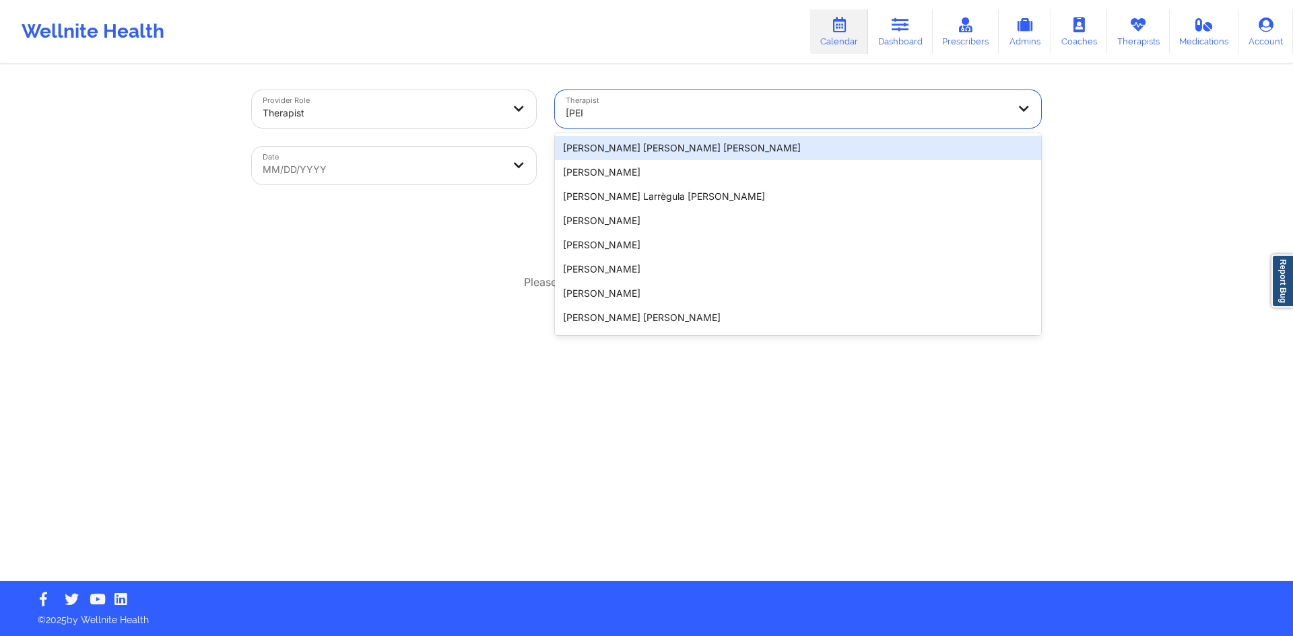
type input "renne"
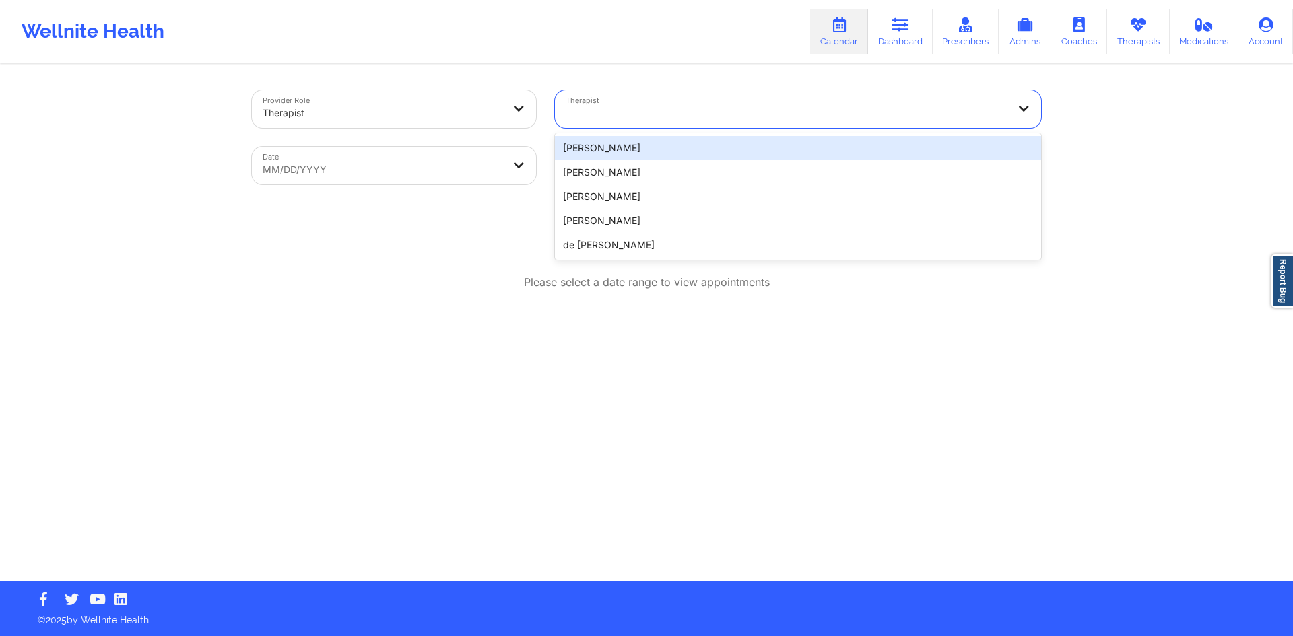
click at [656, 117] on div at bounding box center [787, 113] width 442 height 16
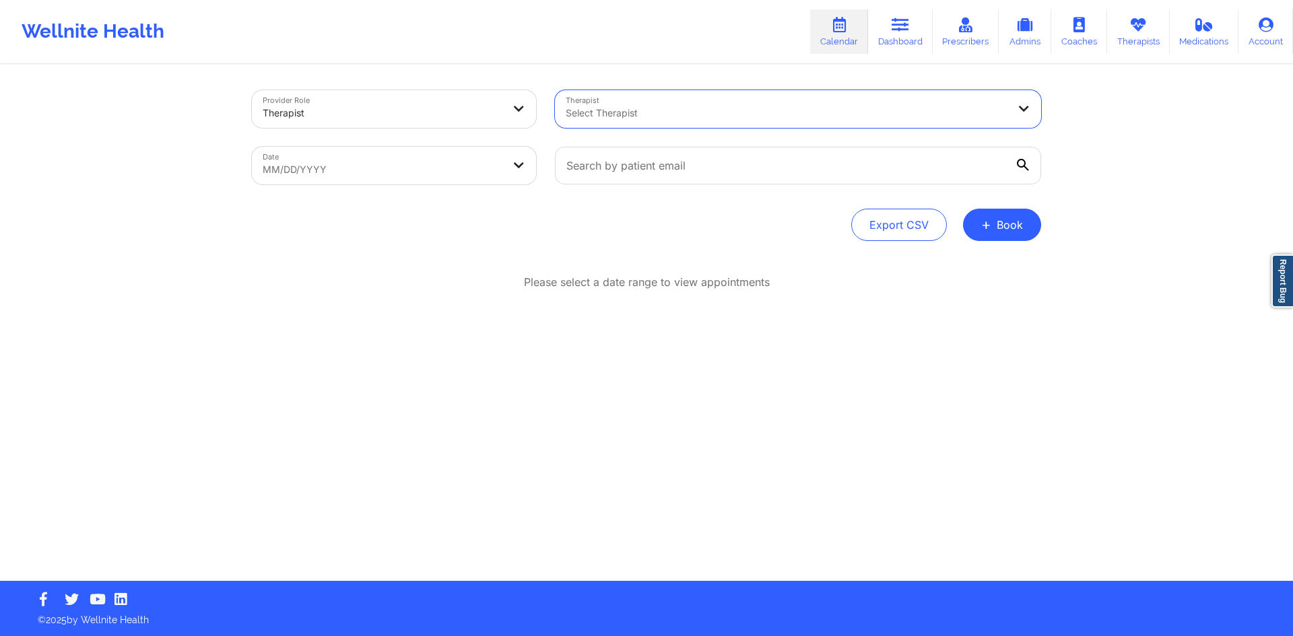
click at [509, 112] on div at bounding box center [520, 109] width 32 height 38
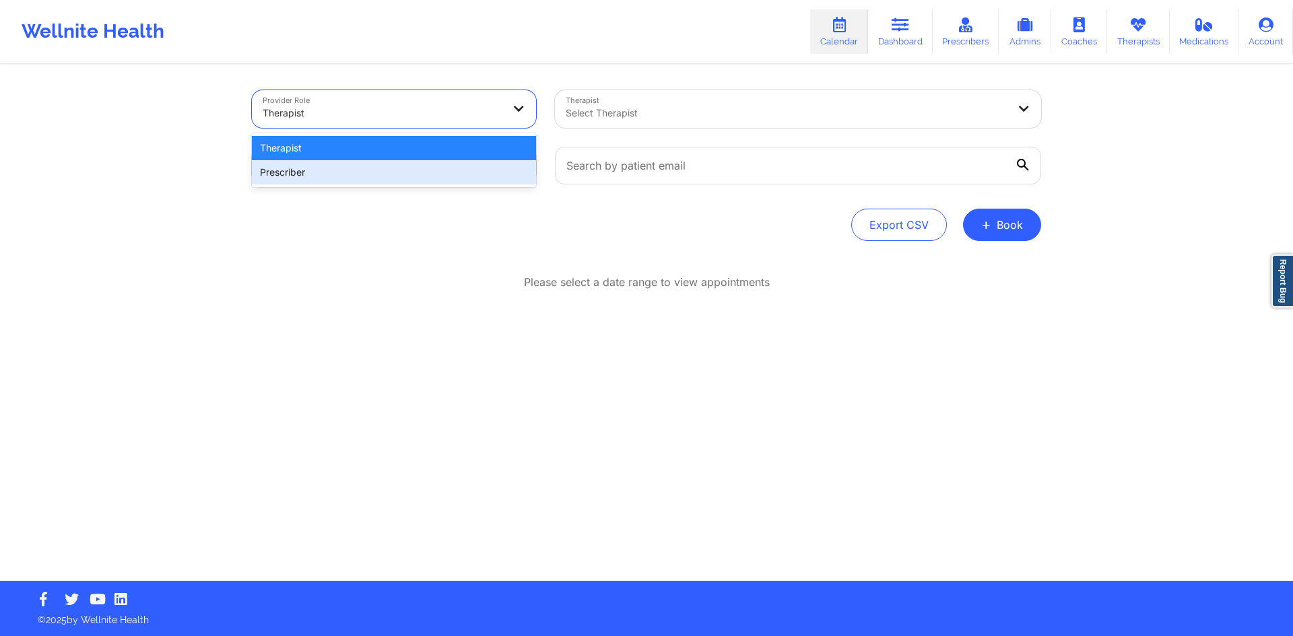
click at [428, 167] on div "Prescriber" at bounding box center [394, 172] width 284 height 24
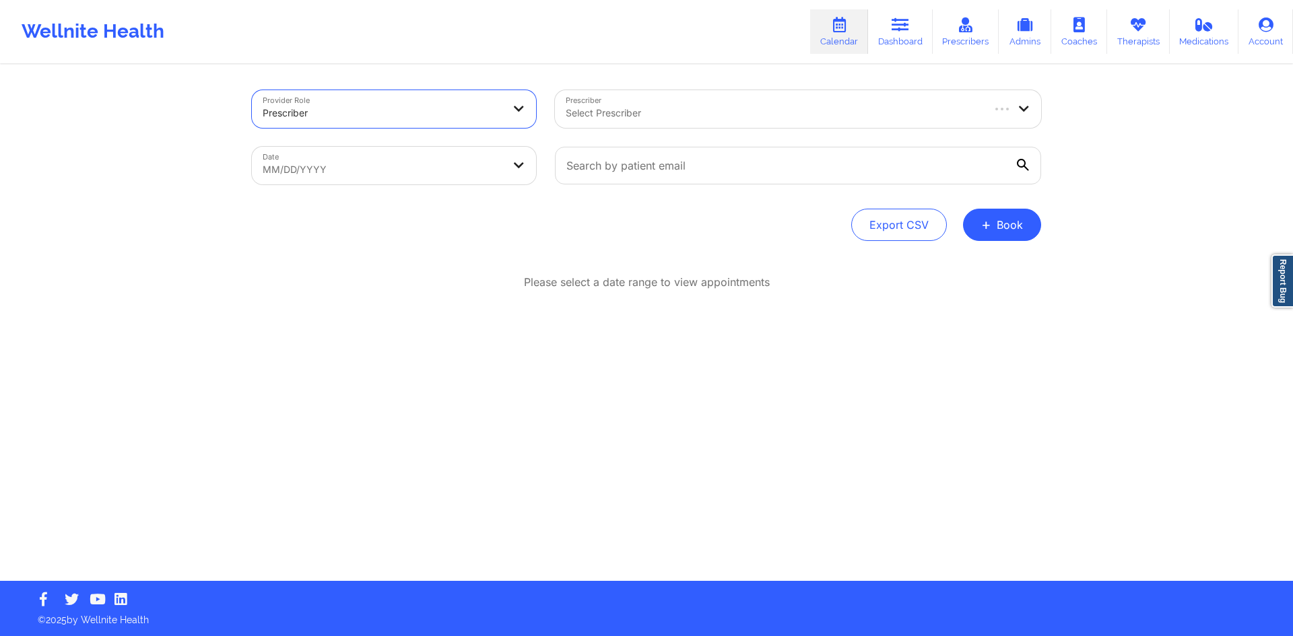
click at [663, 129] on div "Prescriber Select Prescriber" at bounding box center [797, 109] width 505 height 57
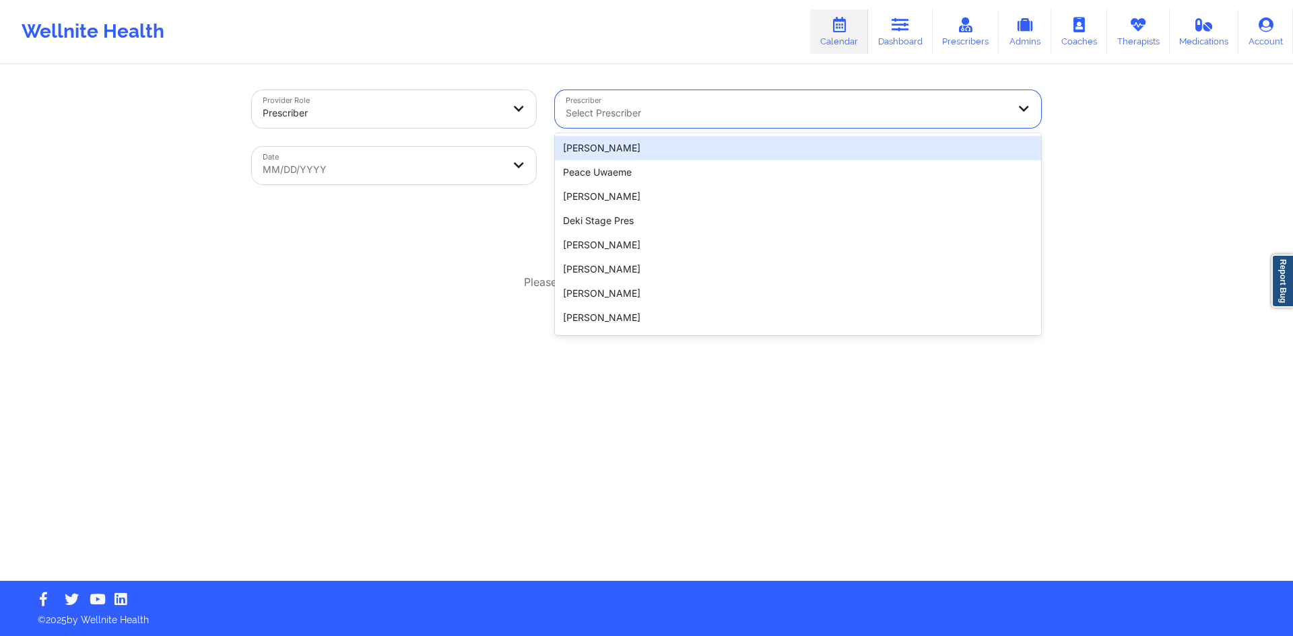
click at [681, 113] on div at bounding box center [787, 113] width 442 height 16
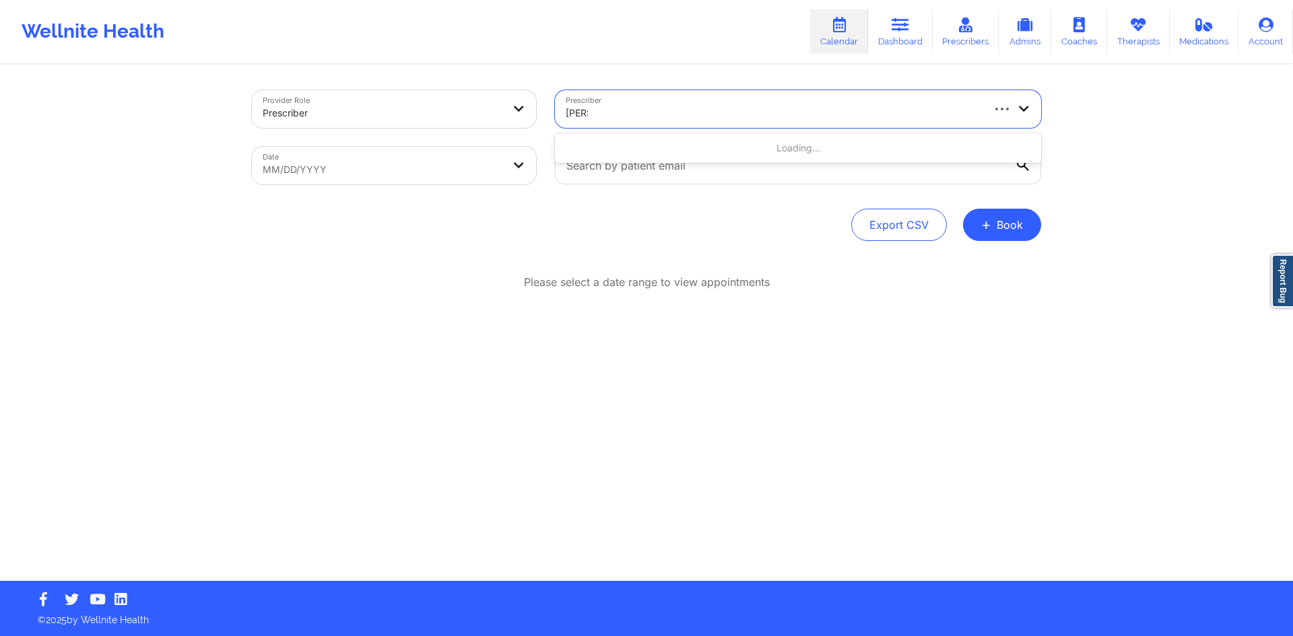
type input "renee"
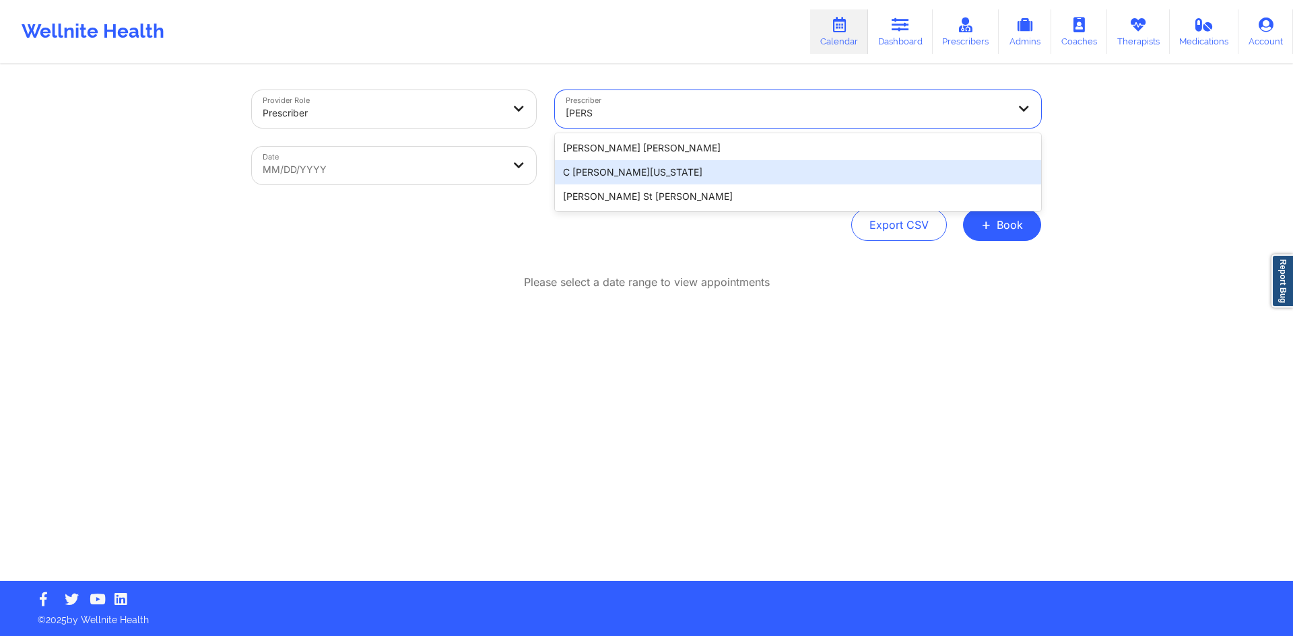
click at [682, 169] on div "C Renee WASHINGTON-HYDE" at bounding box center [798, 172] width 486 height 24
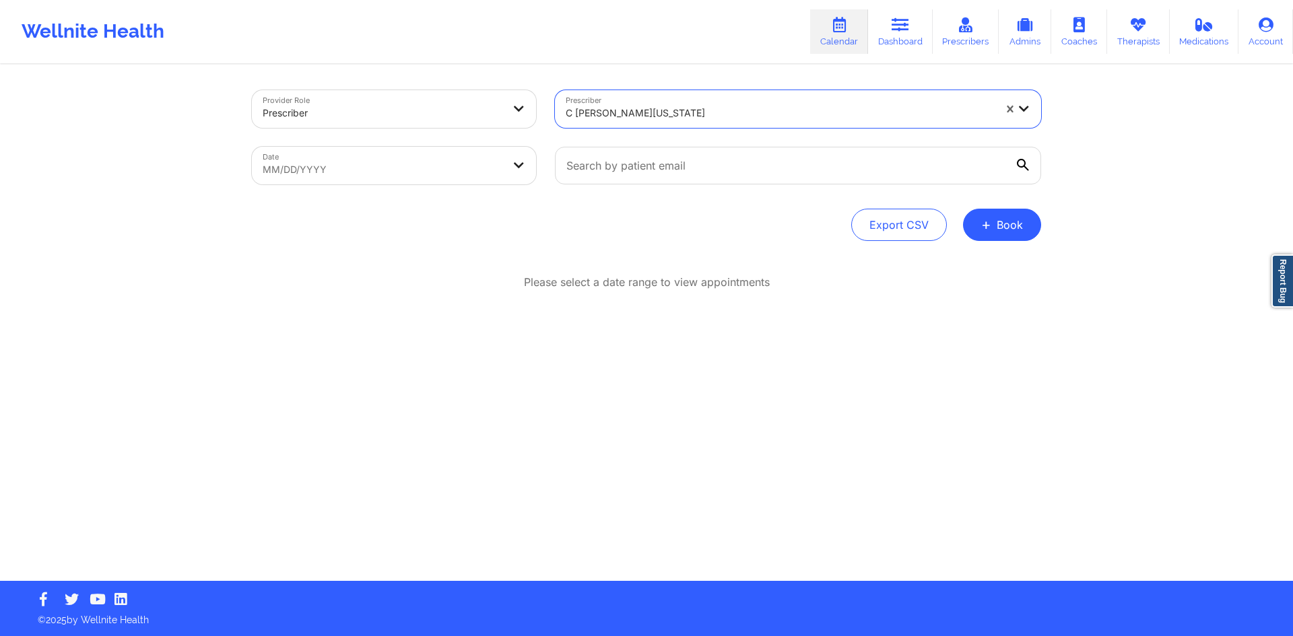
click at [432, 181] on body "Wellnite Health Calendar Dashboard Prescribers Admins Coaches Therapists Medica…" at bounding box center [646, 318] width 1293 height 636
select select "2025-8"
select select "2025-9"
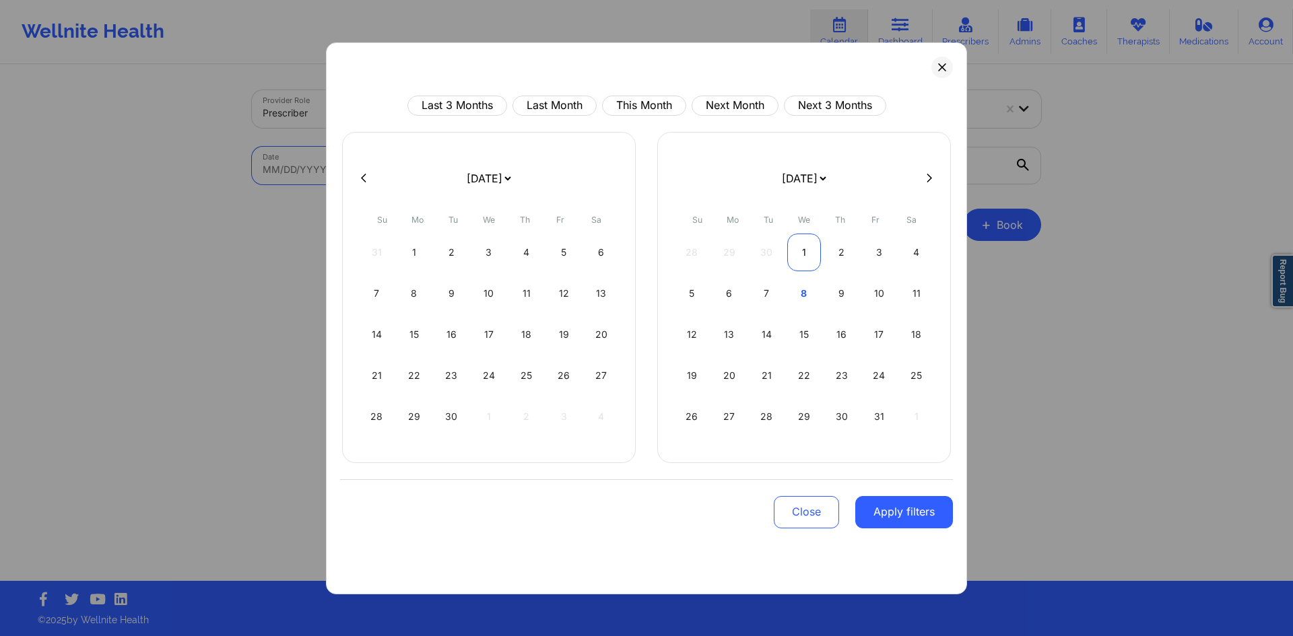
click at [798, 251] on div "1" at bounding box center [804, 253] width 34 height 38
select select "2025-9"
select select "2025-10"
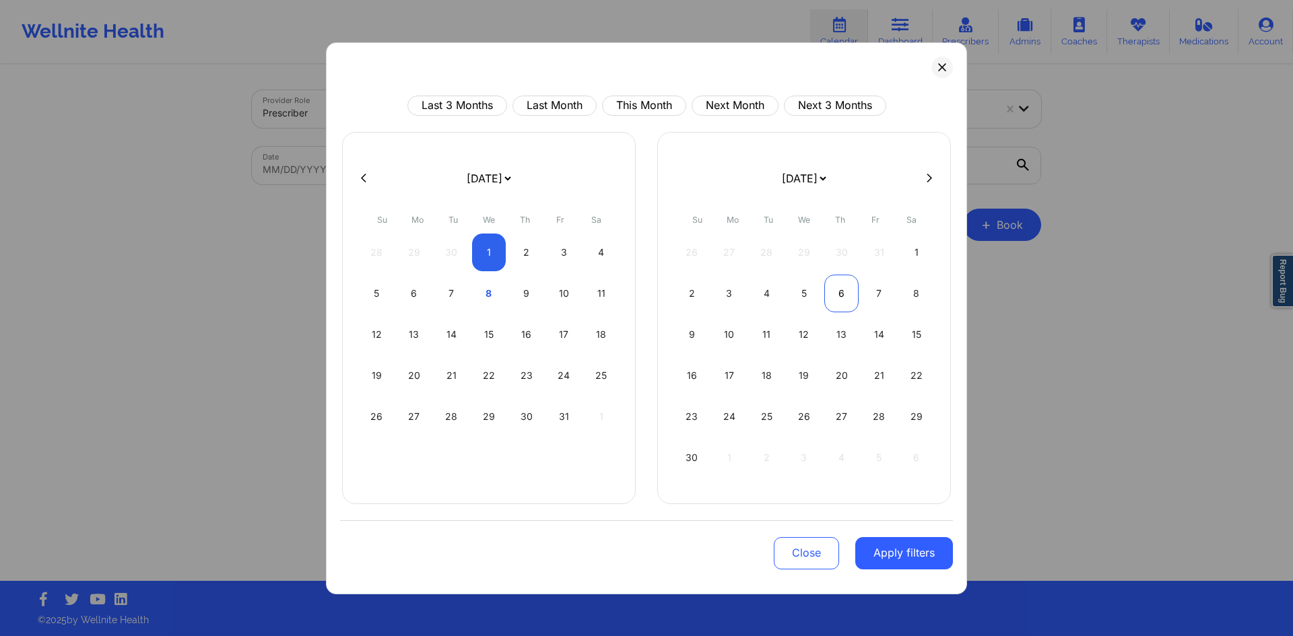
select select "2025-9"
select select "2025-10"
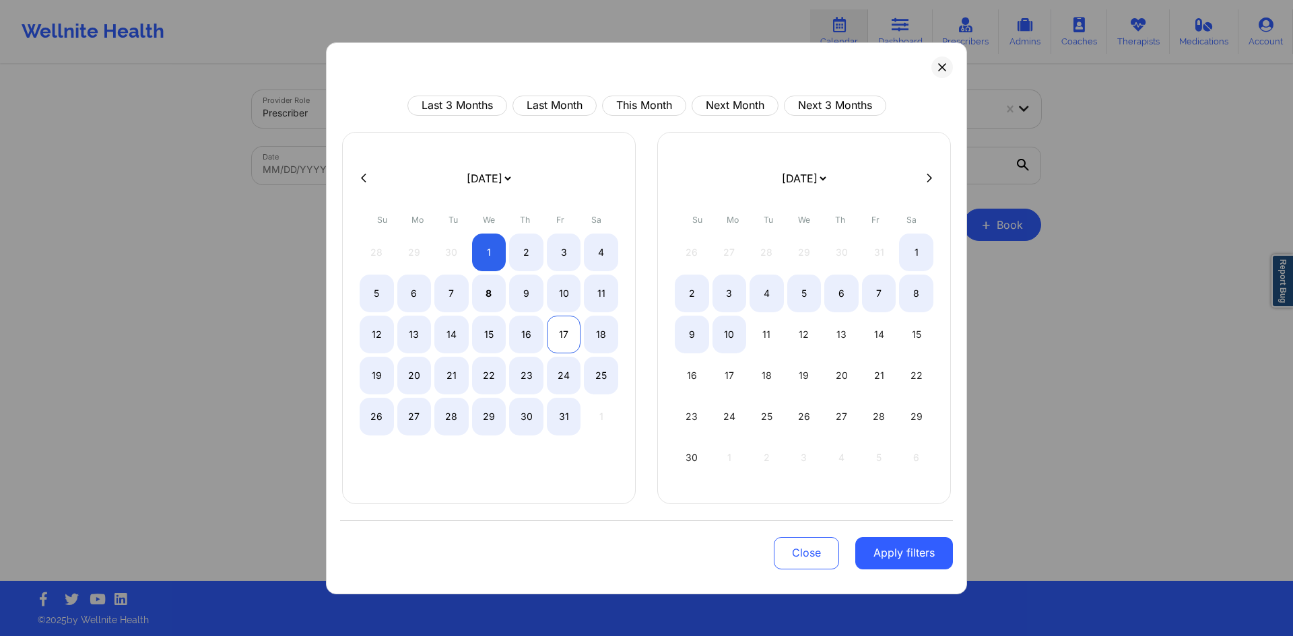
select select "2025-9"
select select "2025-10"
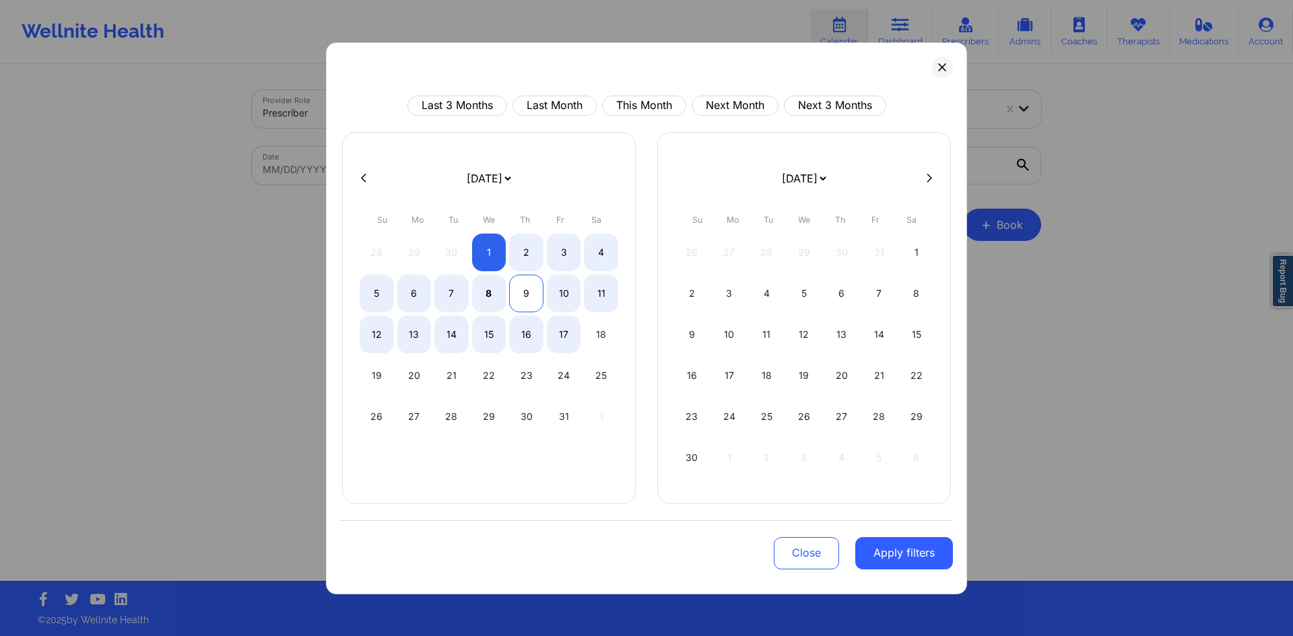
select select "2025-9"
select select "2025-10"
select select "2025-9"
select select "2025-10"
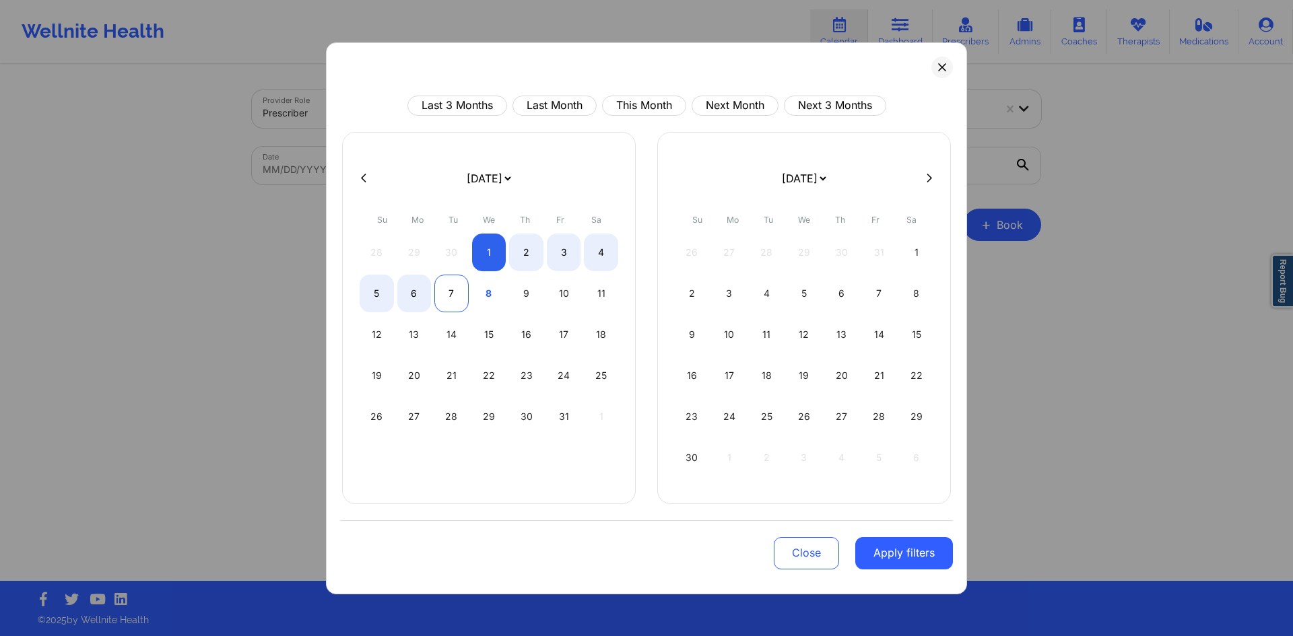
click at [444, 292] on div "7" at bounding box center [451, 294] width 34 height 38
select select "2025-9"
select select "2025-10"
click at [525, 294] on div "9" at bounding box center [526, 294] width 34 height 38
select select "2025-9"
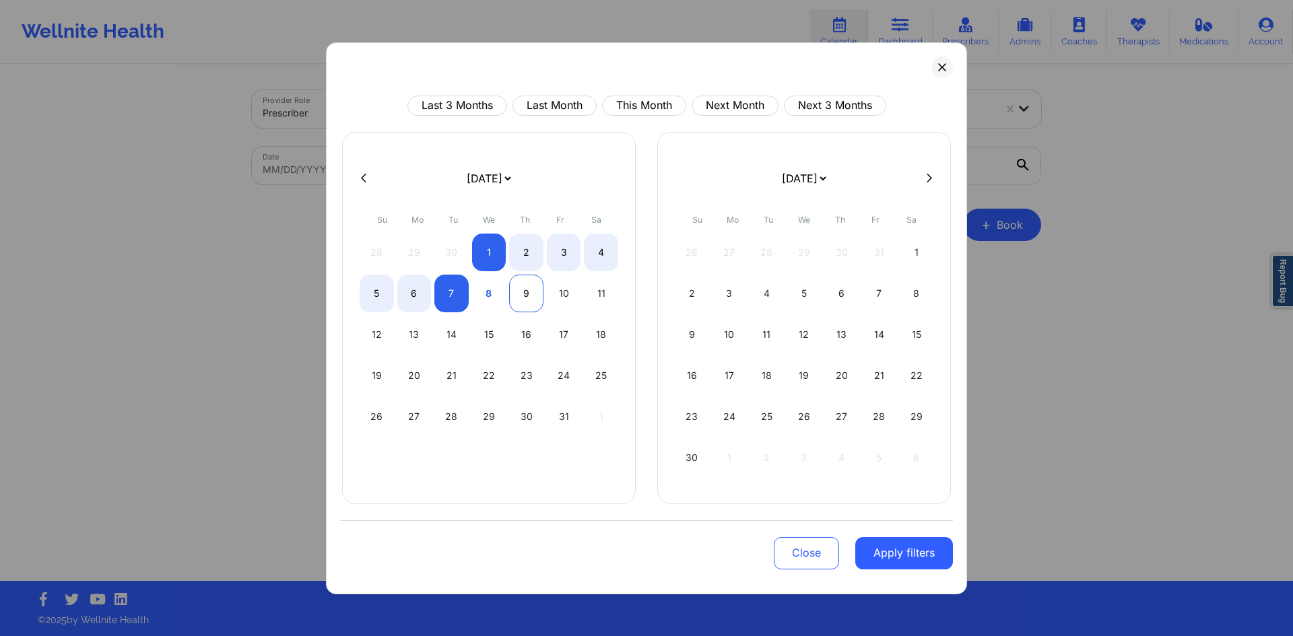
select select "2025-10"
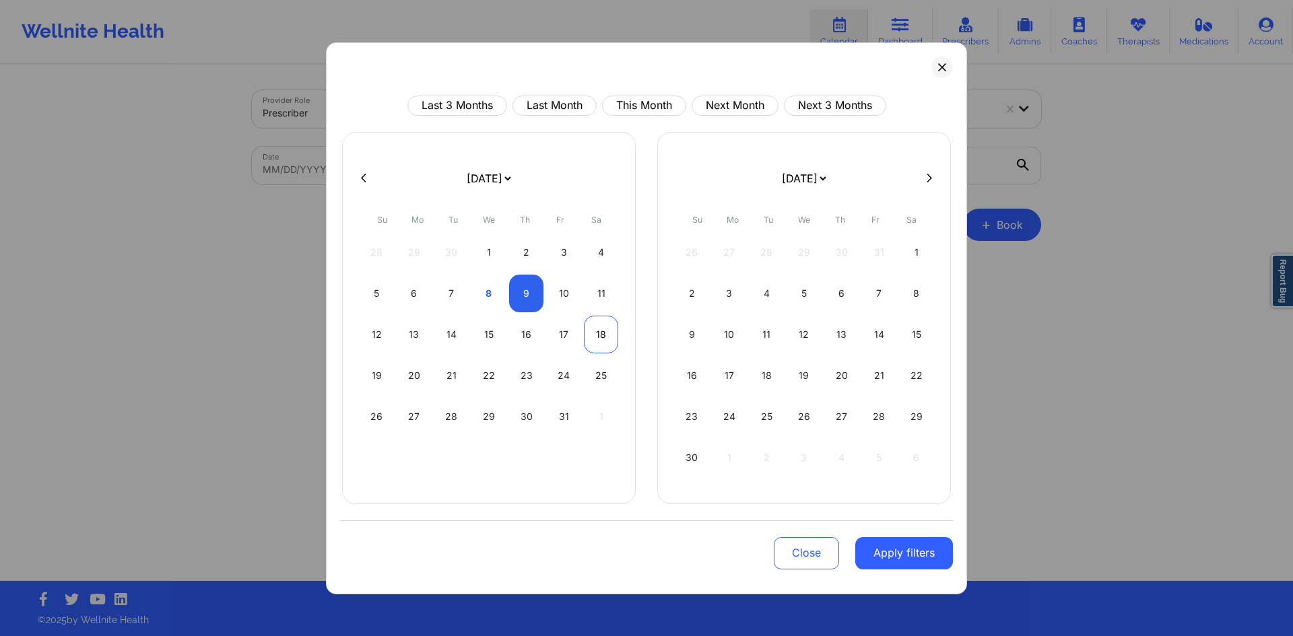
select select "2025-9"
select select "2025-10"
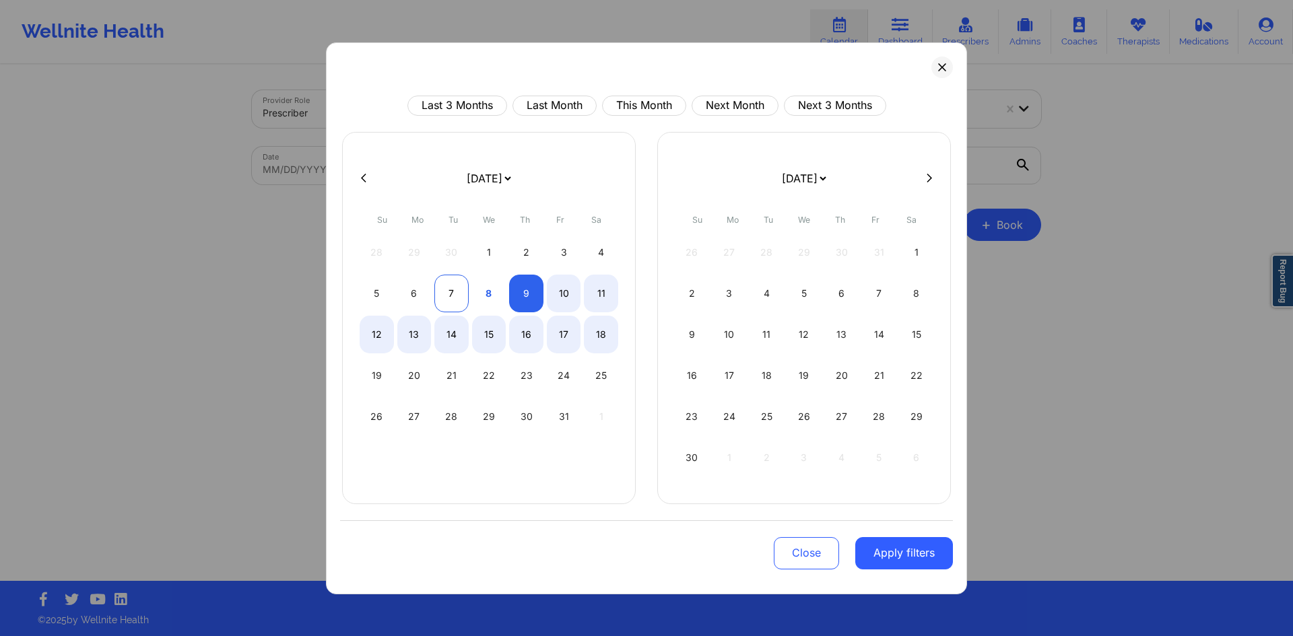
select select "2025-9"
select select "2025-10"
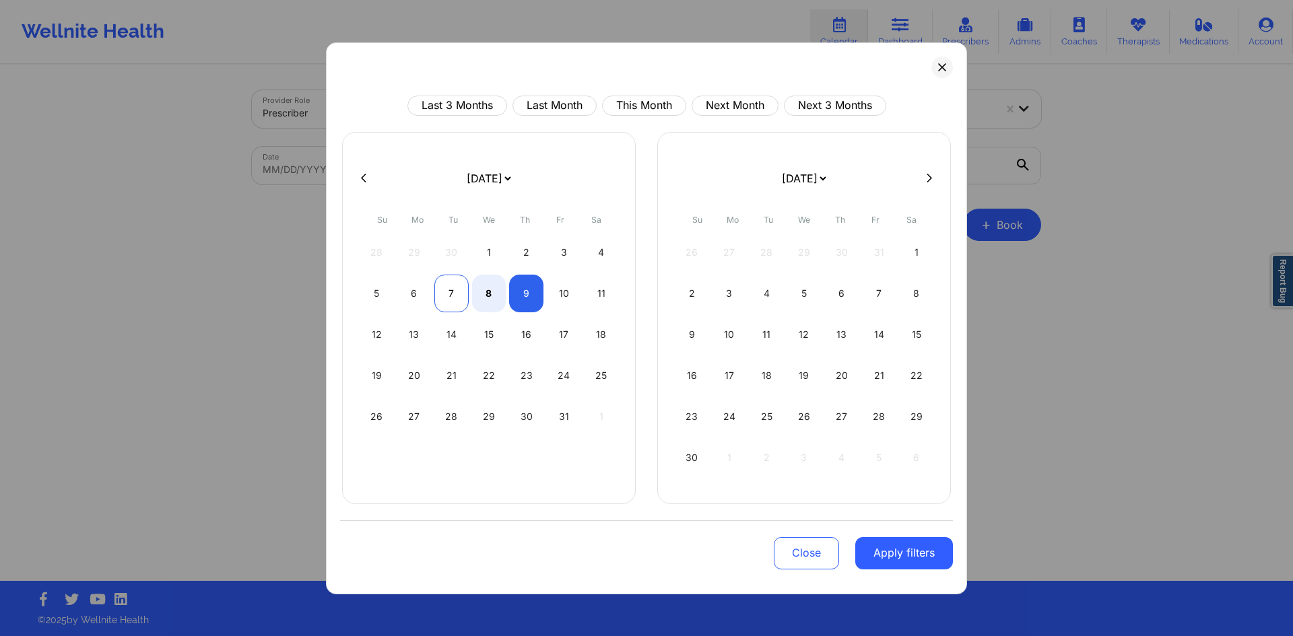
select select "2025-9"
select select "2025-10"
click at [445, 292] on div "7" at bounding box center [451, 294] width 34 height 38
select select "2025-9"
select select "2025-10"
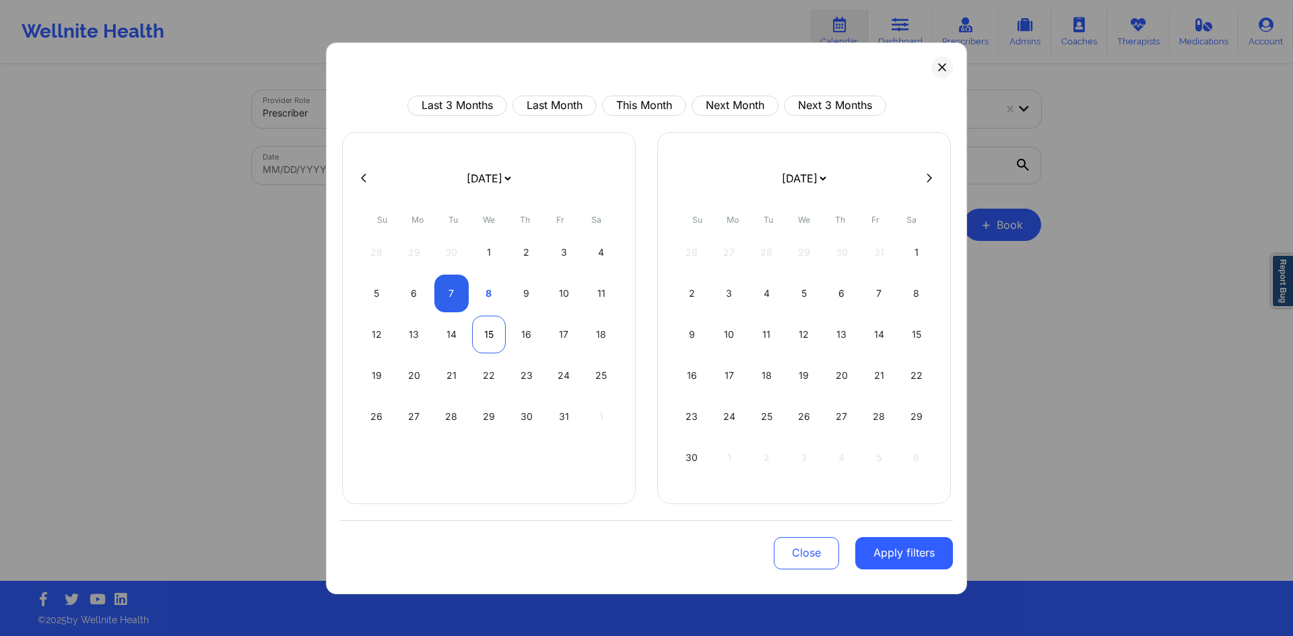
select select "2025-9"
select select "2025-10"
select select "2025-9"
select select "2025-10"
click at [533, 294] on div "9" at bounding box center [526, 294] width 34 height 38
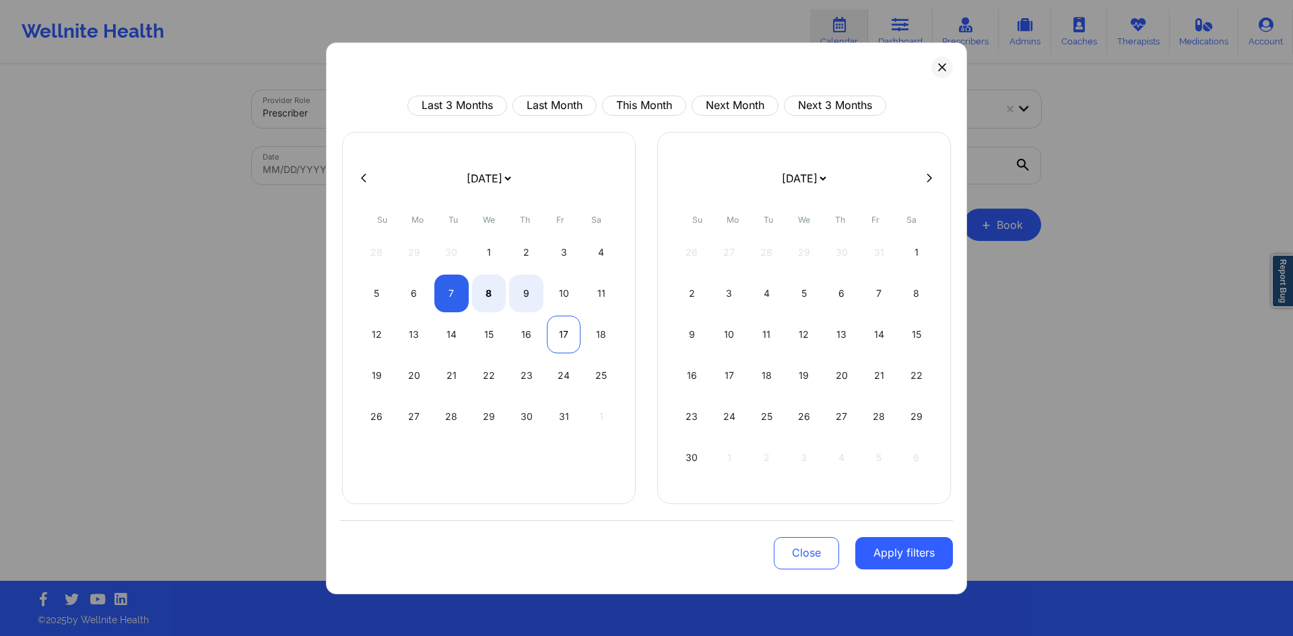
select select "2025-9"
select select "2025-10"
click at [895, 555] on button "Apply filters" at bounding box center [904, 553] width 98 height 32
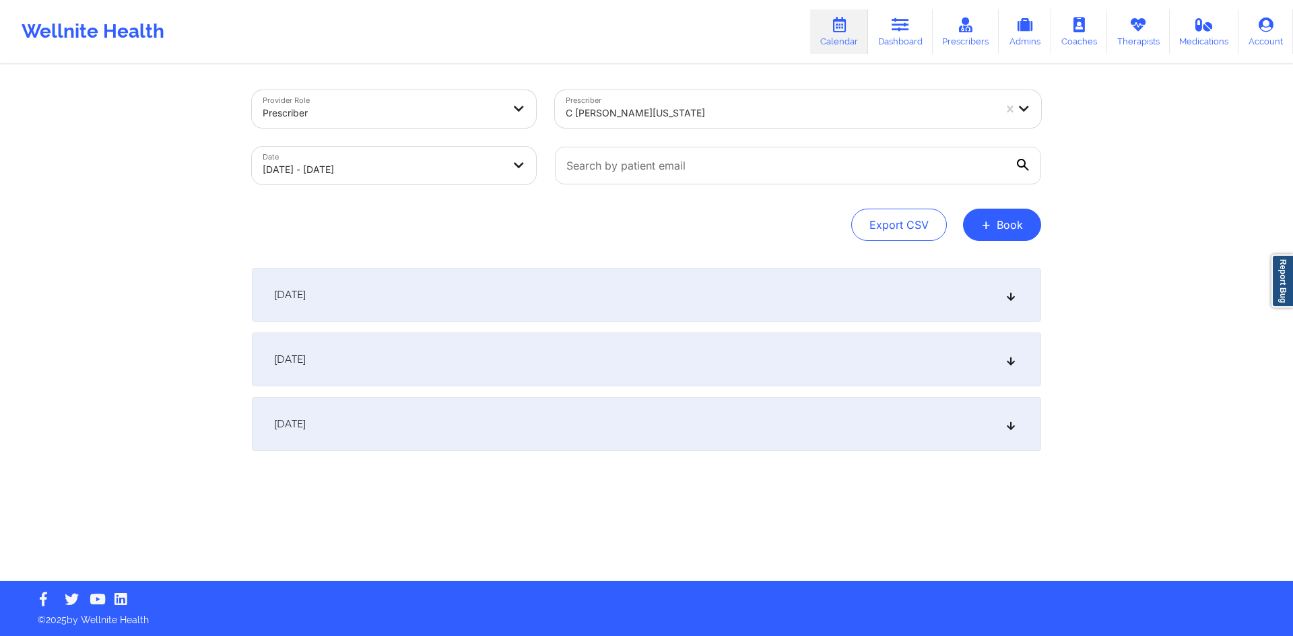
click at [523, 293] on div "October 7, 2025" at bounding box center [646, 295] width 789 height 54
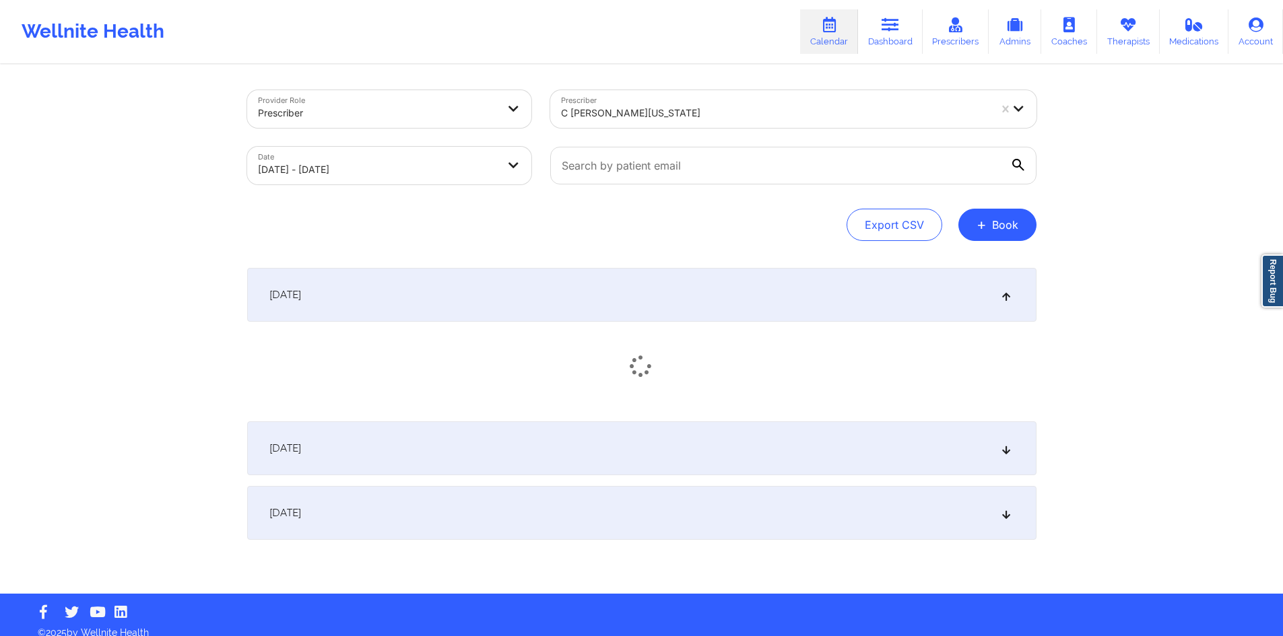
click at [535, 282] on div "October 7, 2025" at bounding box center [641, 295] width 789 height 54
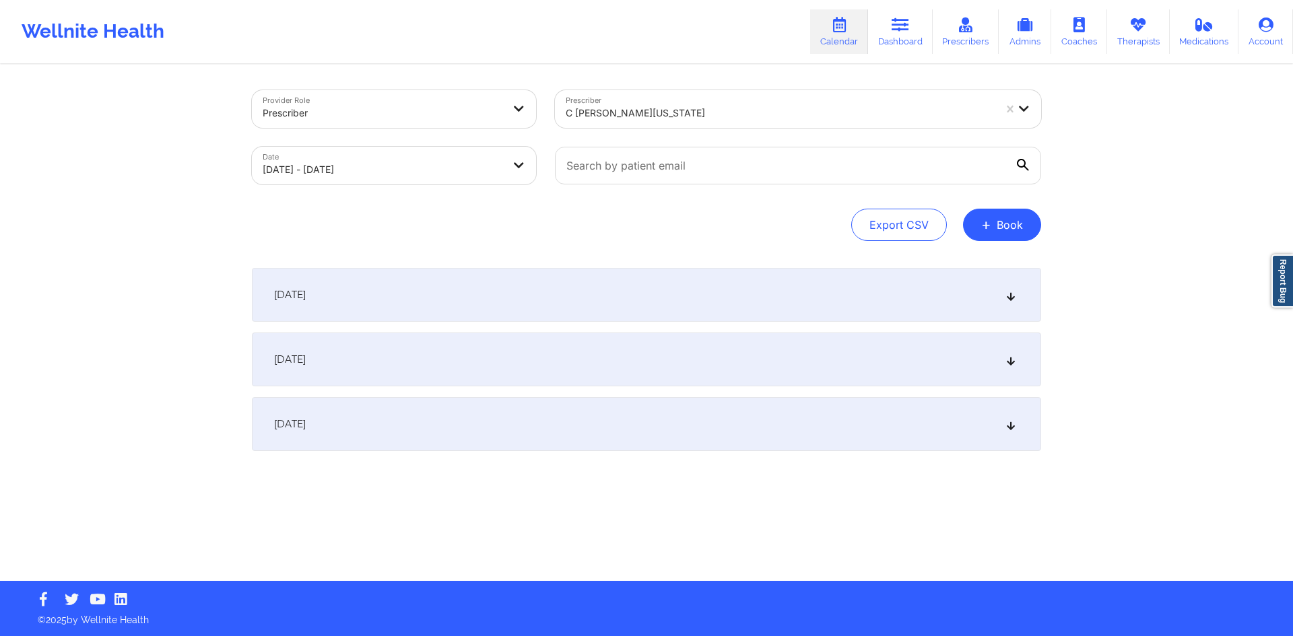
click at [525, 364] on div "October 8, 2025" at bounding box center [646, 360] width 789 height 54
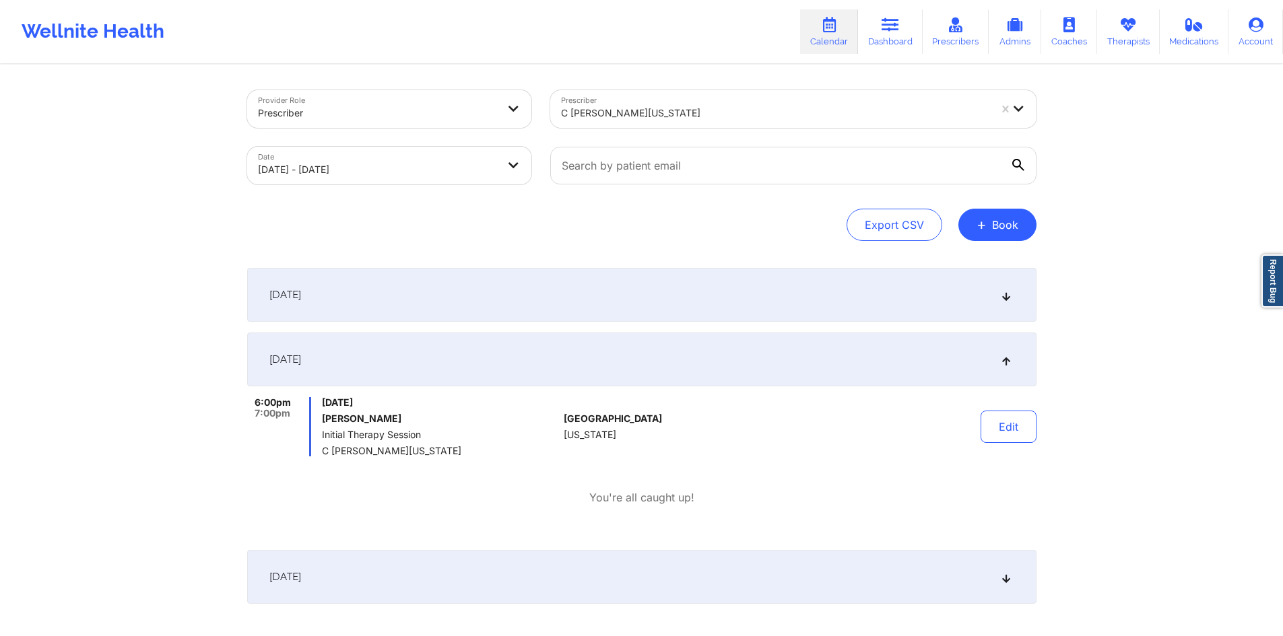
click at [1136, 292] on div "Provider Role Prescriber Prescriber C Renee WASHINGTON-HYDE Date 10/07/2025 - 1…" at bounding box center [641, 329] width 1283 height 658
click at [1158, 240] on div "Provider Role Prescriber Prescriber C Renee WASHINGTON-HYDE Date 10/07/2025 - 1…" at bounding box center [641, 329] width 1283 height 658
click at [678, 172] on input "text" at bounding box center [793, 166] width 486 height 38
click at [655, 182] on input "text" at bounding box center [793, 166] width 486 height 38
paste input "bigcurtis44@aol.com"
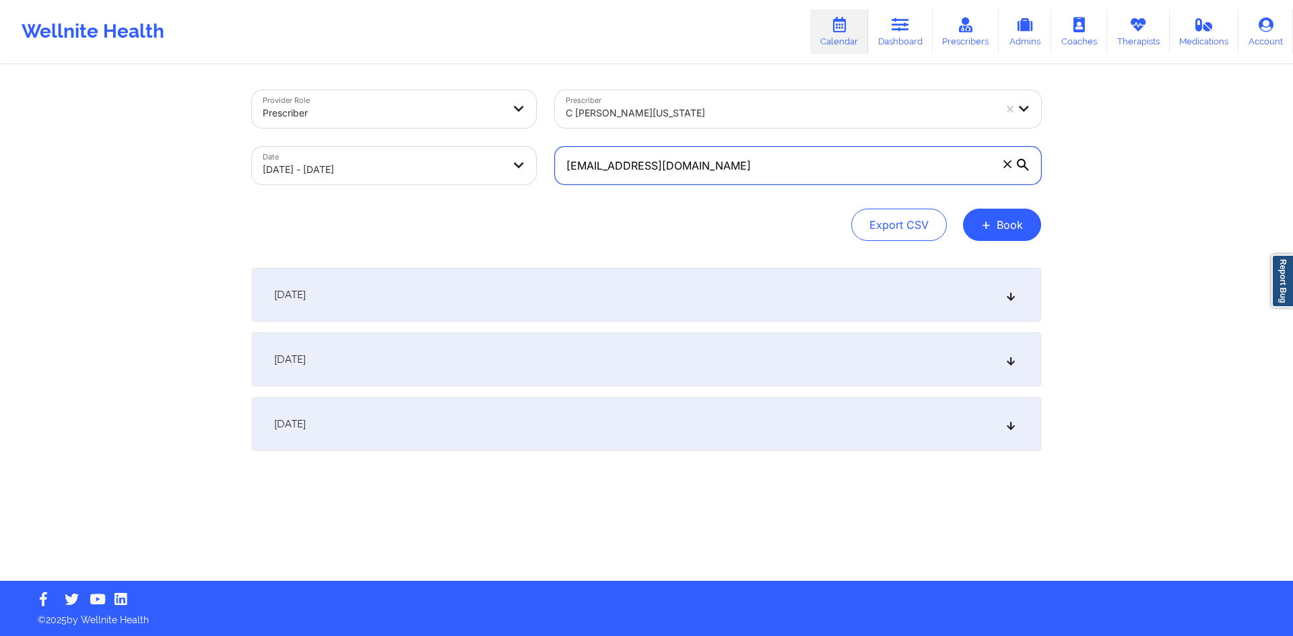
type input "bigcurtis44@aol.com"
click at [453, 379] on div "October 8, 2025" at bounding box center [646, 360] width 789 height 54
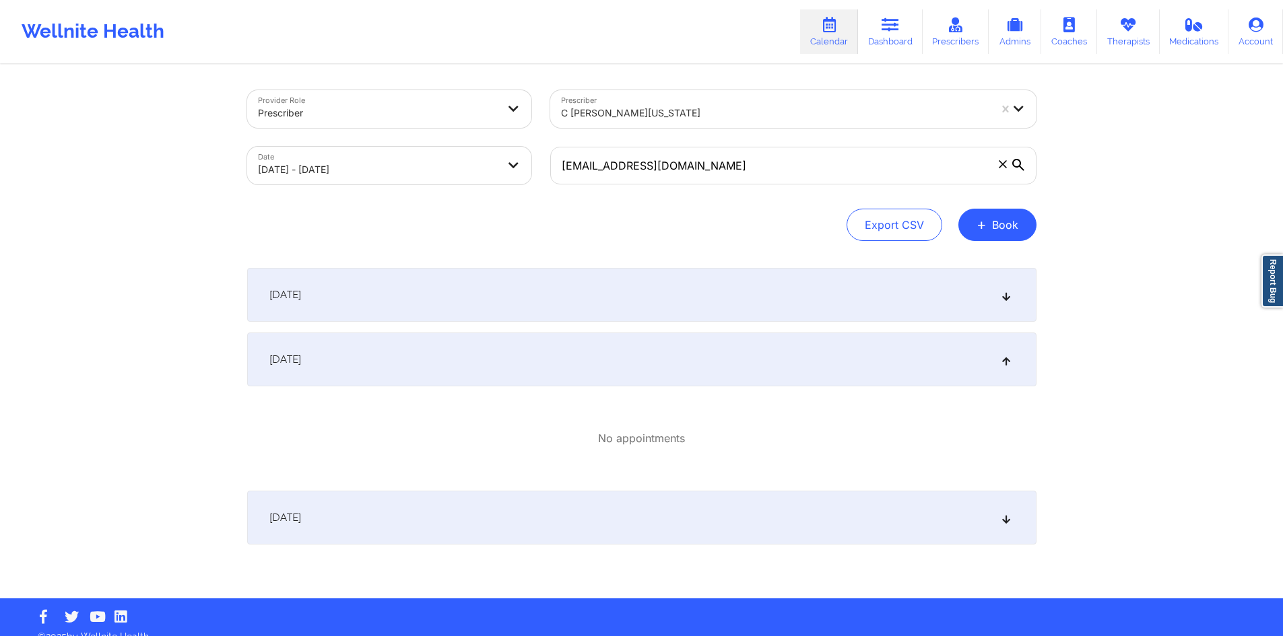
click at [692, 190] on div "bigcurtis44@aol.com" at bounding box center [793, 165] width 505 height 57
click at [708, 178] on input "bigcurtis44@aol.com" at bounding box center [793, 166] width 486 height 38
click at [642, 134] on div "Prescriber C Renee WASHINGTON-HYDE" at bounding box center [793, 109] width 505 height 57
click at [1018, 167] on icon at bounding box center [1018, 165] width 12 height 12
click at [1018, 167] on input "bigcurtis44@aol.com" at bounding box center [793, 166] width 486 height 38
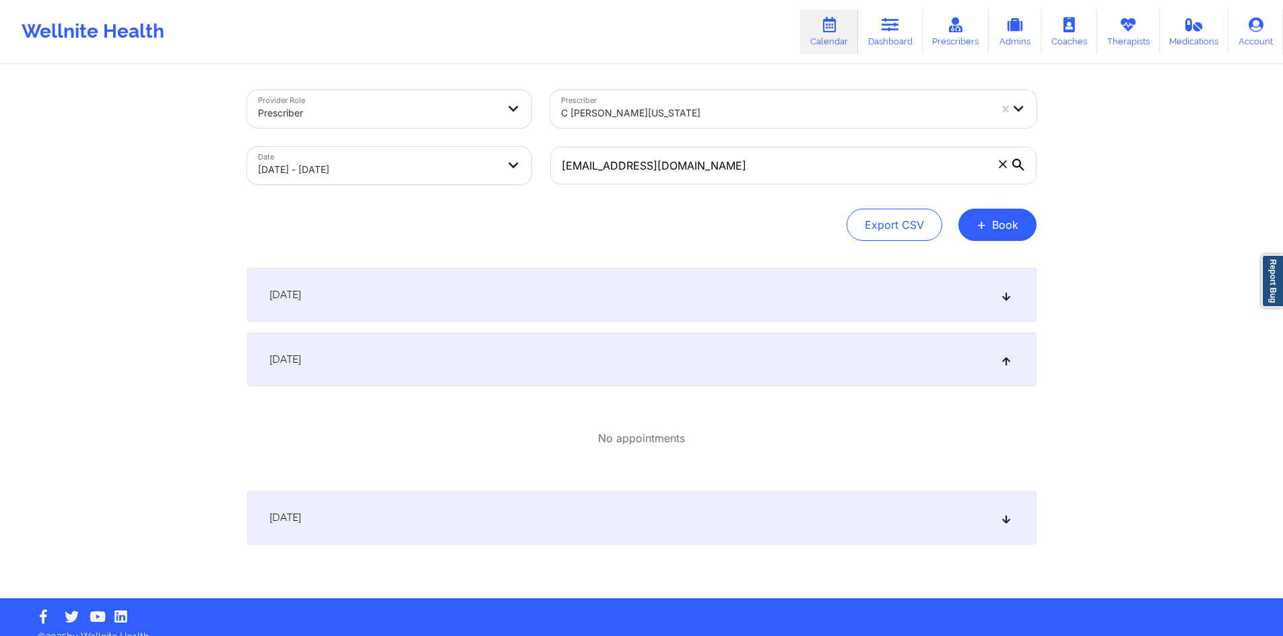
click at [678, 199] on div "Provider Role Prescriber Prescriber C Renee WASHINGTON-HYDE Date 10/07/2025 - 1…" at bounding box center [641, 165] width 789 height 151
